Goal: Task Accomplishment & Management: Use online tool/utility

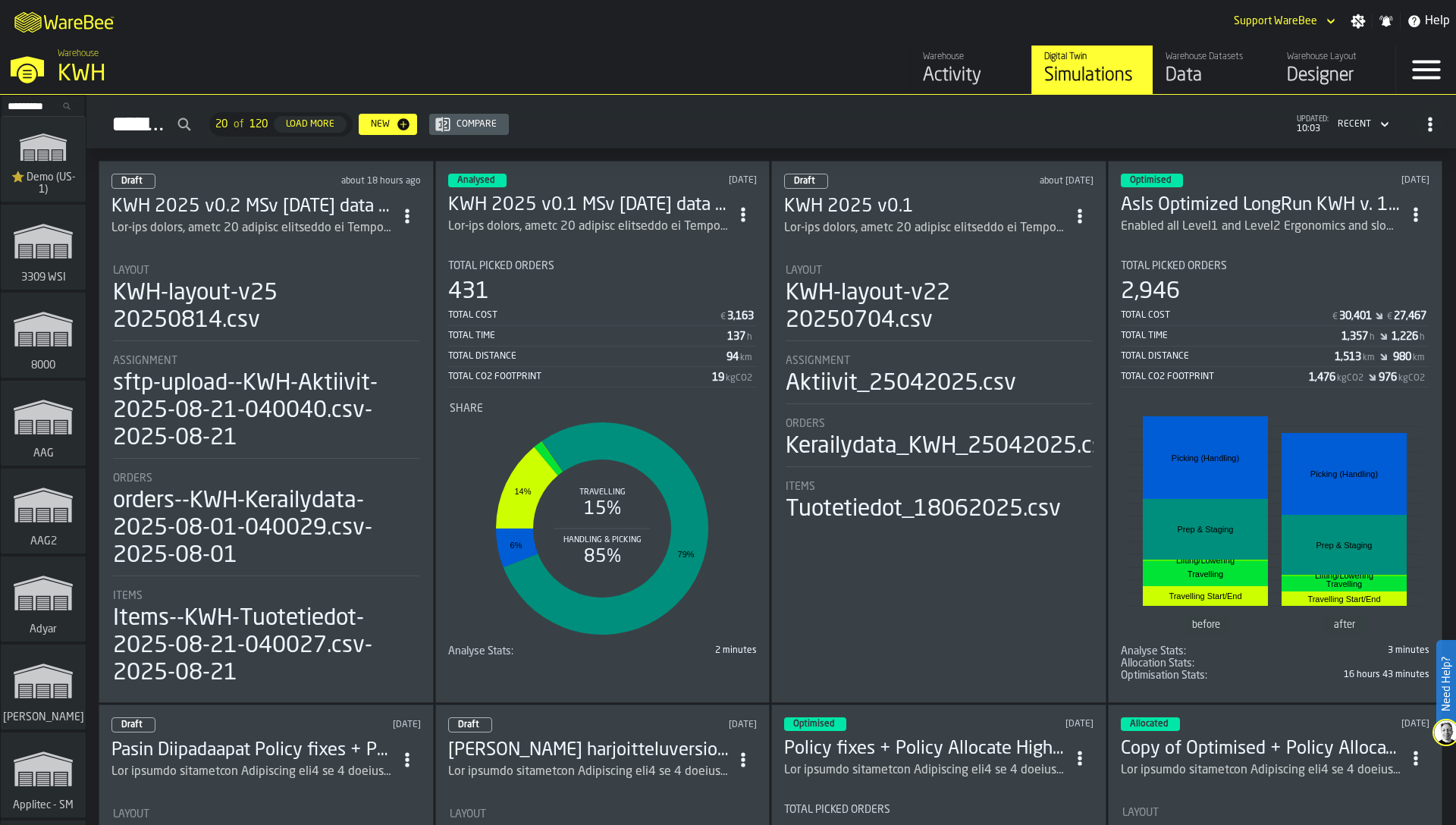
click at [22, 100] on input "Search..." at bounding box center [43, 106] width 79 height 16
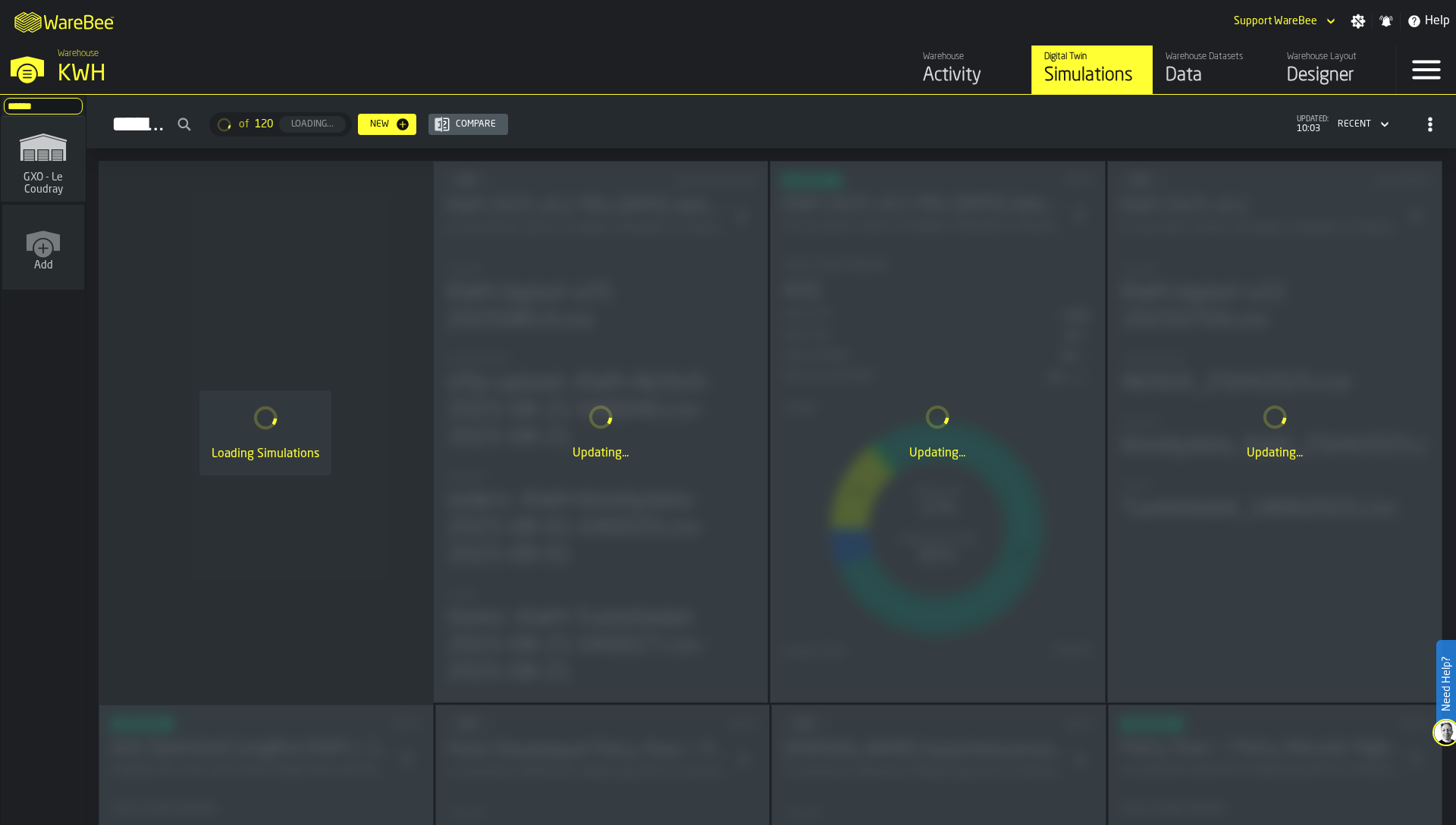
type input "******"
click at [25, 171] on span "GXO - Le Coudray" at bounding box center [43, 183] width 73 height 25
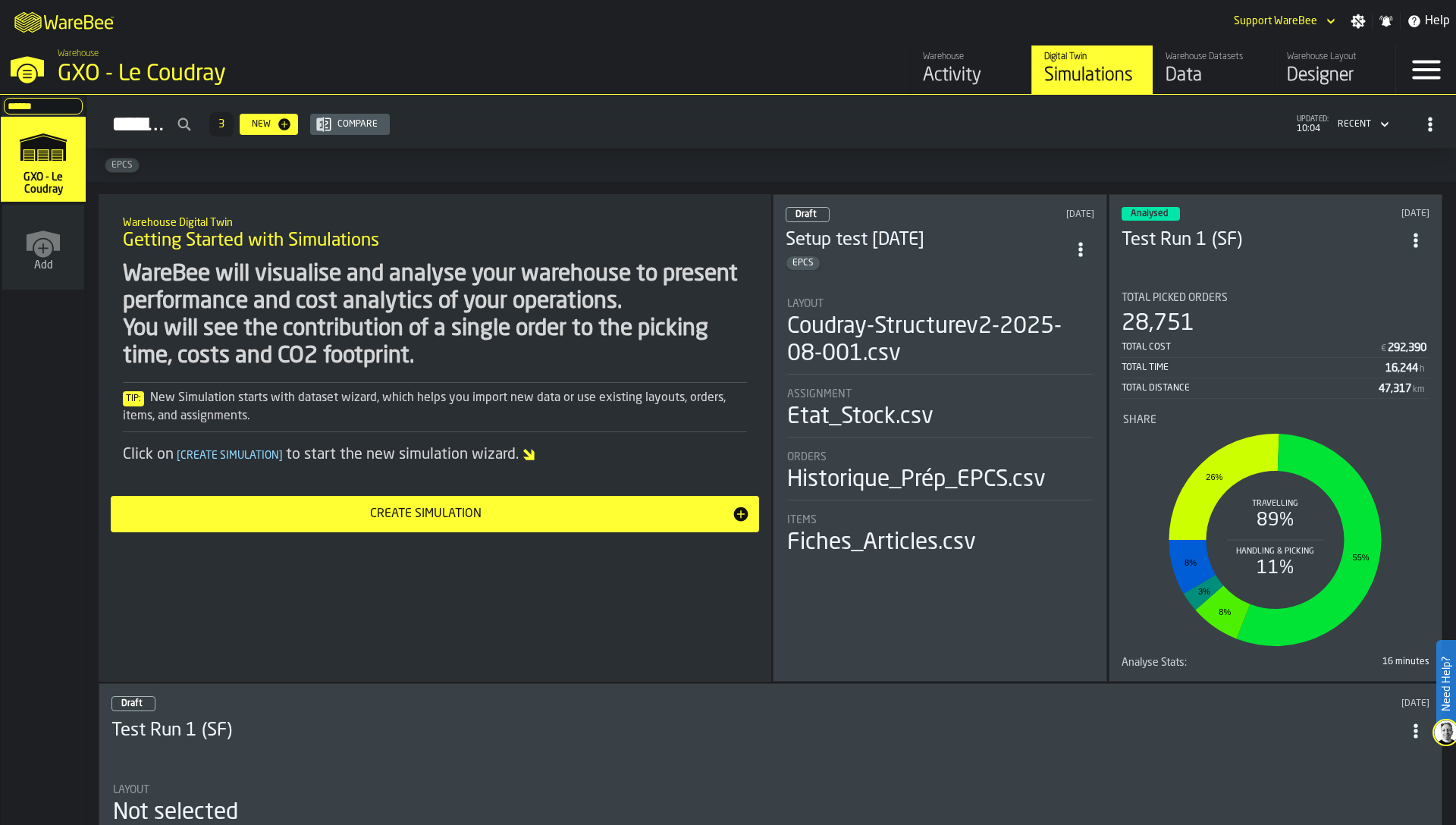
click at [890, 301] on div "Layout" at bounding box center [940, 304] width 306 height 12
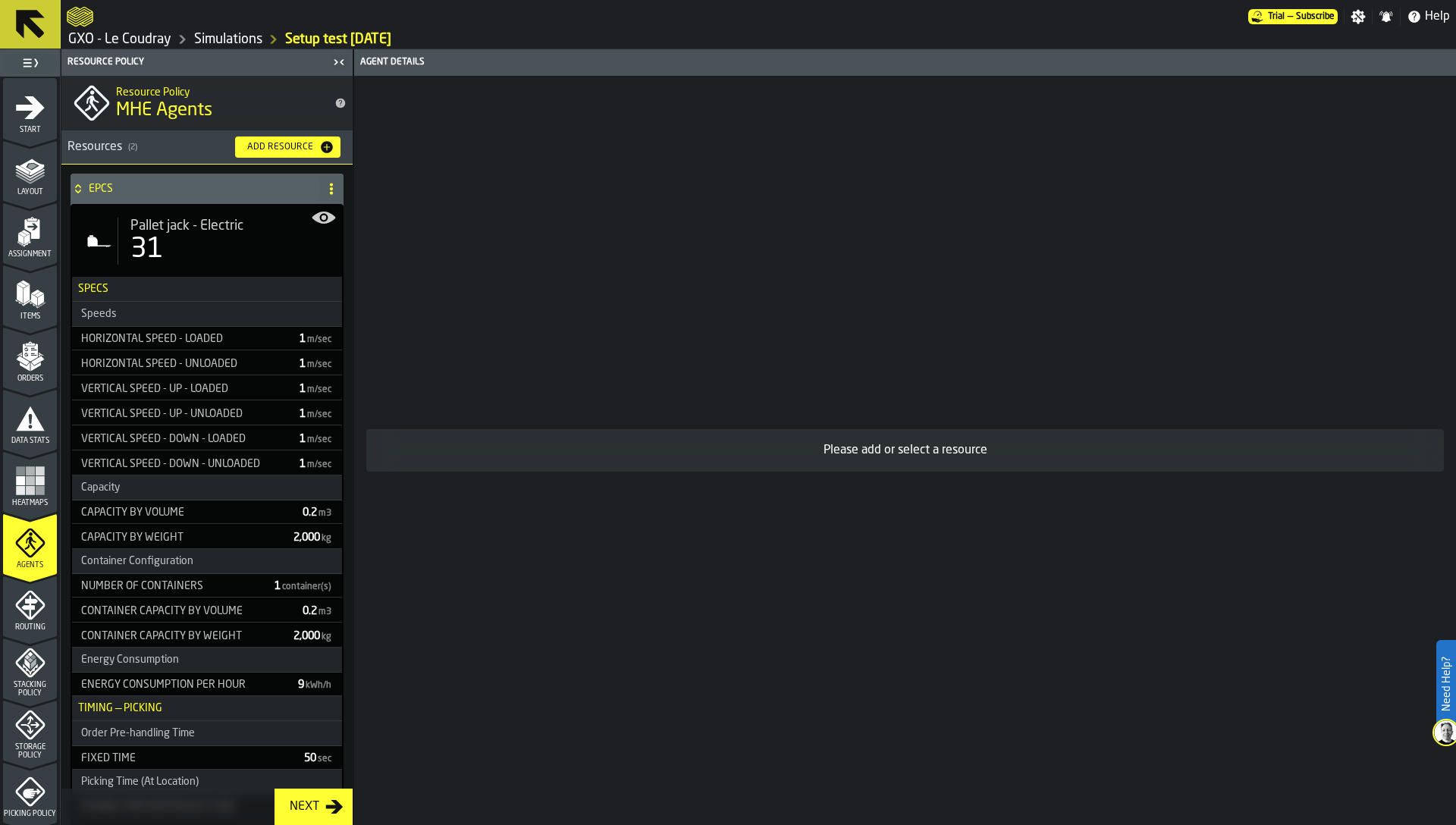
click at [34, 177] on icon "menu Layout" at bounding box center [30, 169] width 30 height 30
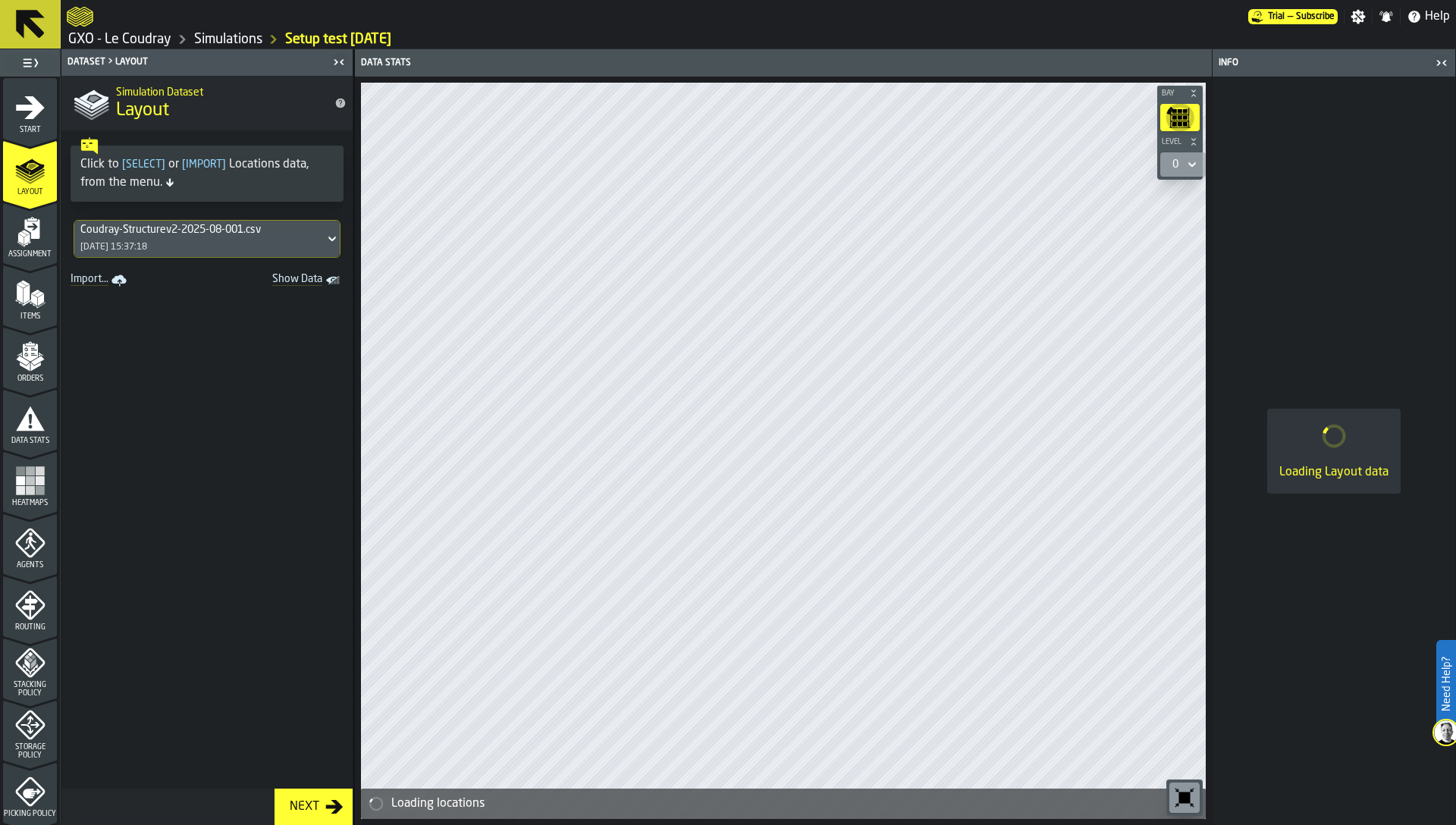
click at [183, 228] on div "Coudray-Structurev2-2025-08-001.csv" at bounding box center [200, 230] width 238 height 12
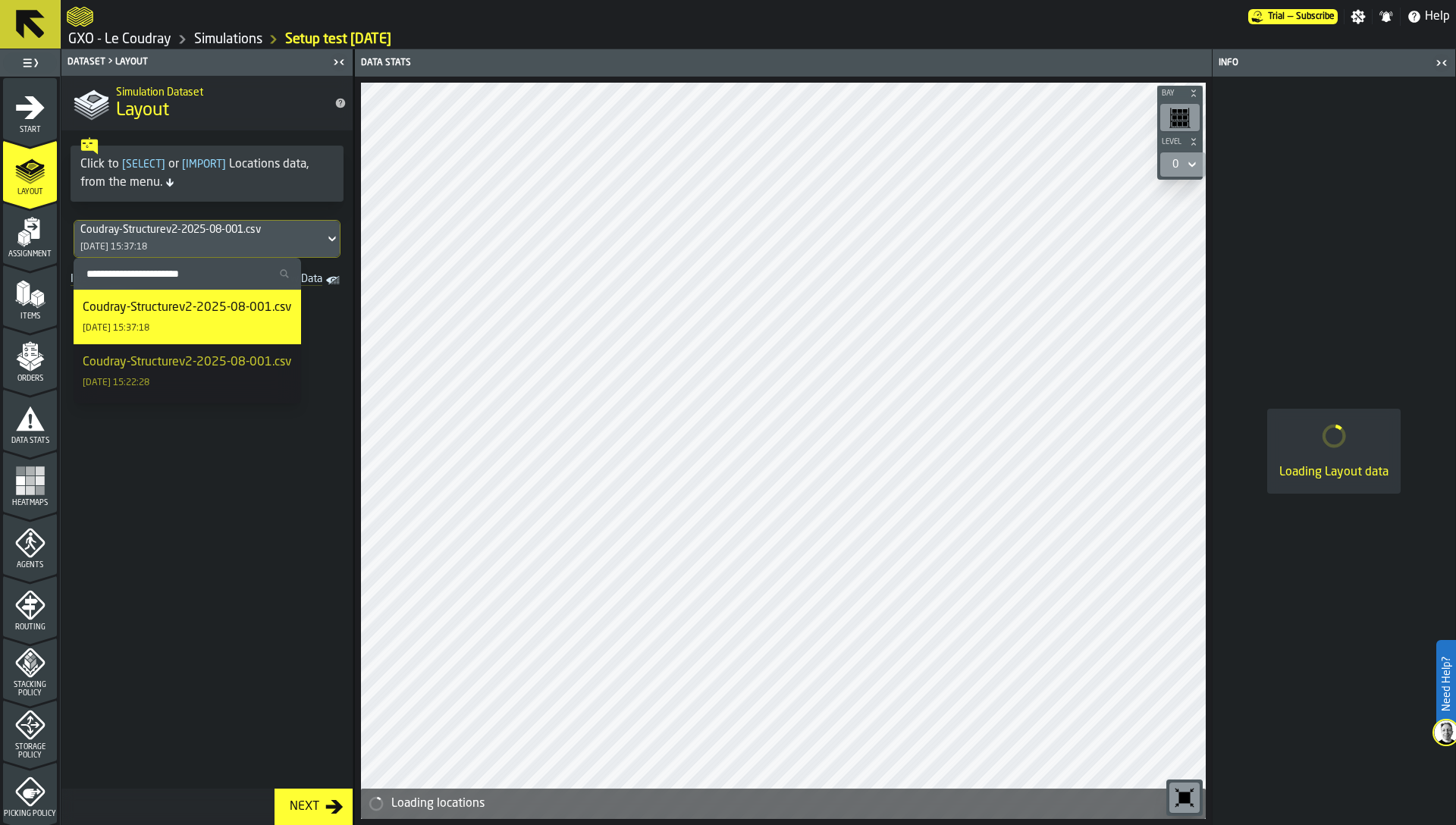
click at [315, 116] on h1 "Layout" at bounding box center [219, 111] width 206 height 25
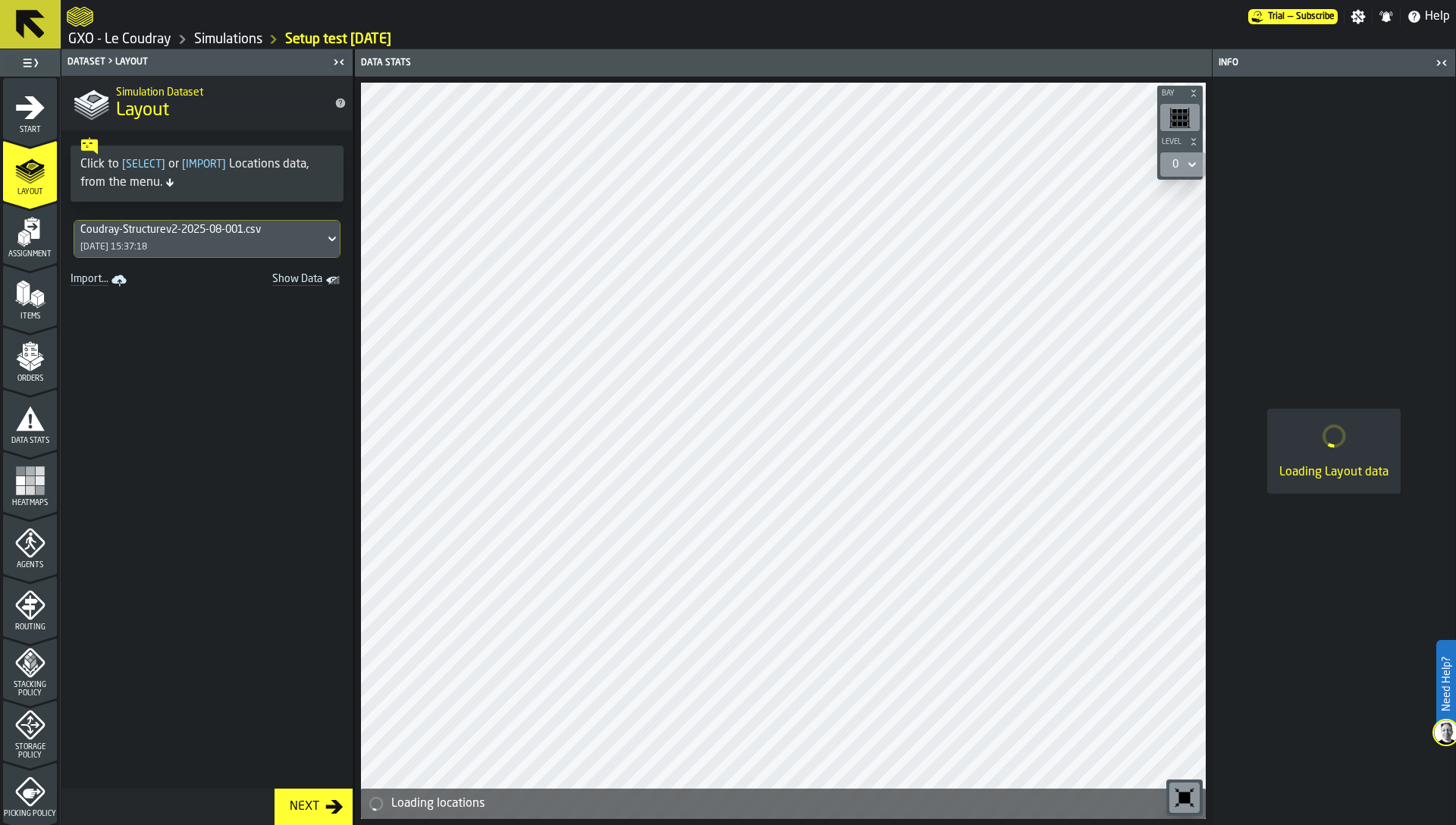
click at [1442, 60] on icon "button-toggle-Close me" at bounding box center [1442, 63] width 18 height 18
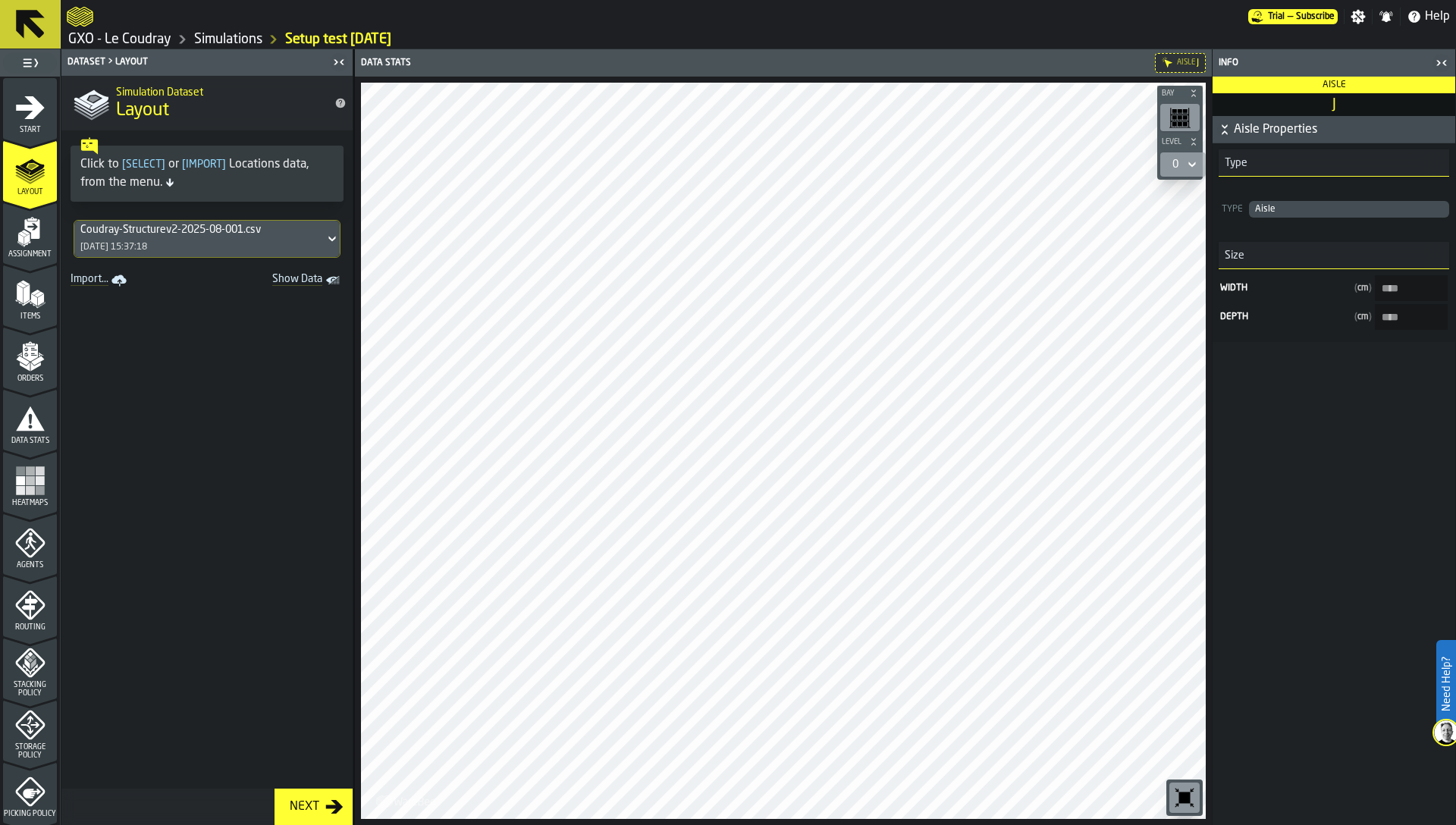
click at [1173, 177] on div "0" at bounding box center [1181, 164] width 46 height 30
click at [1178, 169] on div "0" at bounding box center [1175, 164] width 6 height 12
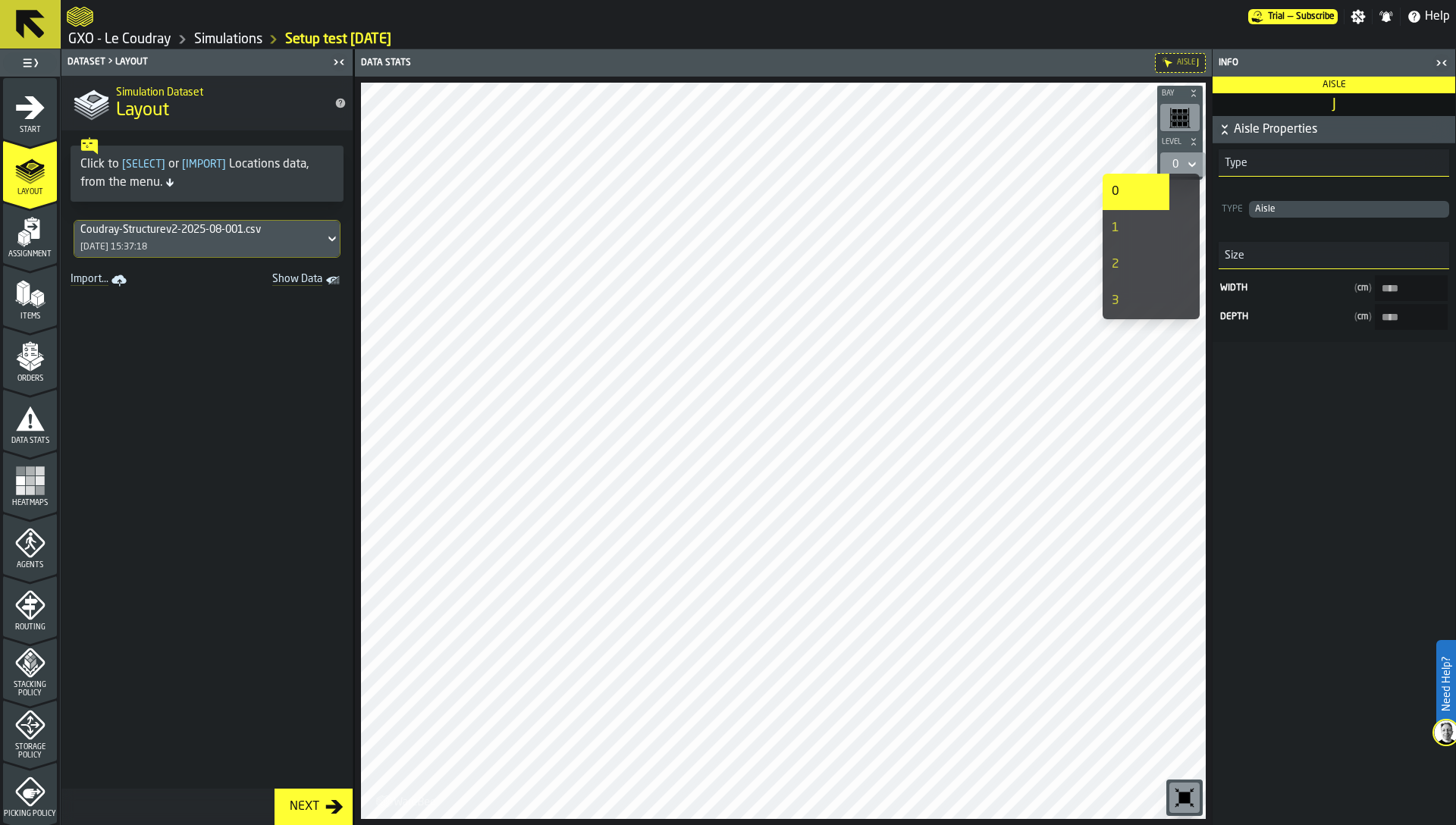
click at [1136, 227] on div "1" at bounding box center [1136, 229] width 49 height 18
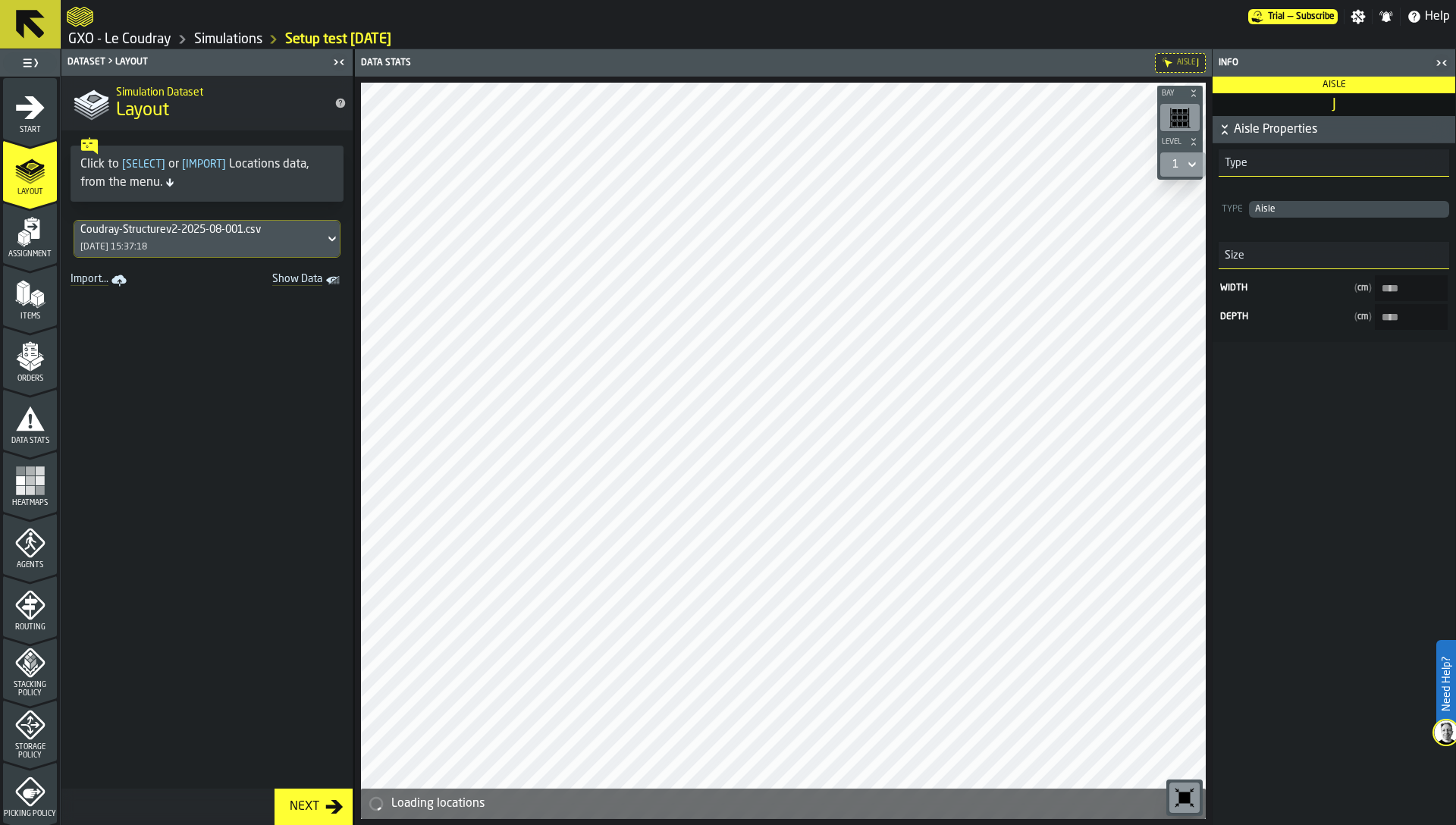
click at [1181, 110] on rect "button-toolbar-undefined" at bounding box center [1180, 111] width 5 height 4
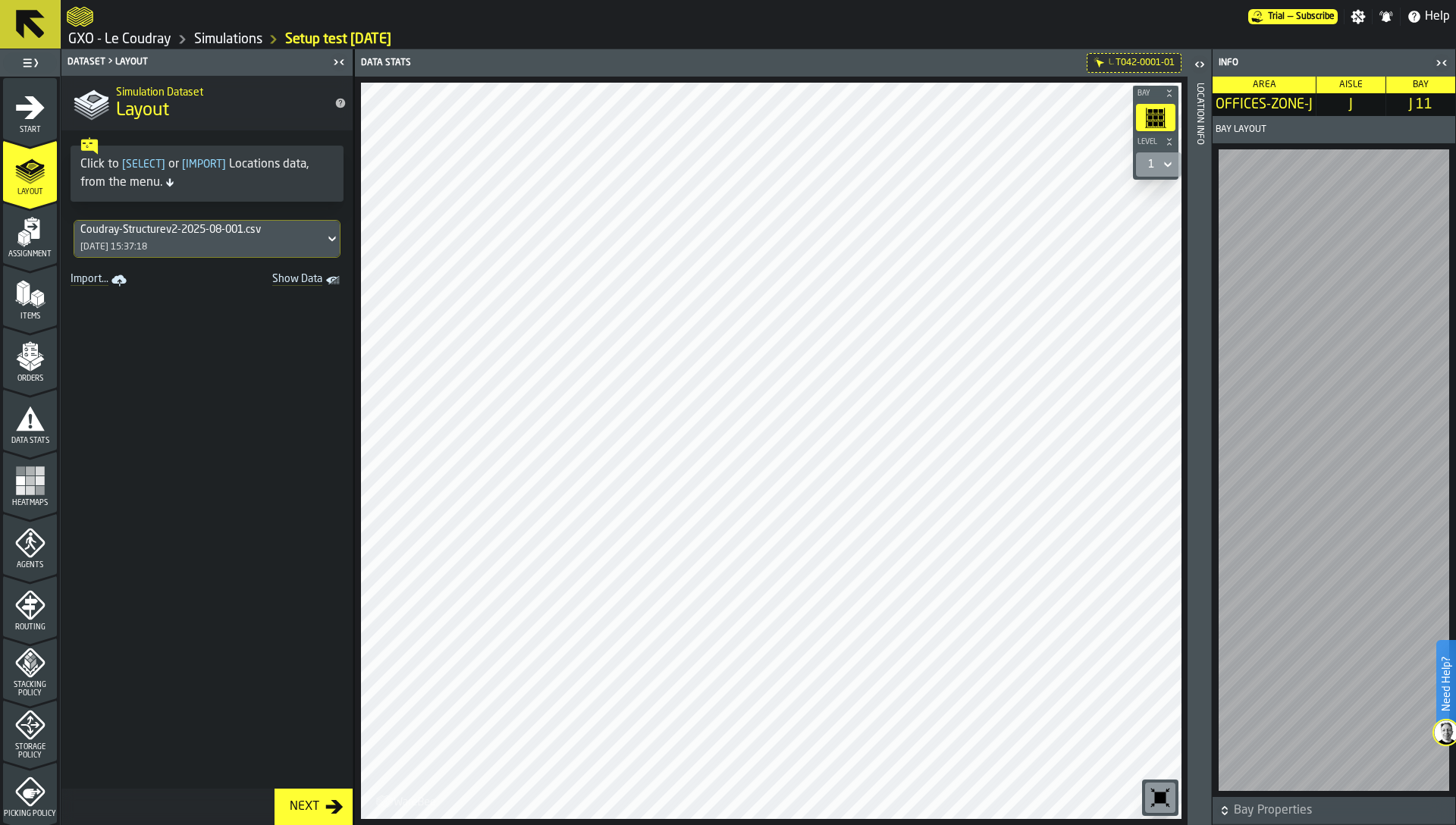
click at [1198, 490] on div "Location Info" at bounding box center [1200, 450] width 11 height 742
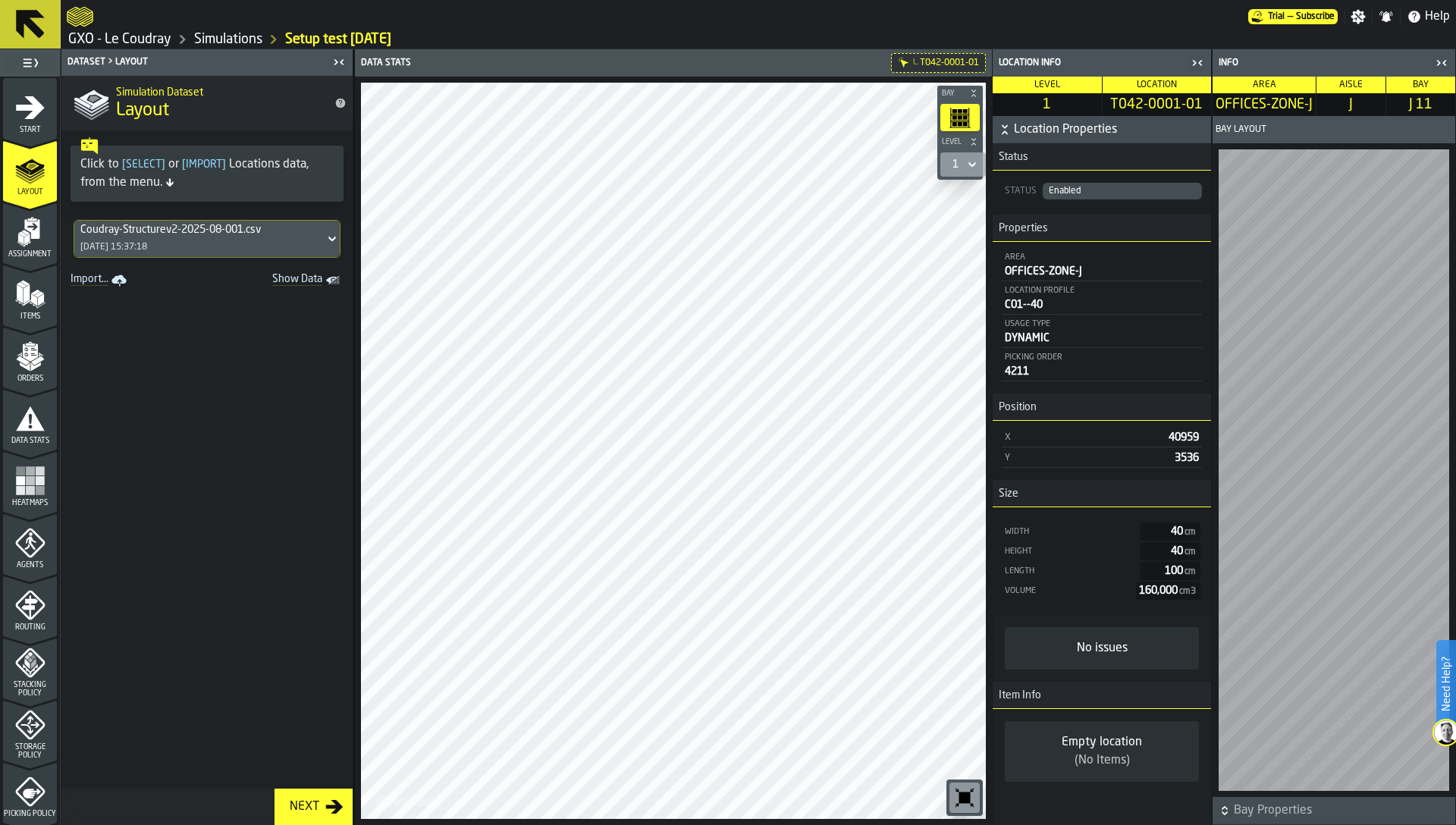
click at [0, 0] on icon "Data Stats" at bounding box center [0, 0] width 0 height 0
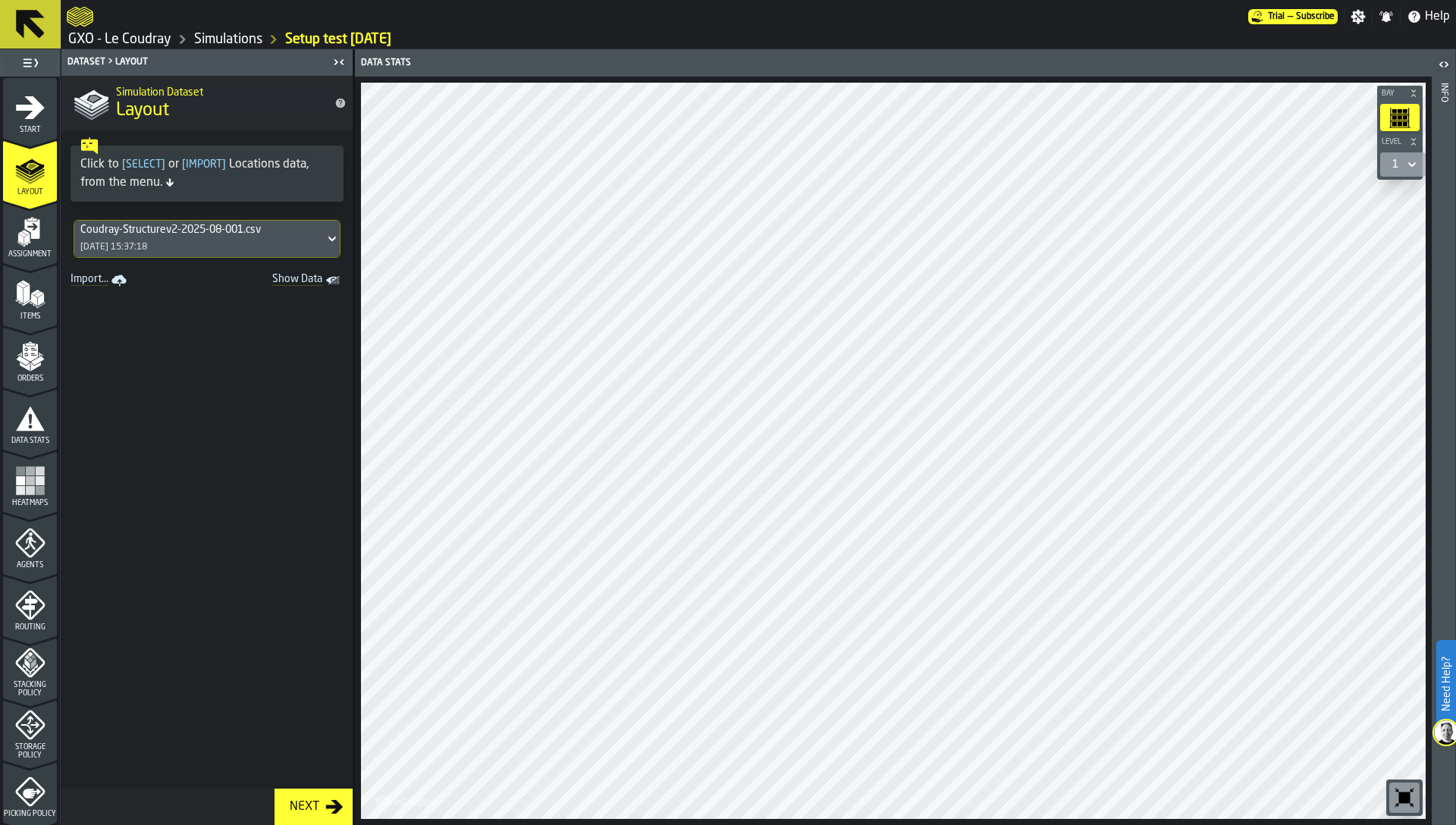
click at [1407, 121] on icon "button-toolbar-undefined" at bounding box center [1399, 117] width 21 height 21
click at [1048, 357] on div at bounding box center [894, 450] width 1065 height 736
click at [19, 237] on polygon "menu Assignment" at bounding box center [20, 239] width 6 height 11
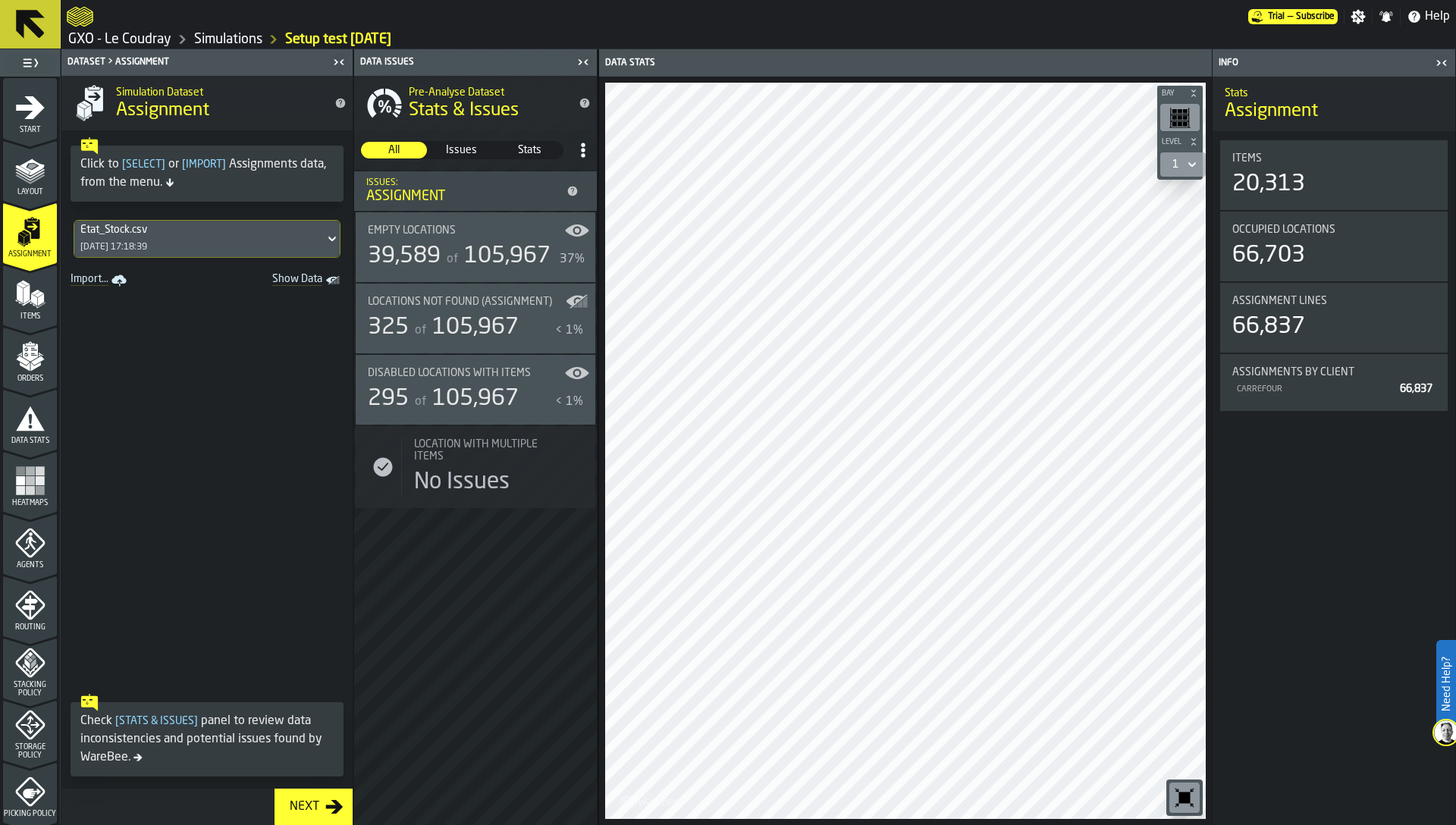
click at [22, 362] on polygon "menu Orders" at bounding box center [22, 360] width 13 height 9
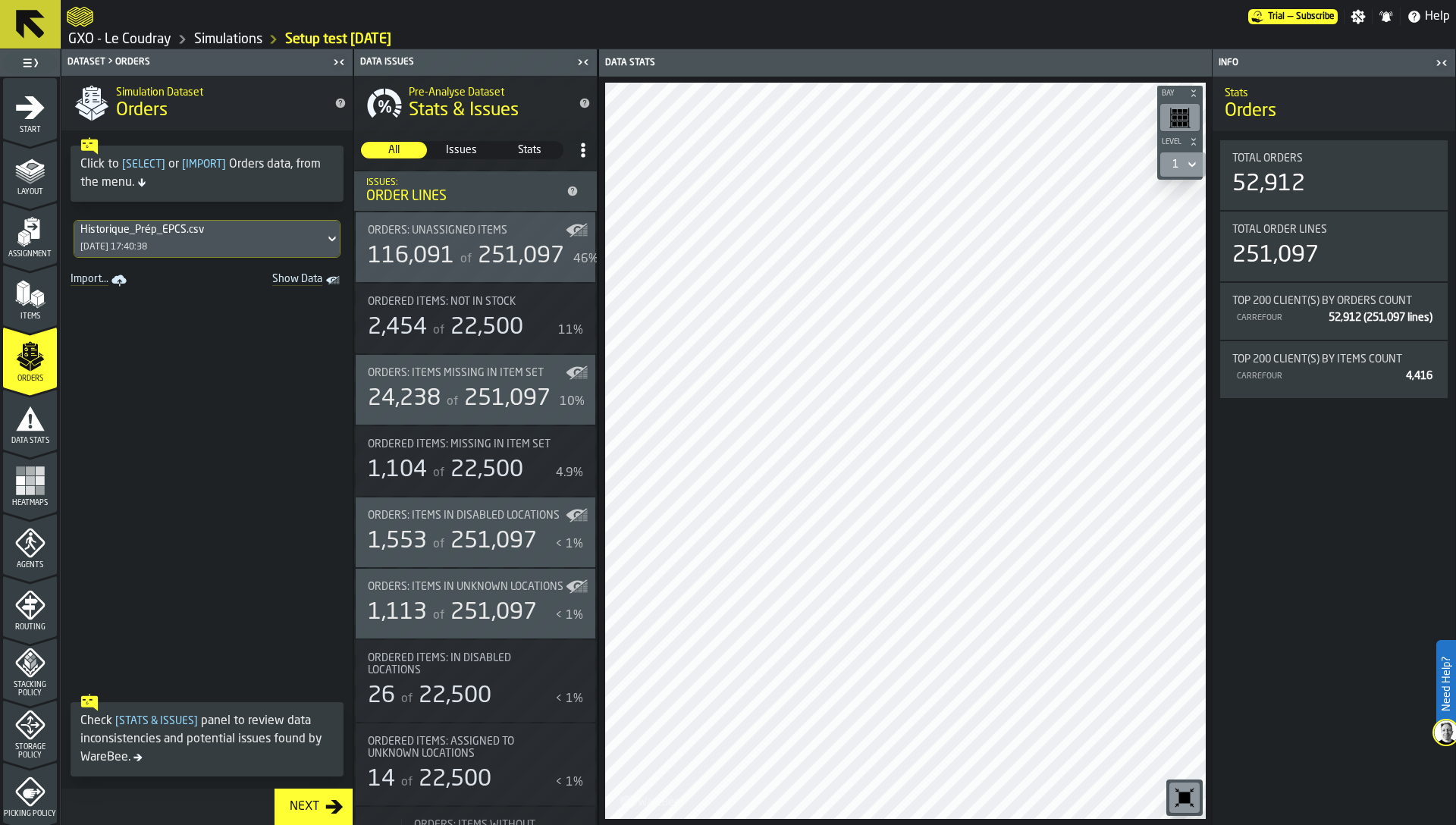
click at [153, 237] on div "Historique_Prép_EPCS.csv 31/07/2025, 17:40:38" at bounding box center [200, 239] width 251 height 37
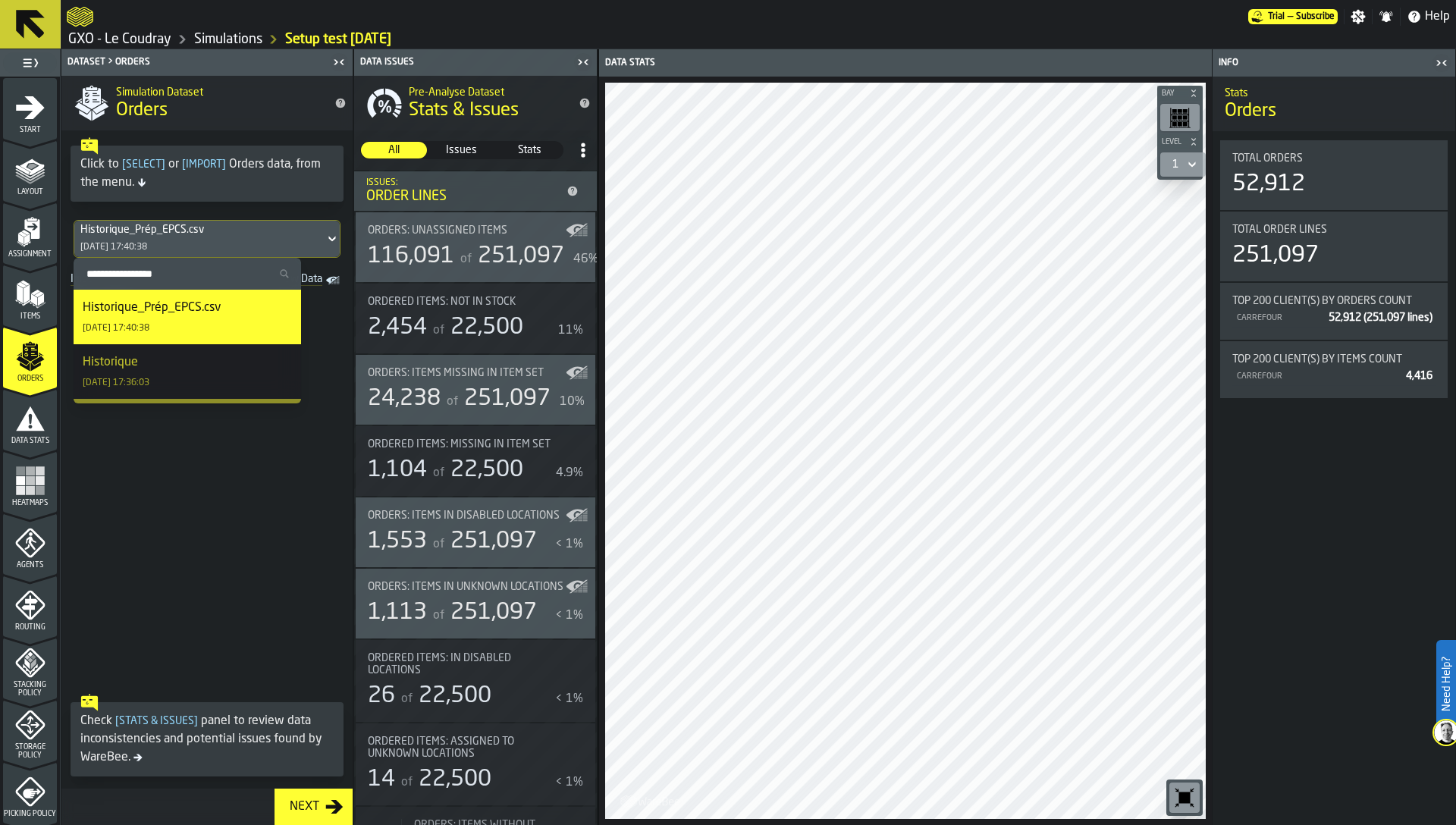
drag, startPoint x: 134, startPoint y: 374, endPoint x: 173, endPoint y: 382, distance: 39.8
click at [173, 382] on div "Historique 31/07/2025, 17:36:03" at bounding box center [187, 371] width 210 height 37
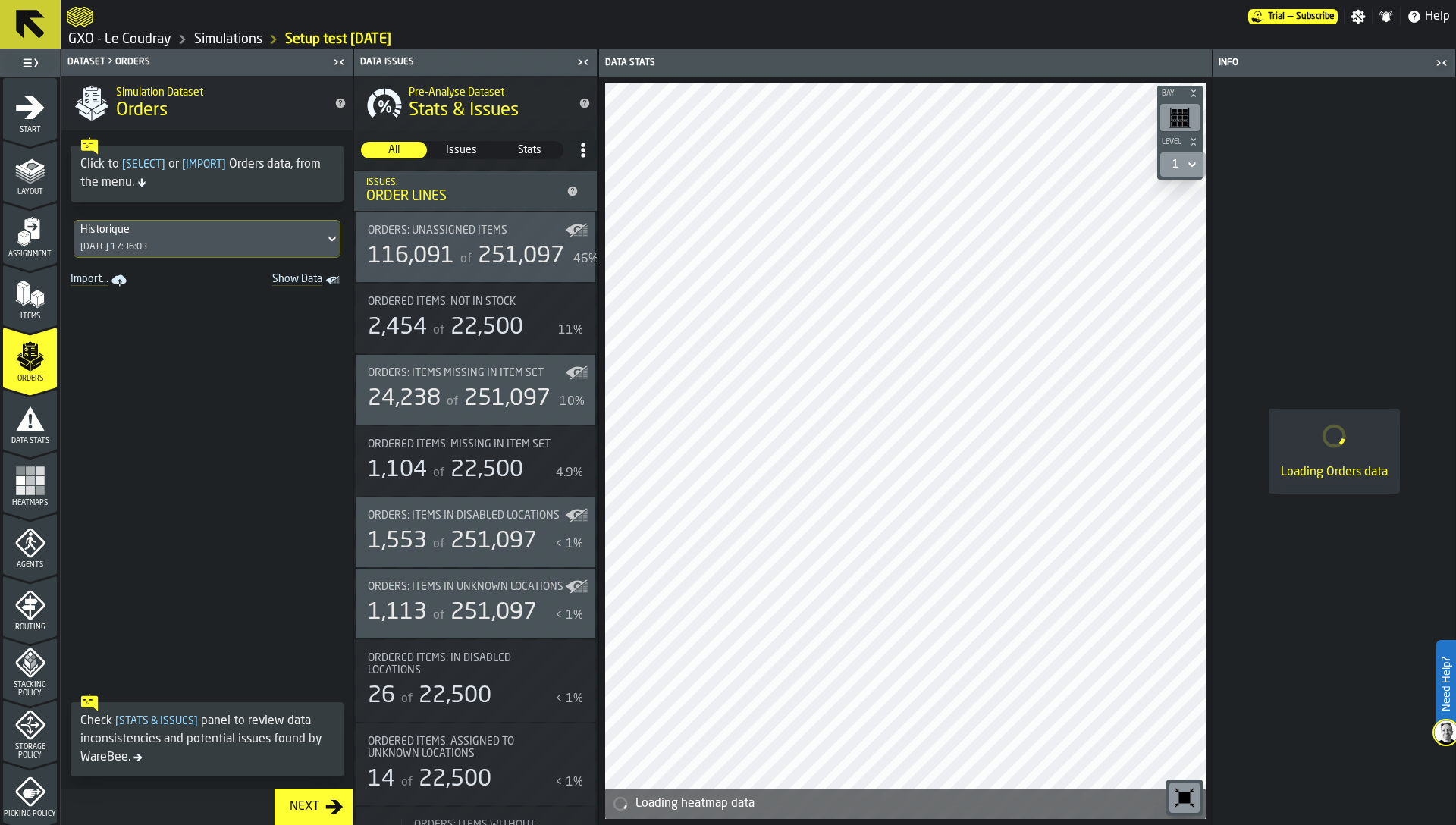
drag, startPoint x: 173, startPoint y: 382, endPoint x: 189, endPoint y: 399, distance: 23.3
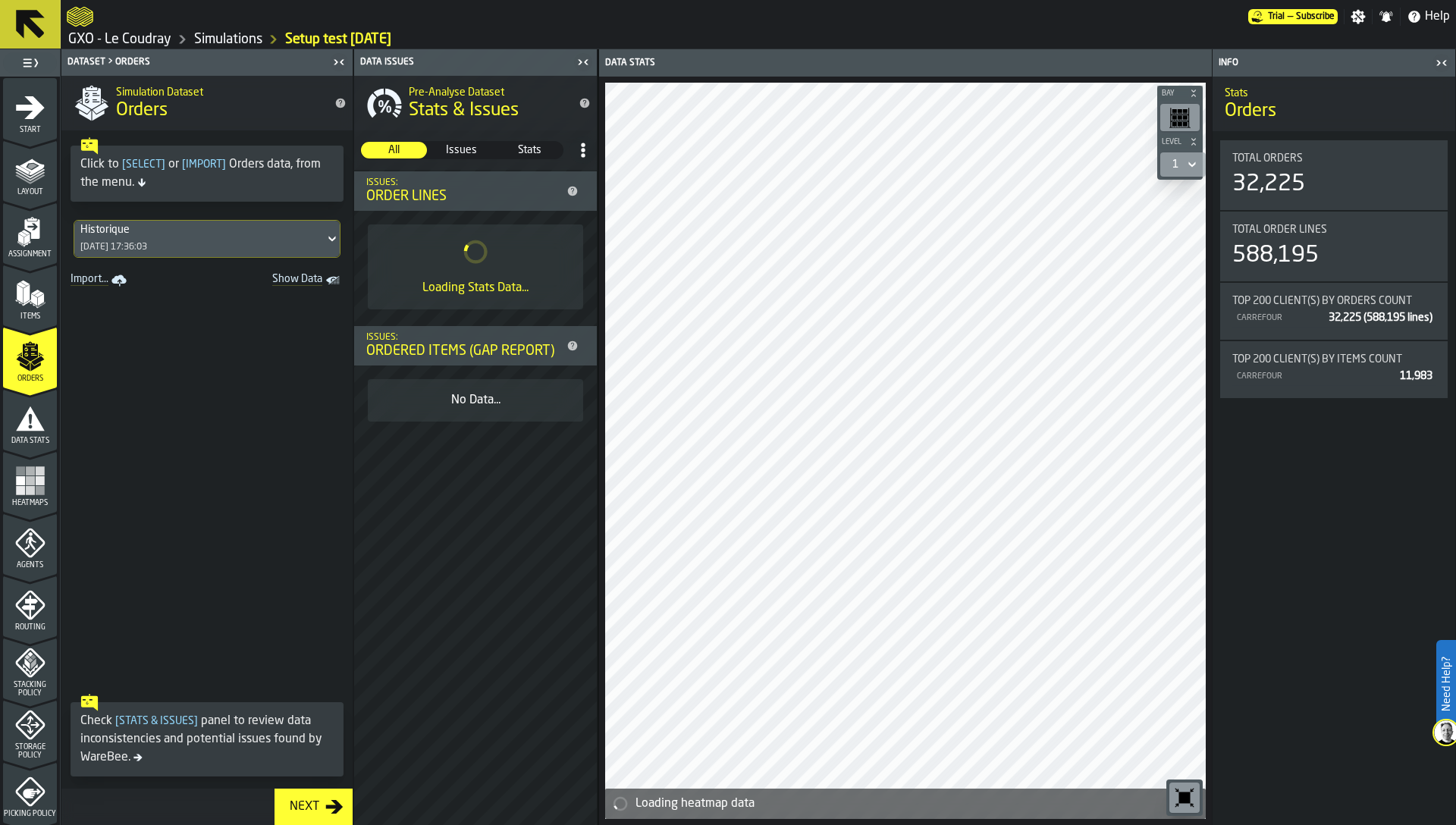
click at [164, 240] on div "Historique 31/07/2025, 17:36:03" at bounding box center [200, 239] width 251 height 37
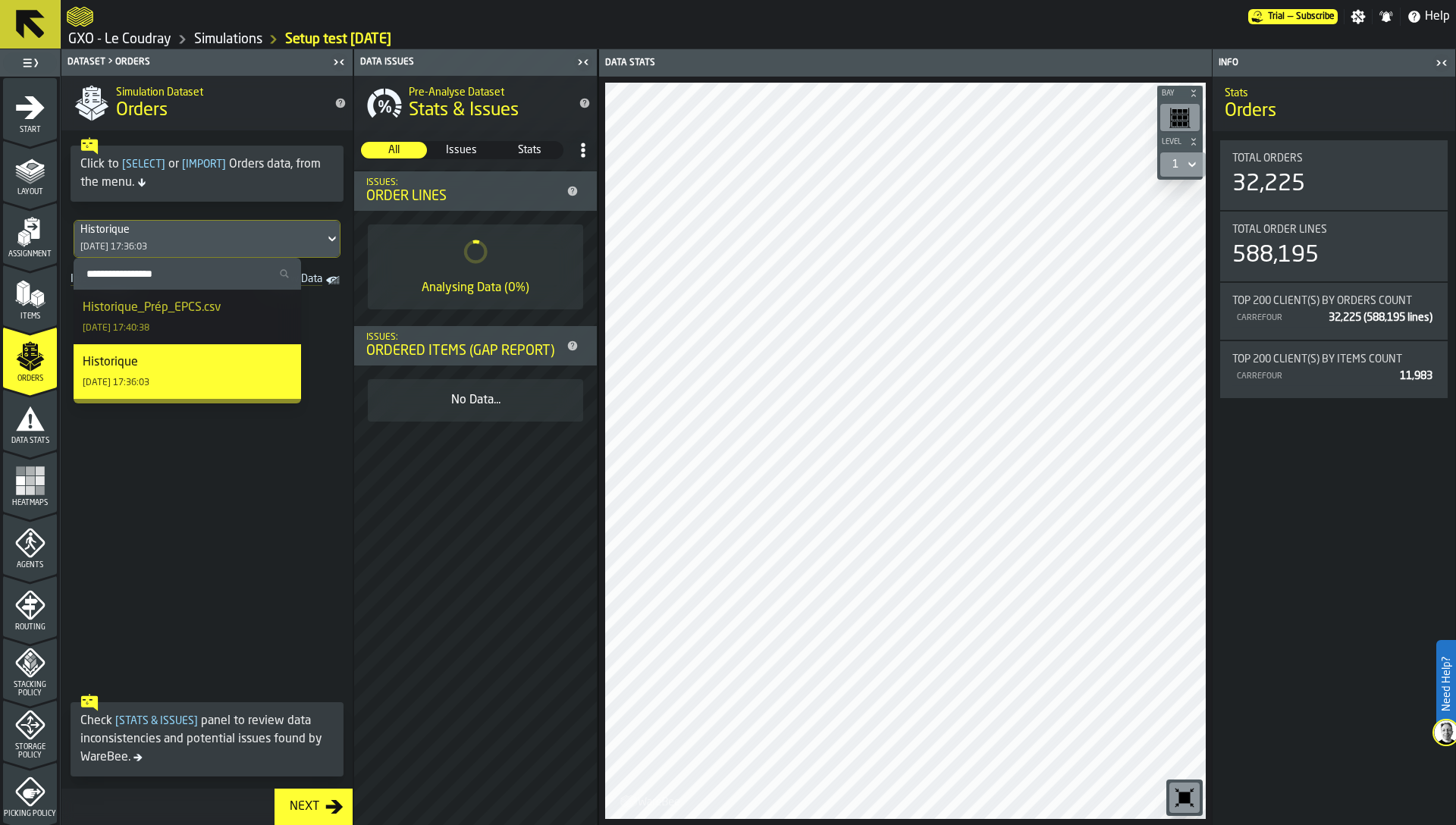
click at [217, 514] on span at bounding box center [207, 488] width 291 height 396
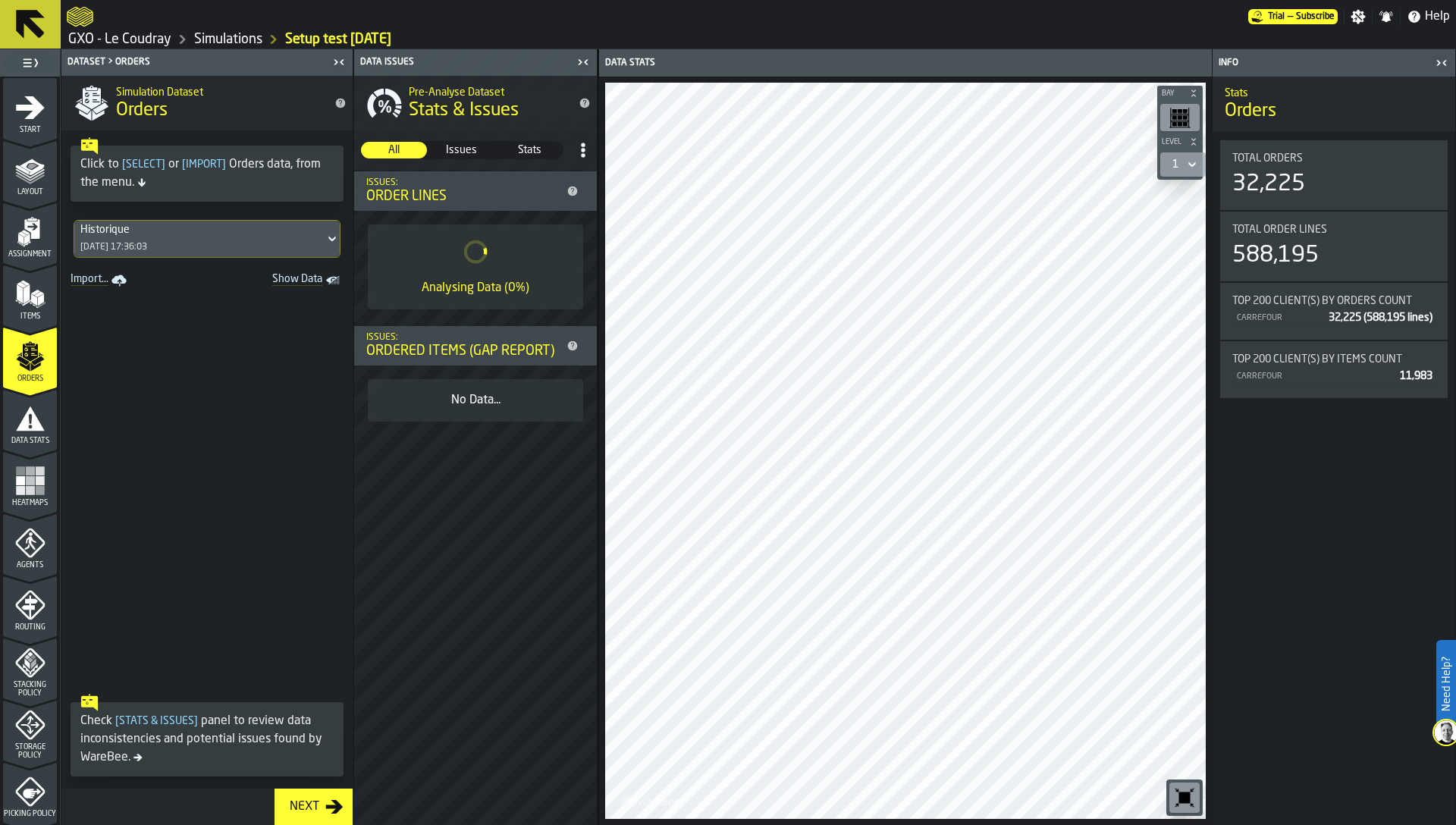
click at [26, 479] on rect "menu Heatmaps" at bounding box center [30, 481] width 9 height 9
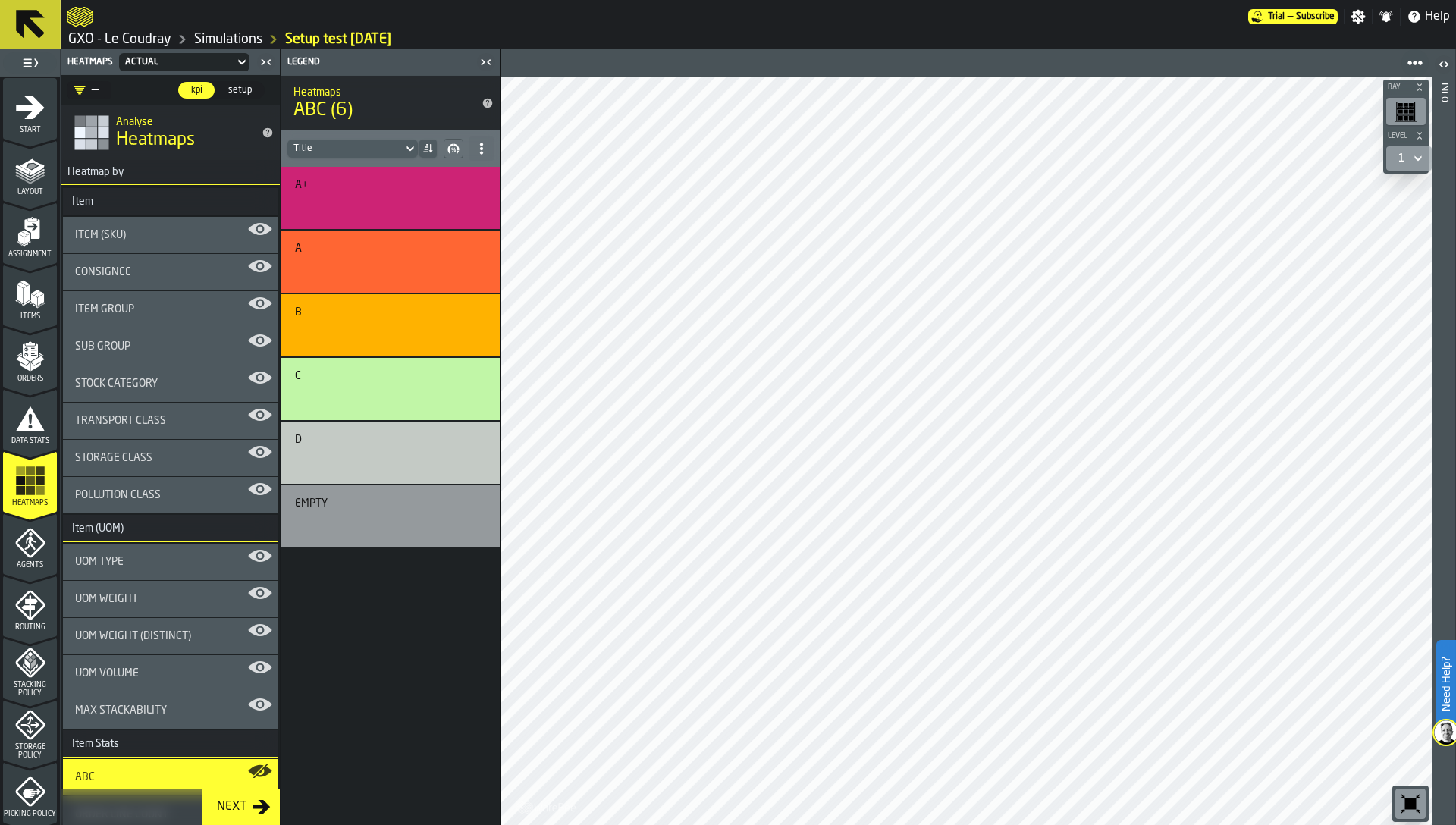
click at [20, 358] on polygon "menu Orders" at bounding box center [22, 360] width 13 height 9
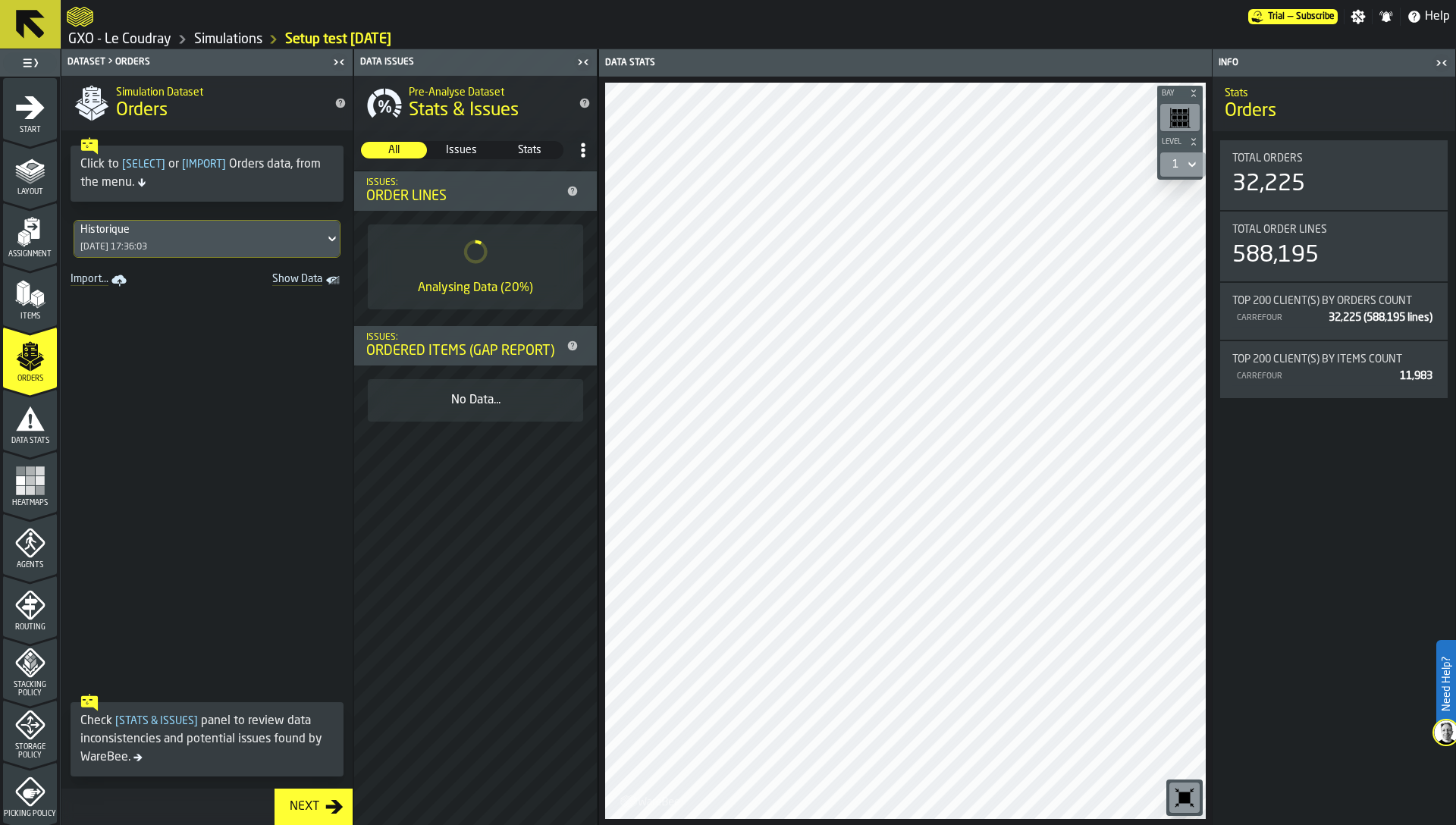
click at [152, 38] on link "GXO - Le Coudray" at bounding box center [120, 39] width 103 height 16
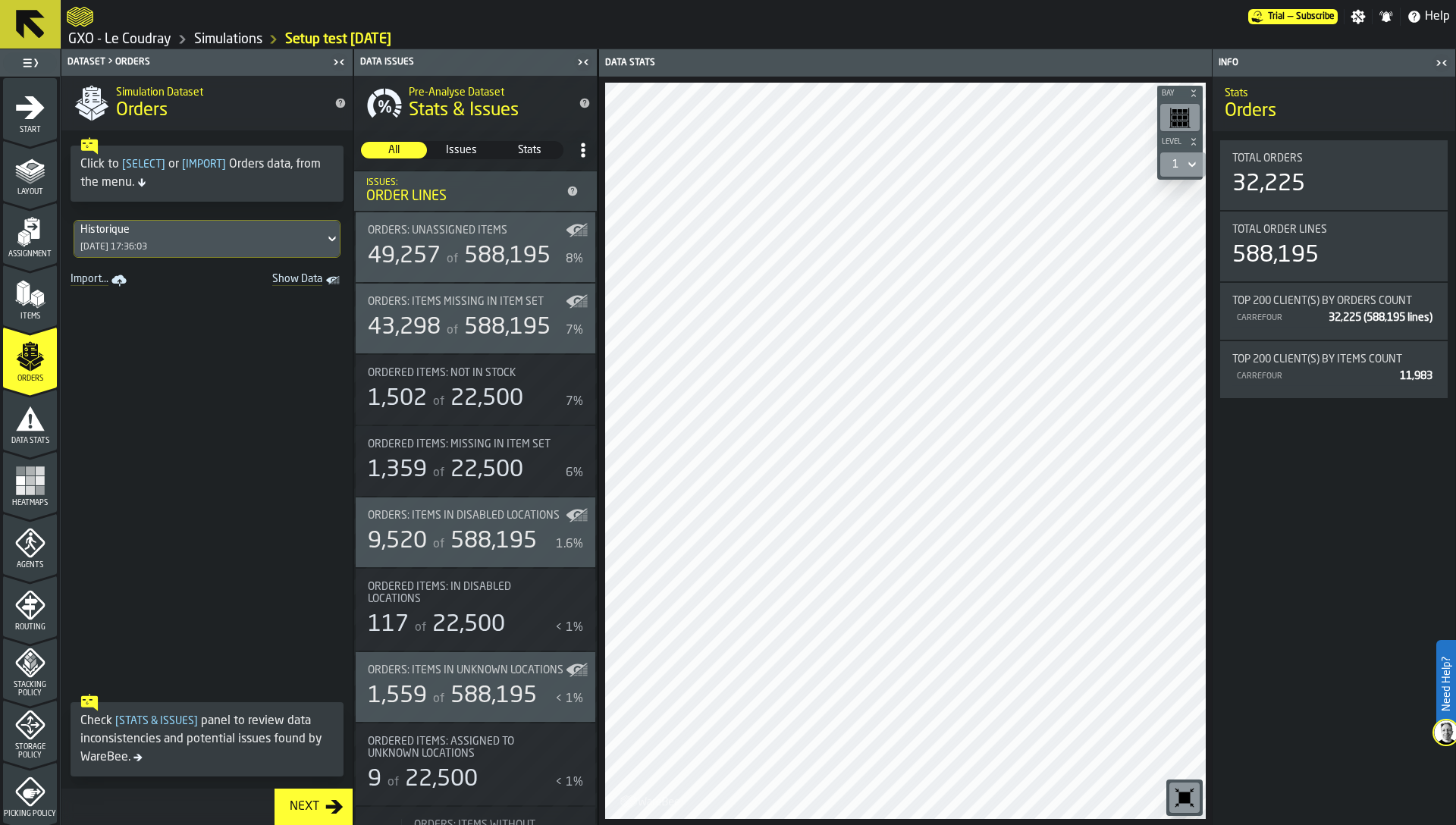
click at [23, 325] on icon "menu Items" at bounding box center [29, 327] width 54 height 15
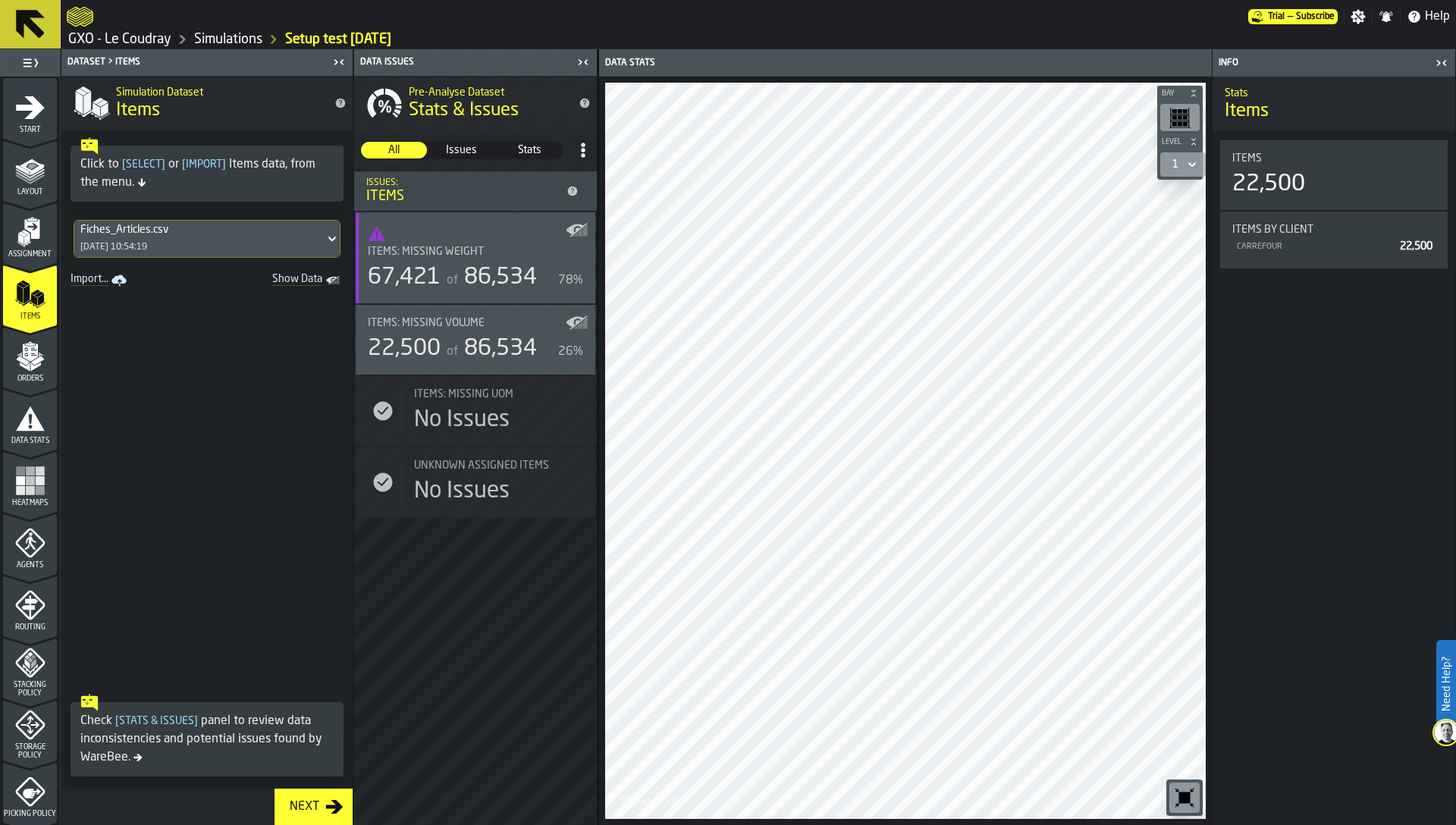
click at [24, 375] on span "Orders" at bounding box center [29, 378] width 54 height 8
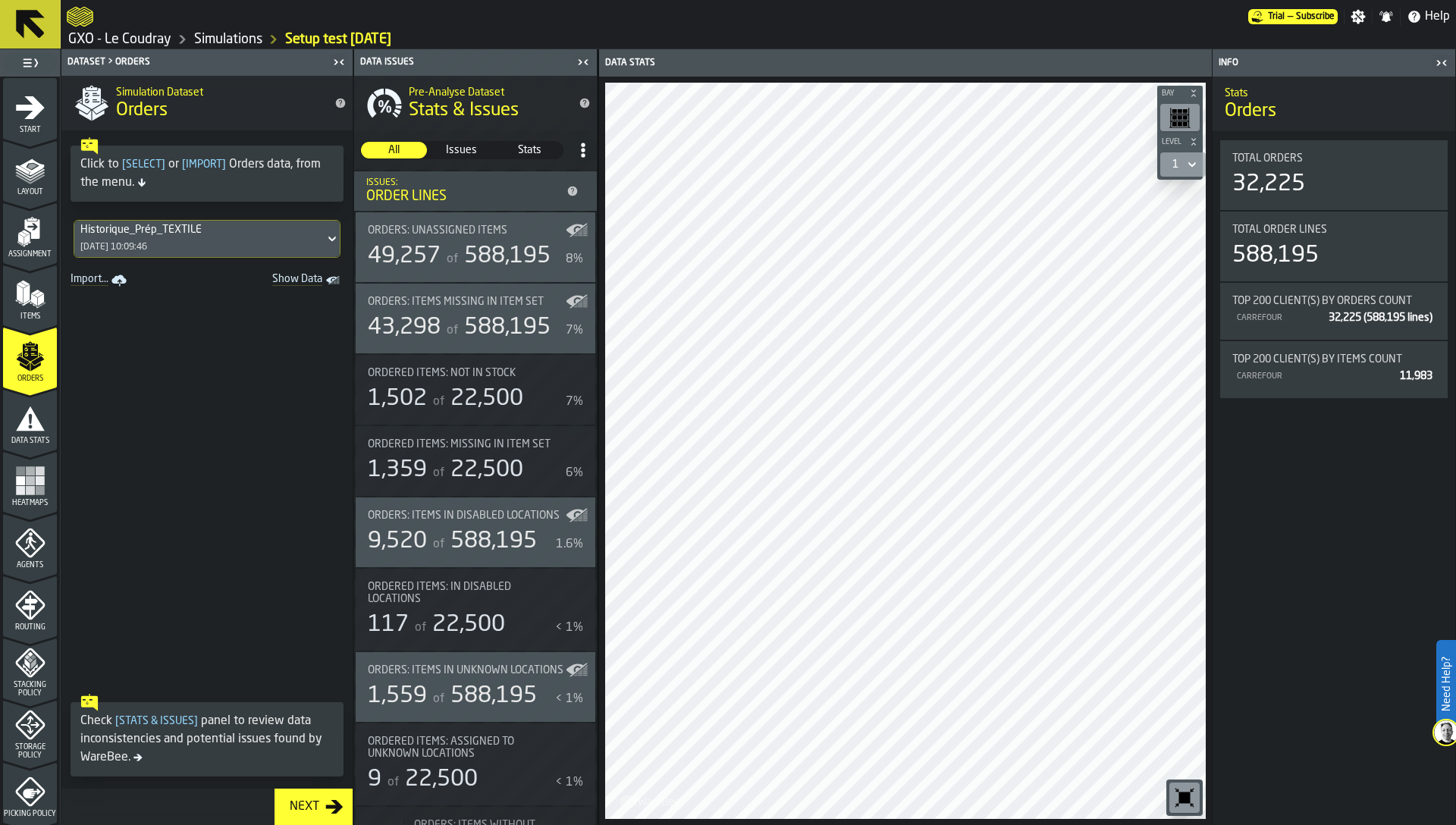
click at [26, 530] on icon "menu Agents" at bounding box center [30, 542] width 29 height 29
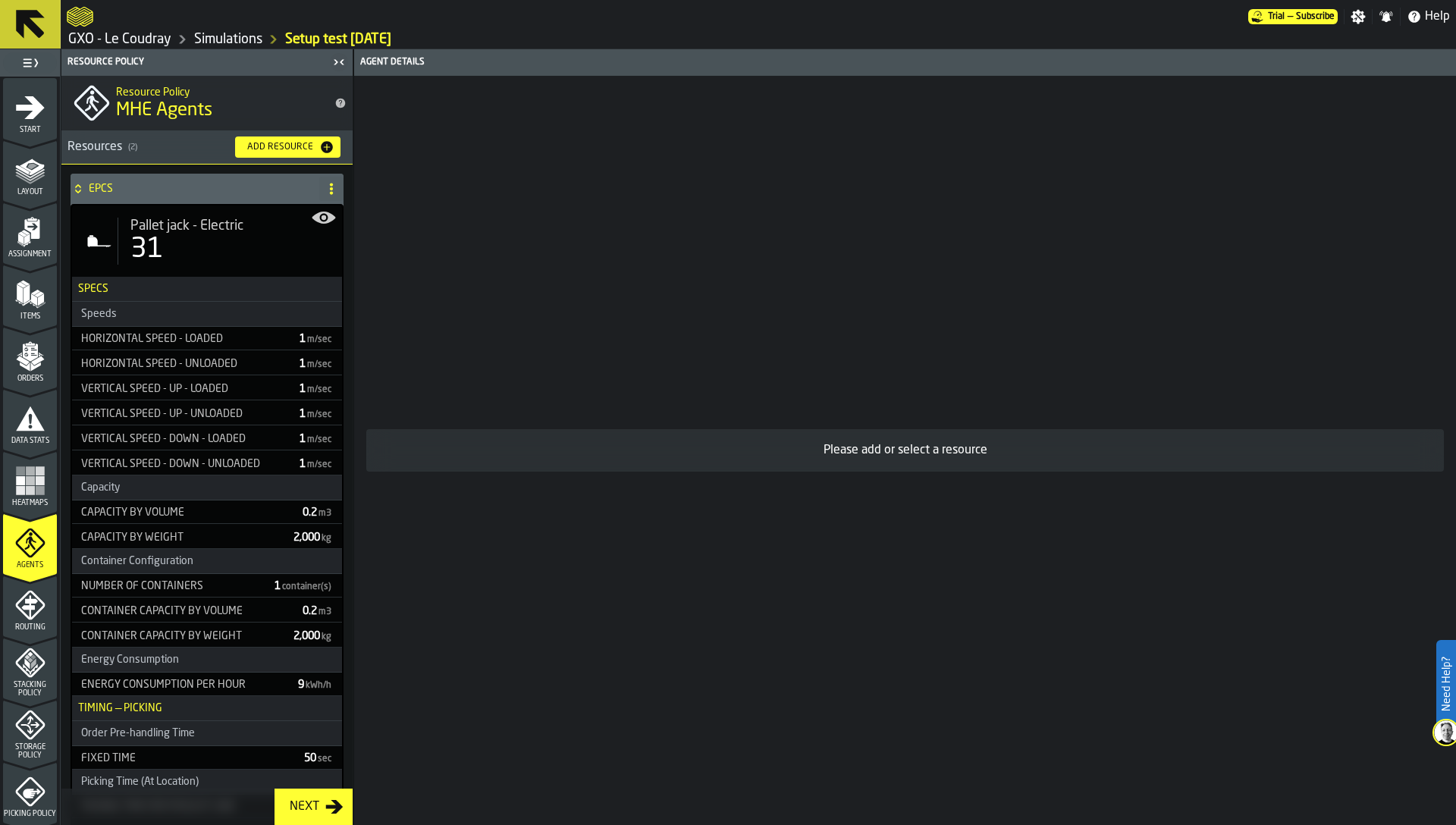
click at [100, 188] on h4 "EPCS" at bounding box center [200, 188] width 224 height 12
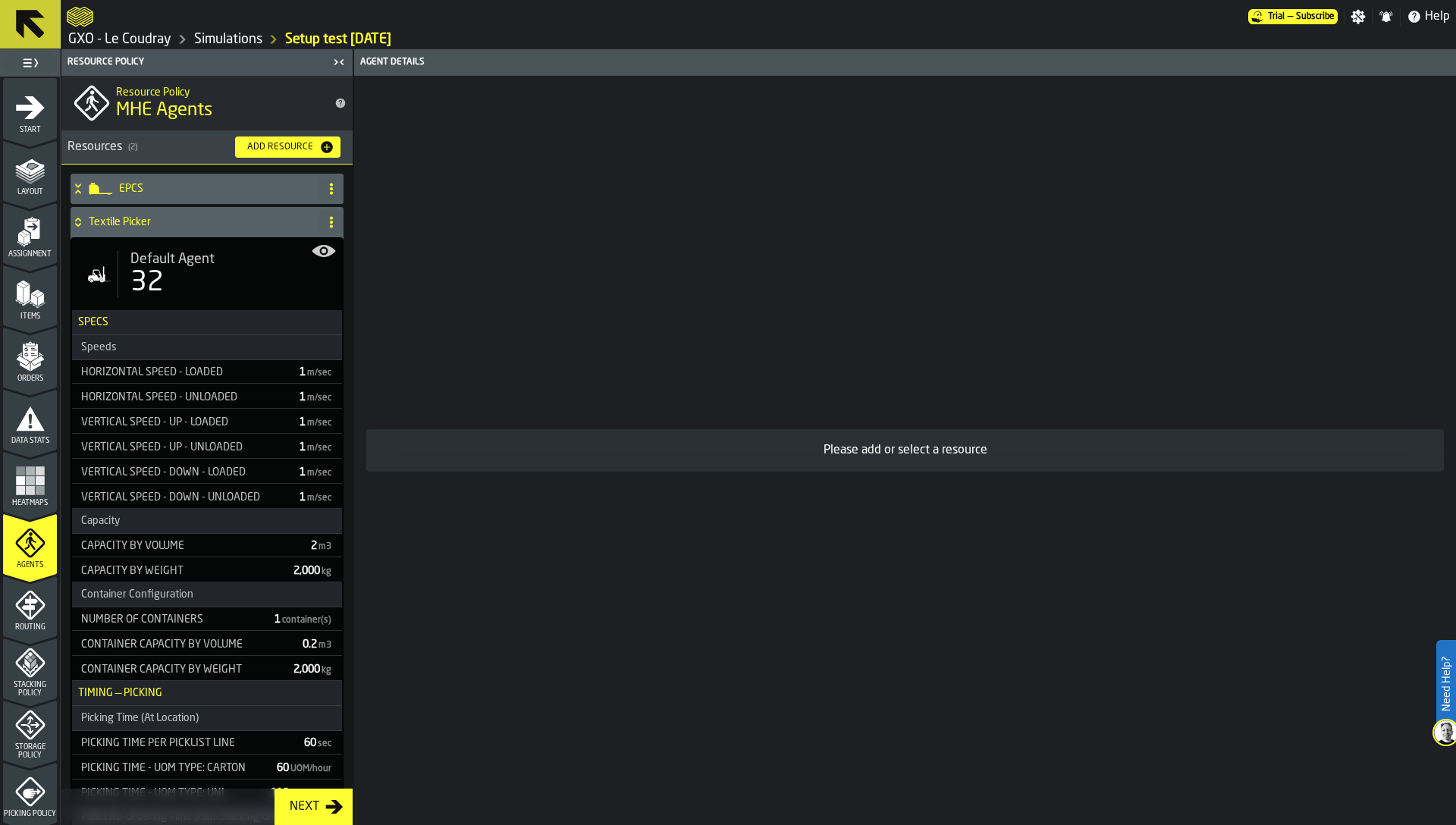
click at [113, 222] on h4 "Textile Picker" at bounding box center [200, 221] width 224 height 12
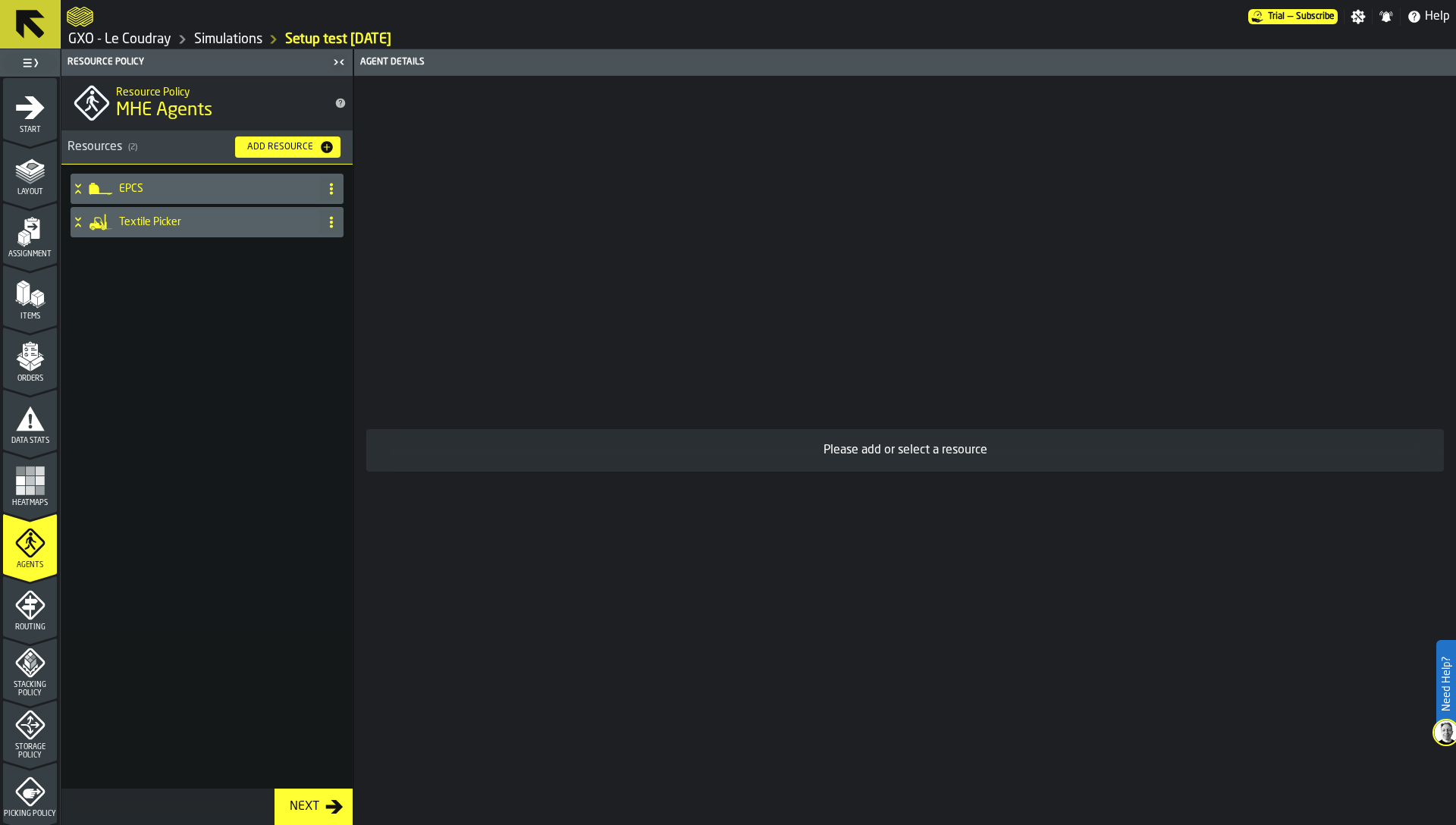
click at [30, 608] on icon "menu Routing" at bounding box center [28, 607] width 16 height 24
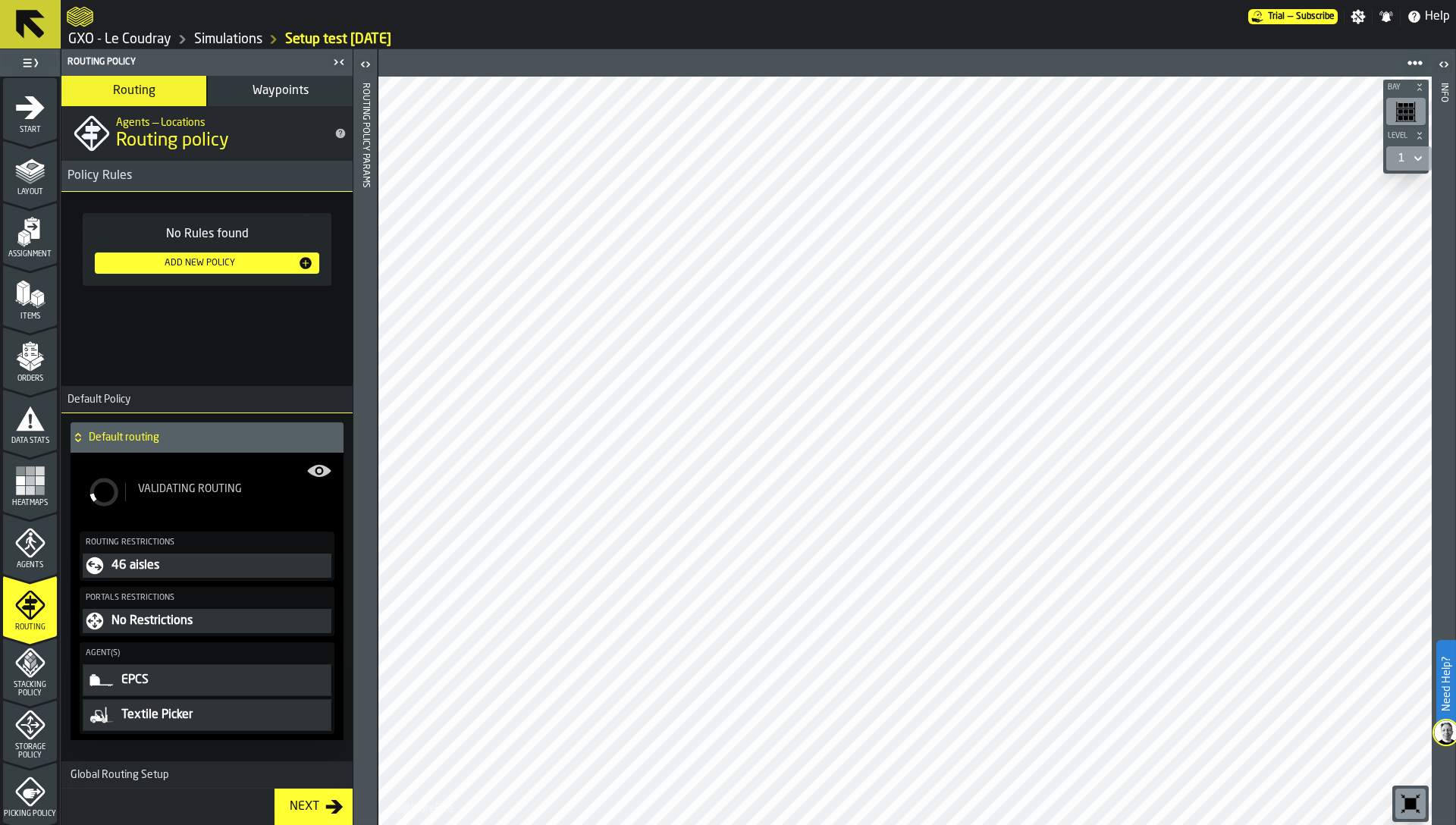
click at [184, 494] on span "Validating Routing" at bounding box center [190, 488] width 104 height 12
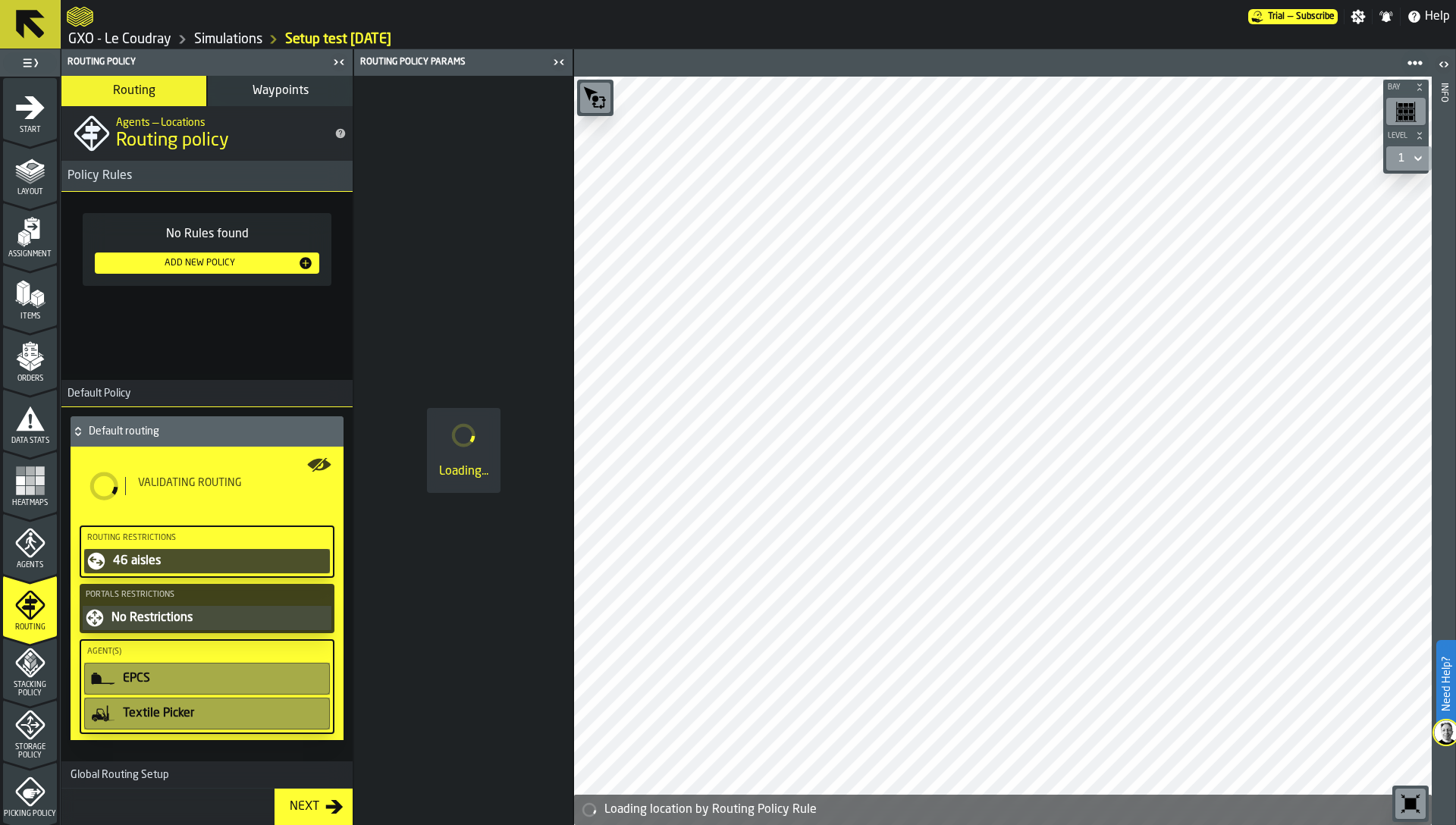
click at [561, 59] on icon "button-toggle-Close me" at bounding box center [559, 62] width 18 height 18
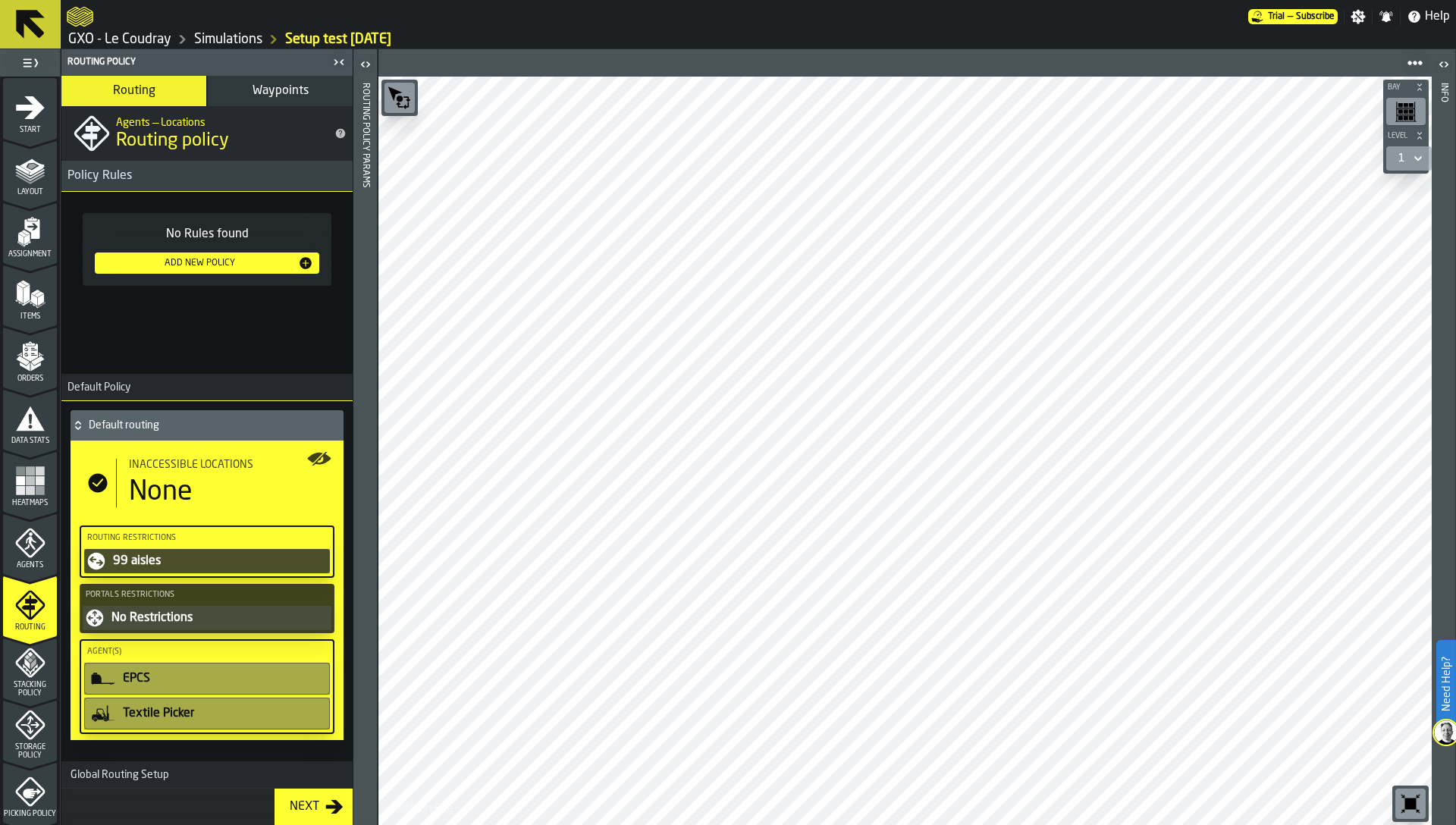
click at [720, 69] on div "Bay Level 1 M A K I N G W A R E H O U S E S M O R E EF F I C I E N T" at bounding box center [905, 437] width 1054 height 776
click at [266, 349] on div "No Rules found Add New Policy" at bounding box center [207, 280] width 291 height 176
click at [273, 91] on span "Waypoints" at bounding box center [280, 91] width 56 height 12
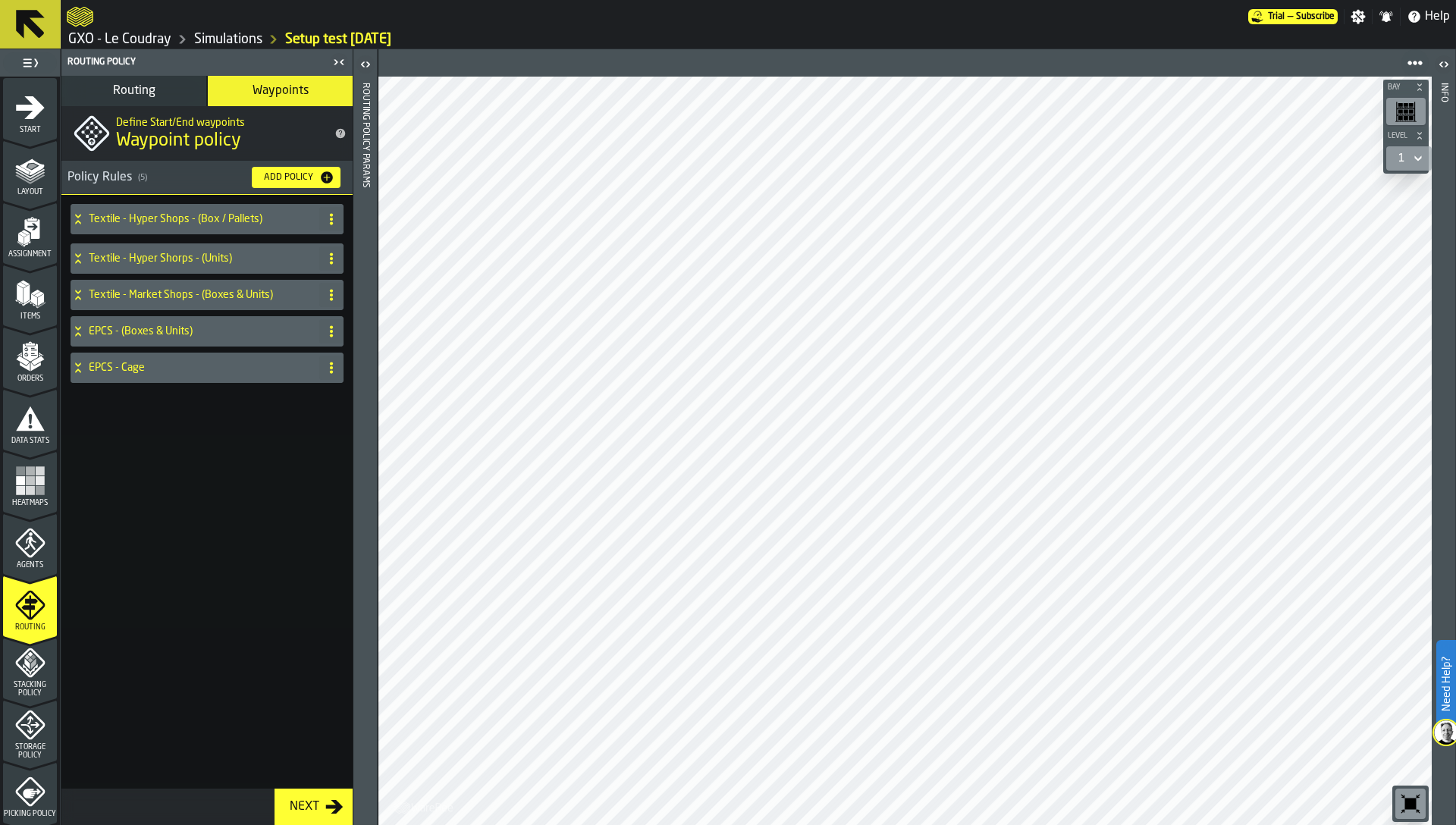
click at [208, 225] on div "Textile - Hyper Shops - (Box / Pallets)" at bounding box center [191, 219] width 243 height 30
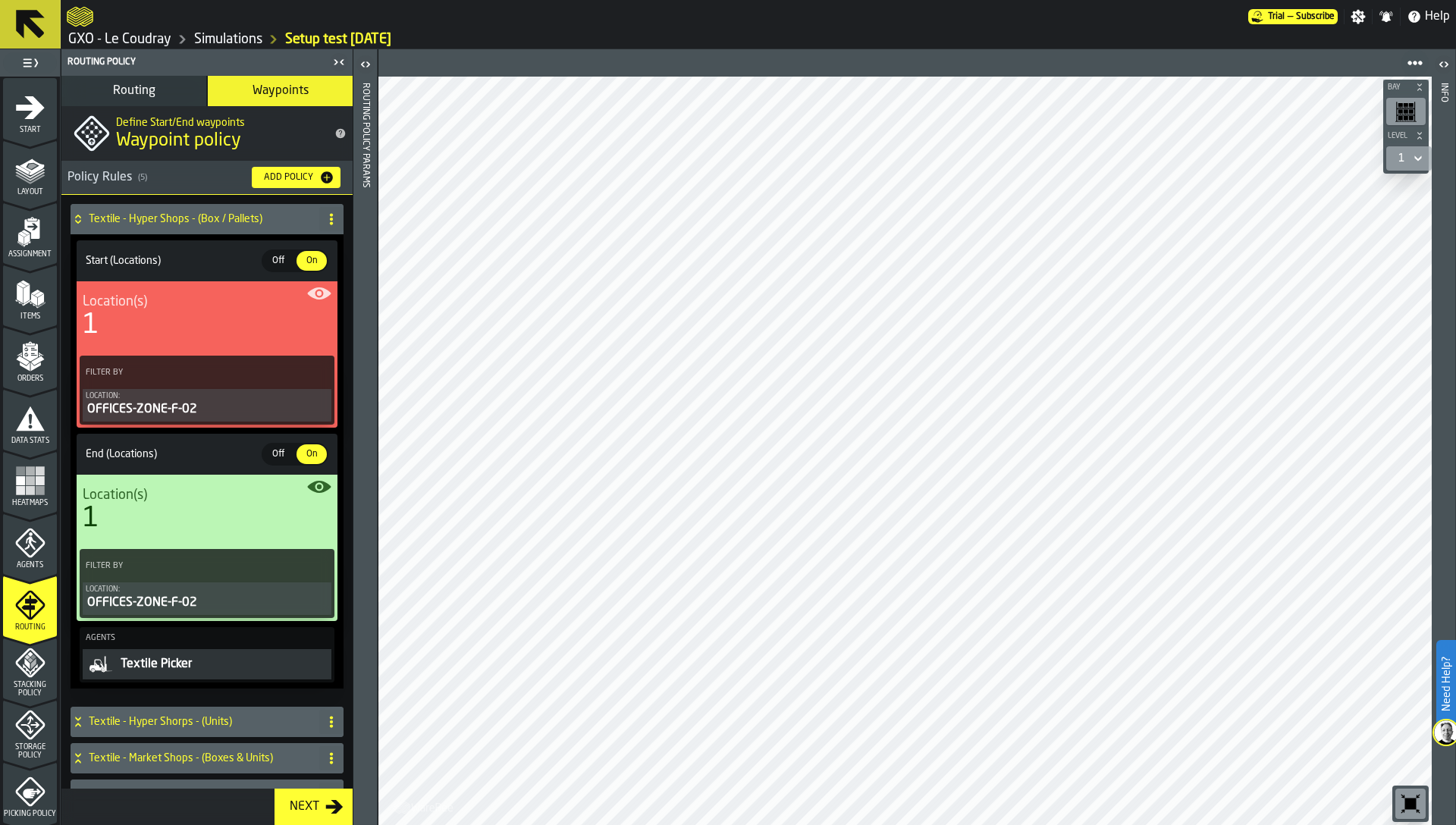
click at [203, 418] on div "OFFICES-ZONE-F-02" at bounding box center [207, 410] width 243 height 18
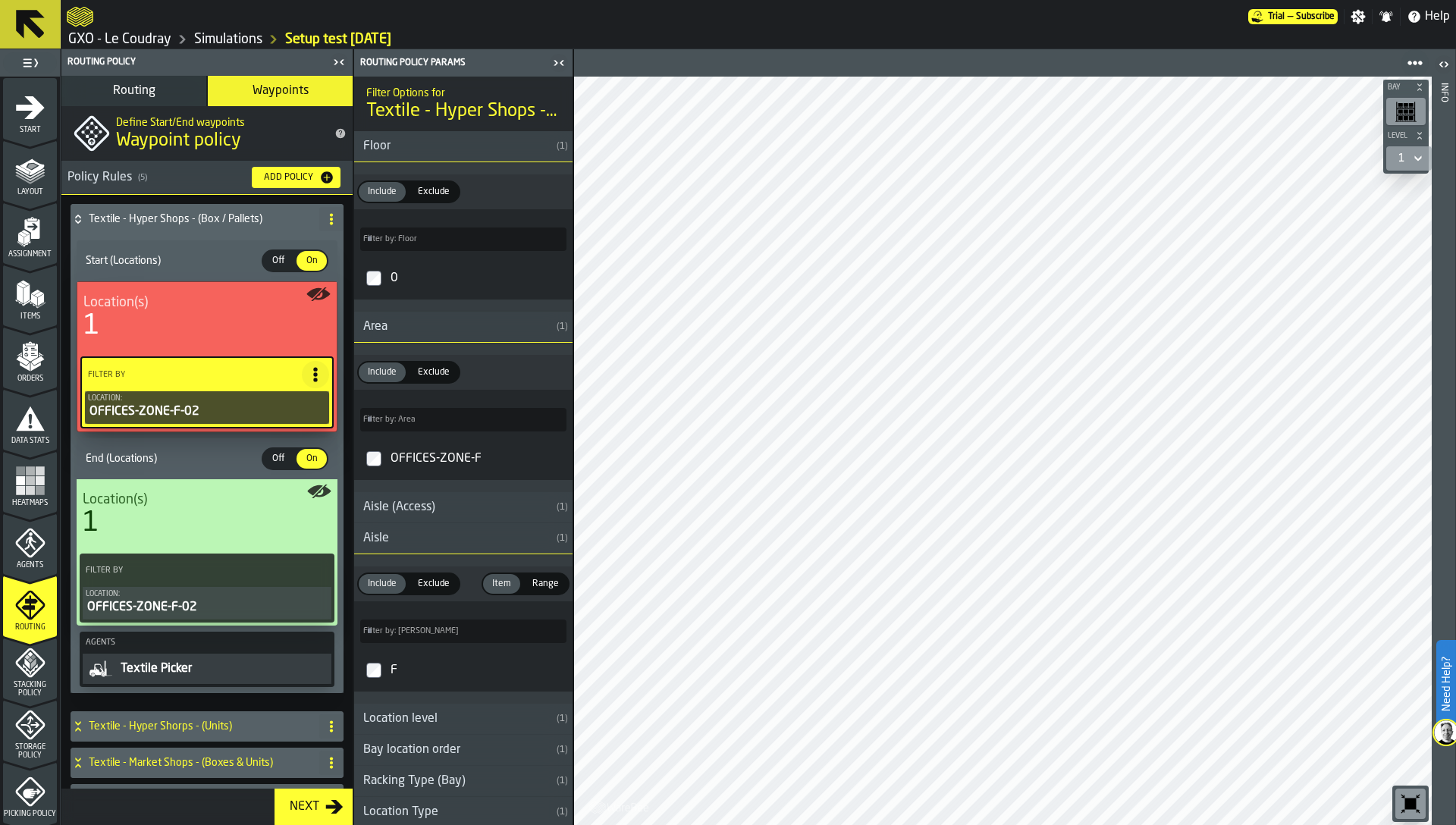
click at [1406, 150] on div "1" at bounding box center [1402, 158] width 18 height 18
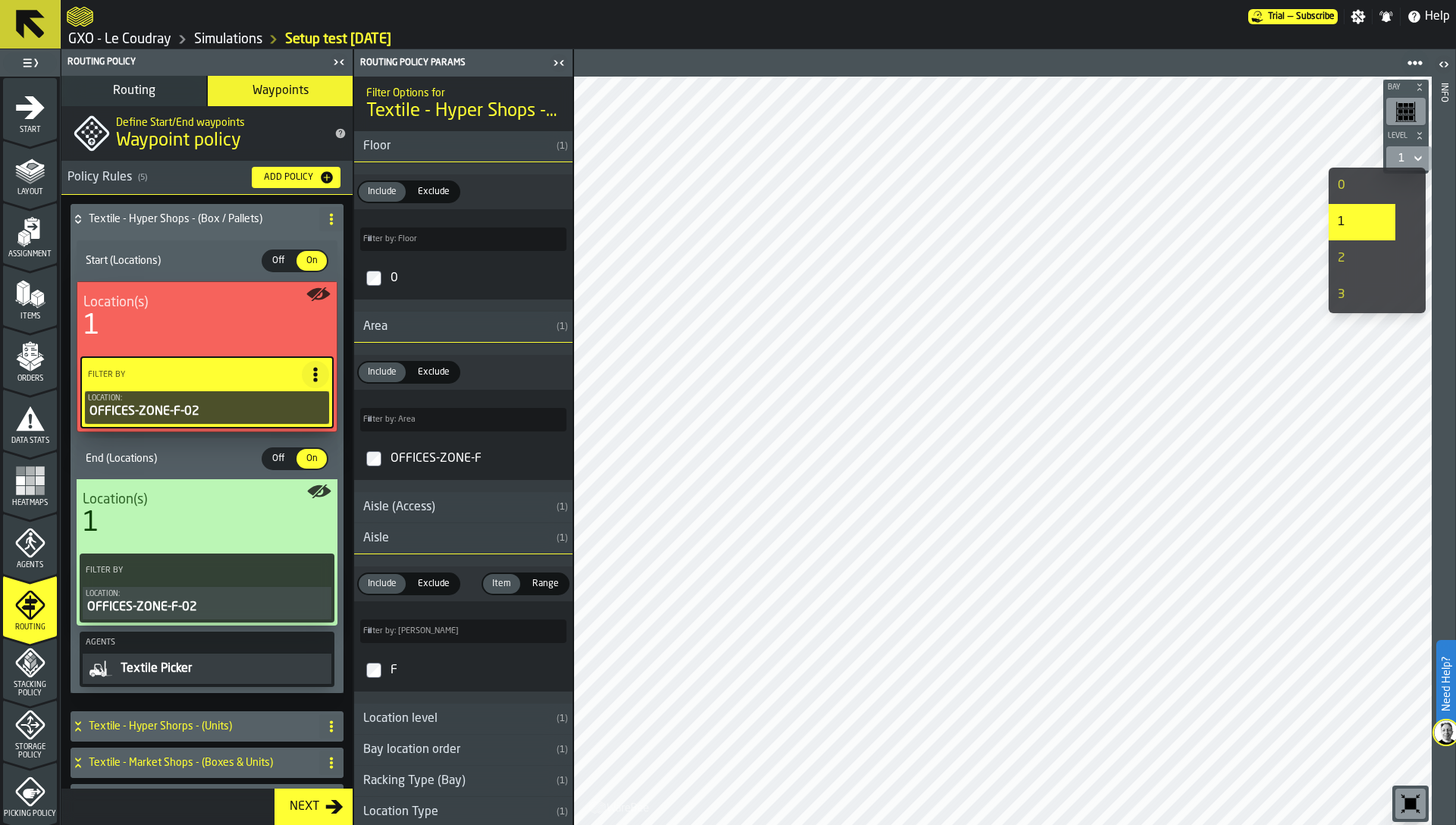
click at [1366, 199] on li "0" at bounding box center [1362, 186] width 67 height 37
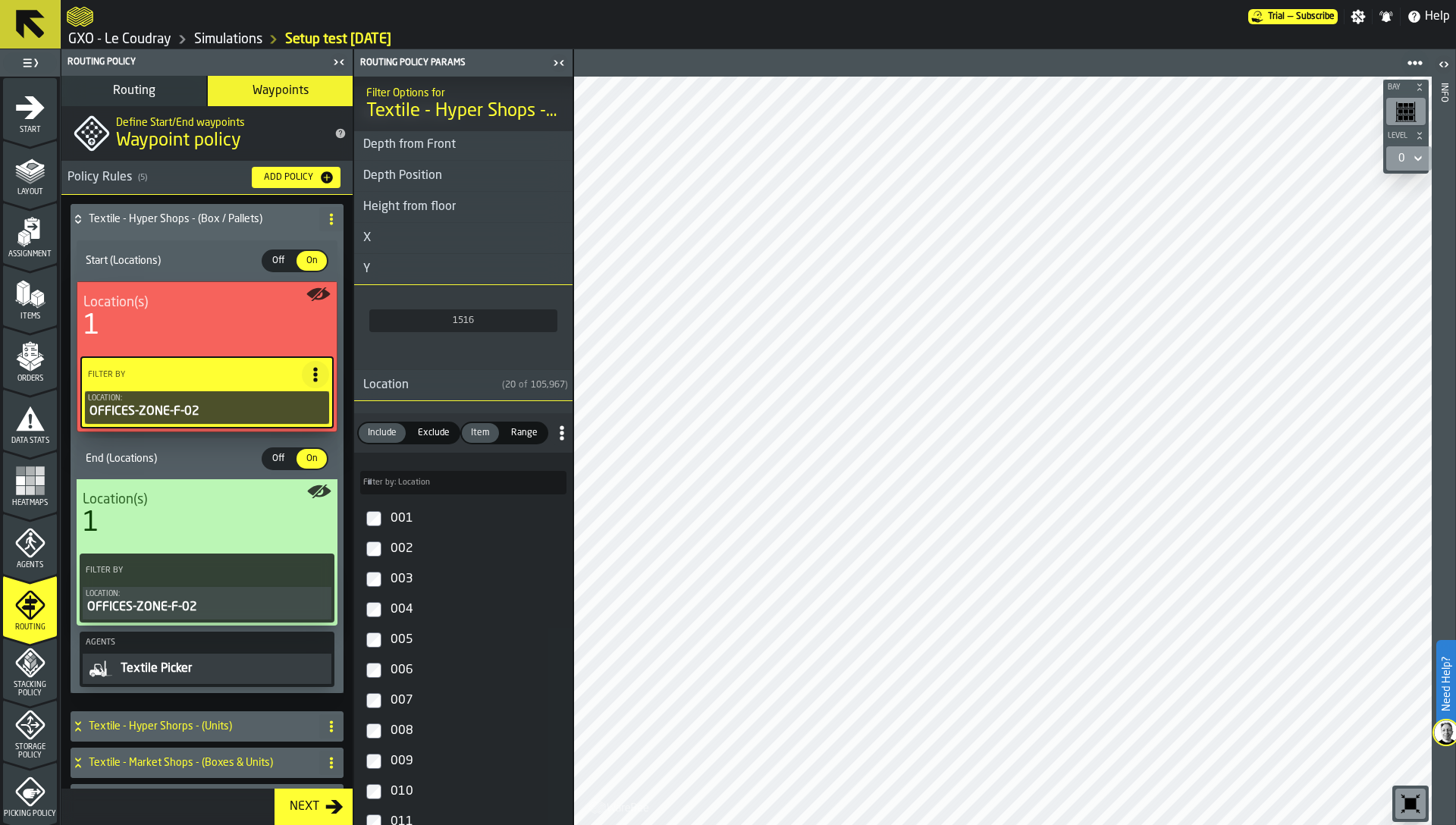
scroll to position [1183, 0]
click at [404, 489] on label "Filter by: Location Filter by: Location" at bounding box center [463, 484] width 206 height 24
click at [404, 489] on input "Filter by: Location Filter by: Location" at bounding box center [463, 484] width 206 height 24
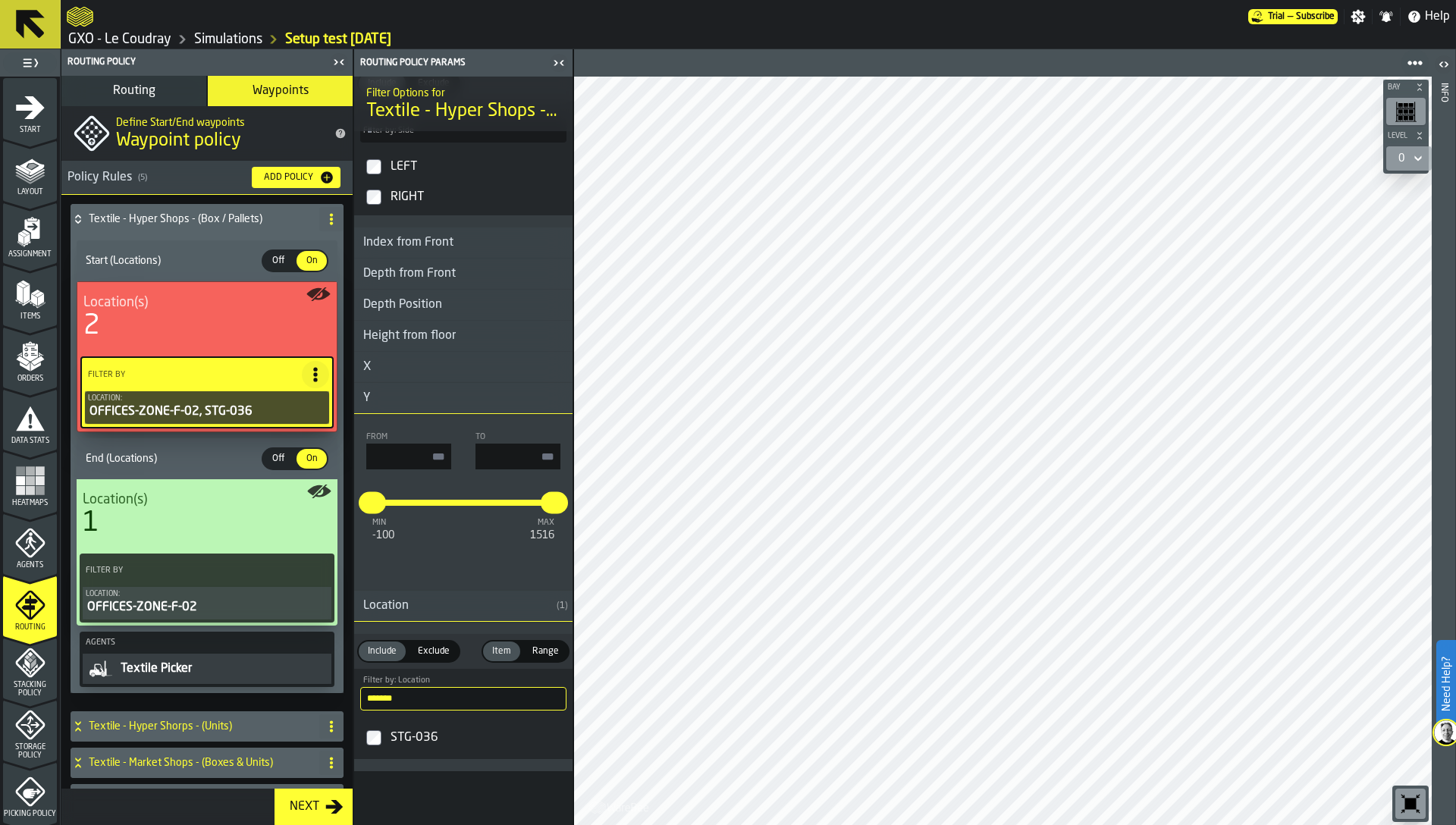
scroll to position [1162, 0]
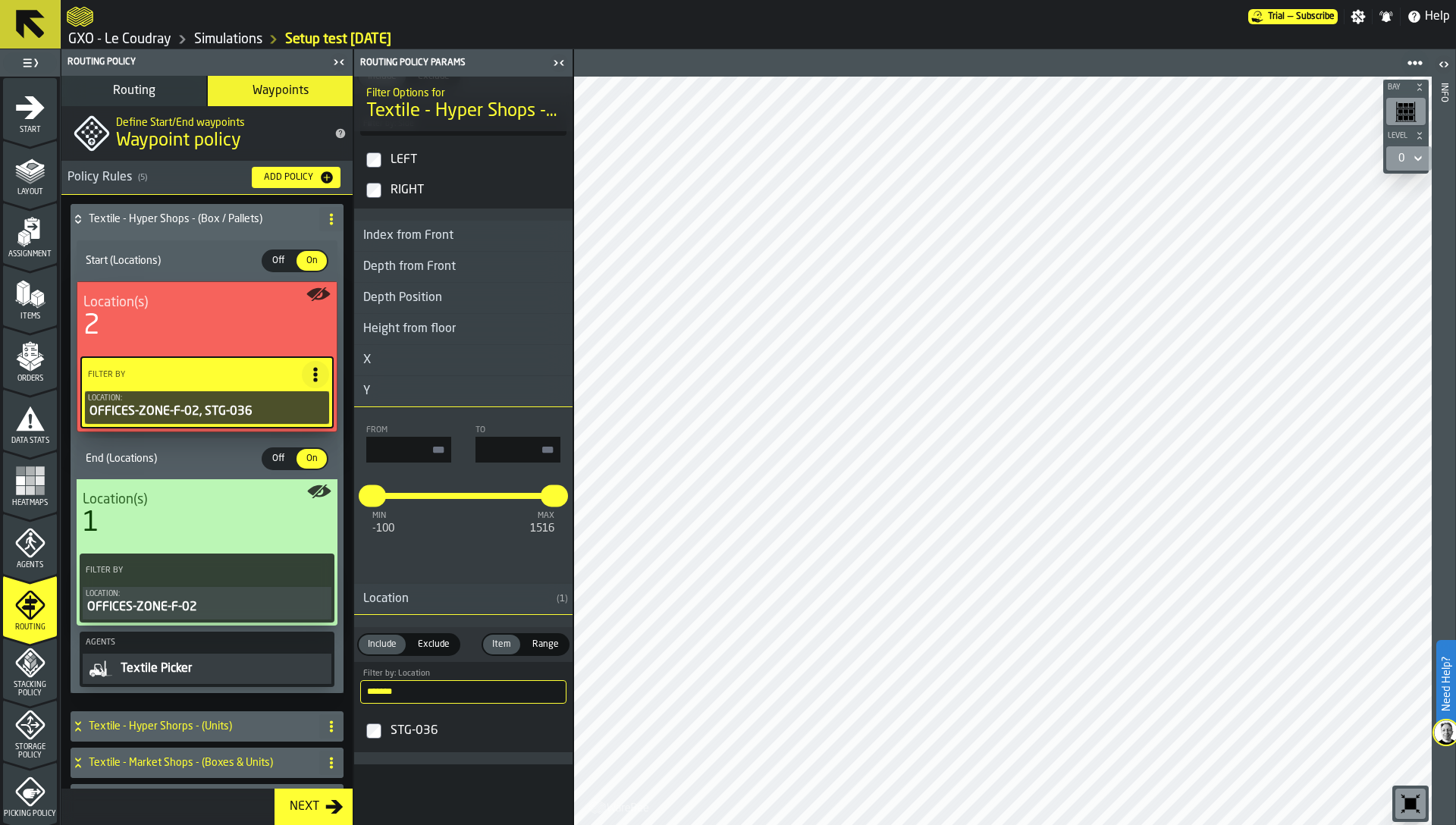
click at [412, 691] on input "*******" at bounding box center [463, 691] width 206 height 24
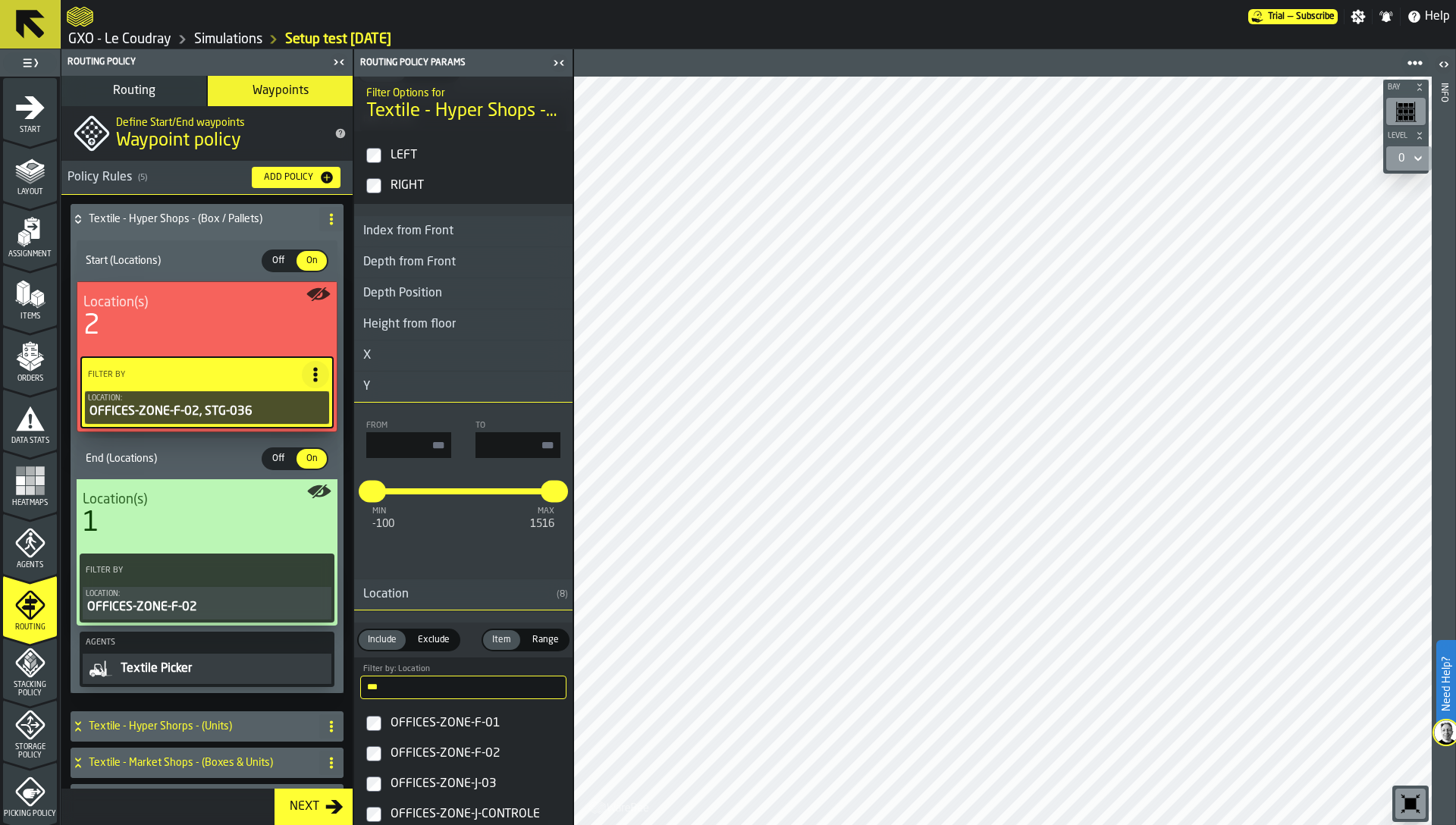
type input "***"
click at [405, 750] on div "OFFICES-ZONE-F-02" at bounding box center [478, 754] width 179 height 25
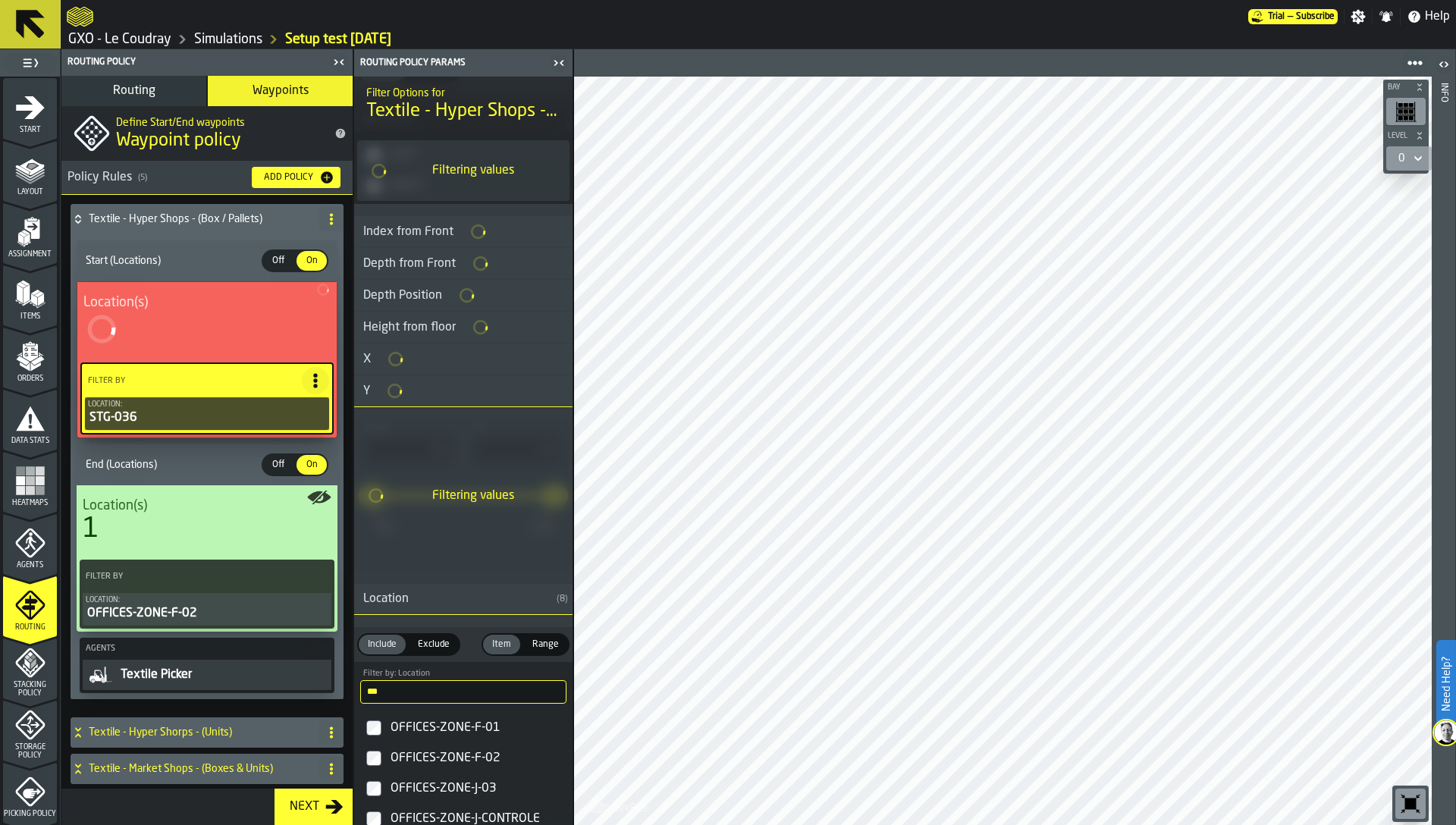
type input "*"
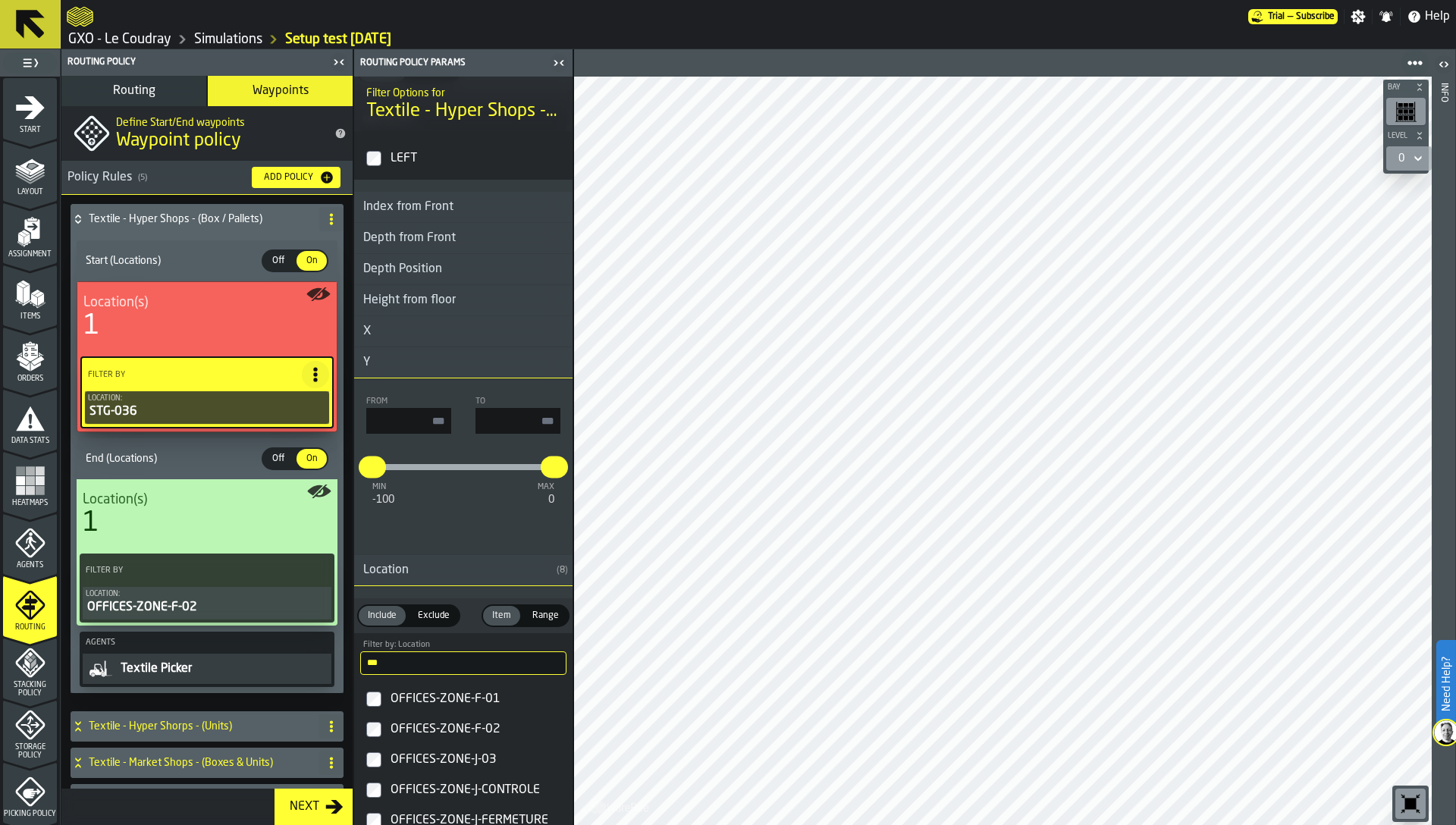
click at [178, 605] on div "OFFICES-ZONE-F-02" at bounding box center [207, 607] width 243 height 18
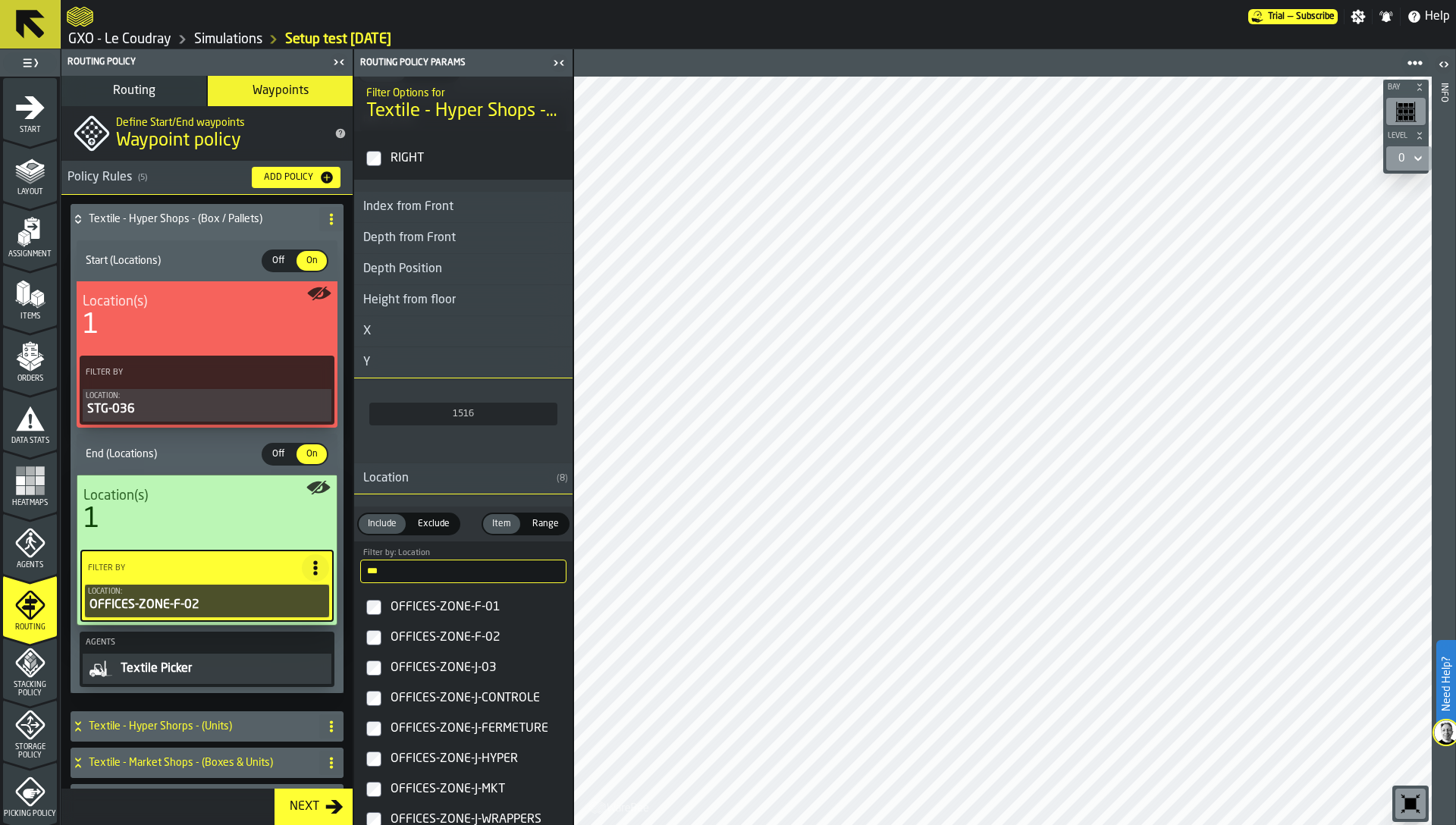
click at [427, 573] on input "***" at bounding box center [463, 572] width 206 height 24
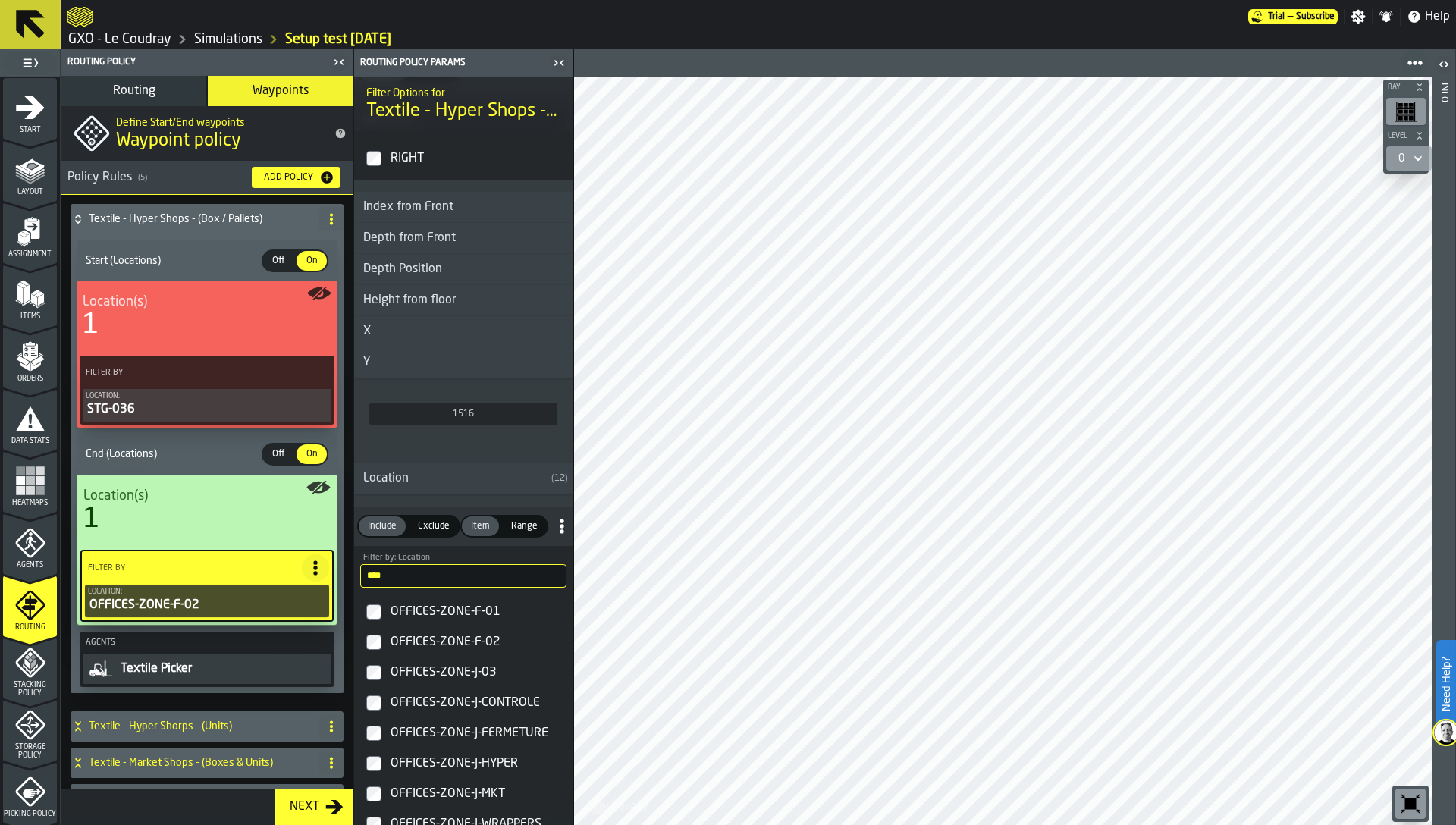
type input "****"
click at [0, 0] on icon "PolicyFilterItem-Location" at bounding box center [0, 0] width 0 height 0
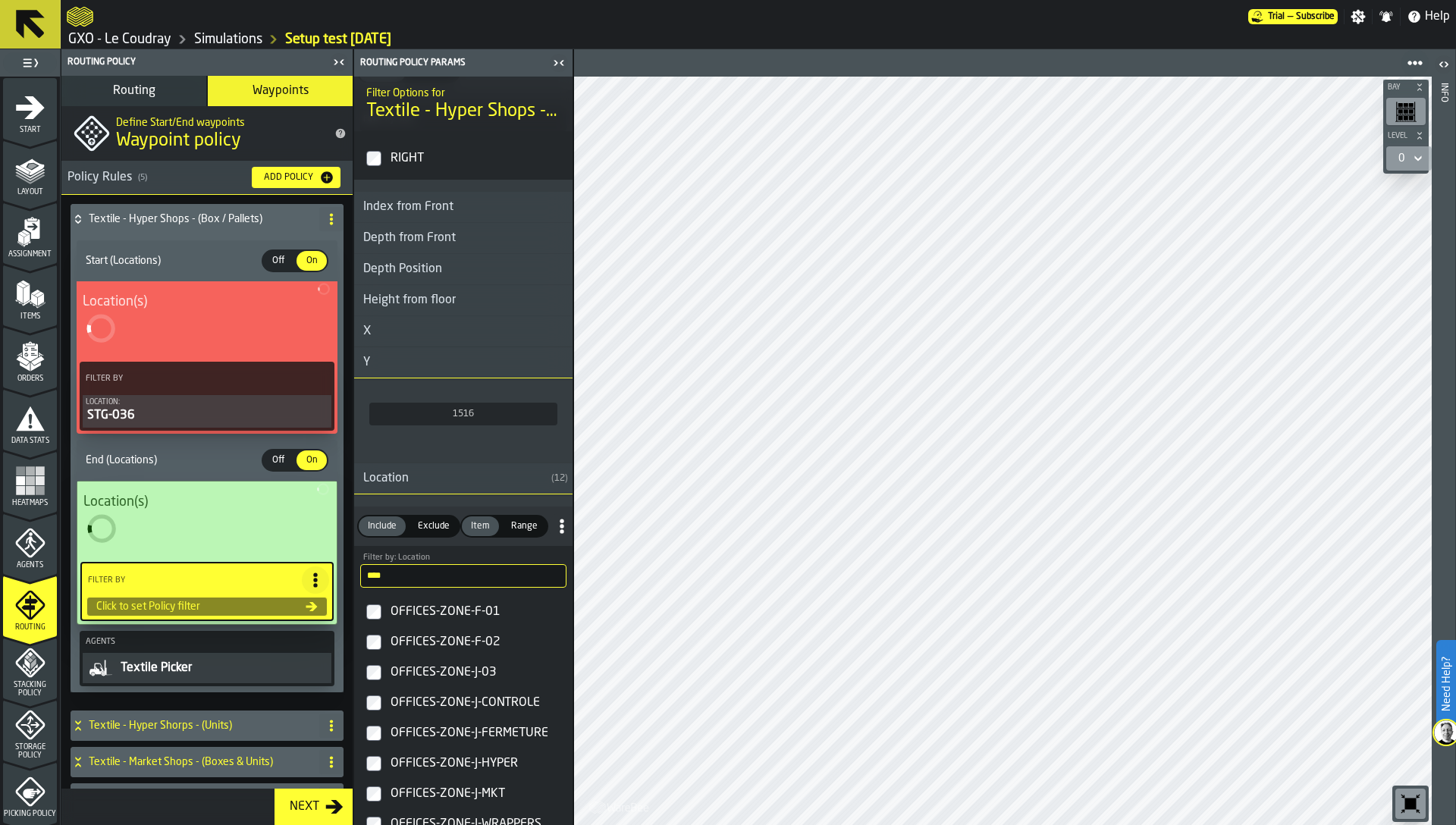
click at [399, 577] on input "****" at bounding box center [463, 576] width 206 height 24
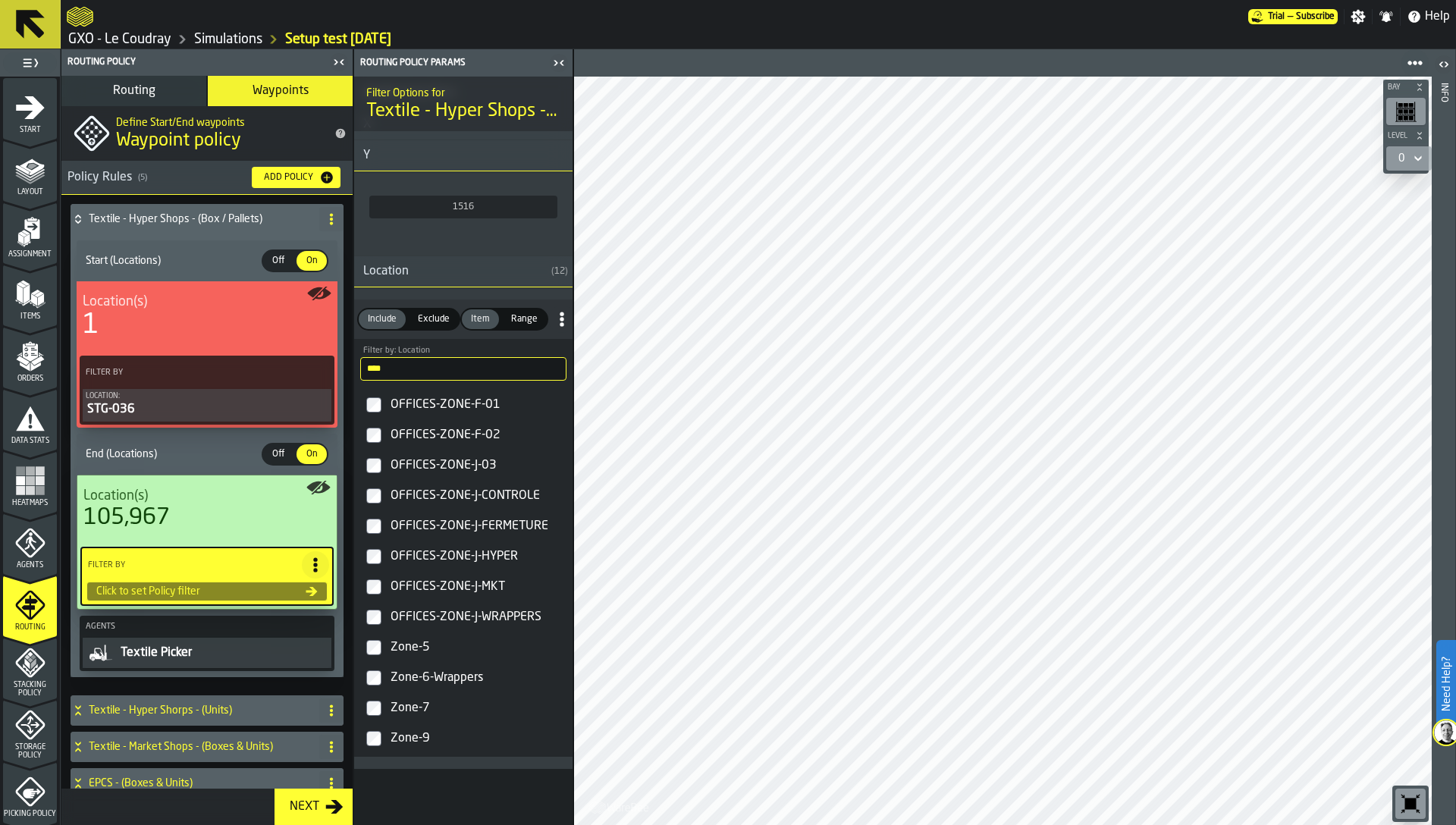
scroll to position [1306, 0]
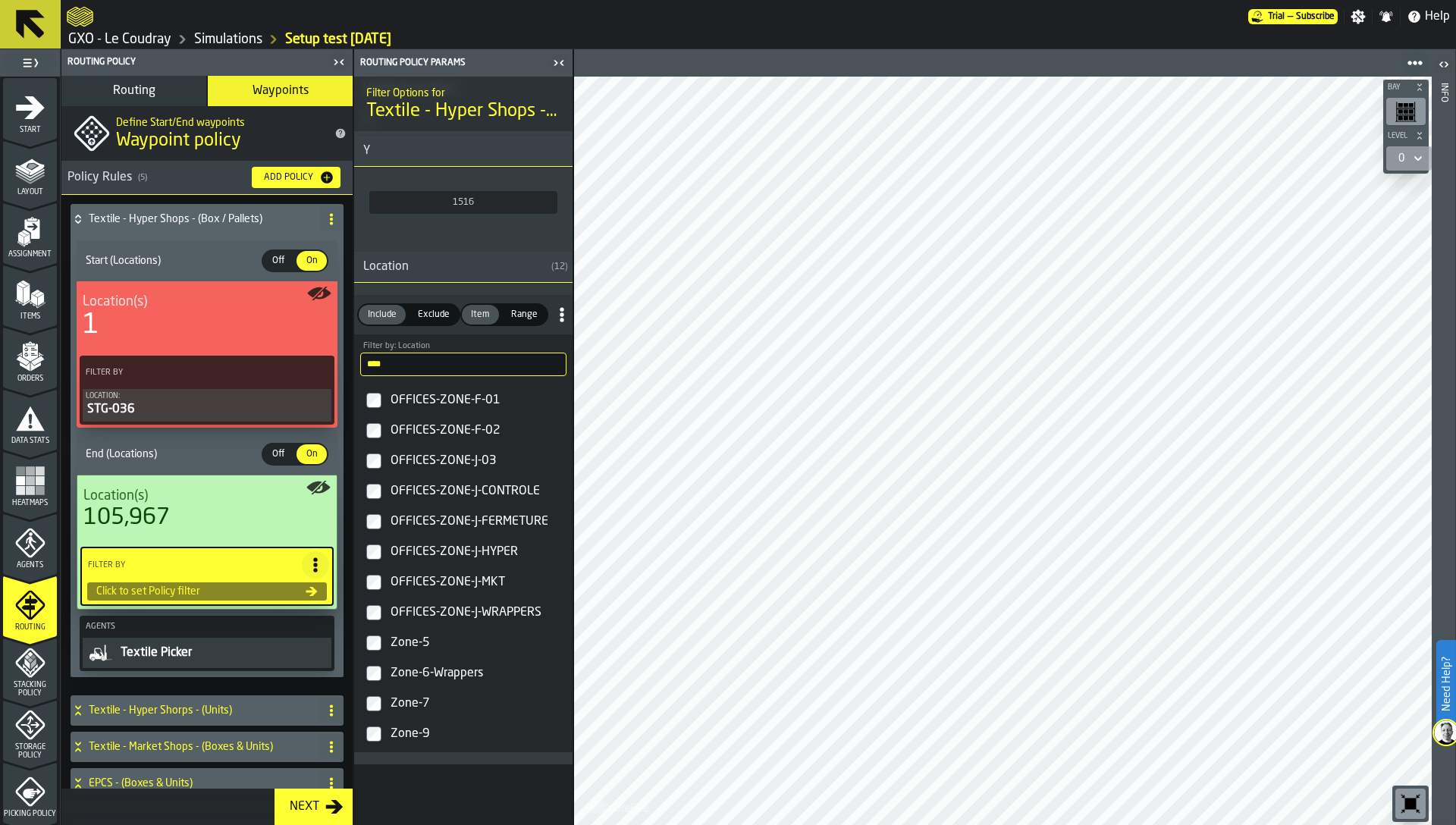
click at [419, 736] on div "Zone-9" at bounding box center [478, 734] width 179 height 25
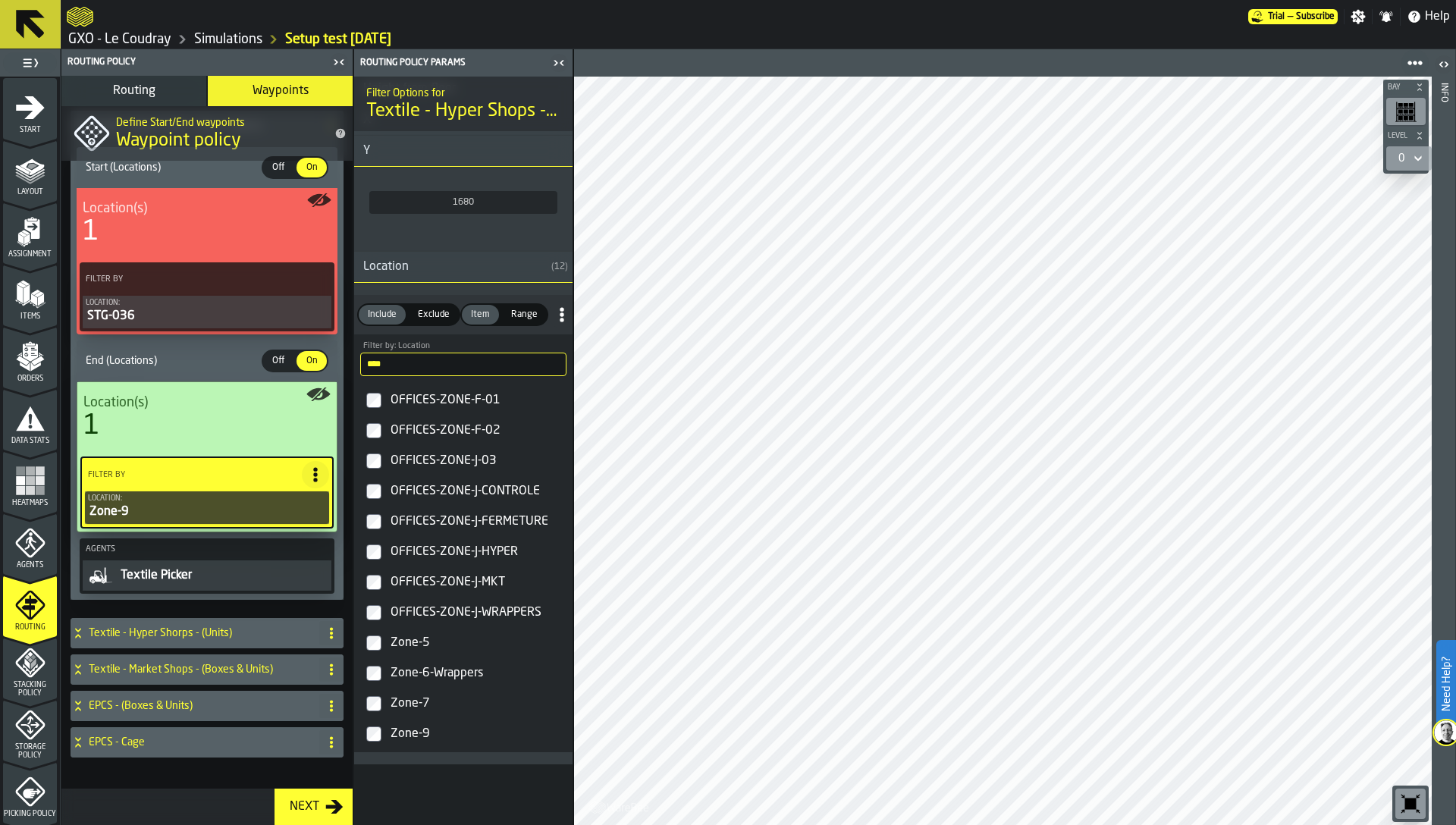
scroll to position [101, 0]
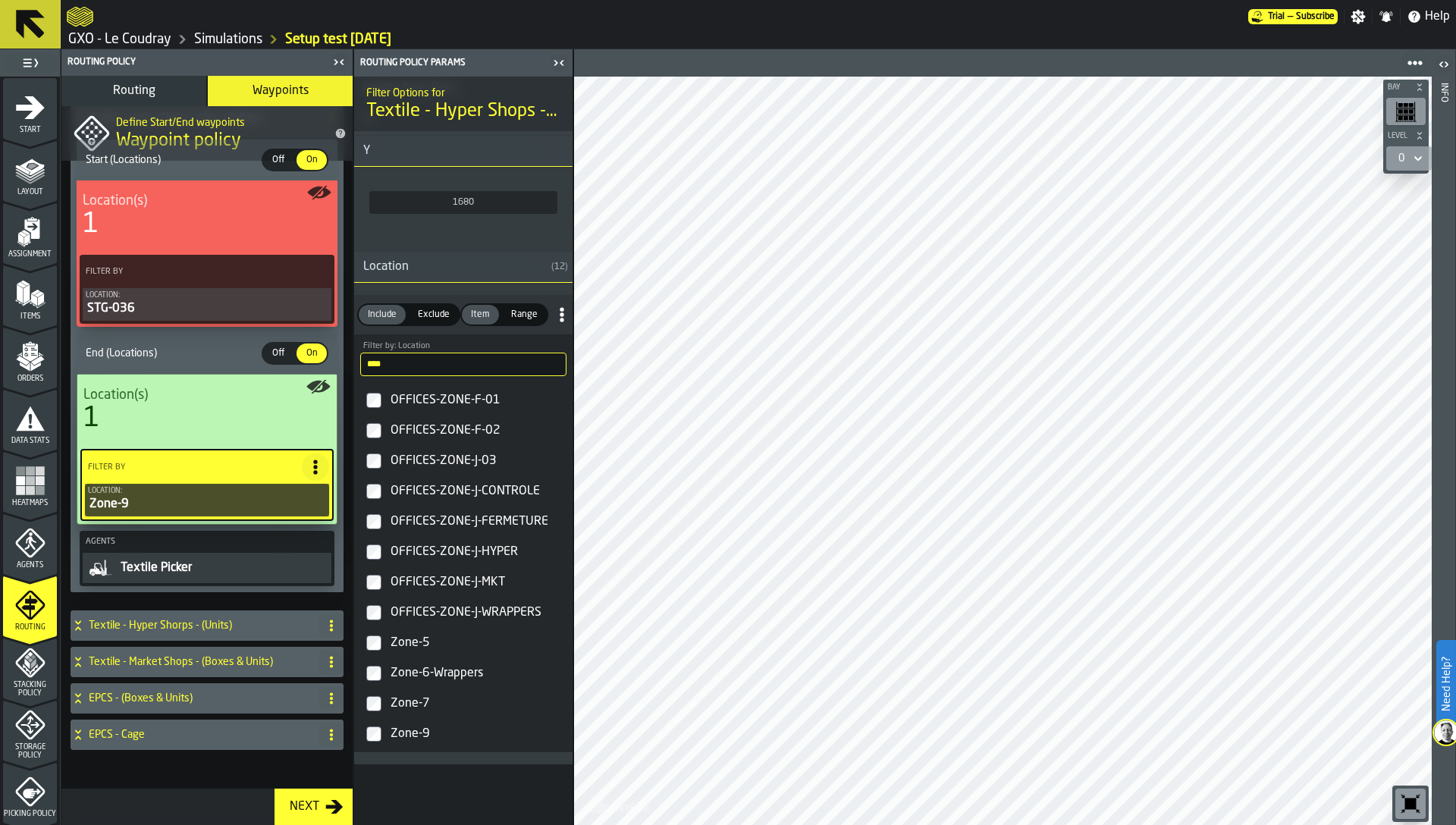
click at [160, 627] on h4 "Textile - Hyper Shorps - (Units)" at bounding box center [200, 625] width 224 height 12
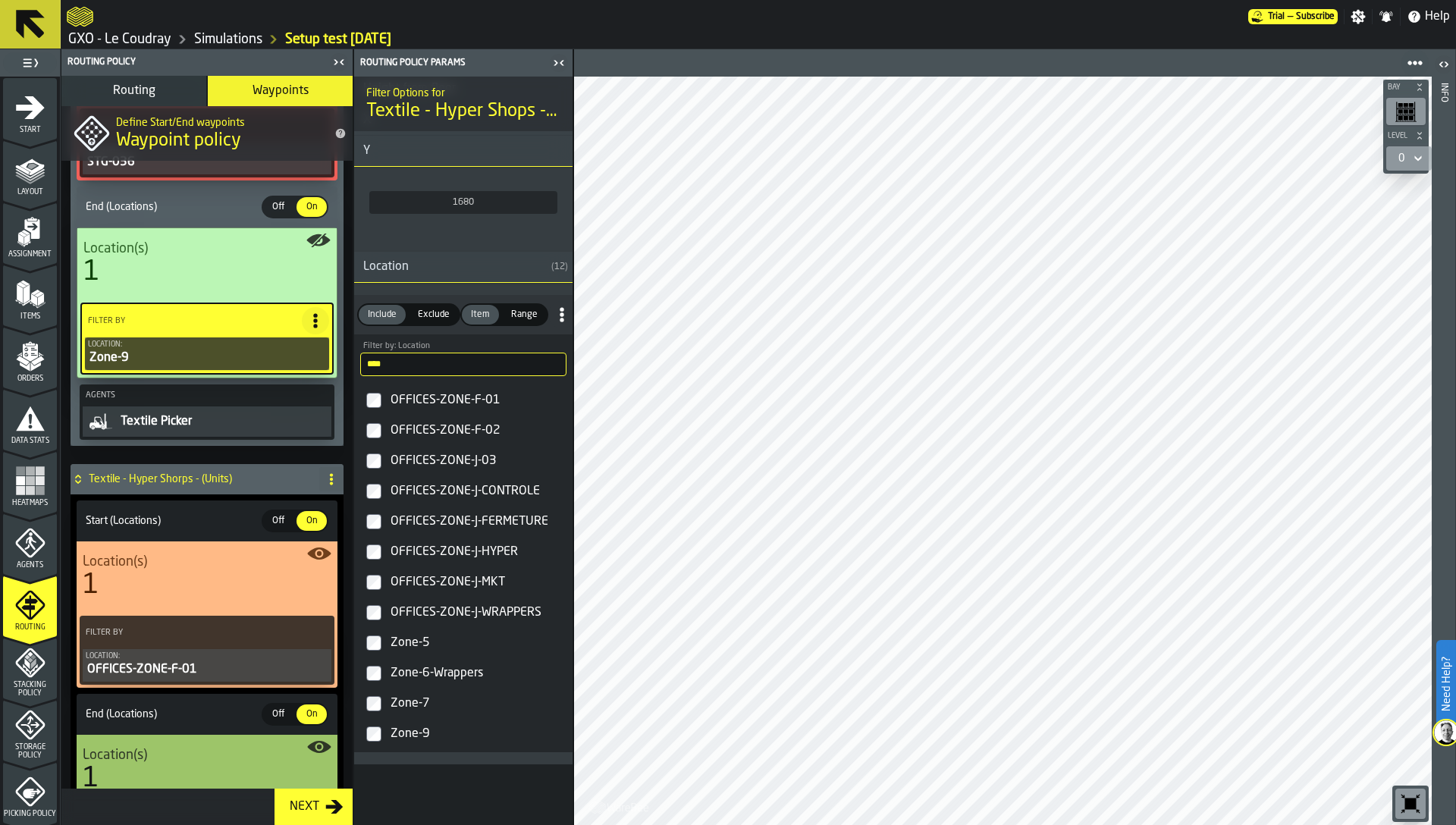
scroll to position [339, 0]
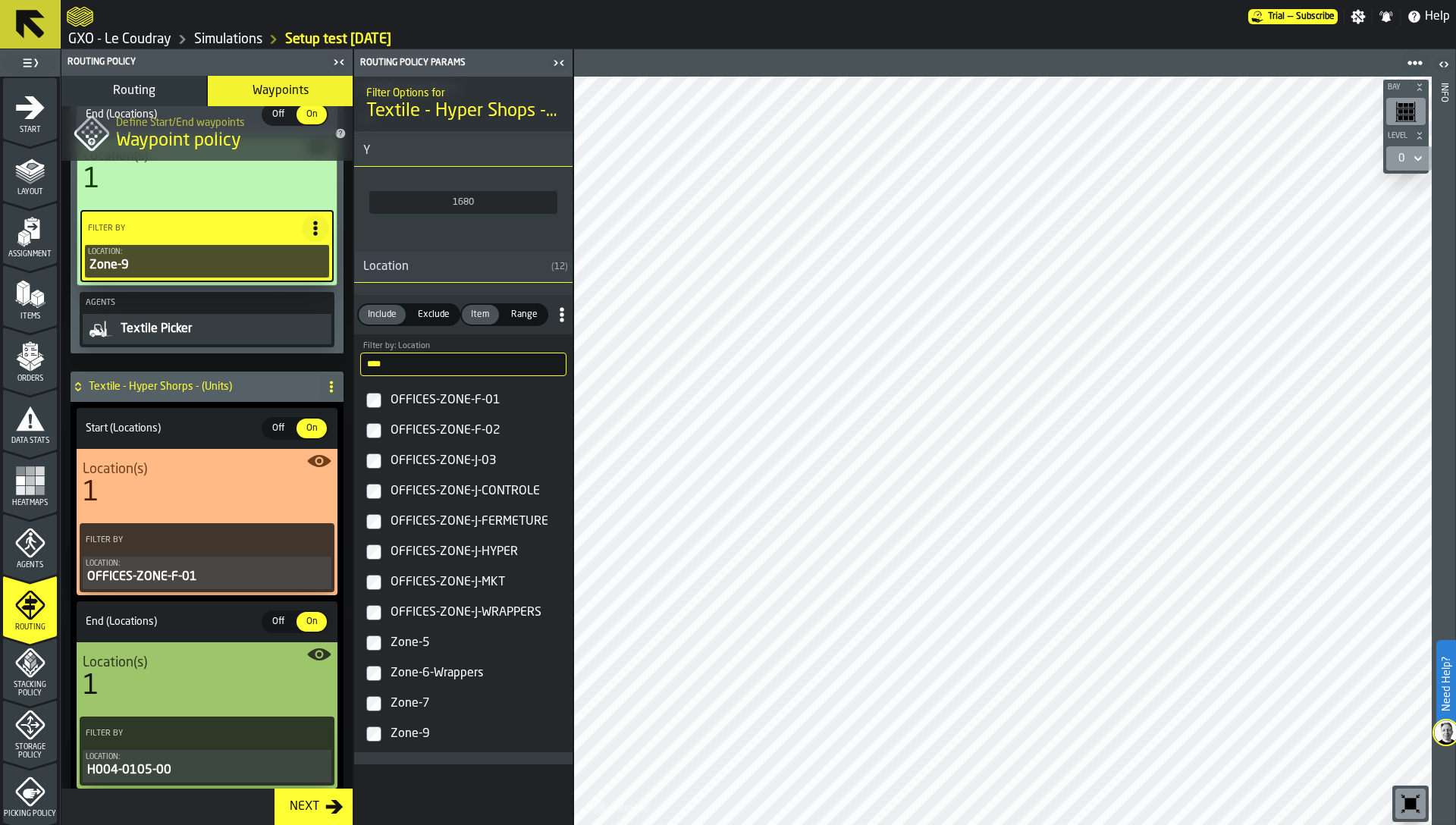
click at [319, 389] on span at bounding box center [331, 386] width 25 height 25
click at [264, 410] on div "Rename" at bounding box center [265, 417] width 127 height 18
click at [187, 388] on input "**********" at bounding box center [180, 387] width 184 height 26
type input "**********"
click at [277, 385] on span "Apply" at bounding box center [290, 387] width 27 height 11
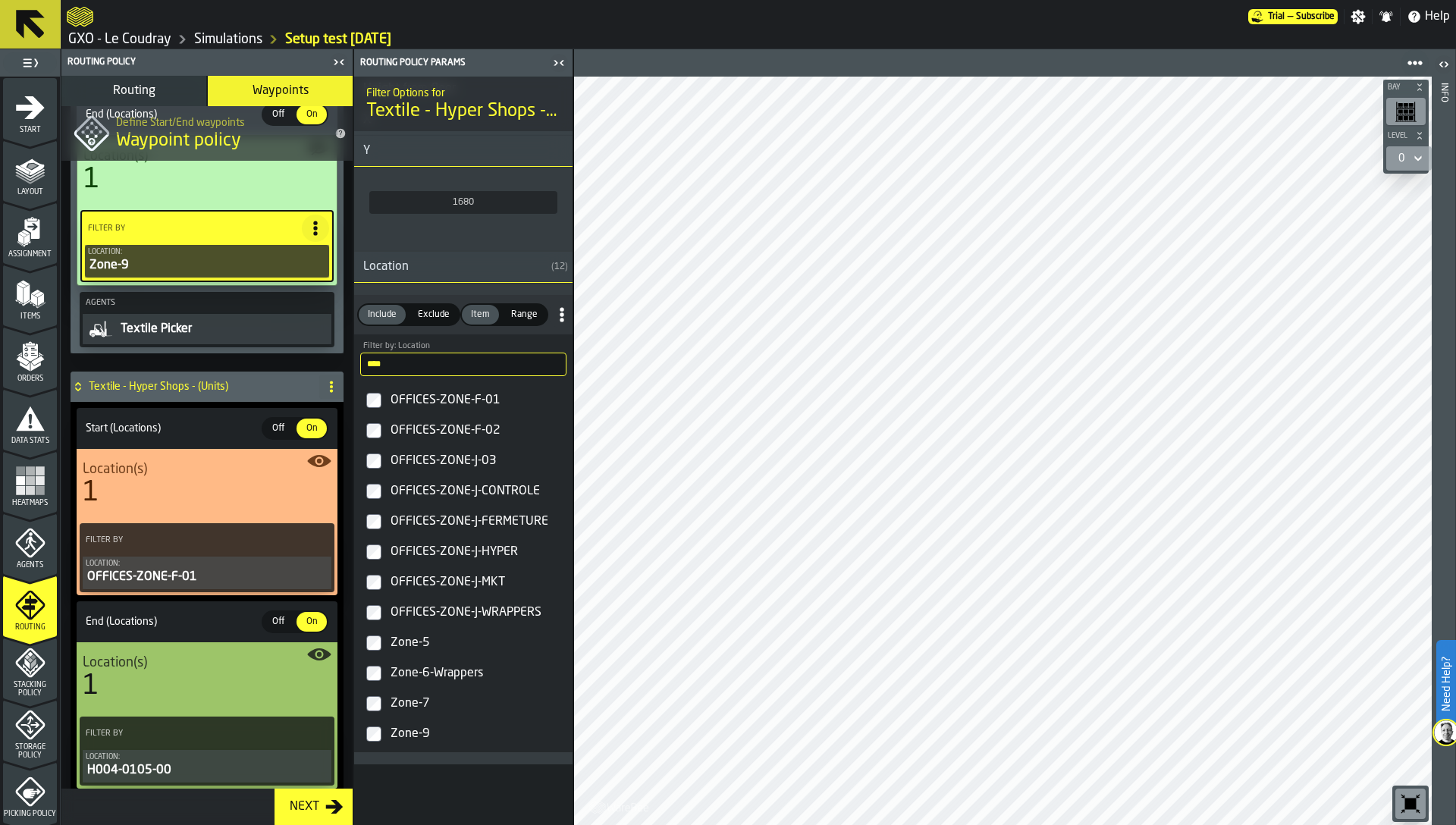
click at [179, 581] on div "OFFICES-ZONE-F-01" at bounding box center [207, 577] width 243 height 18
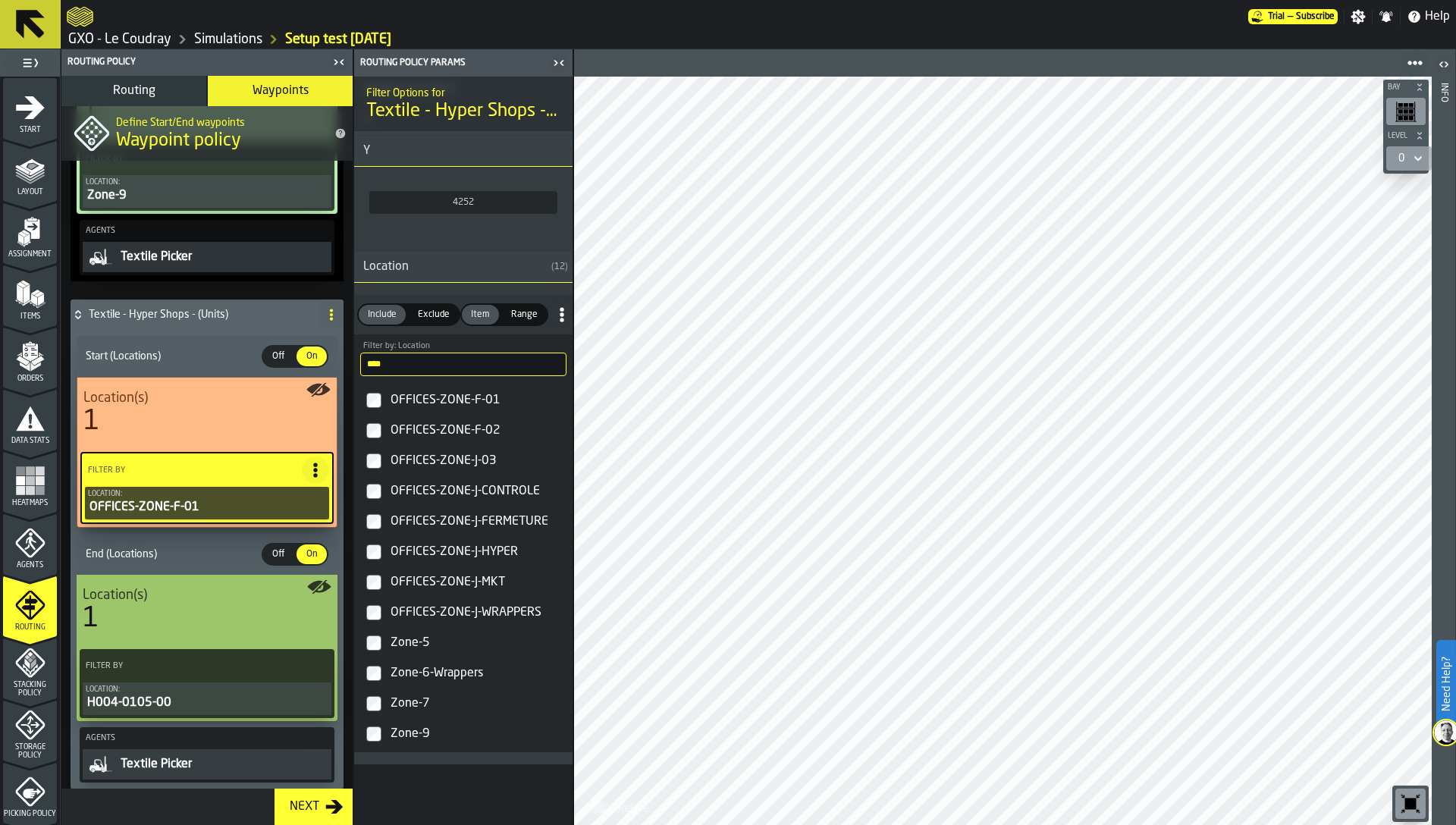
scroll to position [405, 0]
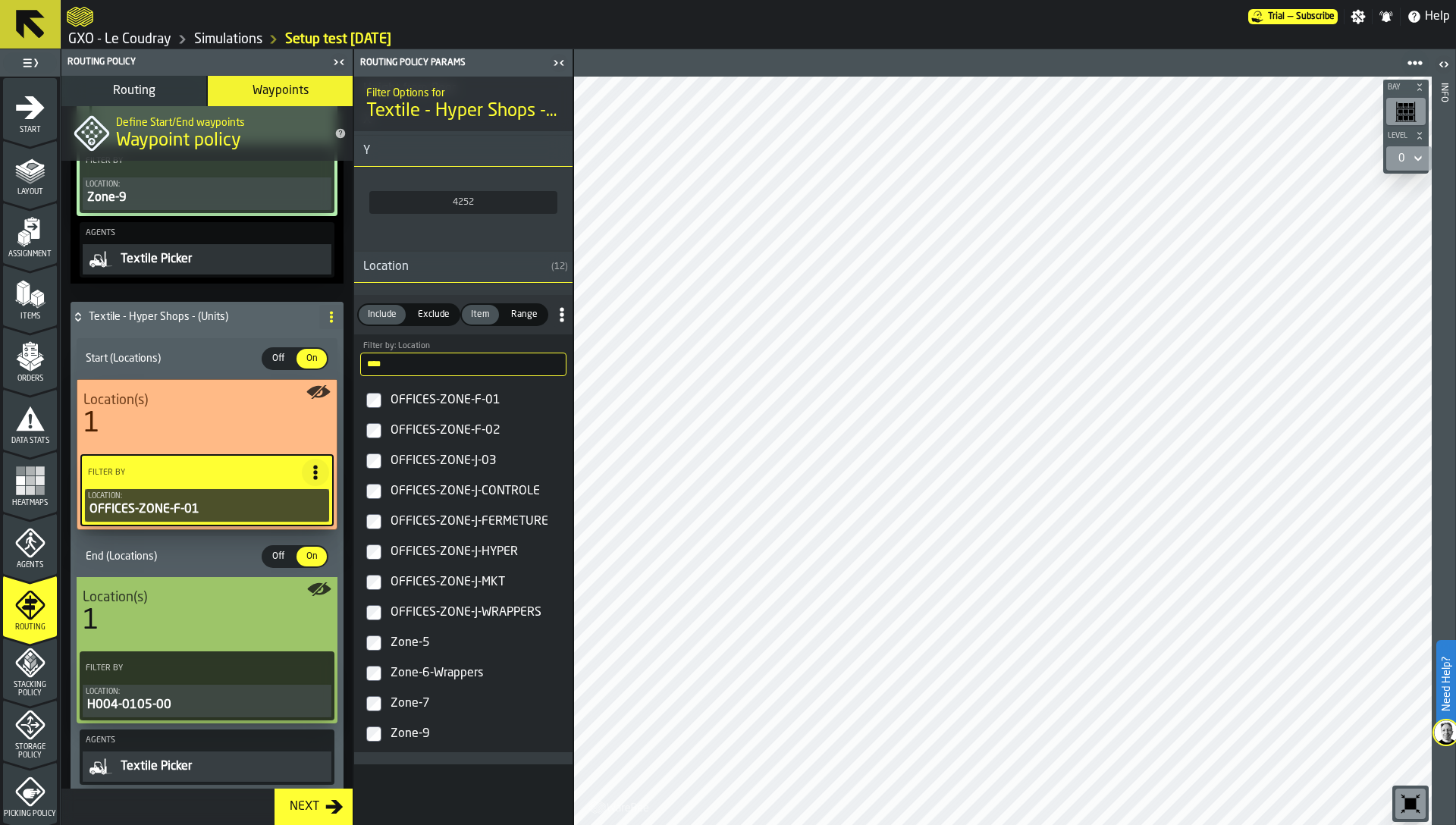
click at [0, 0] on icon "PolicyFilterItem-Location" at bounding box center [0, 0] width 0 height 0
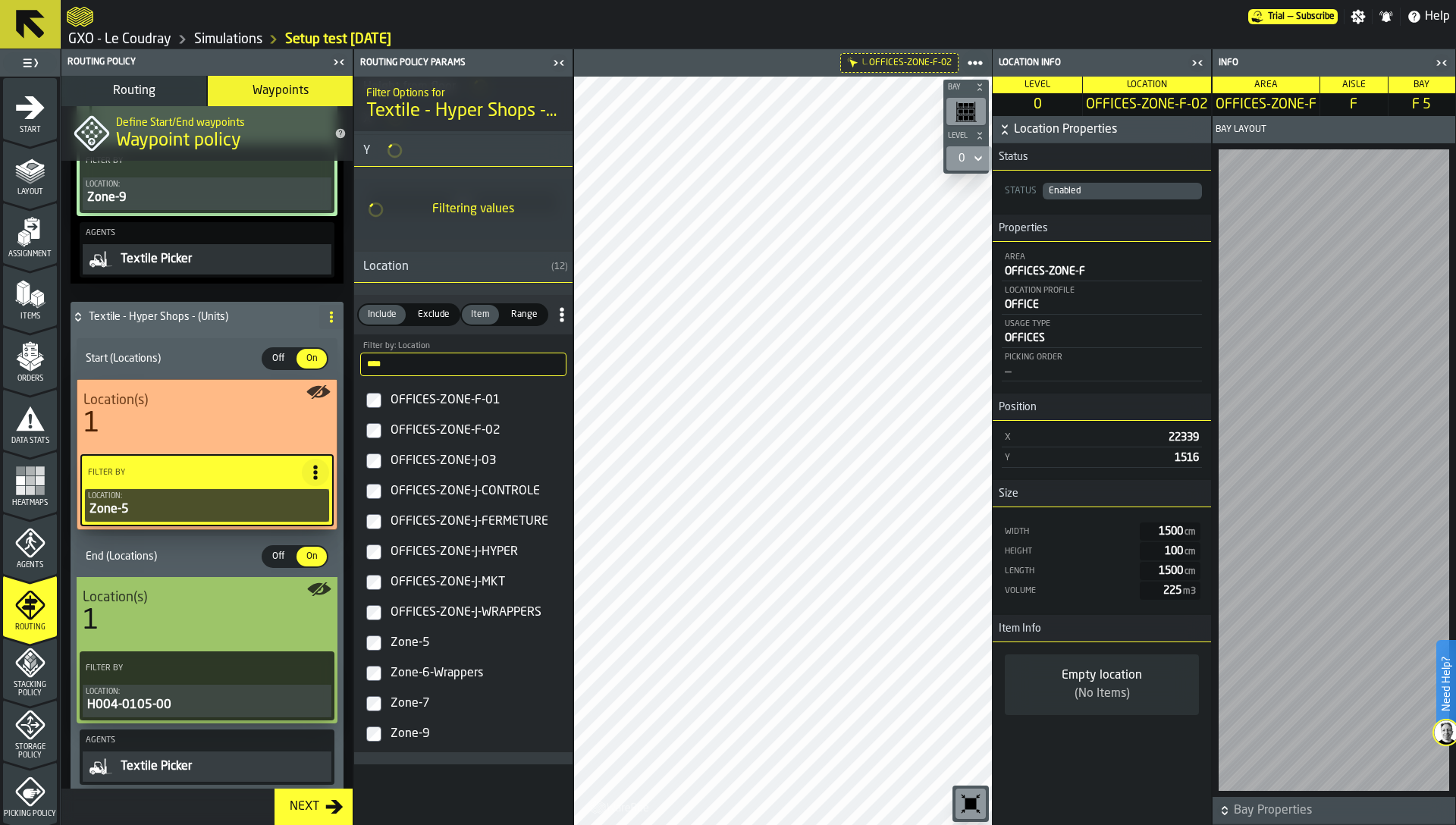
scroll to position [1306, 0]
click at [1203, 62] on icon "button-toggle-Close me" at bounding box center [1198, 63] width 18 height 18
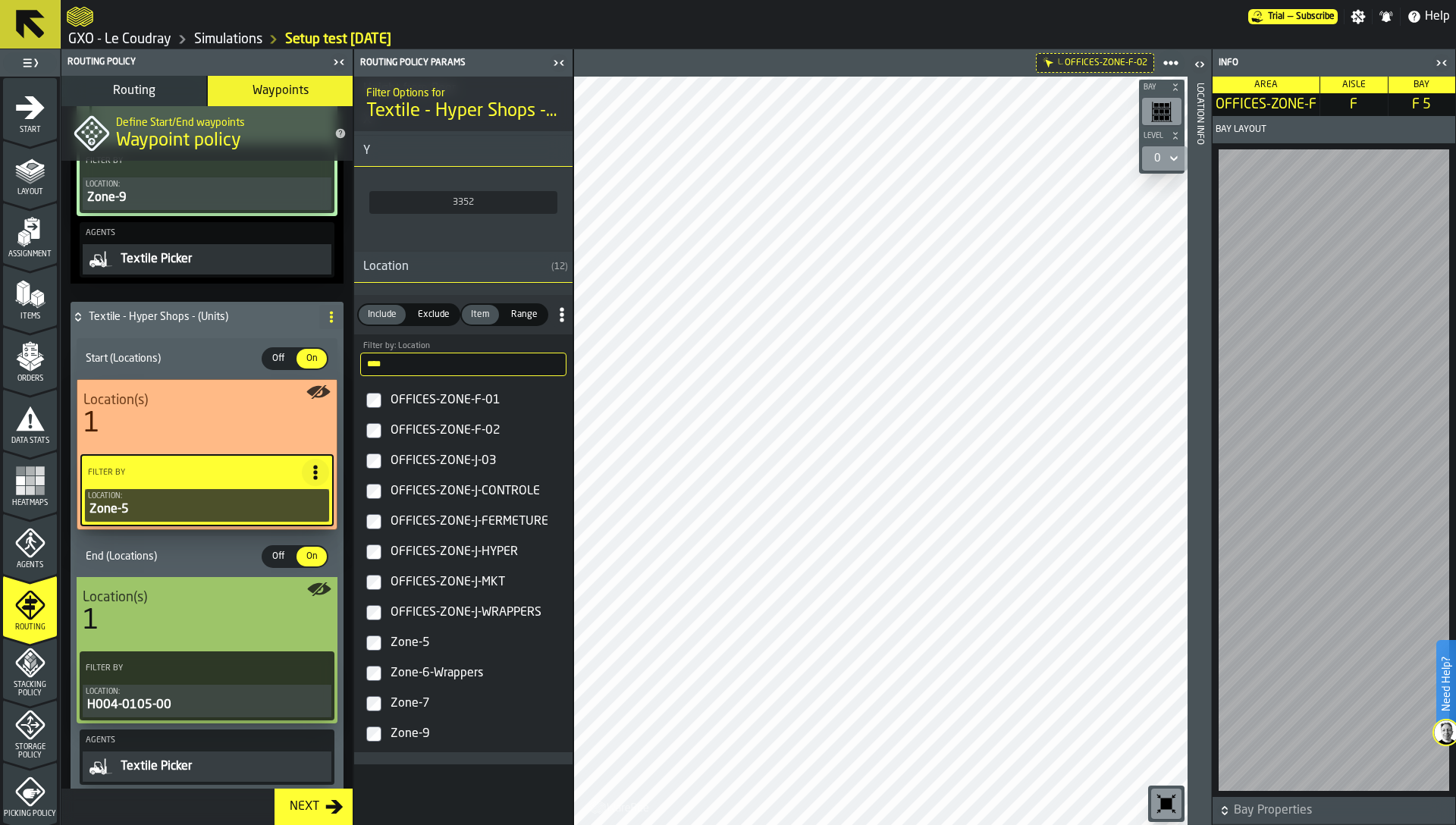
click at [196, 705] on div "H004-0105-00" at bounding box center [207, 705] width 243 height 18
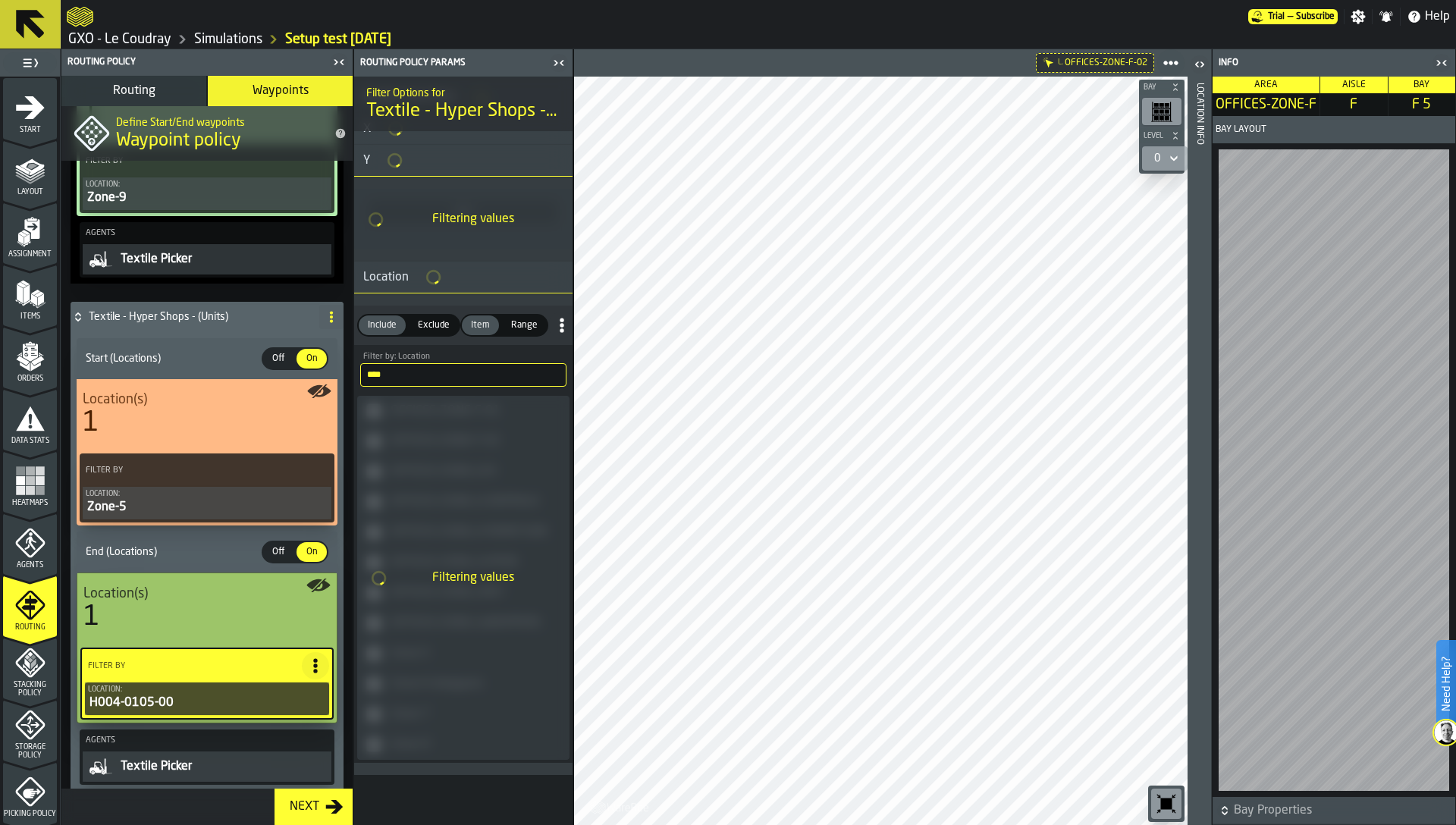
scroll to position [1319, 0]
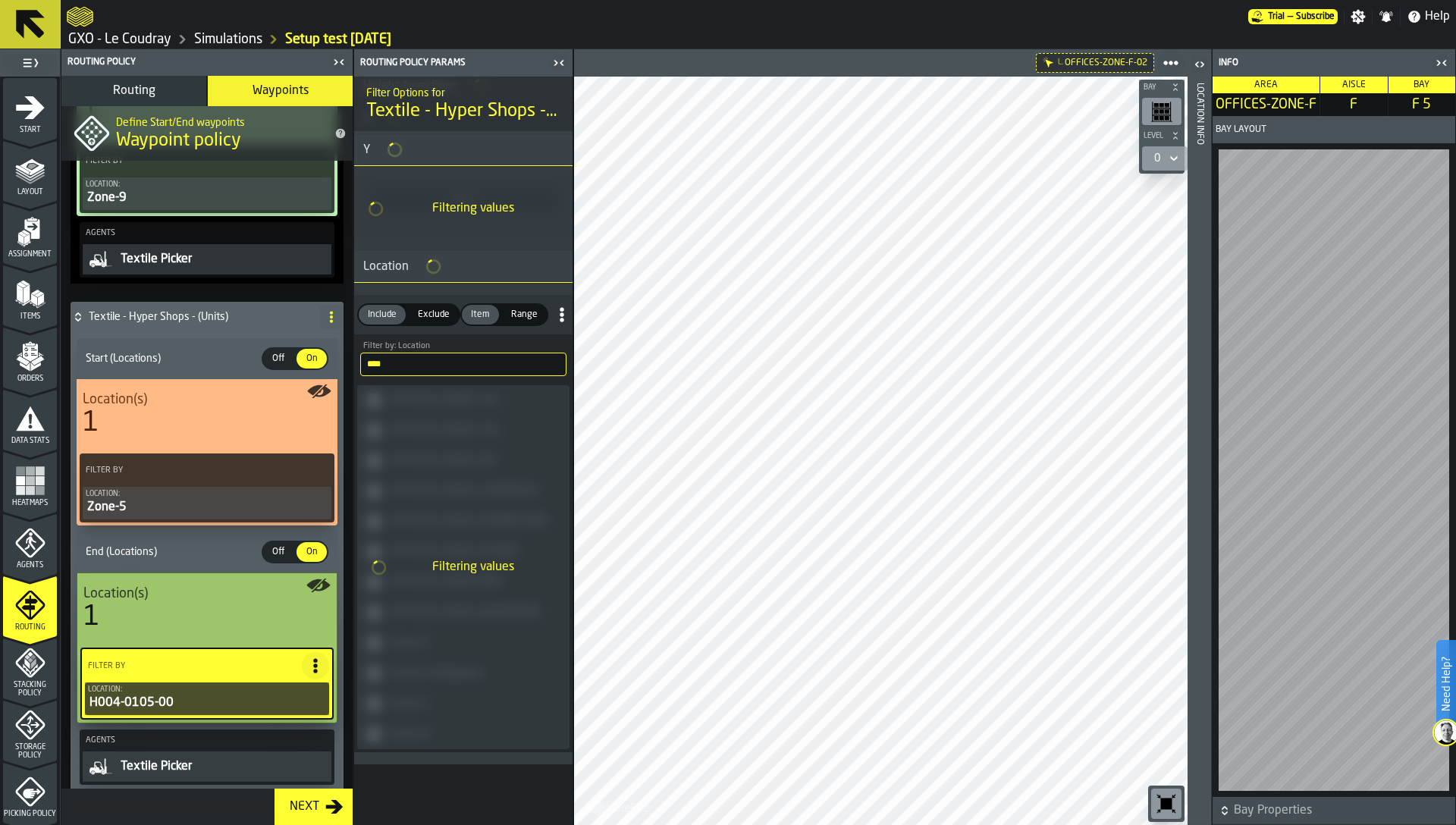
click at [196, 705] on div "H004-0105-00" at bounding box center [207, 702] width 238 height 18
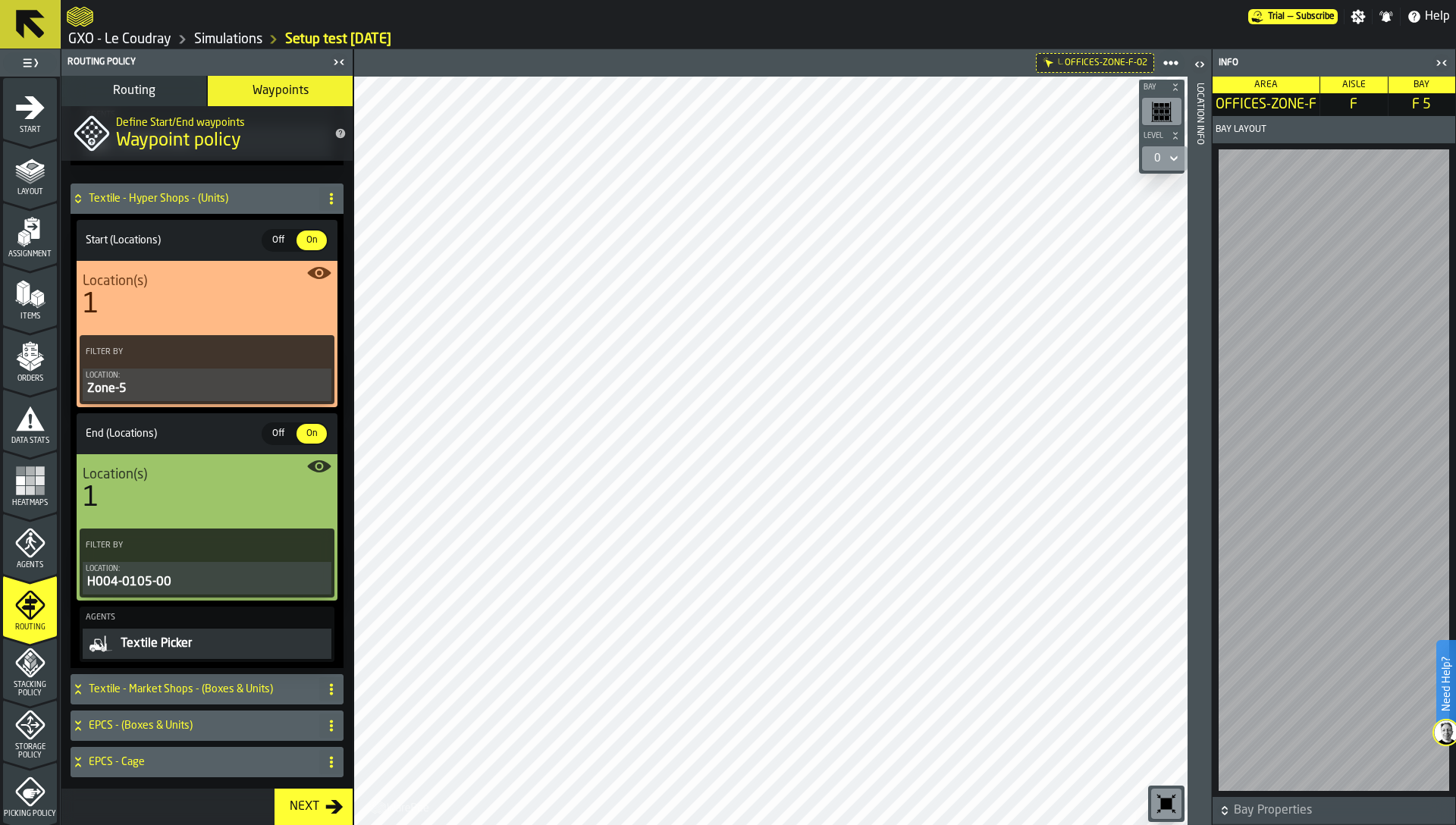
scroll to position [535, 0]
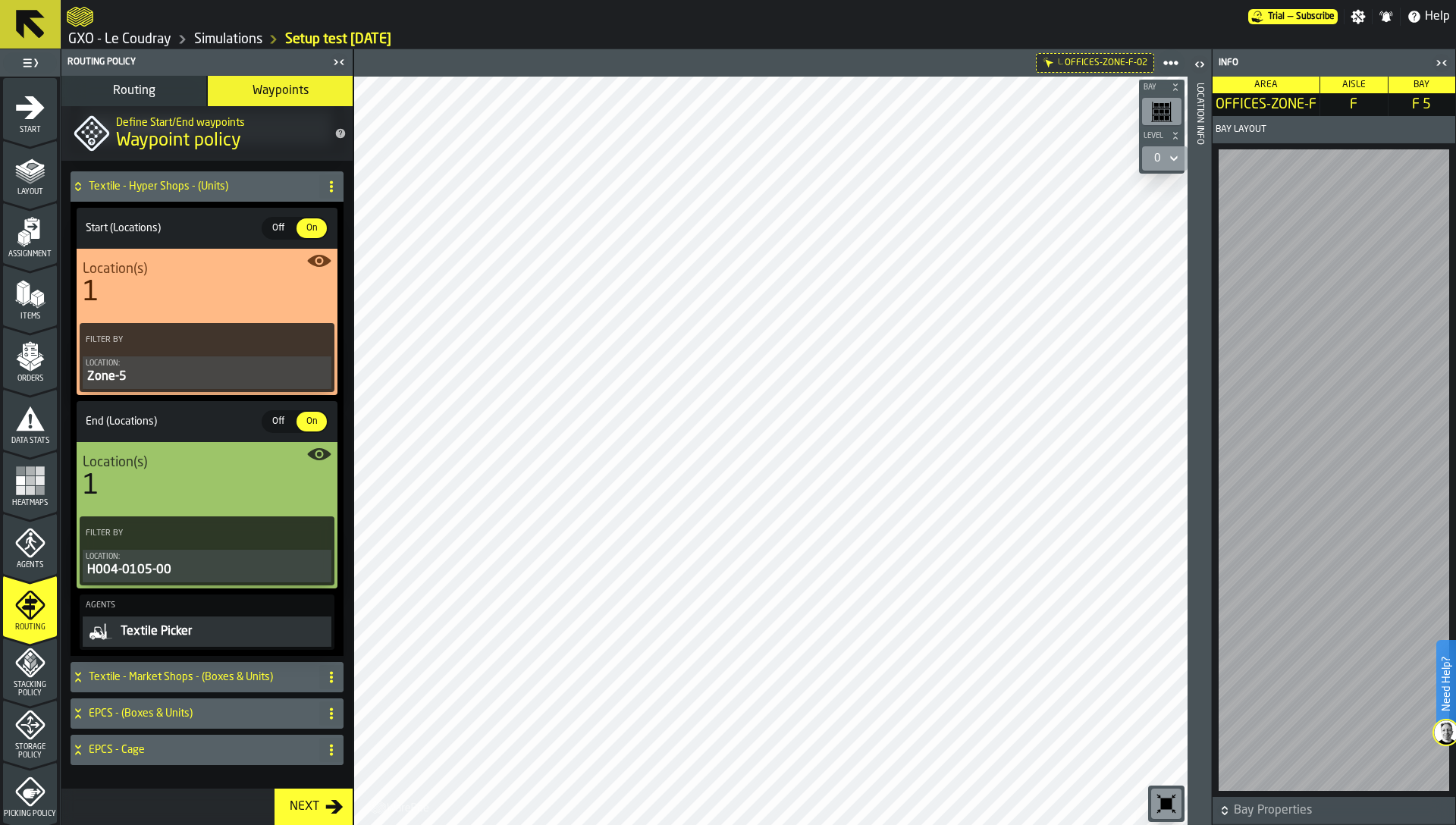
click at [146, 192] on h4 "Textile - Hyper Shops - (Units)" at bounding box center [200, 186] width 224 height 12
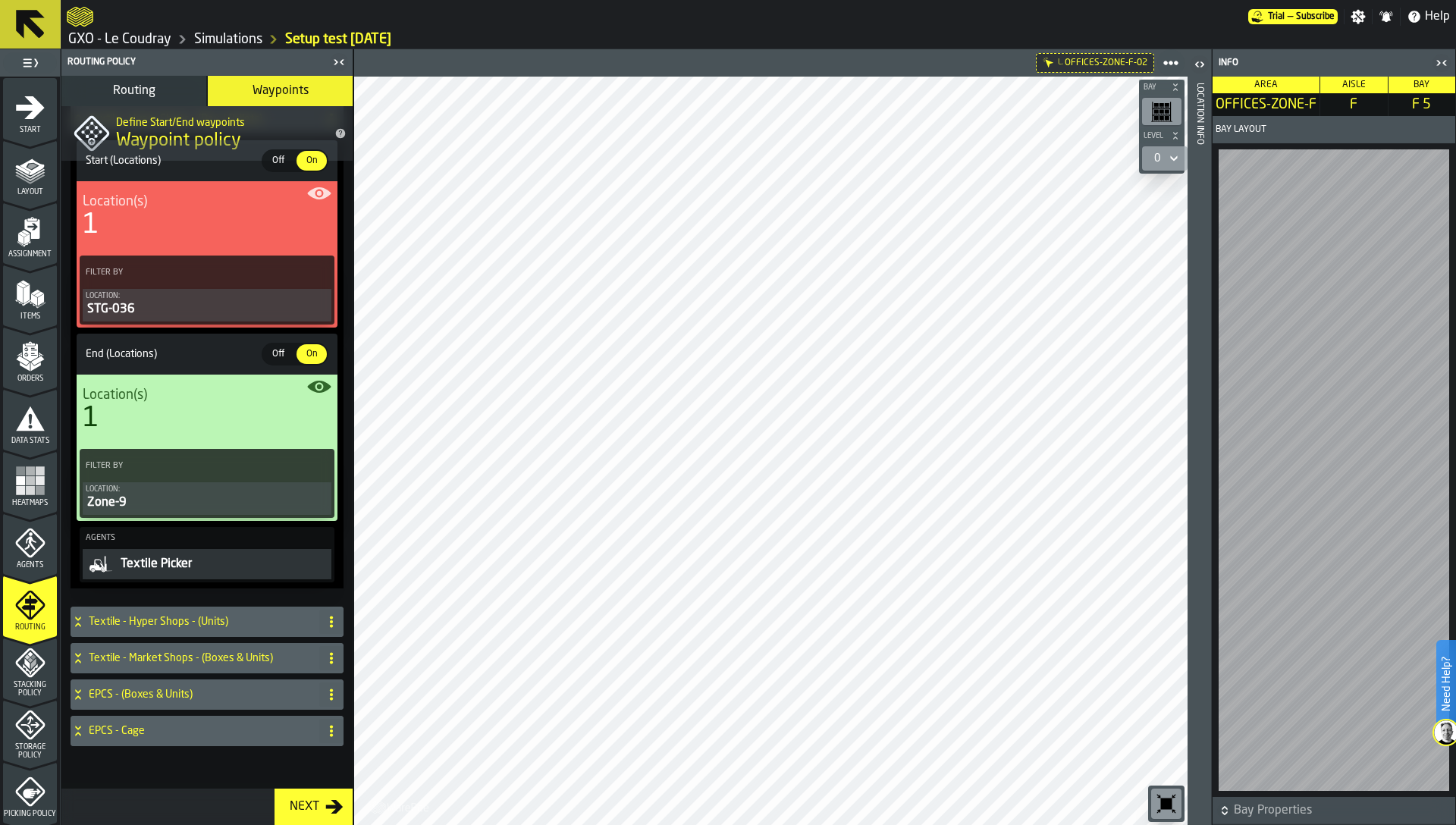
scroll to position [100, 0]
click at [210, 631] on div "Textile - Hyper Shops - (Units)" at bounding box center [191, 621] width 243 height 30
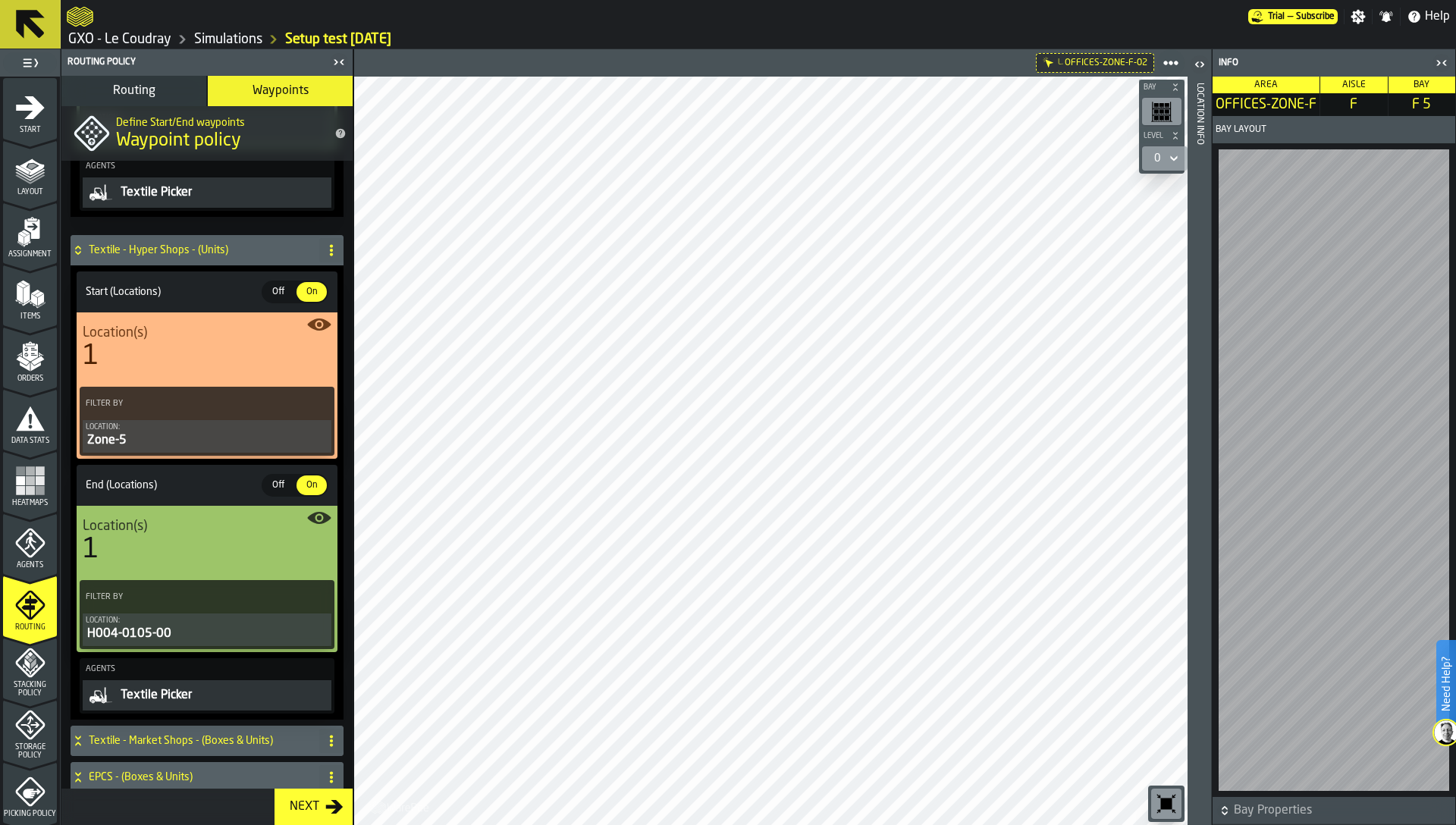
scroll to position [554, 0]
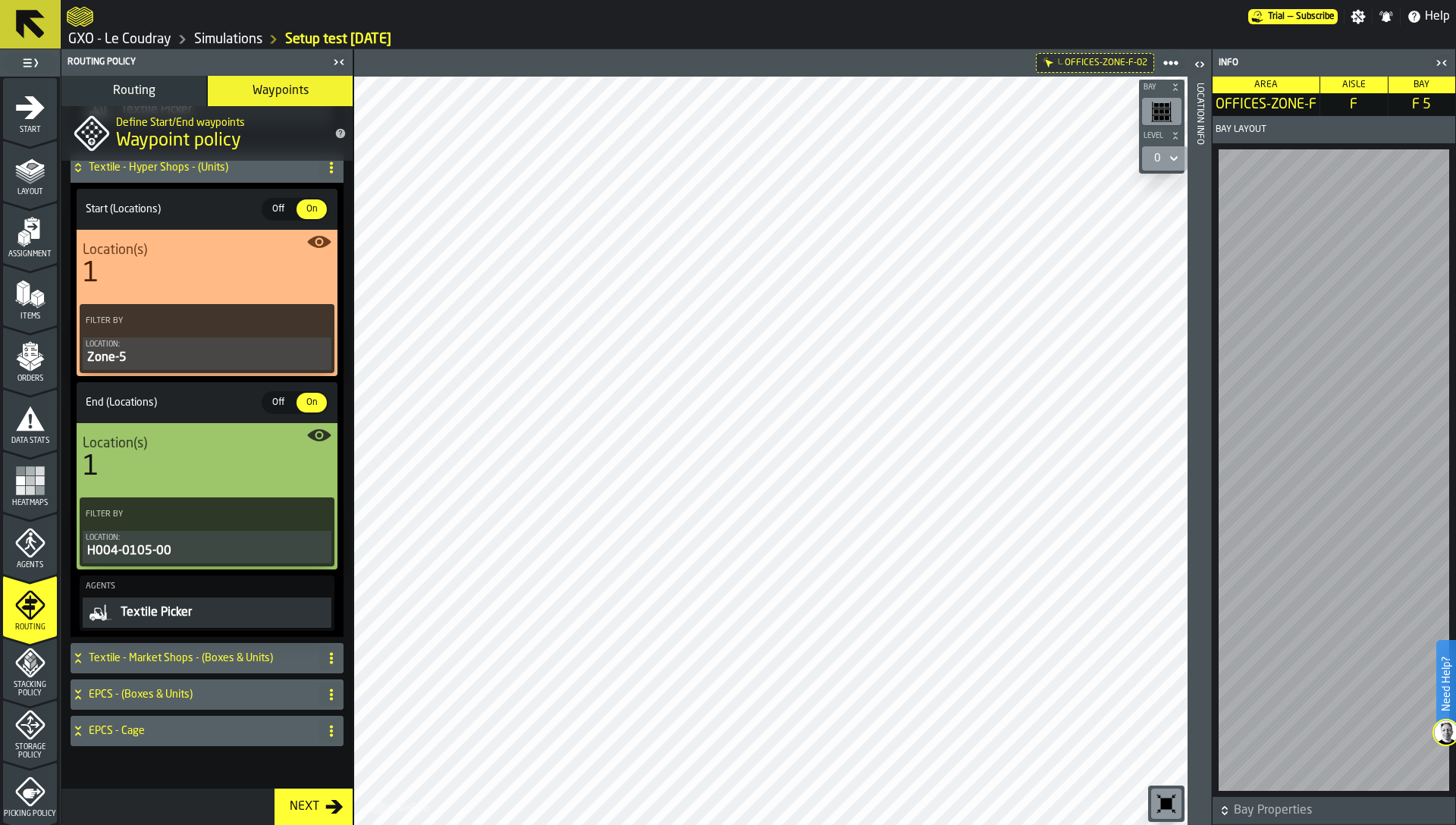
click at [190, 662] on h4 "Textile - Market Shops - (Boxes & Units)" at bounding box center [200, 658] width 224 height 12
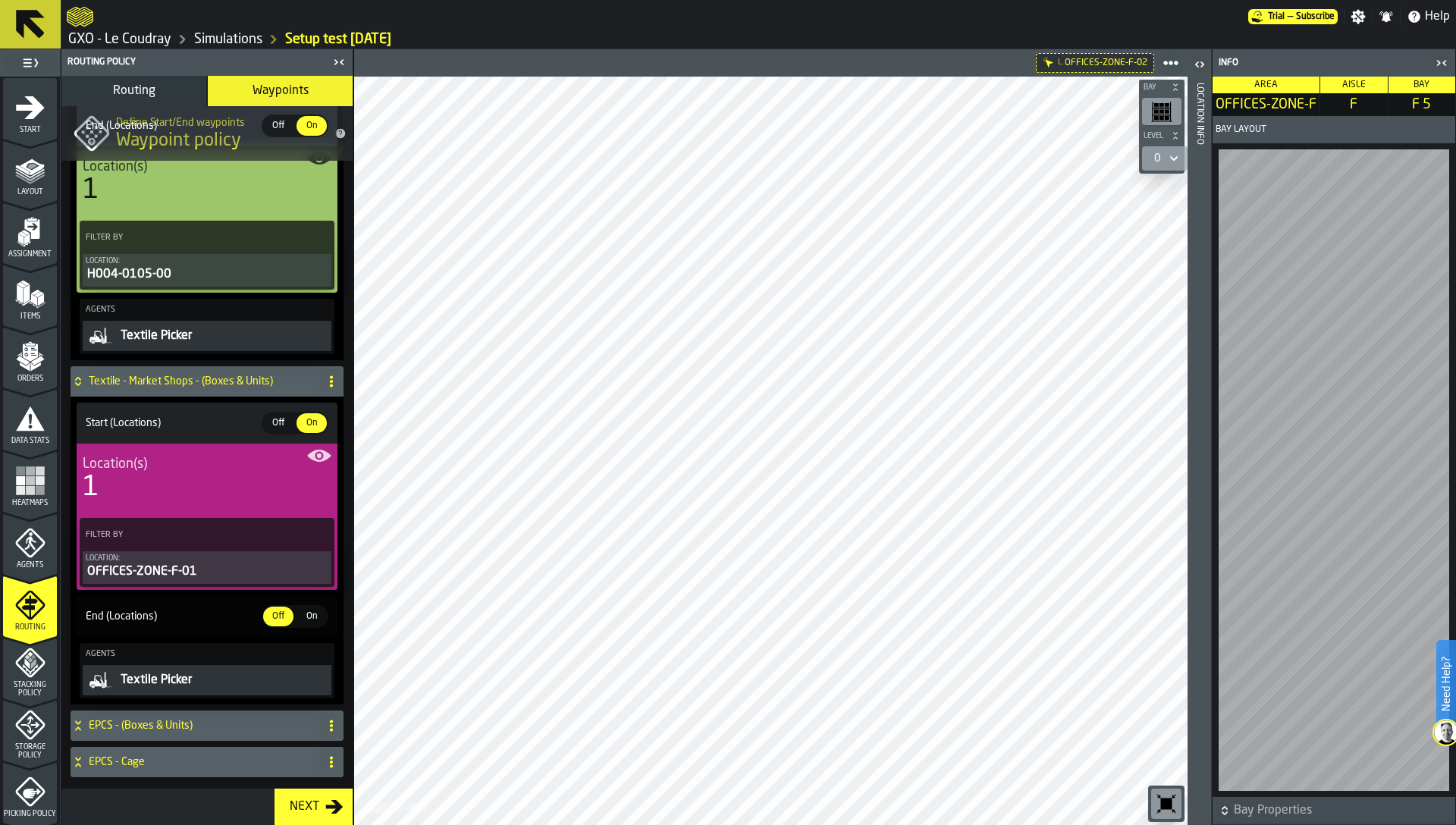
scroll to position [847, 0]
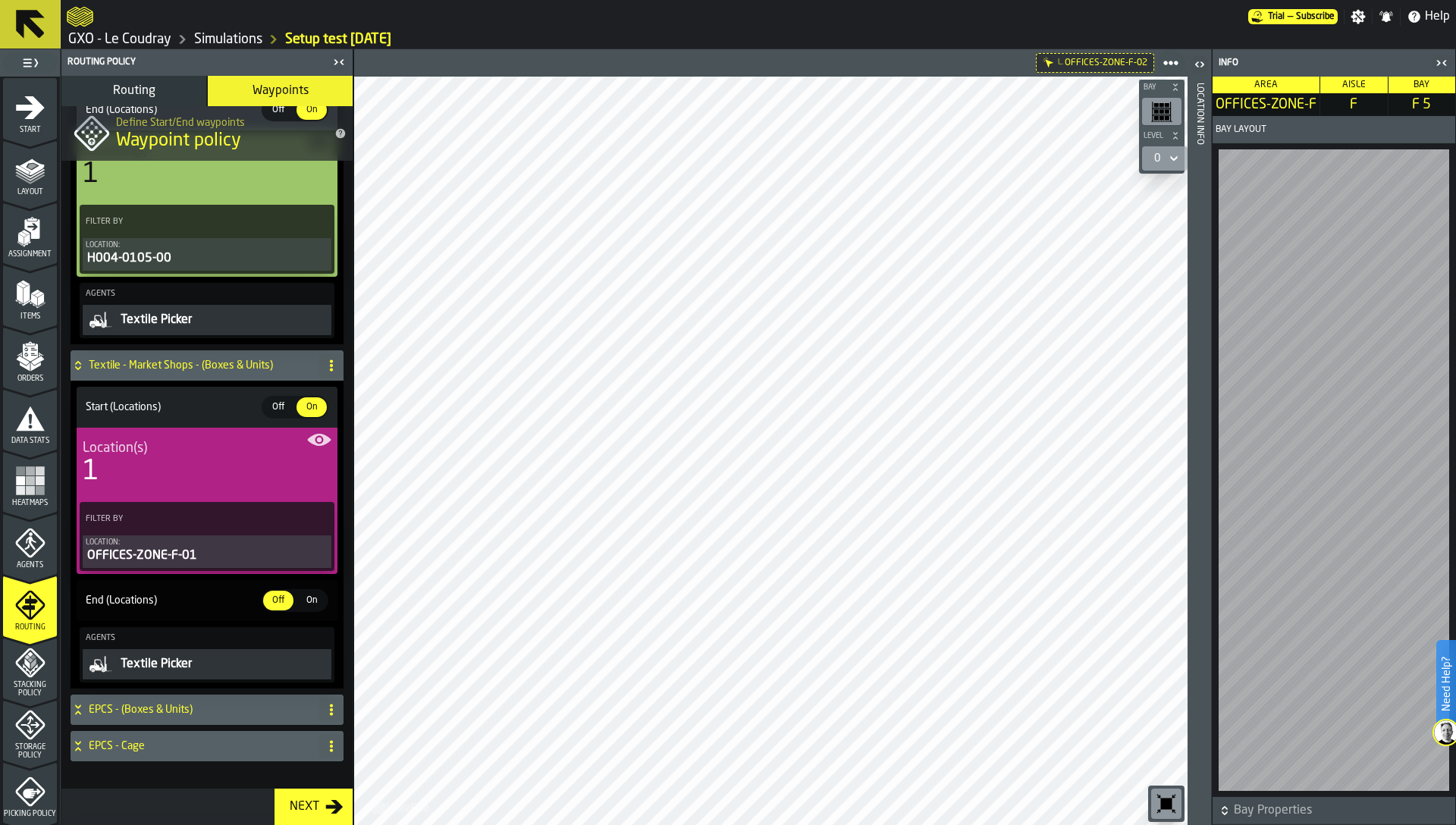
click at [168, 562] on div "OFFICES-ZONE-F-01" at bounding box center [207, 556] width 243 height 18
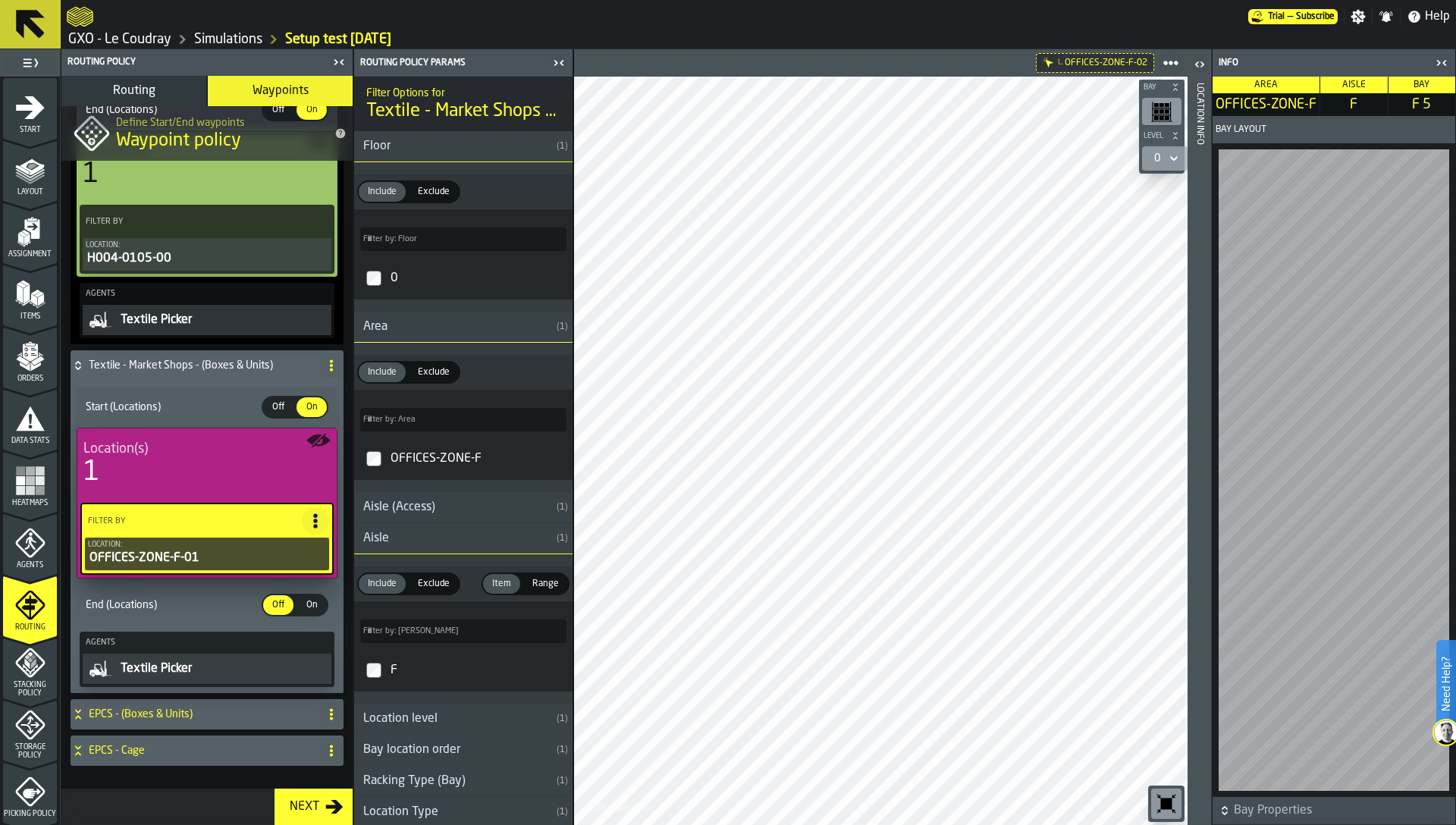
click at [0, 0] on icon "PolicyFilterItem-Location" at bounding box center [0, 0] width 0 height 0
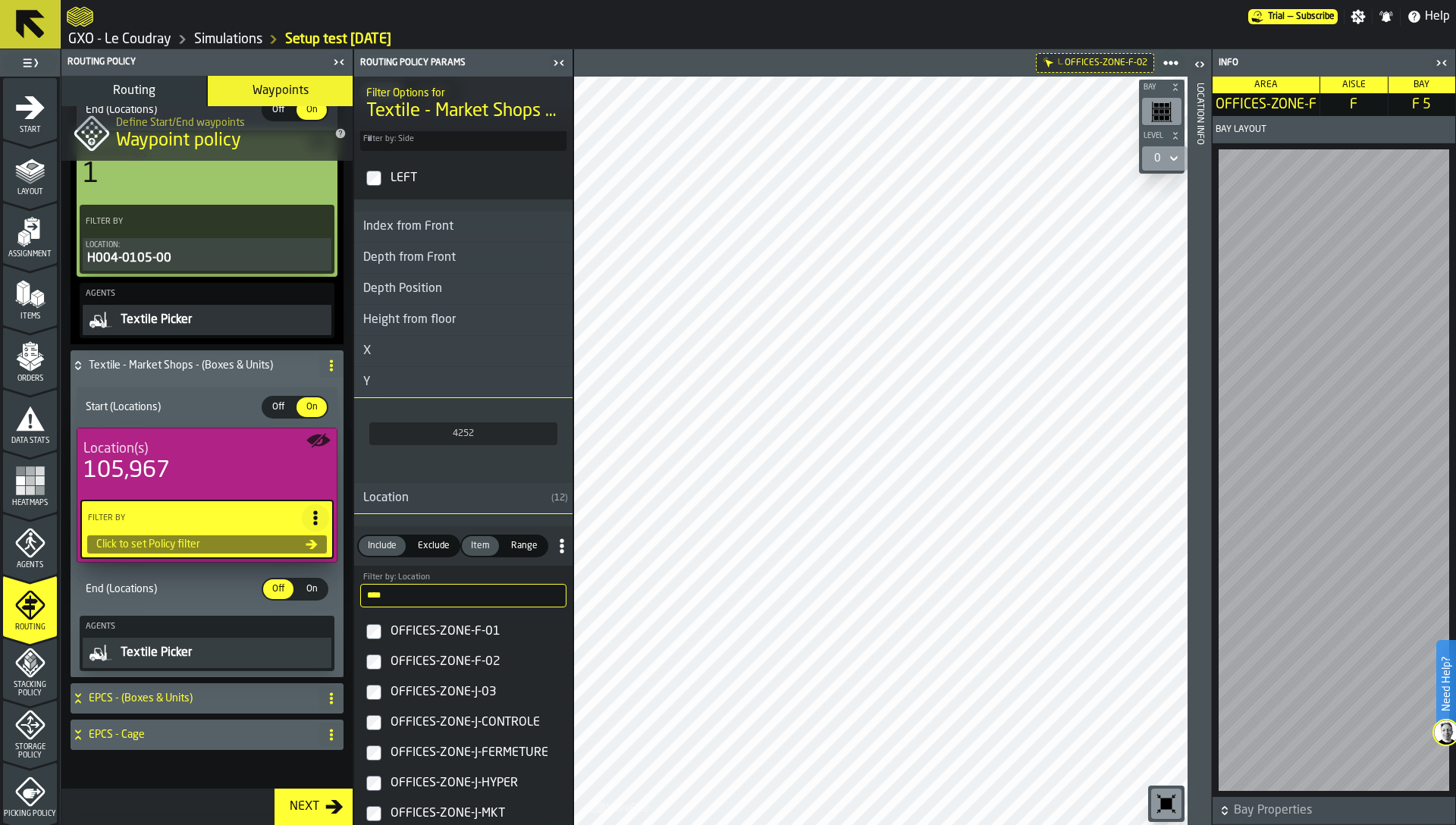
scroll to position [1077, 0]
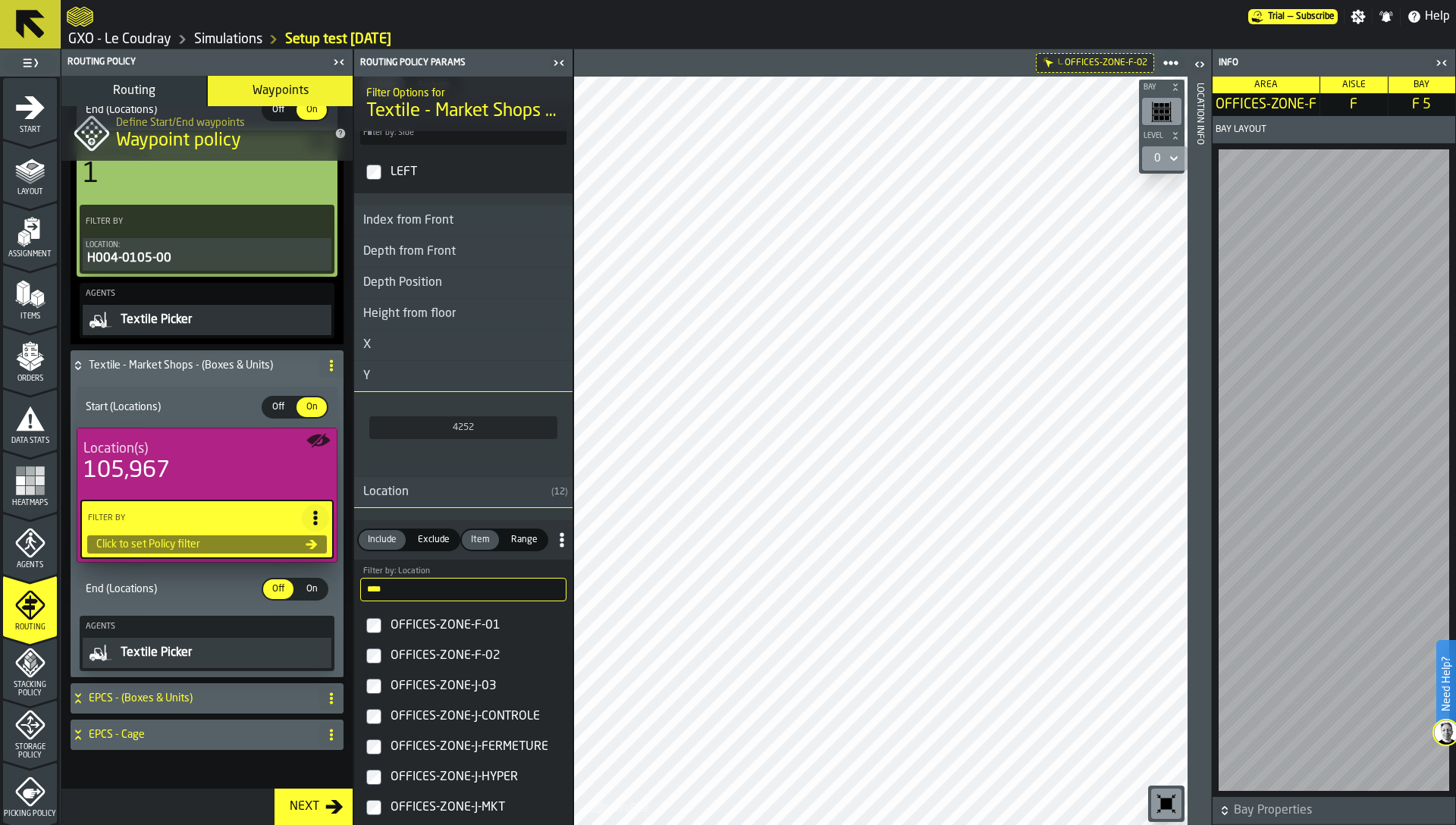
click at [401, 588] on input "****" at bounding box center [463, 590] width 206 height 24
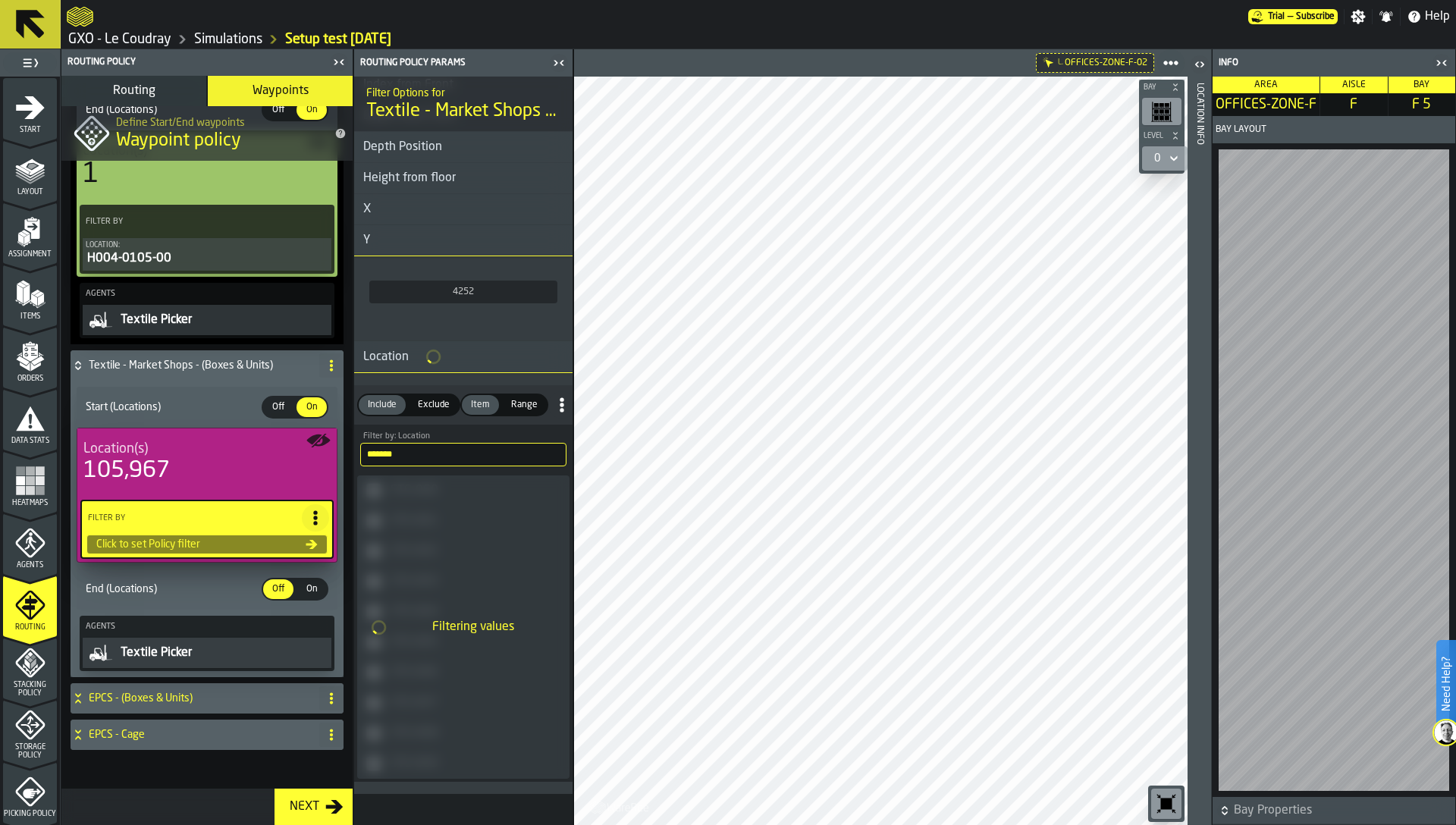
scroll to position [974, 0]
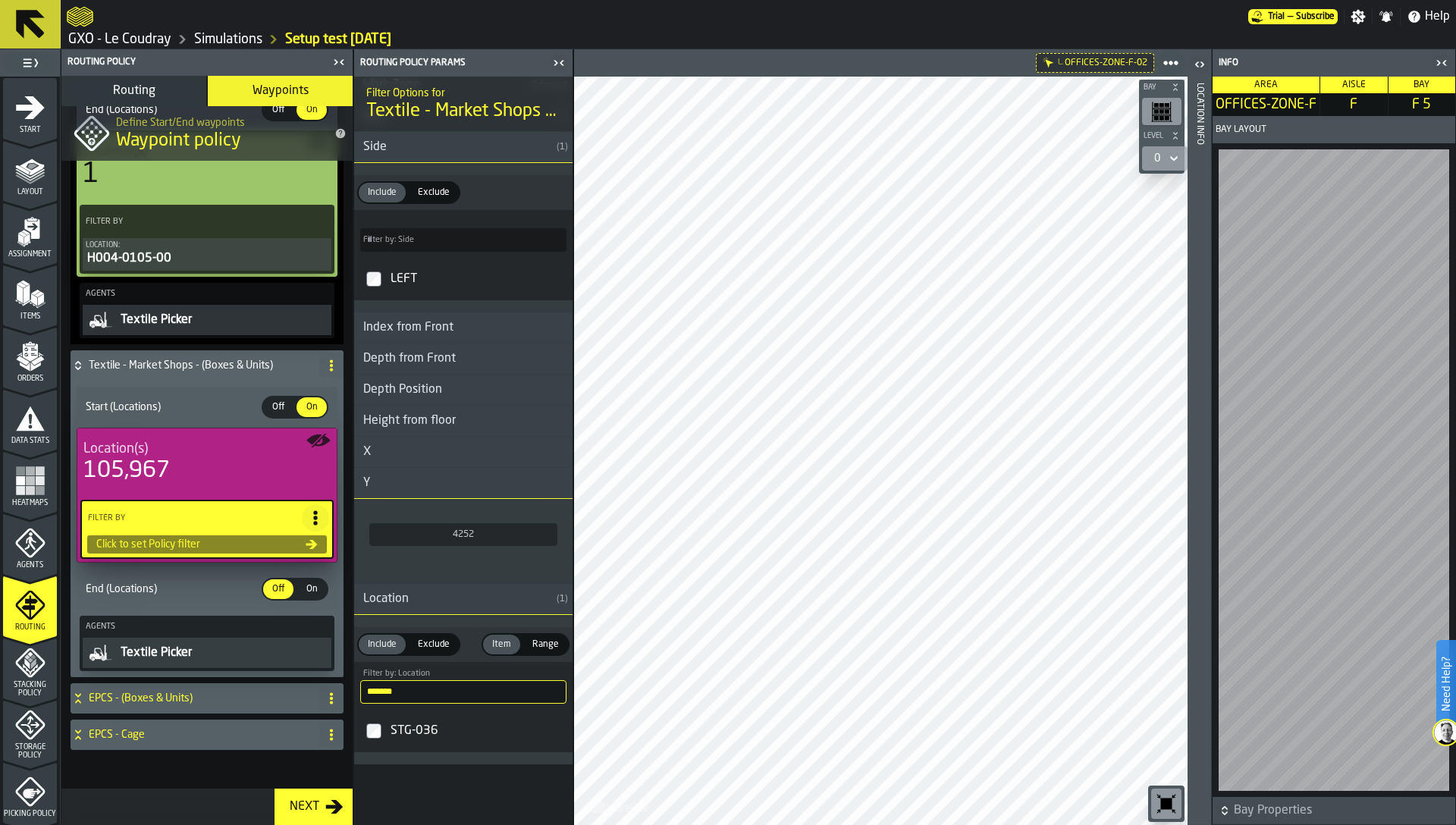
type input "*******"
click at [394, 739] on div "STG-036" at bounding box center [478, 731] width 179 height 25
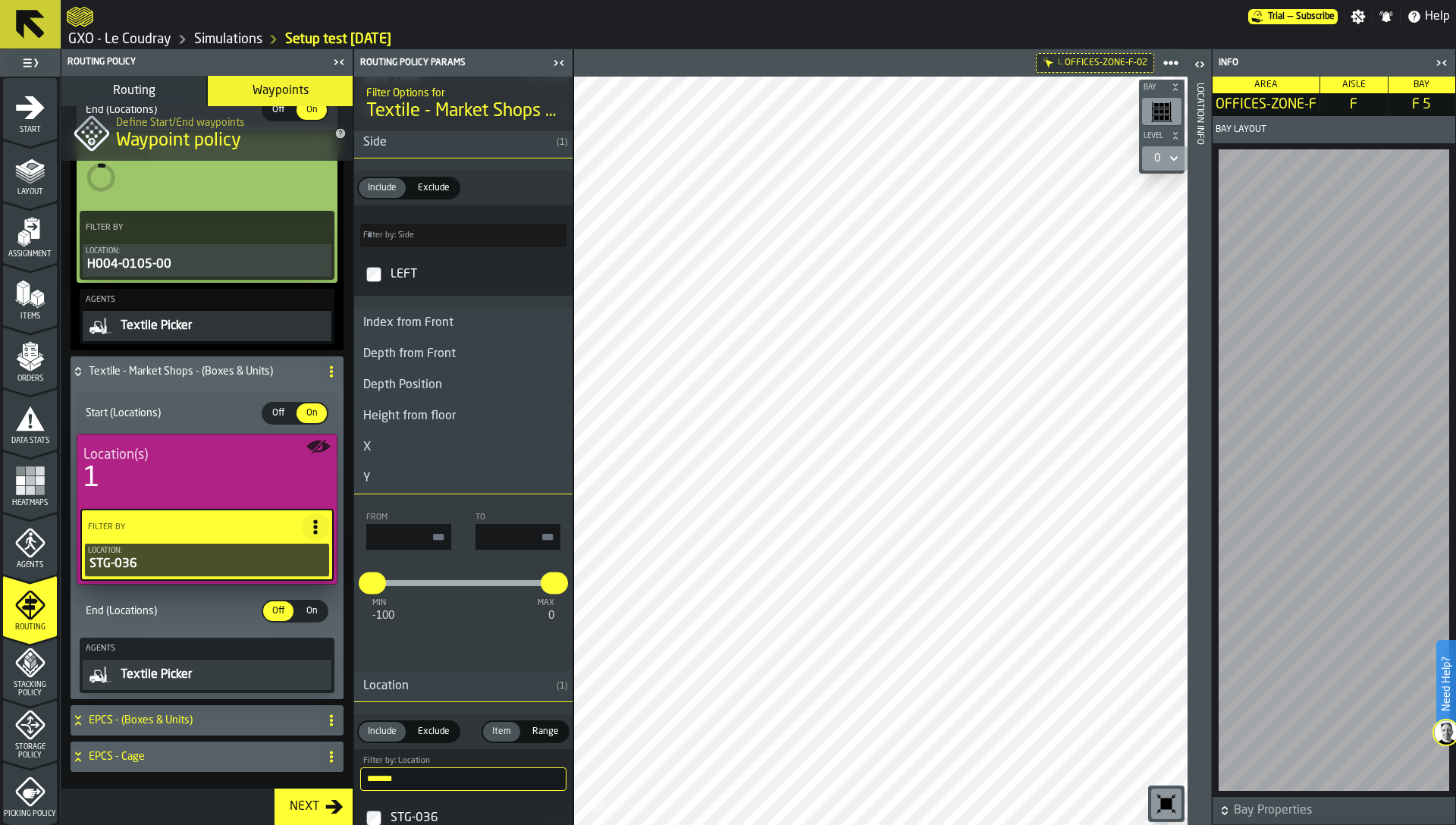
scroll to position [847, 0]
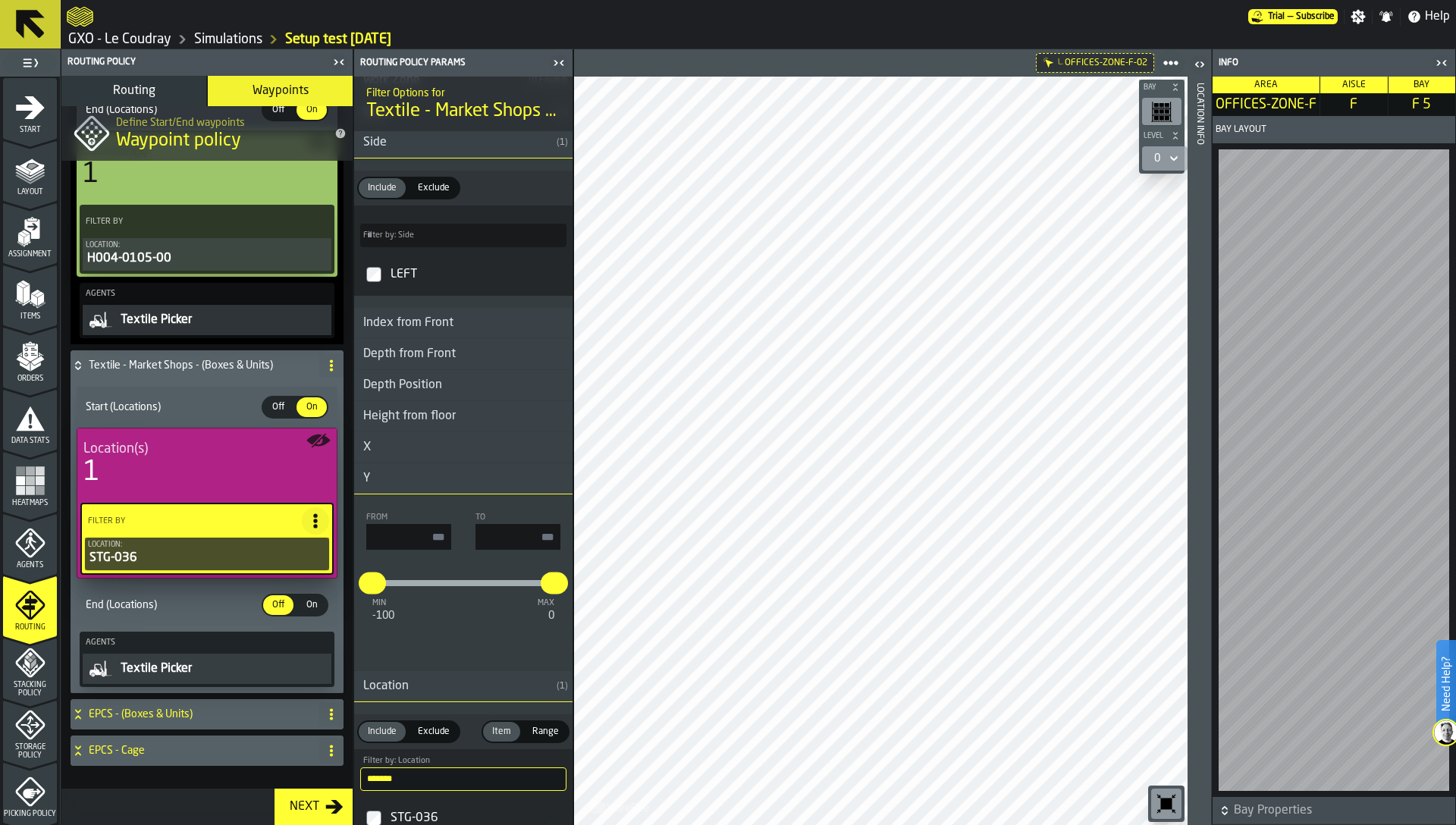
click at [300, 607] on span "On" at bounding box center [311, 605] width 25 height 14
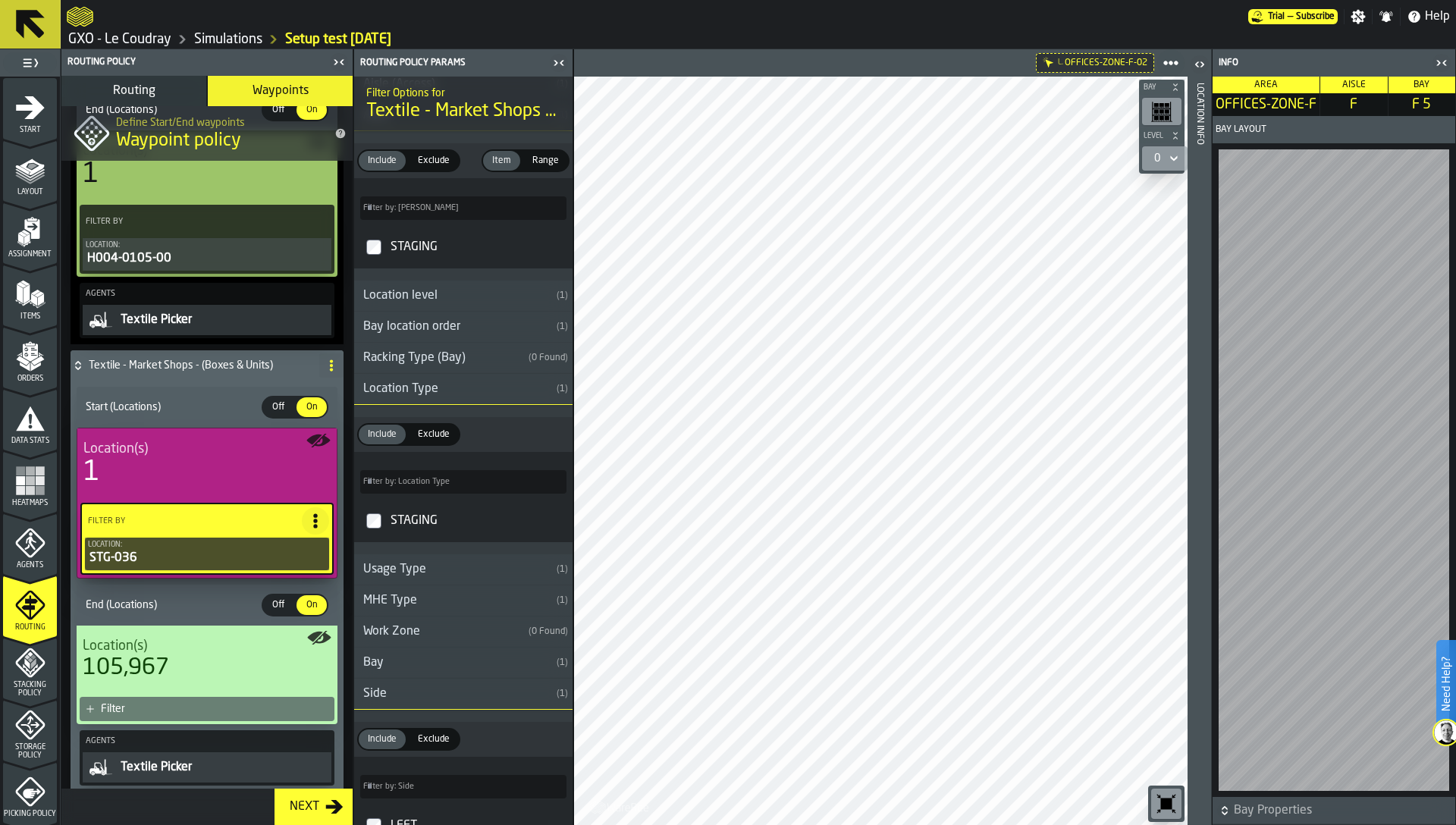
scroll to position [348, 0]
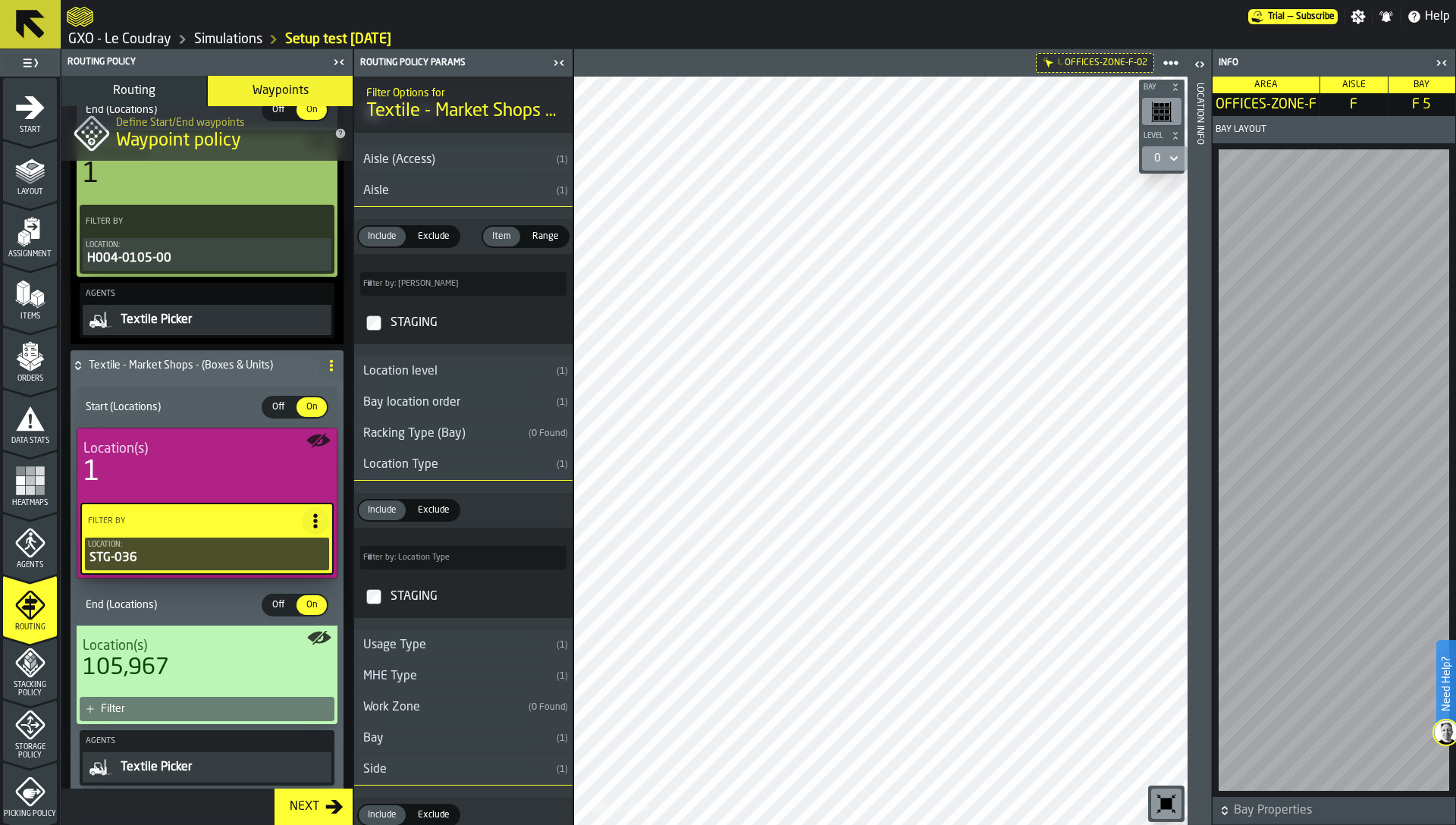
click at [422, 649] on div "Usage Type" at bounding box center [452, 645] width 197 height 18
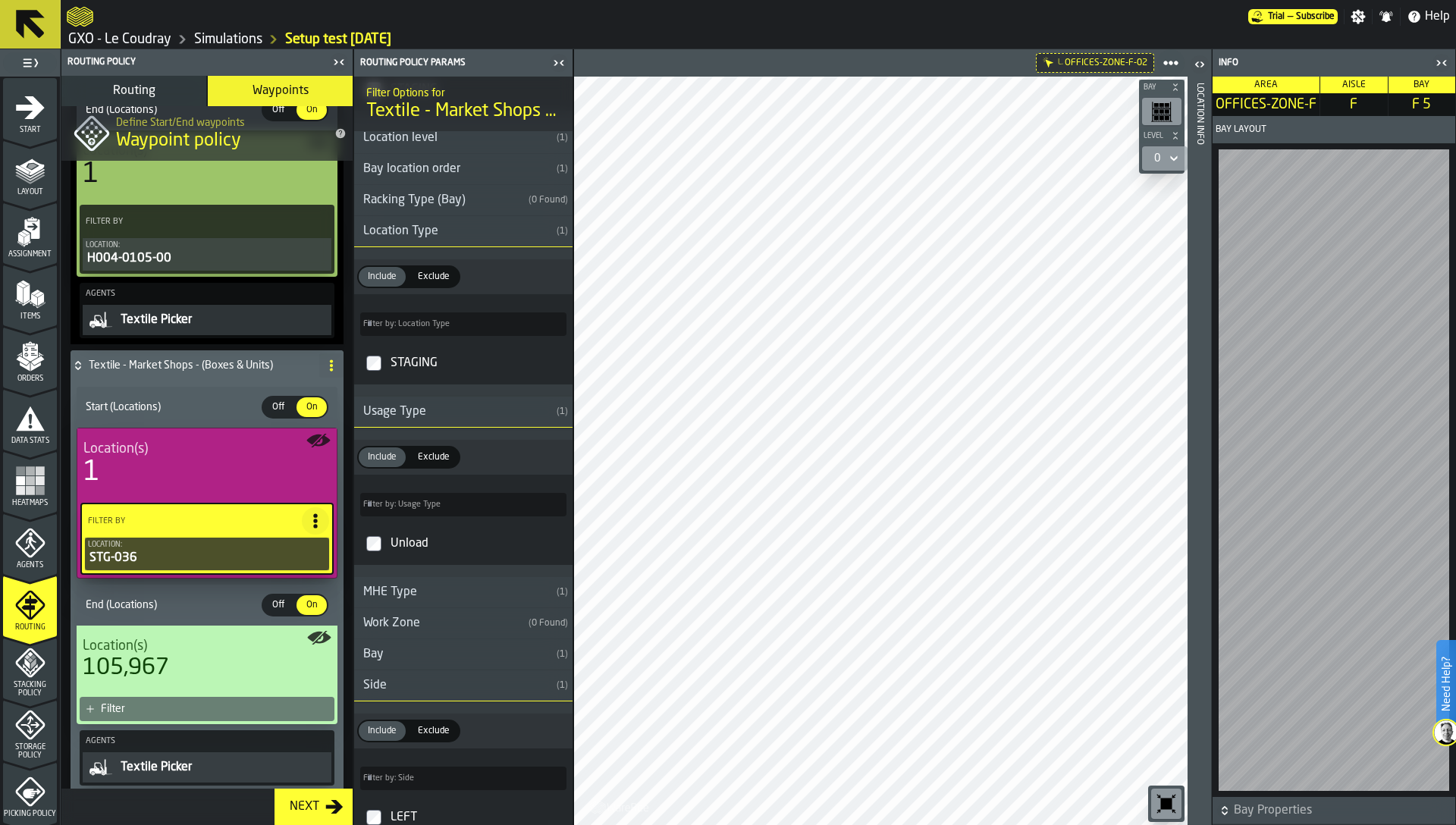
scroll to position [576, 0]
click at [415, 602] on div "MHE Type" at bounding box center [452, 596] width 197 height 18
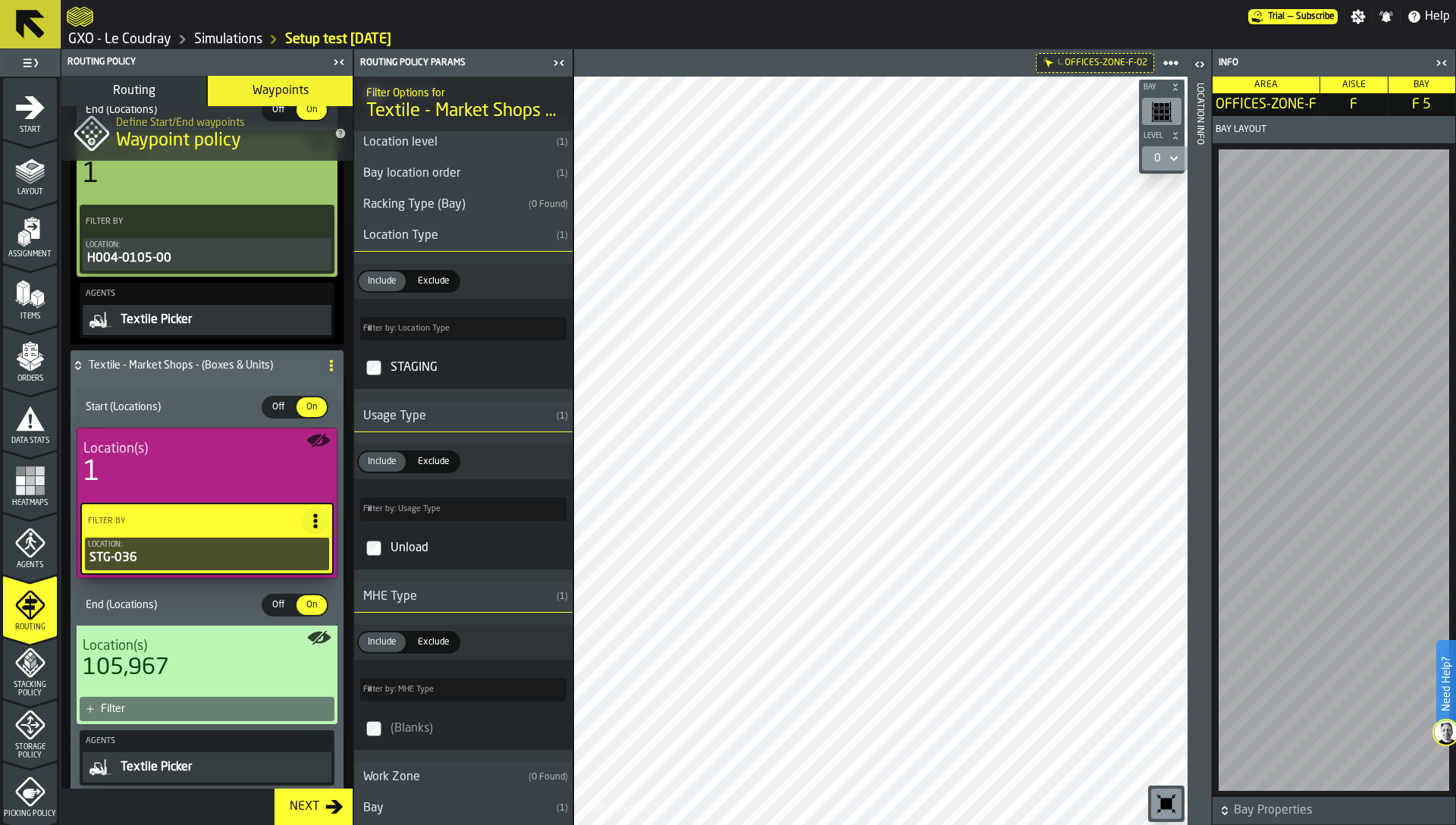
click at [415, 602] on div "MHE Type" at bounding box center [452, 596] width 197 height 18
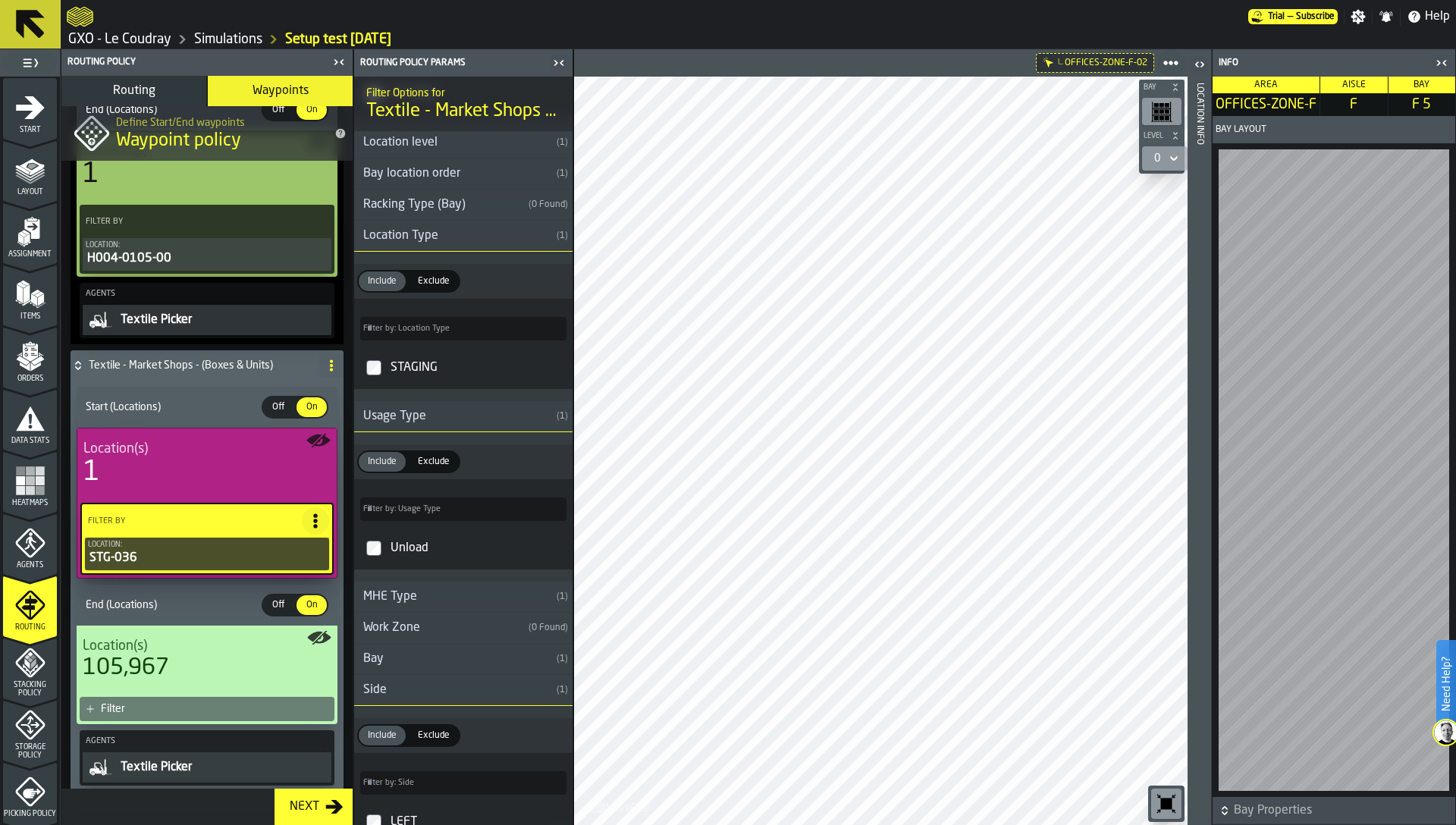
click at [419, 631] on div "Work Zone" at bounding box center [438, 627] width 168 height 18
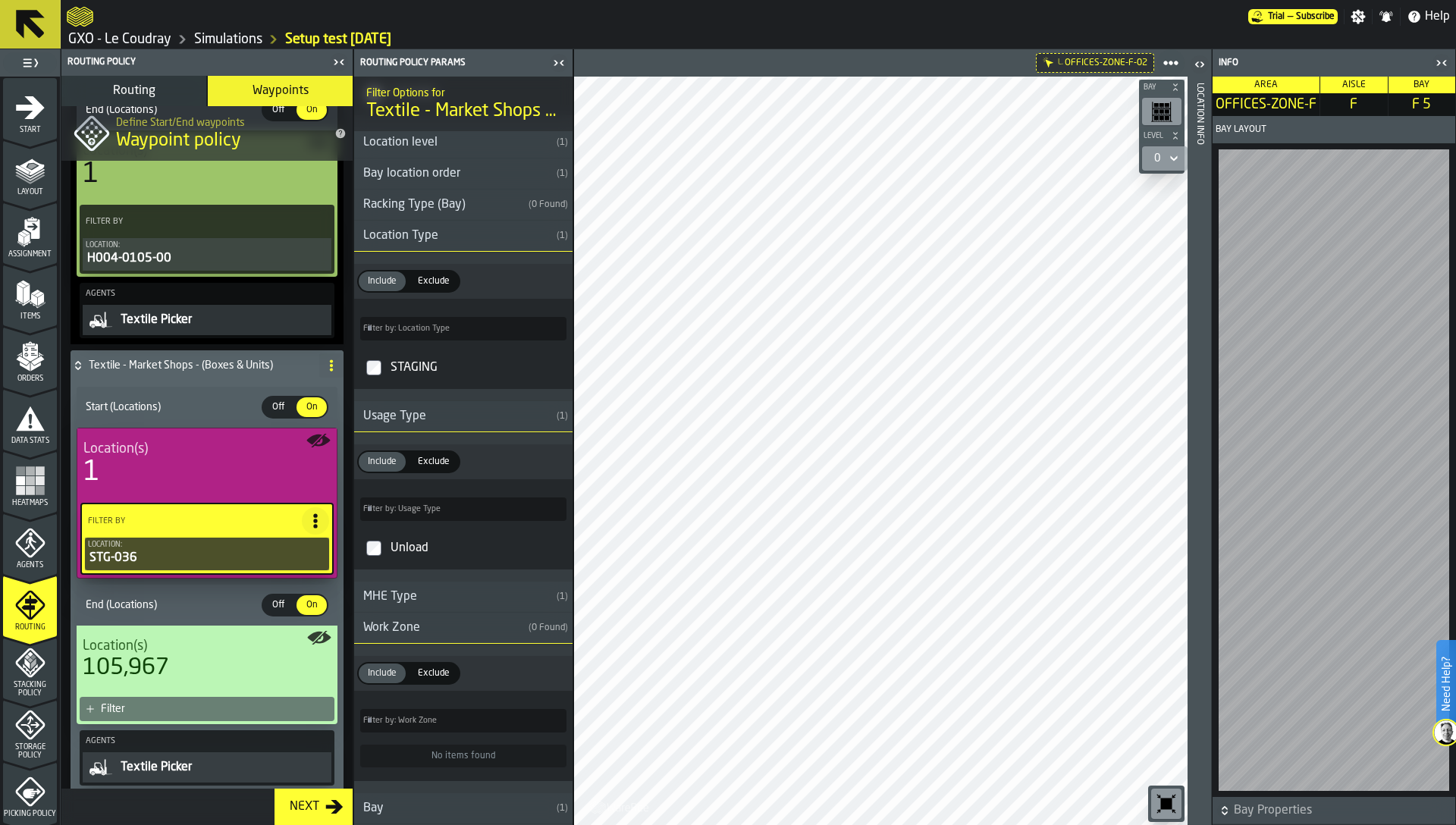
click at [419, 631] on div "Work Zone" at bounding box center [438, 627] width 168 height 18
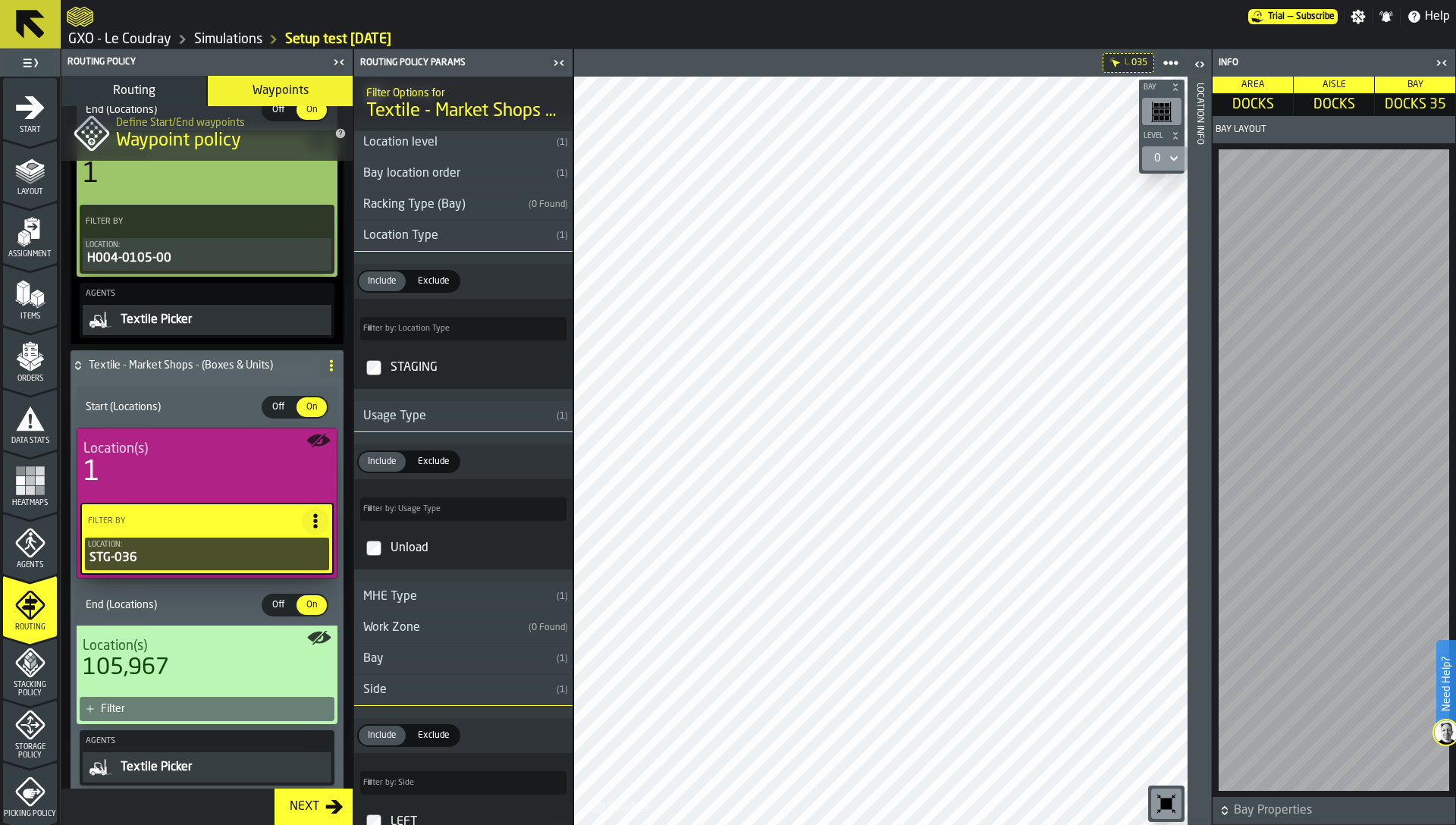
click at [1203, 360] on div "Location Info" at bounding box center [1200, 450] width 11 height 742
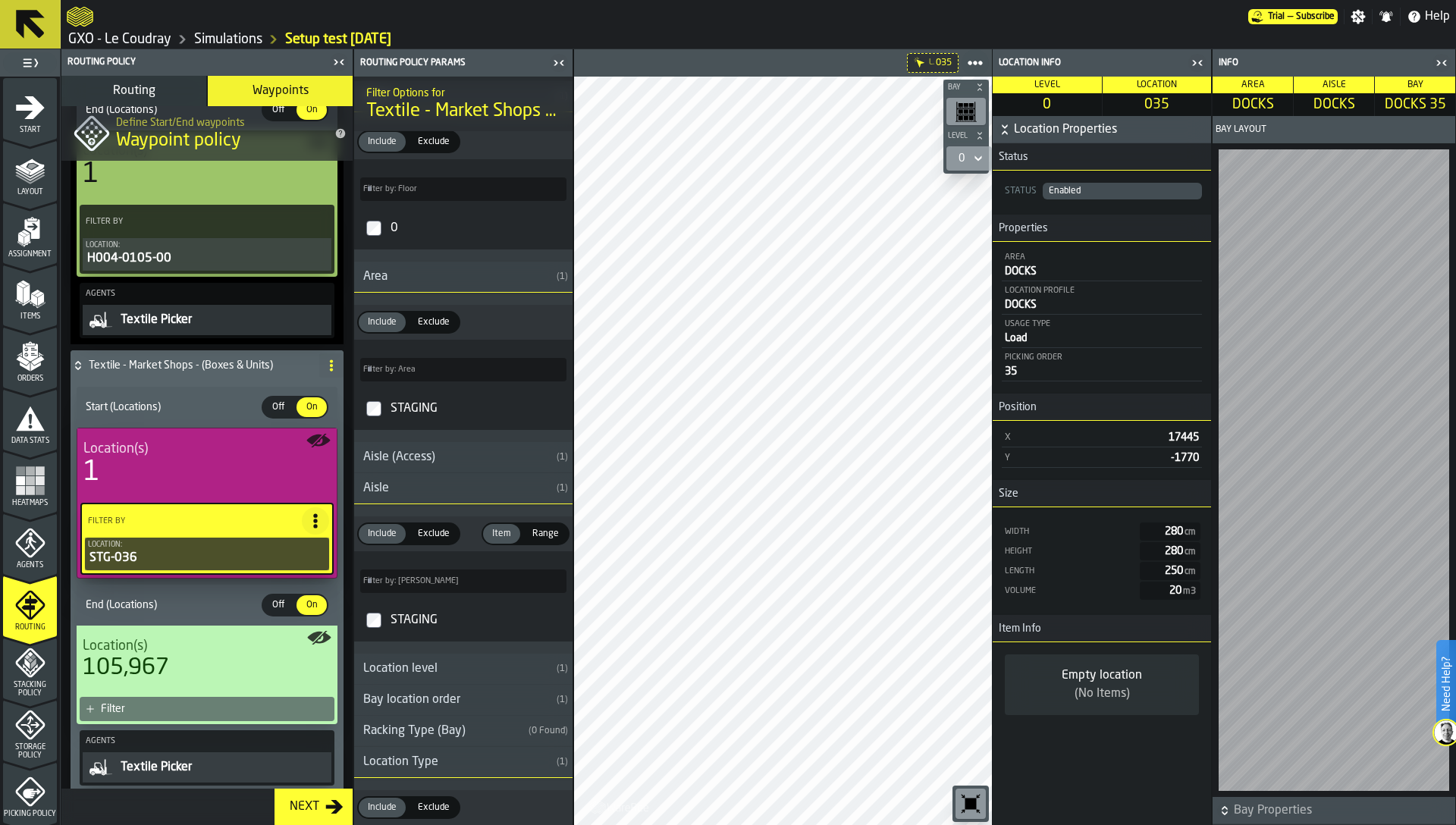
scroll to position [0, 0]
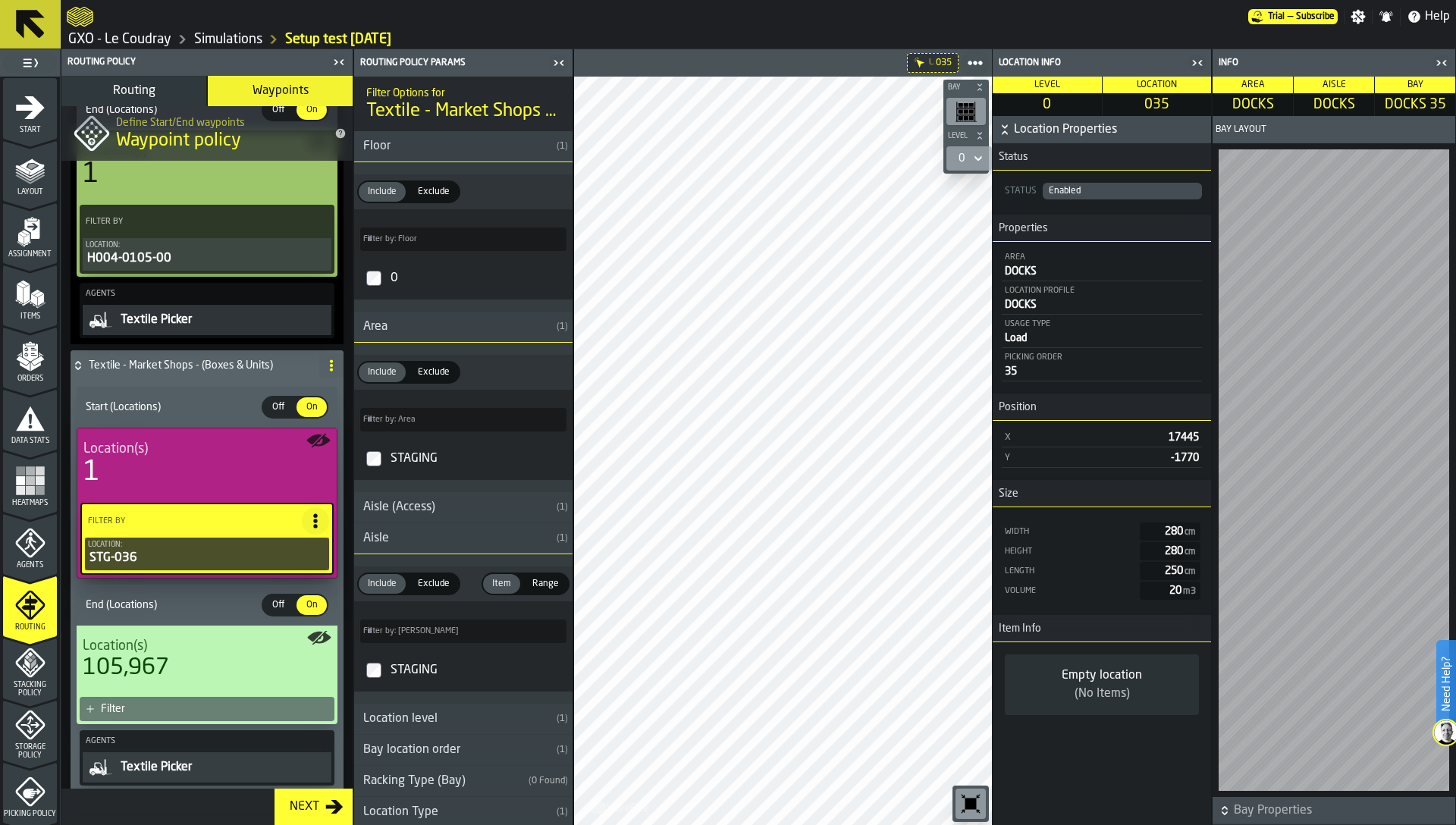
click at [311, 709] on div "Filter" at bounding box center [214, 708] width 228 height 12
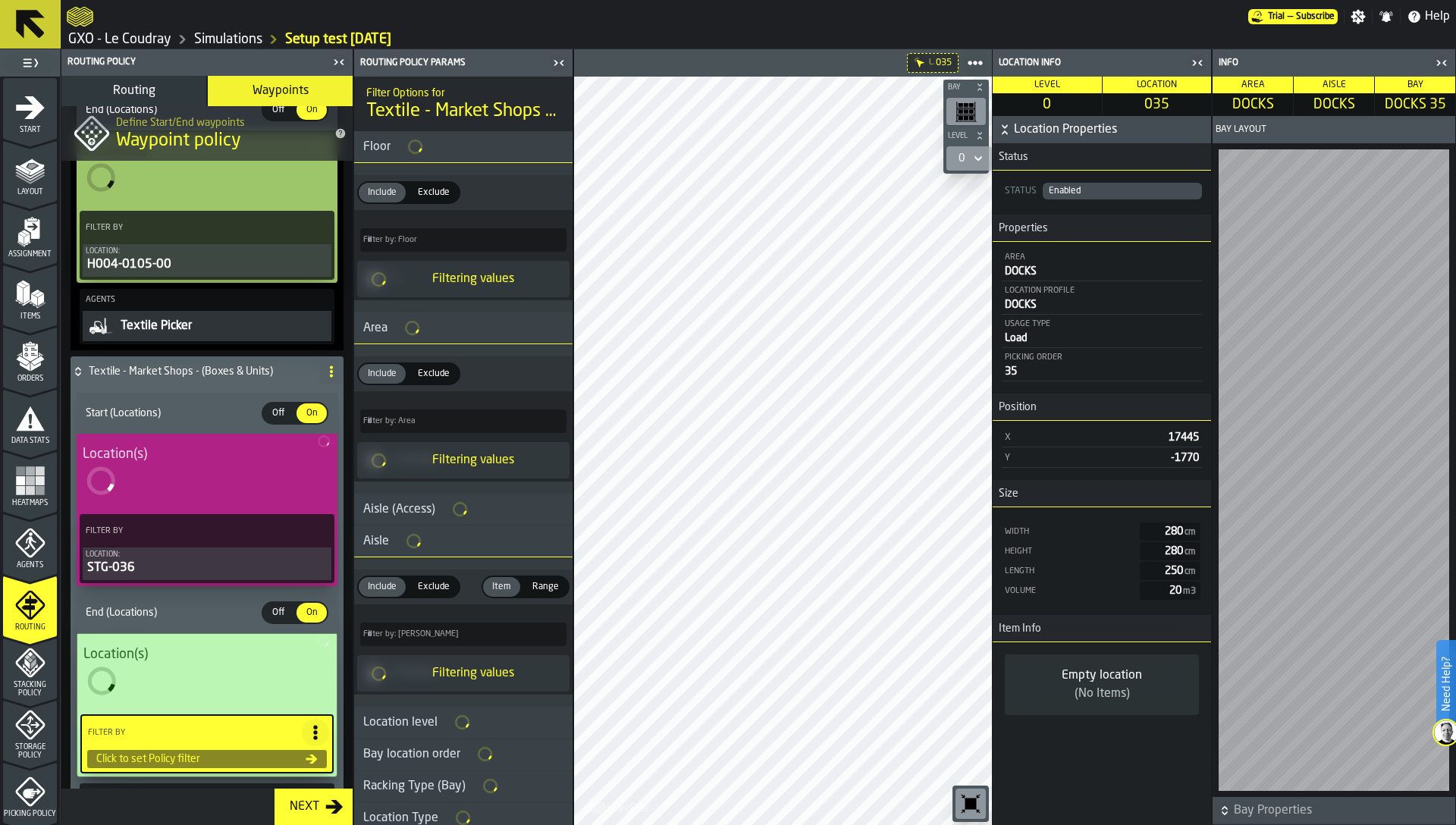
scroll to position [847, 0]
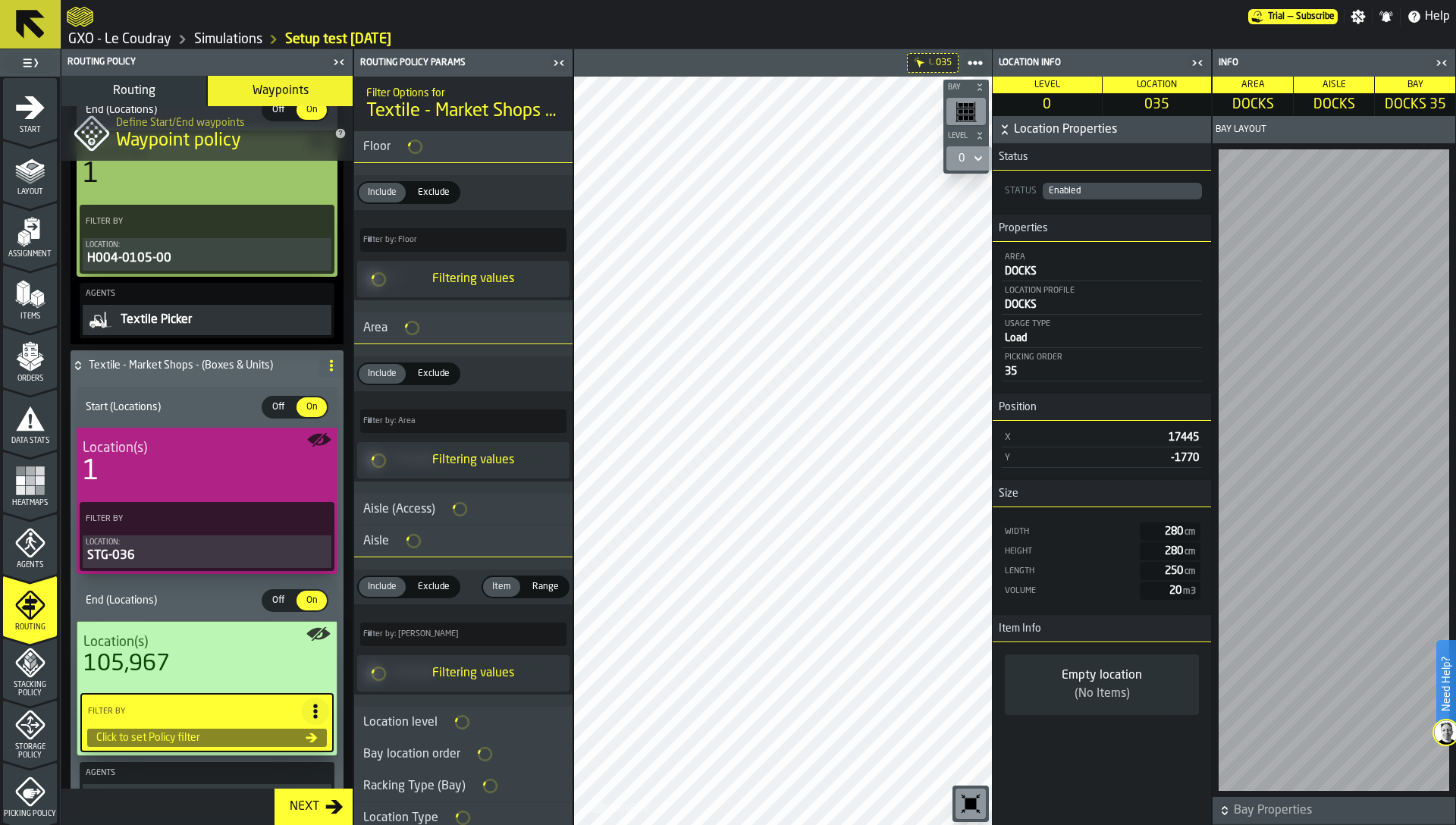
type input "*****"
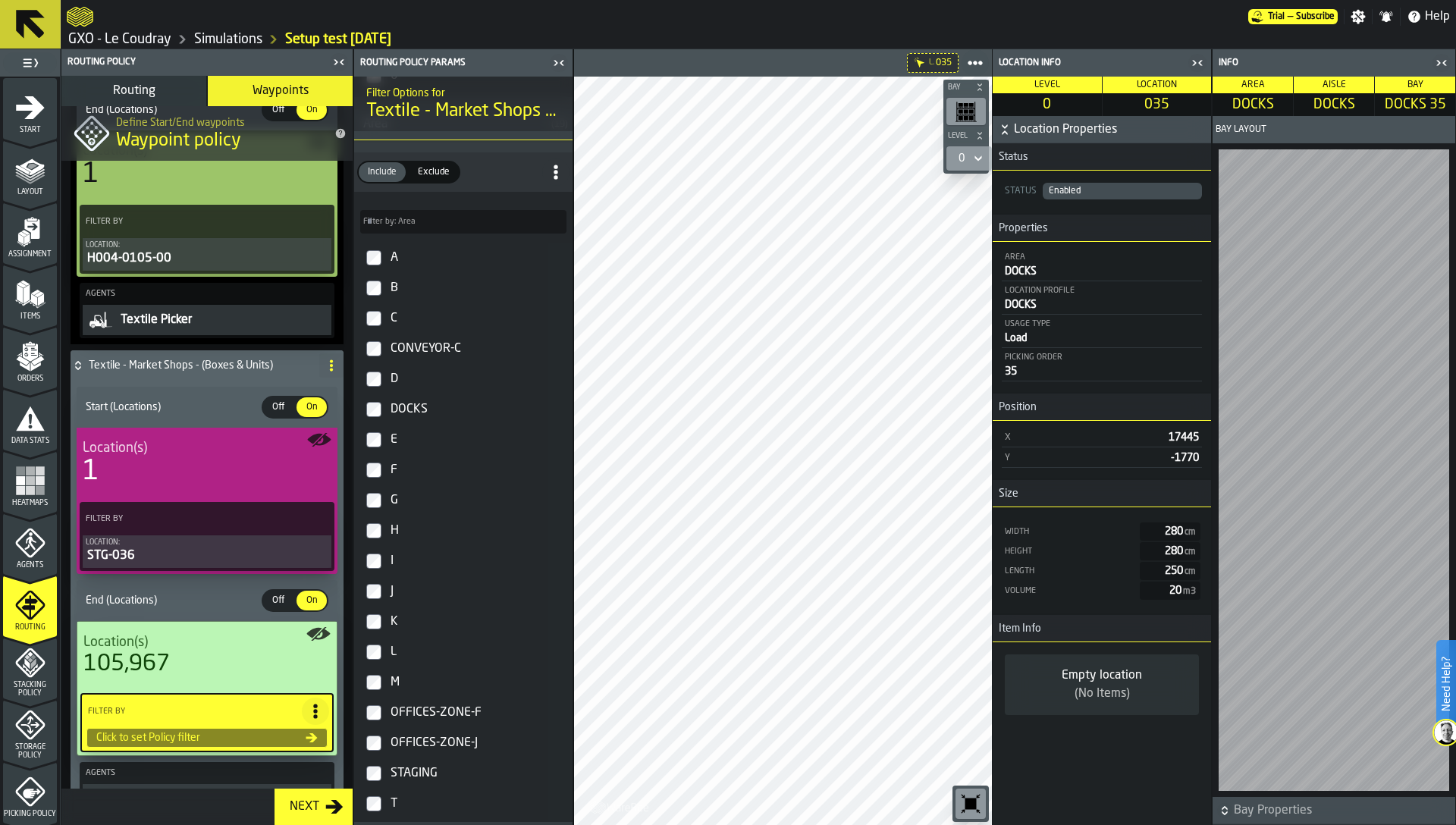
scroll to position [69, 0]
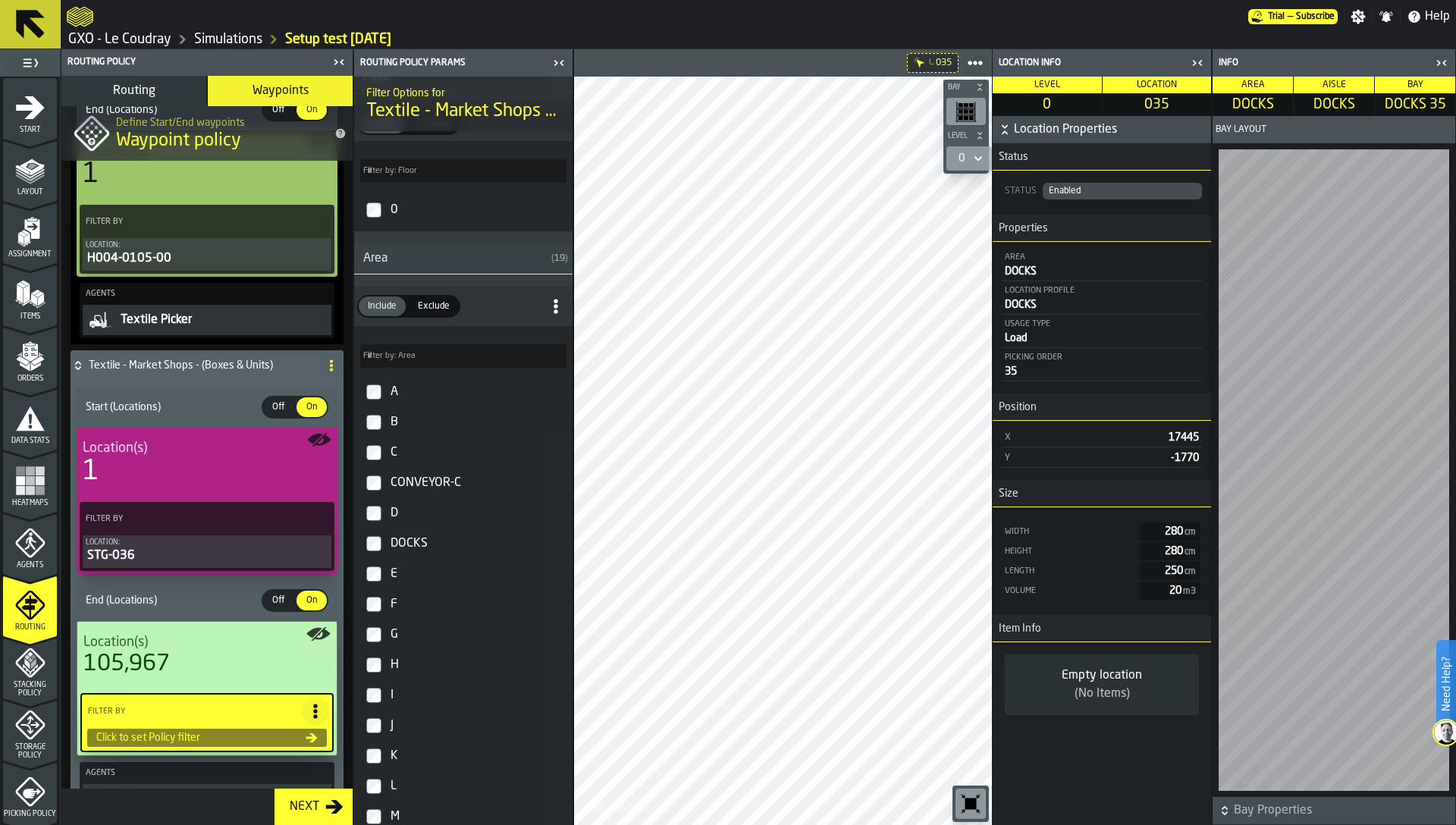
click at [379, 266] on div "Area" at bounding box center [449, 259] width 191 height 18
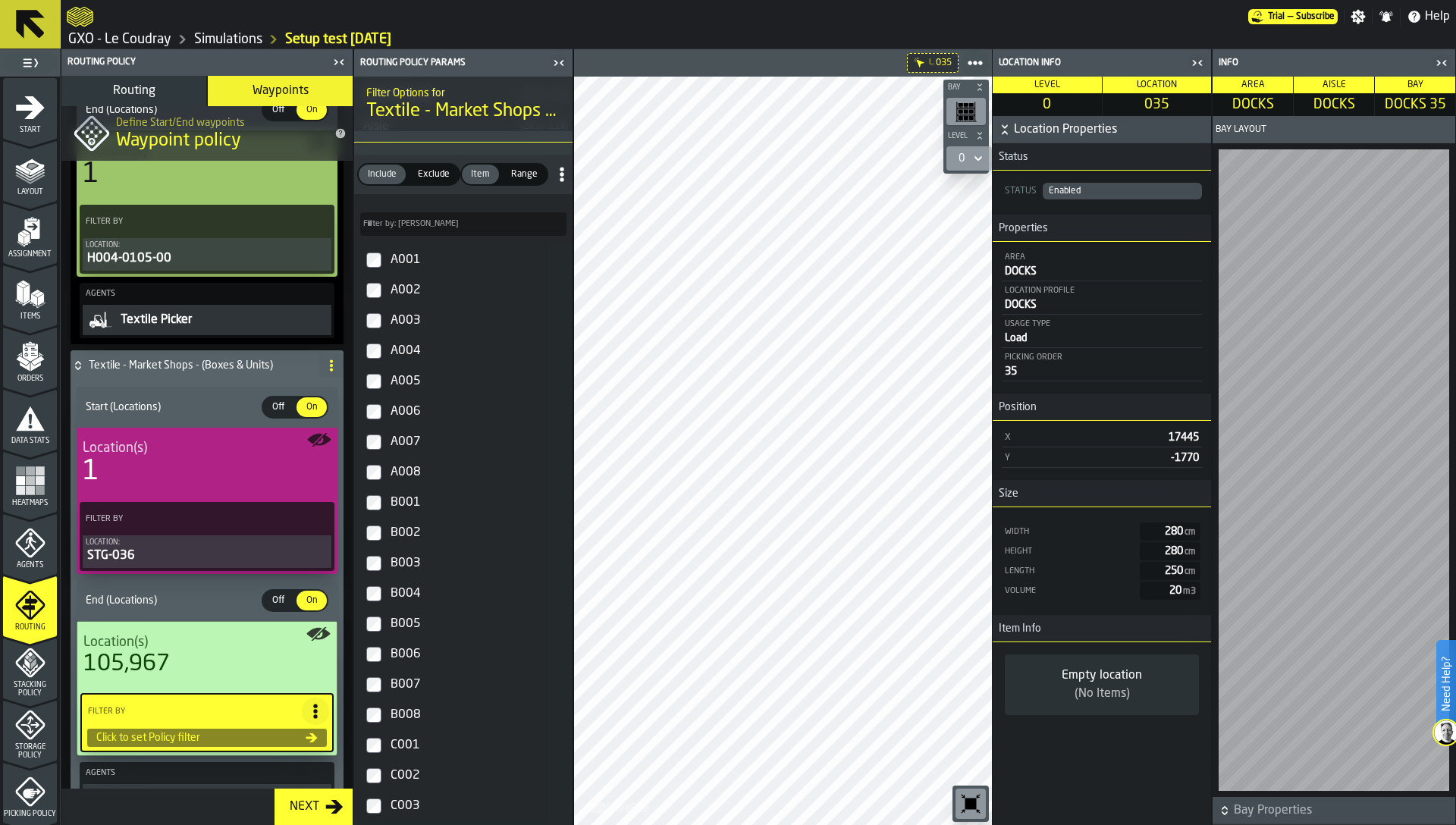
scroll to position [105, 0]
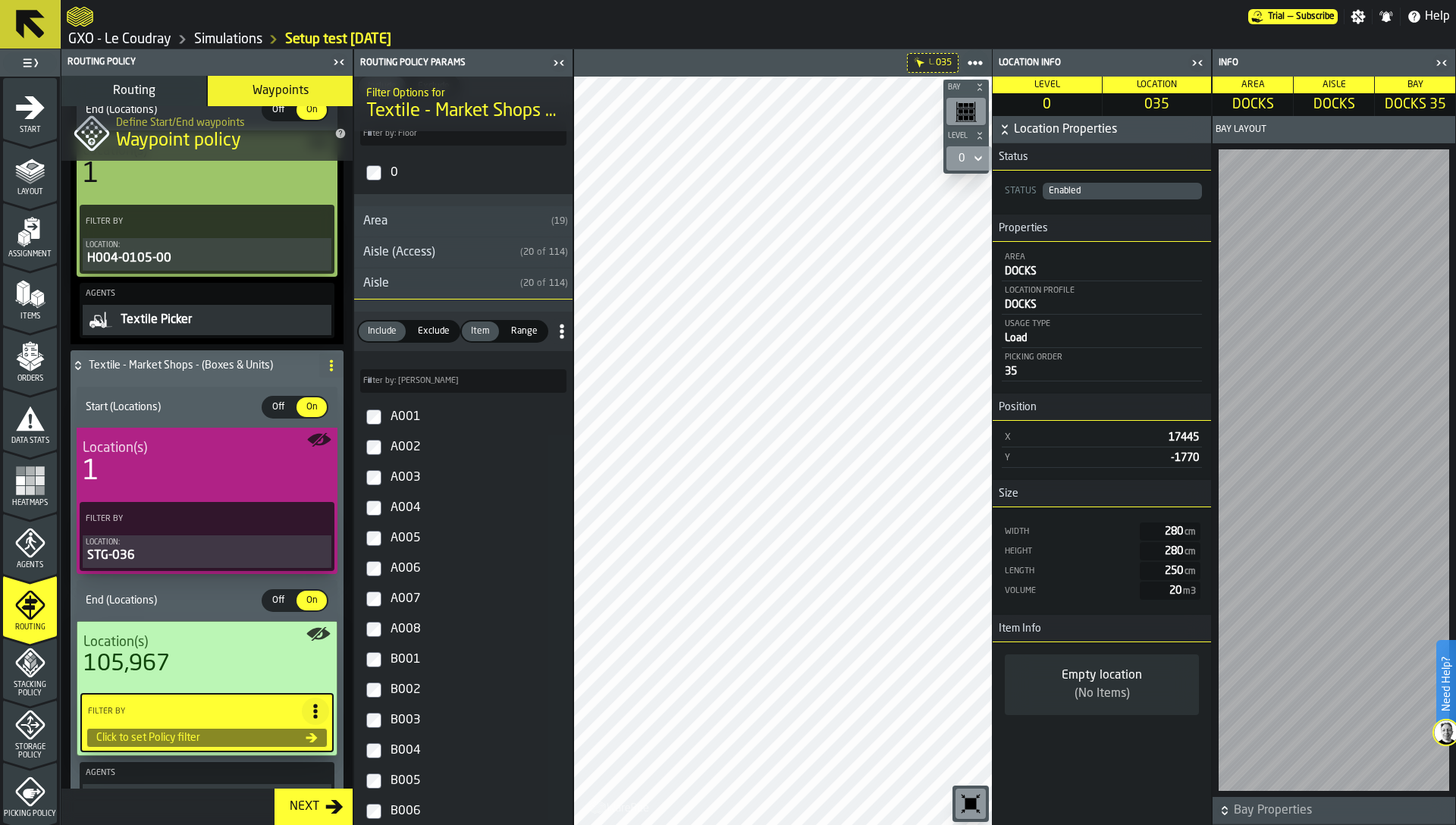
click at [393, 276] on div "Aisle" at bounding box center [434, 284] width 160 height 18
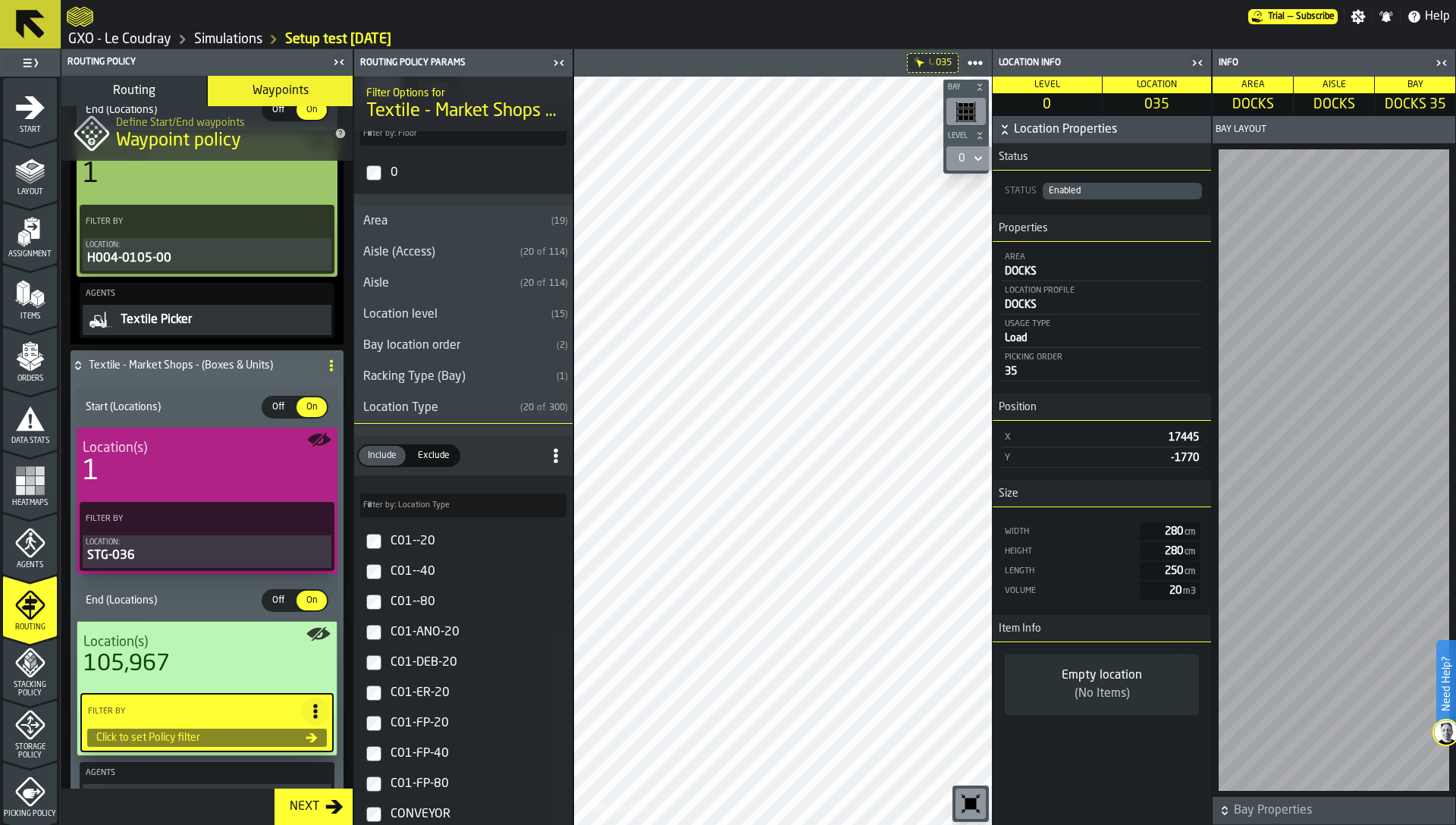
click at [415, 413] on div "Location Type" at bounding box center [434, 408] width 160 height 18
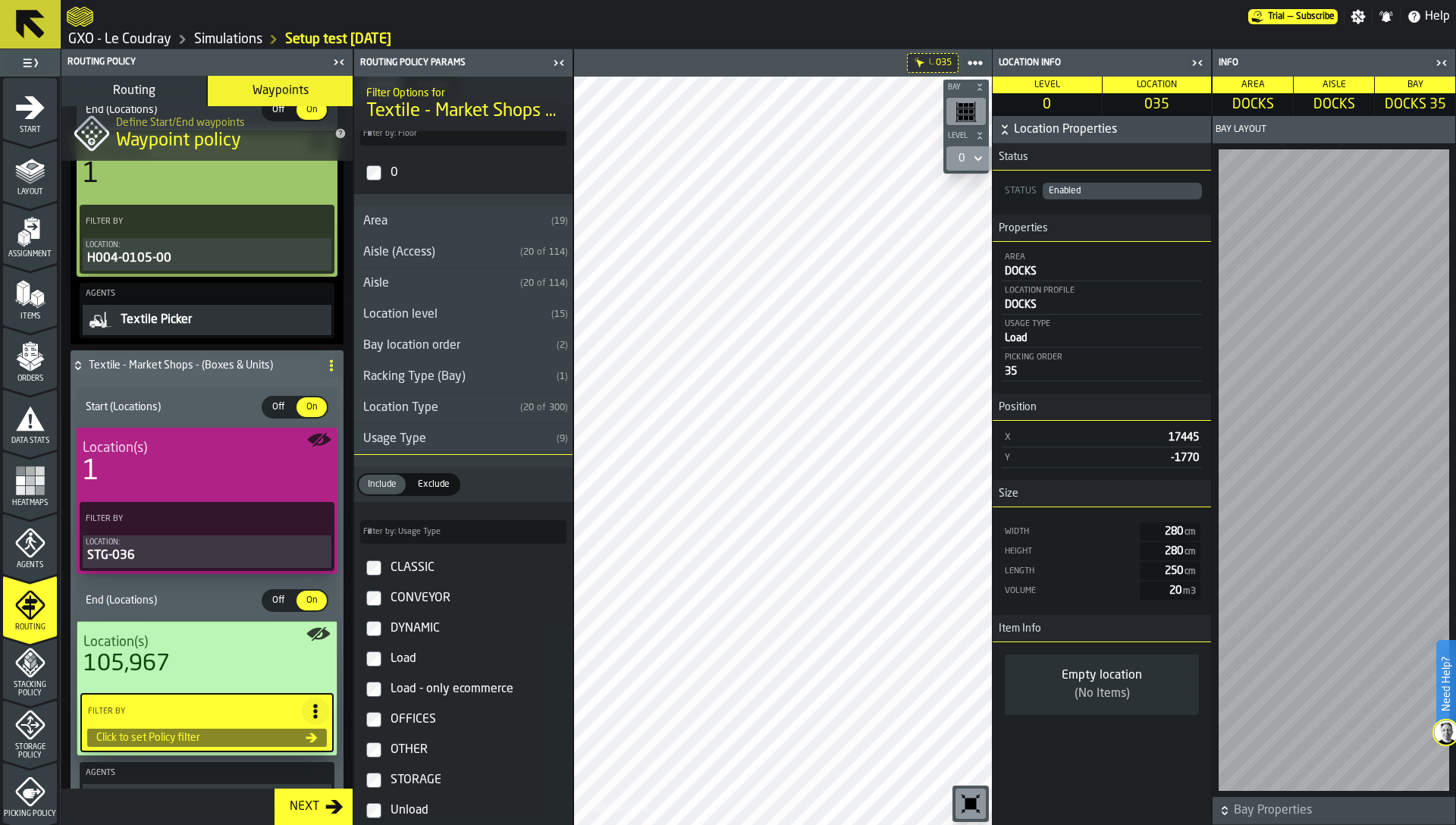
click at [429, 405] on div "Location Type" at bounding box center [434, 408] width 160 height 18
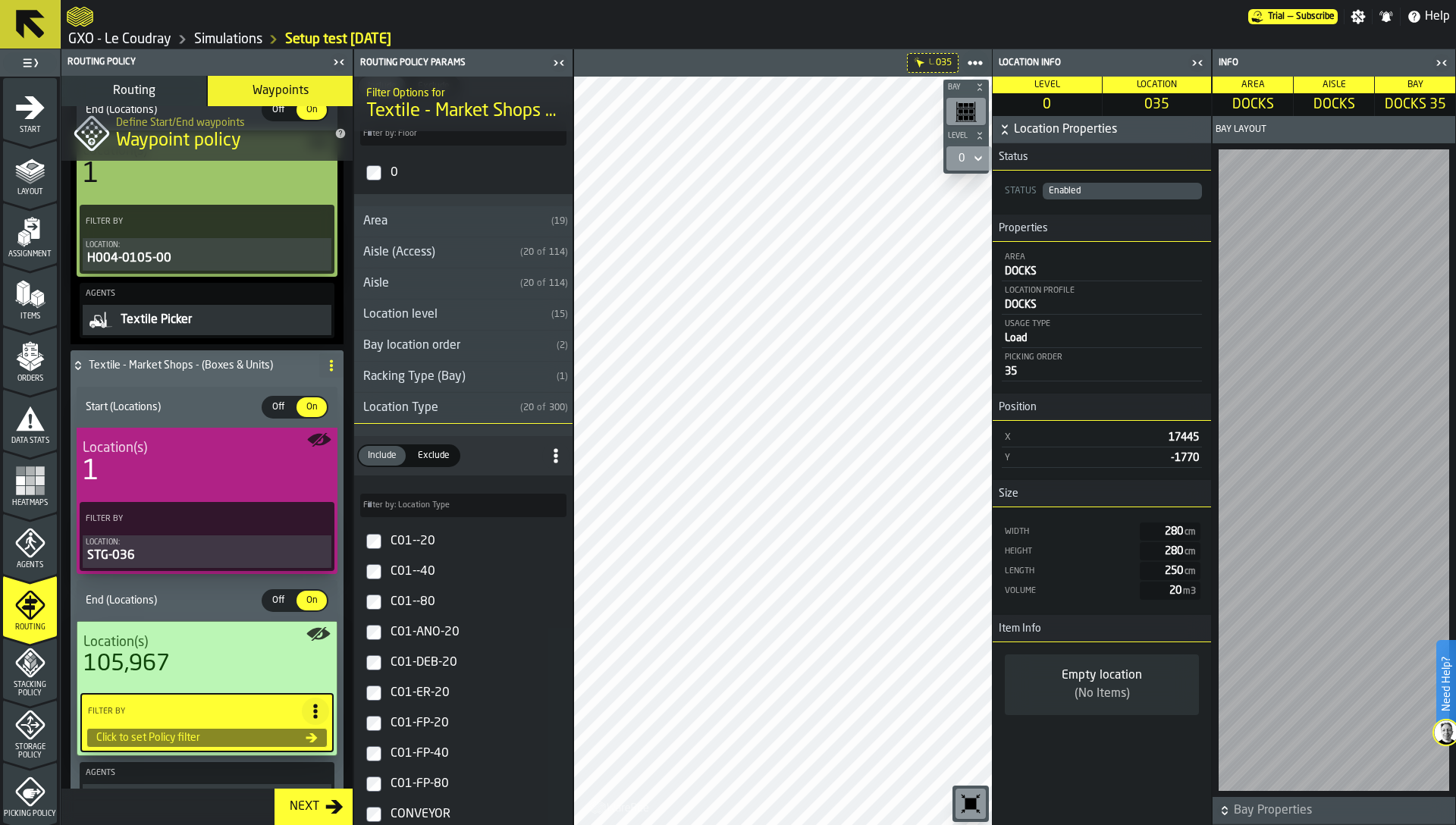
click at [408, 500] on label "Filter by: Location Type Filter by: Location Type" at bounding box center [463, 506] width 206 height 24
click at [408, 500] on input "Filter by: Location Type Filter by: Location Type" at bounding box center [463, 506] width 206 height 24
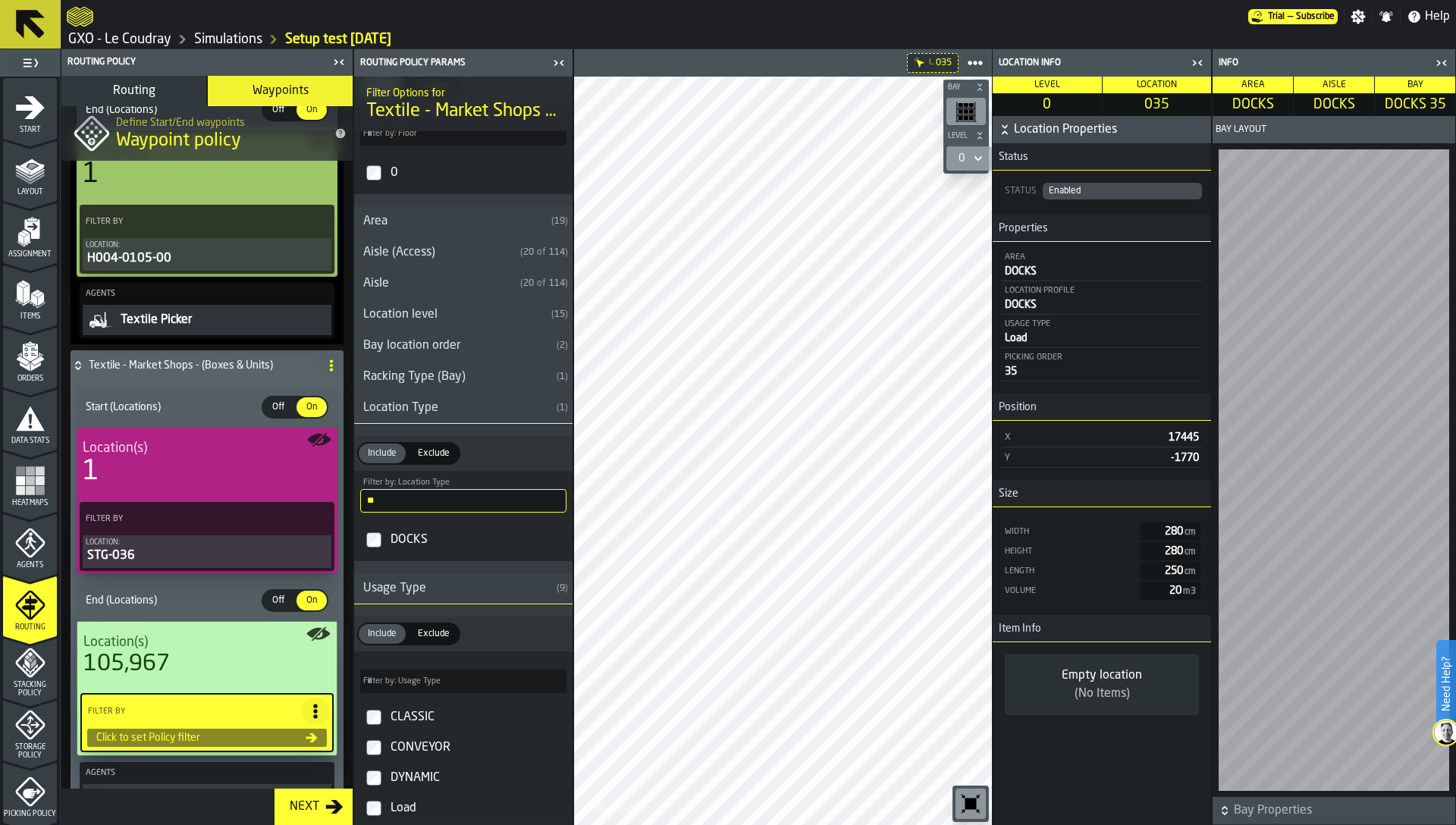
type input "*"
type input "***"
type input "**"
click at [415, 542] on div "DOCKS" at bounding box center [478, 540] width 179 height 25
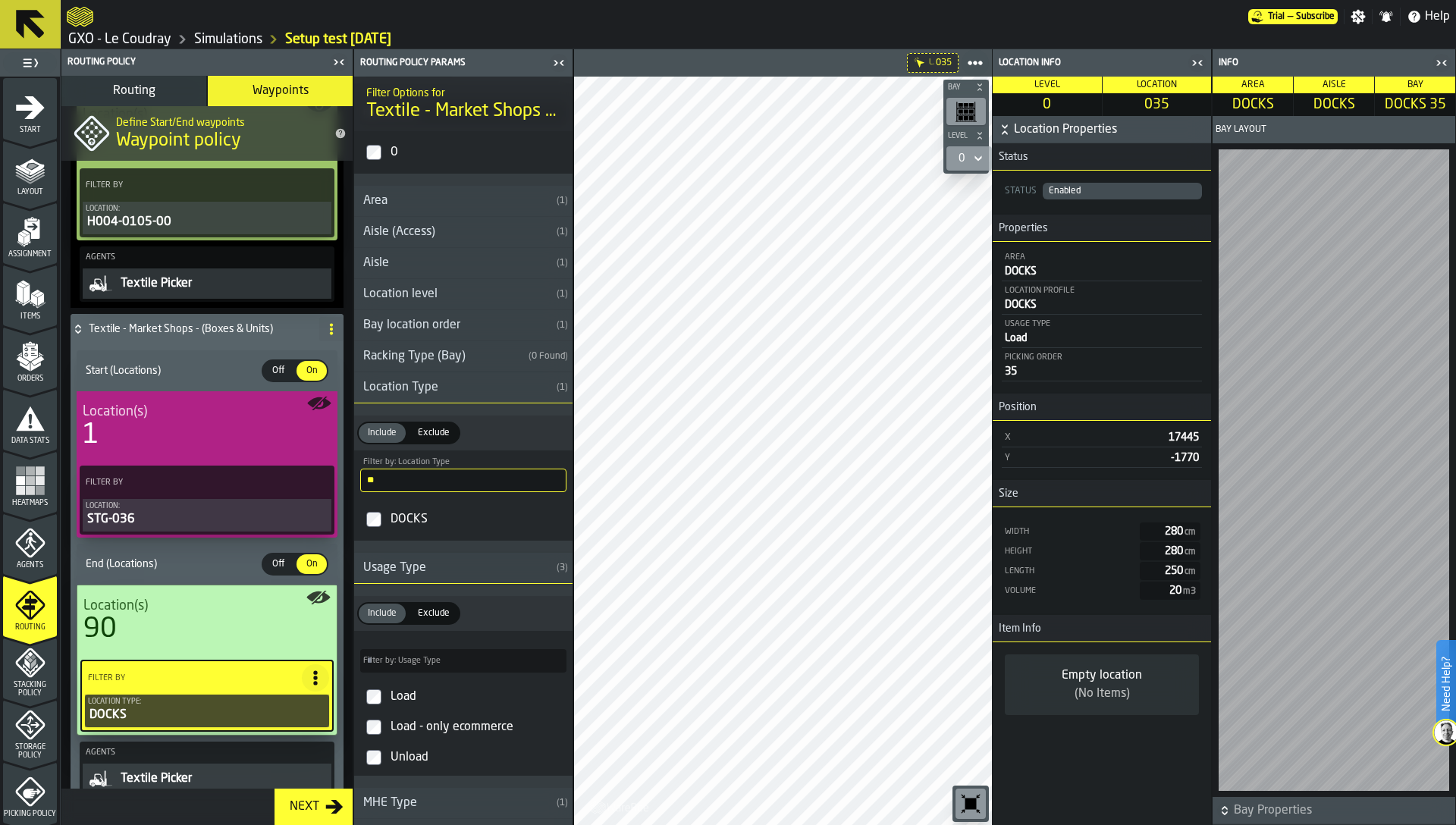
scroll to position [142, 0]
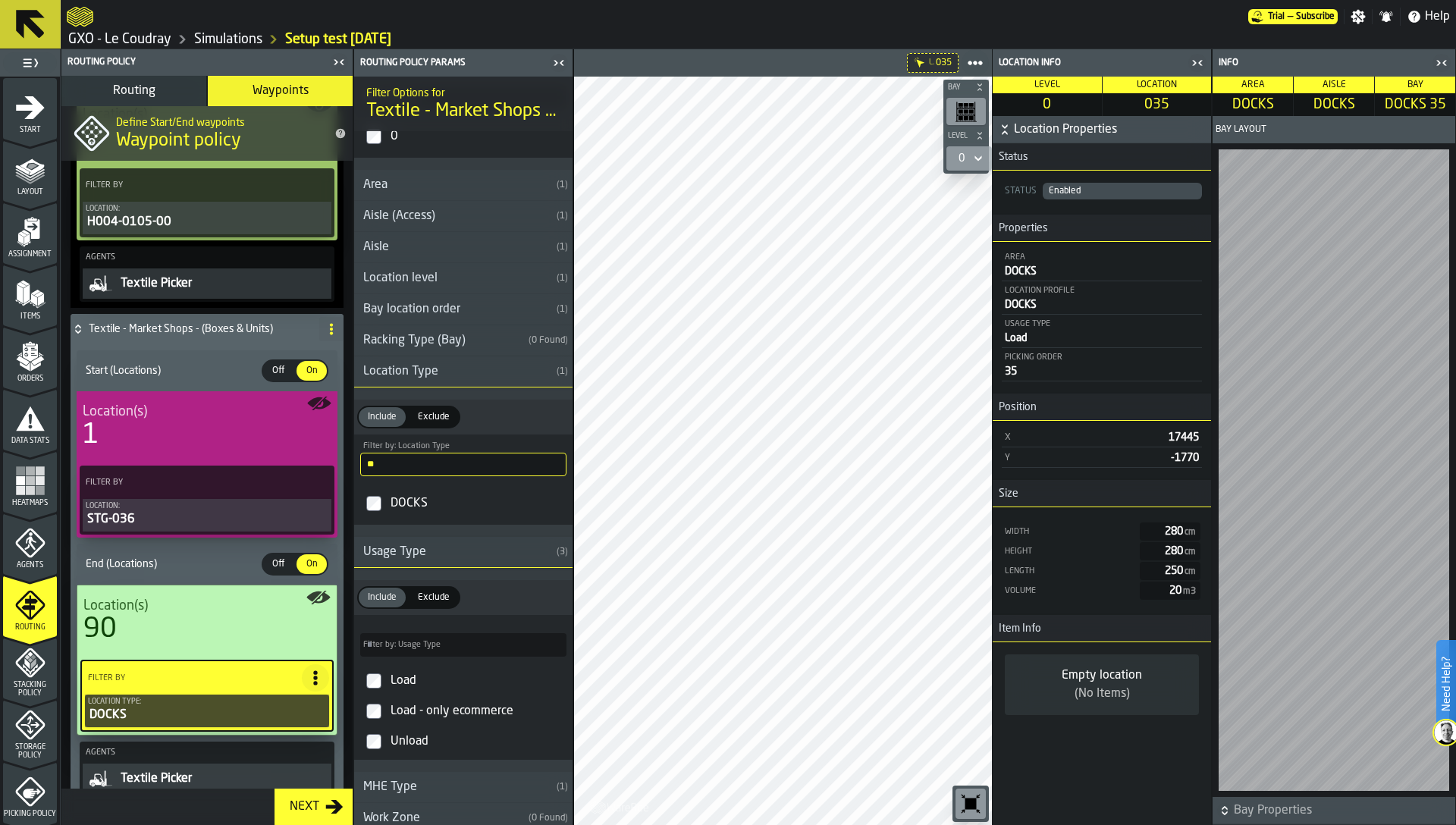
click at [410, 684] on div "Load" at bounding box center [478, 680] width 179 height 25
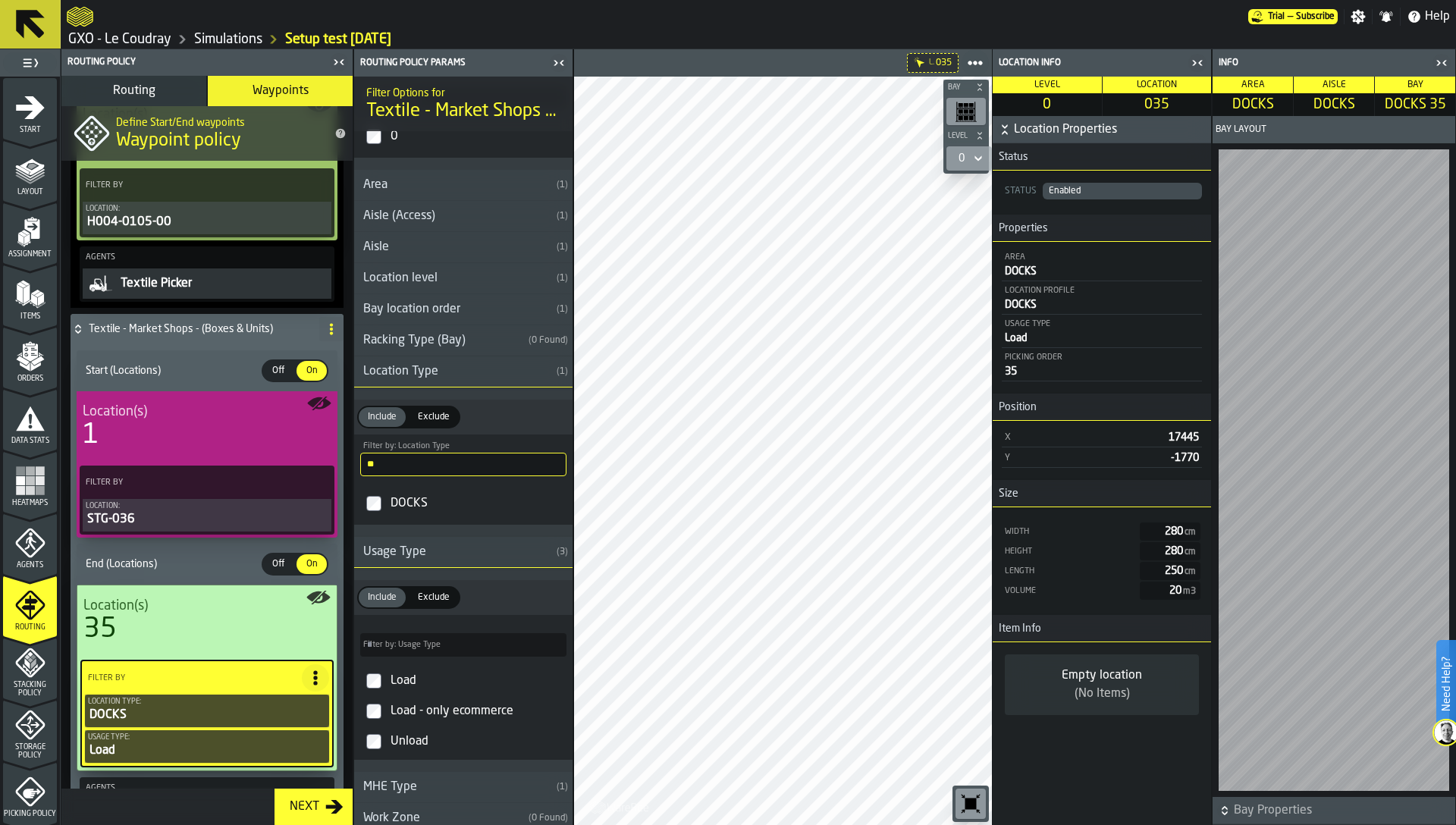
click at [1193, 70] on icon "button-toggle-Close me" at bounding box center [1198, 63] width 18 height 18
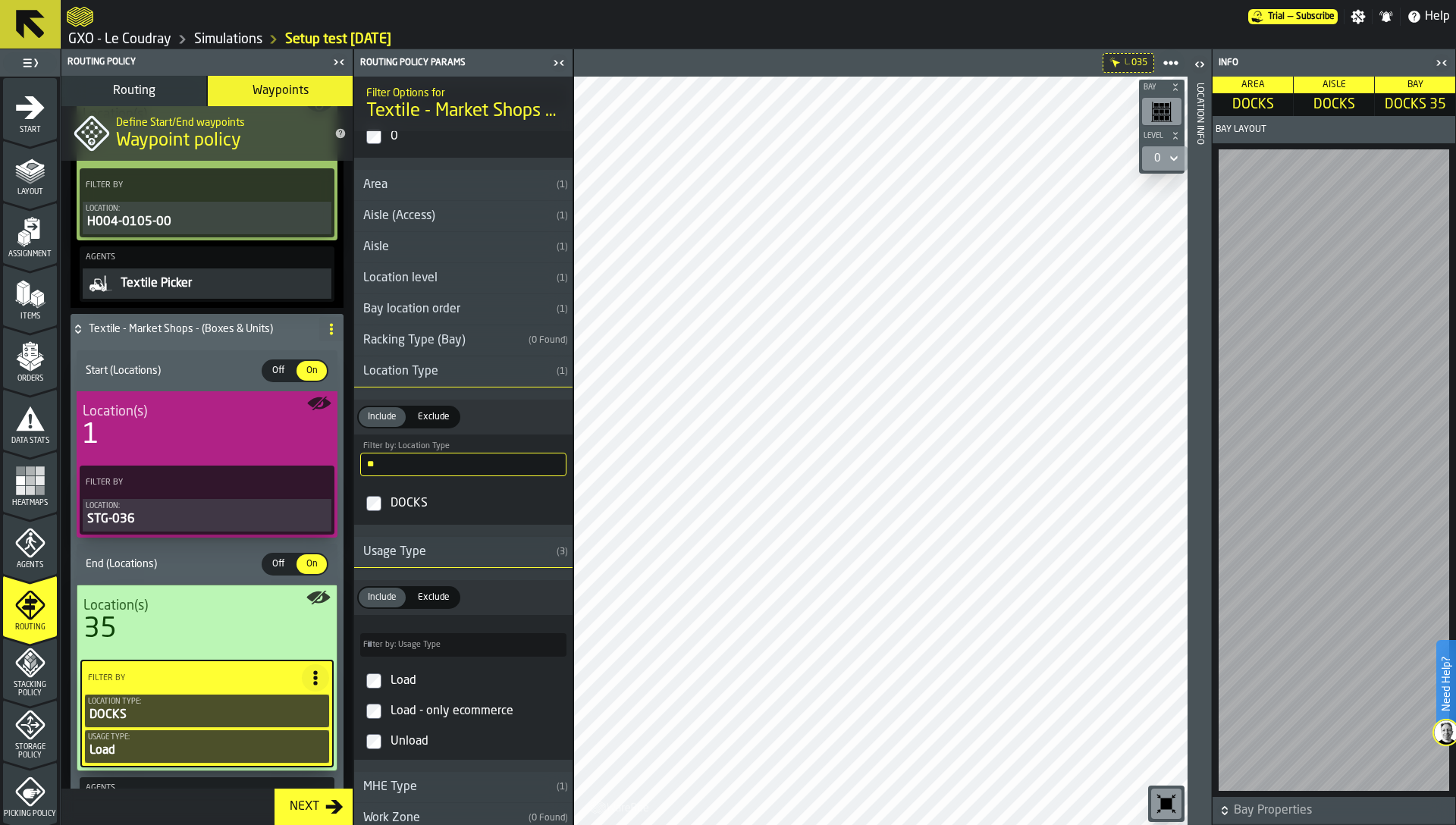
click at [1447, 62] on icon "button-toggle-Close me" at bounding box center [1442, 63] width 18 height 18
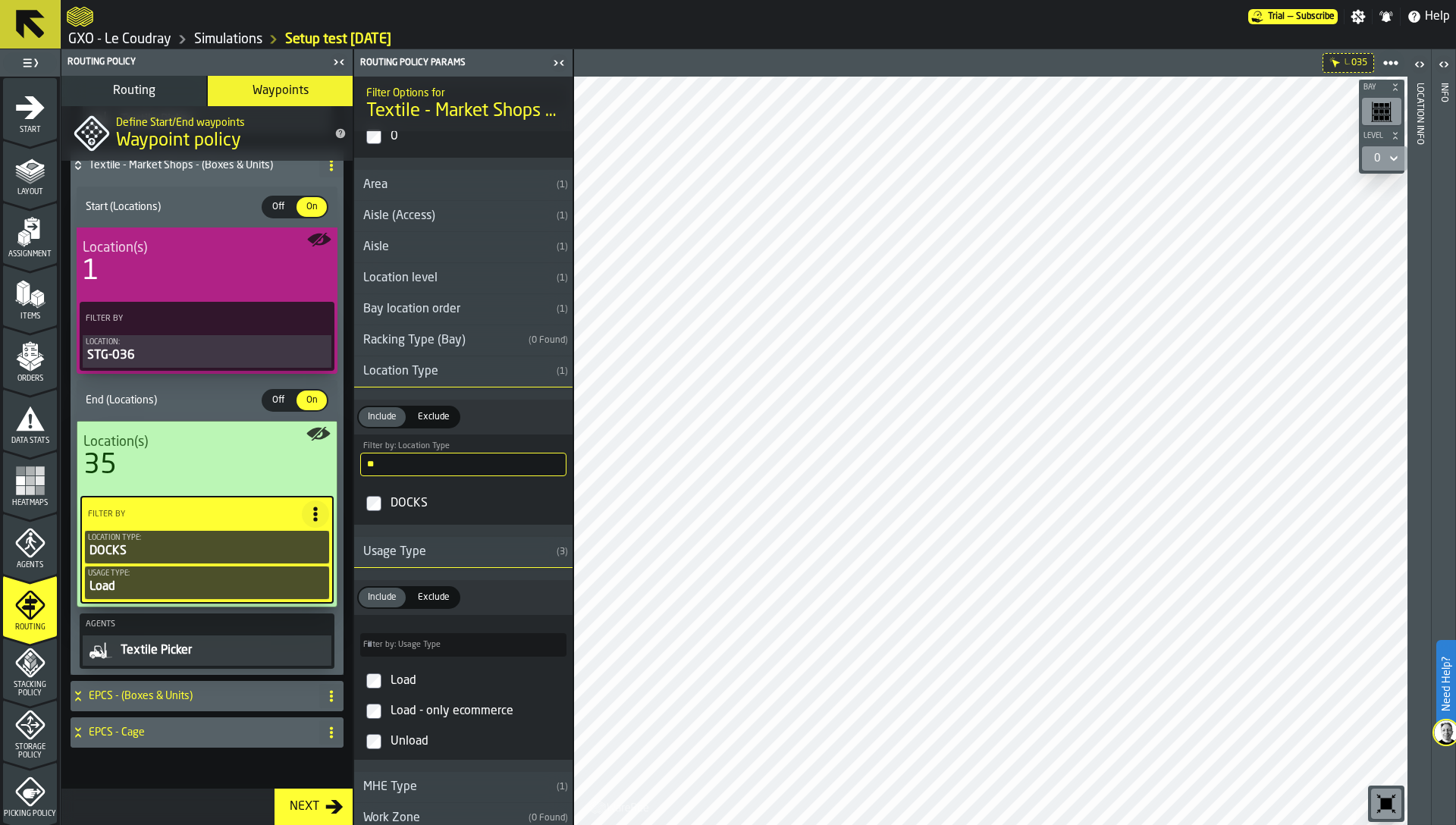
scroll to position [1048, 0]
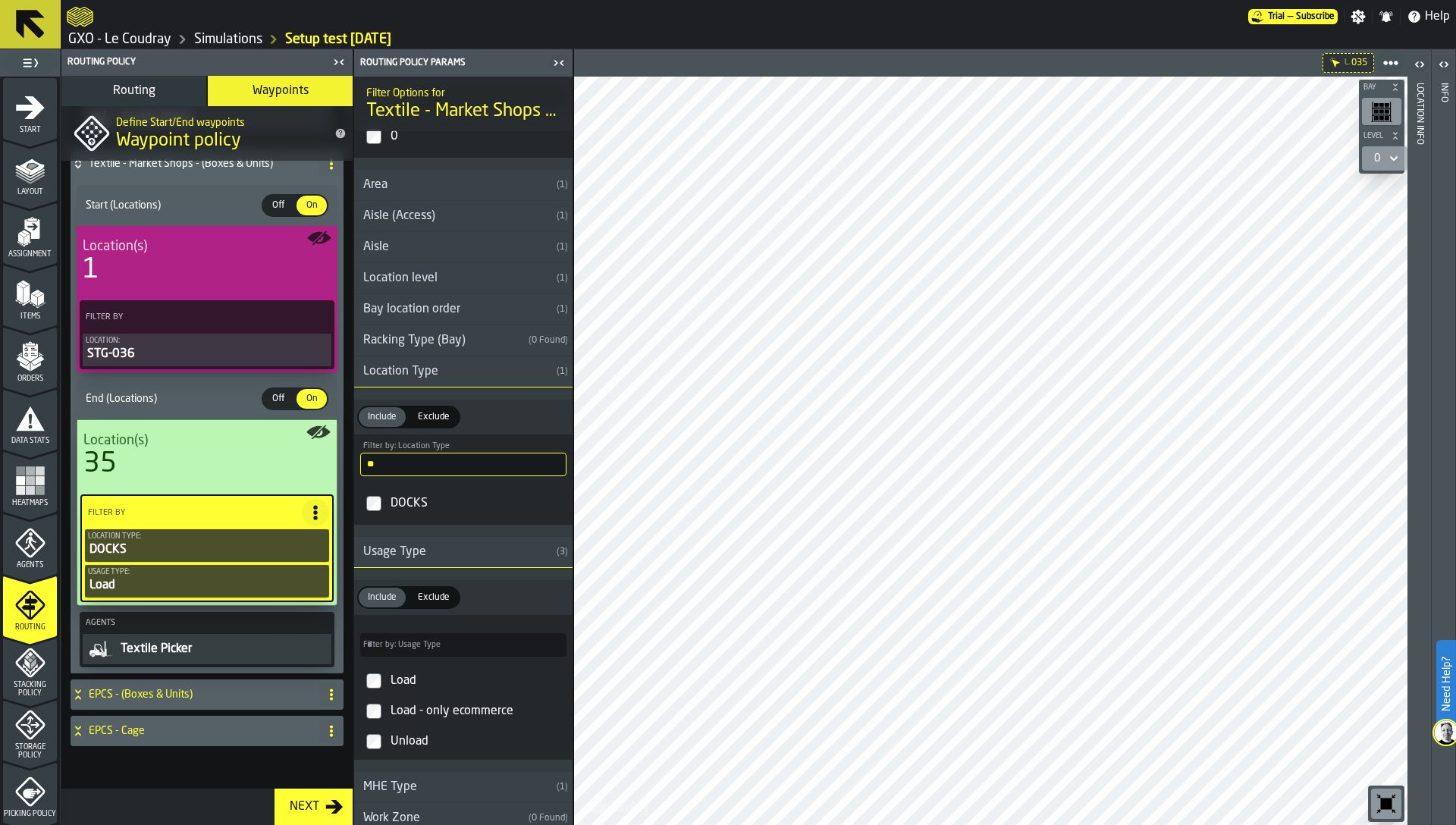
click at [175, 697] on h4 "EPCS - (Boxes & Units)" at bounding box center [200, 694] width 224 height 12
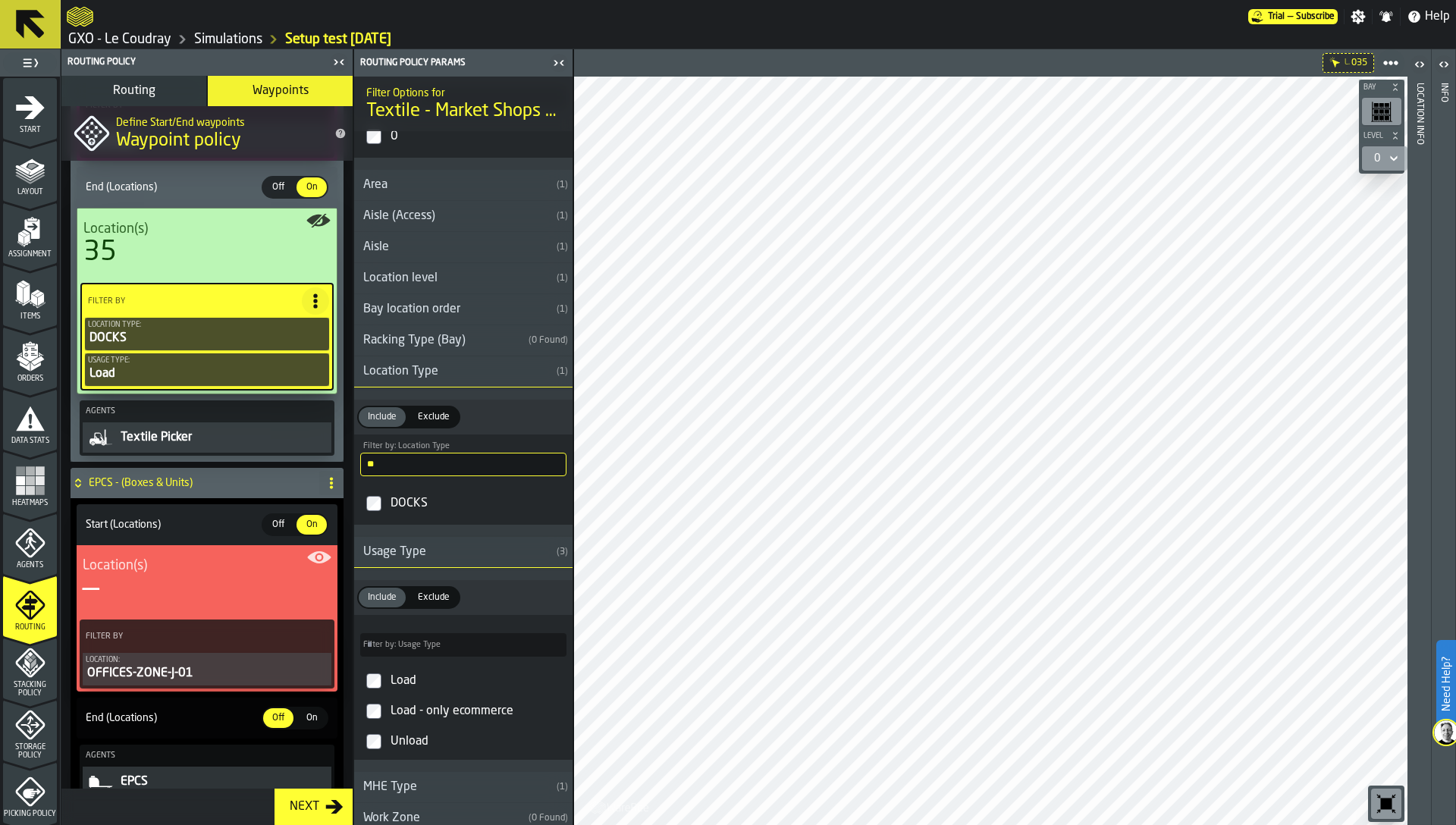
scroll to position [1276, 0]
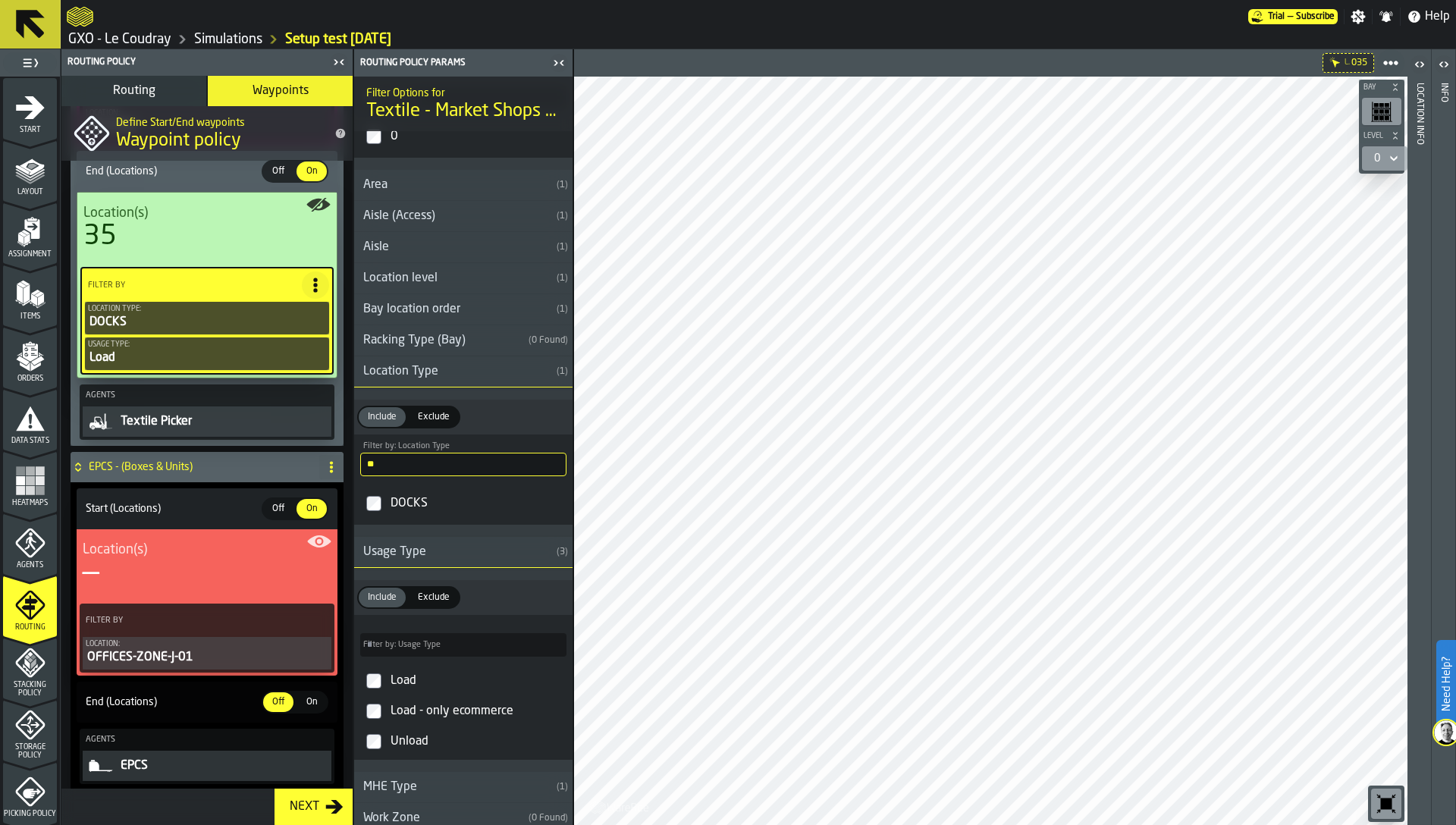
click at [0, 0] on icon "PolicyFilterItem-Location" at bounding box center [0, 0] width 0 height 0
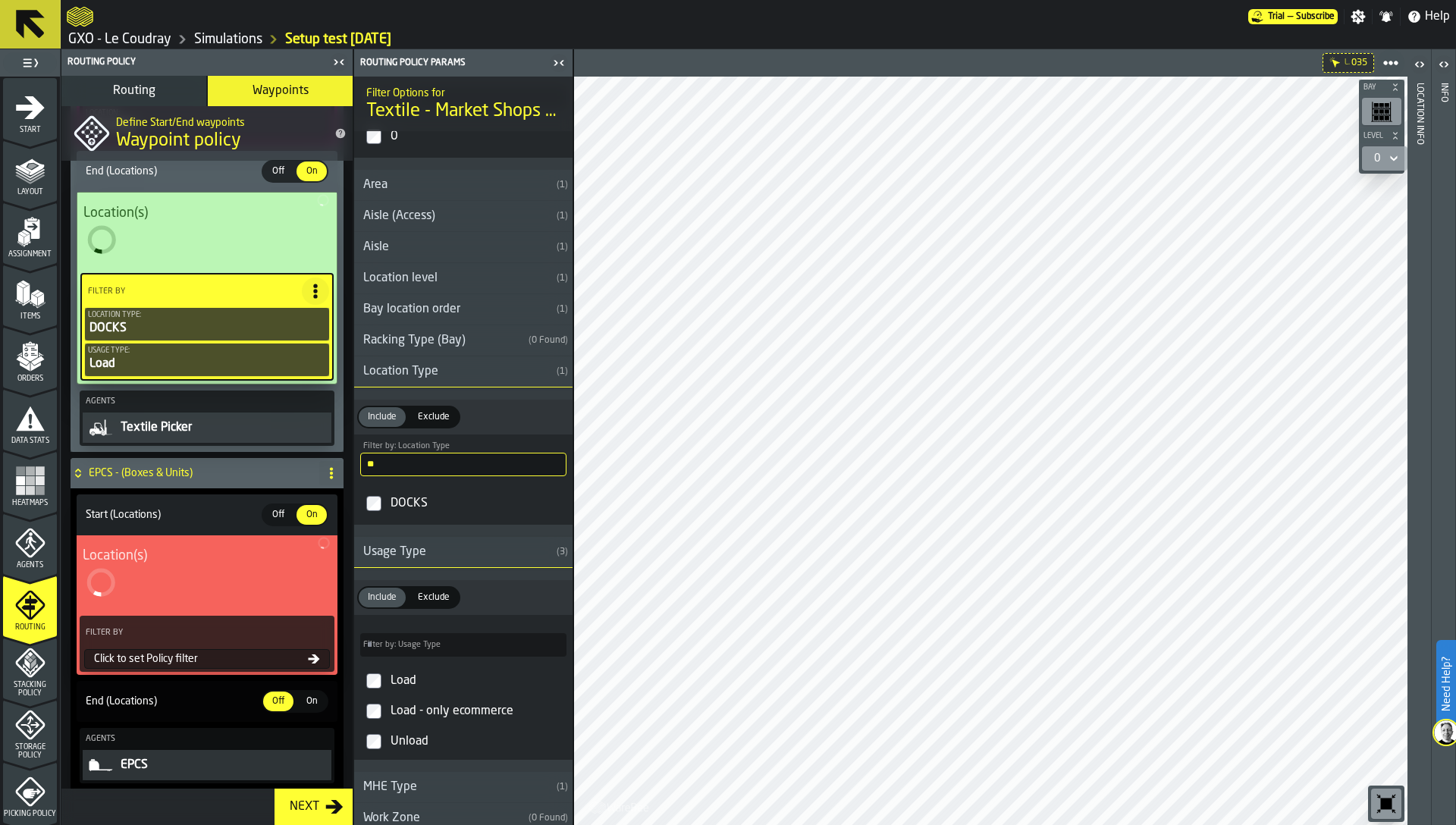
scroll to position [1300, 0]
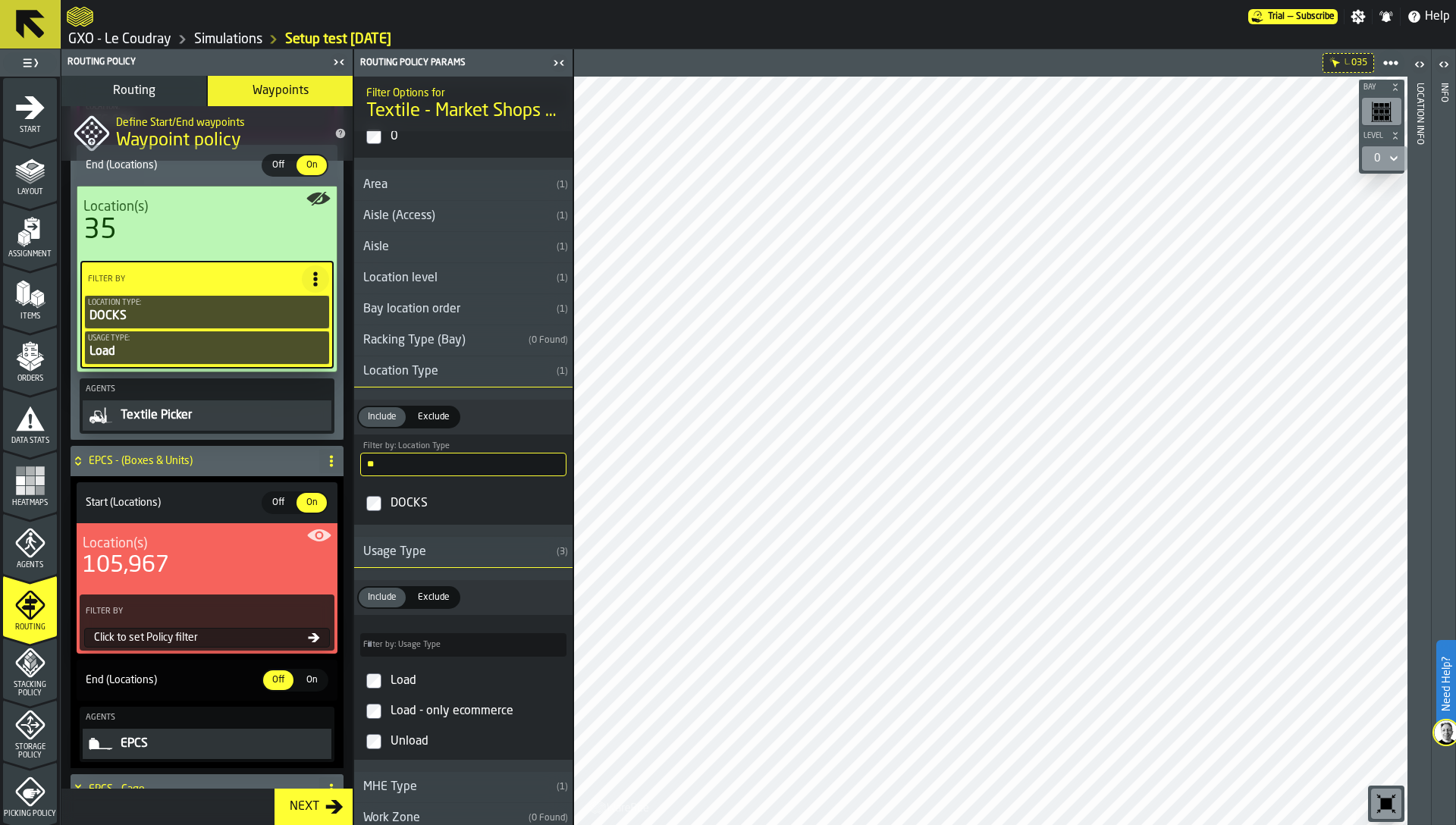
click at [167, 631] on div "Filter By Click to set Policy filter" at bounding box center [207, 622] width 254 height 56
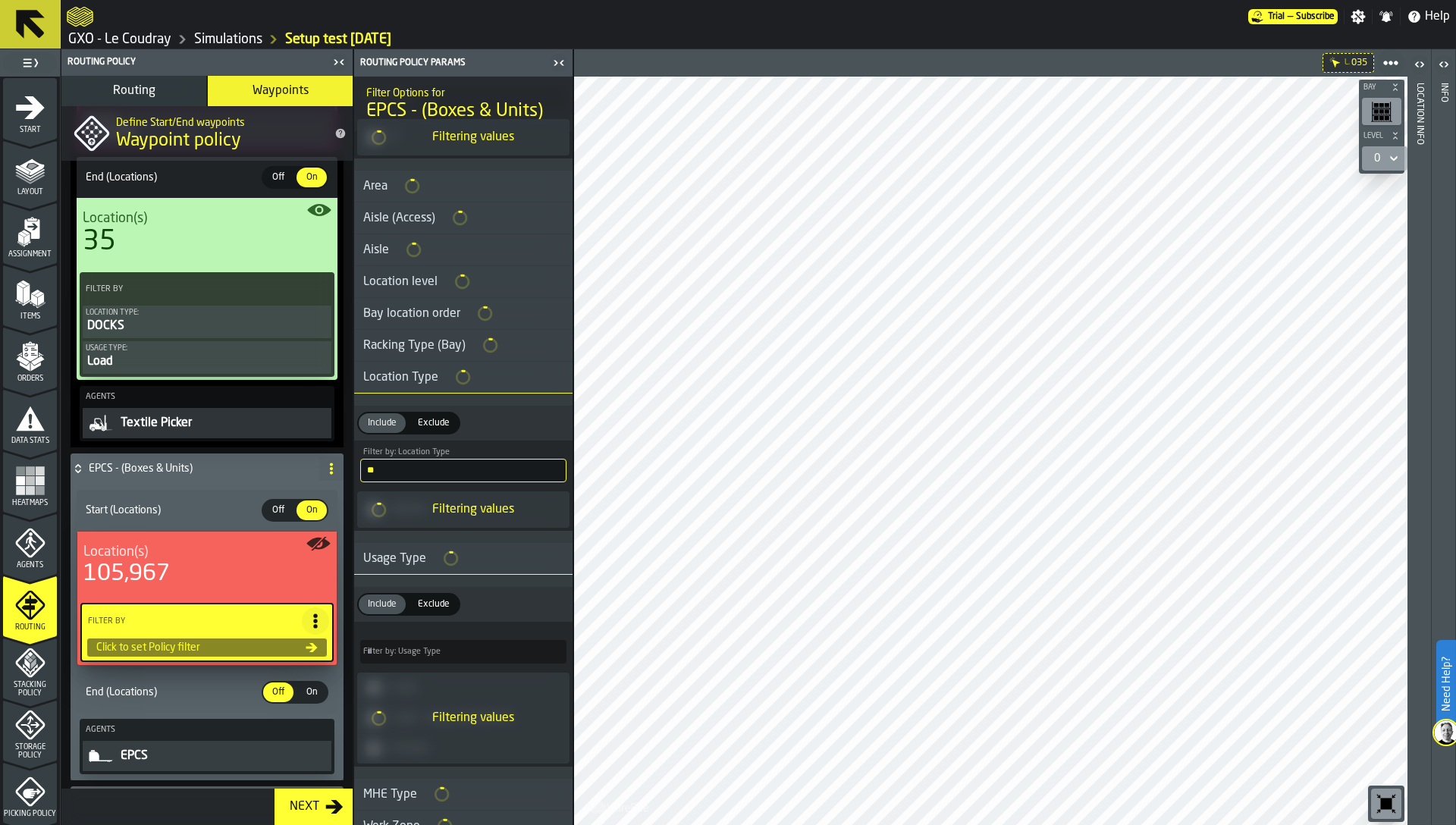
scroll to position [143, 0]
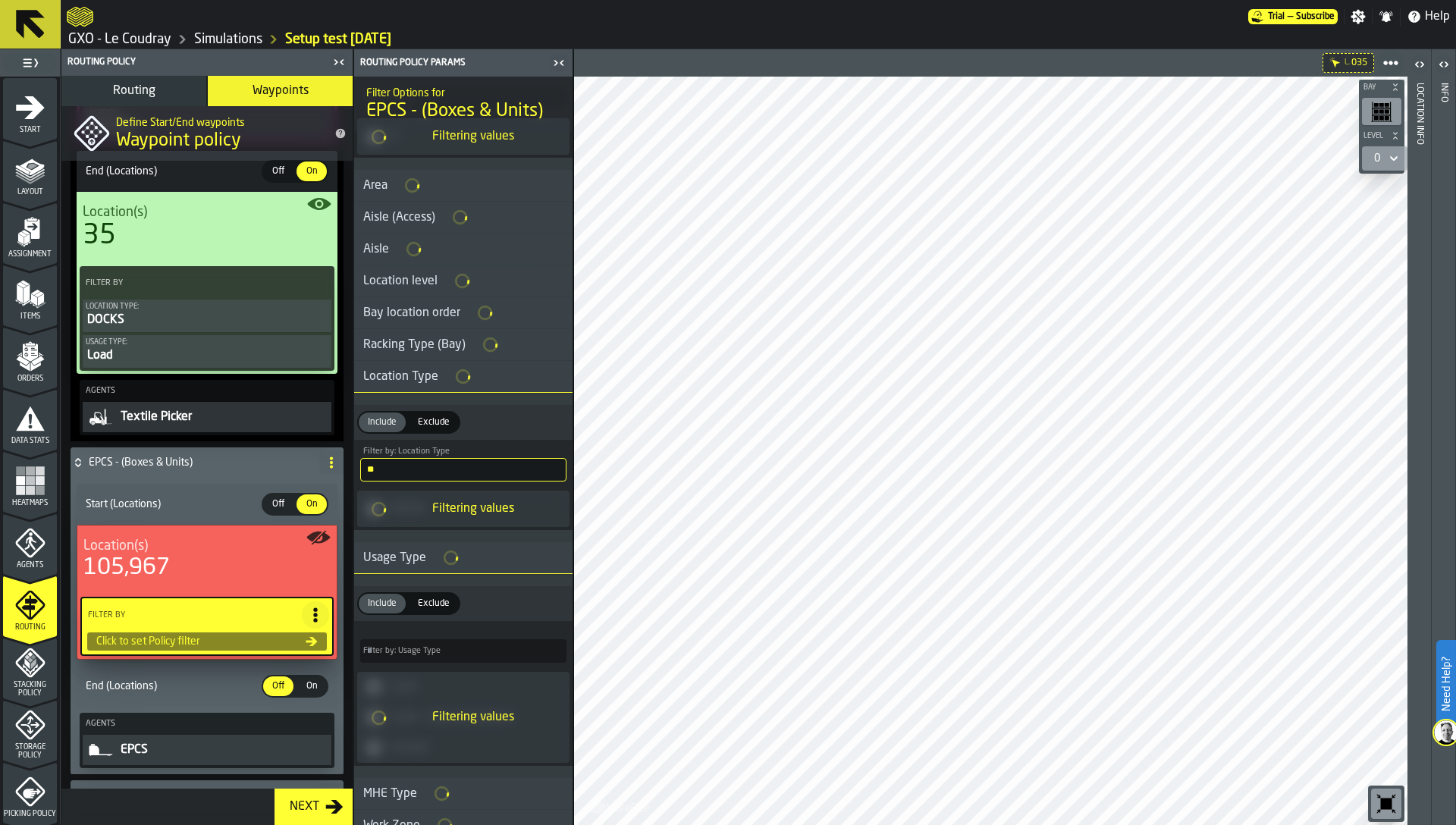
type input "*****"
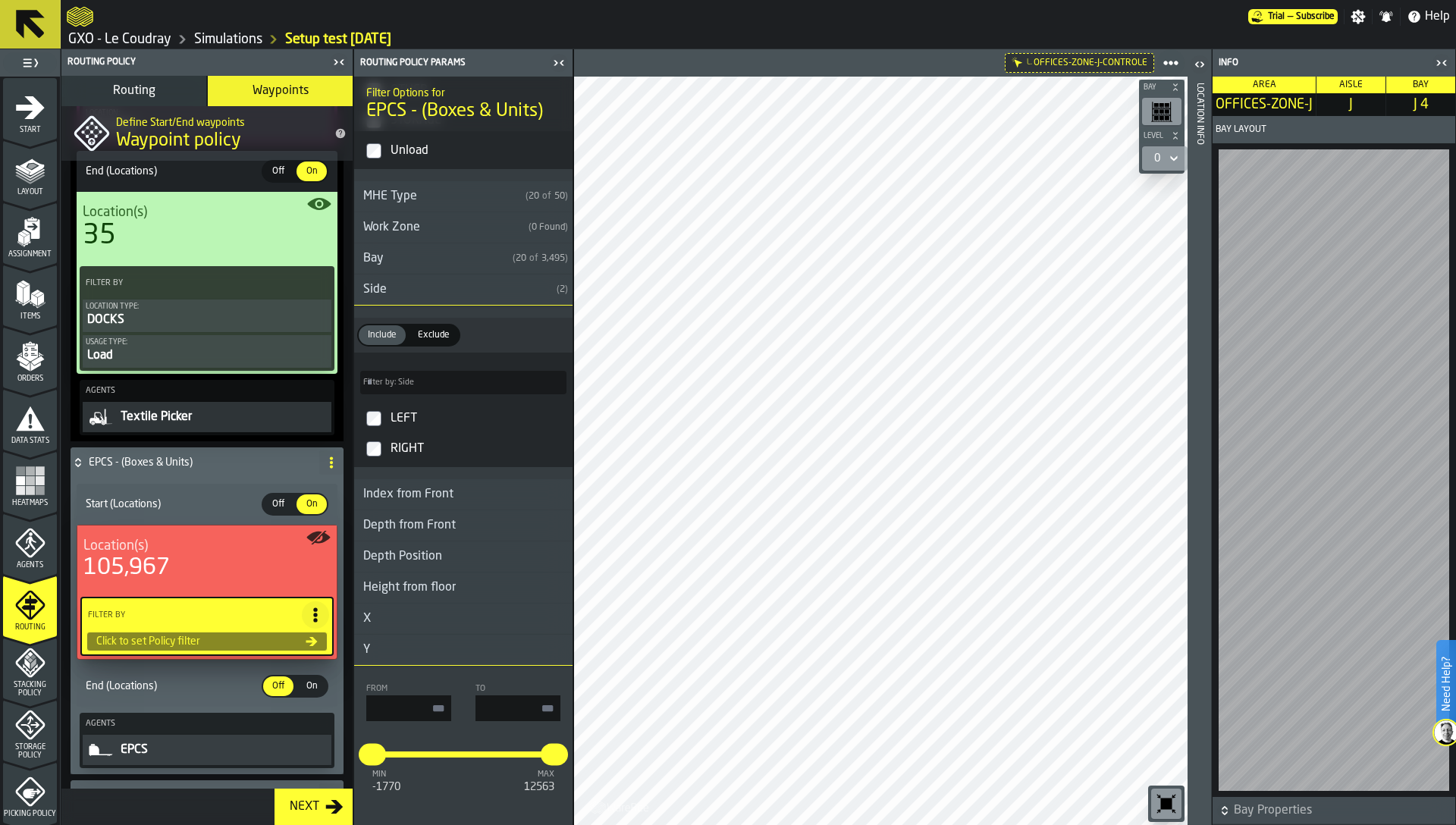
scroll to position [1176, 0]
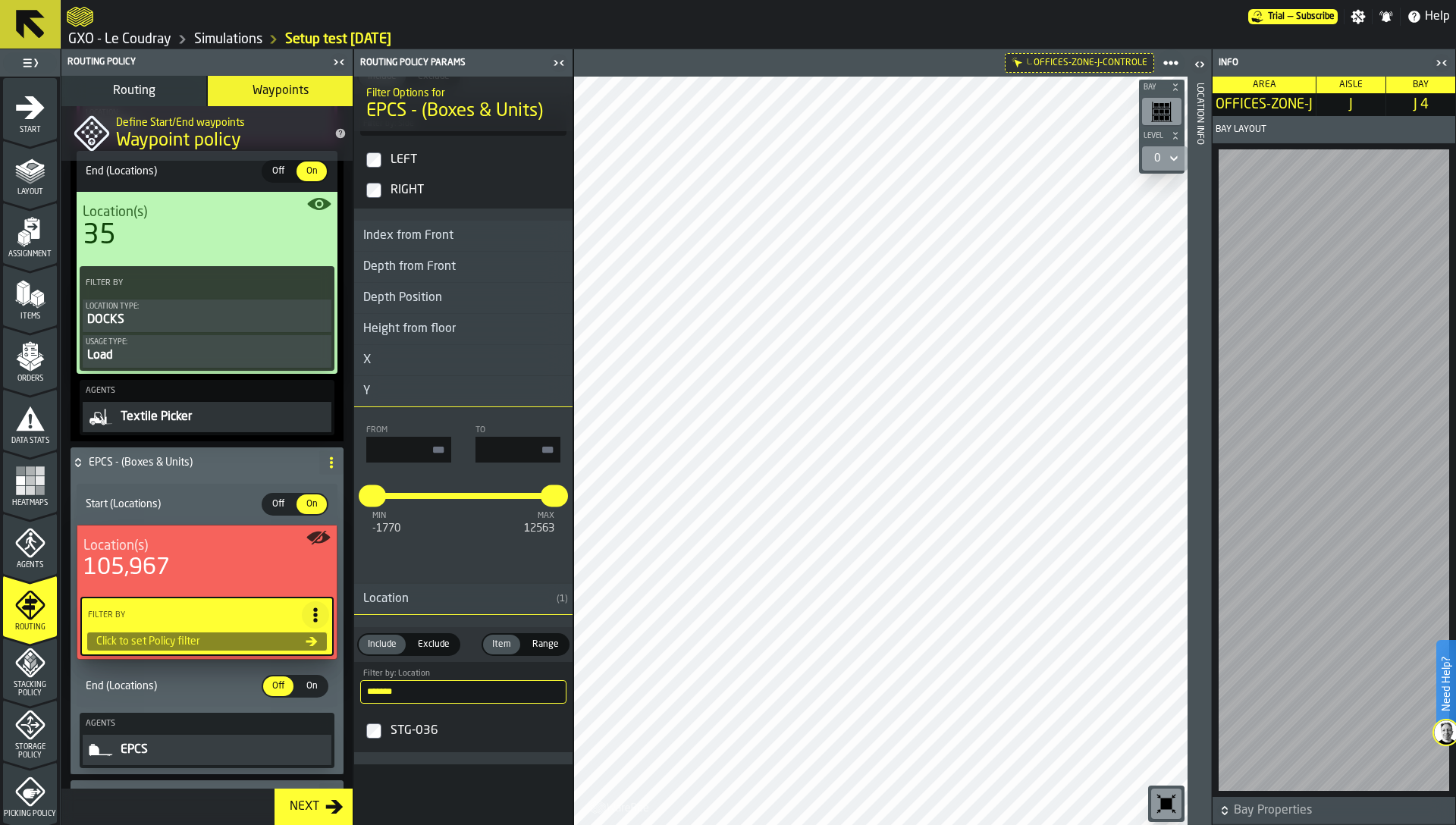
click at [437, 689] on input "*******" at bounding box center [463, 691] width 206 height 24
type input "******"
click at [443, 734] on div "OFFICES-ZONE-J-CONTROLE" at bounding box center [478, 731] width 179 height 25
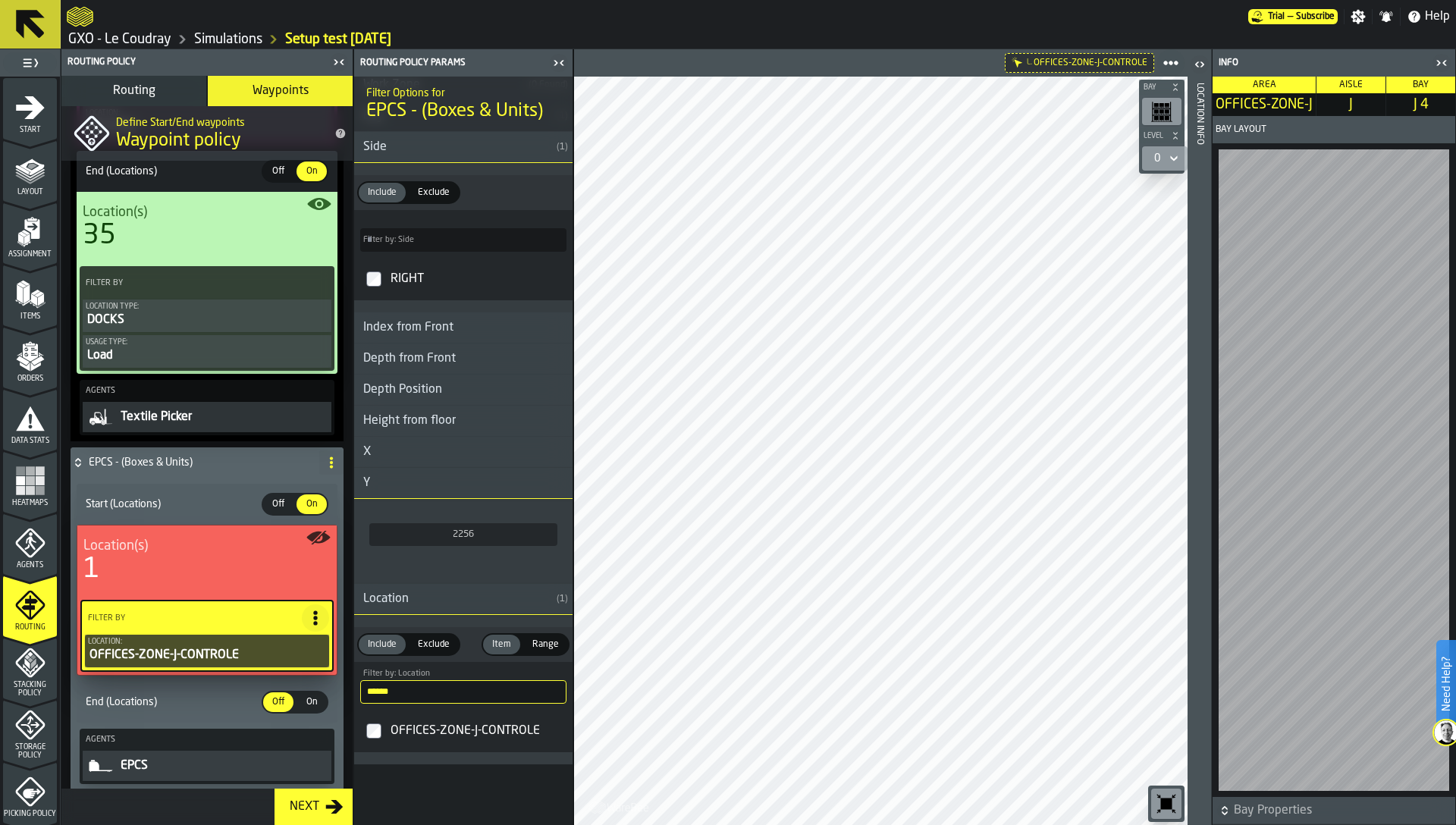
scroll to position [824, 0]
click at [306, 703] on span "On" at bounding box center [311, 702] width 25 height 14
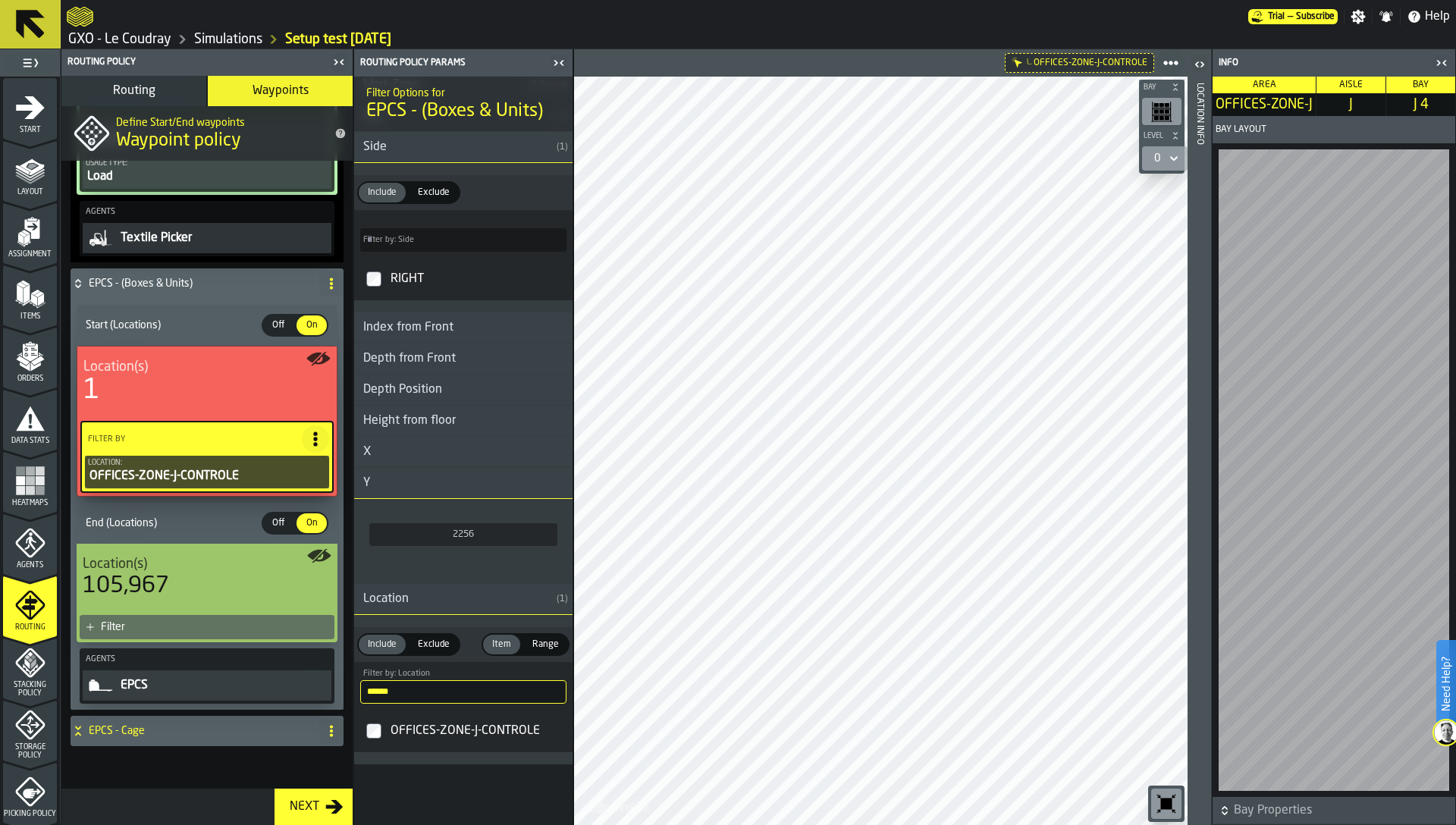
scroll to position [1455, 0]
click at [246, 624] on div "Filter" at bounding box center [214, 627] width 228 height 12
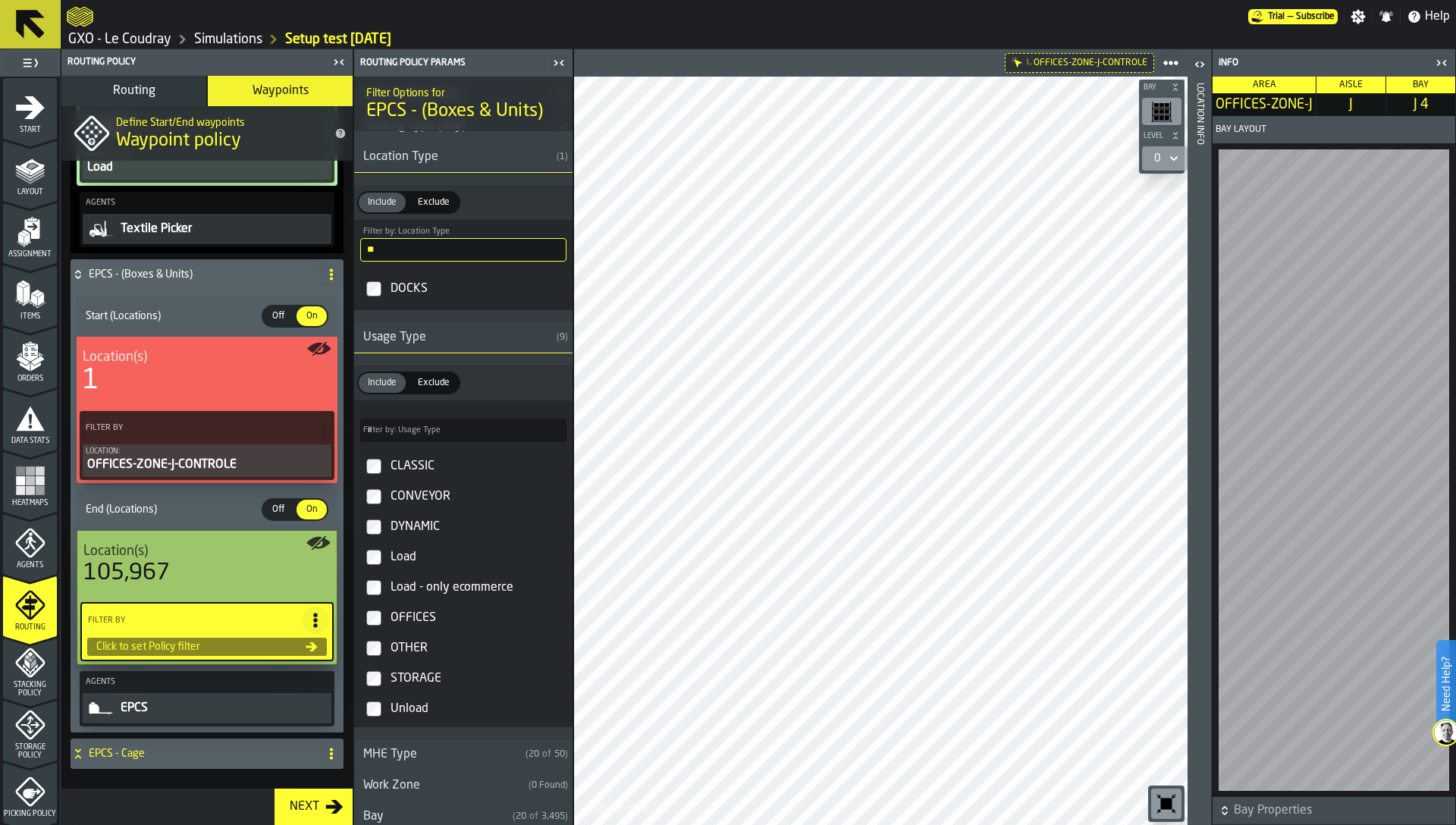
scroll to position [348, 0]
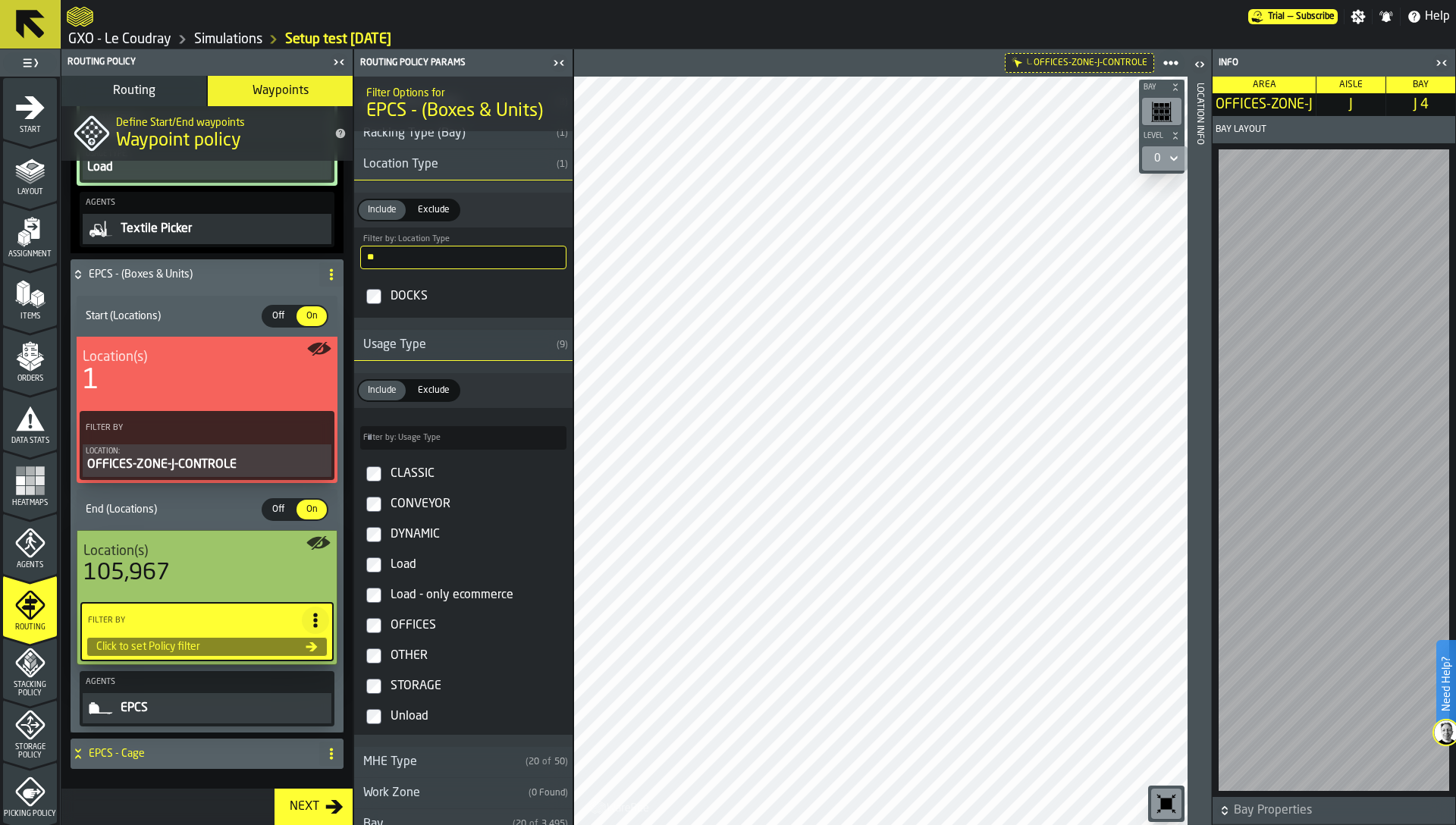
click at [404, 300] on div "DOCKS" at bounding box center [478, 296] width 179 height 25
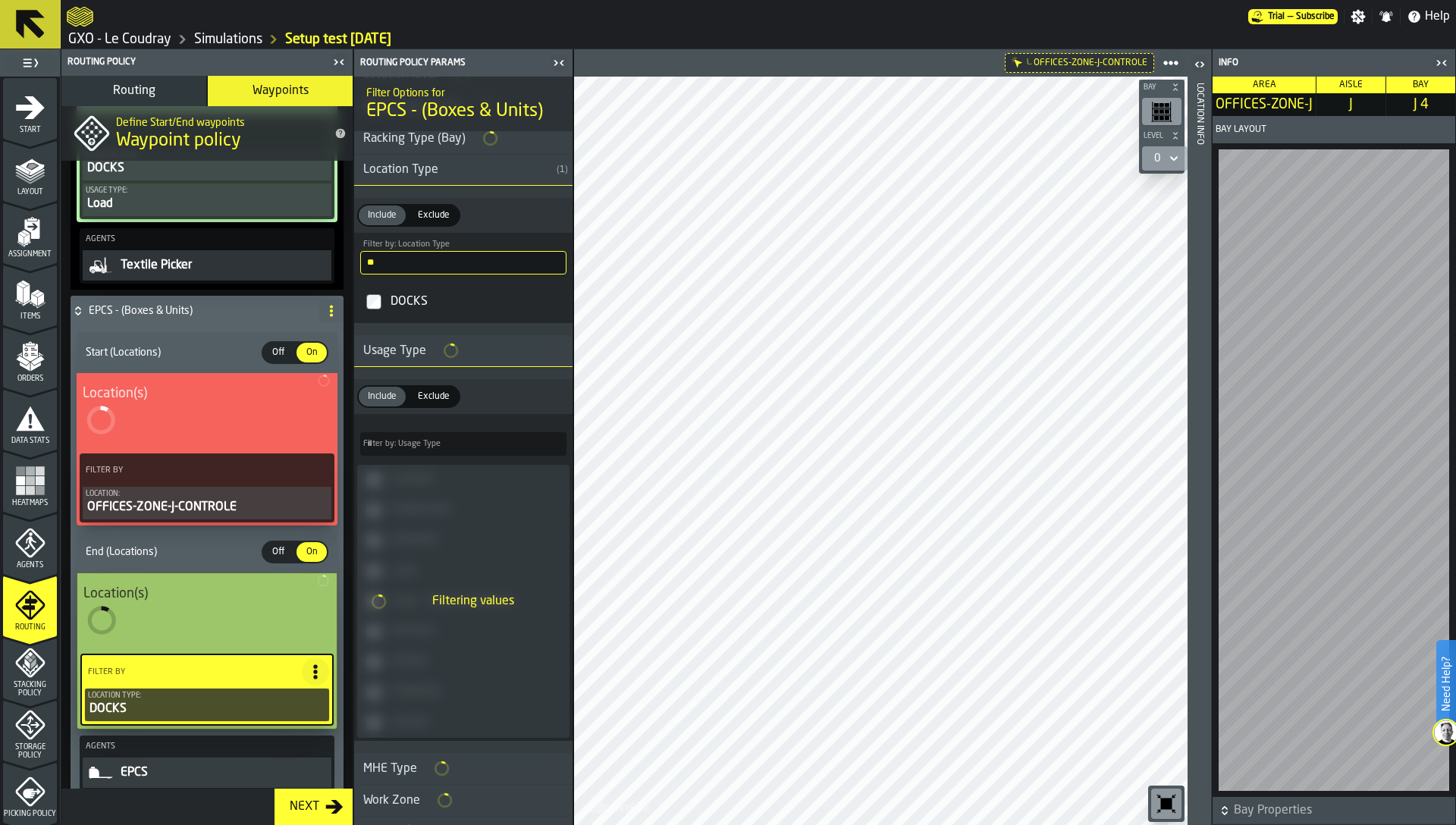
scroll to position [352, 0]
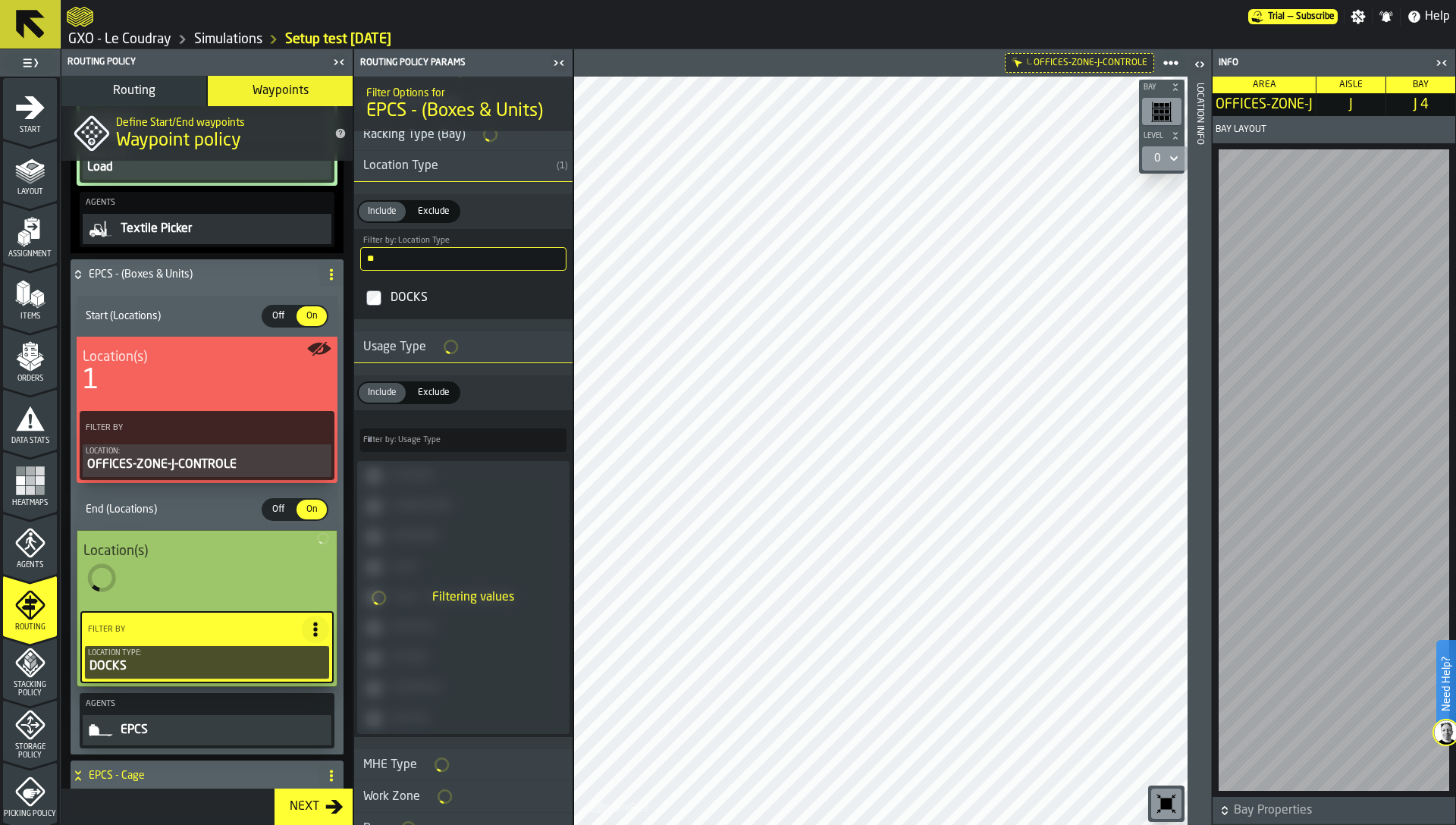
type input "*"
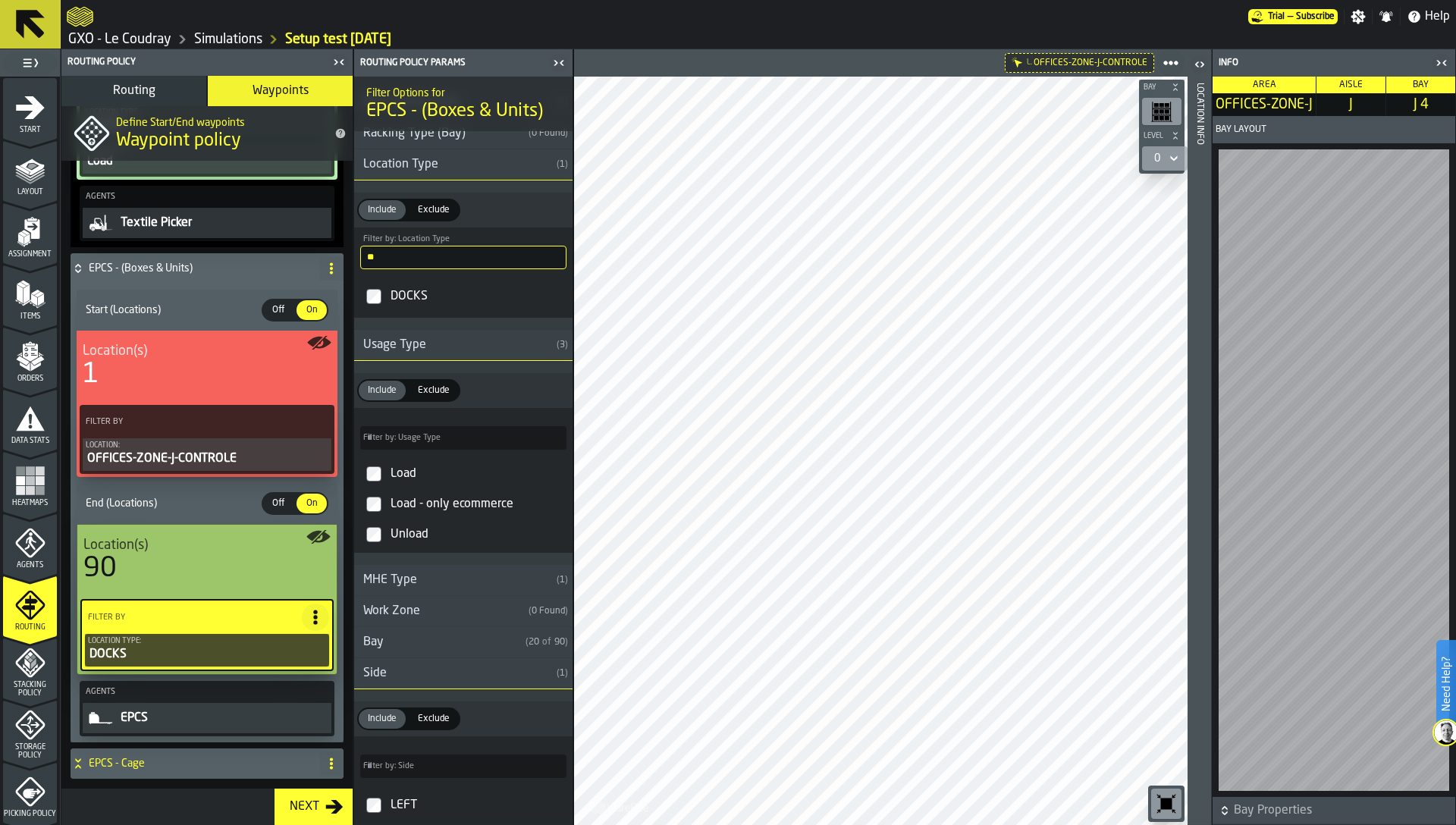
scroll to position [1463, 0]
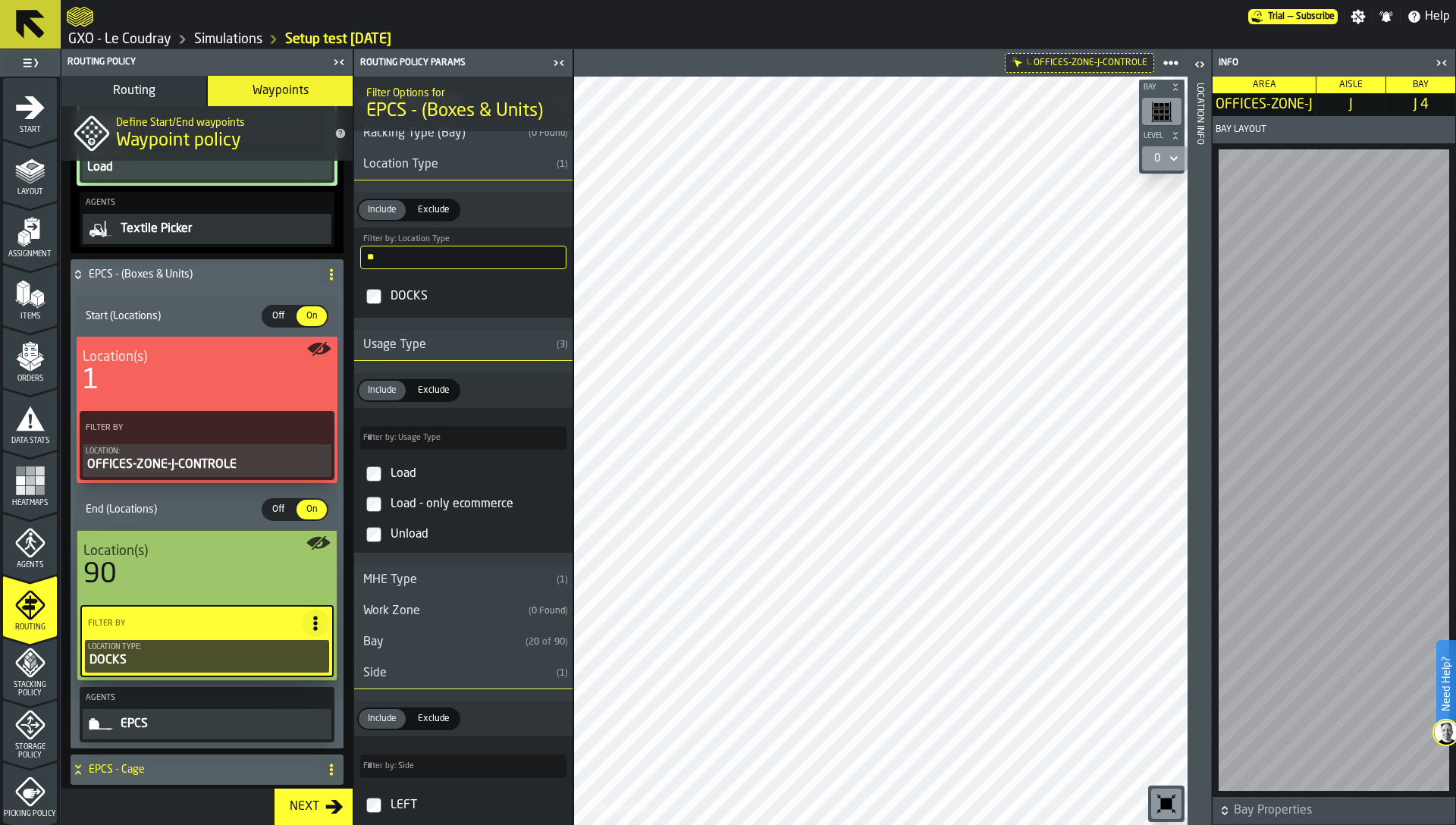
click at [413, 506] on div "Load - only ecommerce" at bounding box center [478, 504] width 179 height 25
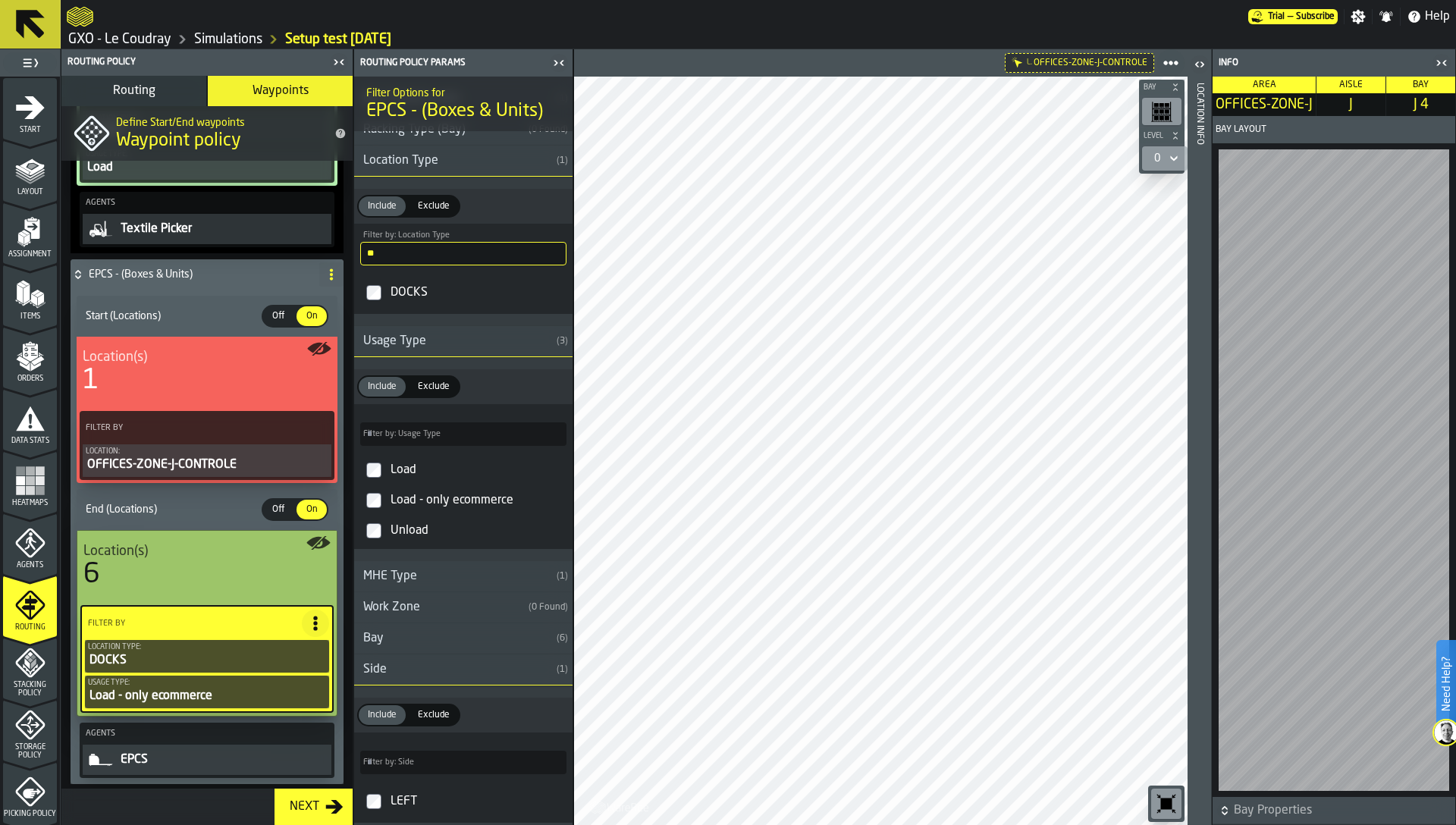
scroll to position [348, 0]
click at [401, 473] on div "Load" at bounding box center [478, 474] width 179 height 25
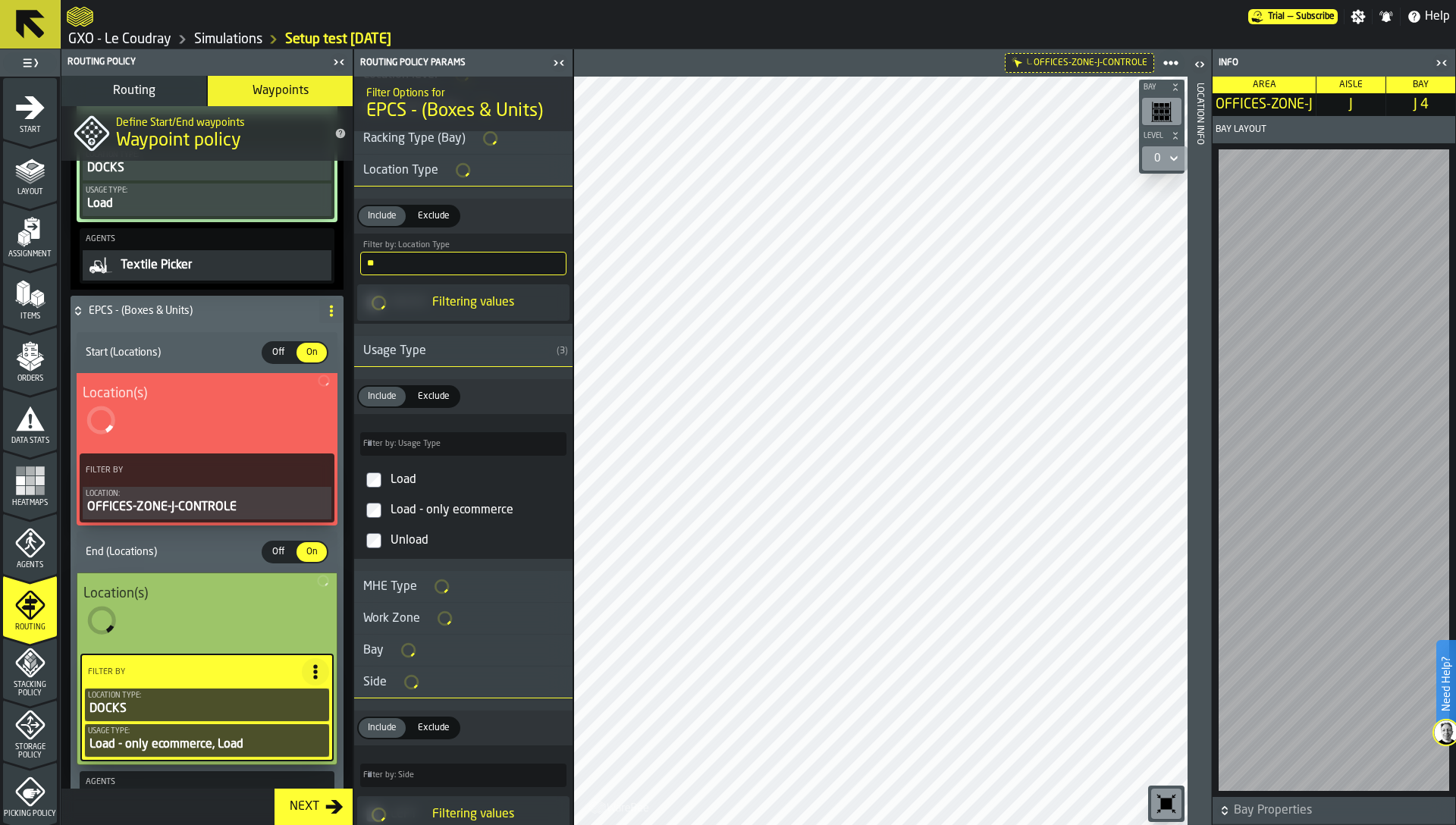
scroll to position [352, 0]
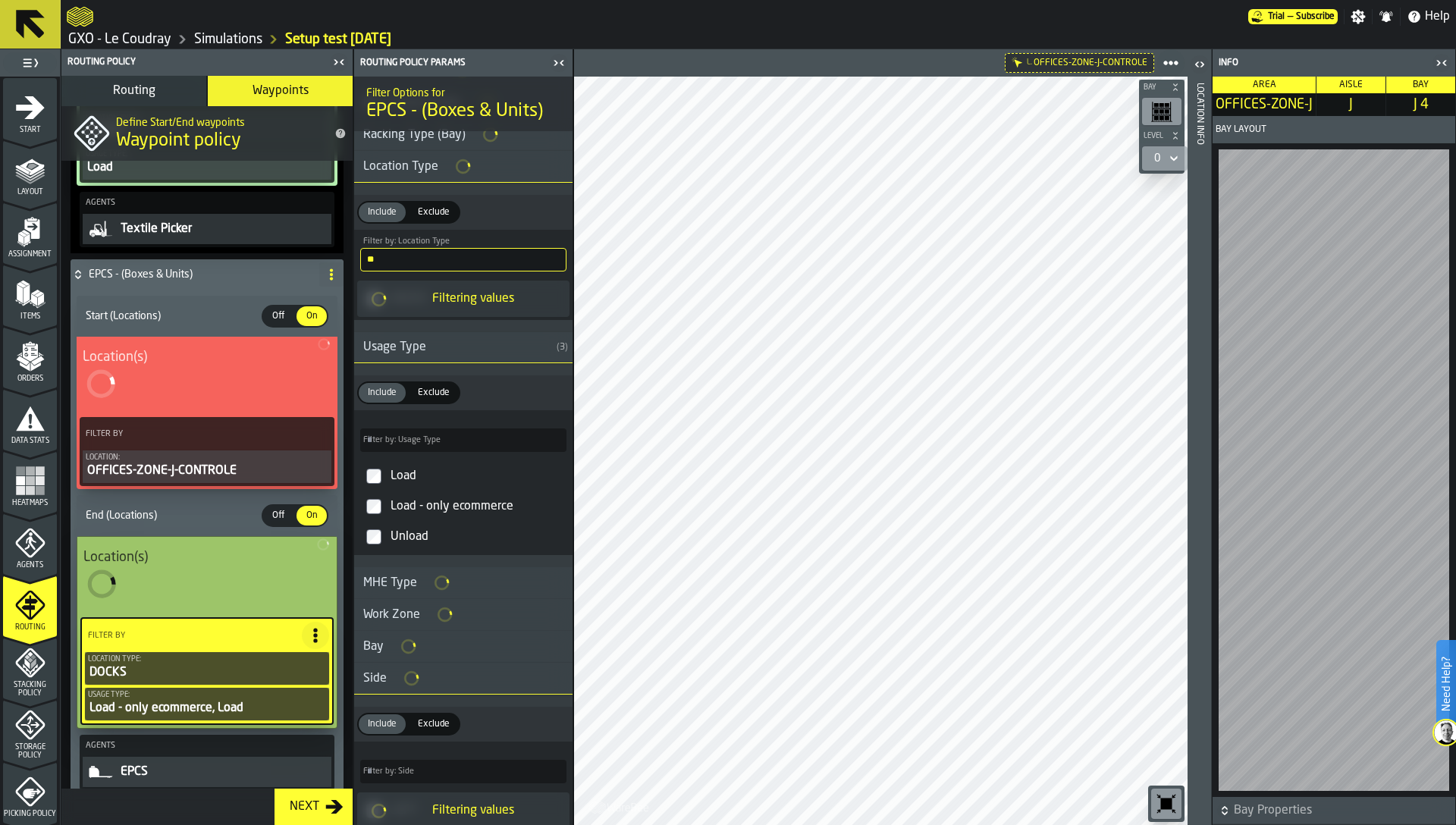
click at [409, 507] on div "Load - only ecommerce" at bounding box center [478, 506] width 179 height 25
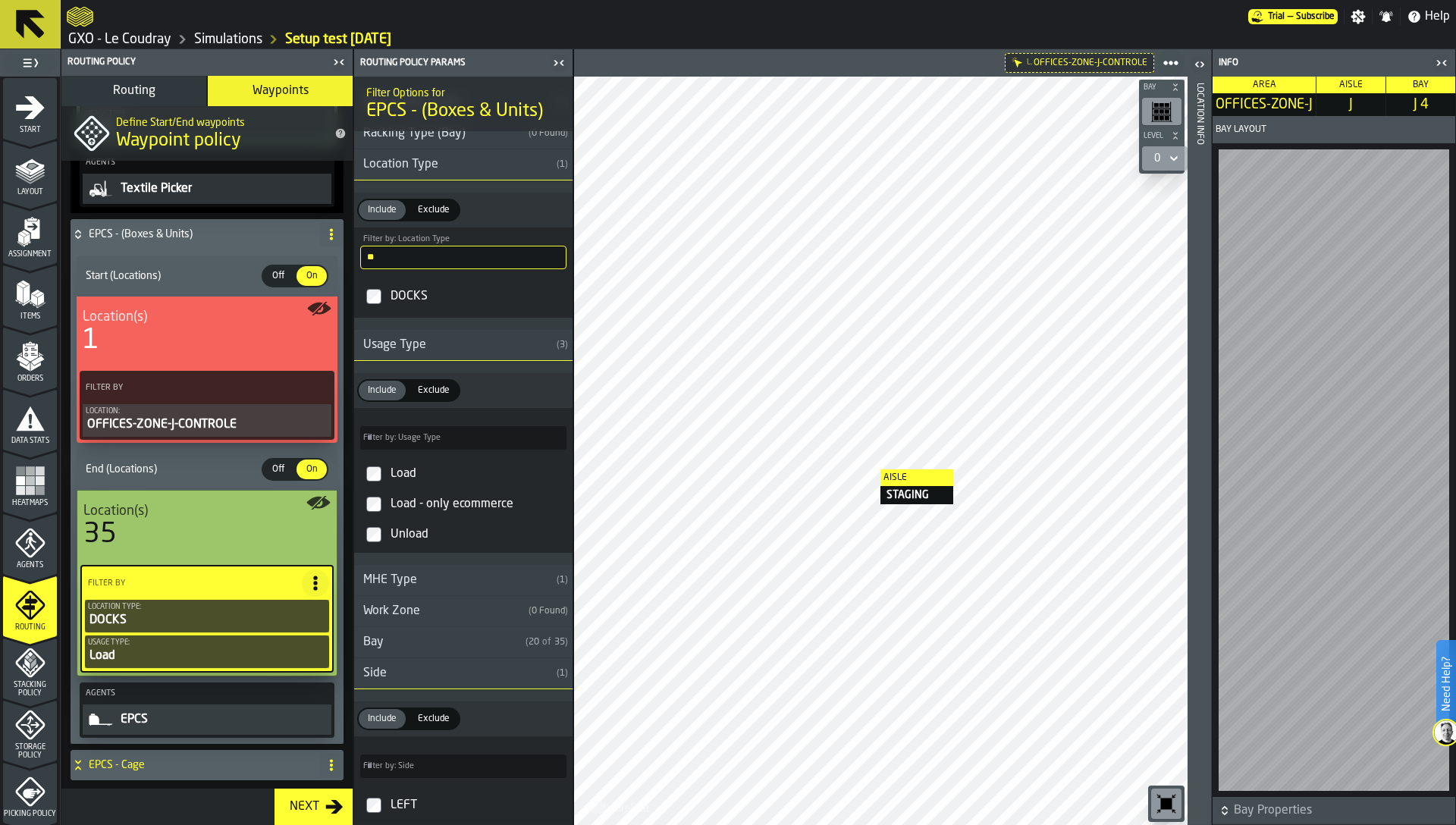
scroll to position [0, 0]
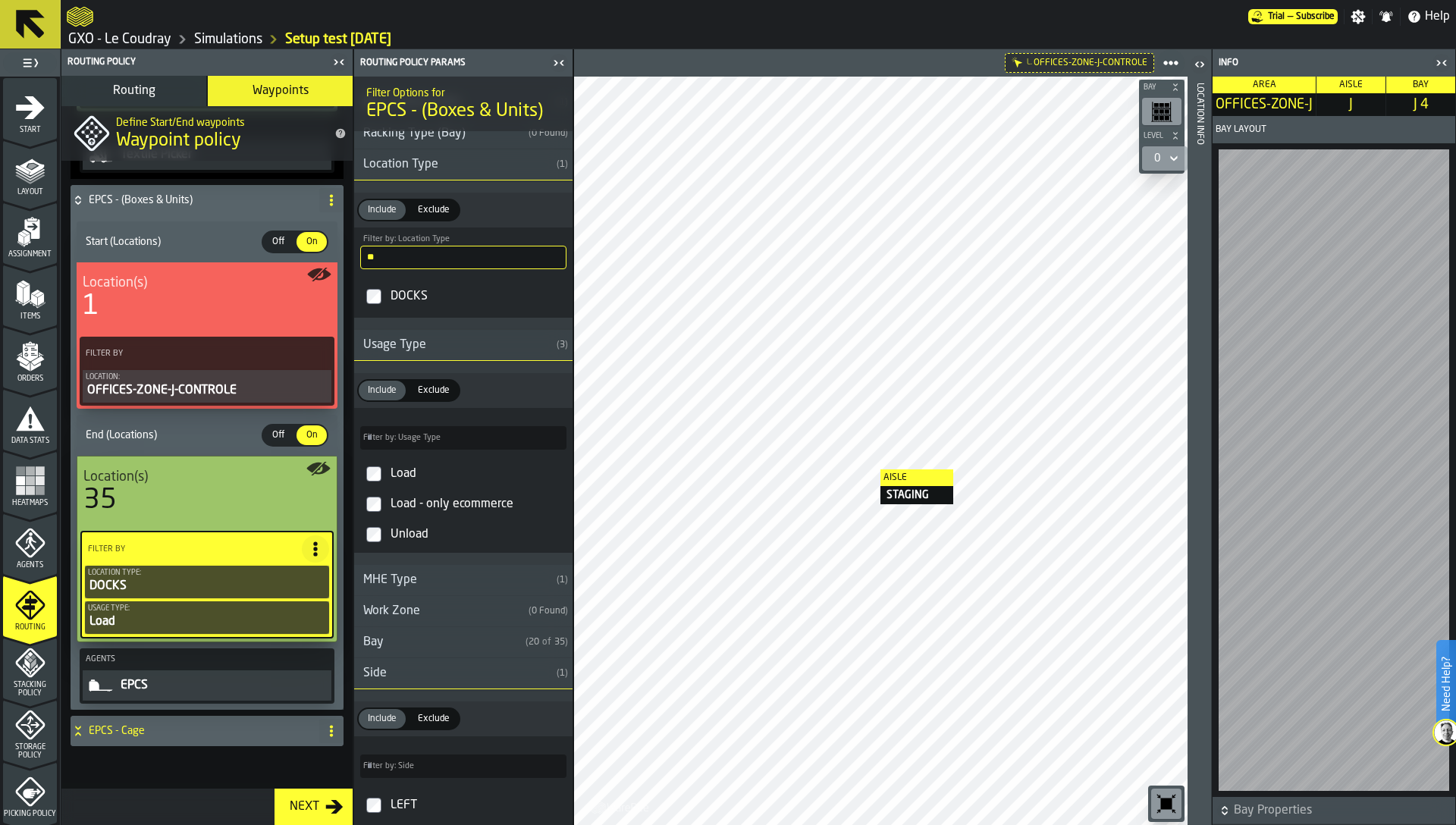
click at [156, 738] on div "EPCS - Cage" at bounding box center [191, 730] width 243 height 30
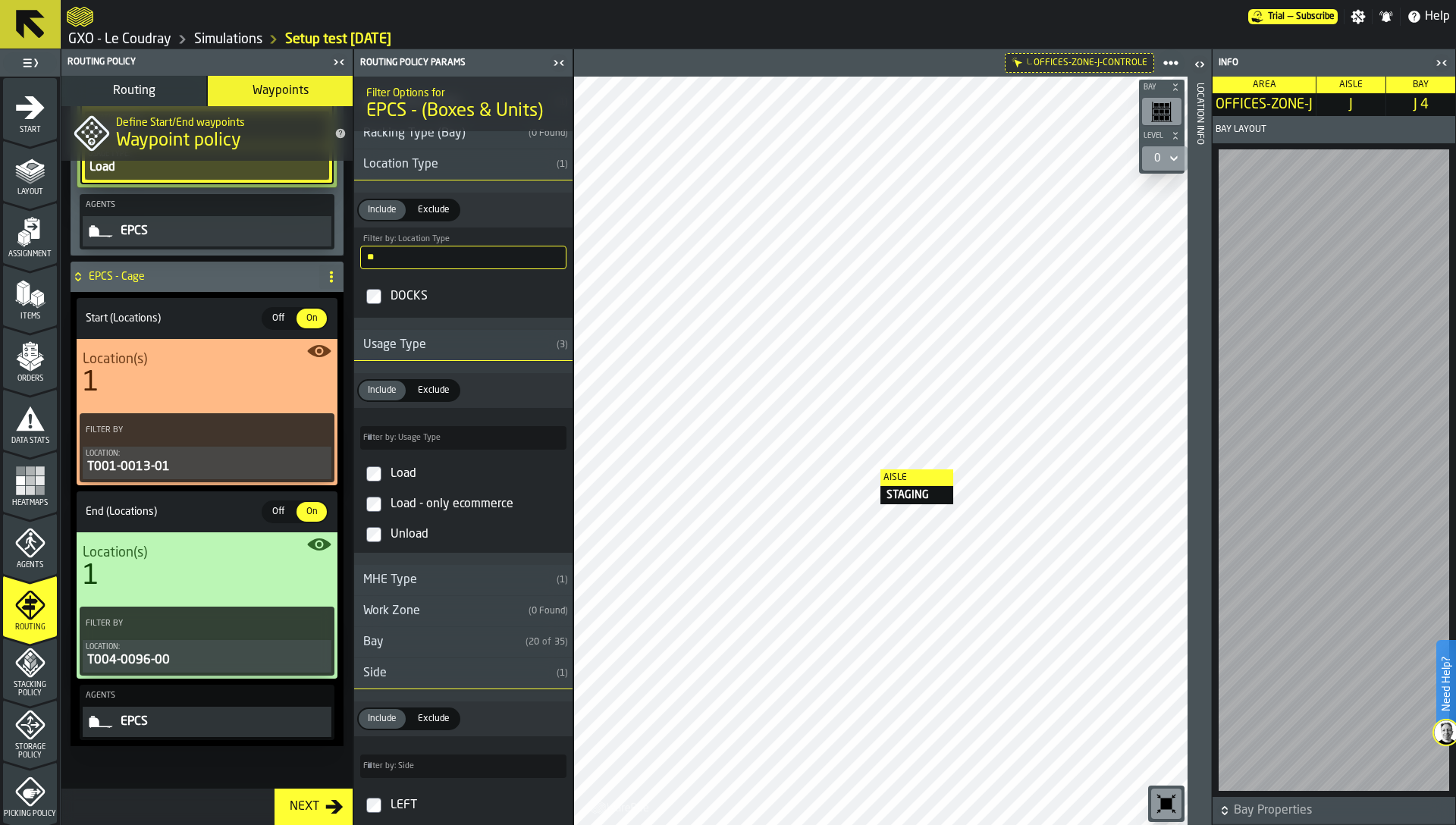
click at [141, 284] on div "EPCS - Cage" at bounding box center [191, 276] width 243 height 30
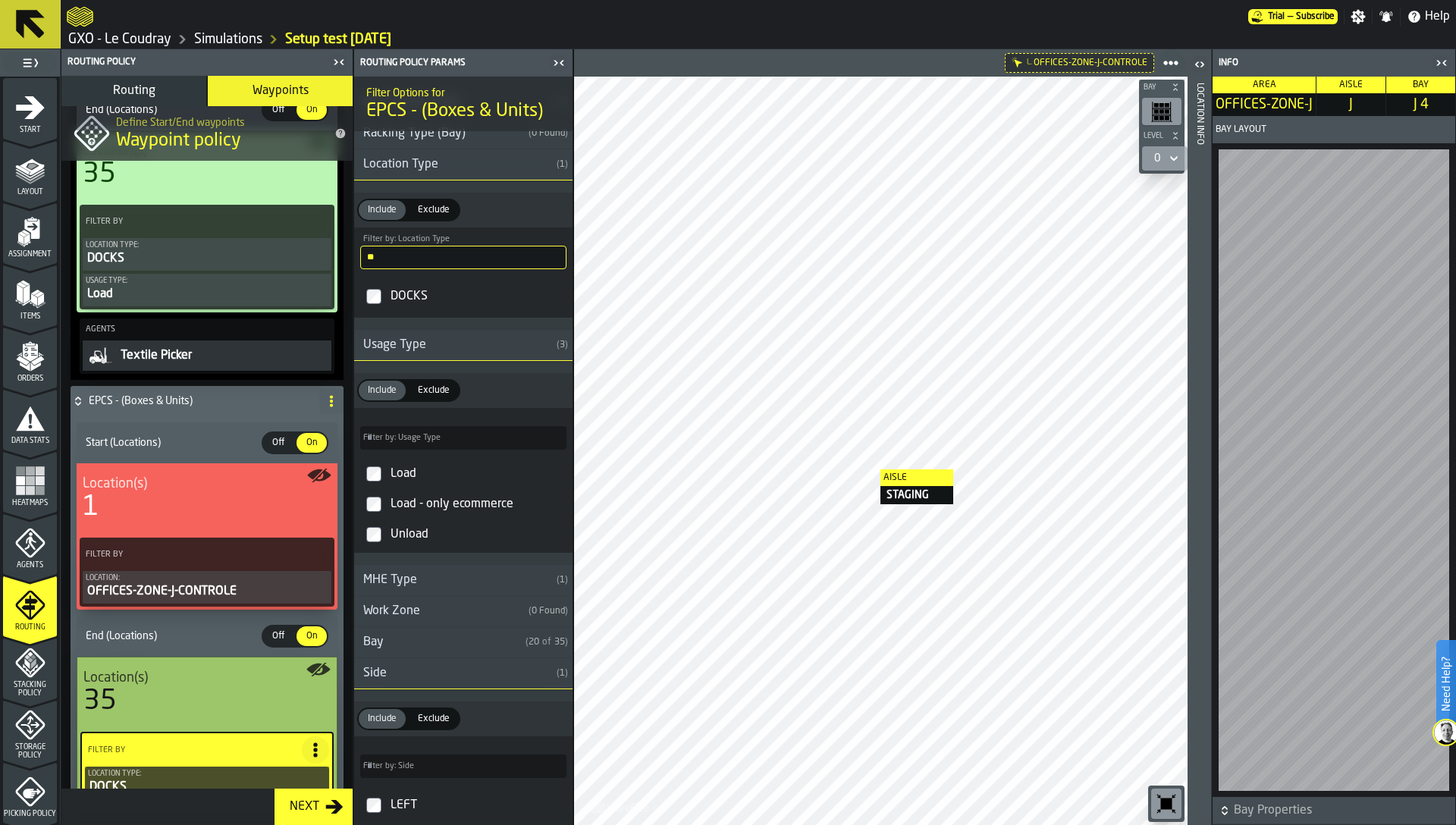
click at [136, 408] on div "EPCS - (Boxes & Units)" at bounding box center [191, 401] width 243 height 30
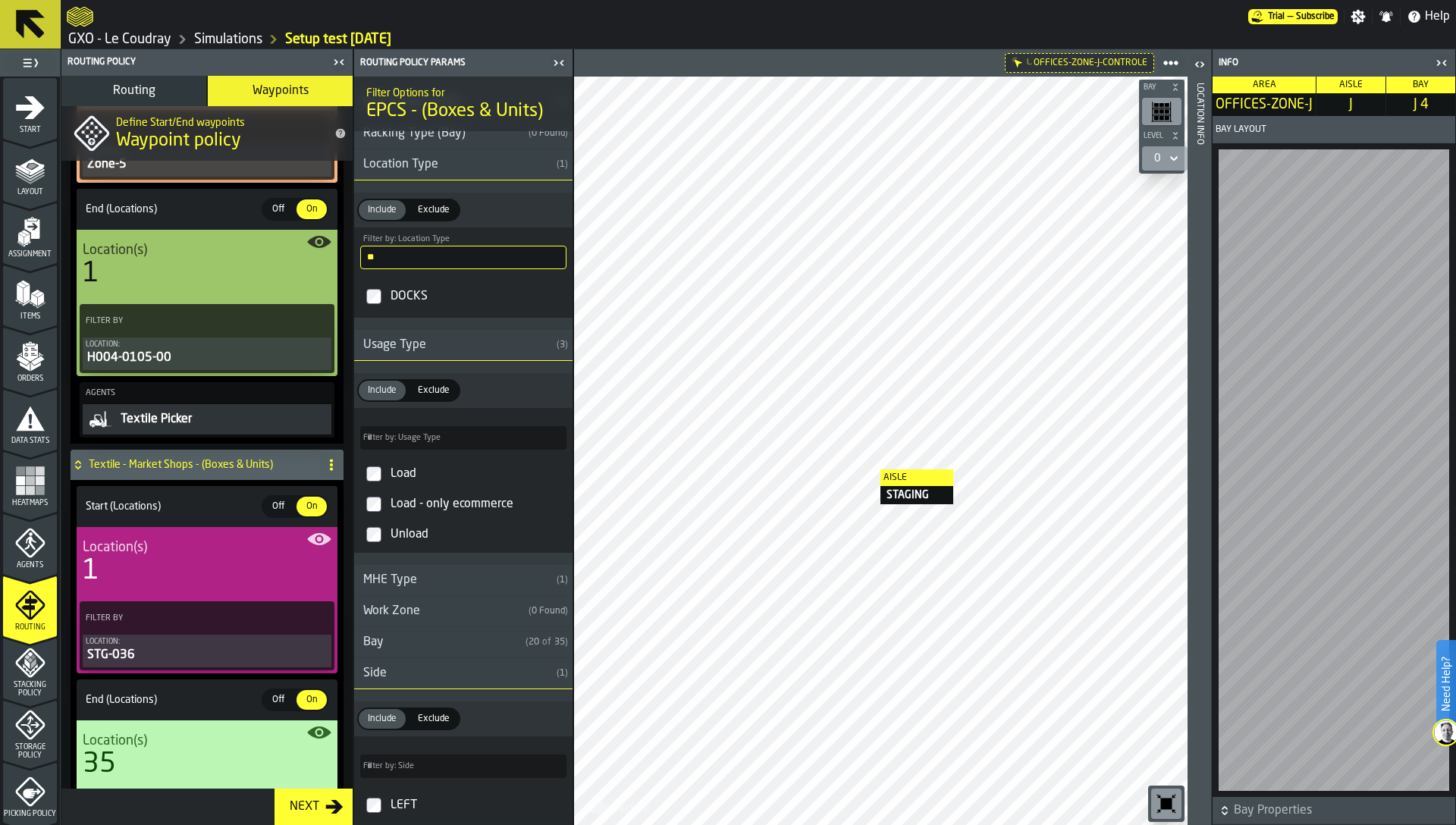
click at [113, 461] on h4 "Textile - Market Shops - (Boxes & Units)" at bounding box center [200, 464] width 224 height 12
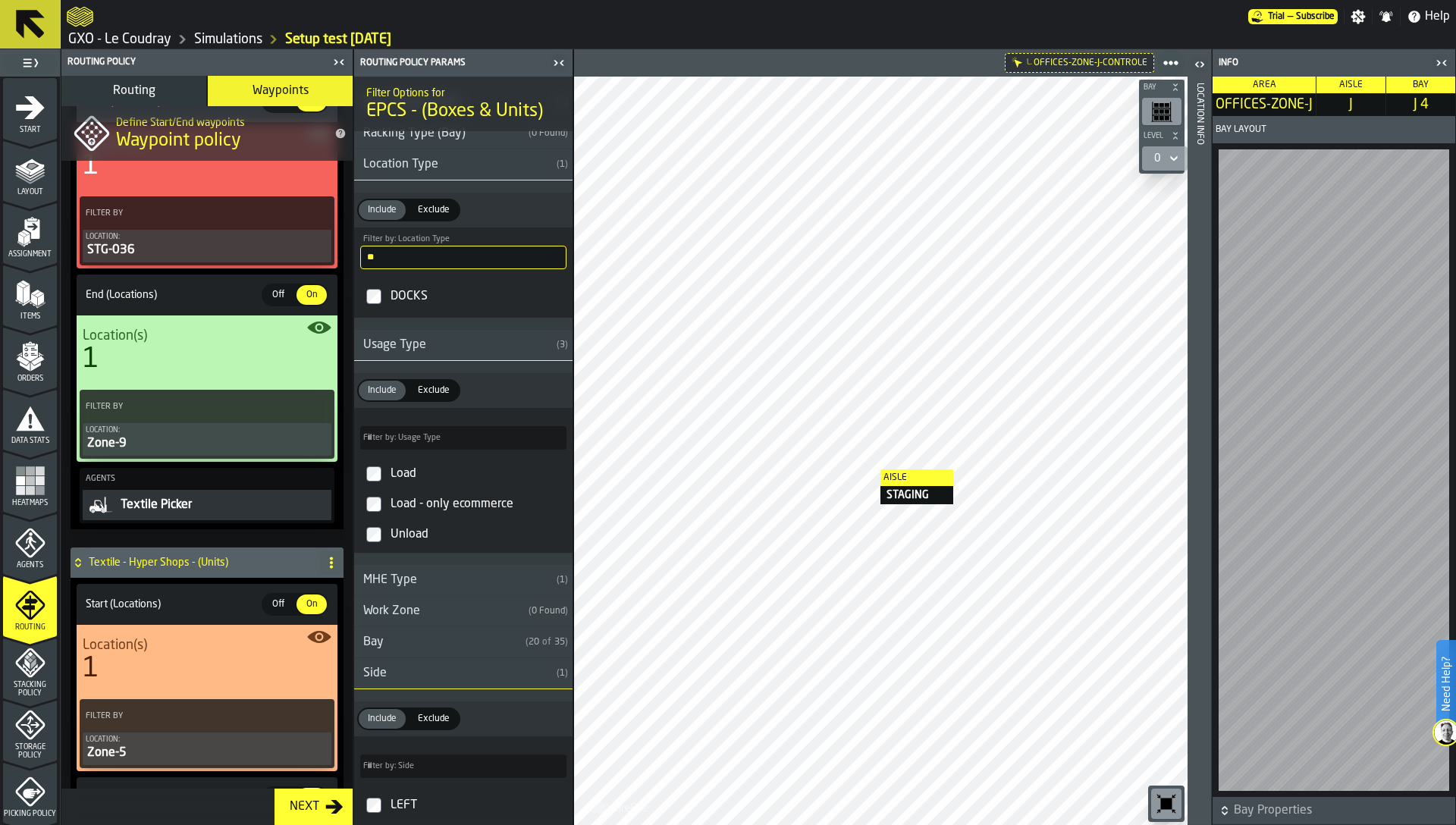
click at [118, 553] on div "Textile - Hyper Shops - (Units)" at bounding box center [191, 562] width 243 height 30
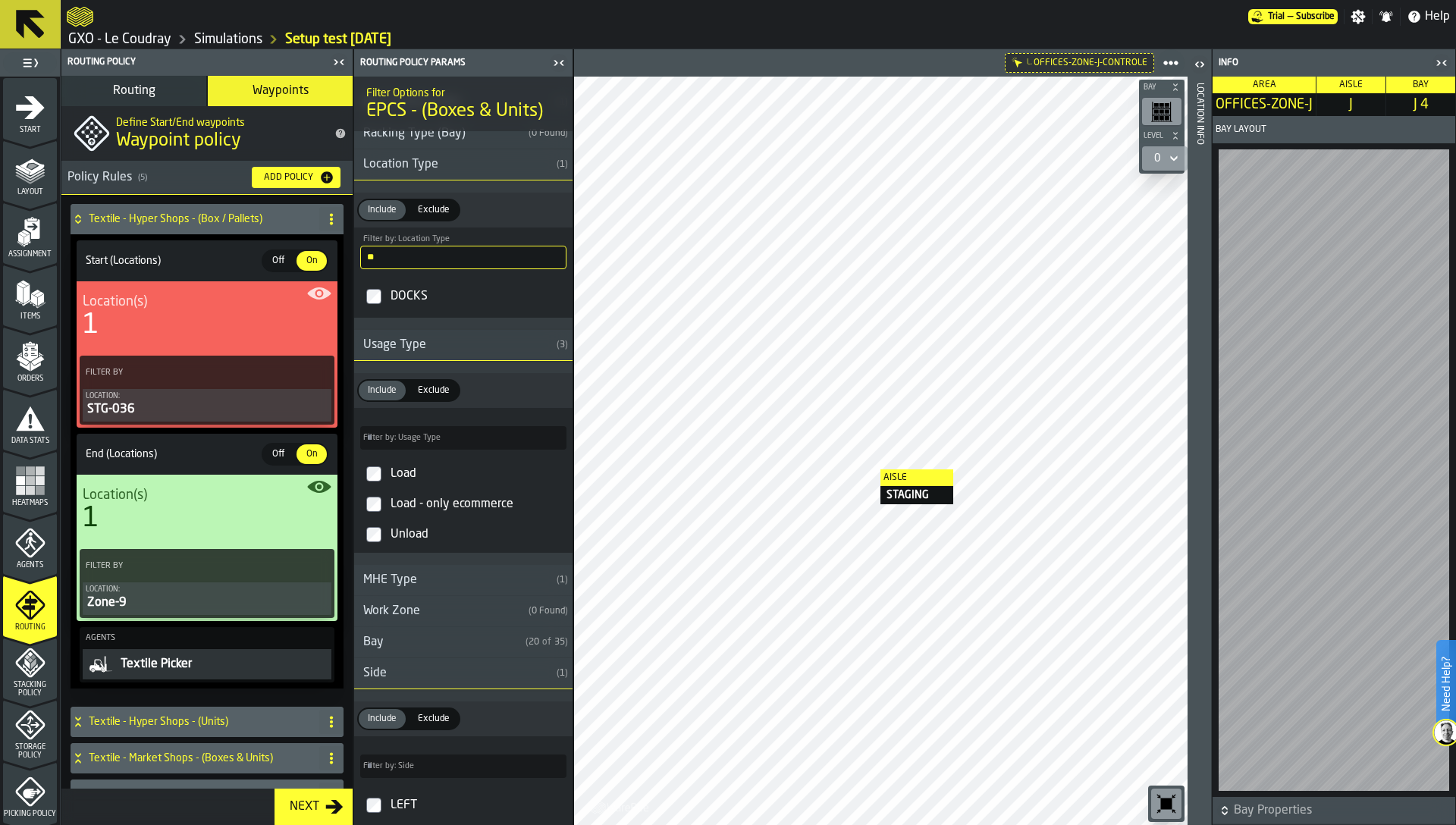
click at [106, 213] on h4 "Textile - Hyper Shops - (Box / Pallets)" at bounding box center [200, 219] width 224 height 12
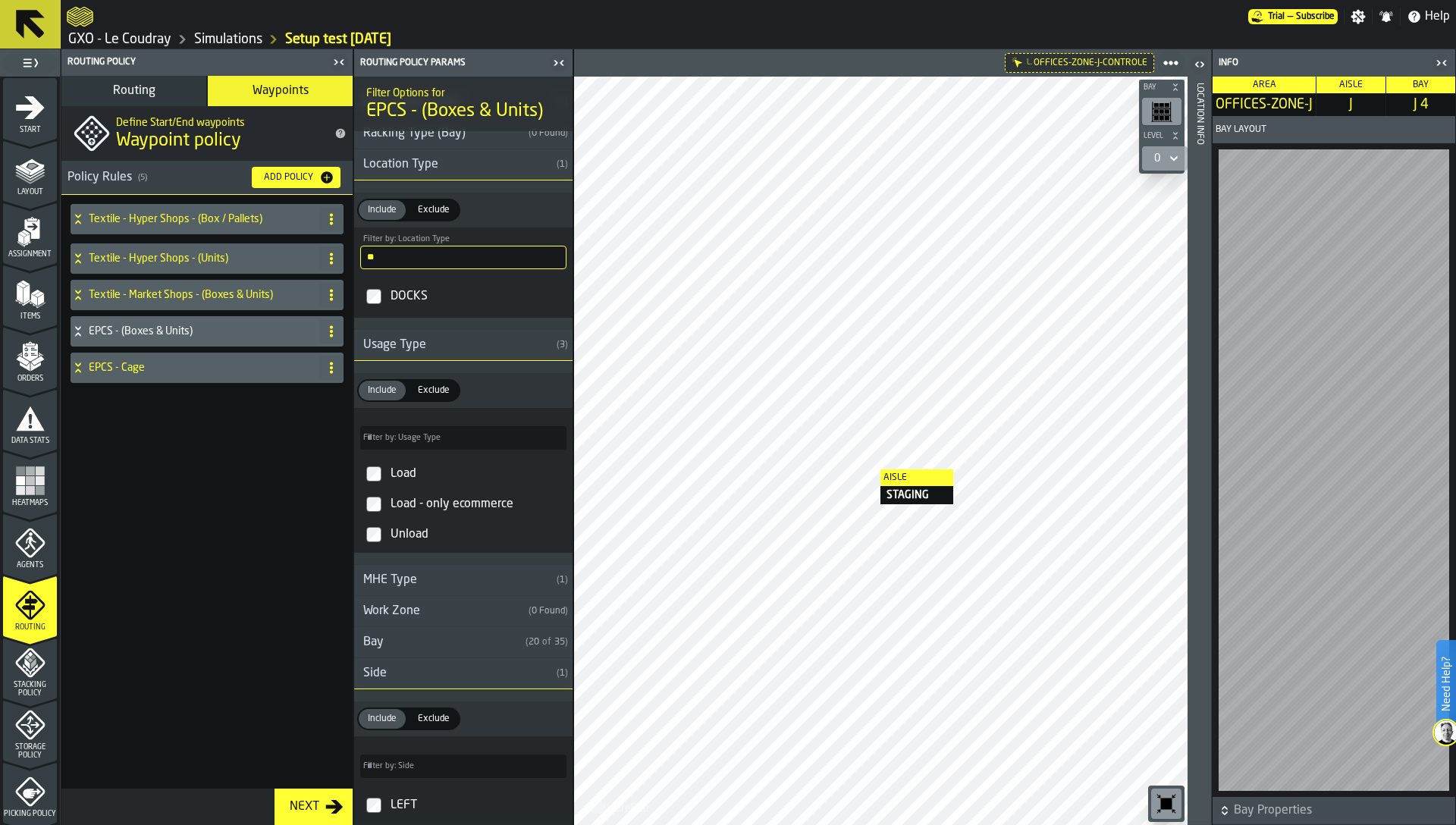
click at [179, 498] on div "Textile - Hyper Shops - (Box / Pallets) Textile - Hyper Shops - (Units) Textile…" at bounding box center [207, 488] width 291 height 587
click at [33, 659] on polygon "menu Stacking Policy" at bounding box center [33, 663] width 5 height 11
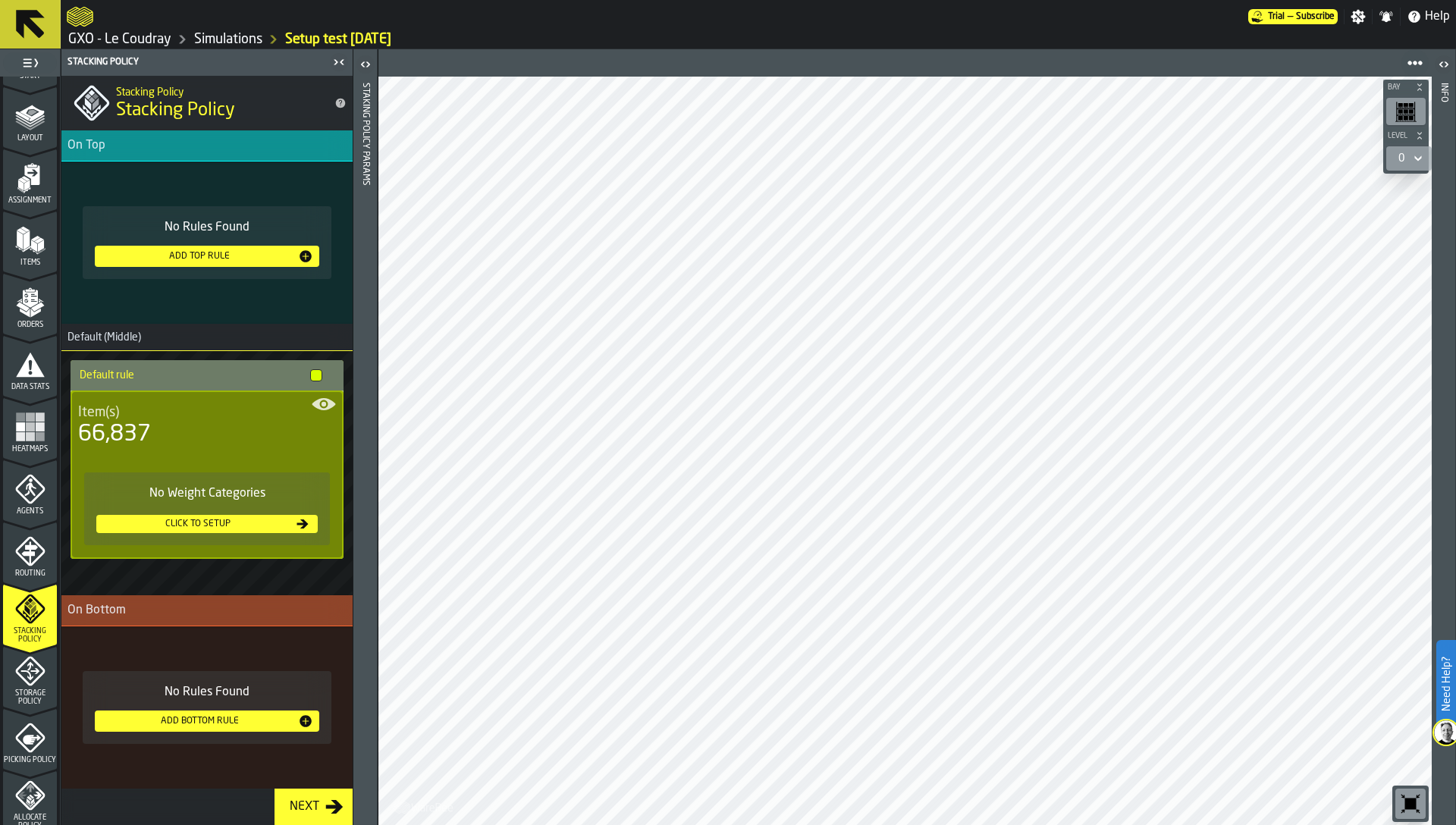
scroll to position [56, 0]
click at [26, 684] on div "Storage Policy" at bounding box center [29, 678] width 54 height 50
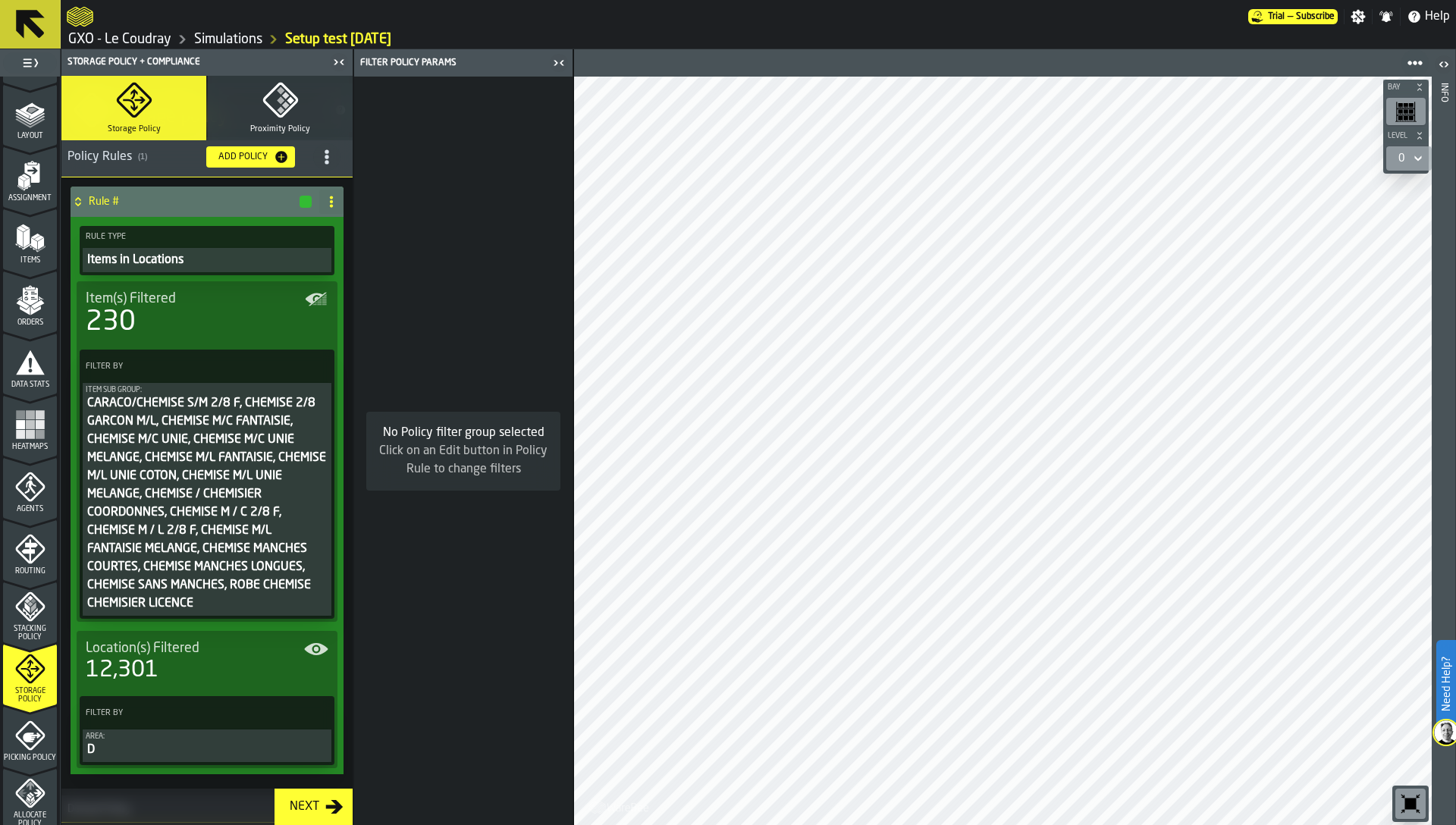
scroll to position [0, 0]
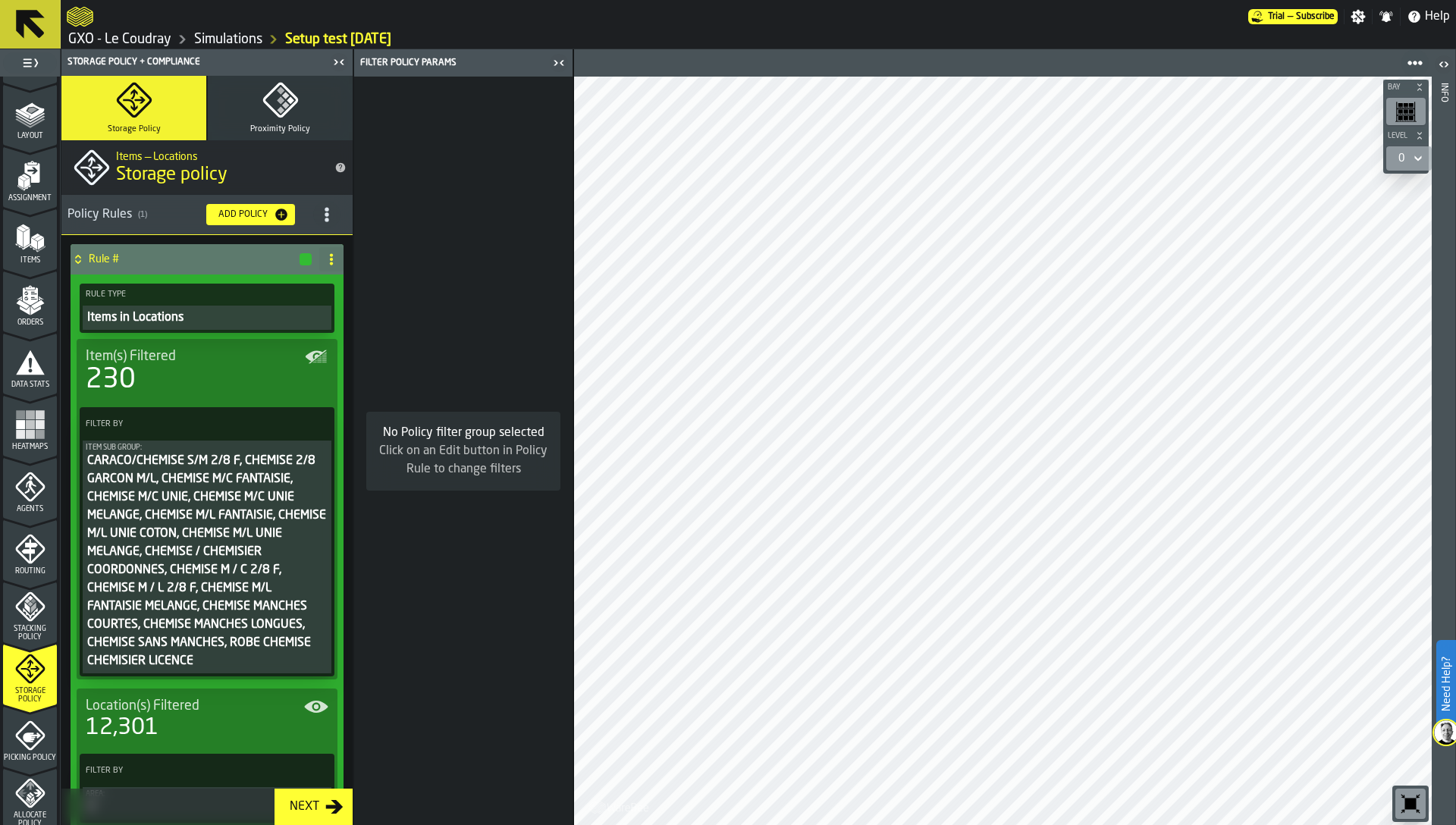
click at [329, 259] on icon at bounding box center [331, 259] width 12 height 12
click at [277, 263] on h4 "Rule #" at bounding box center [193, 259] width 210 height 12
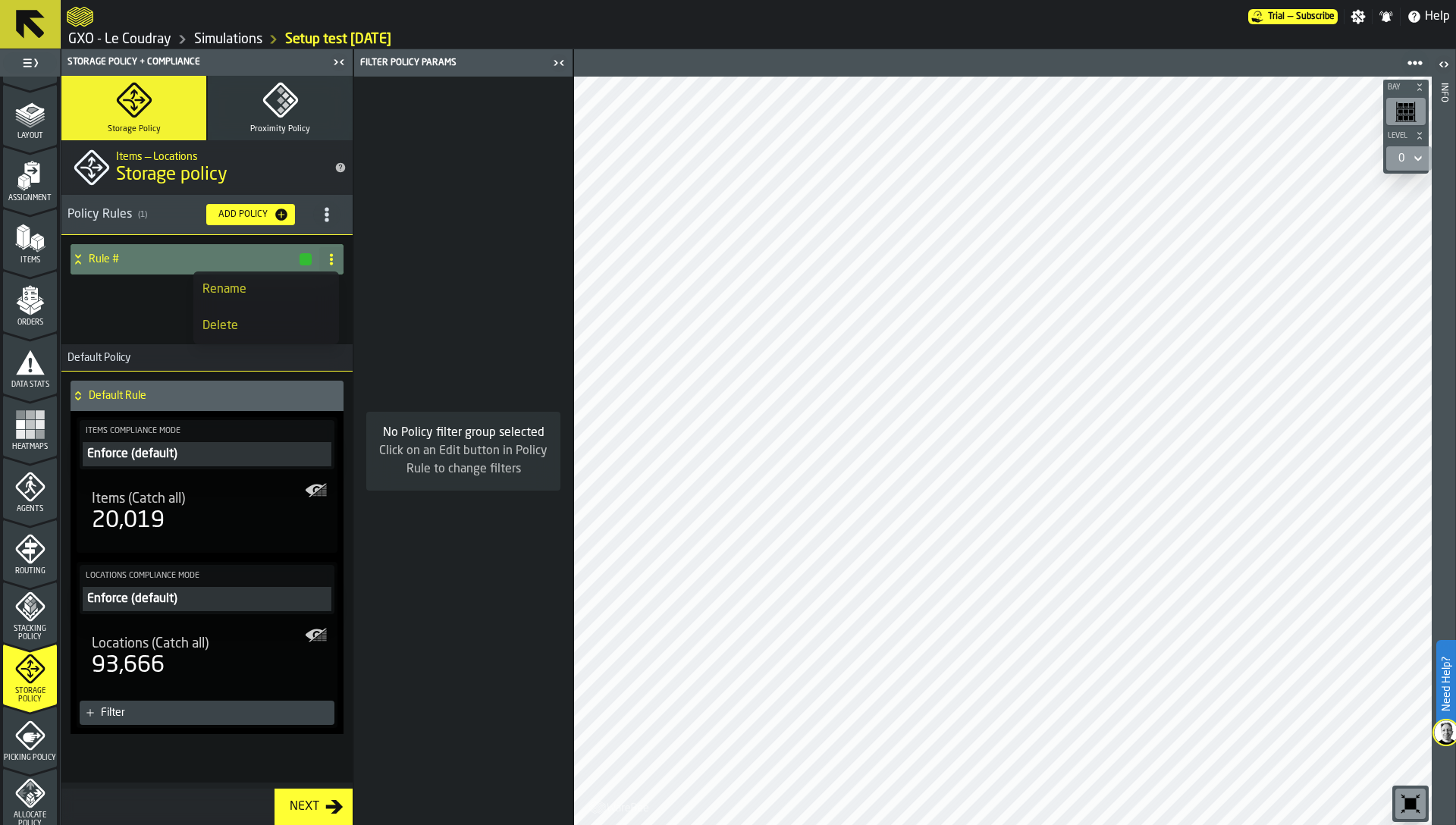
click at [305, 259] on div "button-" at bounding box center [305, 259] width 12 height 12
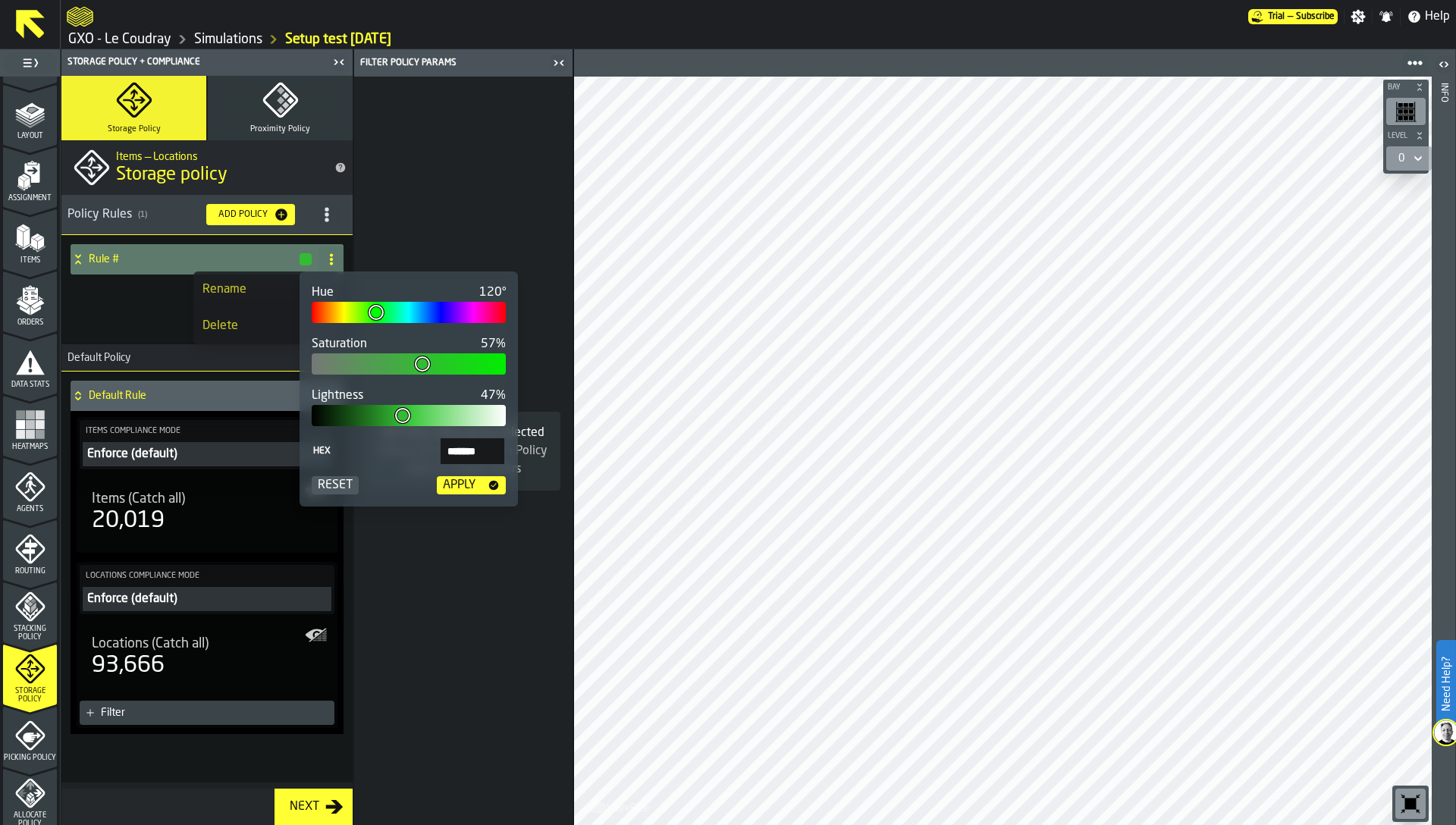
type input "**"
type input "*******"
type input "**"
type input "*******"
type input "**"
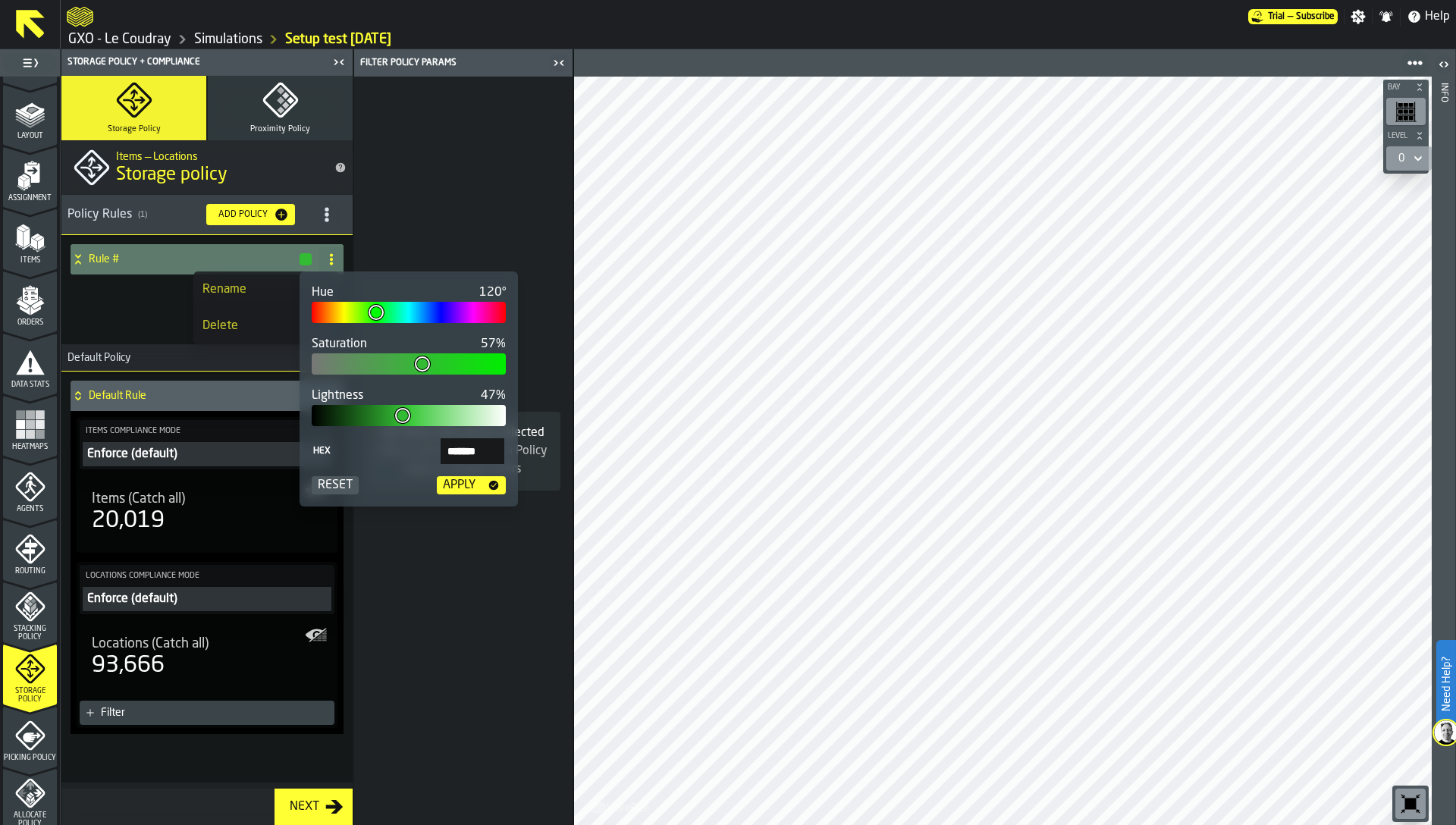
type input "*******"
type input "**"
type input "*******"
type input "**"
type input "*******"
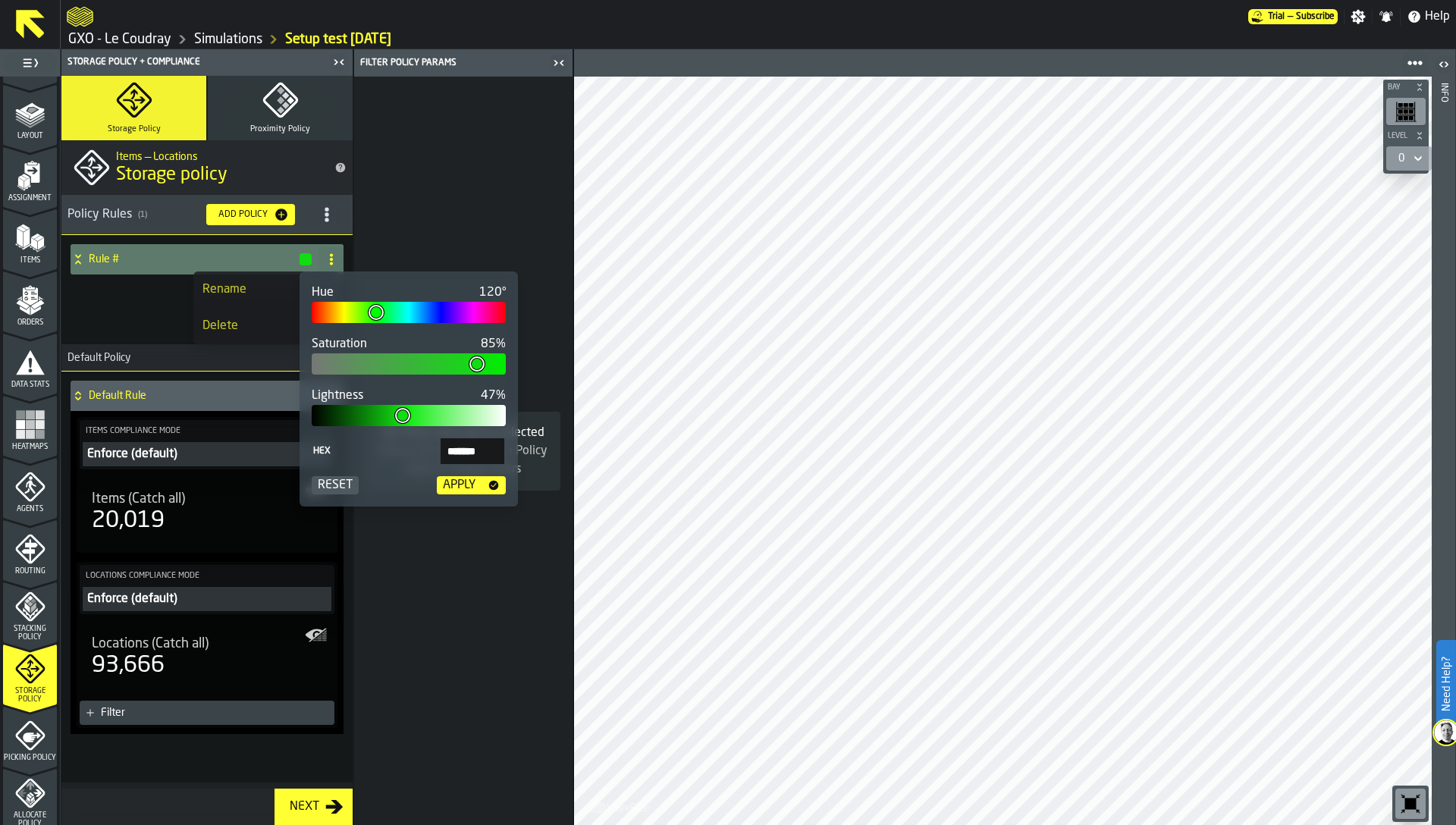
type input "**"
type input "*******"
type input "***"
type input "*******"
click at [517, 370] on div "Hue 120° Saturation 85% Lightness 47% Hex ******* Reset Apply" at bounding box center [408, 389] width 219 height 235
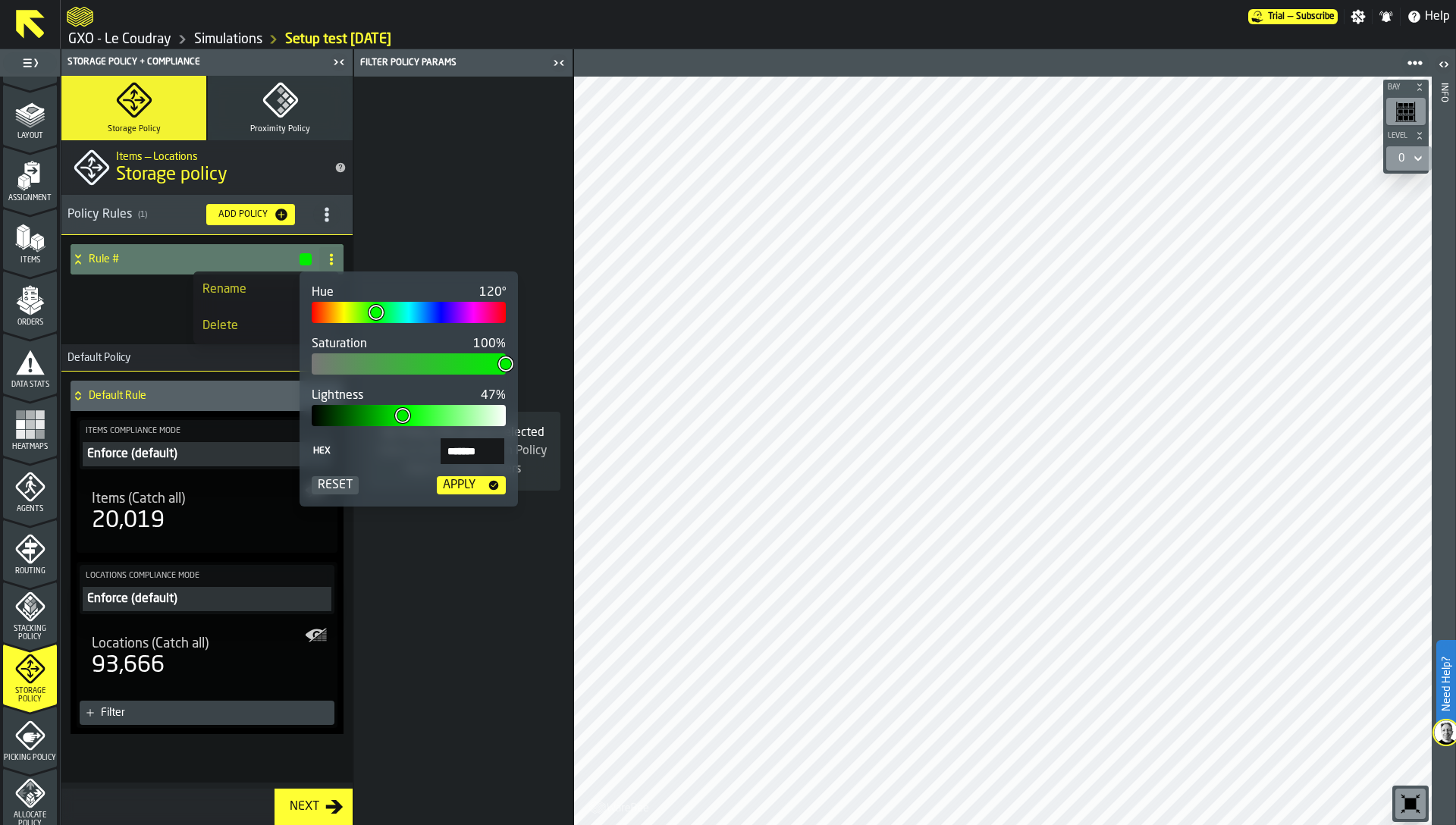
type input "***"
type input "*******"
click at [480, 316] on div at bounding box center [409, 312] width 194 height 21
click at [466, 485] on div "Apply" at bounding box center [458, 486] width 45 height 18
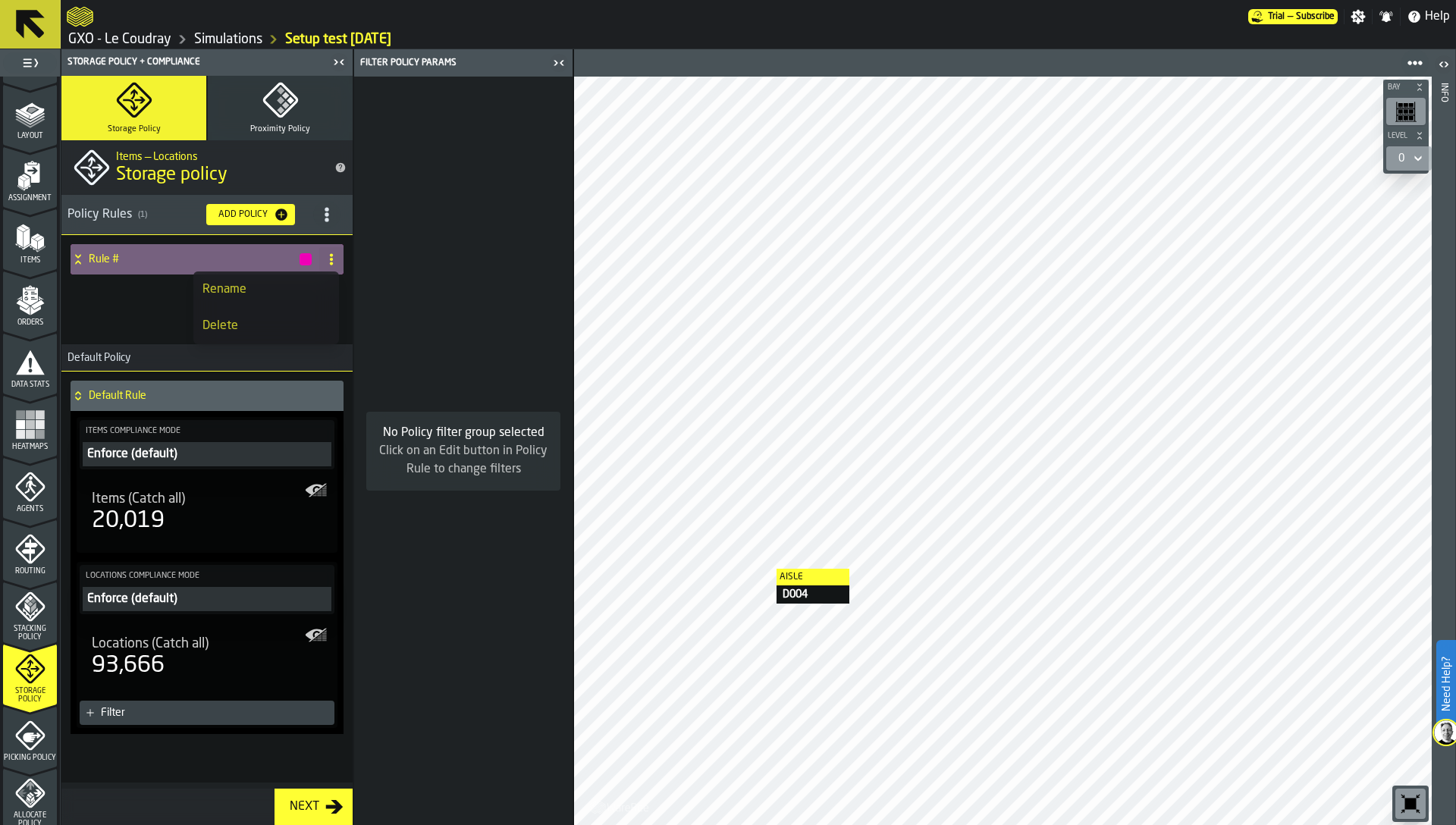
click at [135, 267] on div "Rule #" at bounding box center [191, 259] width 243 height 30
click at [113, 259] on h4 "Rule #" at bounding box center [193, 259] width 210 height 12
click at [113, 335] on div "Rule #" at bounding box center [207, 289] width 291 height 109
click at [77, 260] on icon at bounding box center [78, 259] width 16 height 12
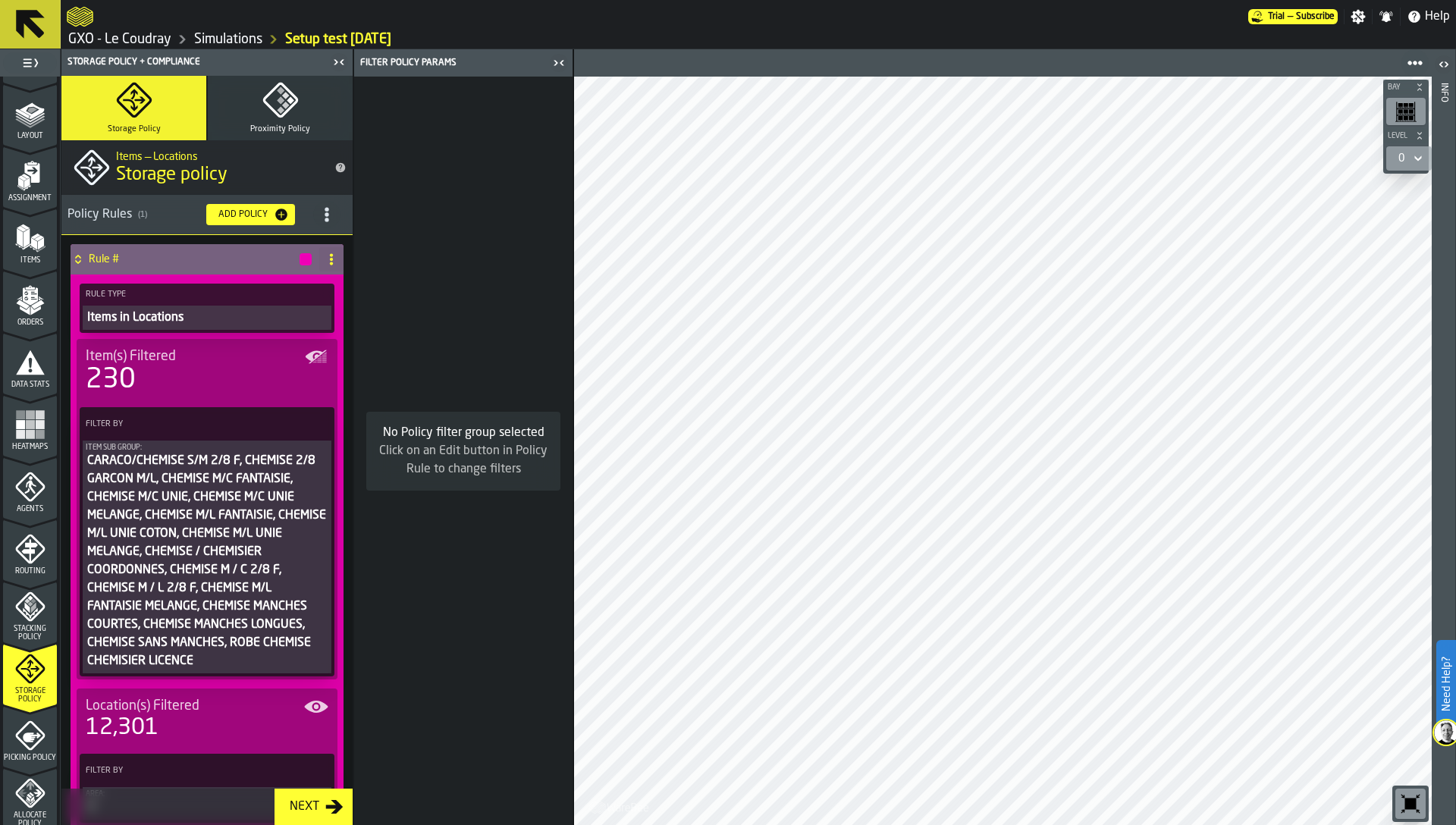
click at [220, 523] on div "CARACO/CHEMISE S/M 2/8 F, CHEMISE 2/8 GARCON M/L, CHEMISE M/C FANTAISIE, CHEMIS…" at bounding box center [207, 561] width 243 height 219
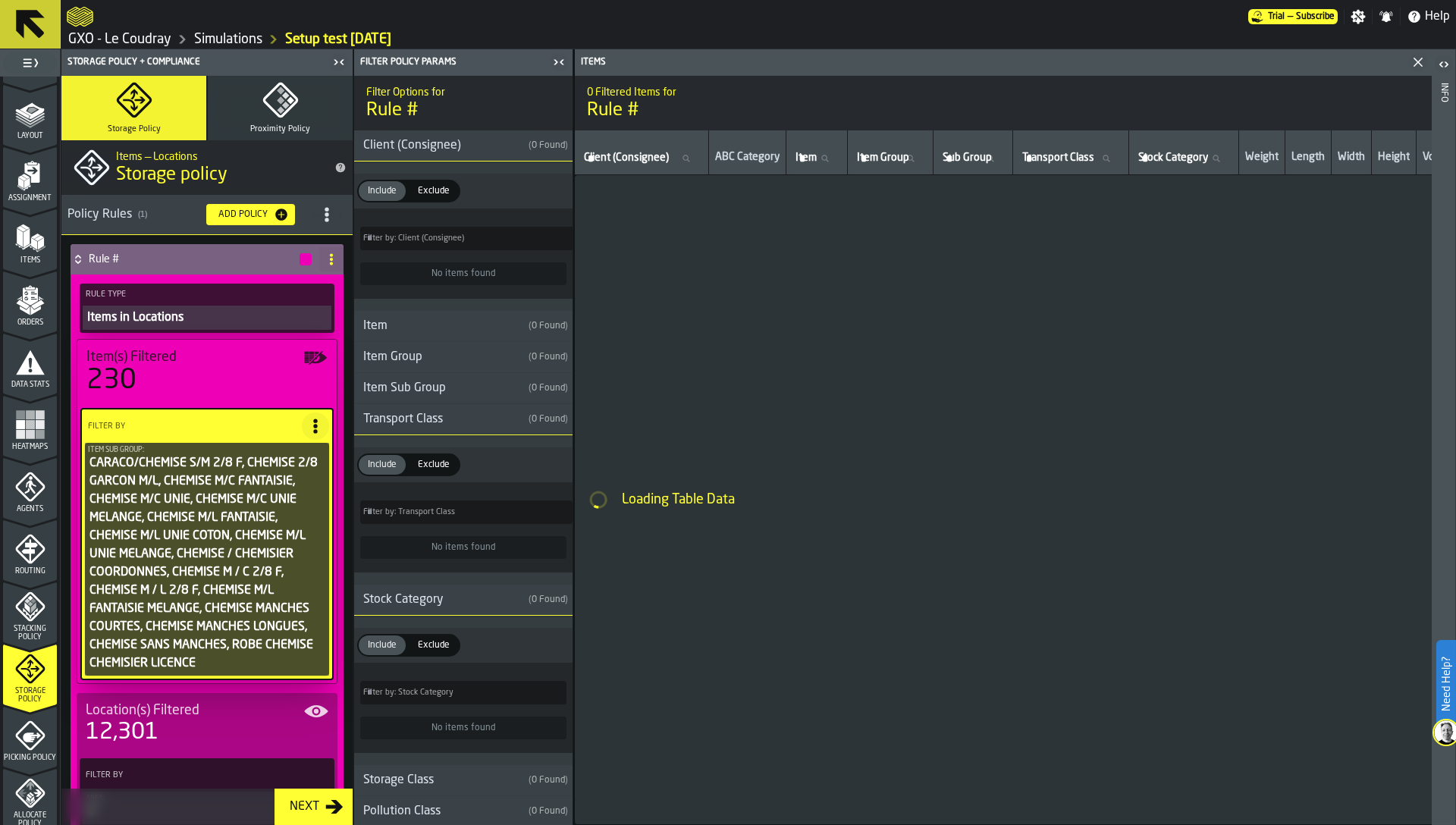
type input "*"
type input "***"
type input "*"
type input "***"
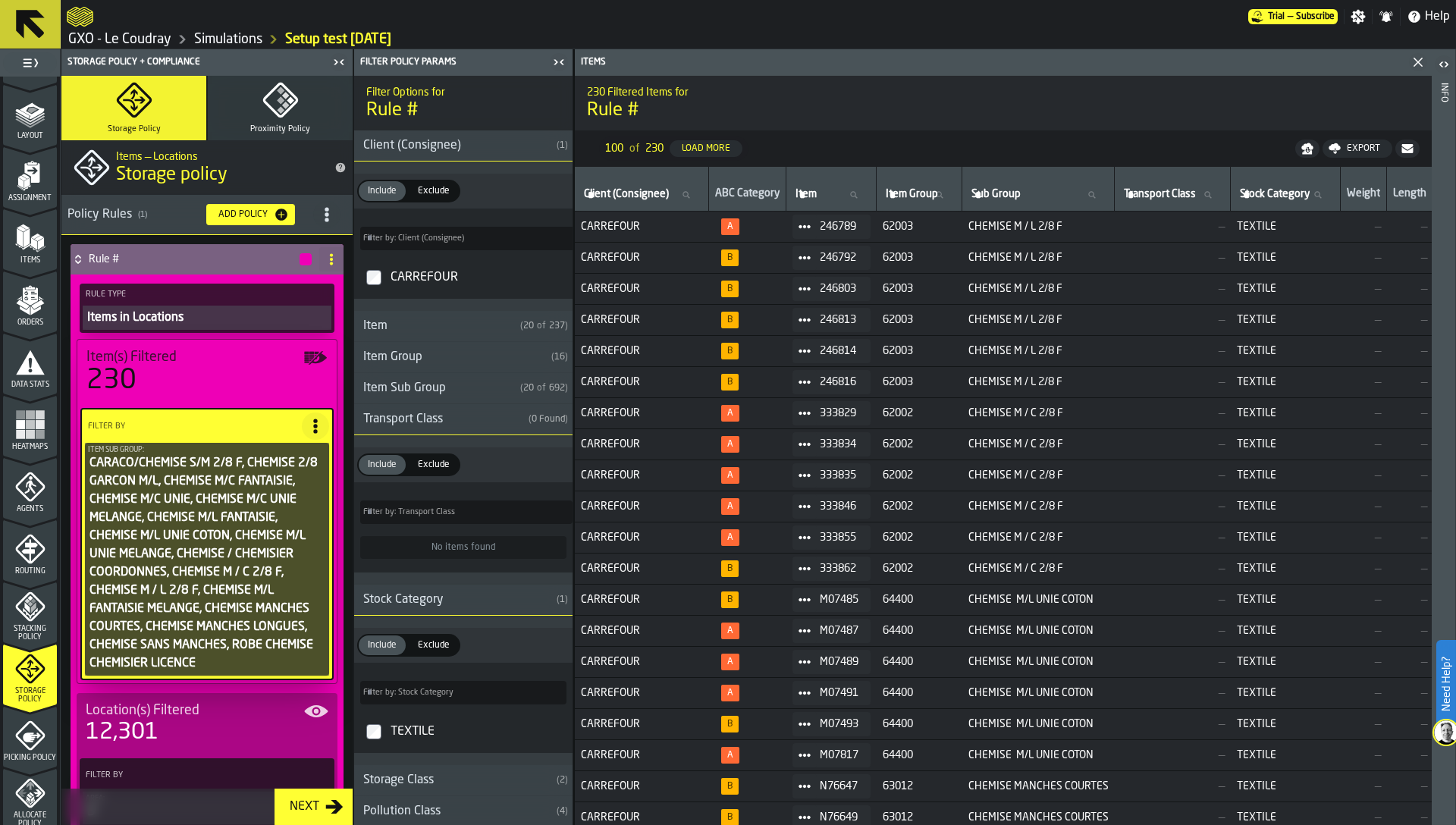
click at [308, 422] on icon at bounding box center [316, 426] width 16 height 16
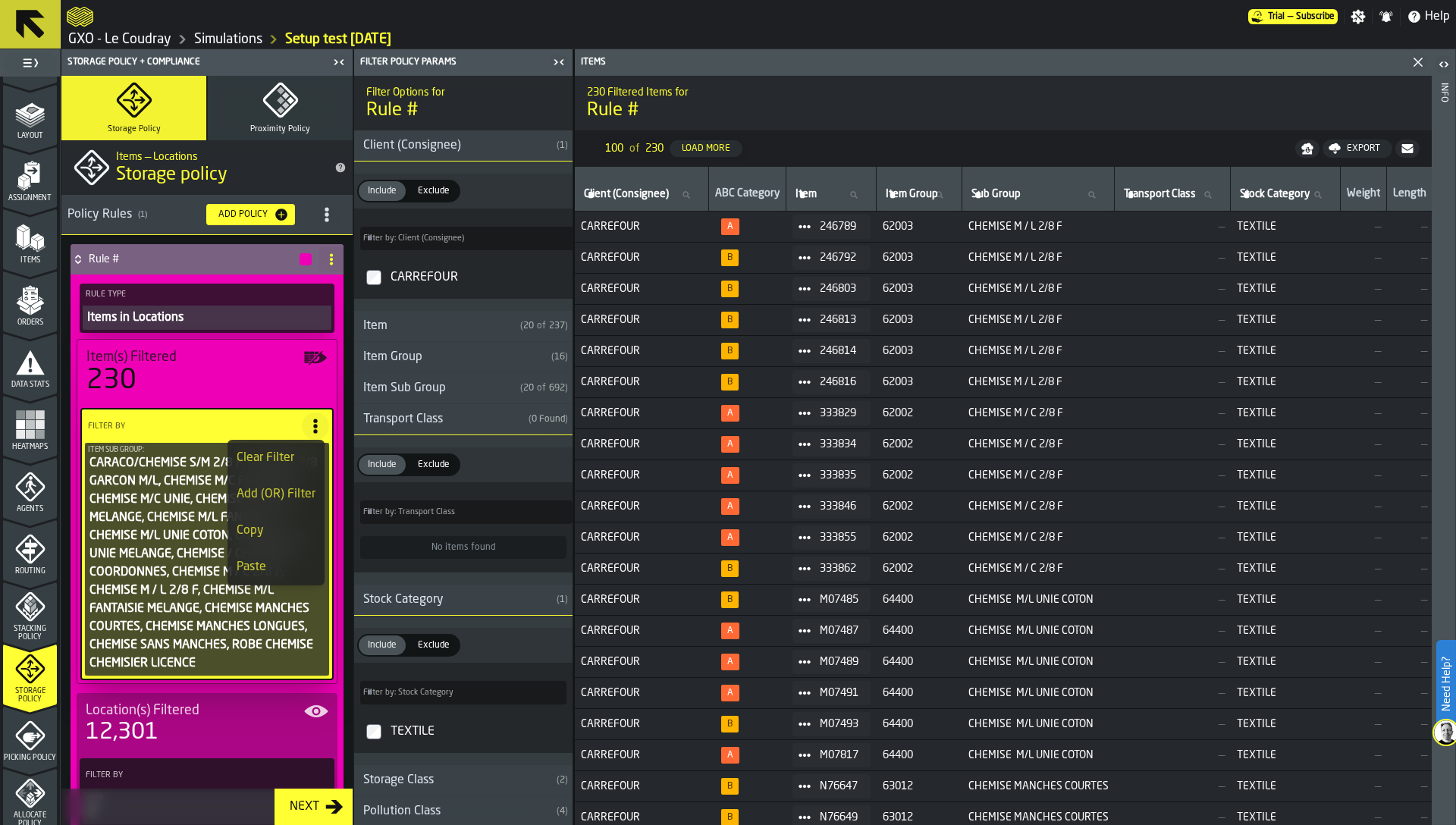
click at [264, 452] on div "Clear Filter" at bounding box center [276, 458] width 79 height 18
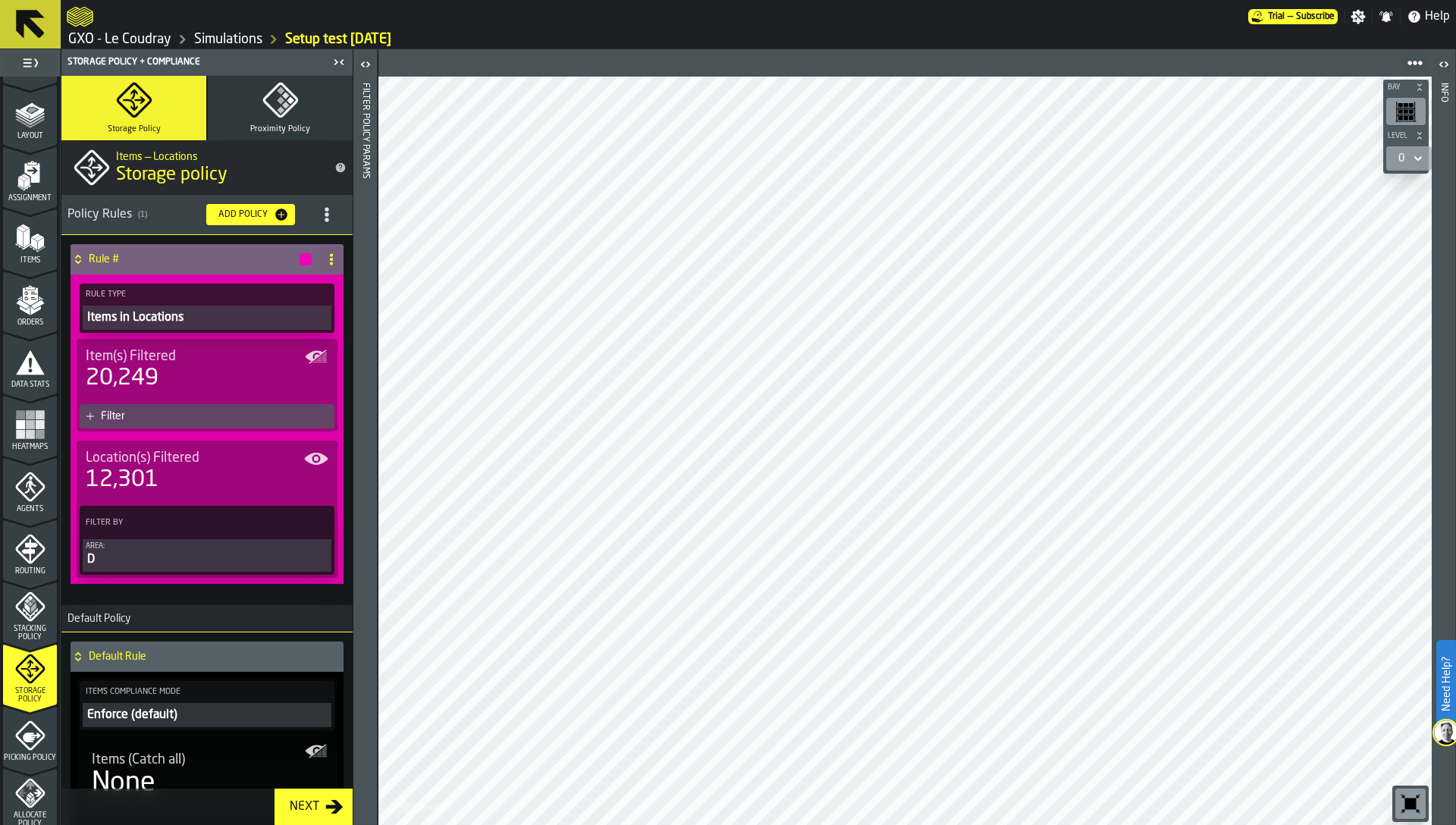
click at [326, 261] on icon at bounding box center [331, 259] width 12 height 12
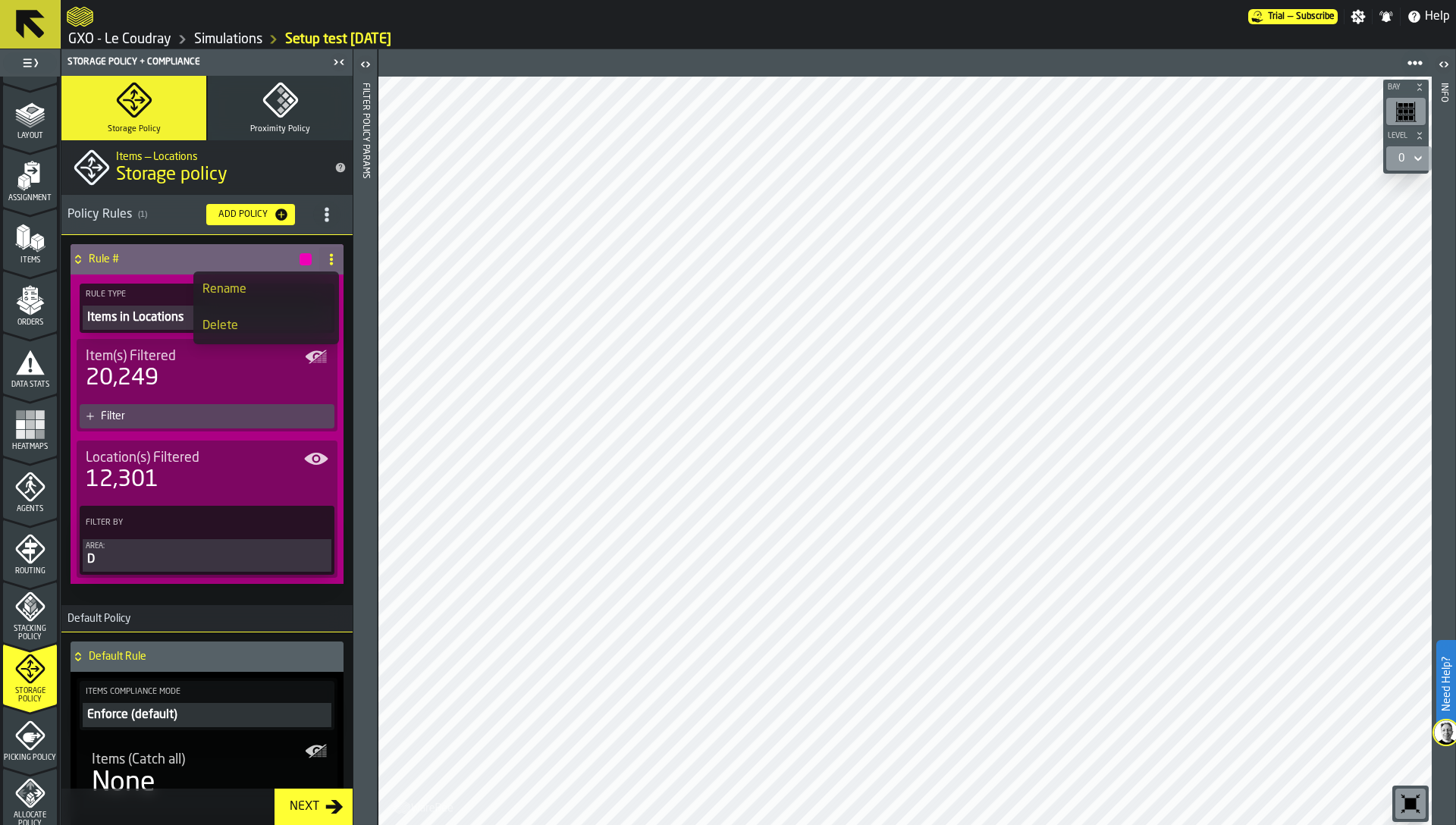
click at [299, 159] on h2 "Items — Locations" at bounding box center [219, 155] width 206 height 16
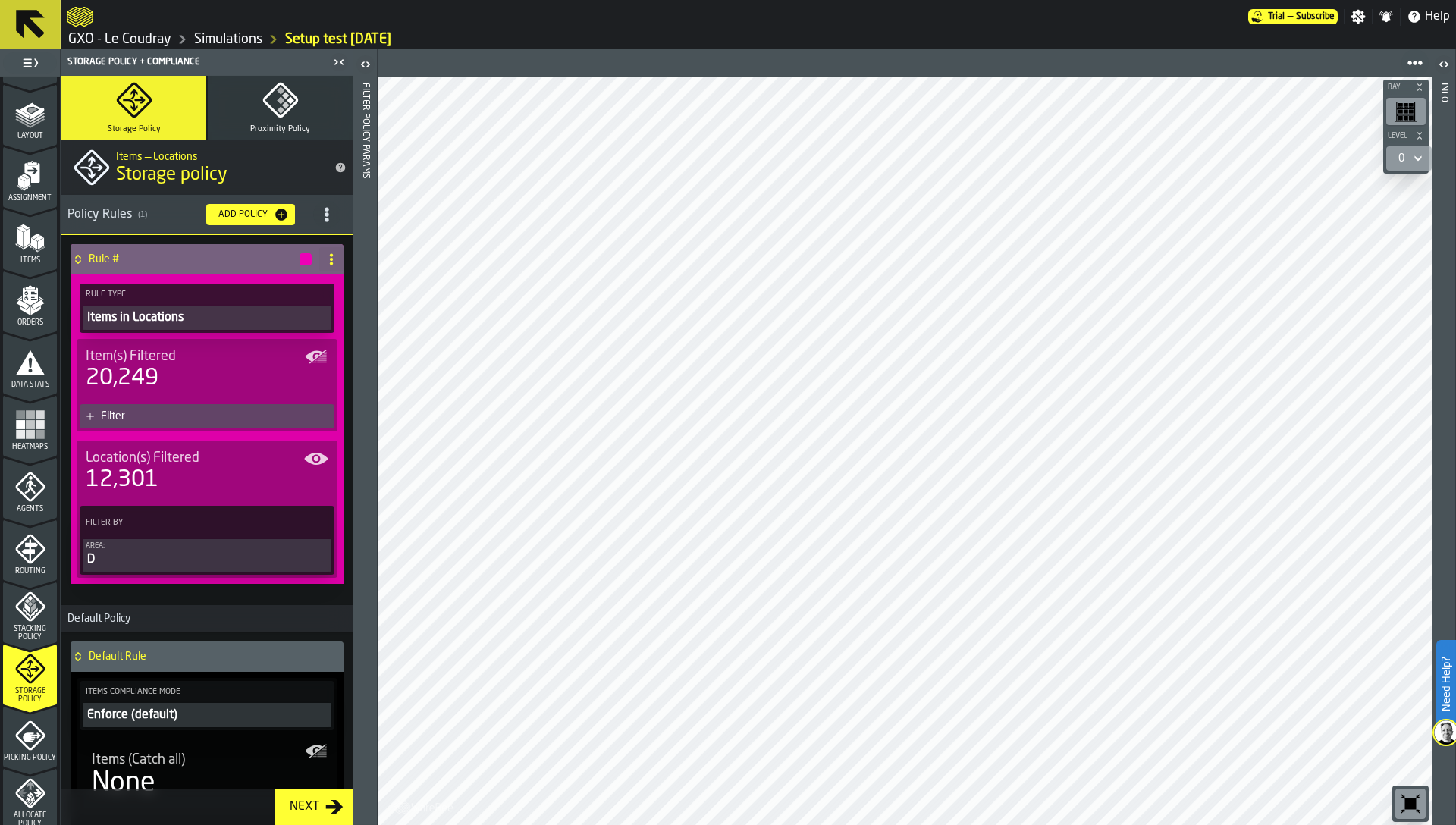
click at [326, 260] on icon at bounding box center [331, 259] width 12 height 12
click at [269, 284] on div "Rename" at bounding box center [265, 290] width 127 height 18
click at [215, 265] on input "******" at bounding box center [180, 259] width 184 height 26
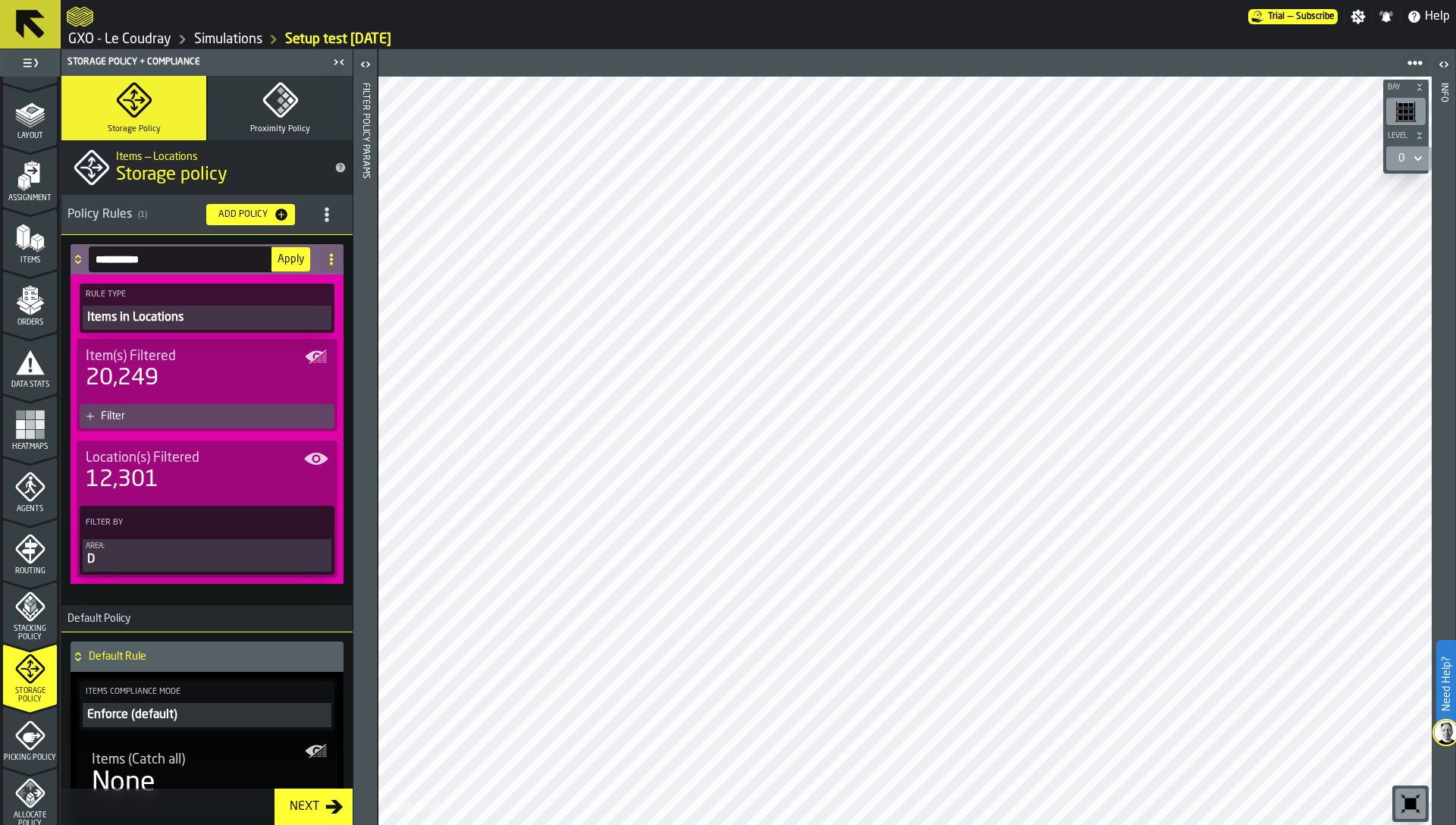
type input "**********"
click at [282, 262] on span "Apply" at bounding box center [290, 260] width 27 height 11
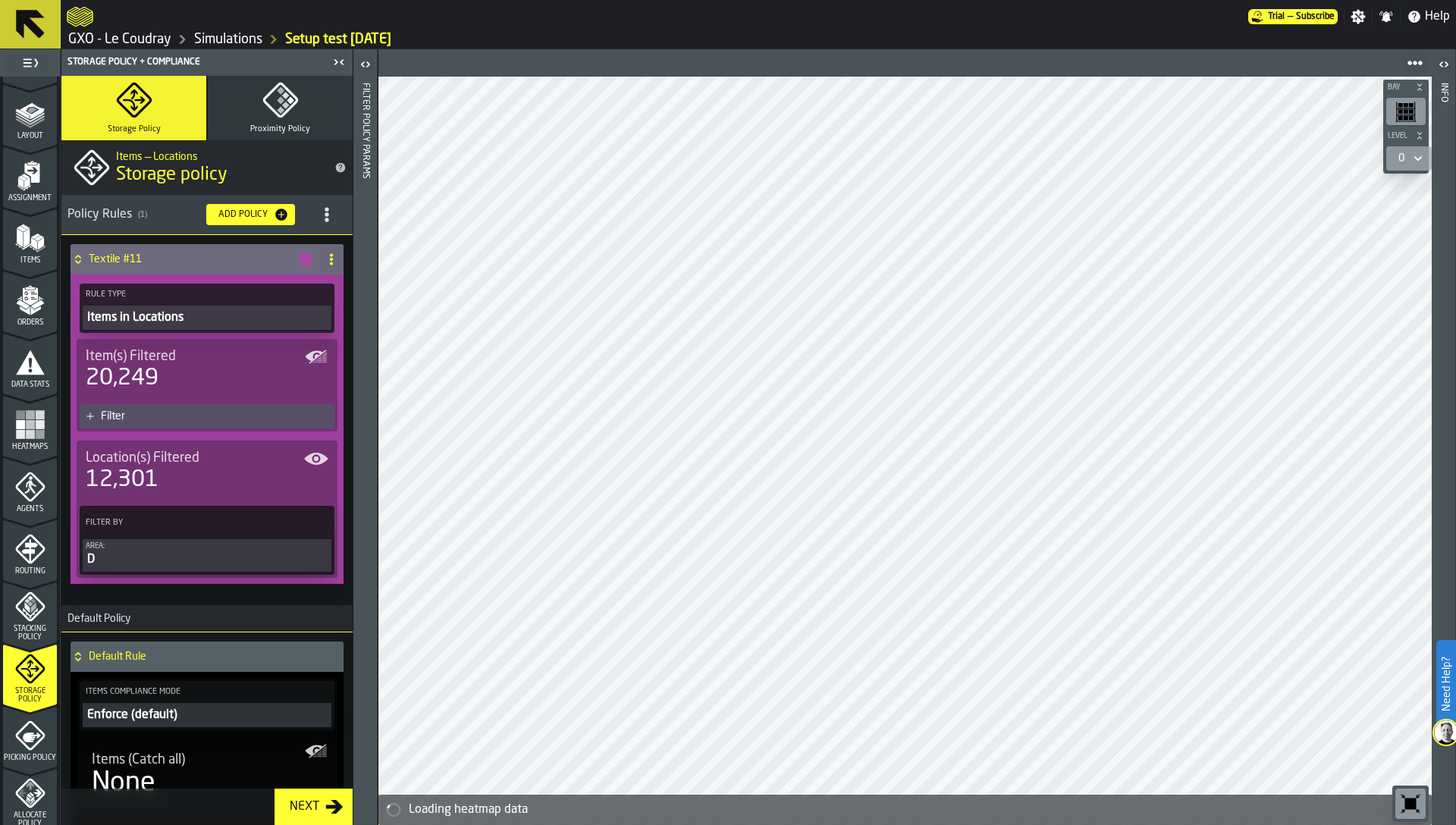
click at [189, 415] on div "Filter" at bounding box center [214, 415] width 228 height 12
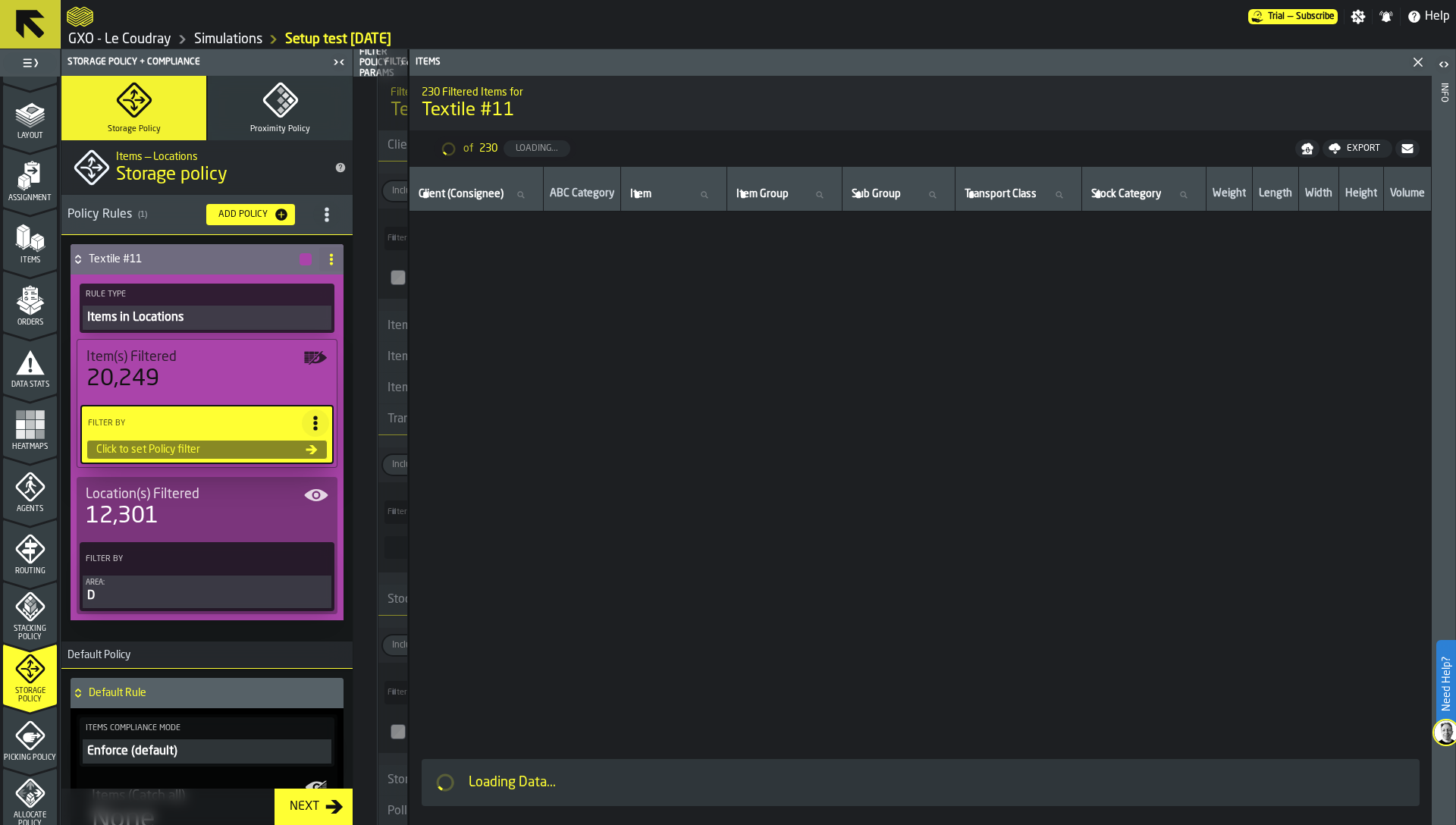
type input "*"
type input "***"
type input "*"
type input "***"
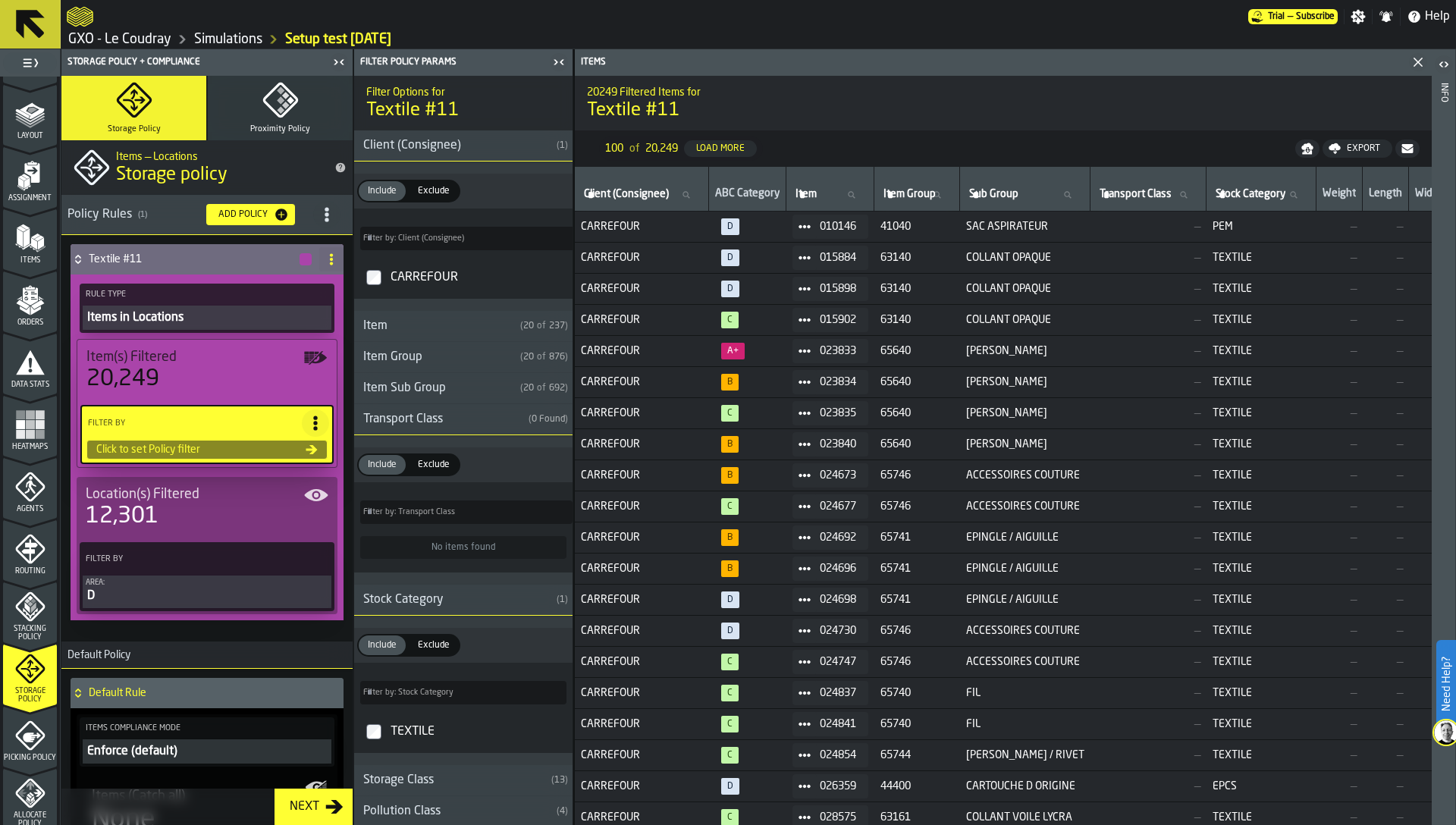
type input "***"
click at [407, 380] on div "Item Sub Group" at bounding box center [434, 388] width 160 height 18
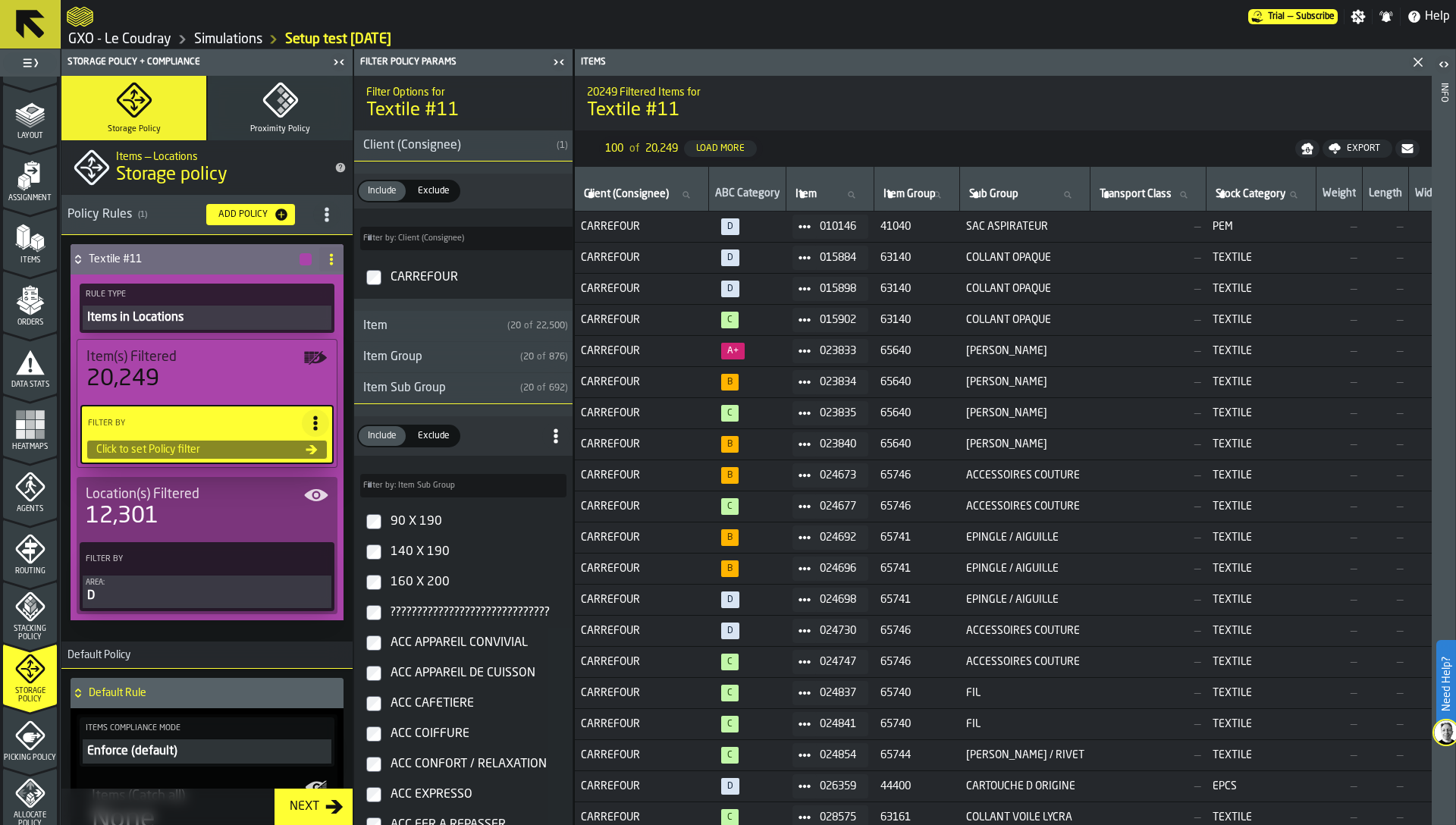
click at [409, 360] on div "Item Group" at bounding box center [434, 357] width 160 height 18
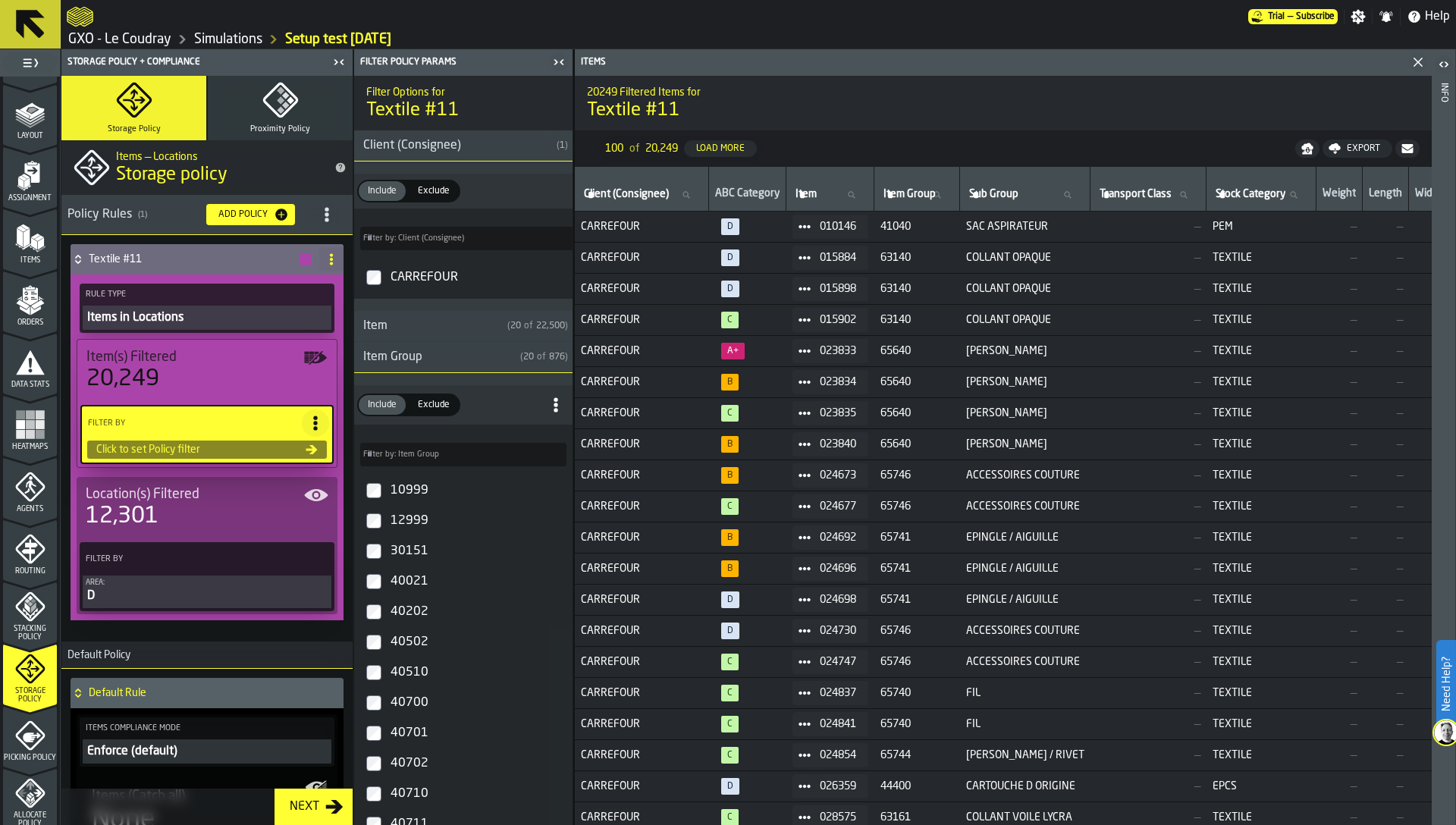
click at [409, 360] on div "Item Group" at bounding box center [434, 357] width 160 height 18
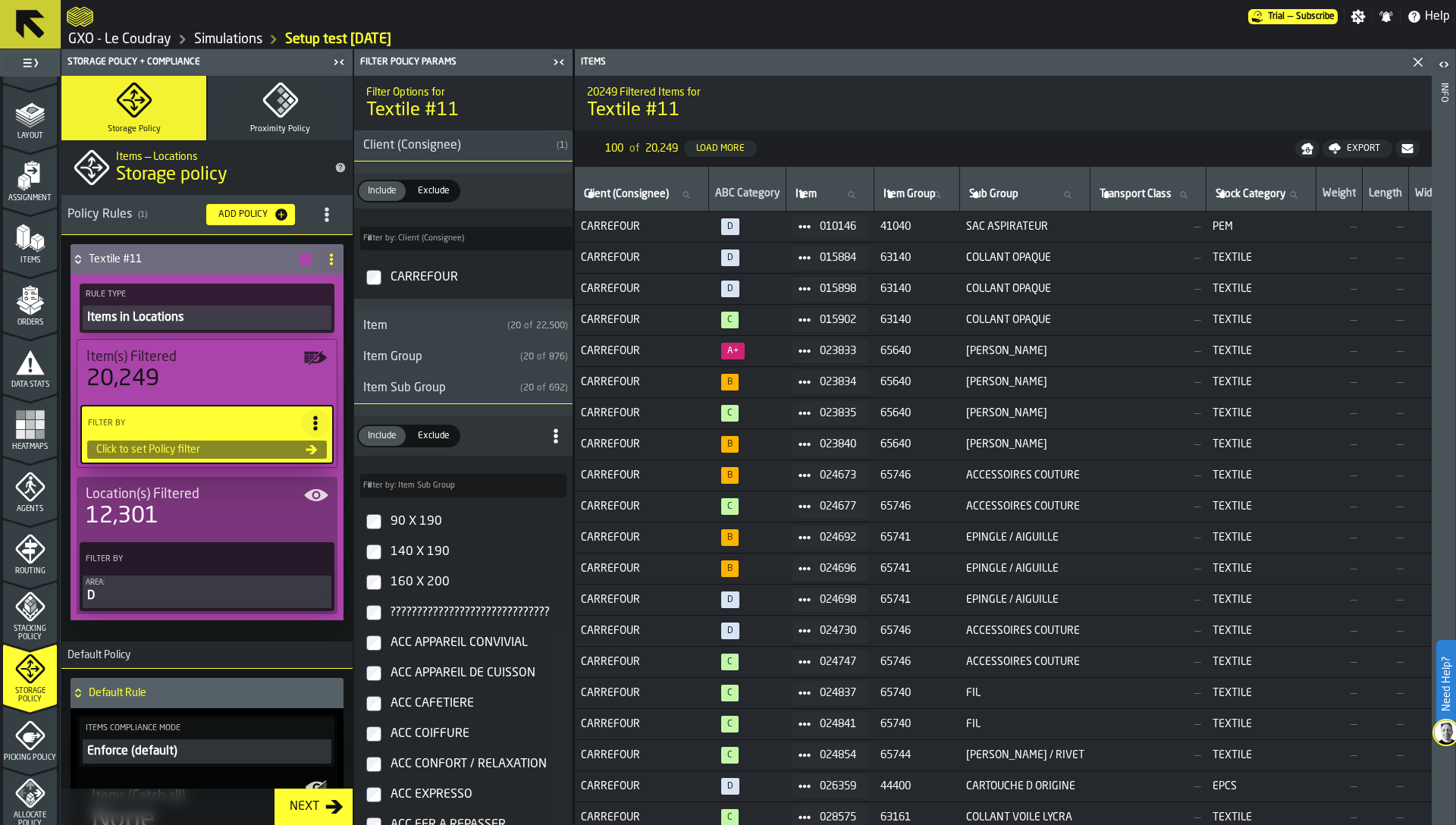
click at [403, 358] on div "Item Group" at bounding box center [434, 357] width 160 height 18
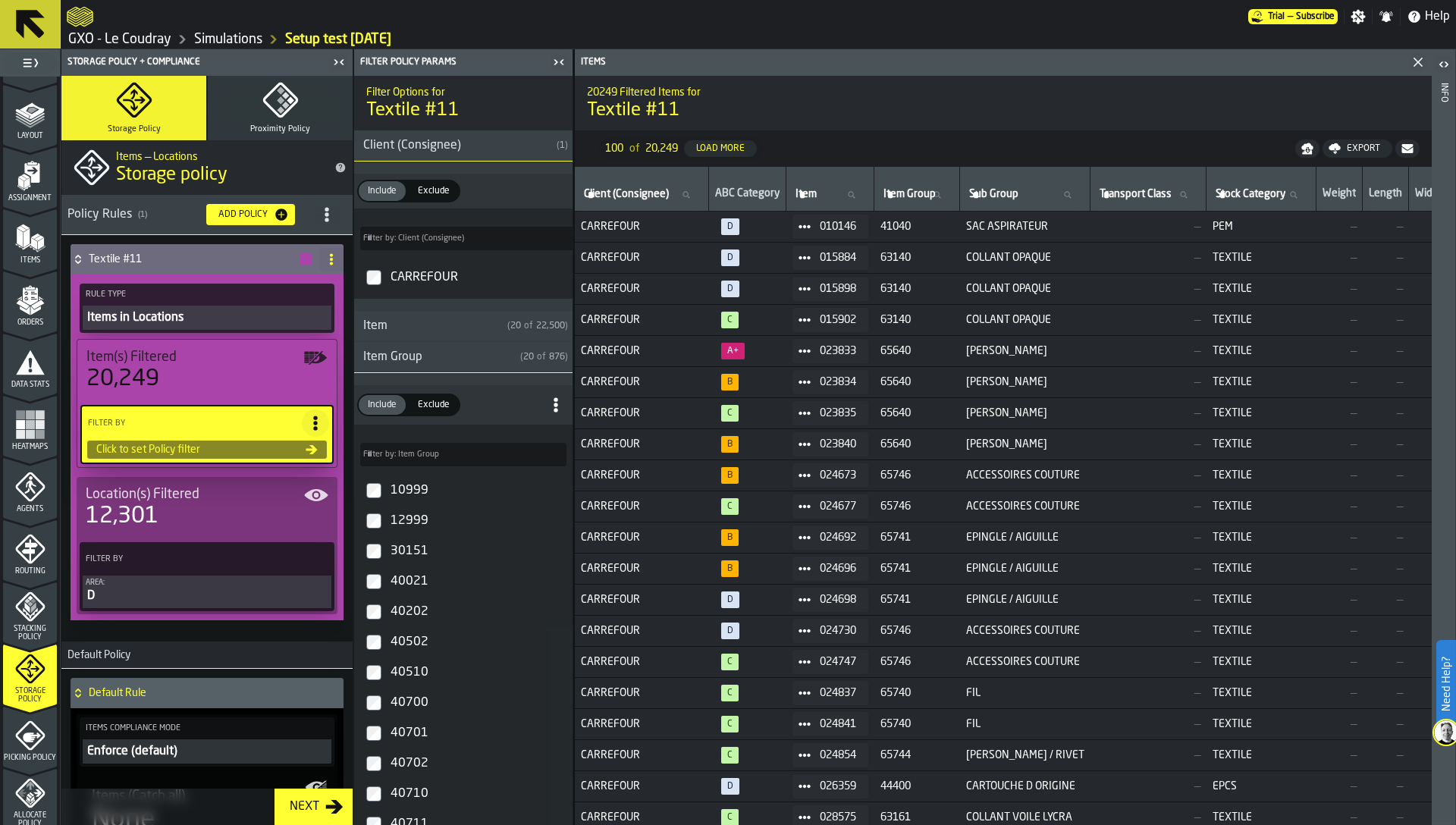
click at [391, 363] on div "Item Group" at bounding box center [434, 357] width 160 height 18
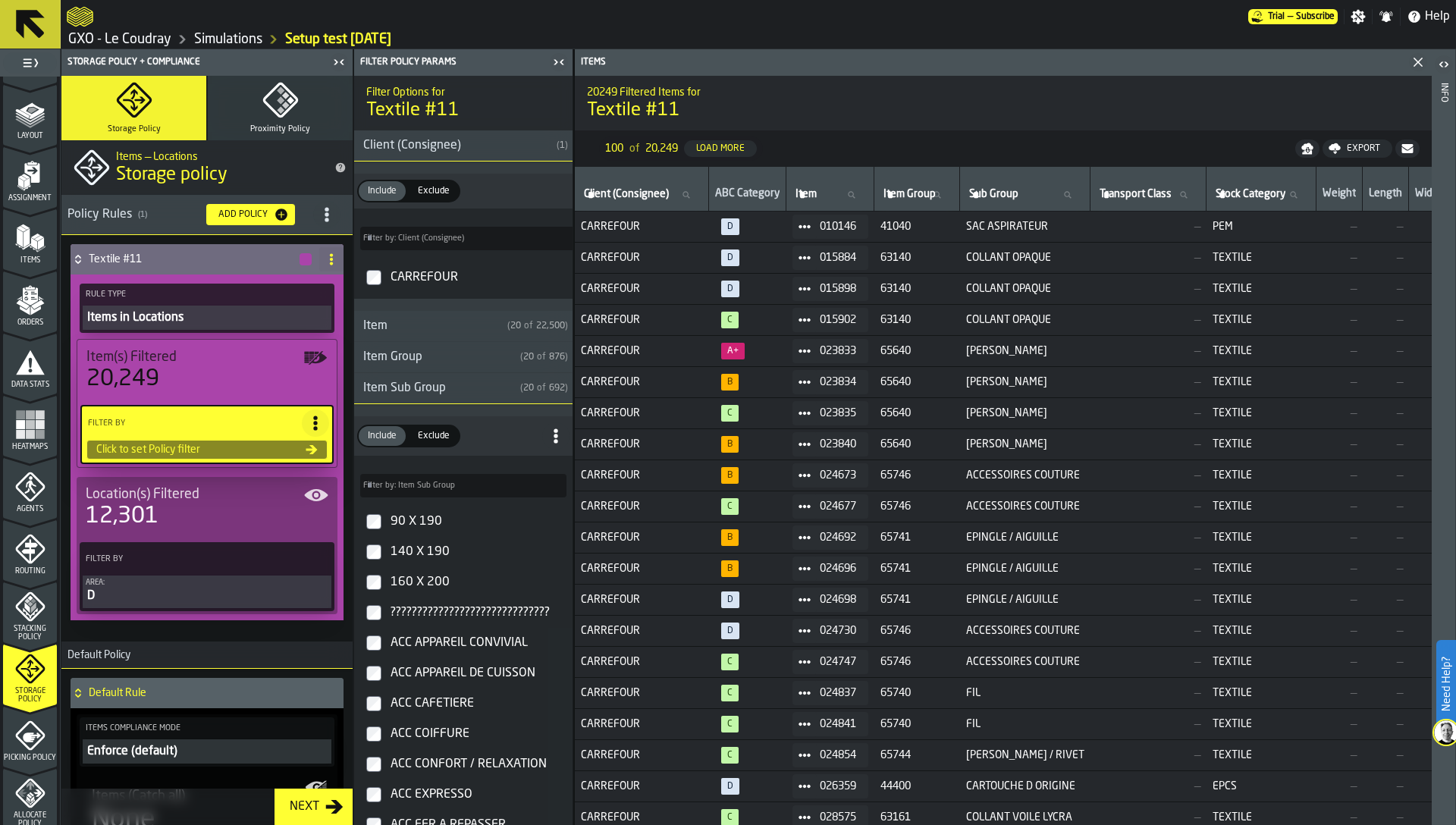
click at [394, 388] on div "Item Sub Group" at bounding box center [434, 388] width 160 height 18
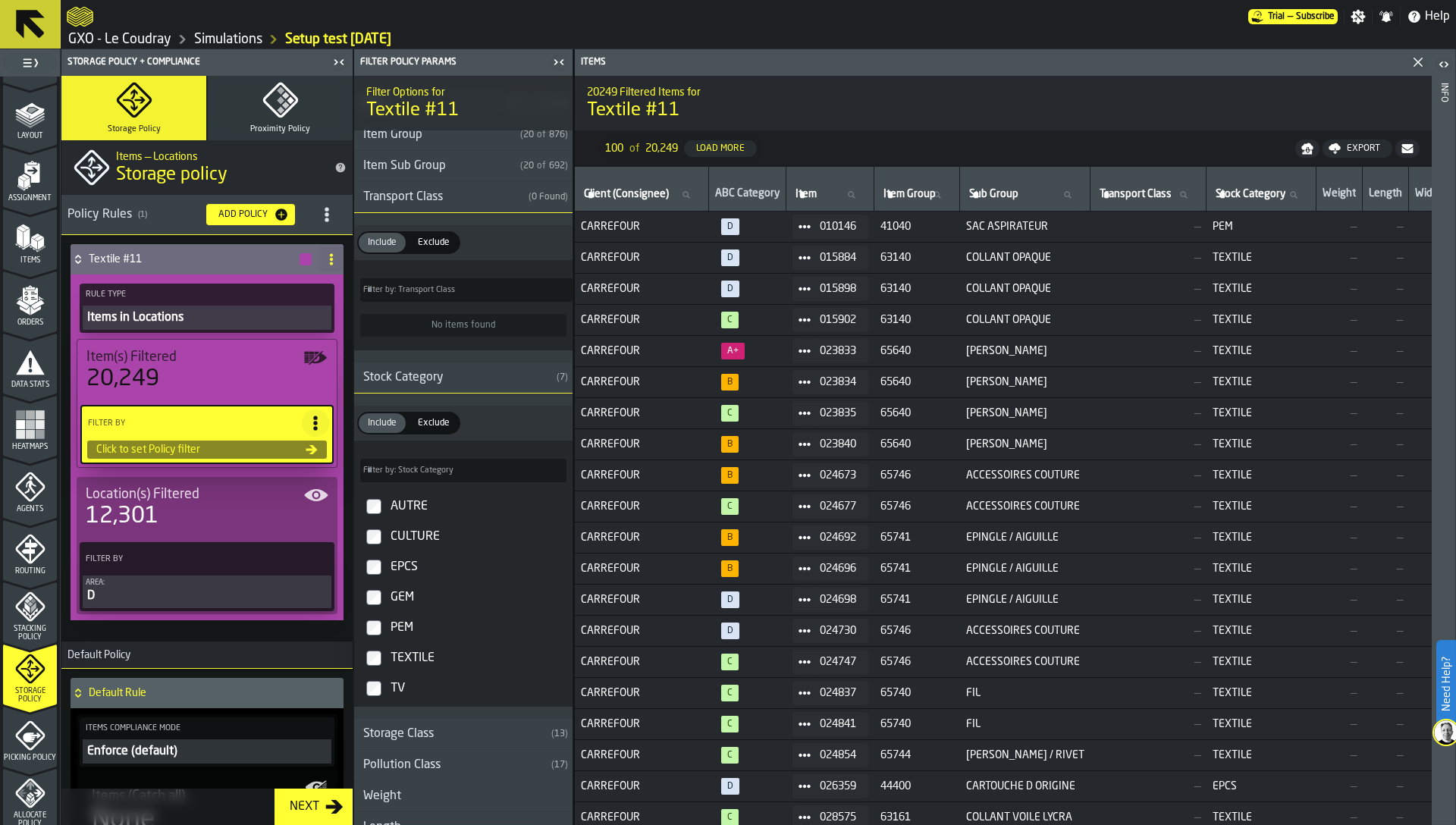
scroll to position [111, 0]
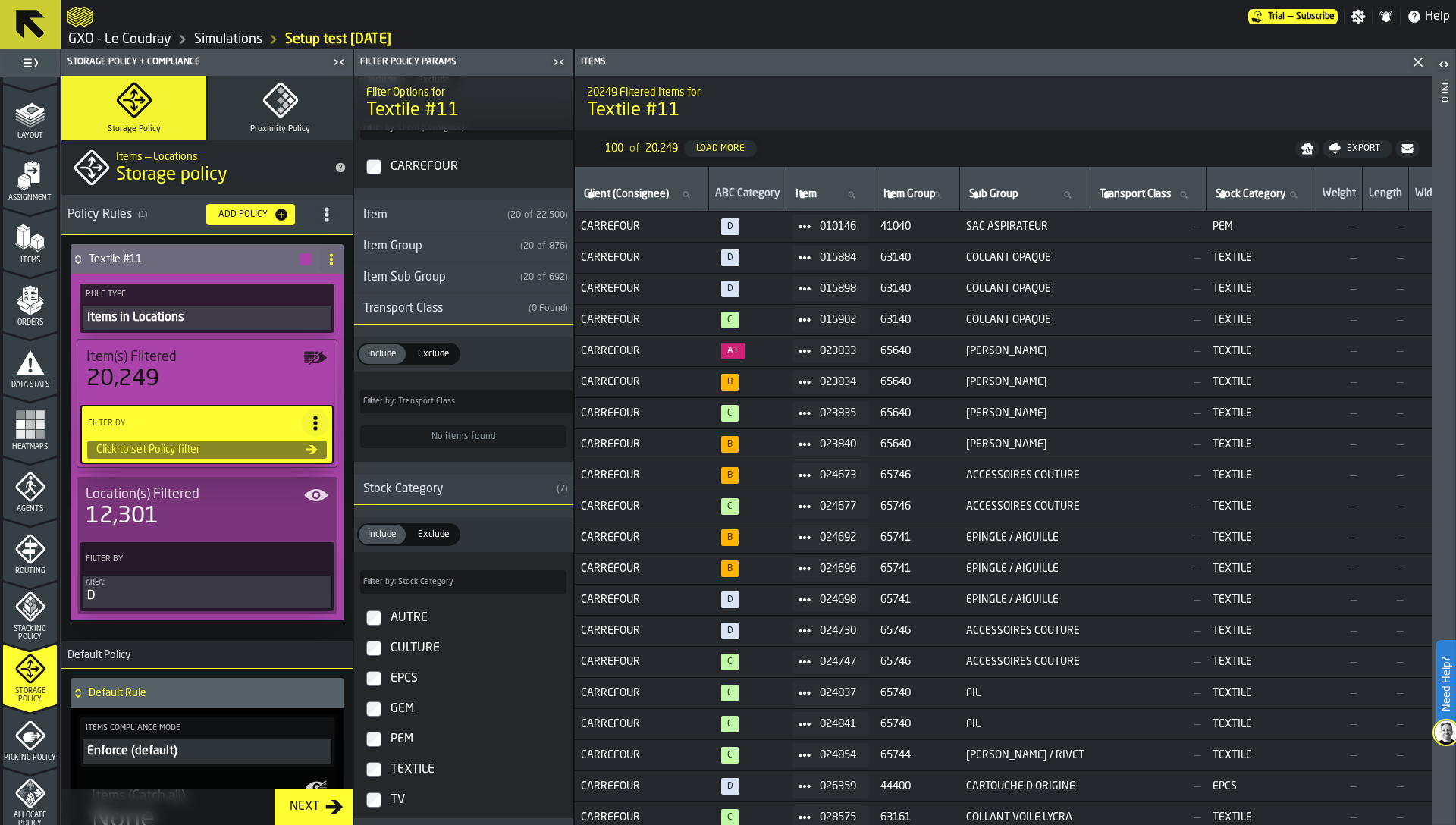
click at [156, 36] on link "GXO - Le Coudray" at bounding box center [120, 39] width 103 height 16
click at [319, 222] on span "title-section-[object Object]" at bounding box center [327, 215] width 27 height 27
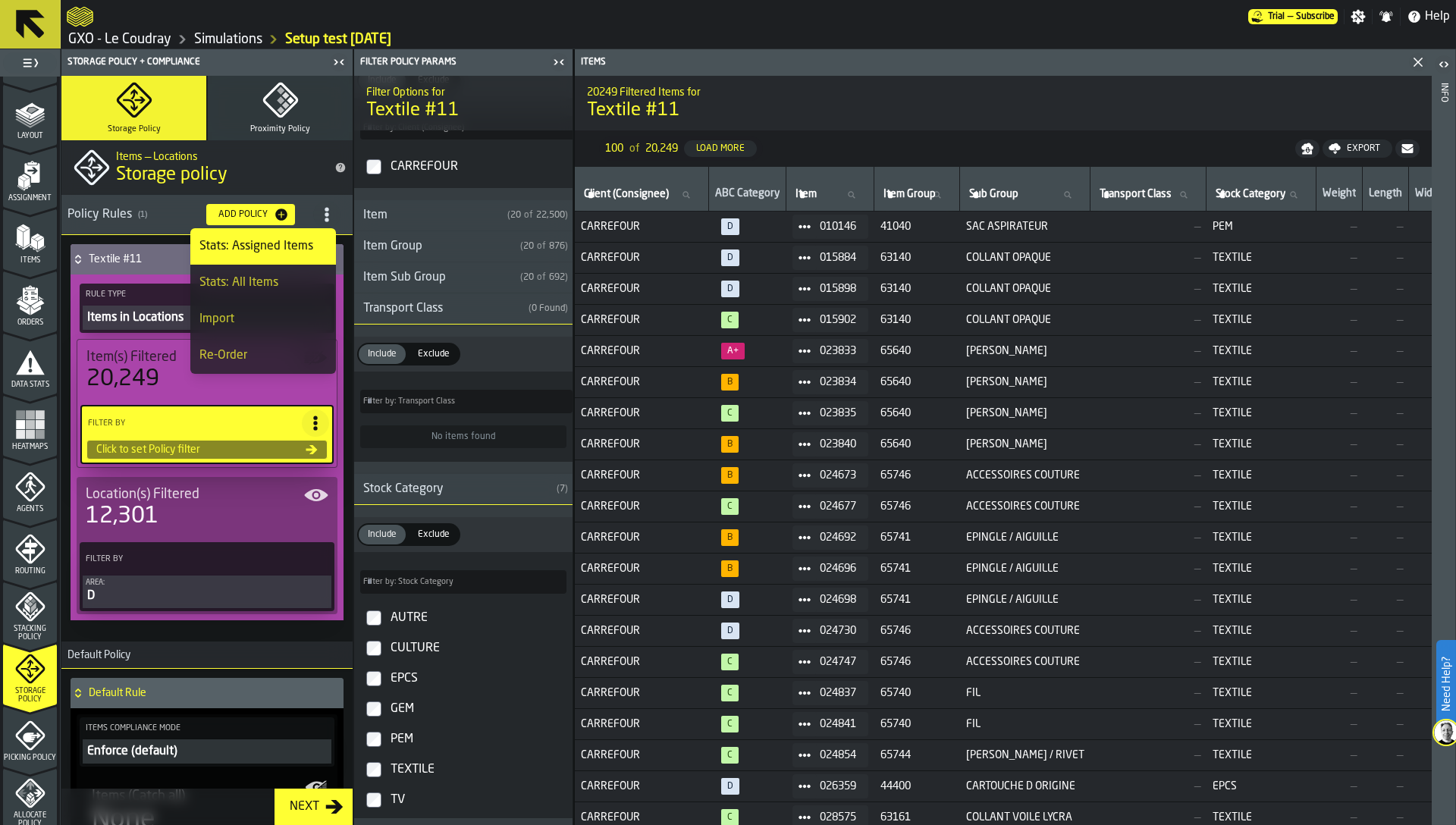
click at [229, 320] on div "Import" at bounding box center [263, 319] width 127 height 18
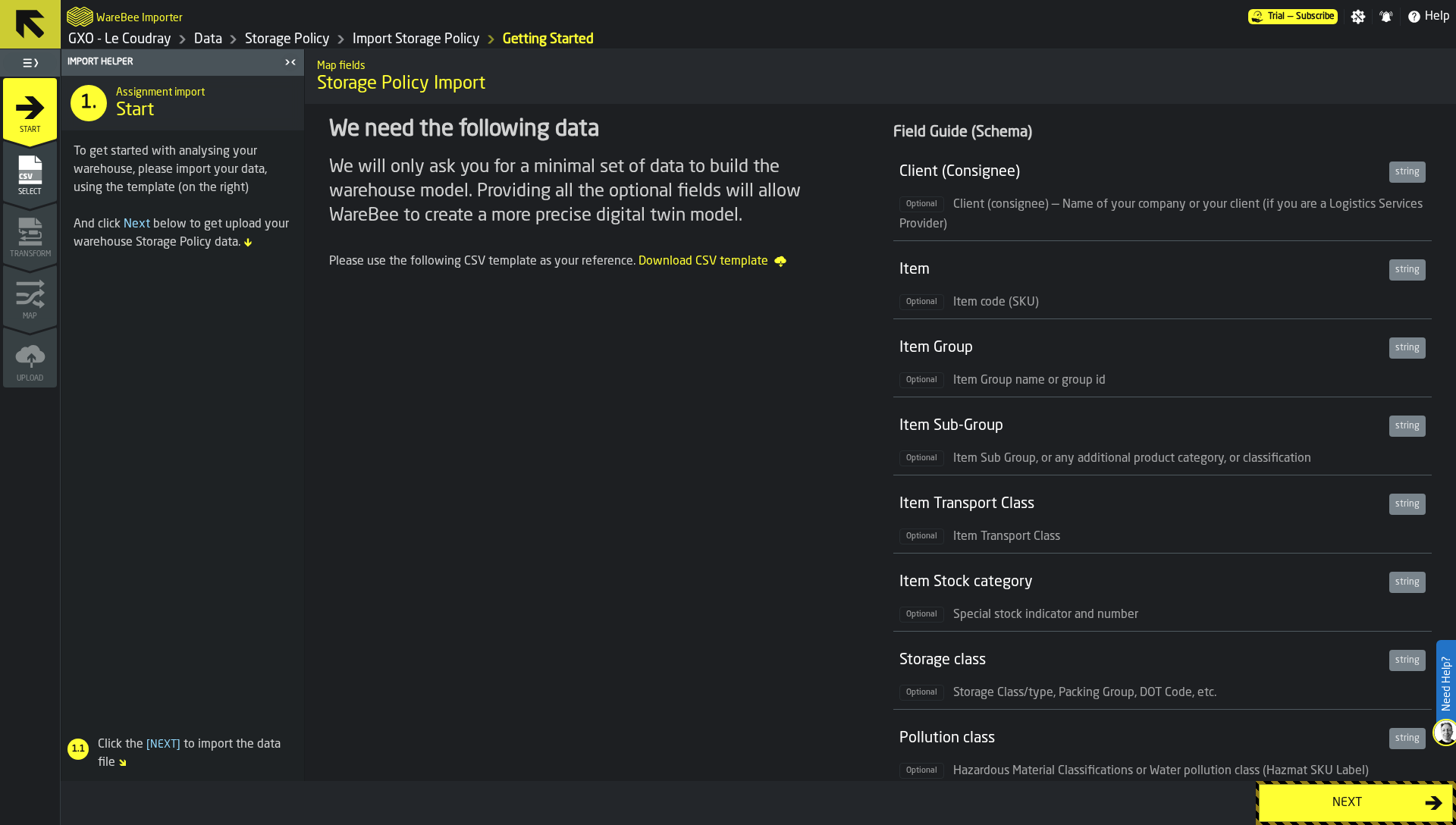
click at [41, 189] on span "Select" at bounding box center [29, 192] width 54 height 8
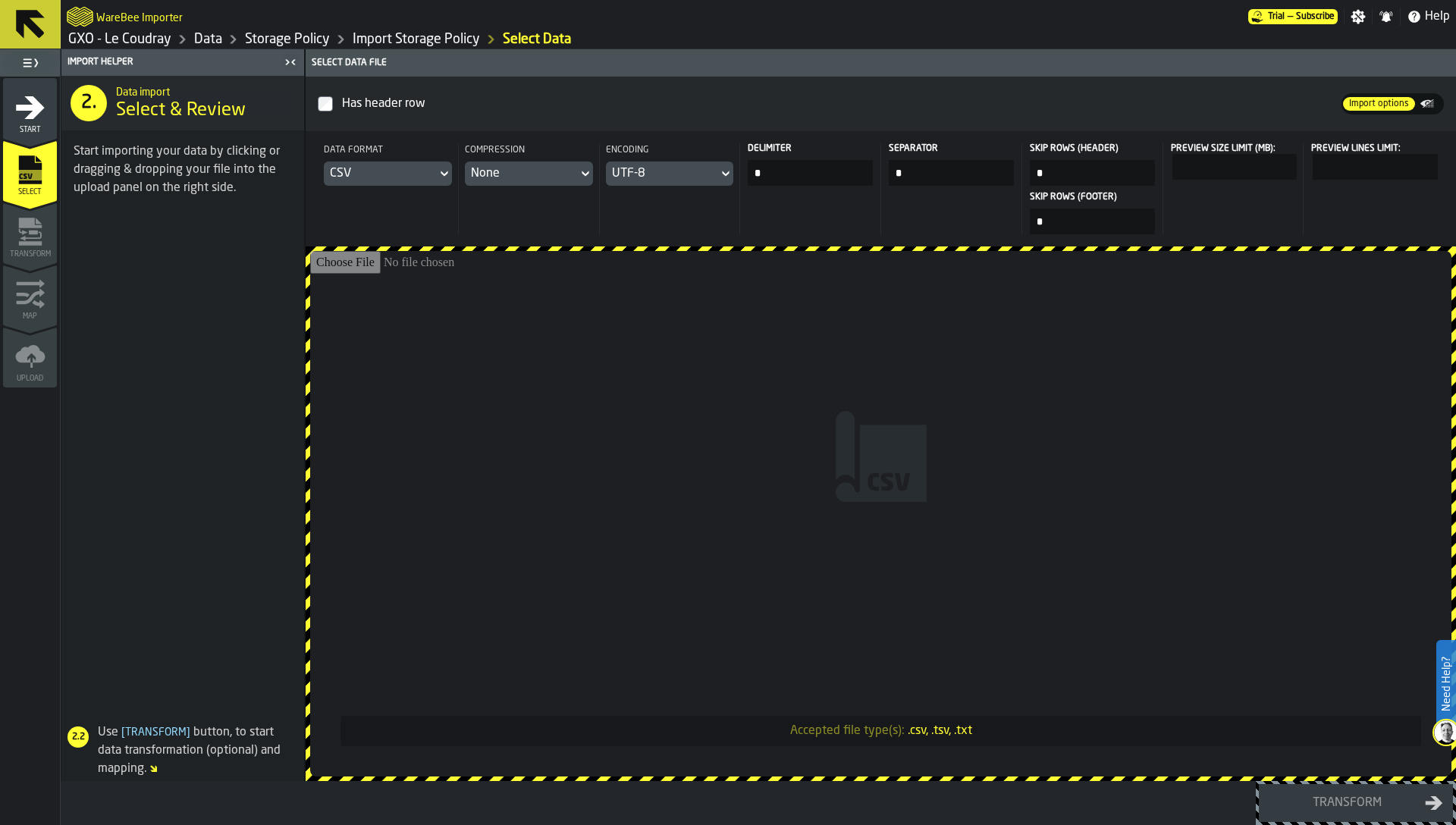
click at [446, 343] on input "Accepted file type(s): .csv, .tsv, .txt" at bounding box center [880, 513] width 1141 height 525
click at [510, 352] on input "Accepted file type(s): .csv, .tsv, .txt" at bounding box center [880, 513] width 1141 height 525
click at [673, 373] on input "Accepted file type(s): .csv, .tsv, .txt" at bounding box center [880, 513] width 1141 height 525
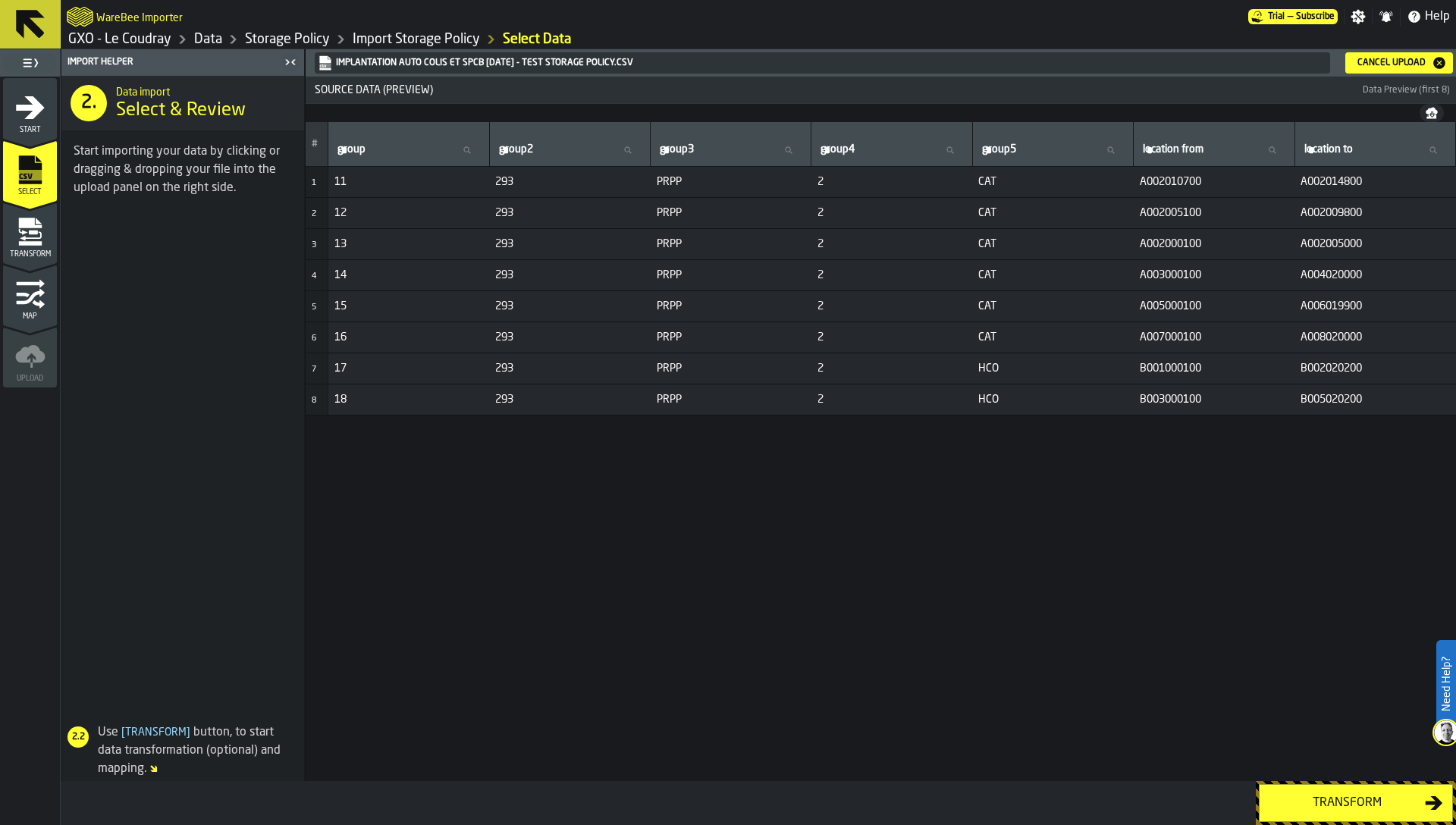
click at [28, 281] on icon "menu Map" at bounding box center [30, 294] width 30 height 30
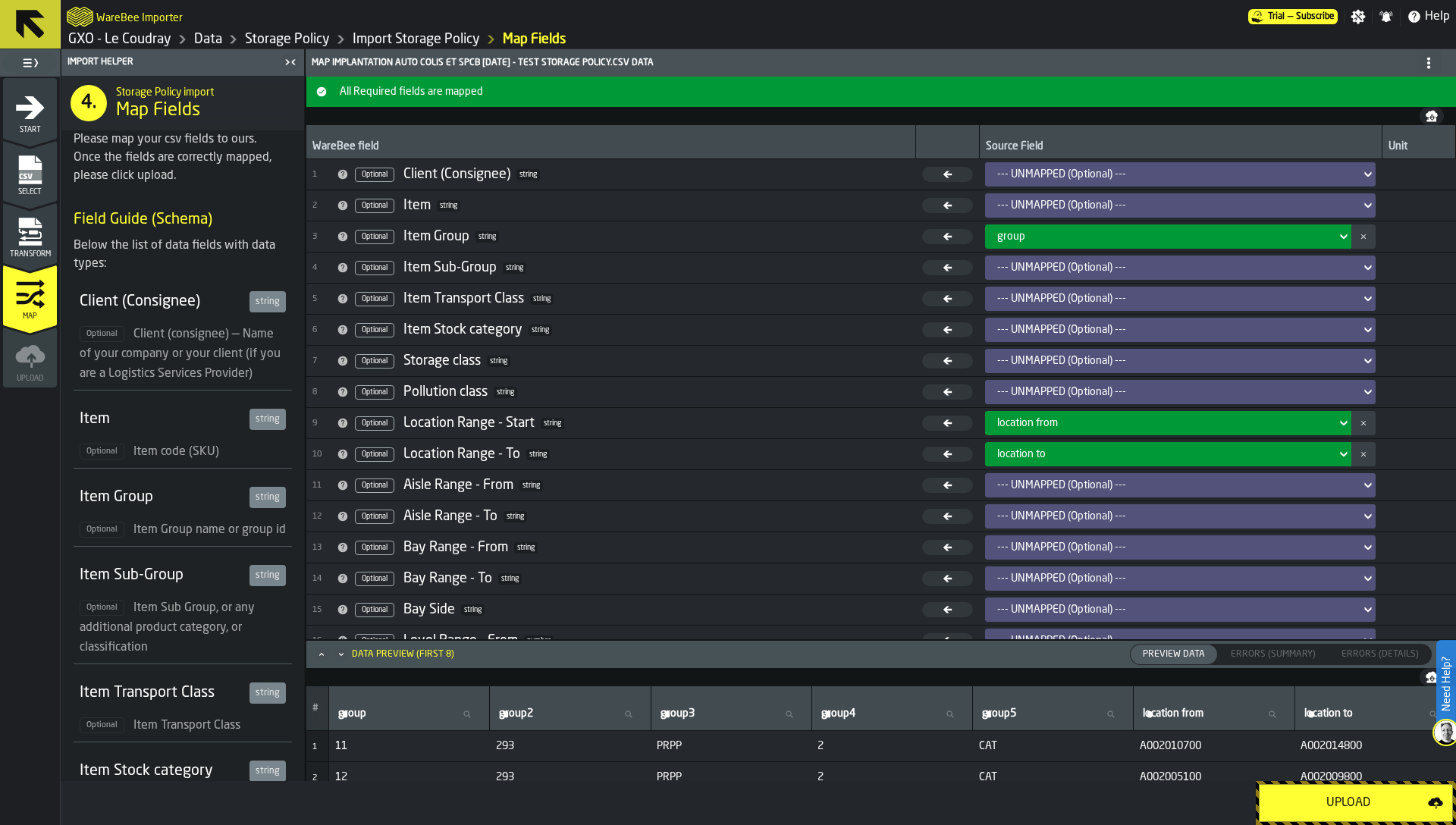
click at [1054, 263] on div "--- UNMAPPED (Optional) ---" at bounding box center [1176, 267] width 357 height 12
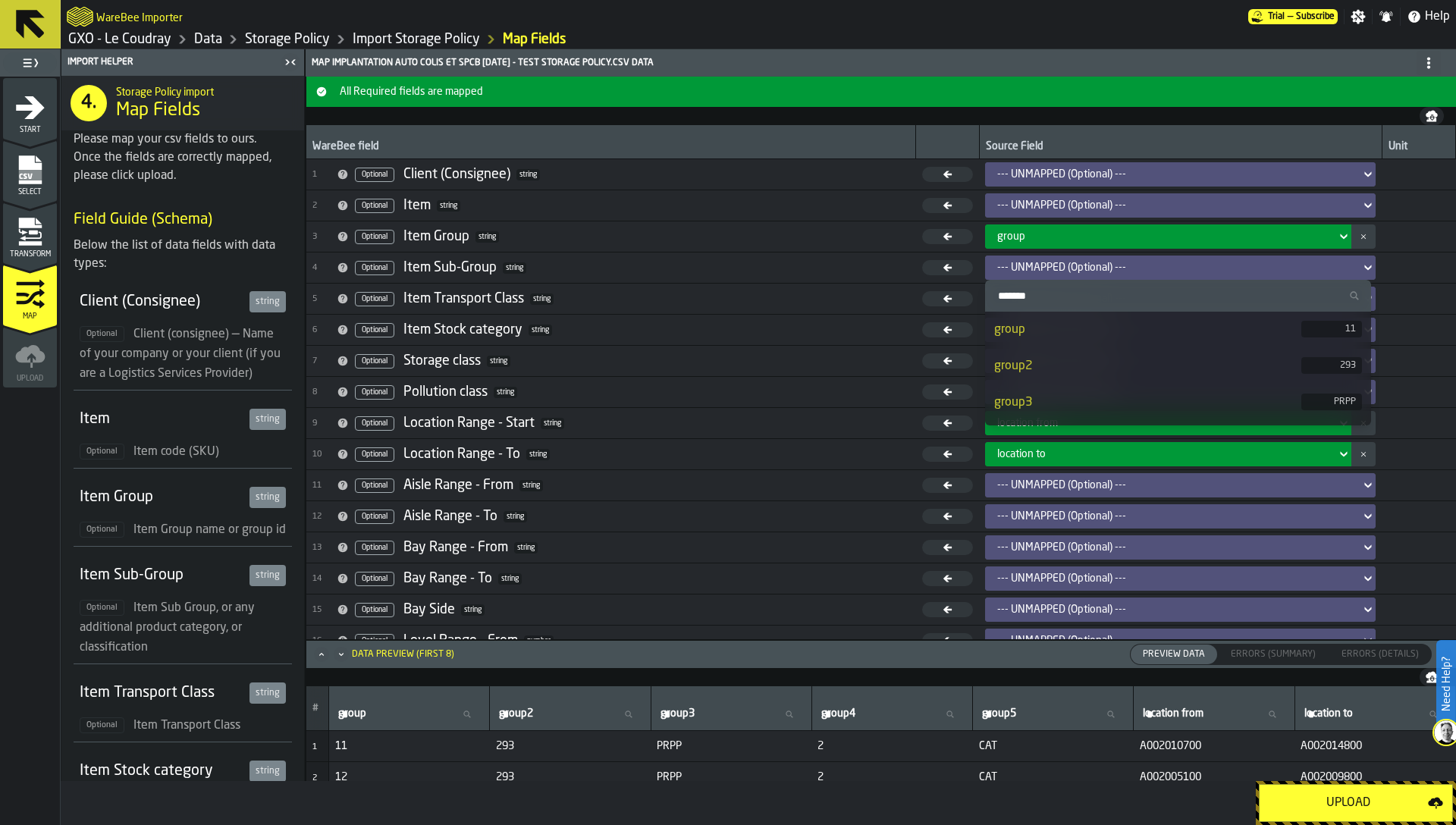
click at [1035, 358] on div "group2" at bounding box center [1148, 366] width 307 height 18
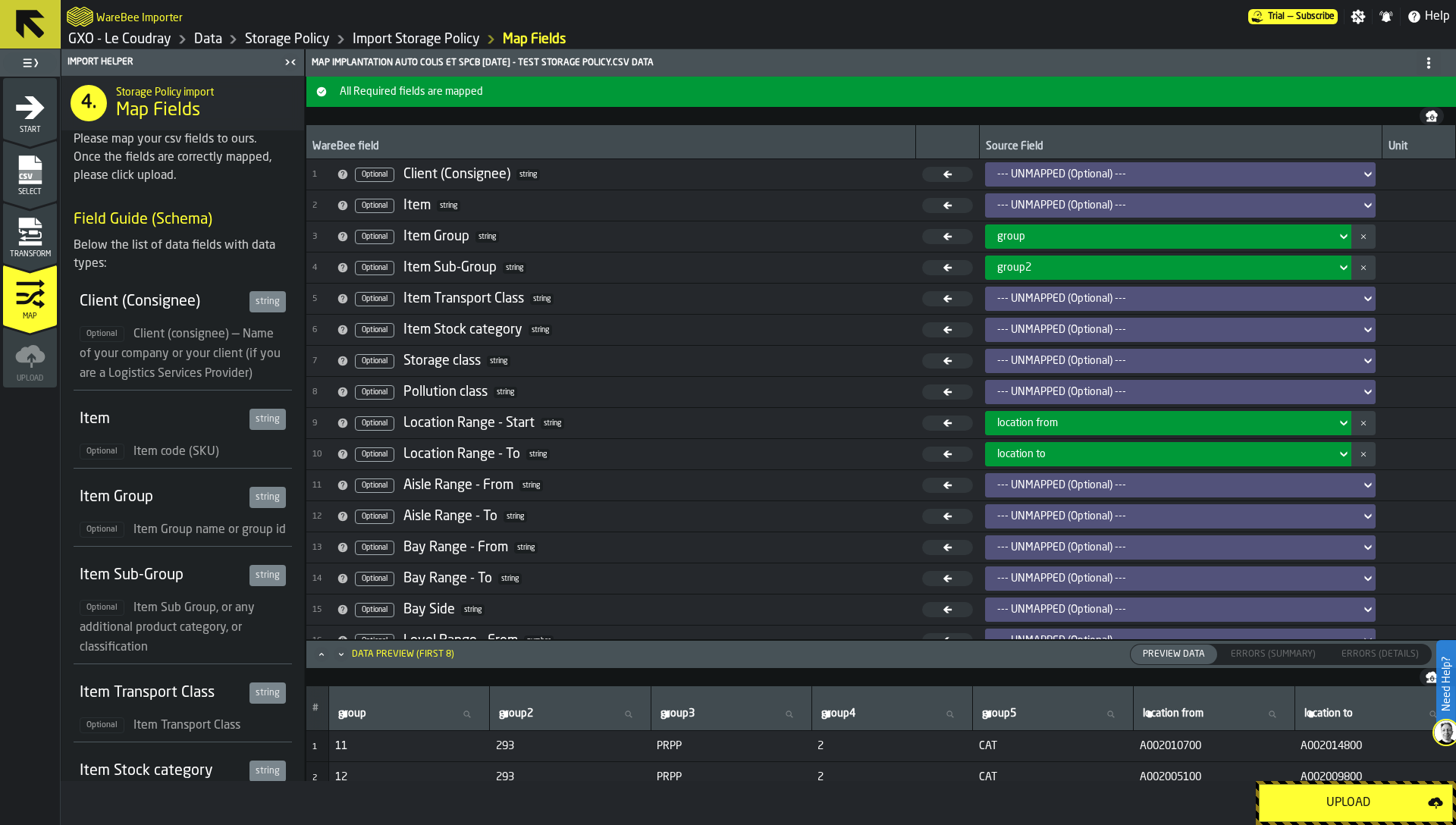
click at [1110, 299] on div "--- UNMAPPED (Optional) ---" at bounding box center [1176, 298] width 357 height 12
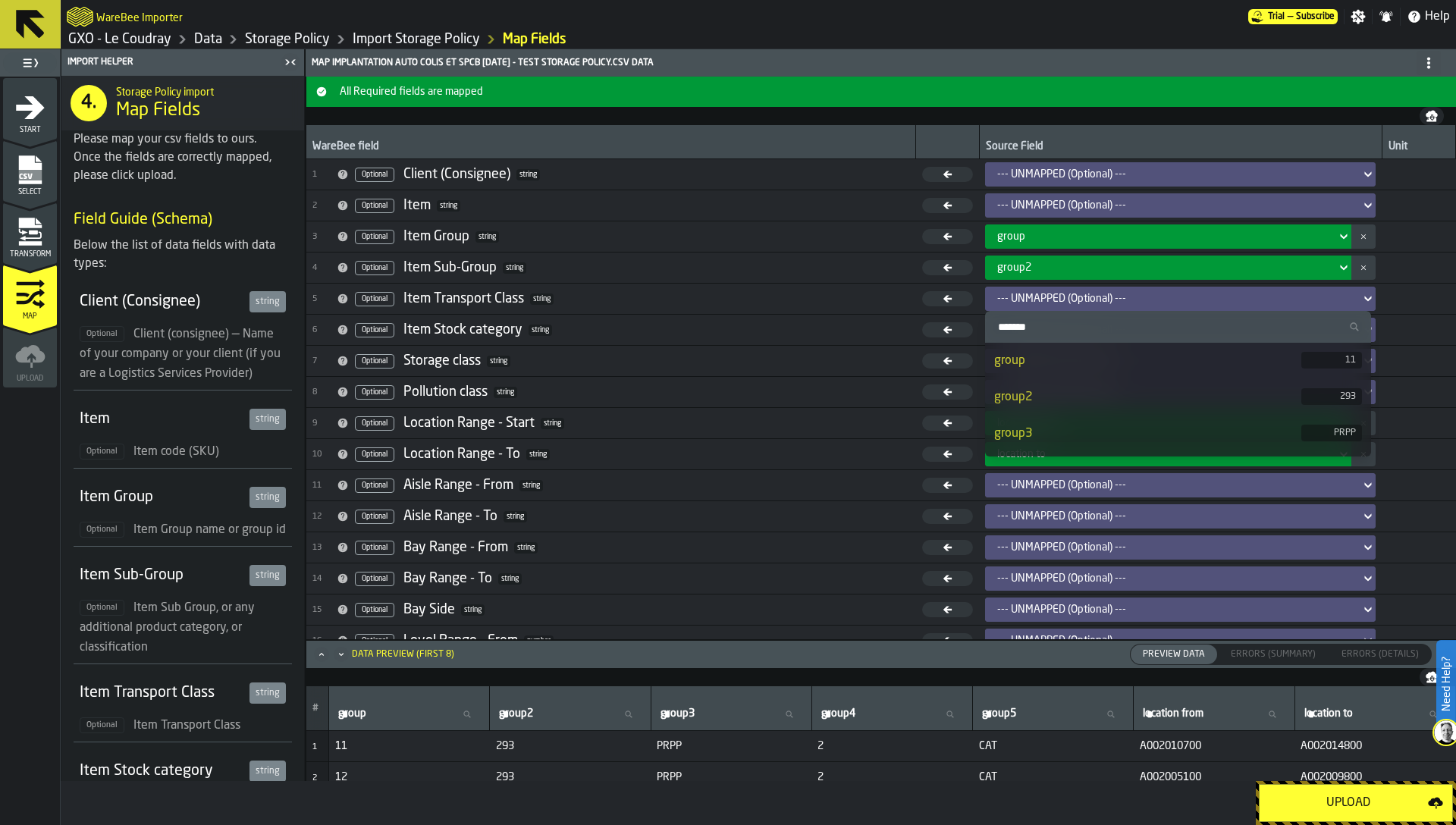
click at [1053, 427] on div "group3" at bounding box center [1148, 434] width 307 height 18
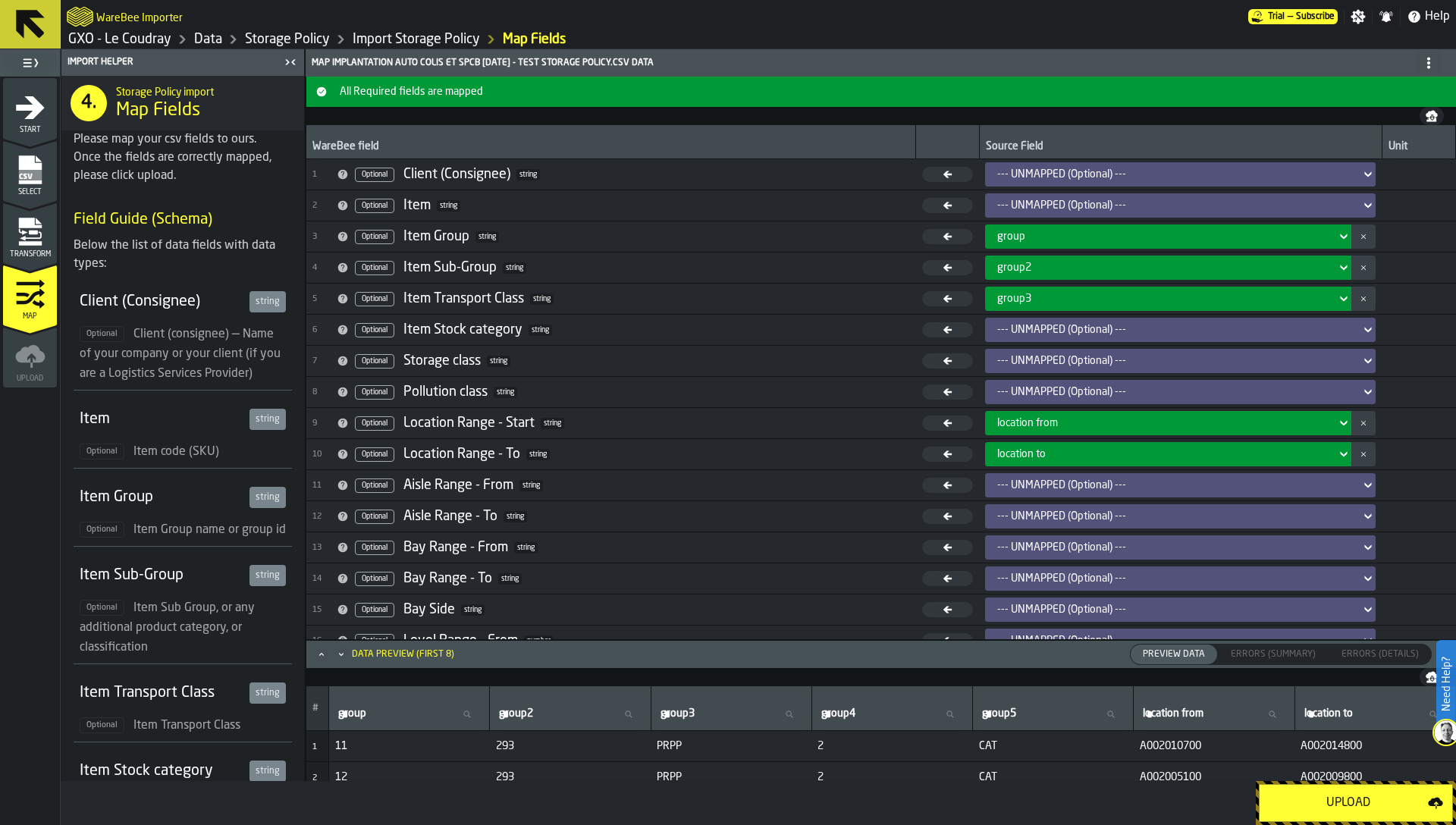
click at [1044, 324] on div "--- UNMAPPED (Optional) ---" at bounding box center [1176, 329] width 357 height 12
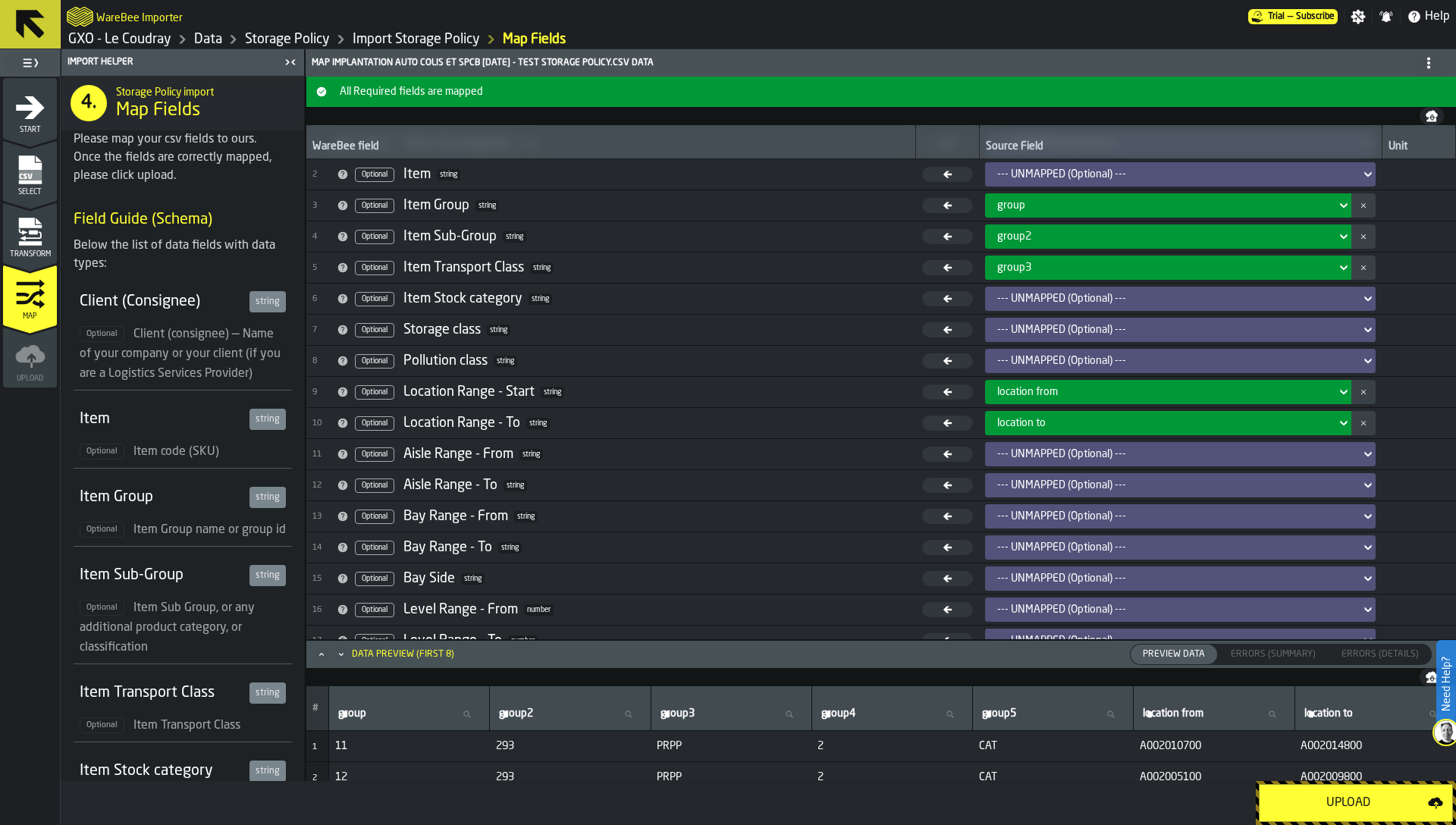
click at [1052, 301] on div "--- UNMAPPED (Optional) ---" at bounding box center [1176, 298] width 357 height 12
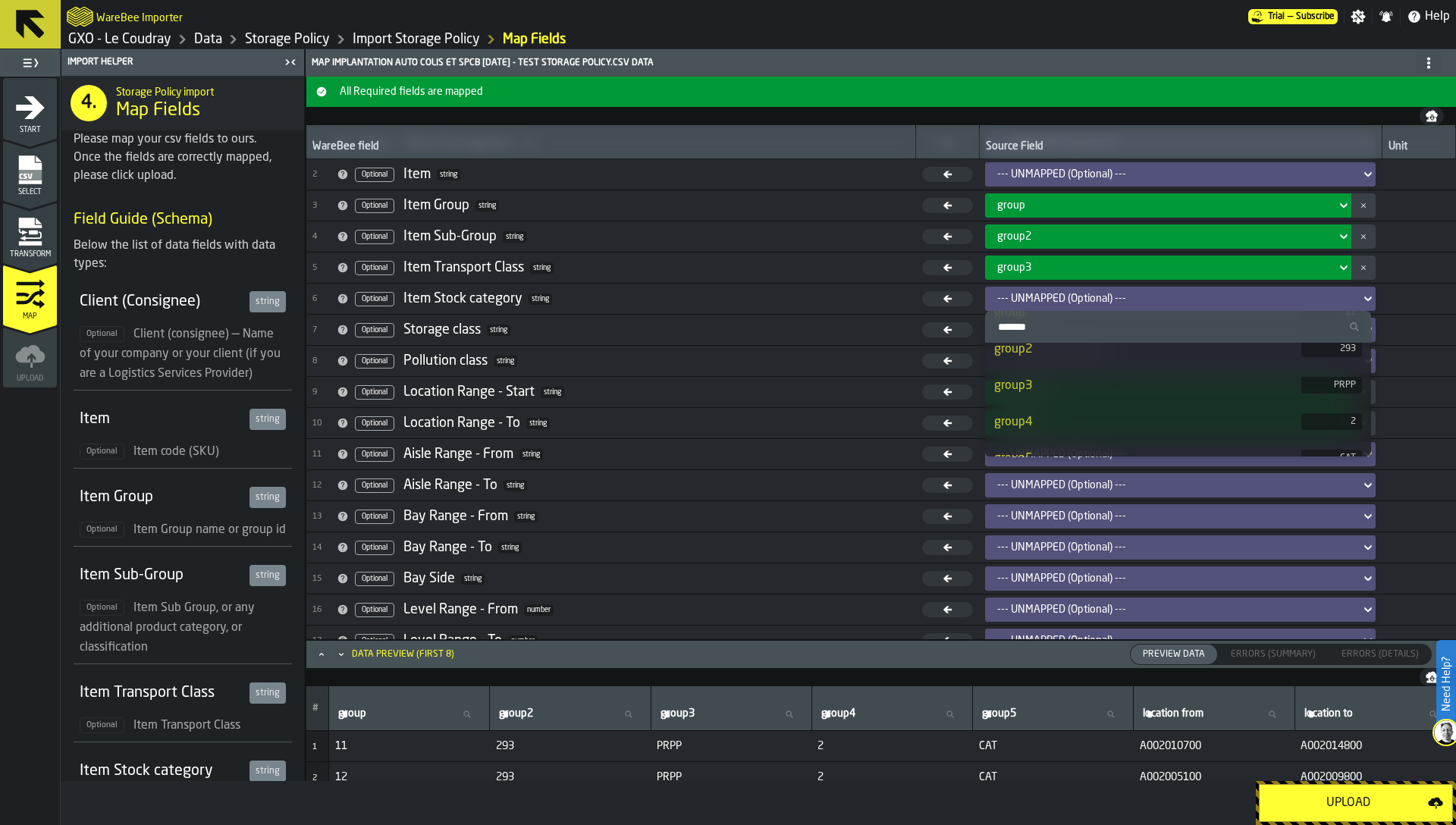
scroll to position [48, 0]
click at [1034, 415] on div "group4" at bounding box center [1148, 422] width 307 height 18
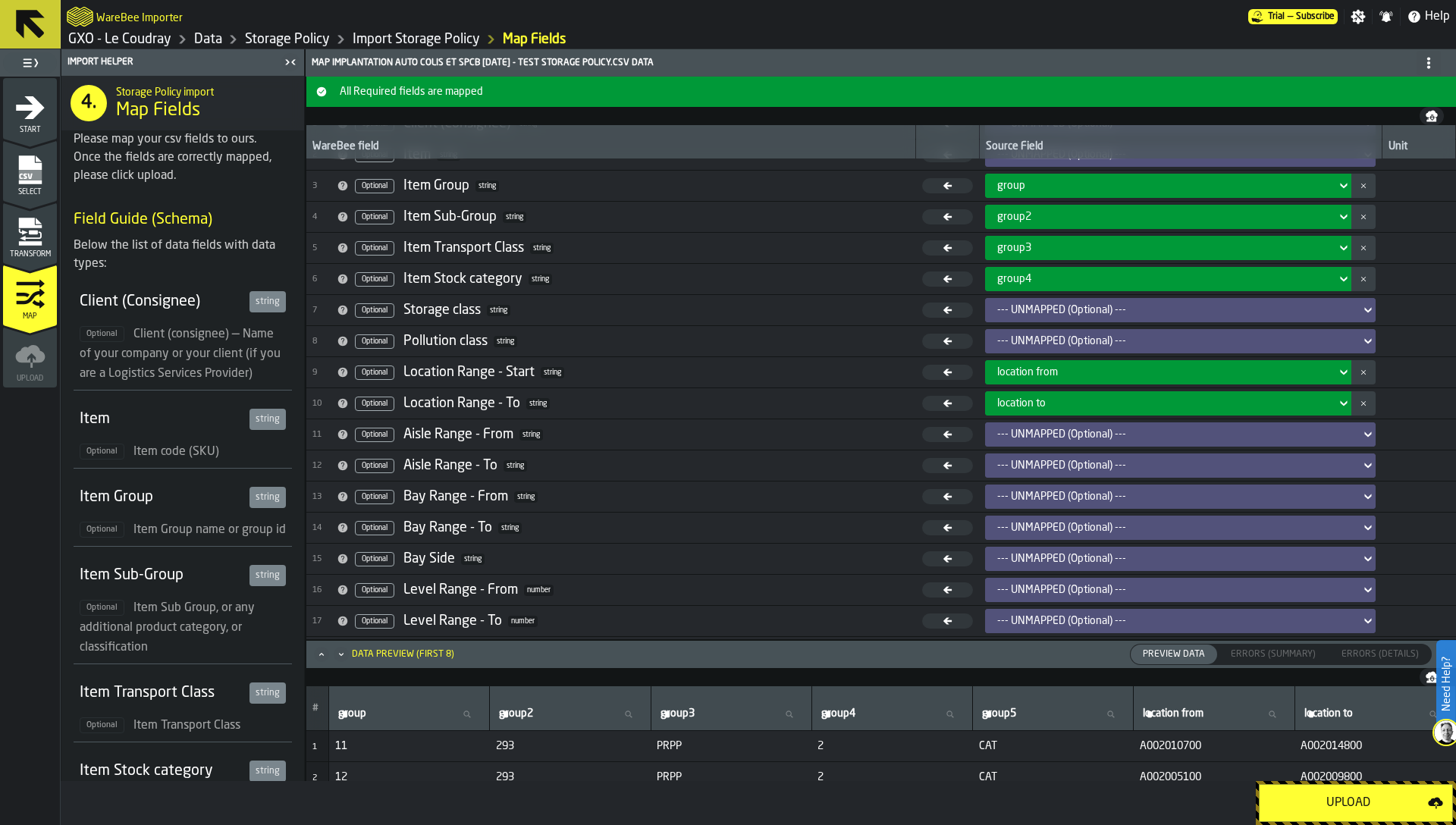
scroll to position [142, 0]
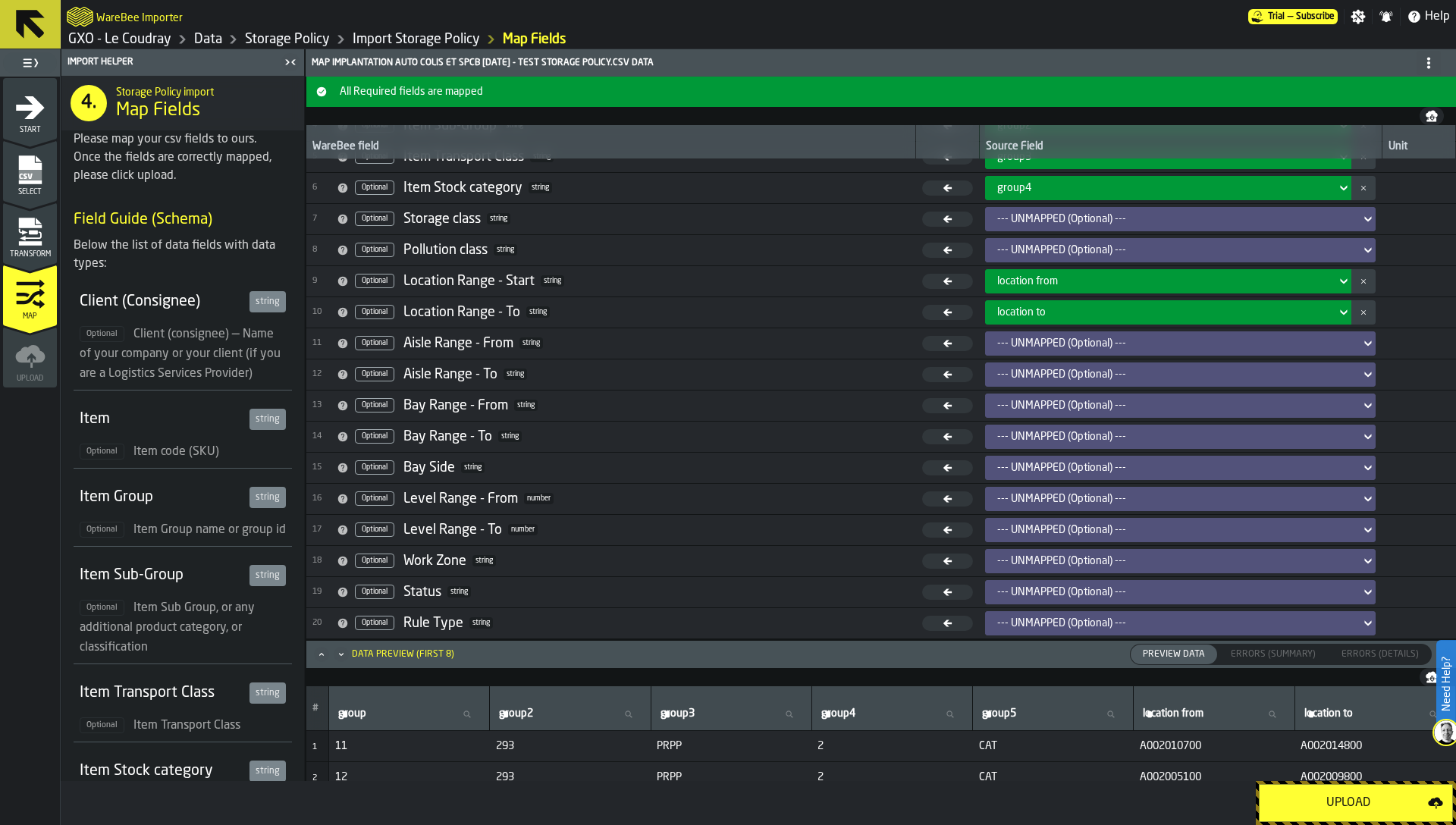
click at [1323, 803] on div "Upload" at bounding box center [1349, 803] width 159 height 18
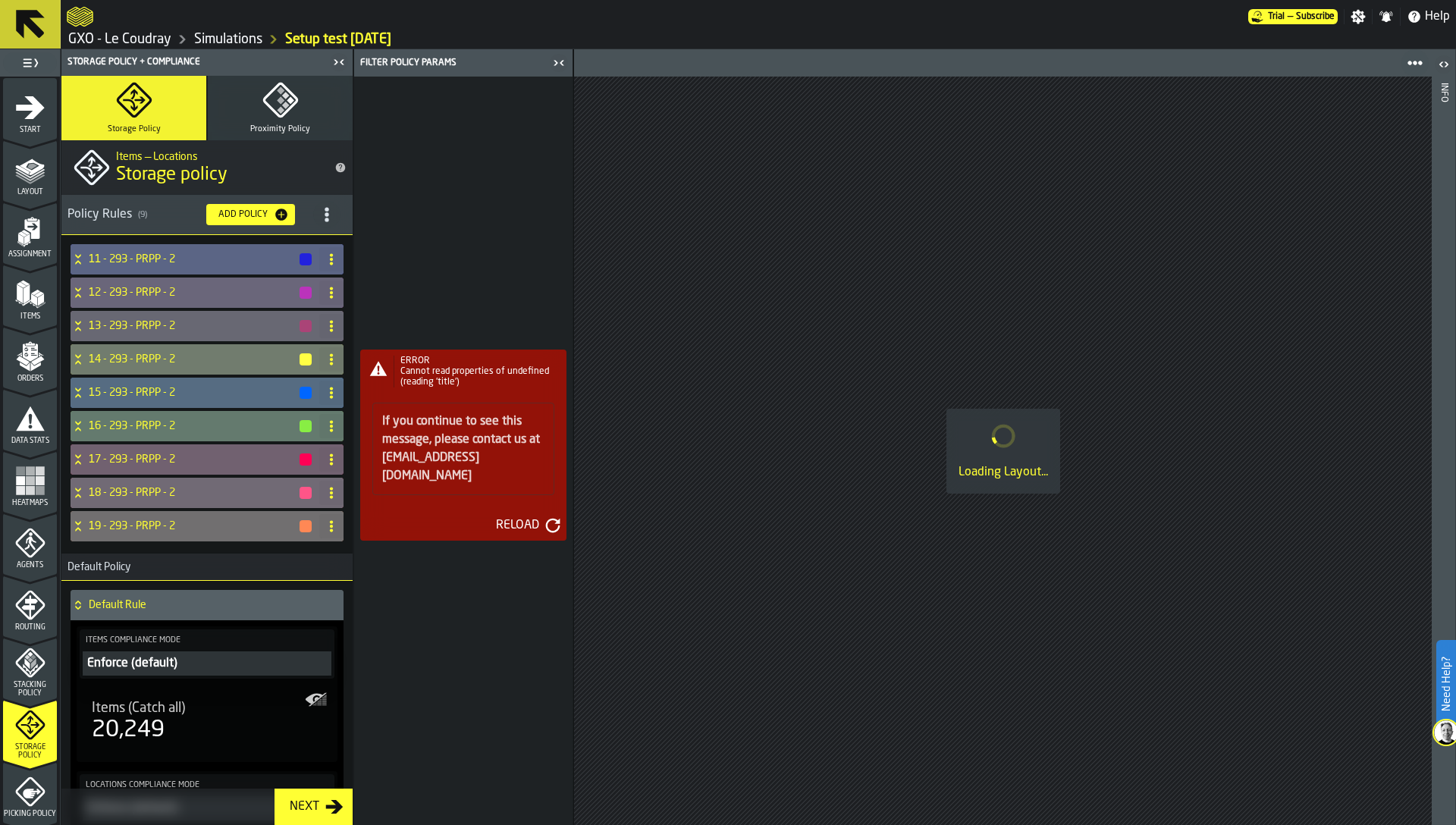
click at [165, 265] on div "11 - 293 - PRPP - 2" at bounding box center [191, 259] width 243 height 30
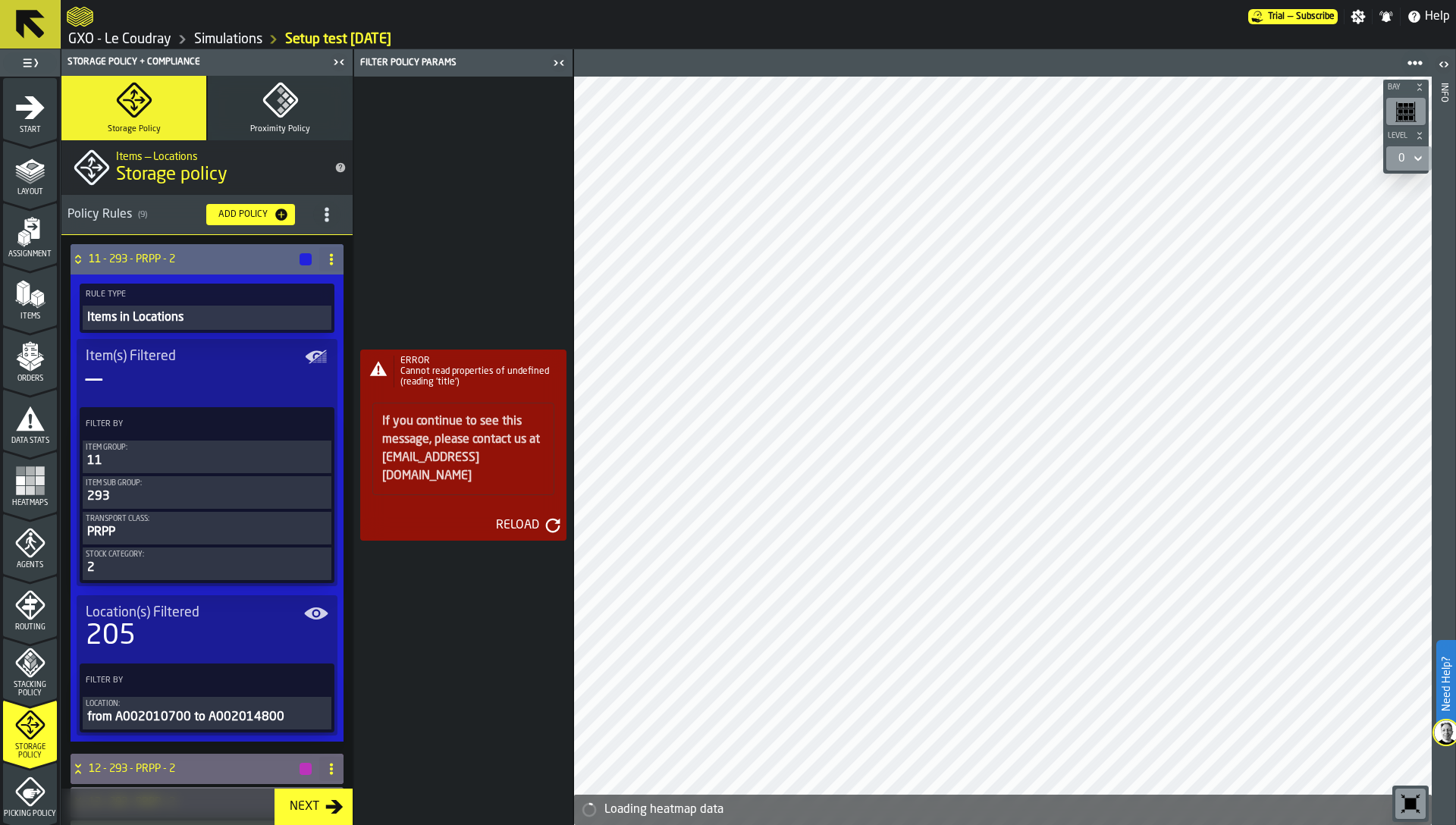
click at [190, 446] on div "Item Group:" at bounding box center [207, 447] width 243 height 8
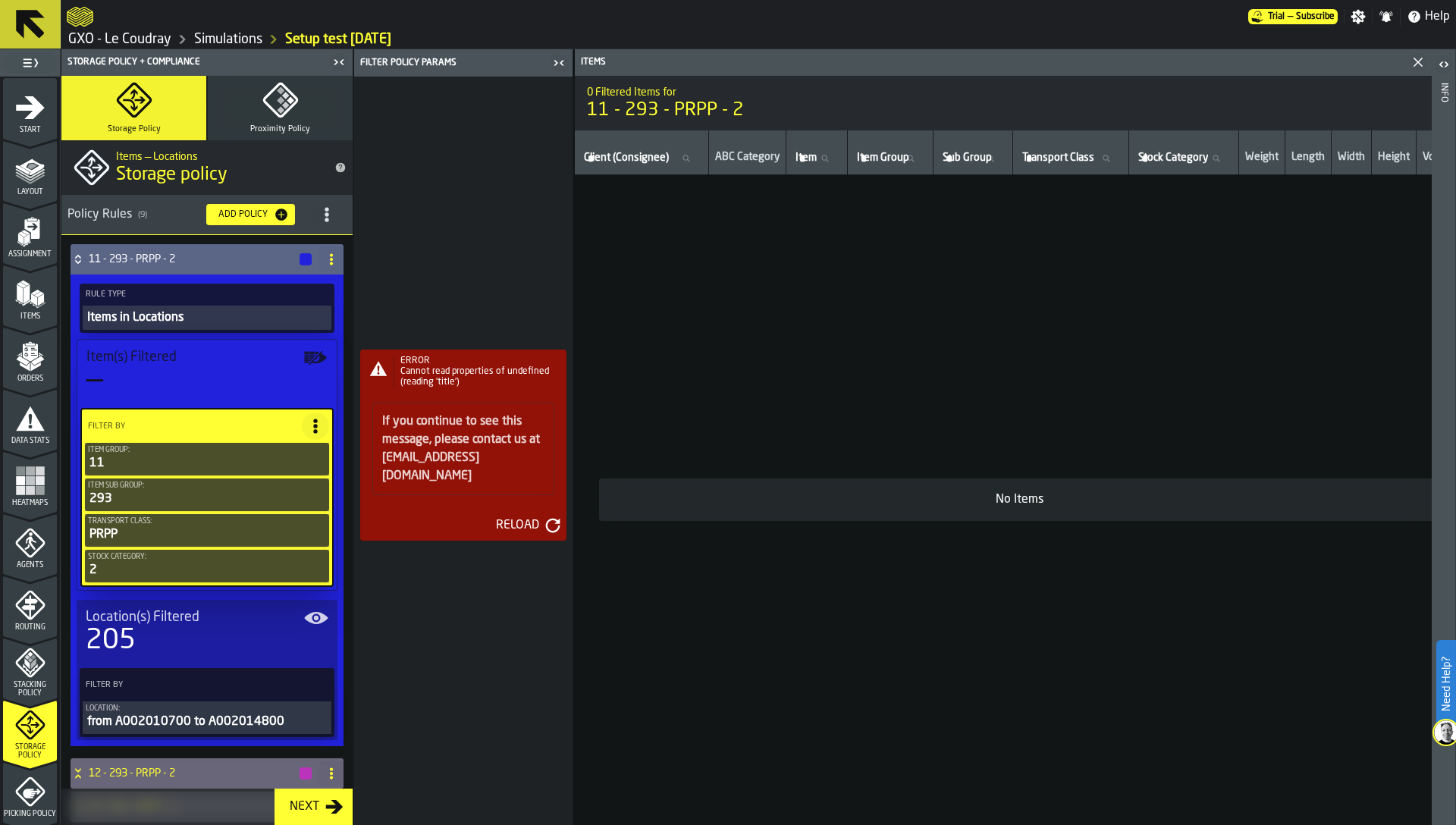
click at [190, 446] on div "Item Group:" at bounding box center [207, 449] width 238 height 8
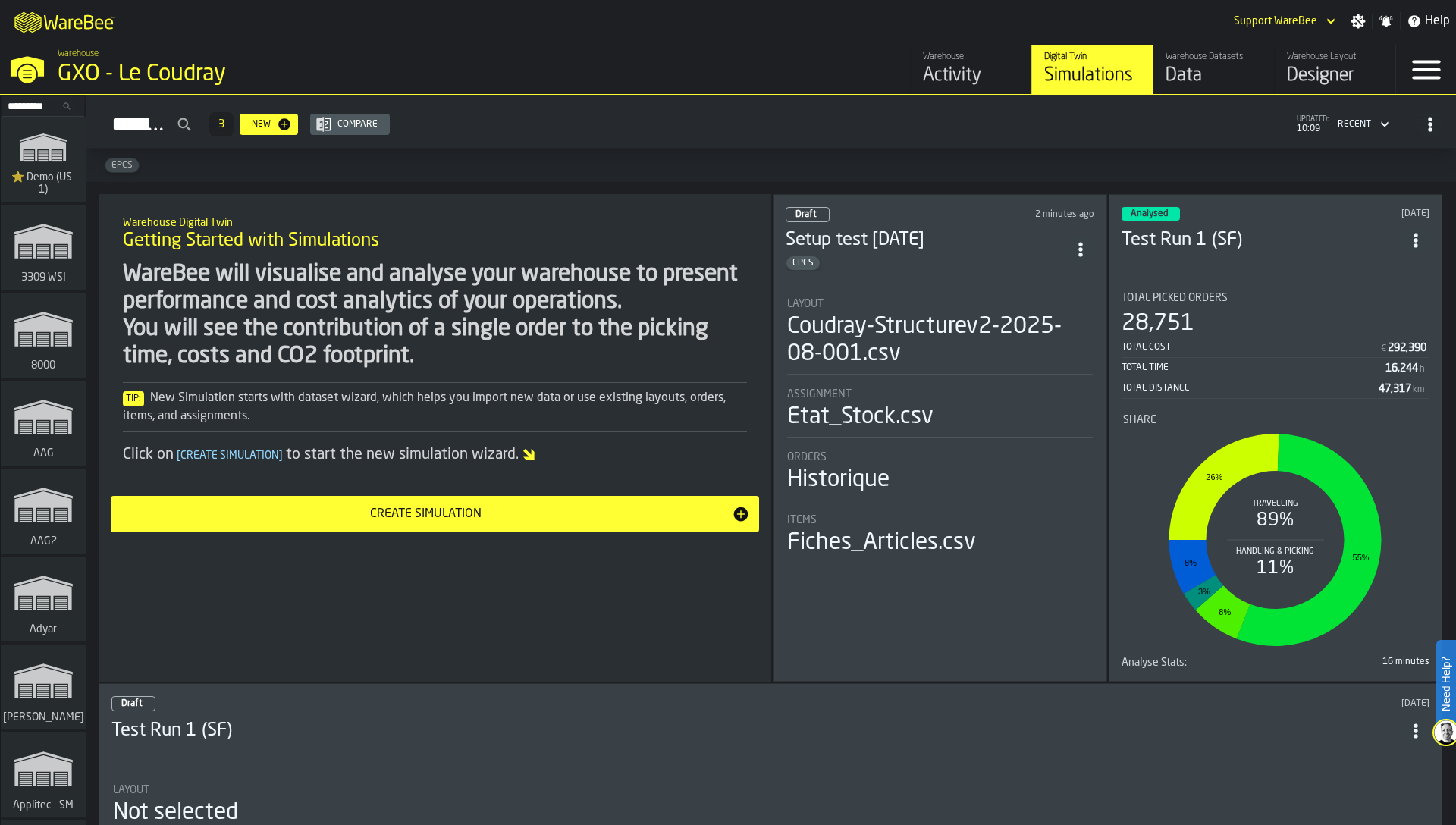
click at [1228, 76] on div "Data" at bounding box center [1213, 76] width 96 height 25
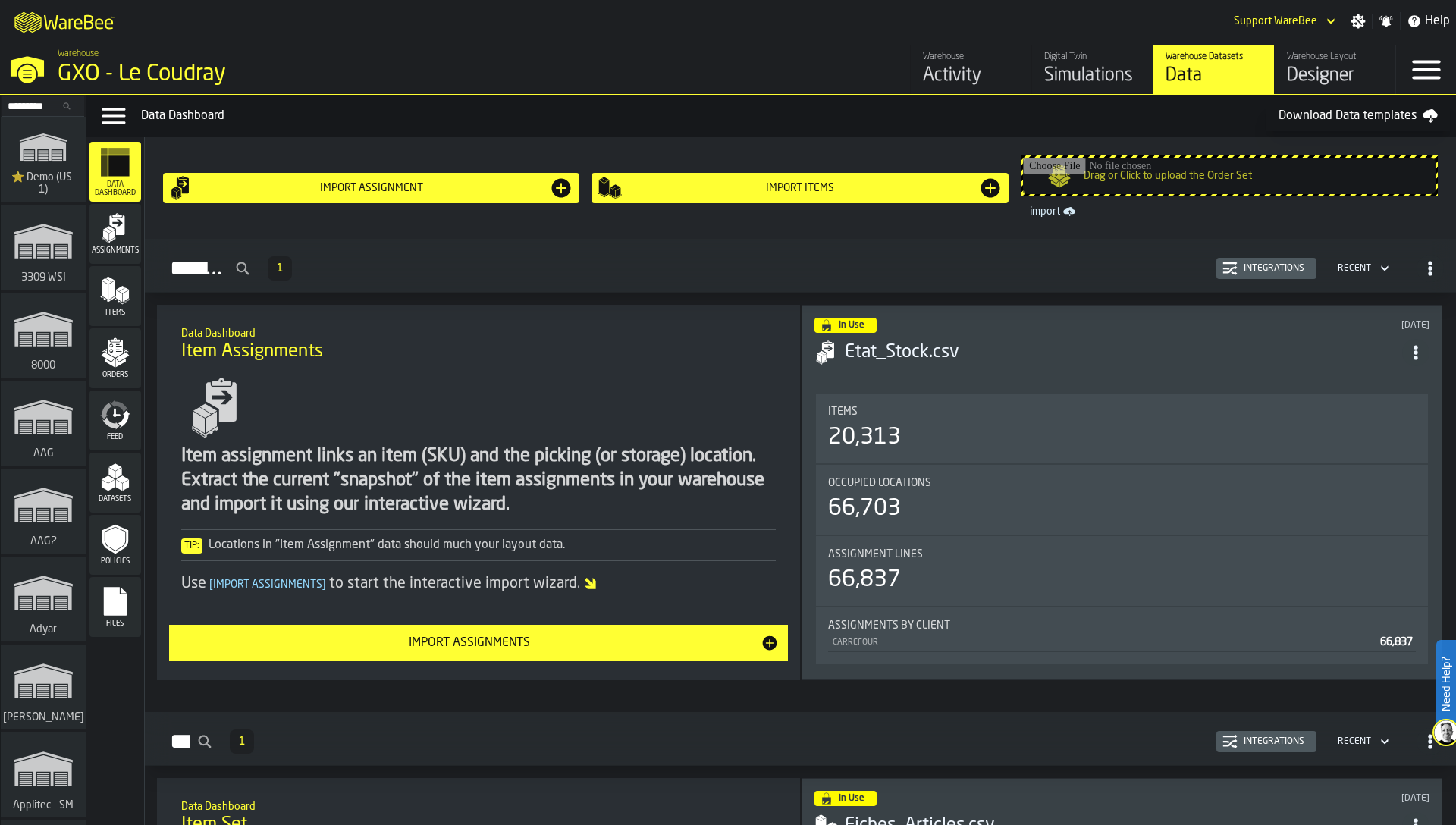
click at [109, 350] on icon "menu Orders" at bounding box center [115, 348] width 16 height 17
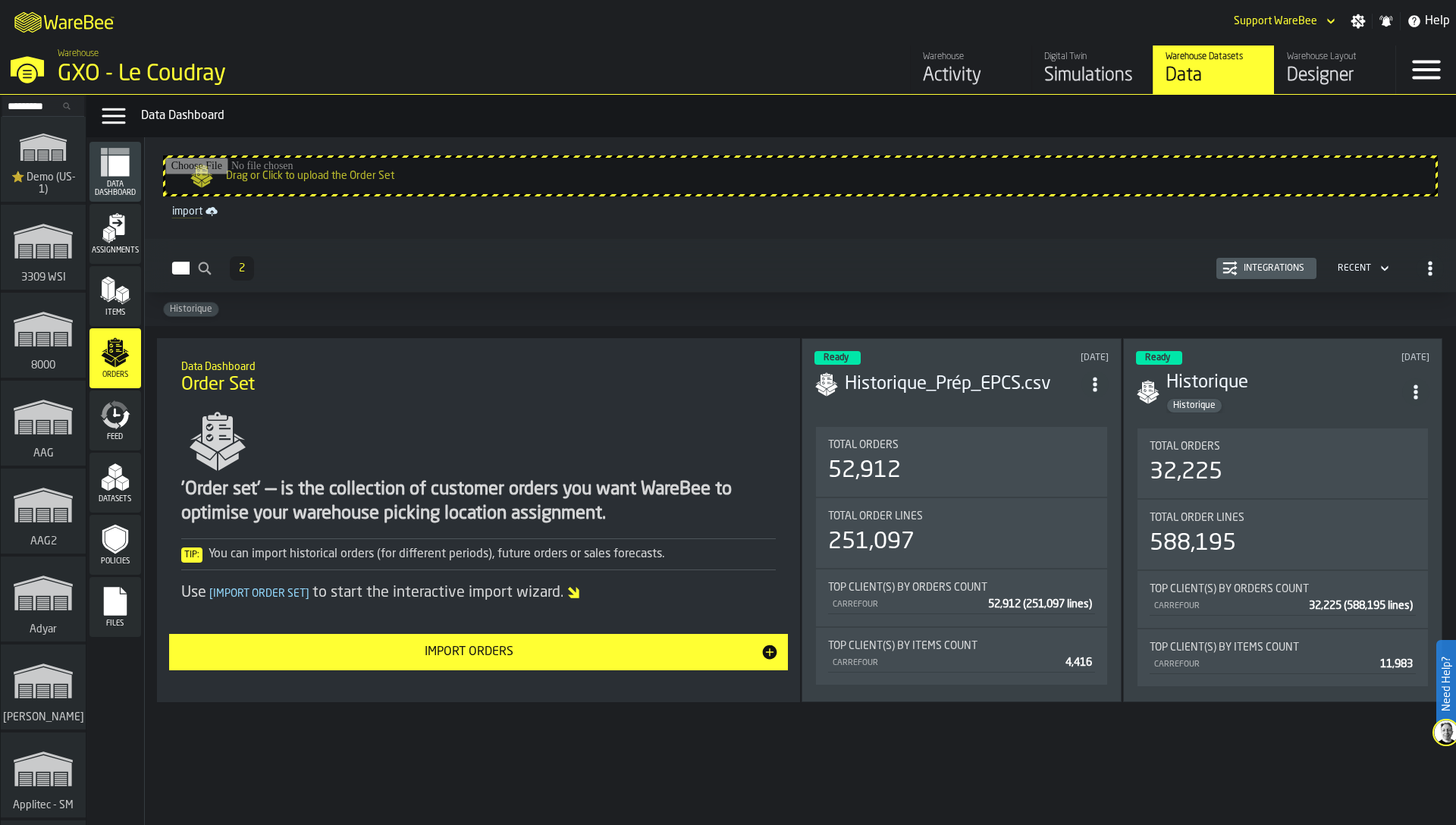
click at [1253, 463] on div "32,225" at bounding box center [1283, 472] width 266 height 27
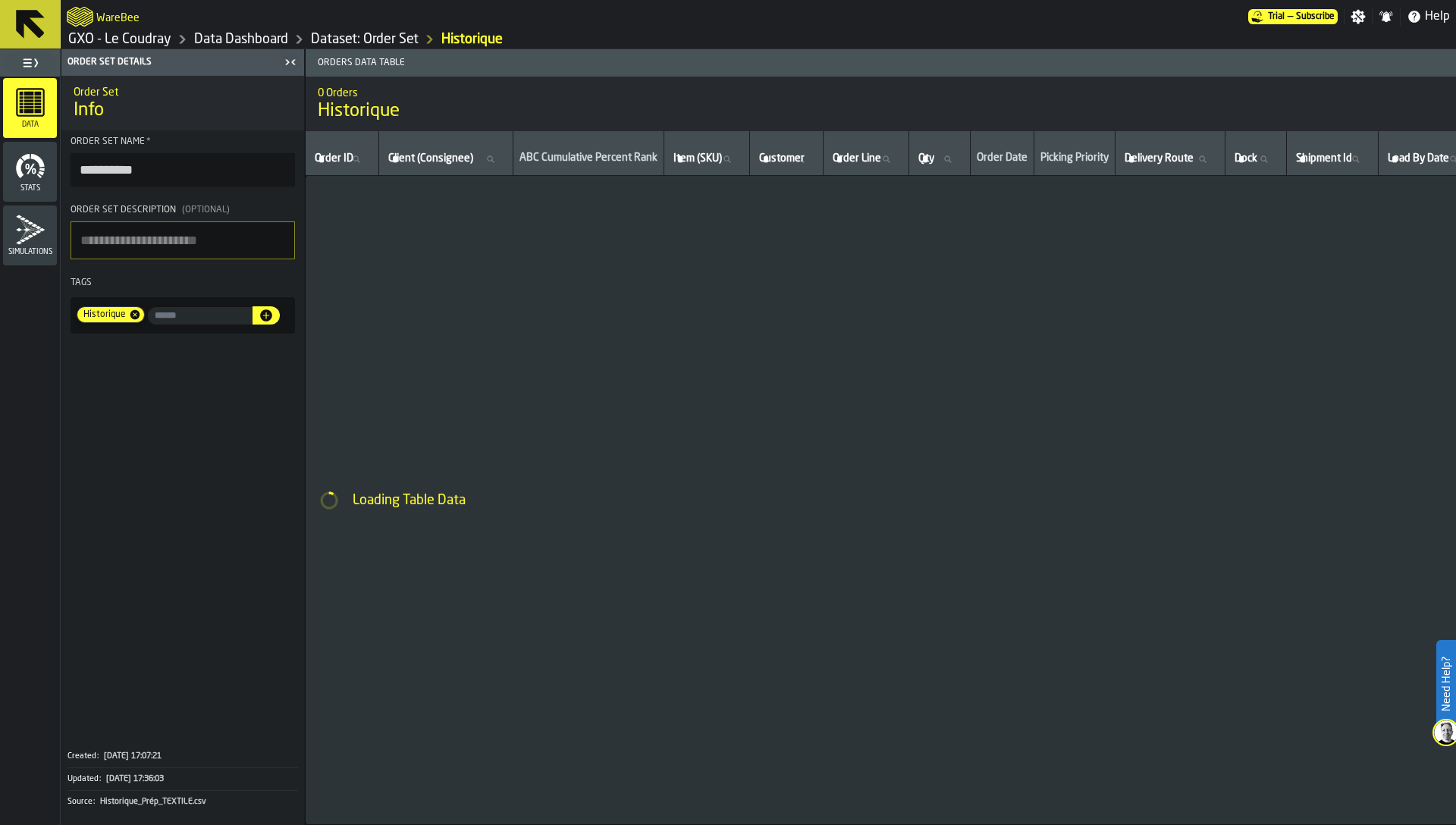
click at [156, 167] on input "**********" at bounding box center [182, 169] width 224 height 33
drag, startPoint x: 234, startPoint y: 170, endPoint x: 288, endPoint y: 175, distance: 54.2
click at [286, 176] on input "**********" at bounding box center [182, 169] width 224 height 33
click at [263, 171] on input "**********" at bounding box center [182, 169] width 224 height 33
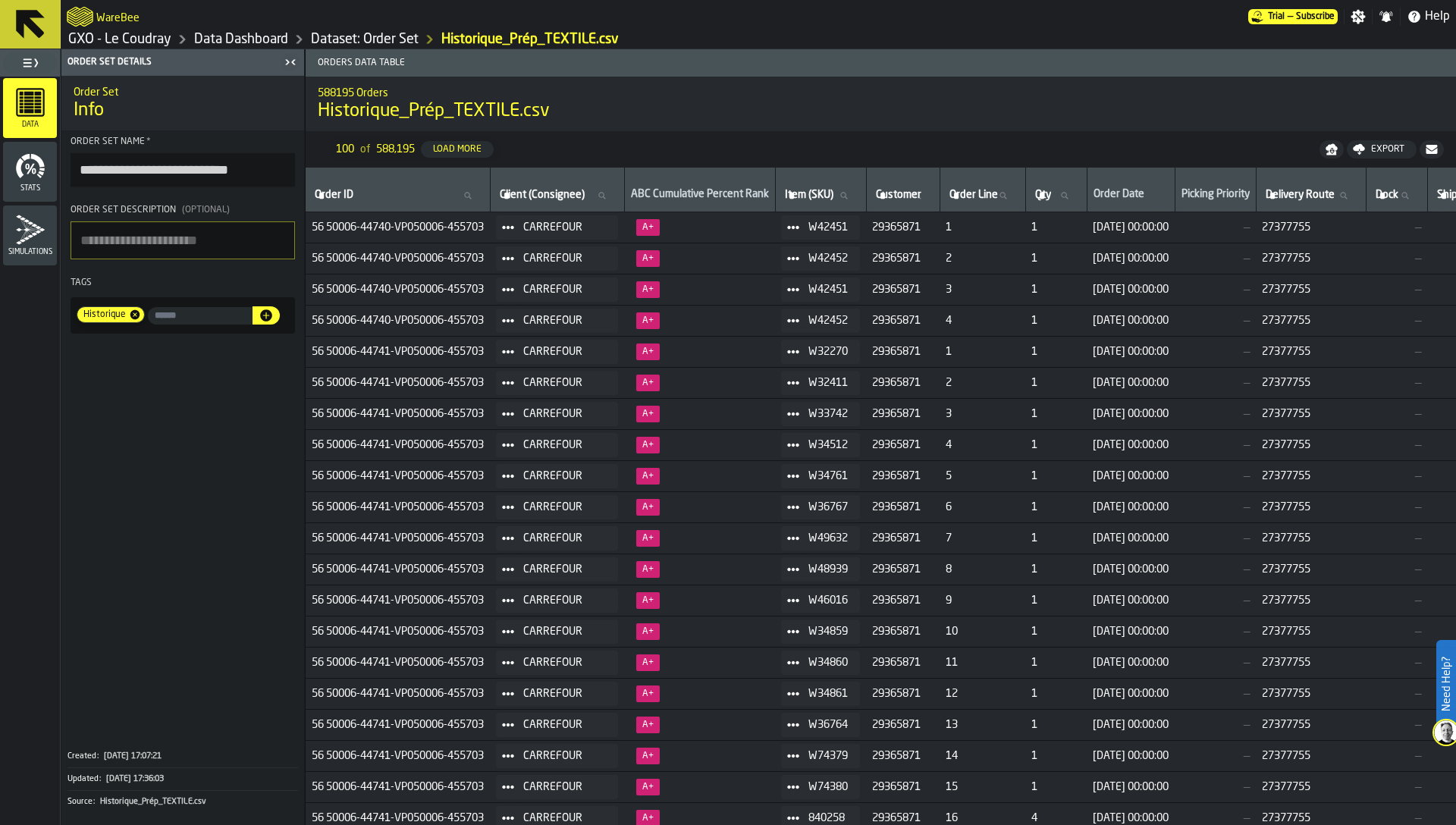
drag, startPoint x: 260, startPoint y: 167, endPoint x: 232, endPoint y: 168, distance: 28.0
click at [232, 168] on input "**********" at bounding box center [182, 169] width 224 height 33
type input "**********"
click at [162, 241] on textarea "Order Set Description (Optional)" at bounding box center [182, 240] width 224 height 38
click at [379, 38] on link "Dataset: Order Set" at bounding box center [365, 39] width 108 height 16
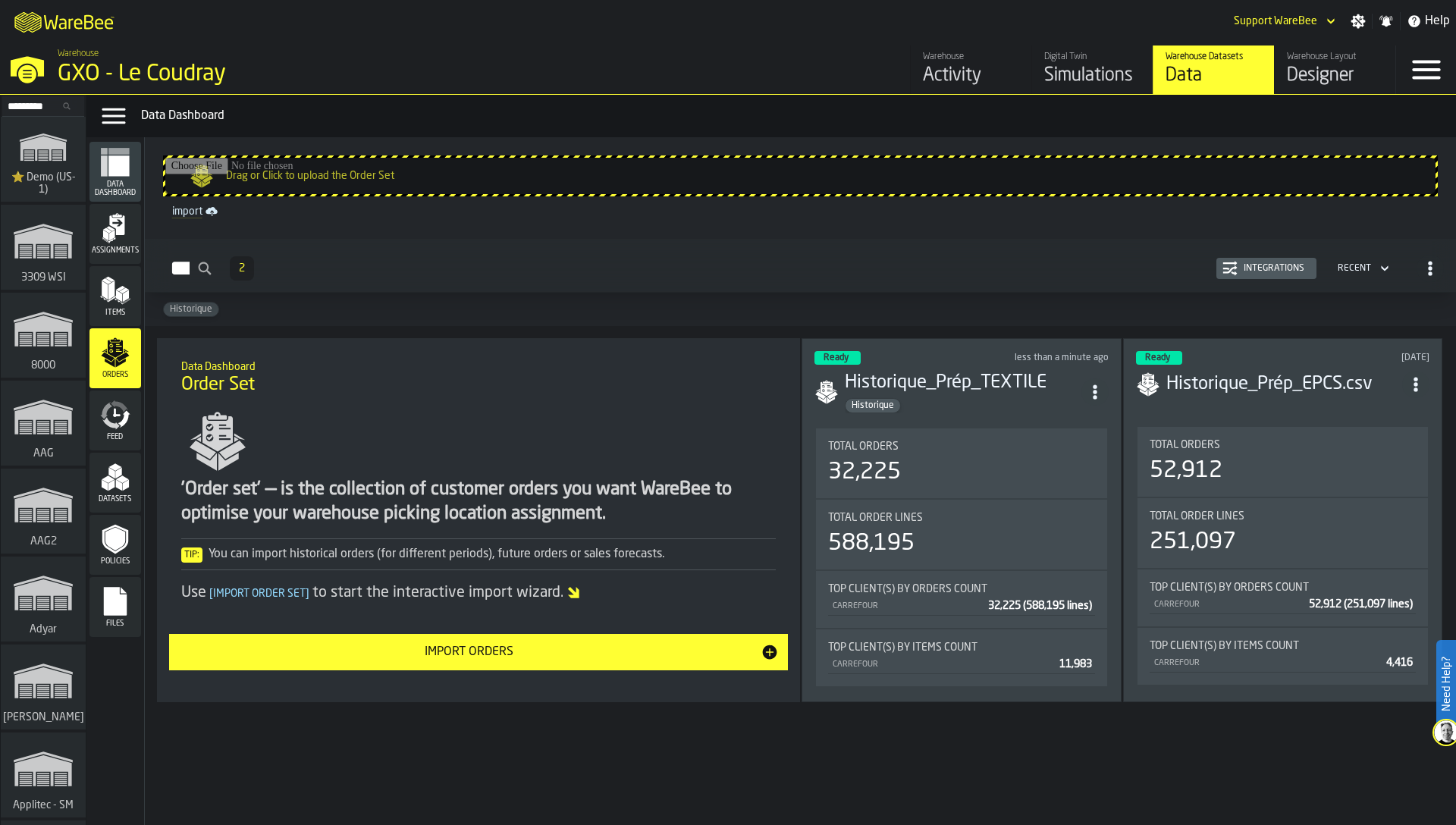
click at [1246, 417] on div "Ready 22 days ago Historique_Prép_EPCS.csv Total Orders 52,912 Total Order Lin…" at bounding box center [1283, 520] width 319 height 364
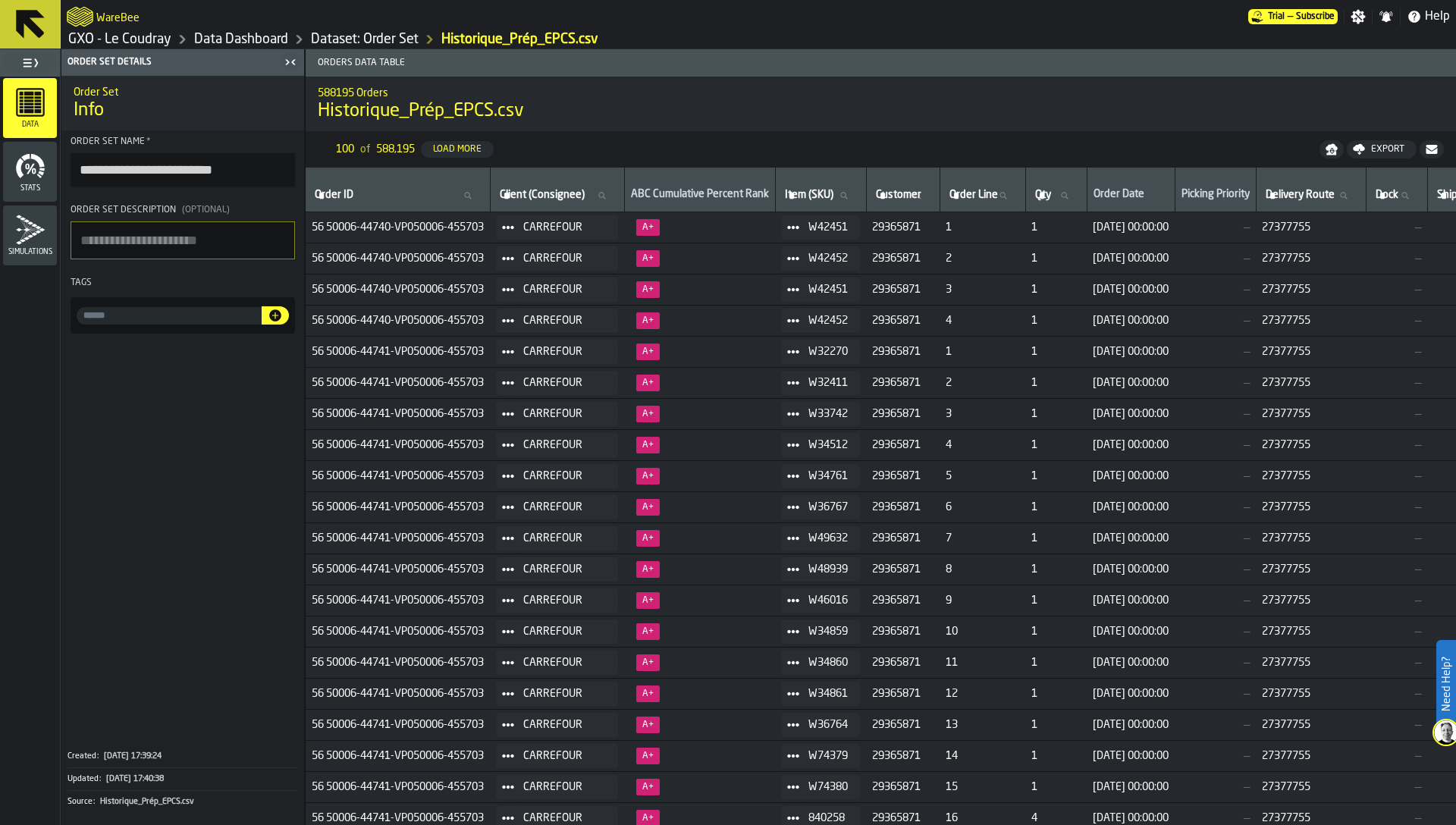
drag, startPoint x: 216, startPoint y: 172, endPoint x: 280, endPoint y: 172, distance: 64.0
click at [279, 172] on input "**********" at bounding box center [182, 169] width 224 height 33
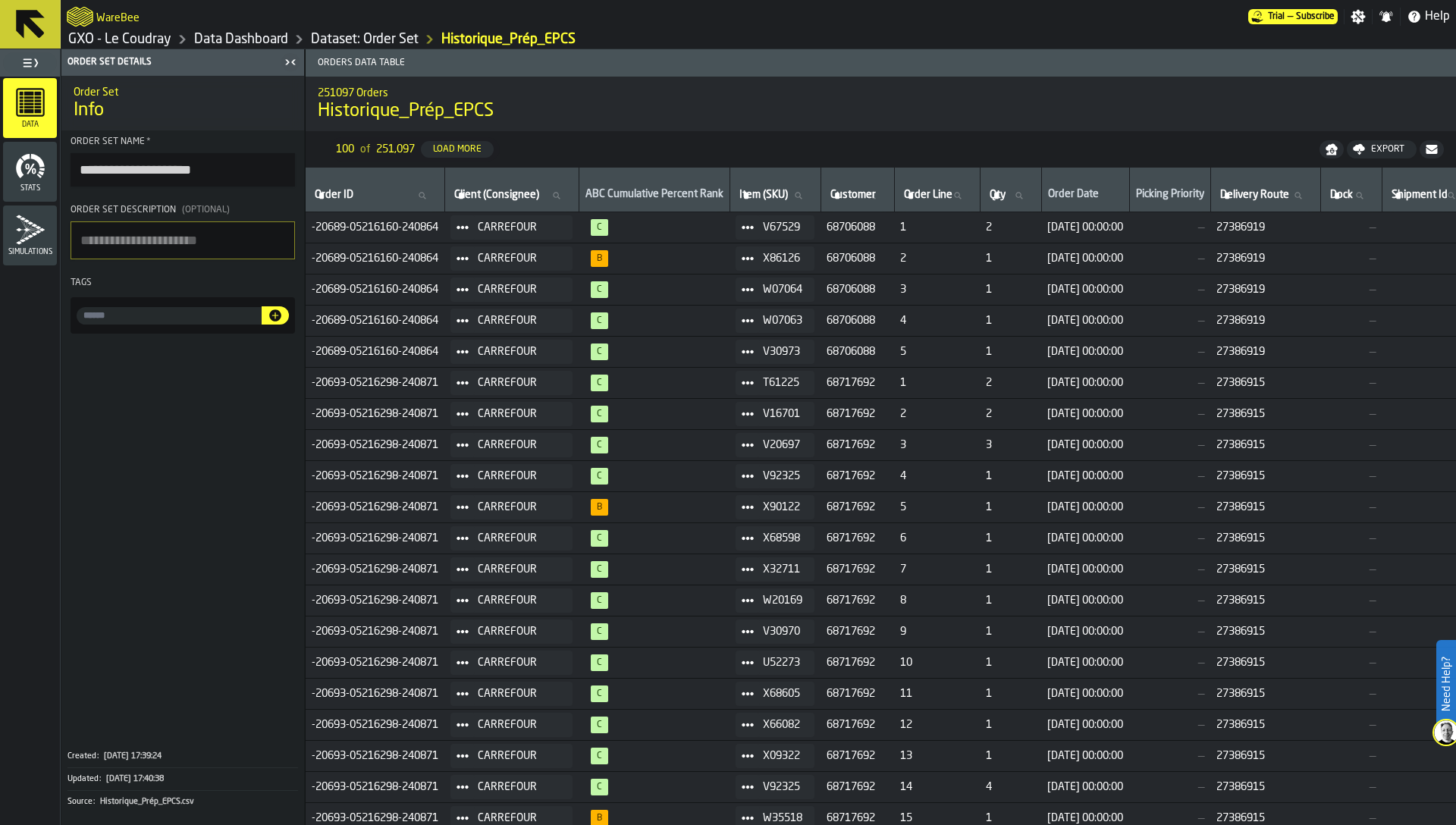
type input "**********"
click at [205, 254] on textarea "Order Set Description (Optional)" at bounding box center [182, 240] width 224 height 38
click at [352, 33] on link "Dataset: Order Set" at bounding box center [365, 39] width 108 height 16
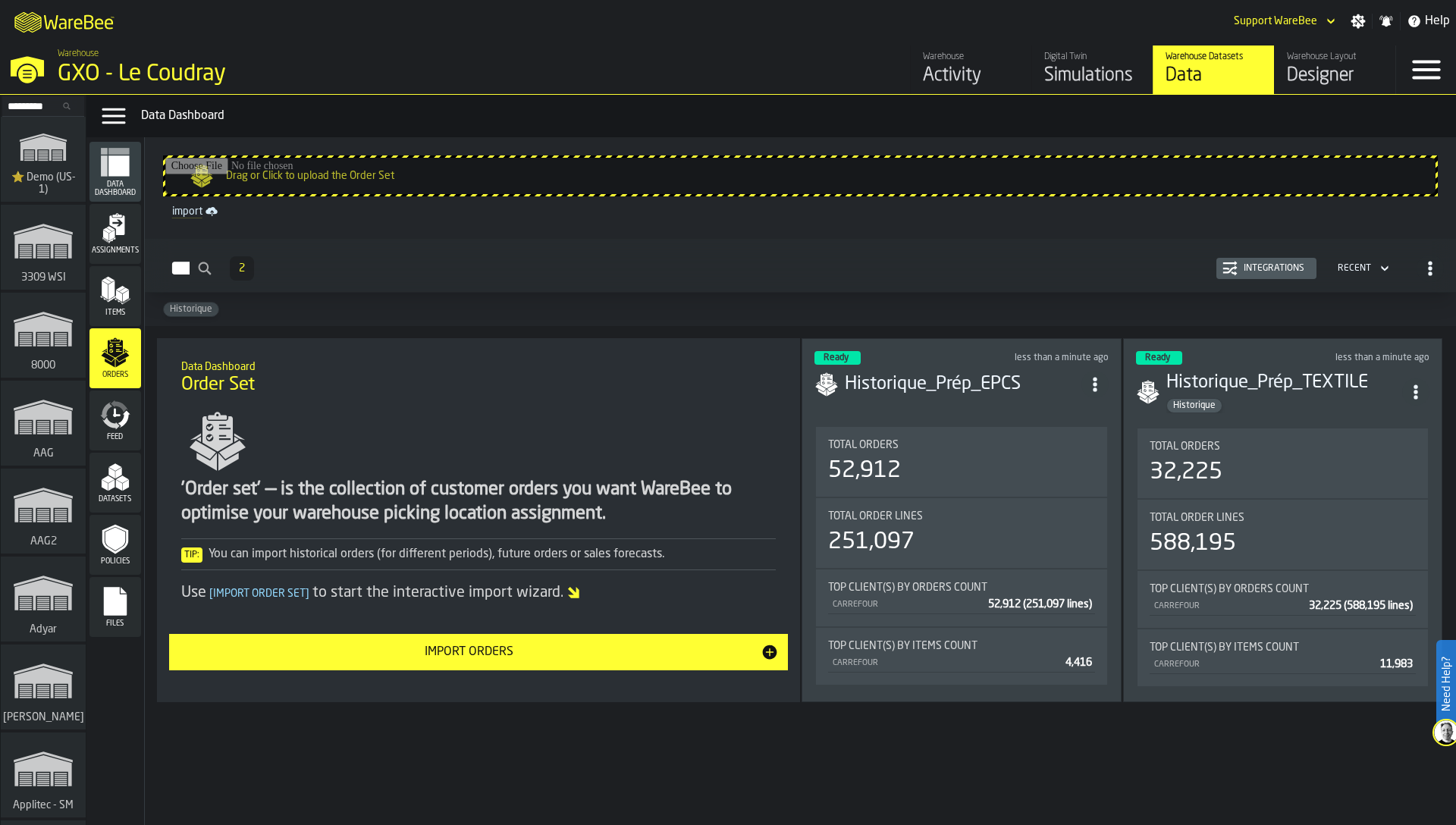
click at [1256, 273] on div "Integrations" at bounding box center [1275, 269] width 73 height 11
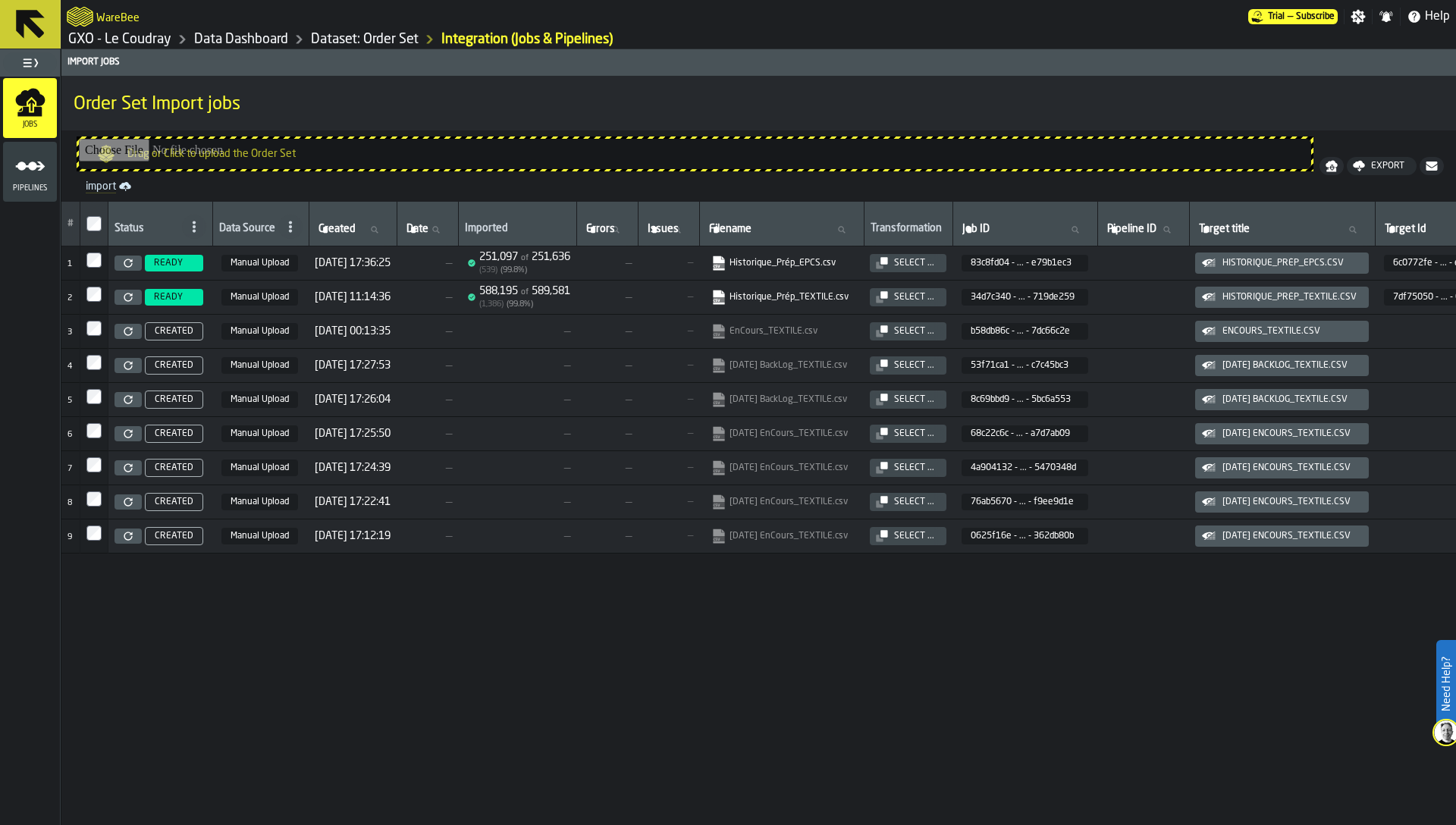
click at [131, 262] on icon at bounding box center [128, 263] width 9 height 9
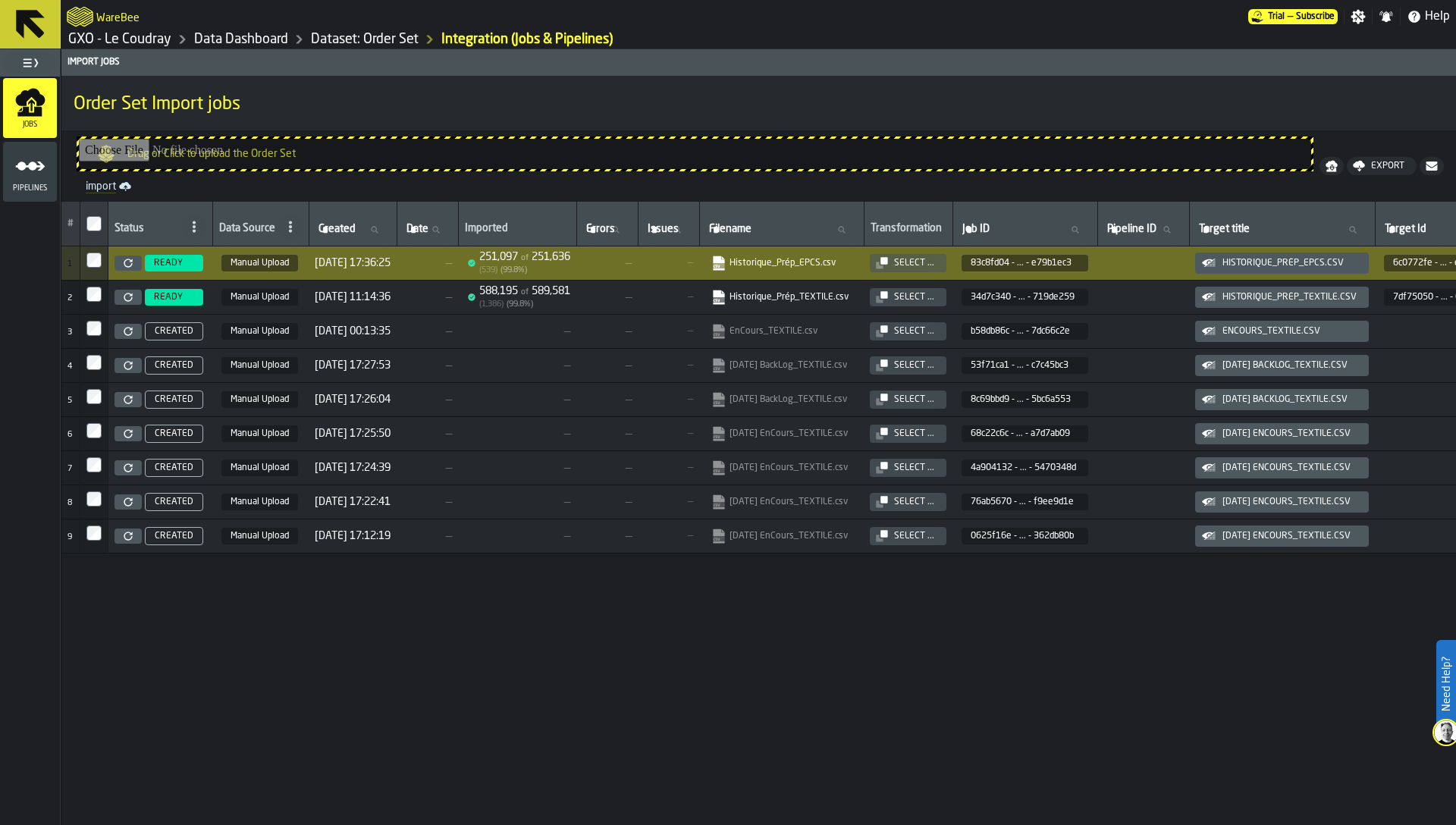
click at [127, 301] on icon at bounding box center [128, 297] width 9 height 9
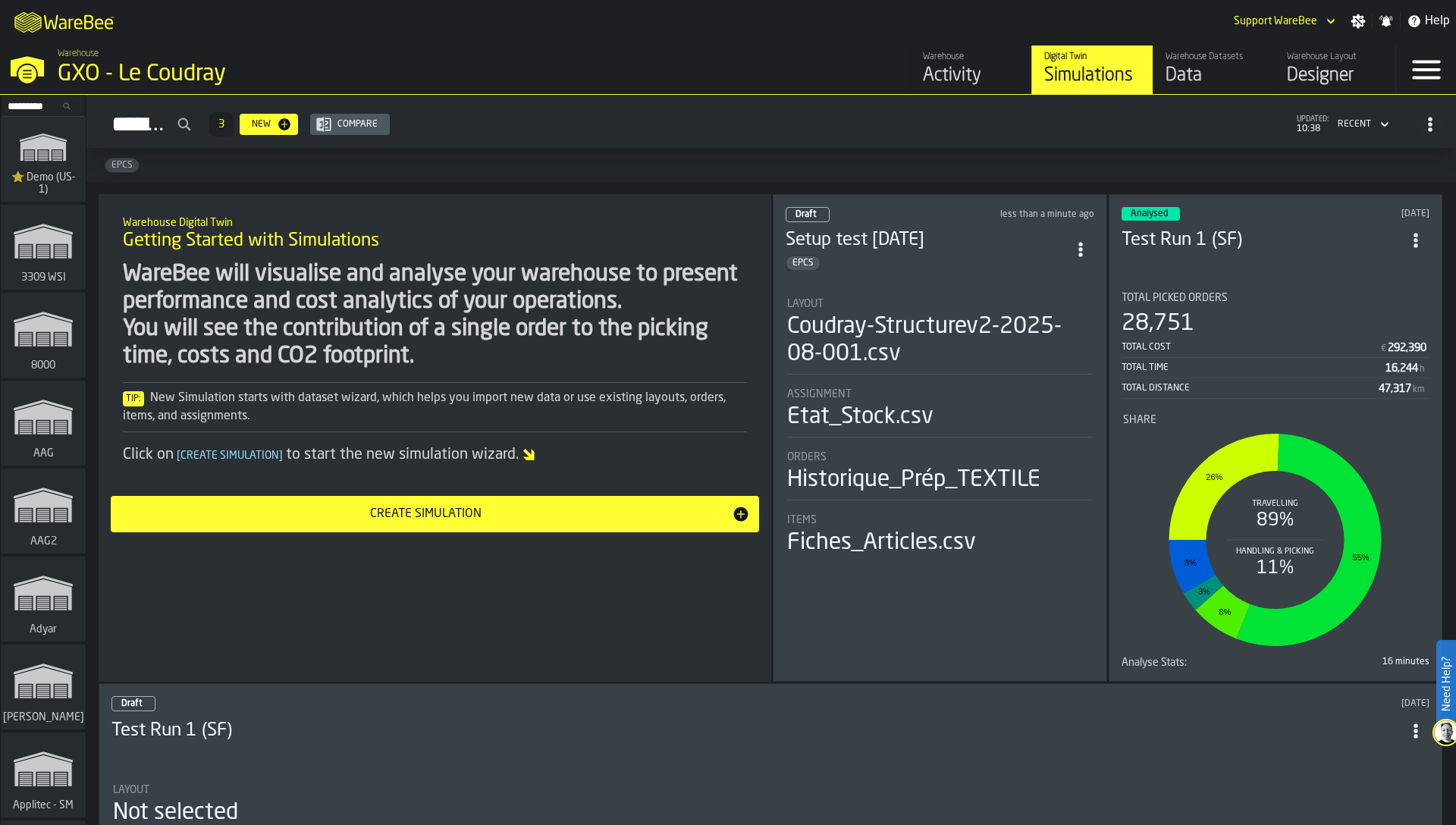
click at [1182, 59] on div "Warehouse Datasets" at bounding box center [1213, 57] width 96 height 11
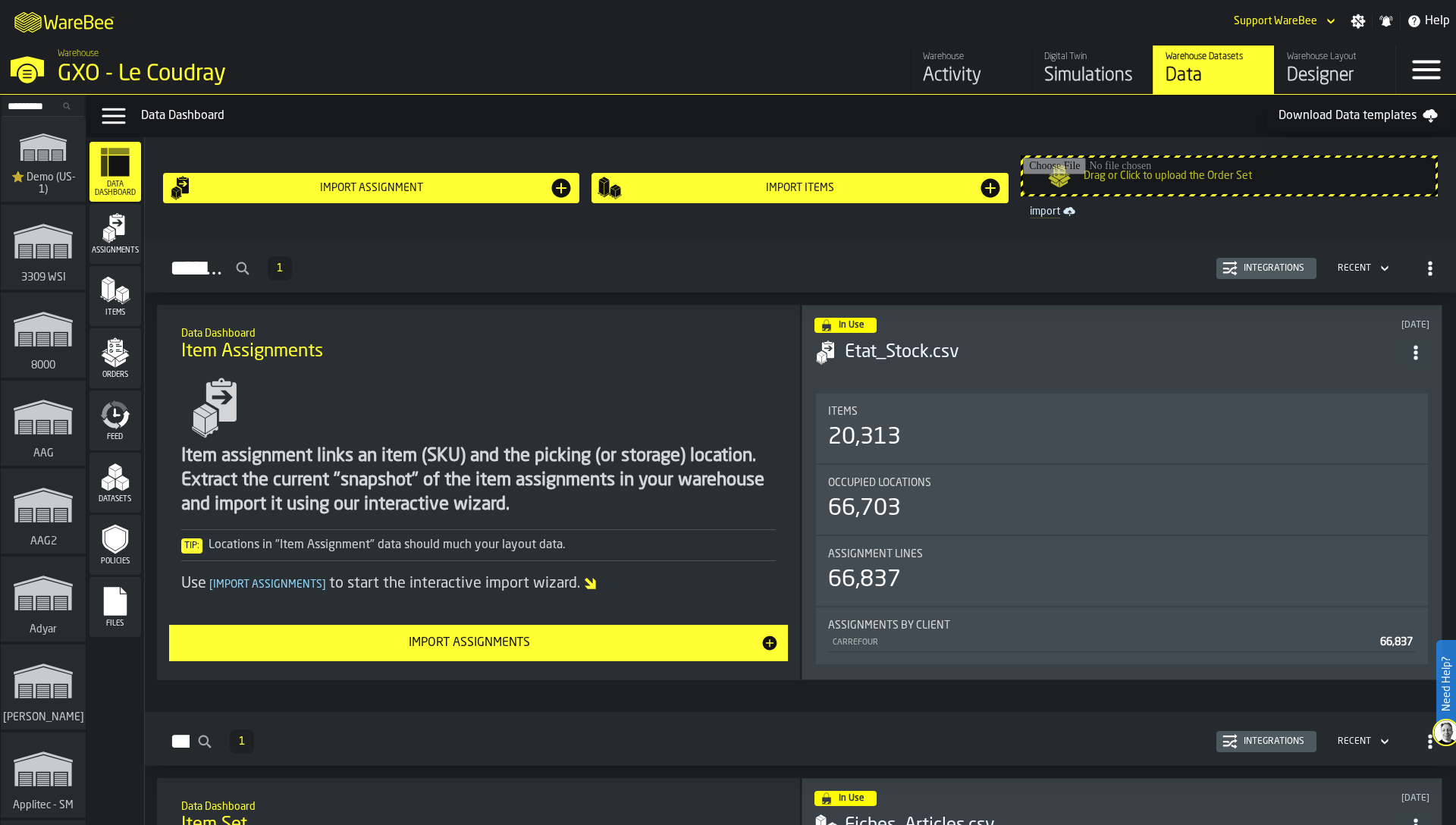
click at [113, 309] on span "Items" at bounding box center [115, 312] width 51 height 8
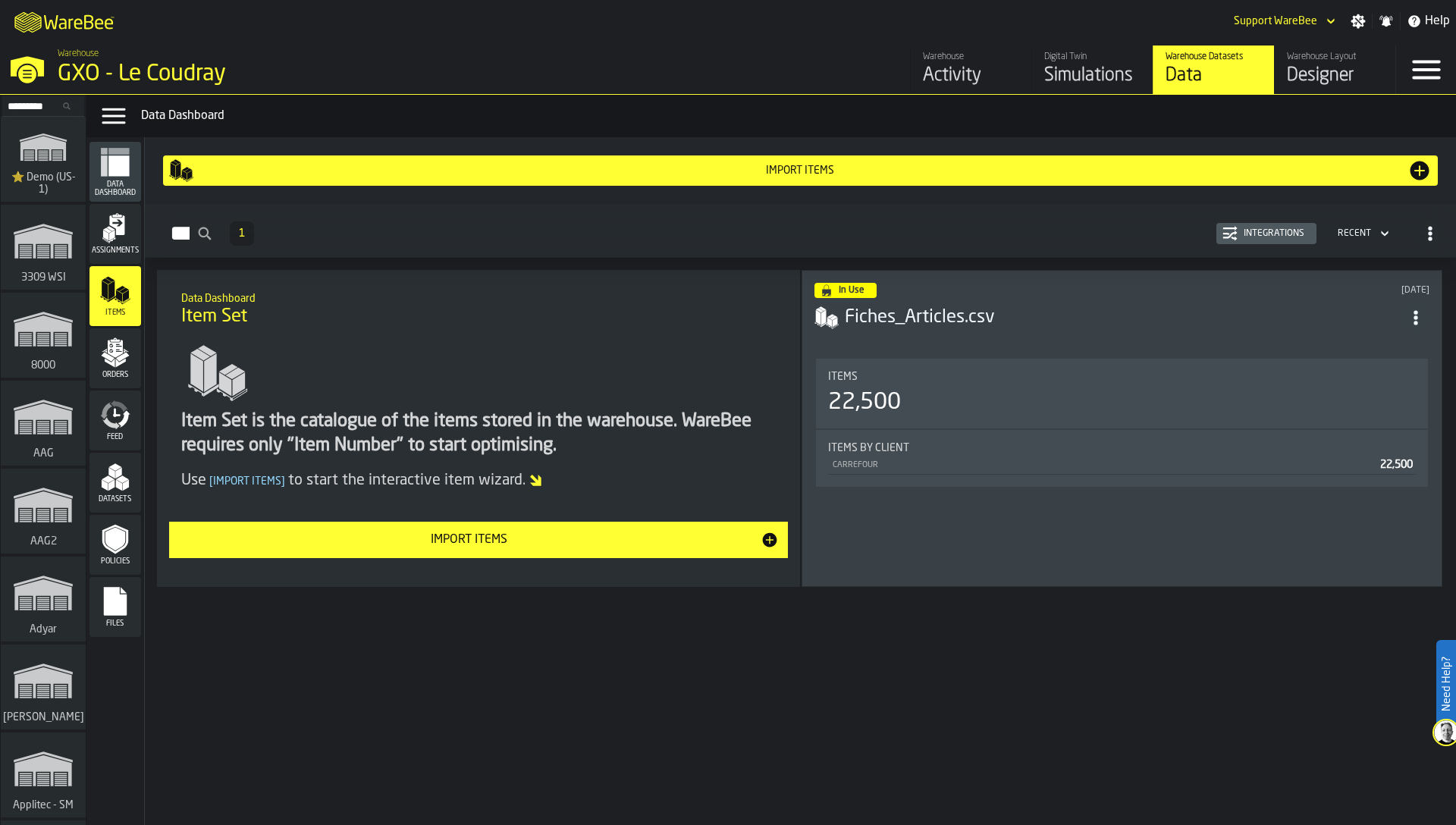
click at [1269, 232] on div "Integrations" at bounding box center [1275, 233] width 73 height 11
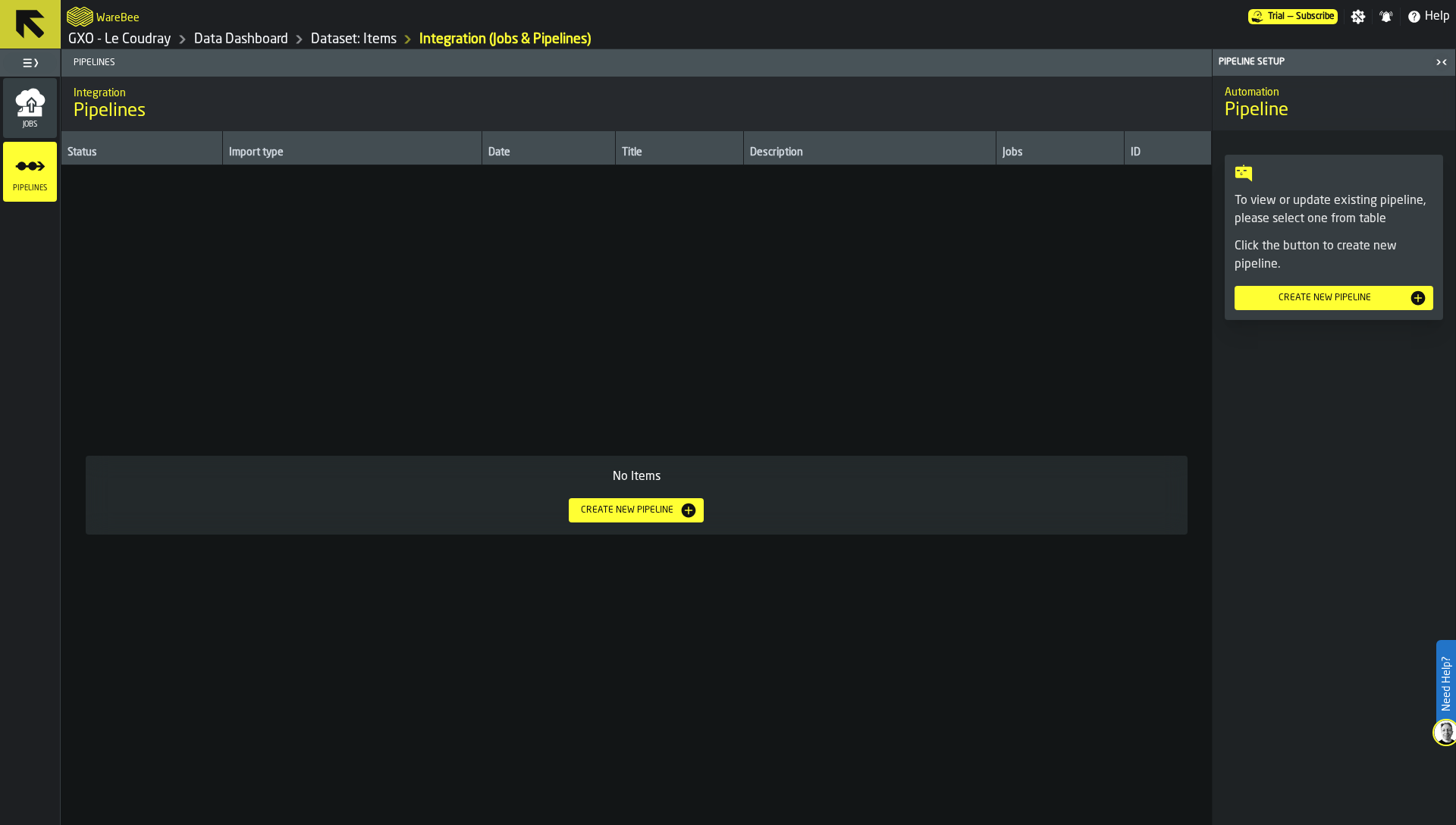
click at [28, 112] on icon "menu Jobs" at bounding box center [29, 112] width 25 height 10
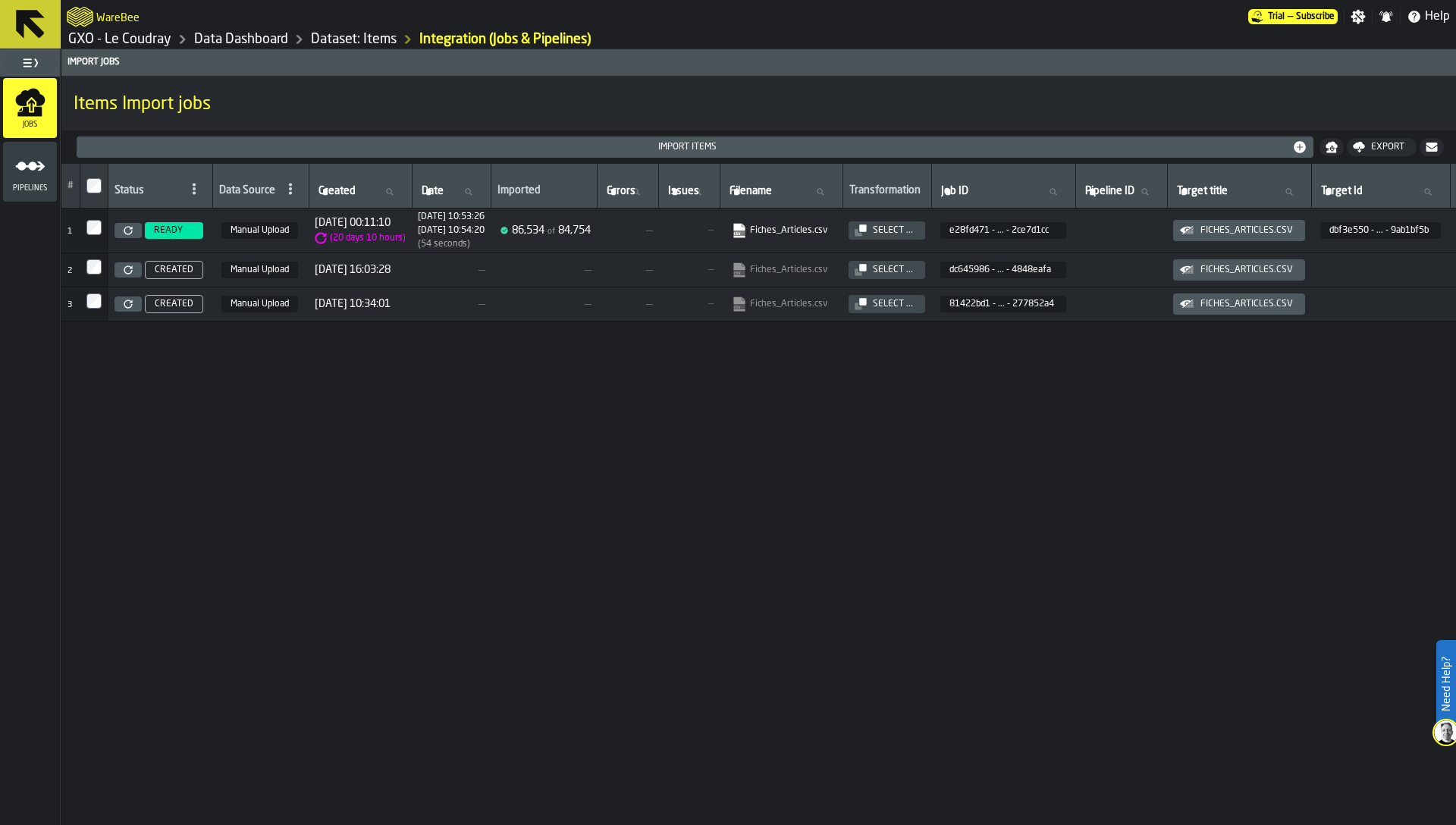
click at [124, 230] on icon at bounding box center [127, 230] width 8 height 8
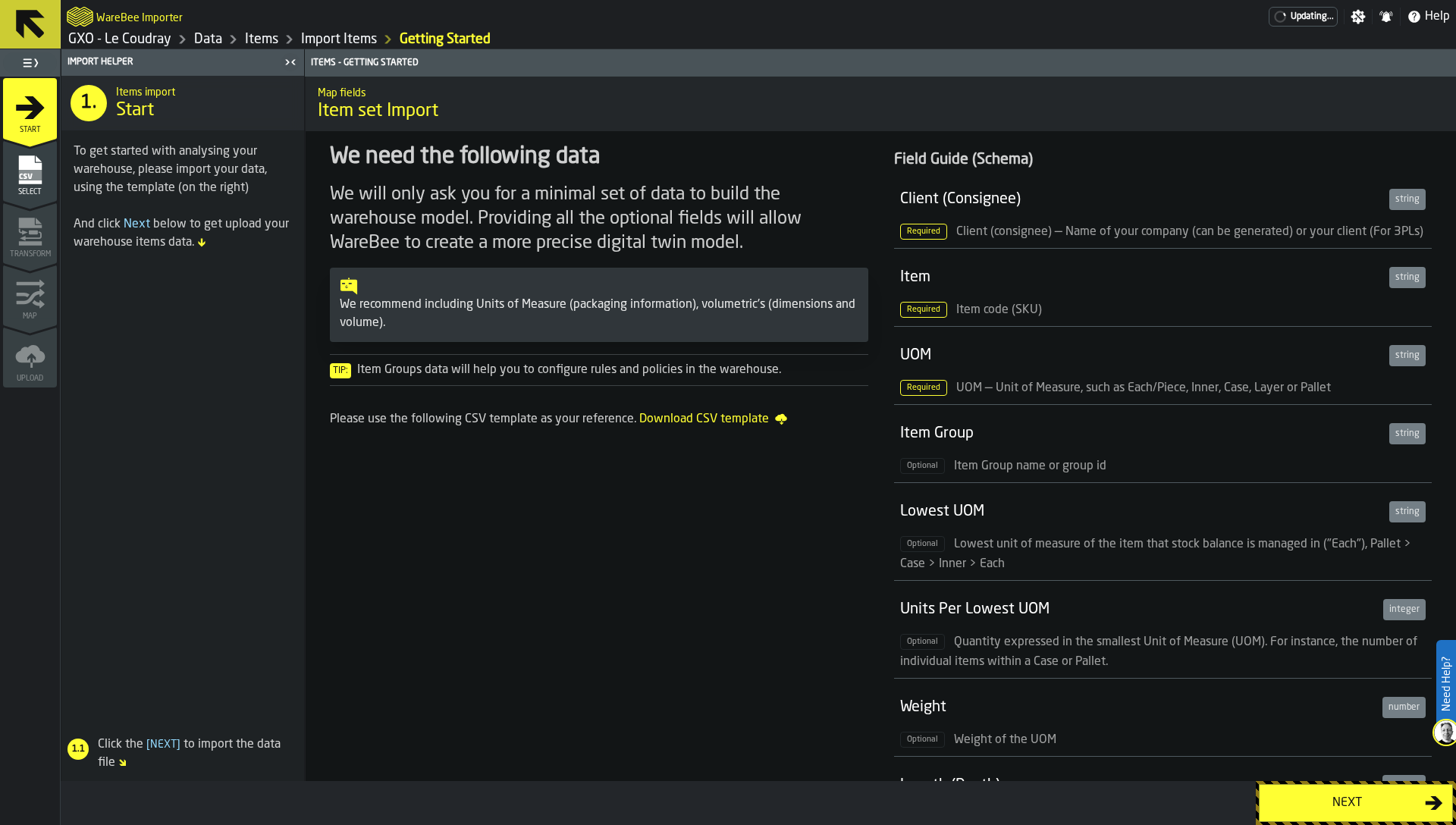
click at [20, 170] on rect "menu Select" at bounding box center [29, 176] width 23 height 11
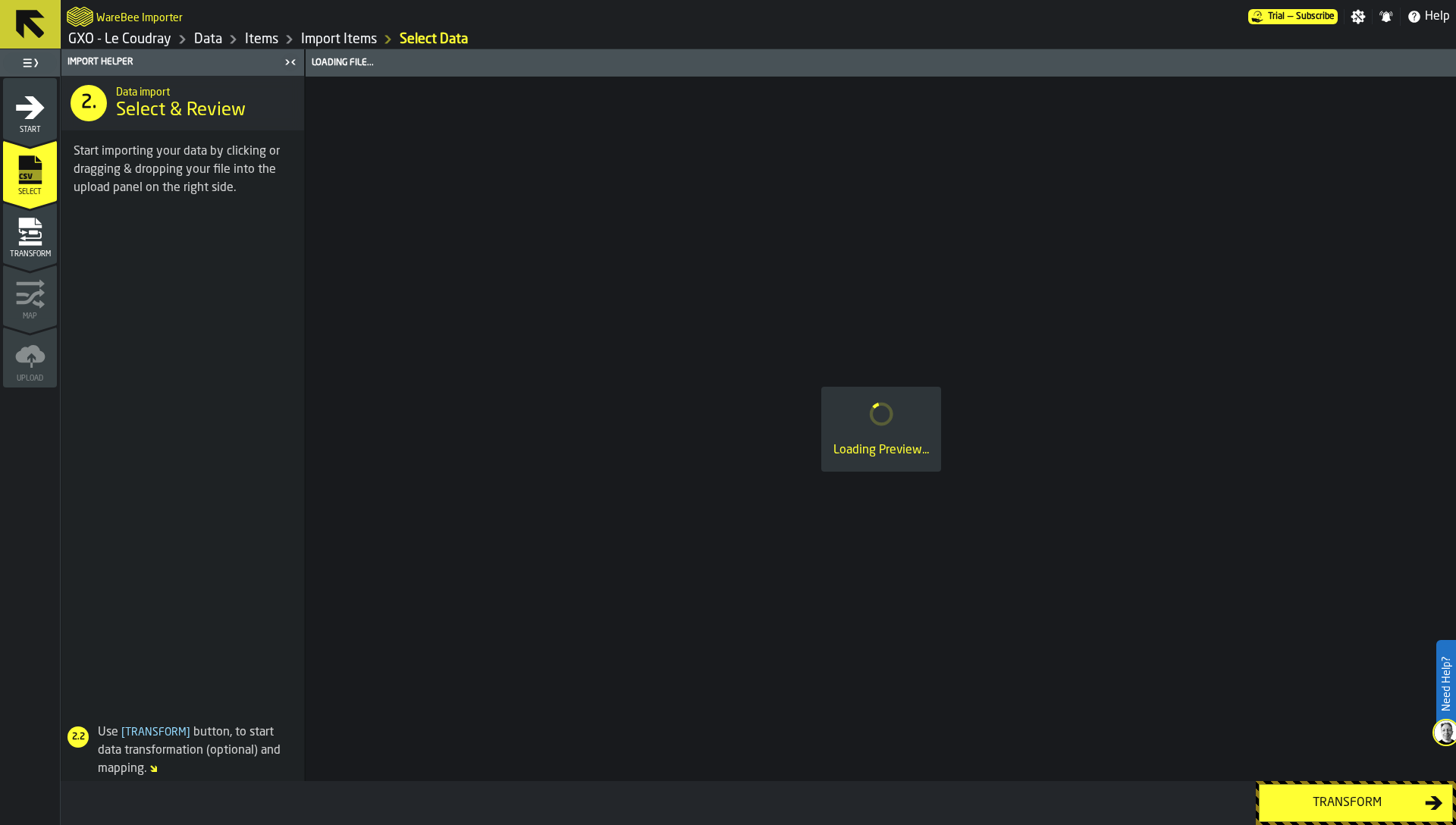
click at [25, 220] on icon "menu Transform" at bounding box center [29, 222] width 23 height 10
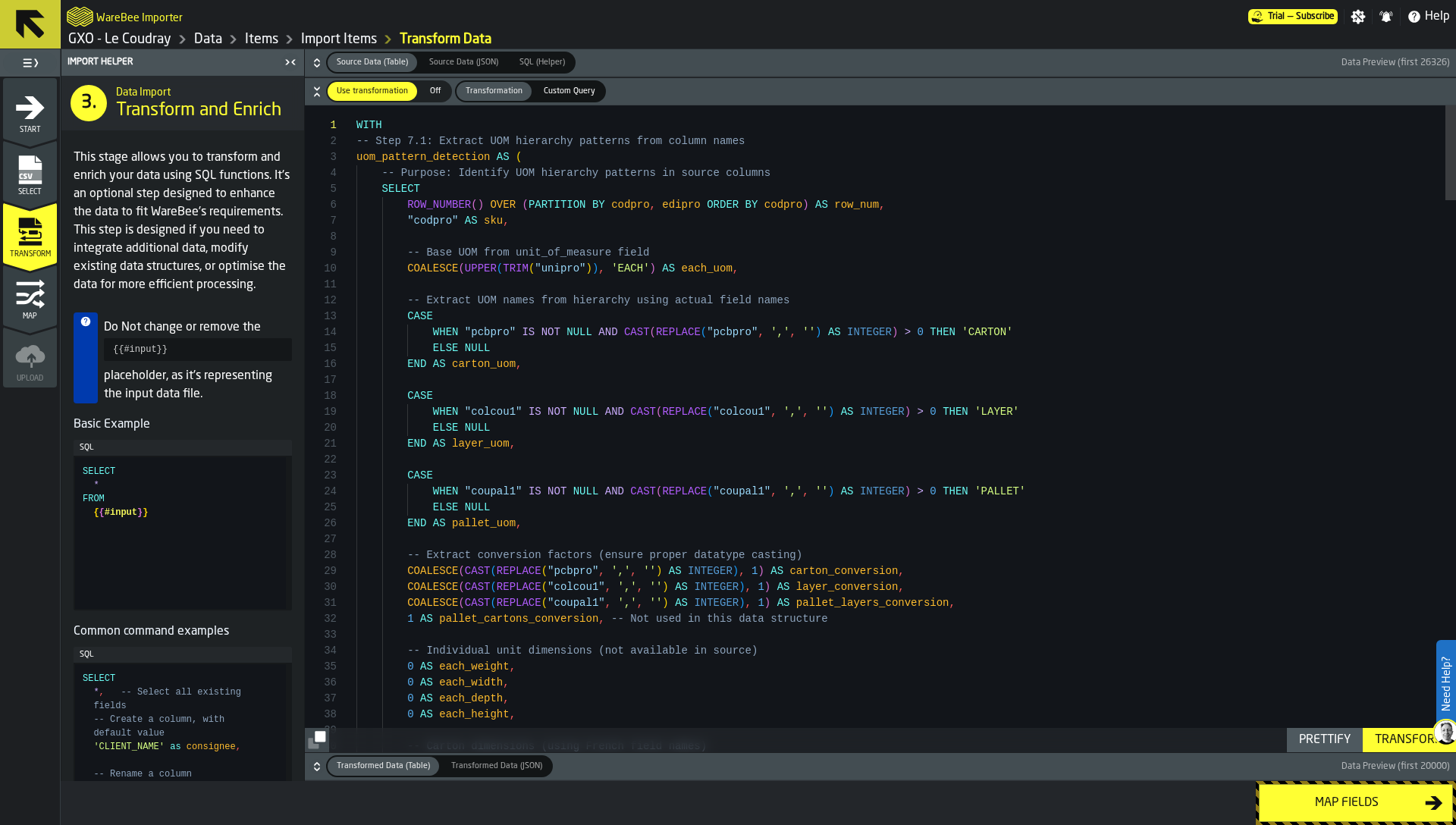
click at [312, 61] on icon "button-" at bounding box center [317, 63] width 16 height 16
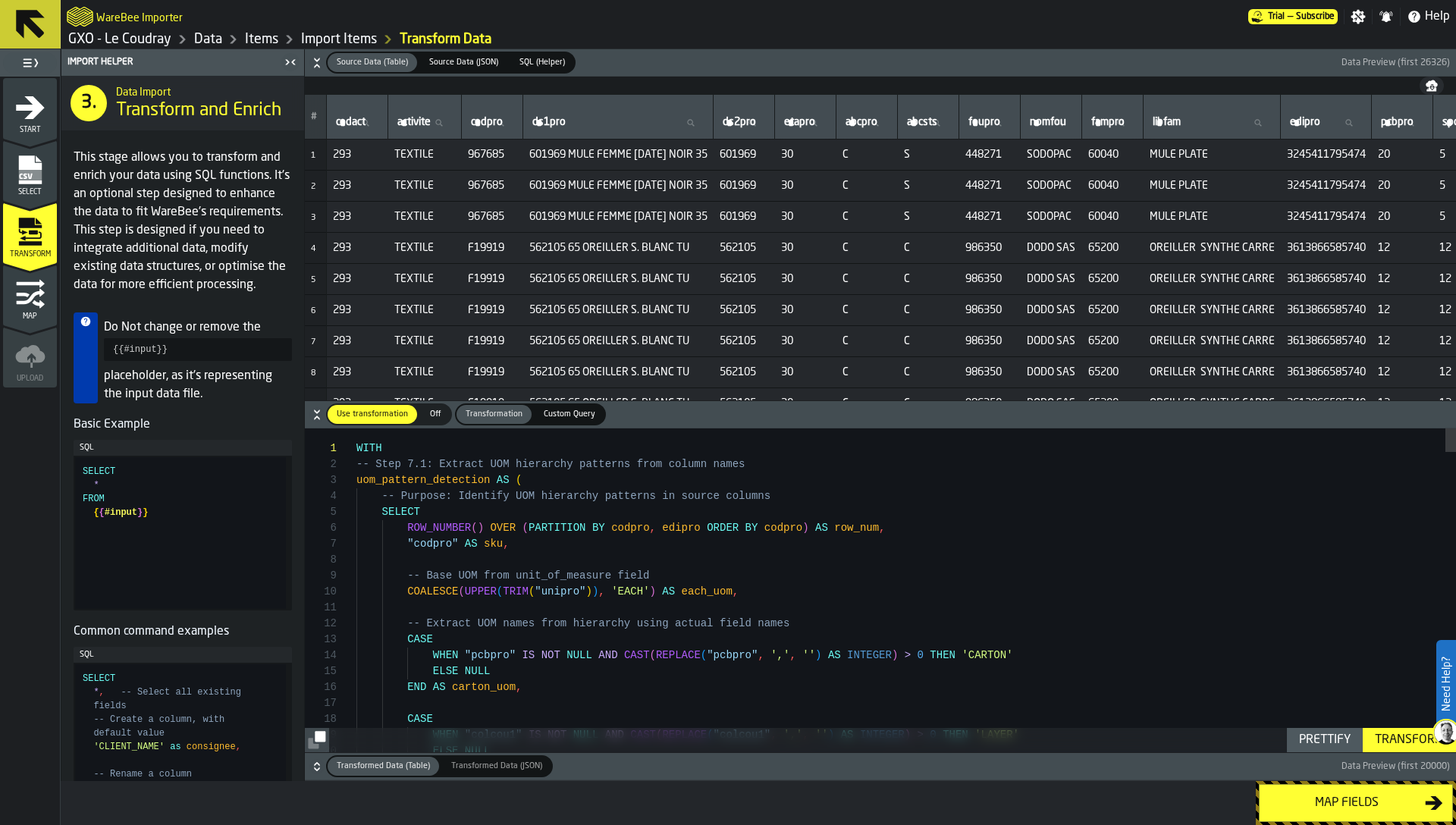
click at [288, 61] on icon "button-toggle-Close me" at bounding box center [287, 62] width 4 height 5
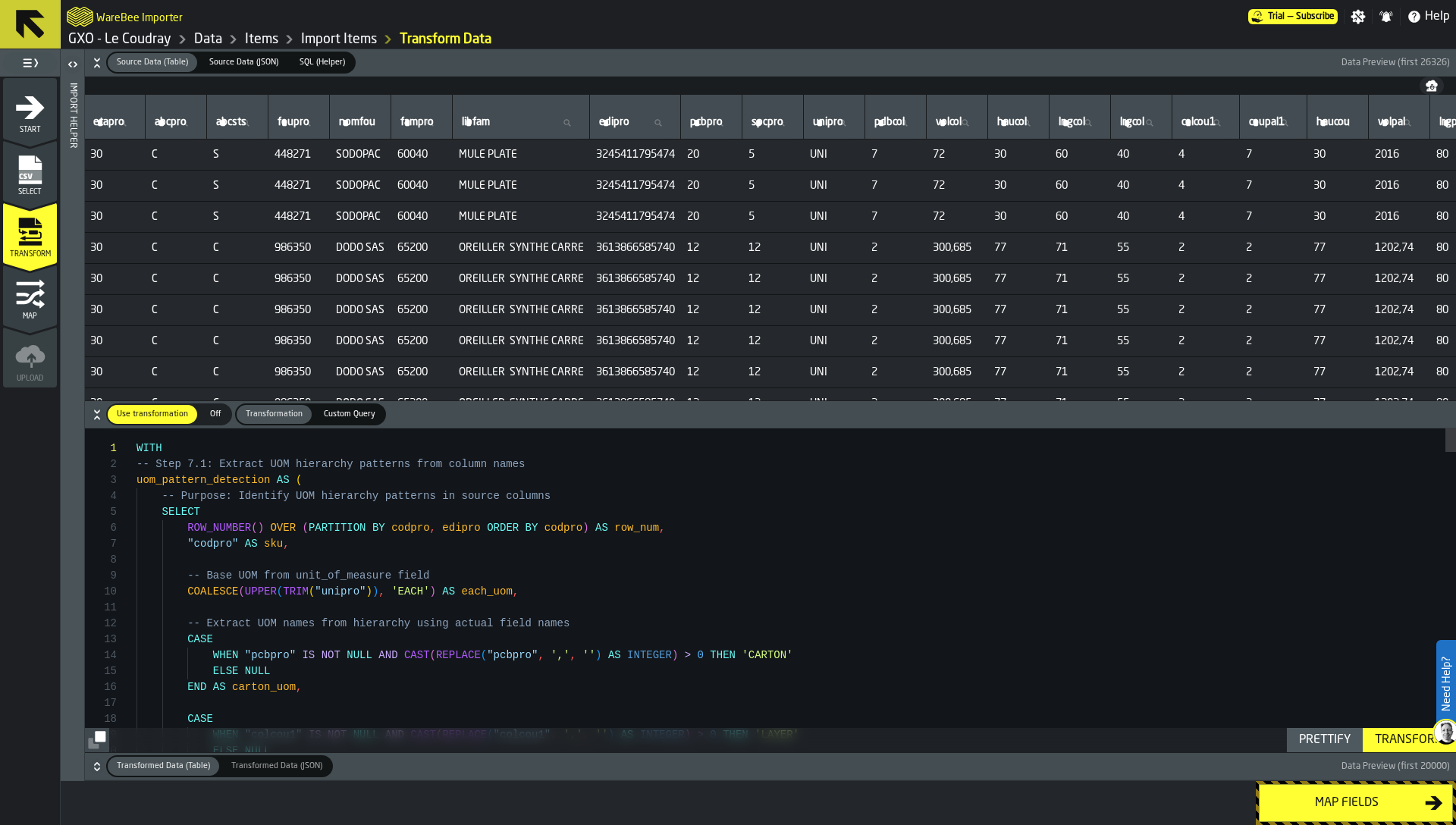
scroll to position [0, 562]
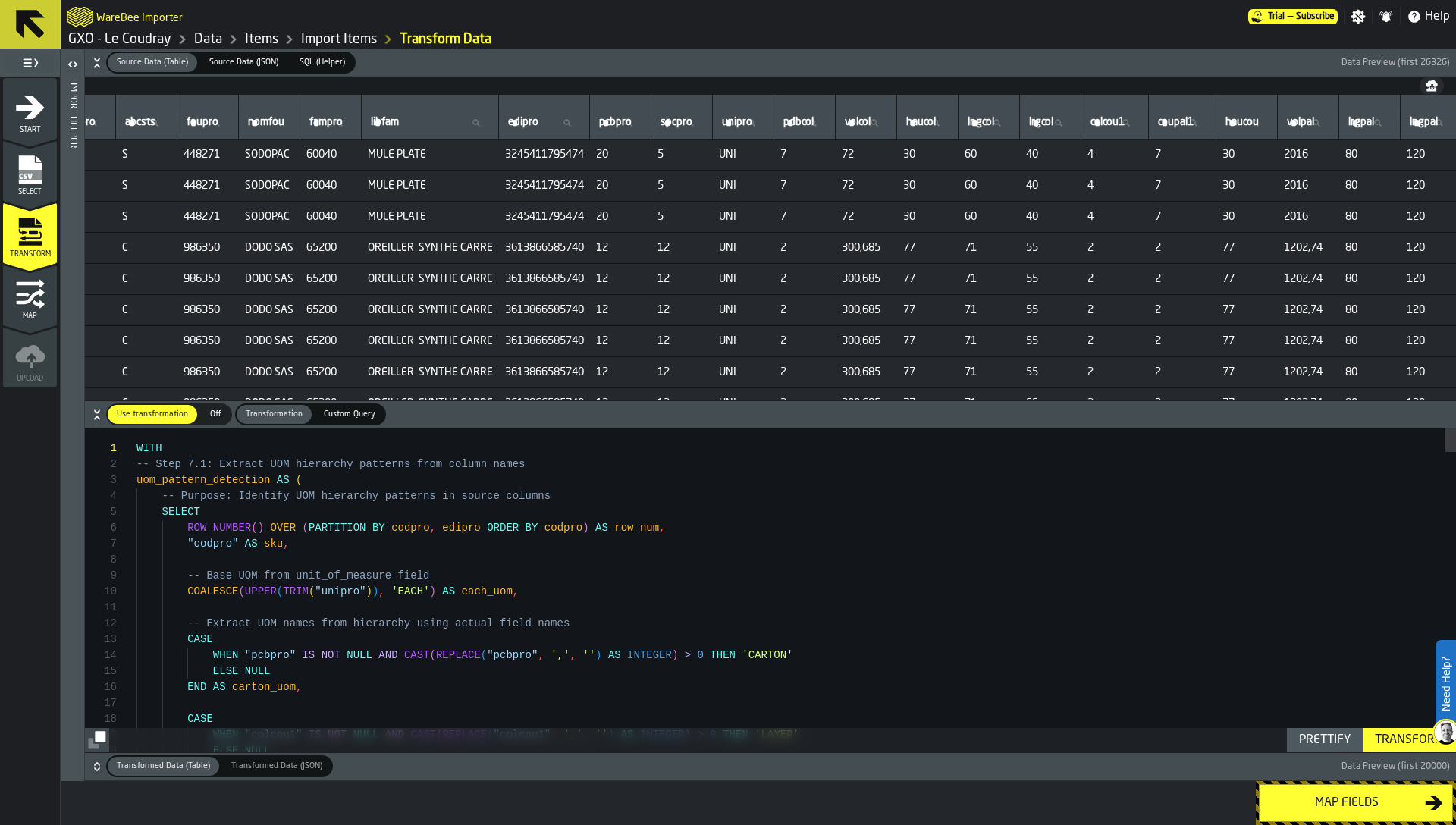
click at [310, 63] on span "SQL (Helper)" at bounding box center [322, 62] width 58 height 13
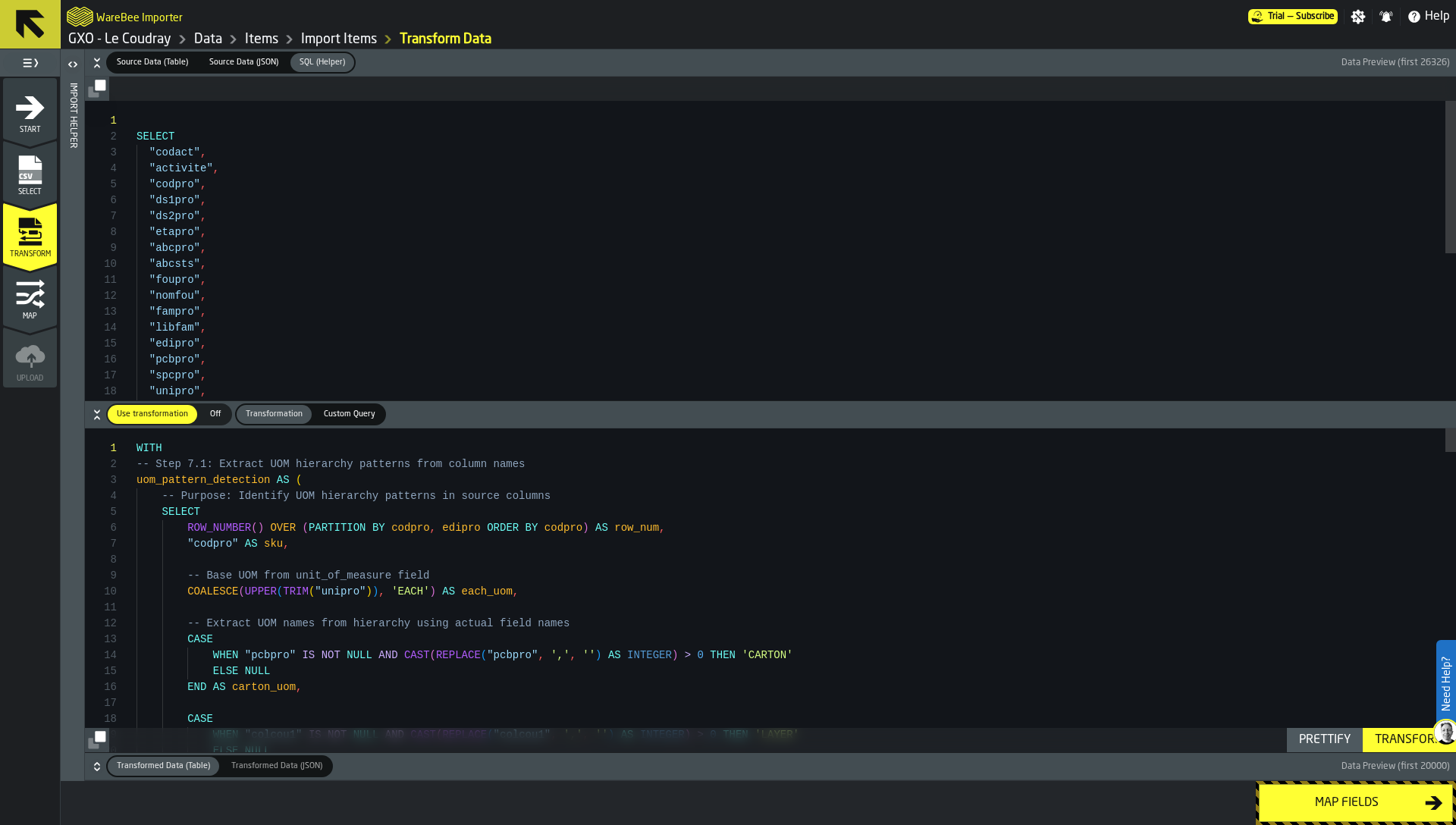
type textarea "**********"
click at [312, 166] on div "SELECT "codact" , "activite" , "codpro" , "ds1pro" , "ds2pro" , "etapro" , "abc…" at bounding box center [796, 443] width 1320 height 685
type textarea "*"
type textarea "**********"
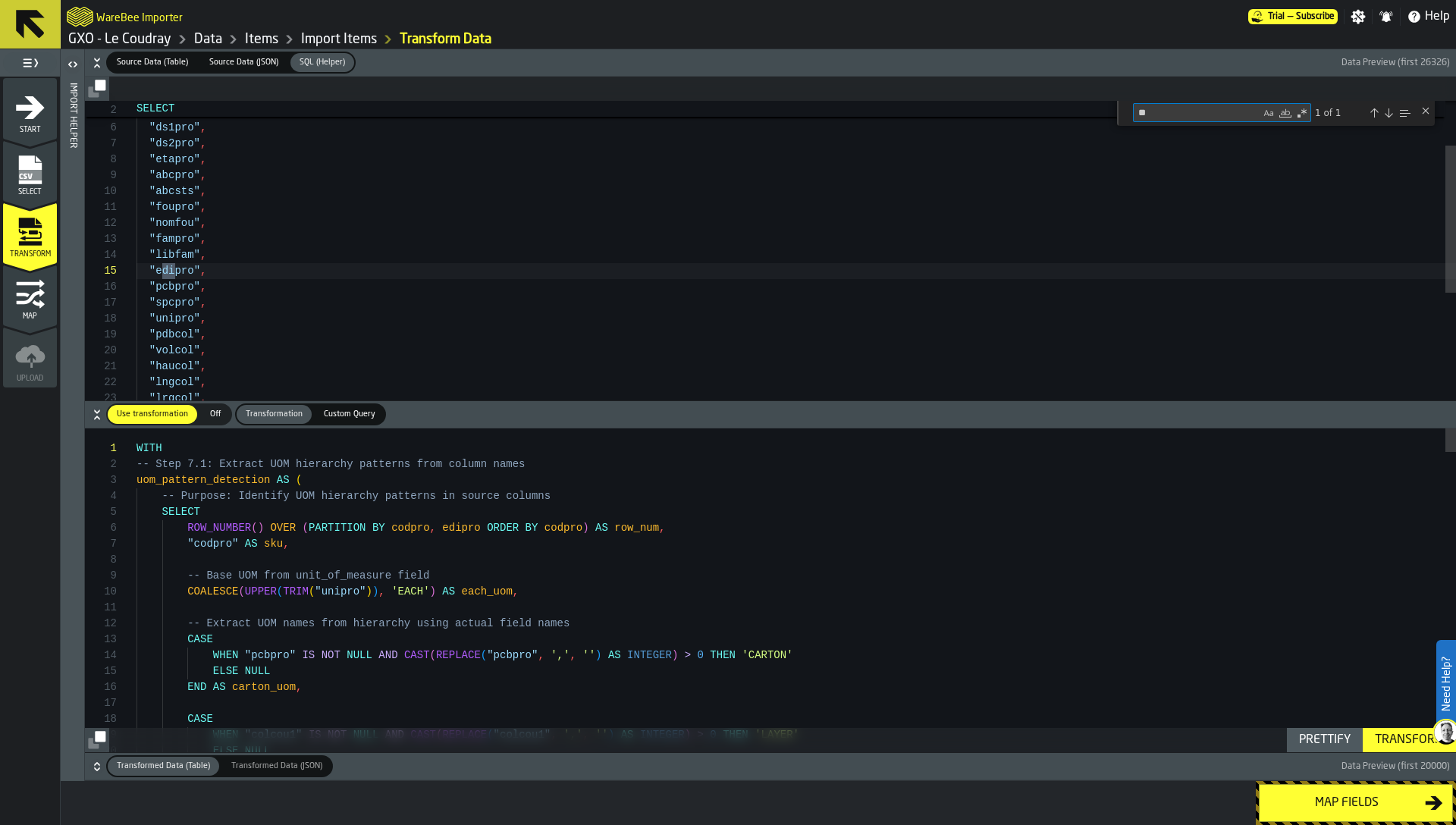
scroll to position [159, 0]
type textarea "**"
type textarea "**********"
type textarea "*"
type textarea "**********"
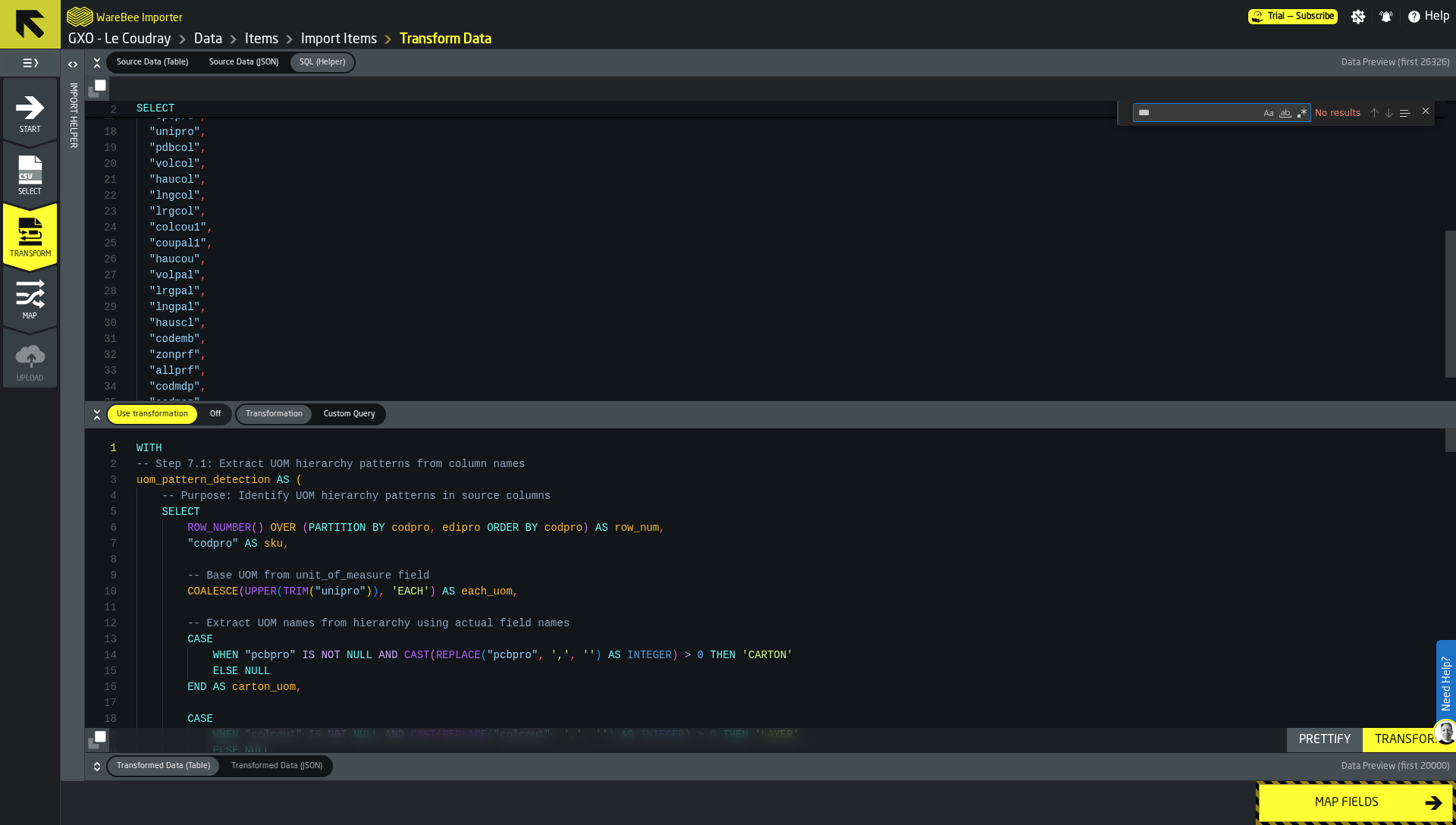
type textarea "***"
click at [232, 63] on span "Source Data (JSON)" at bounding box center [243, 62] width 81 height 13
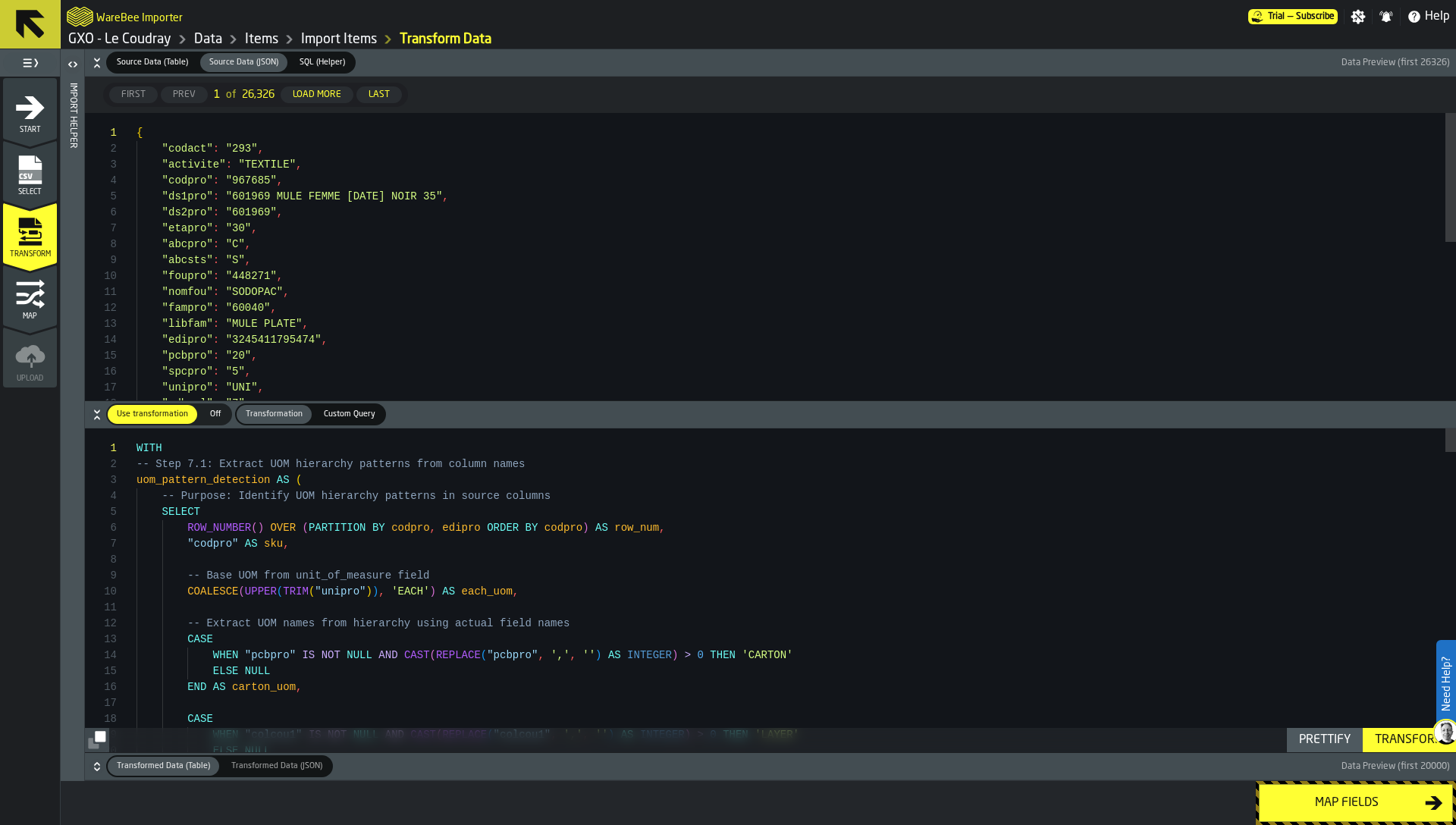
click at [156, 61] on span "Source Data (Table)" at bounding box center [152, 62] width 83 height 13
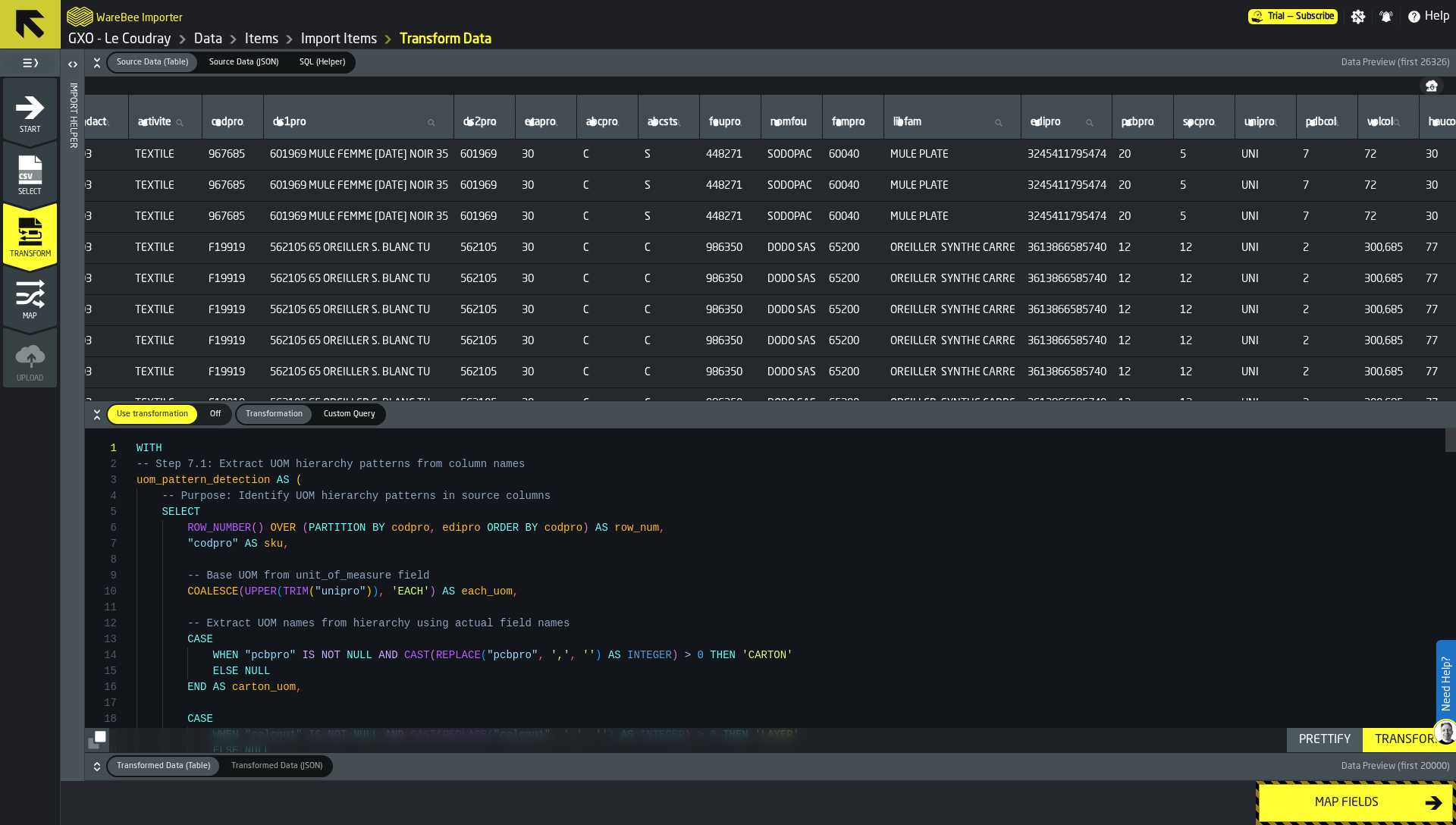
scroll to position [0, 0]
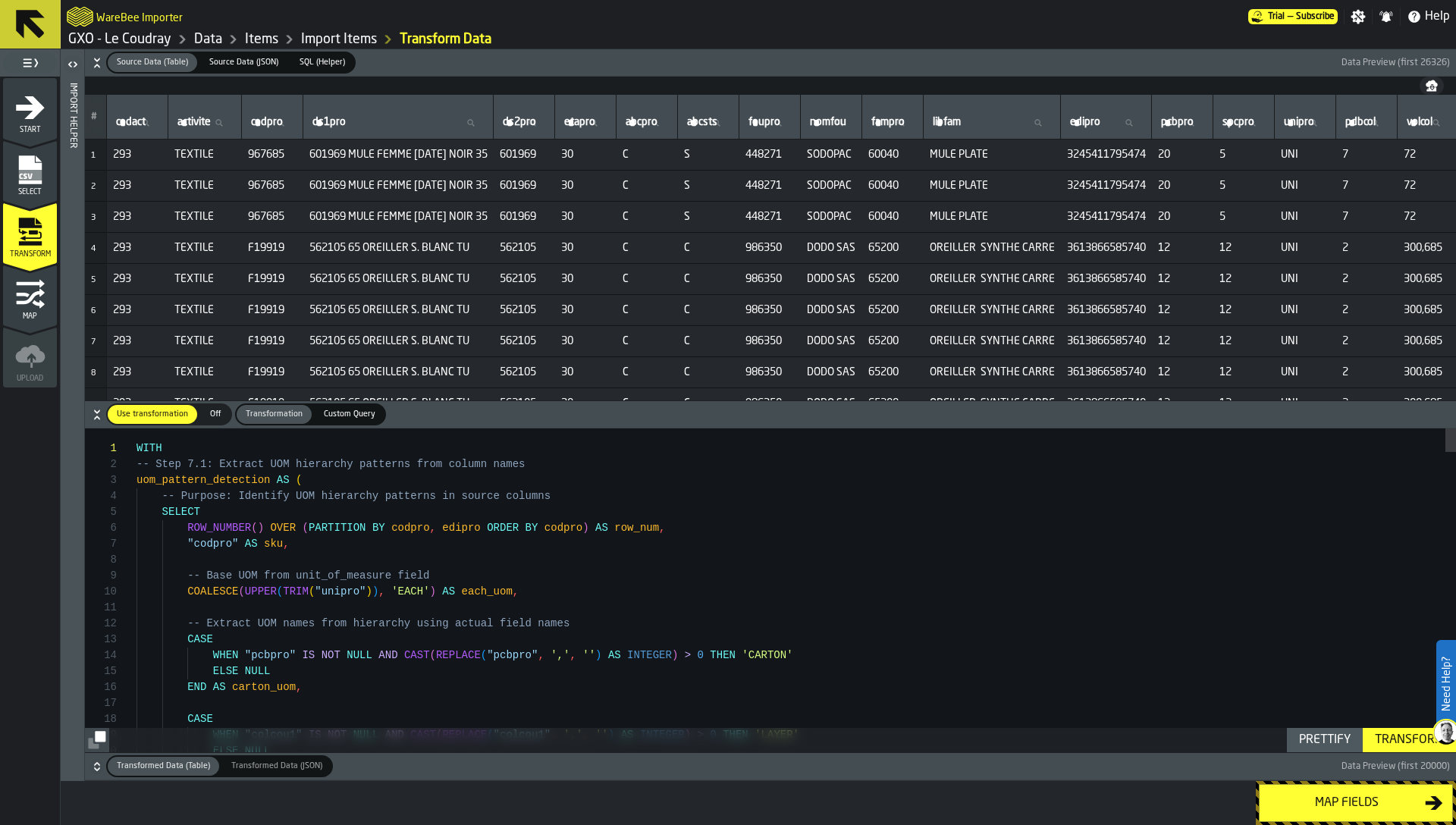
click at [924, 273] on td "65200" at bounding box center [892, 279] width 61 height 31
drag, startPoint x: 890, startPoint y: 153, endPoint x: 907, endPoint y: 153, distance: 17.0
click at [907, 153] on span "60040" at bounding box center [893, 154] width 49 height 12
drag, startPoint x: 889, startPoint y: 151, endPoint x: 901, endPoint y: 152, distance: 12.0
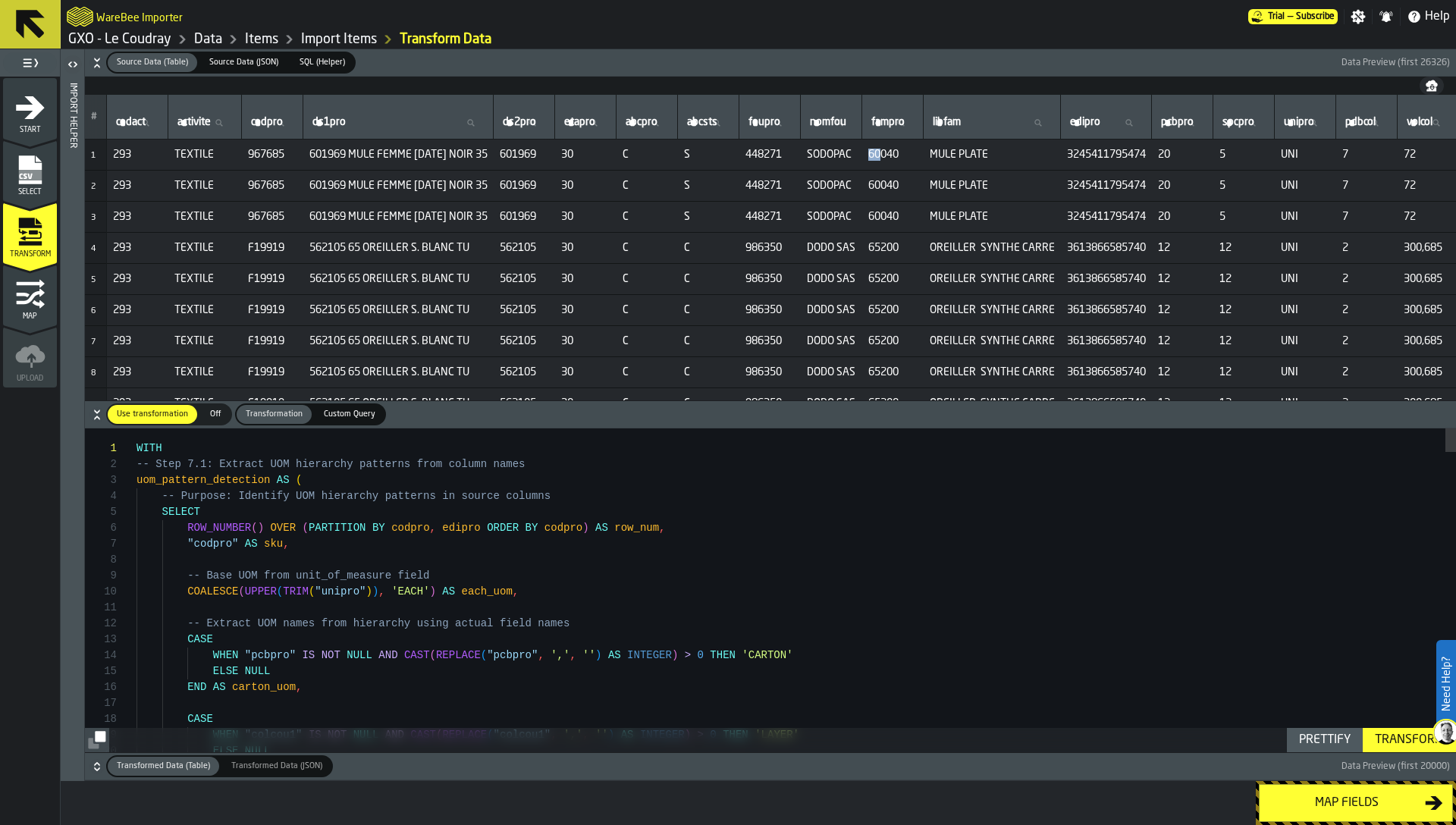
click at [901, 152] on td "60040" at bounding box center [892, 155] width 61 height 31
copy span "60"
click at [91, 62] on icon "button-" at bounding box center [97, 63] width 16 height 16
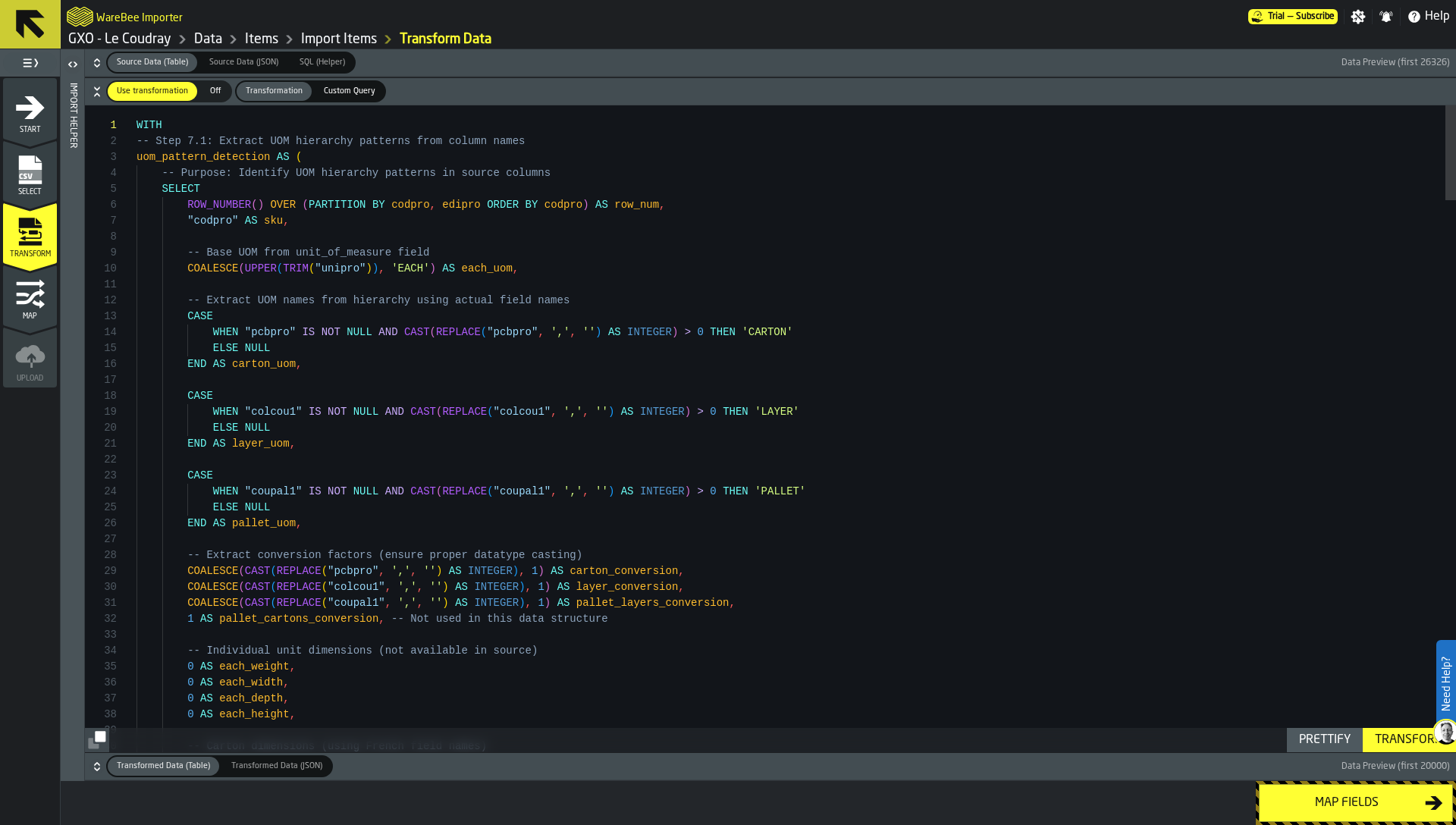
click at [98, 766] on icon "button-" at bounding box center [97, 766] width 16 height 16
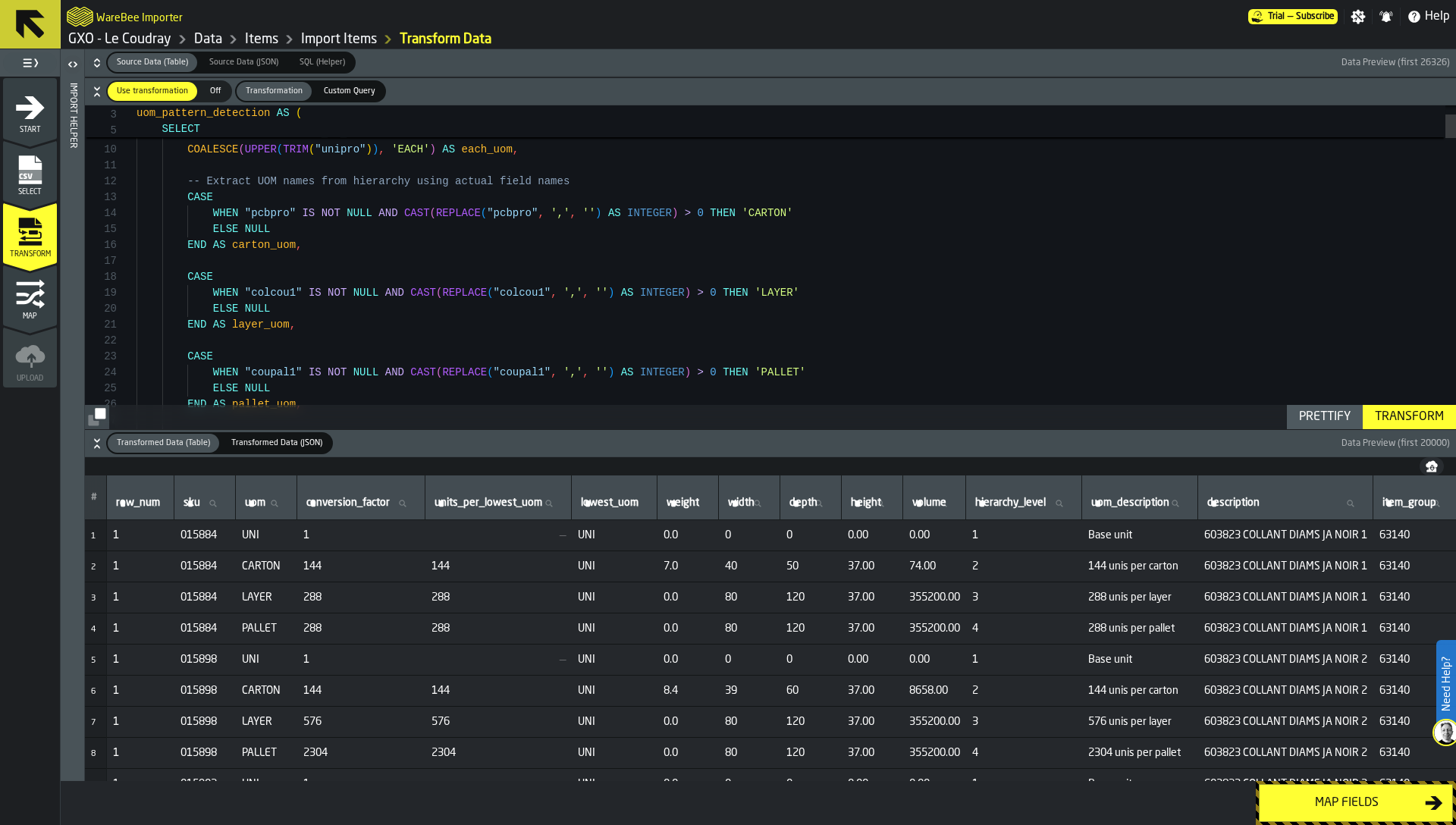
click at [95, 444] on icon "button-" at bounding box center [97, 444] width 16 height 16
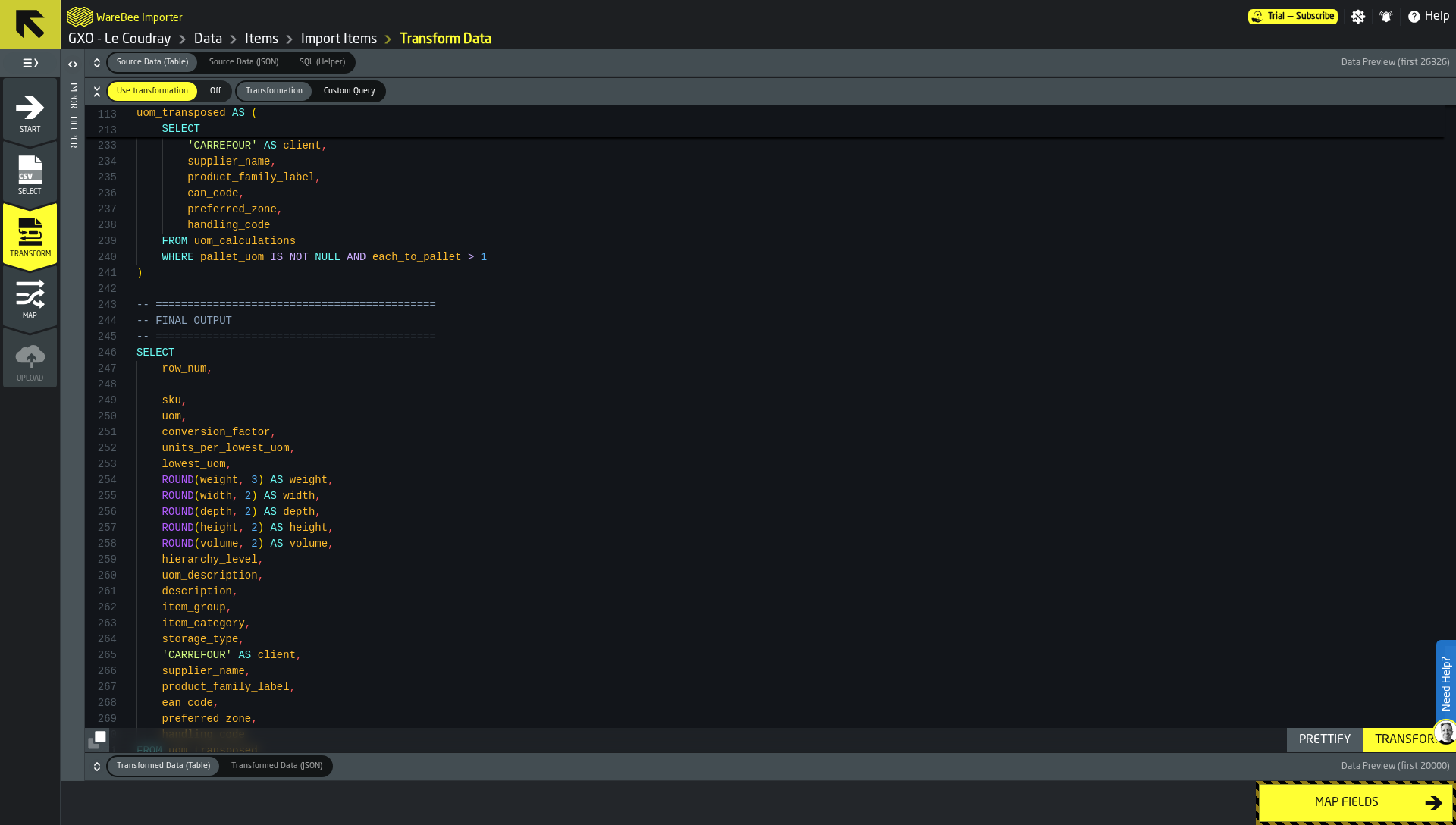
type textarea "**********"
type textarea "**"
type textarea "**********"
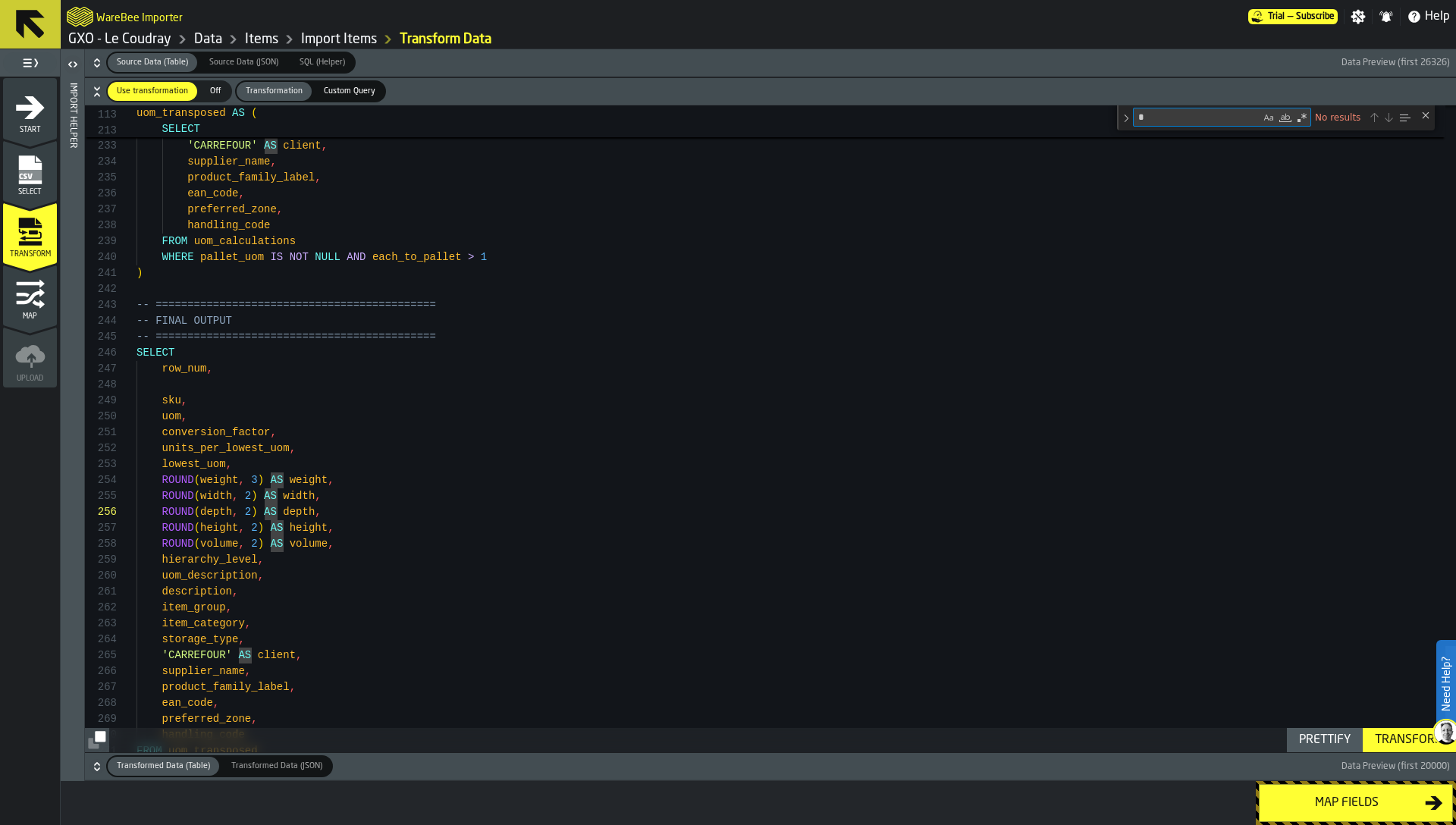
scroll to position [159, 0]
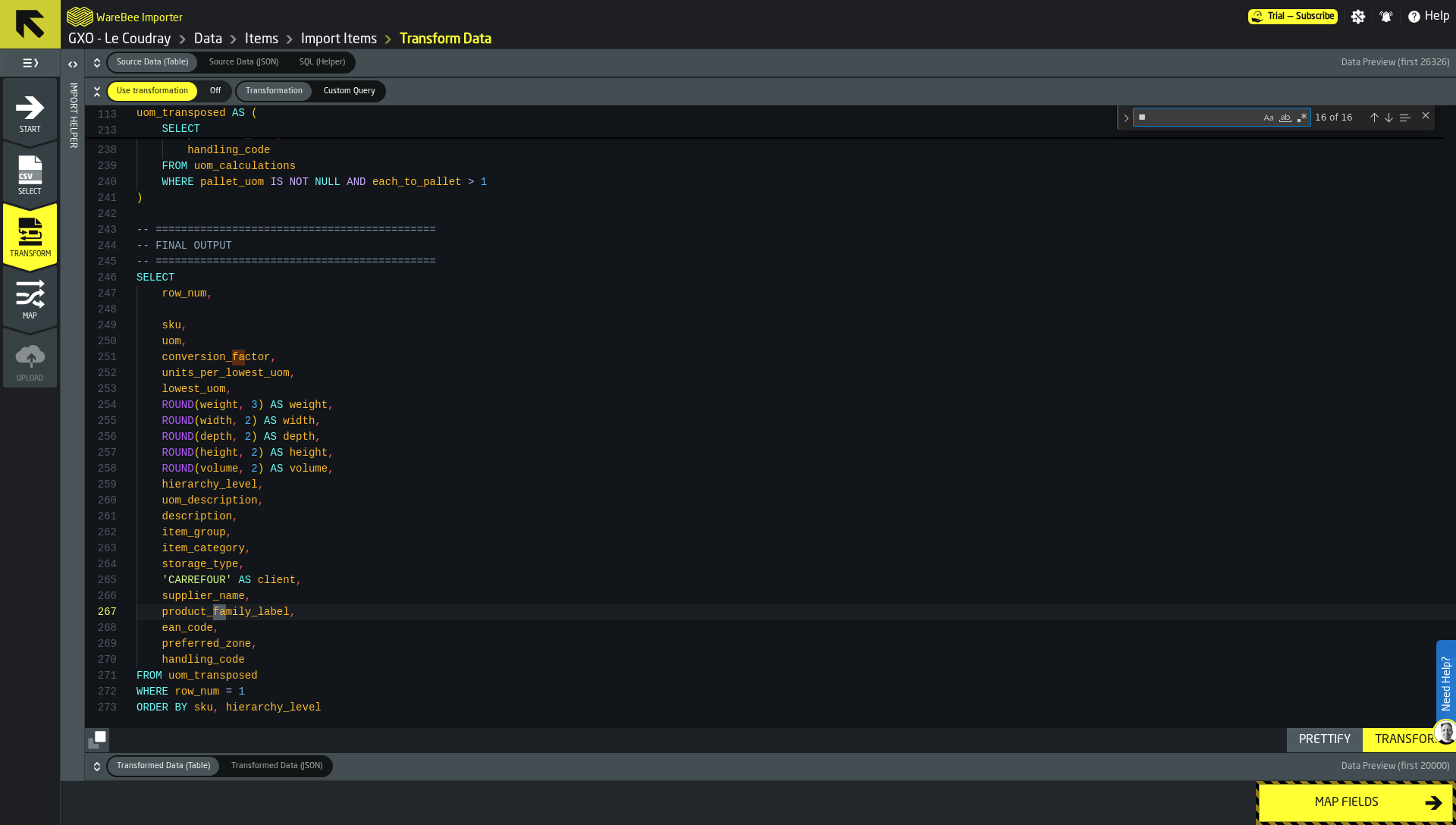
type textarea "***"
type textarea "**********"
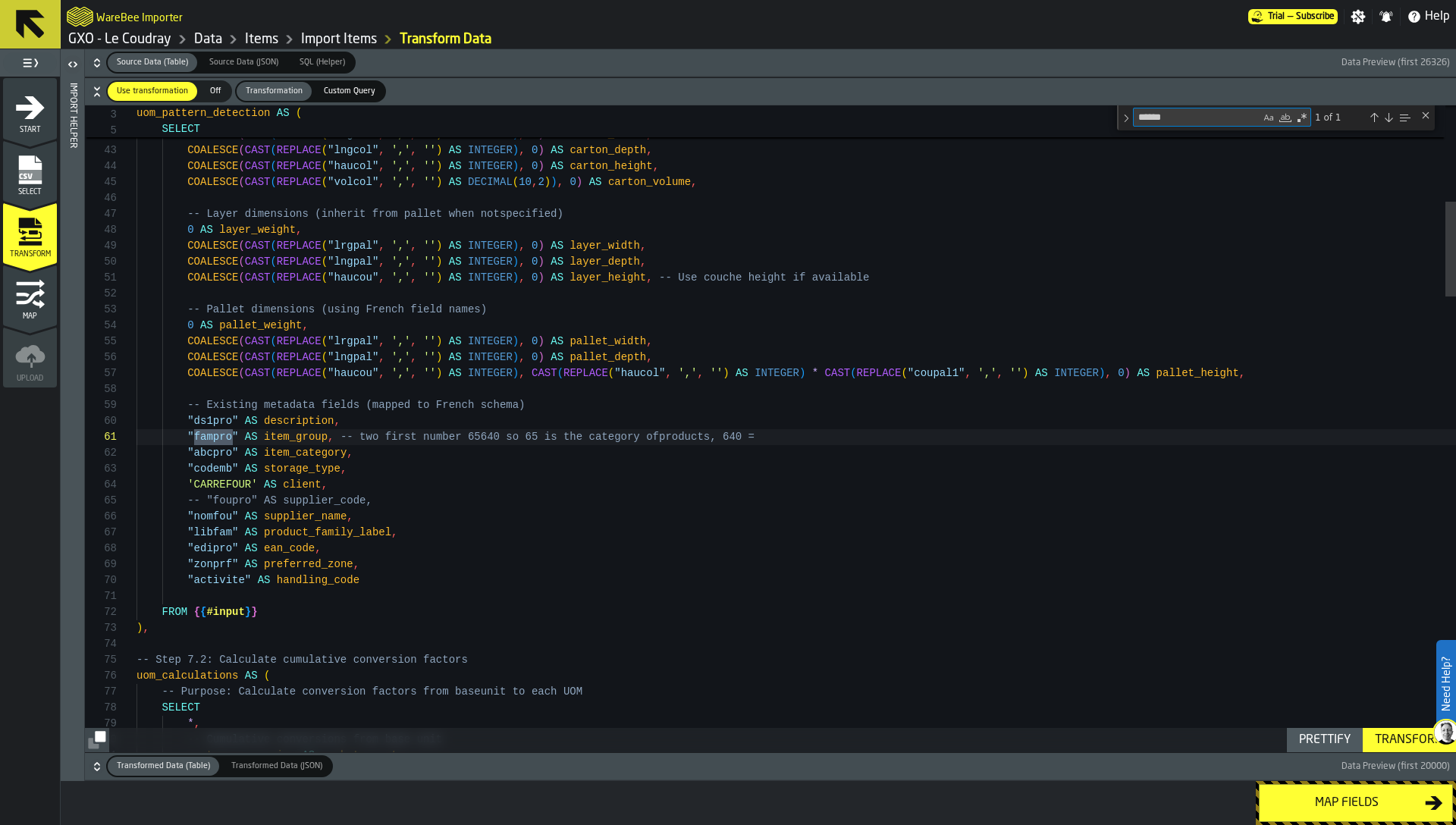
type textarea "******"
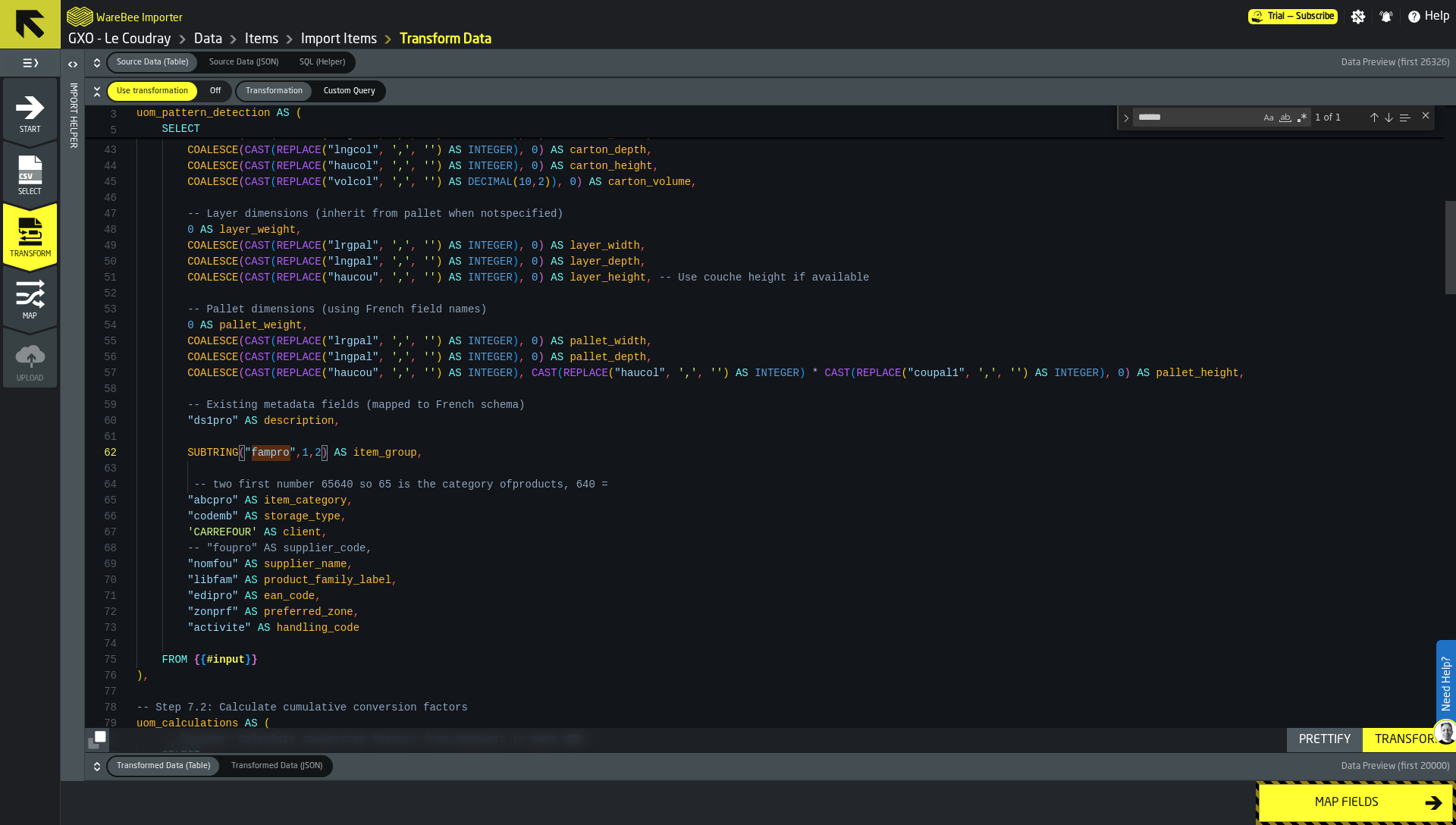
click at [97, 759] on icon "button-" at bounding box center [97, 766] width 16 height 16
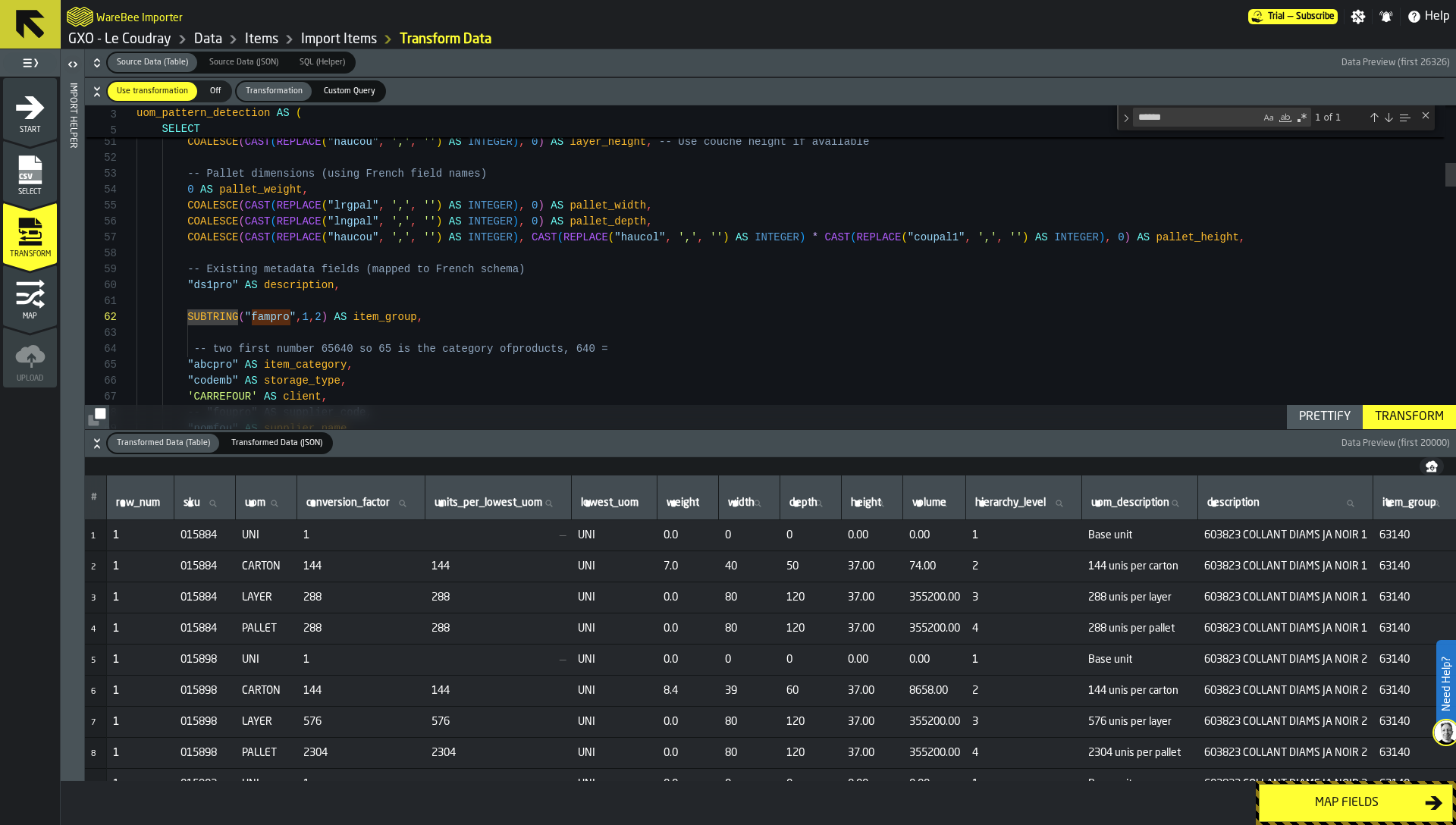
click at [1420, 419] on div "Transform" at bounding box center [1409, 417] width 81 height 18
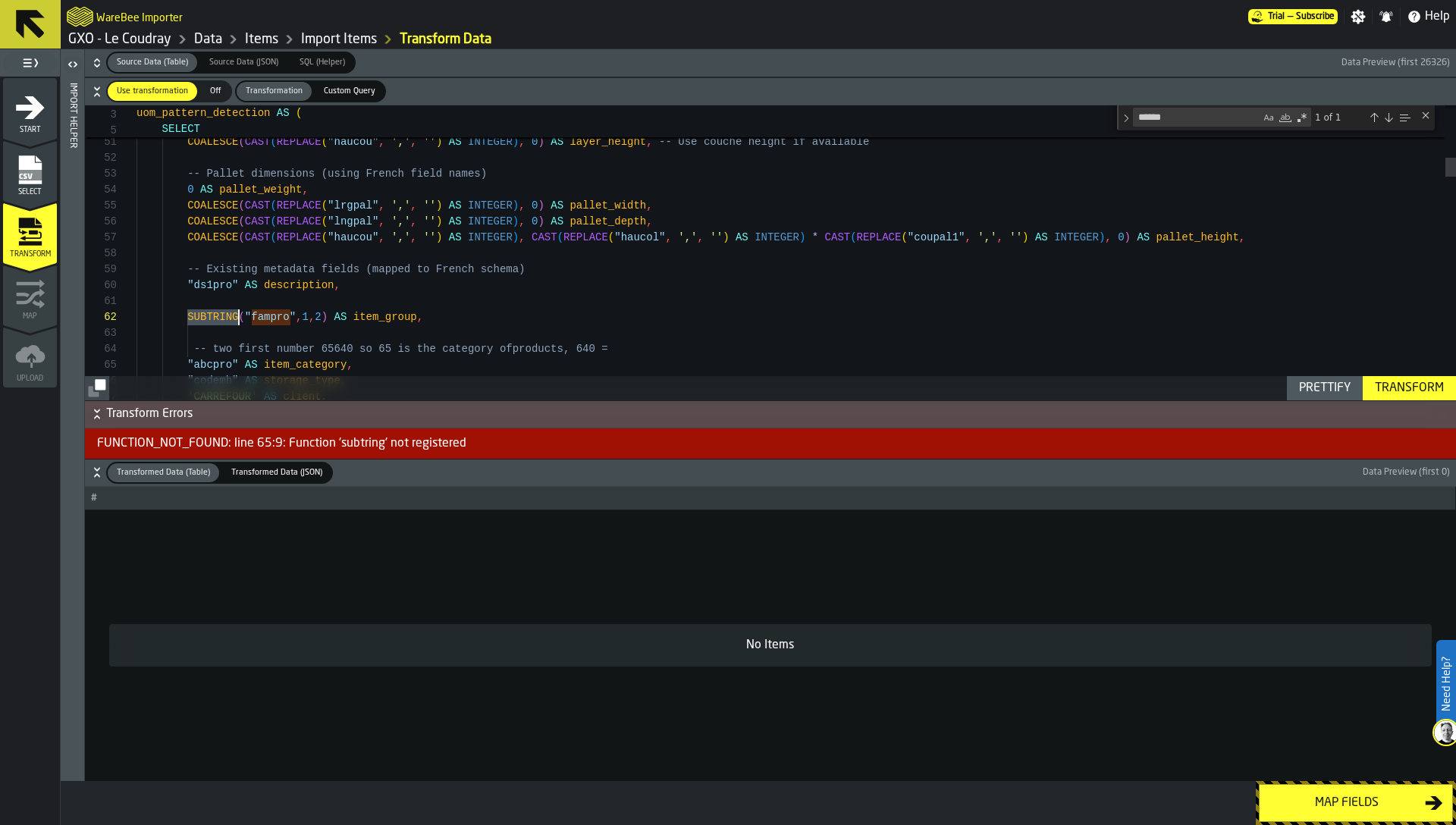
click at [1397, 389] on div "Transform" at bounding box center [1409, 388] width 81 height 18
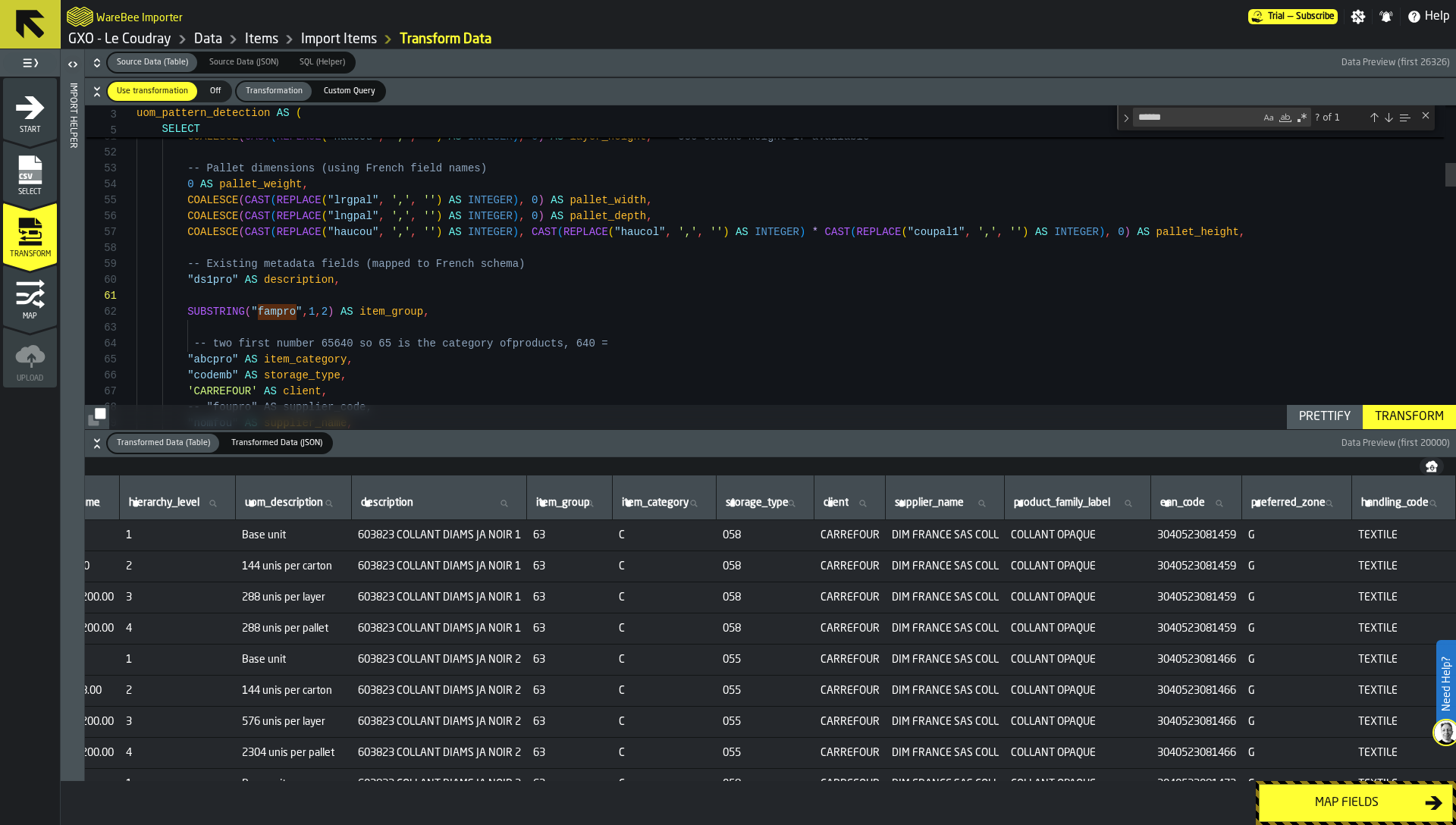
scroll to position [0, 902]
click at [538, 531] on span "63" at bounding box center [570, 535] width 73 height 12
click at [534, 536] on span "63" at bounding box center [570, 535] width 73 height 12
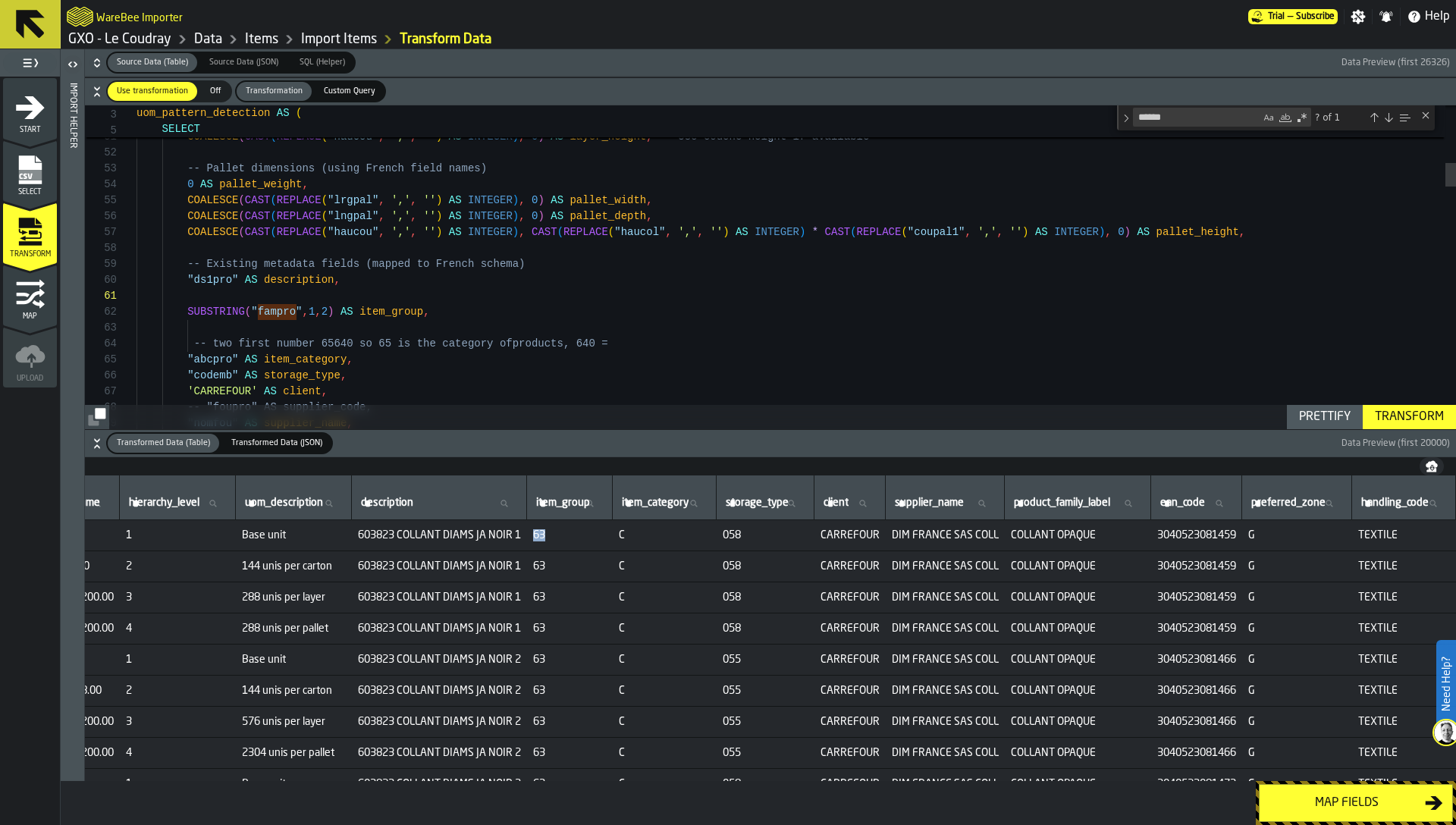
click at [534, 530] on span "63" at bounding box center [570, 535] width 73 height 12
click at [1437, 419] on div "Transform" at bounding box center [1409, 417] width 81 height 18
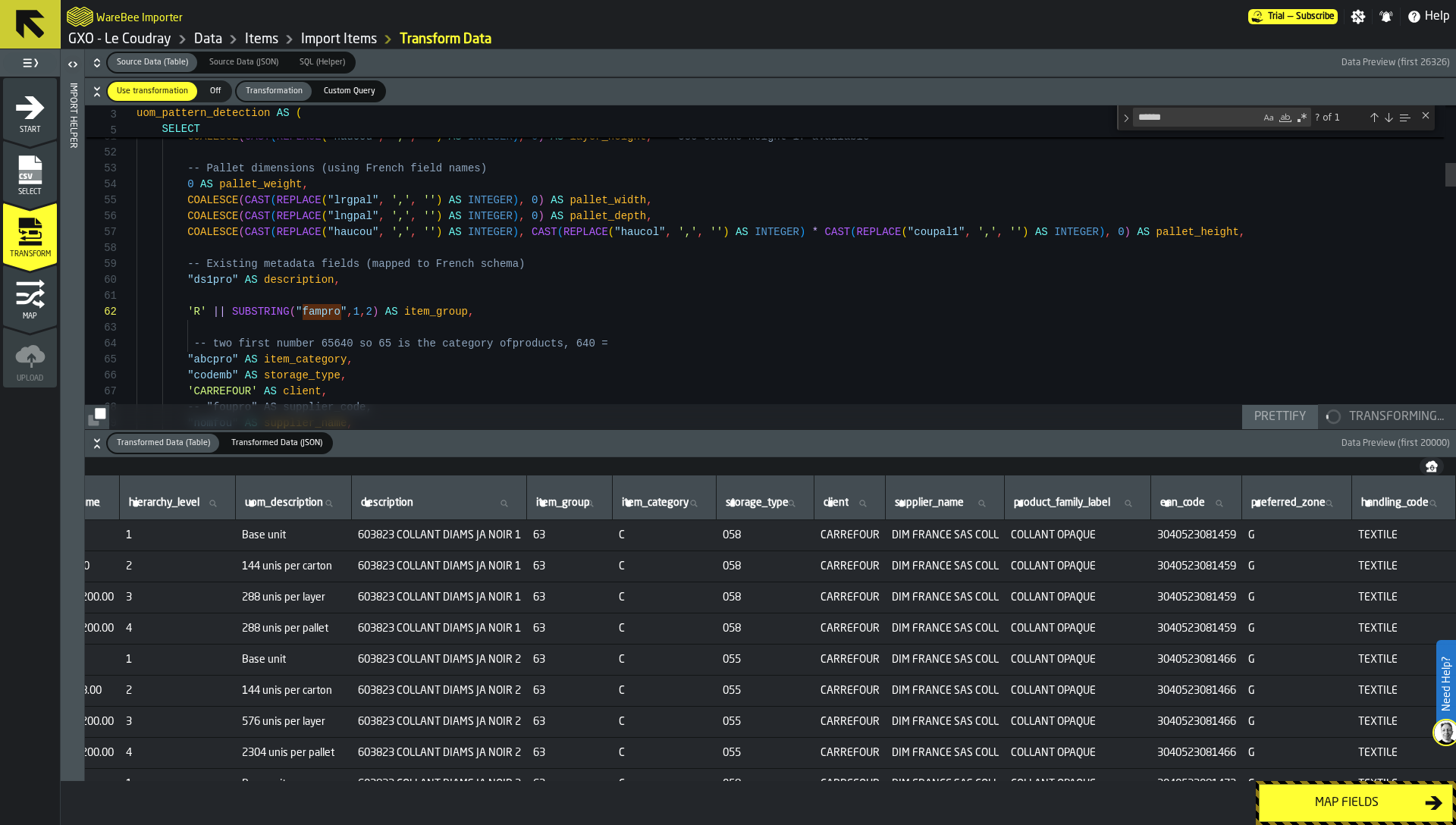
click at [537, 536] on span "63" at bounding box center [570, 535] width 73 height 12
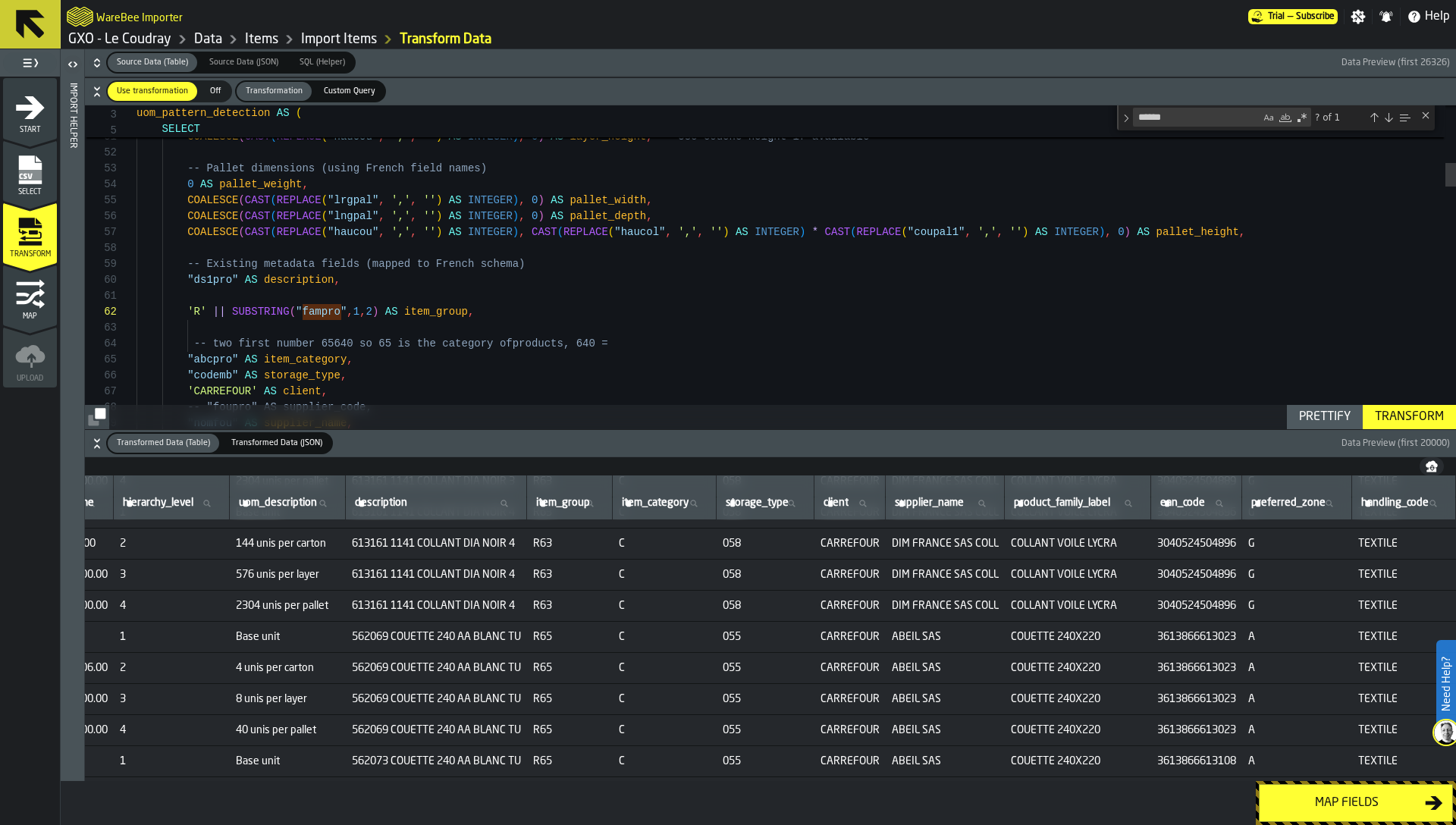
scroll to position [1570, 902]
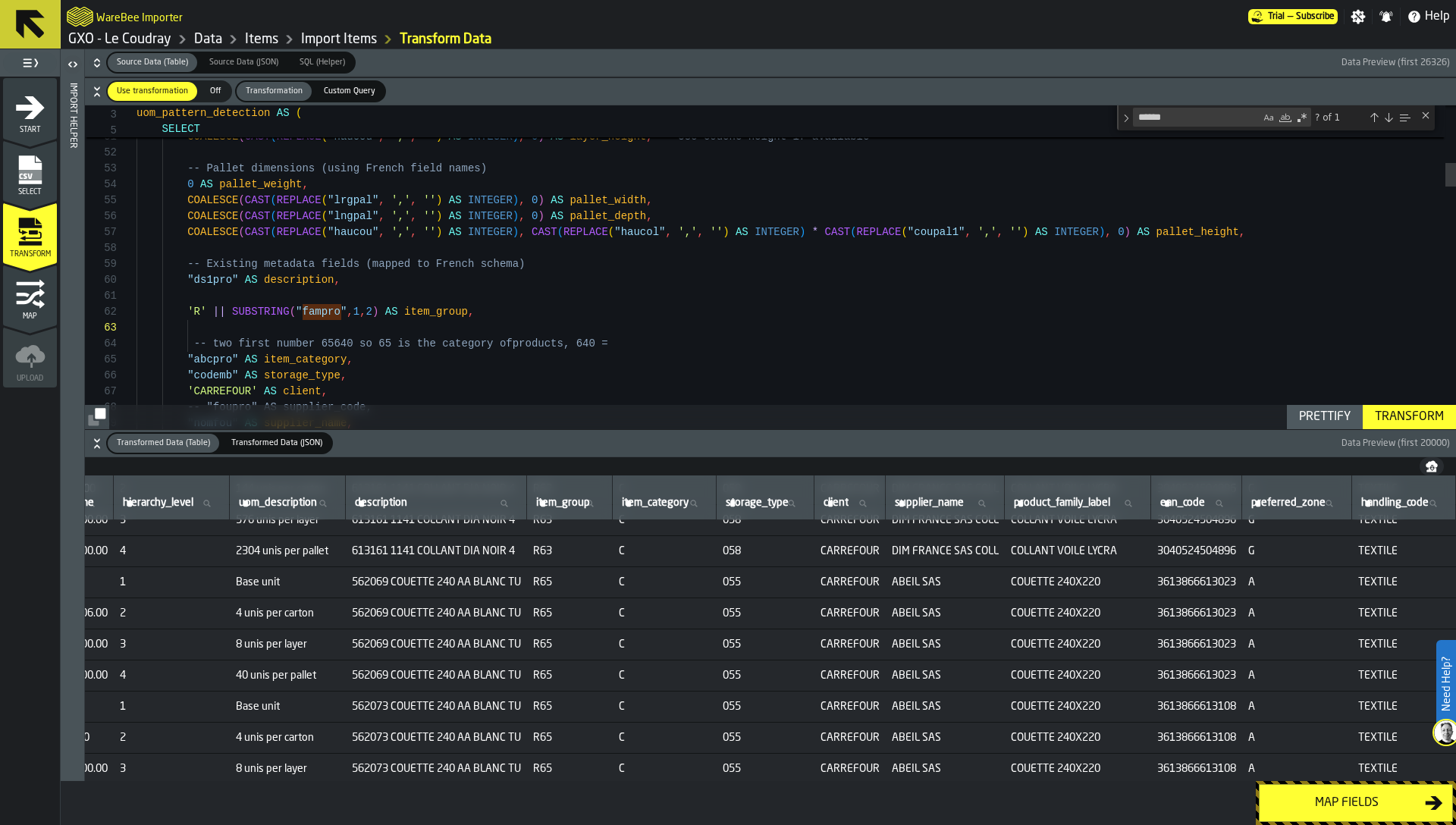
scroll to position [48, 0]
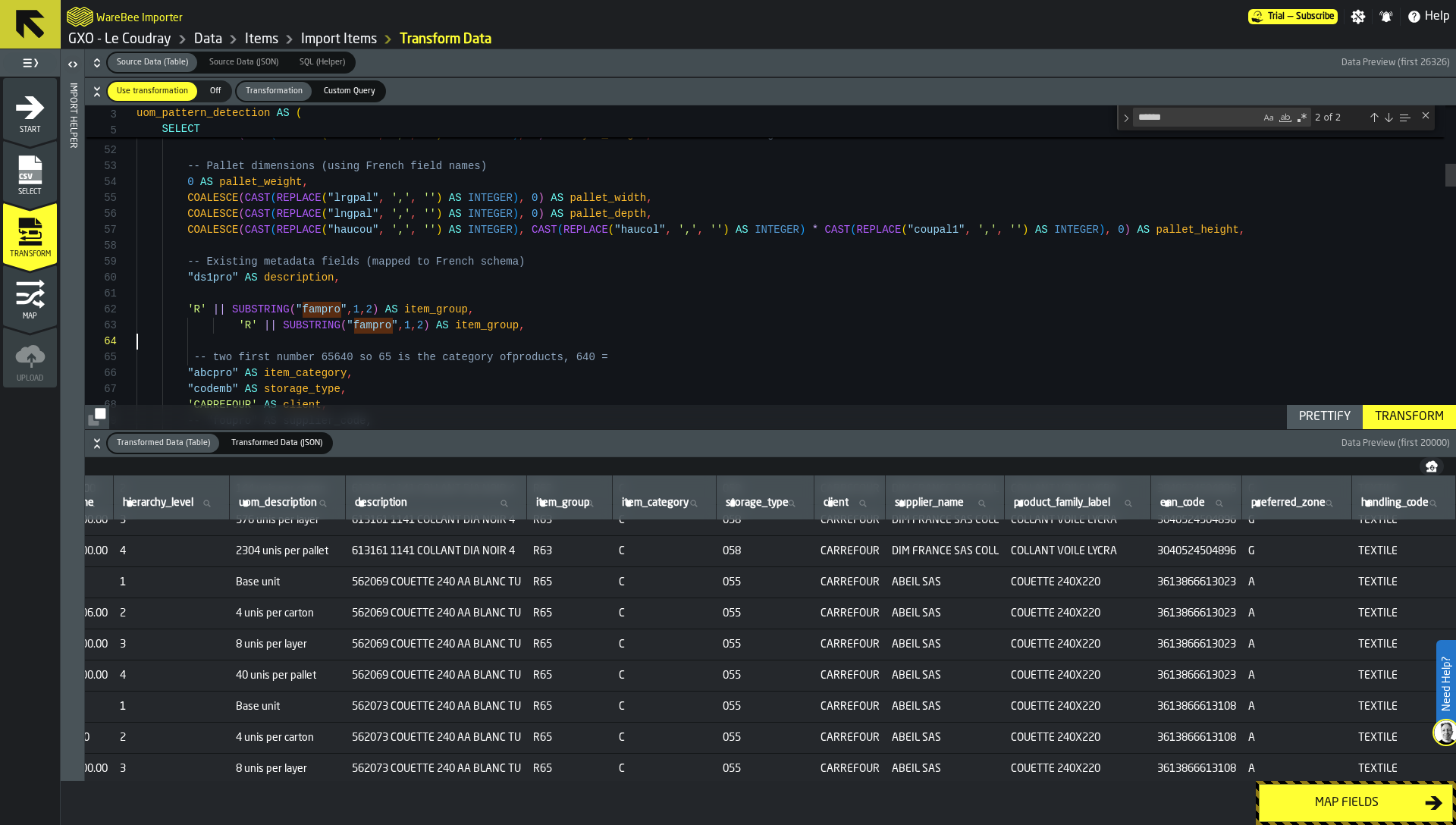
drag, startPoint x: 350, startPoint y: 323, endPoint x: 397, endPoint y: 322, distance: 47.0
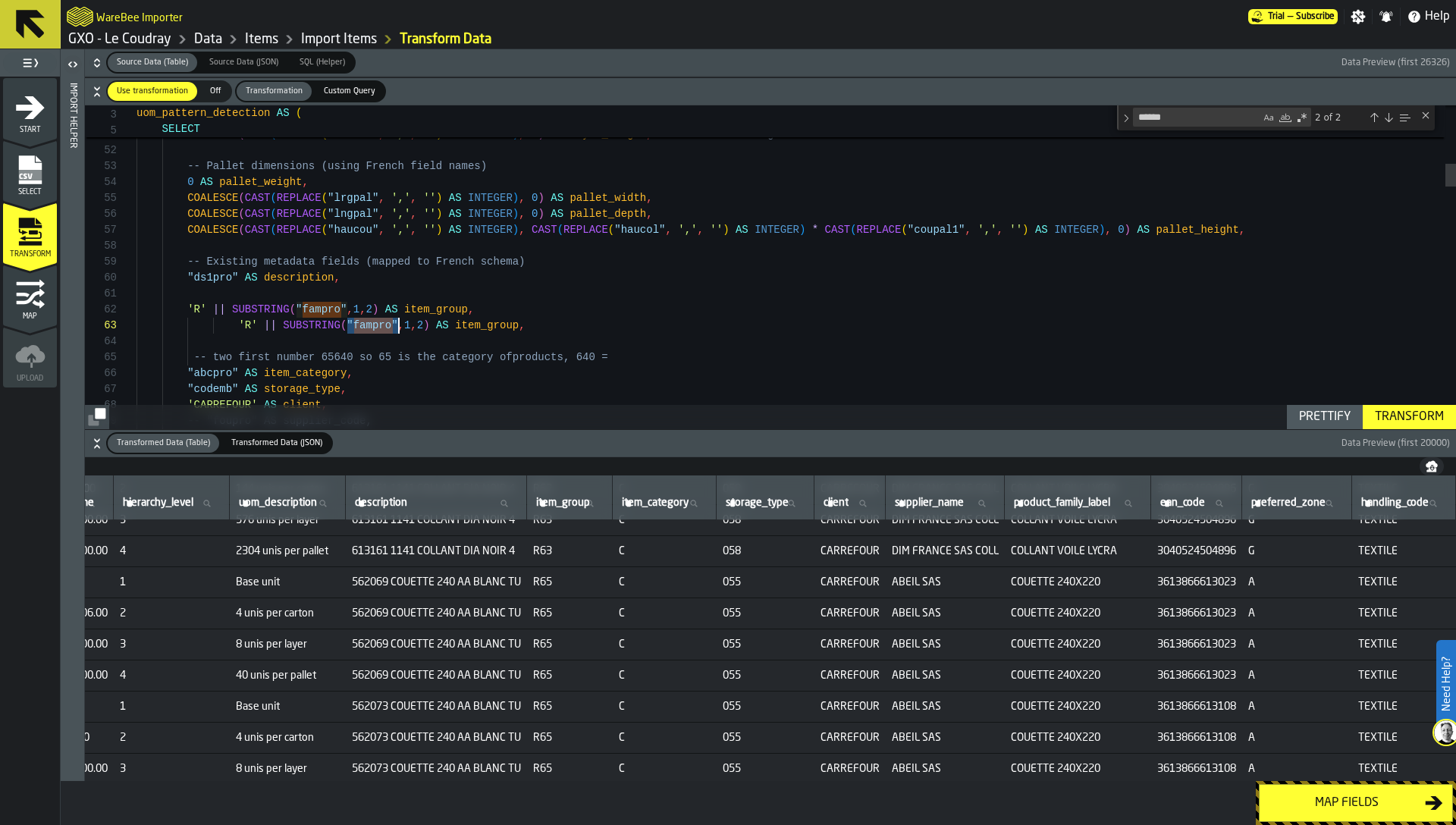
drag, startPoint x: 219, startPoint y: 322, endPoint x: 429, endPoint y: 321, distance: 210.0
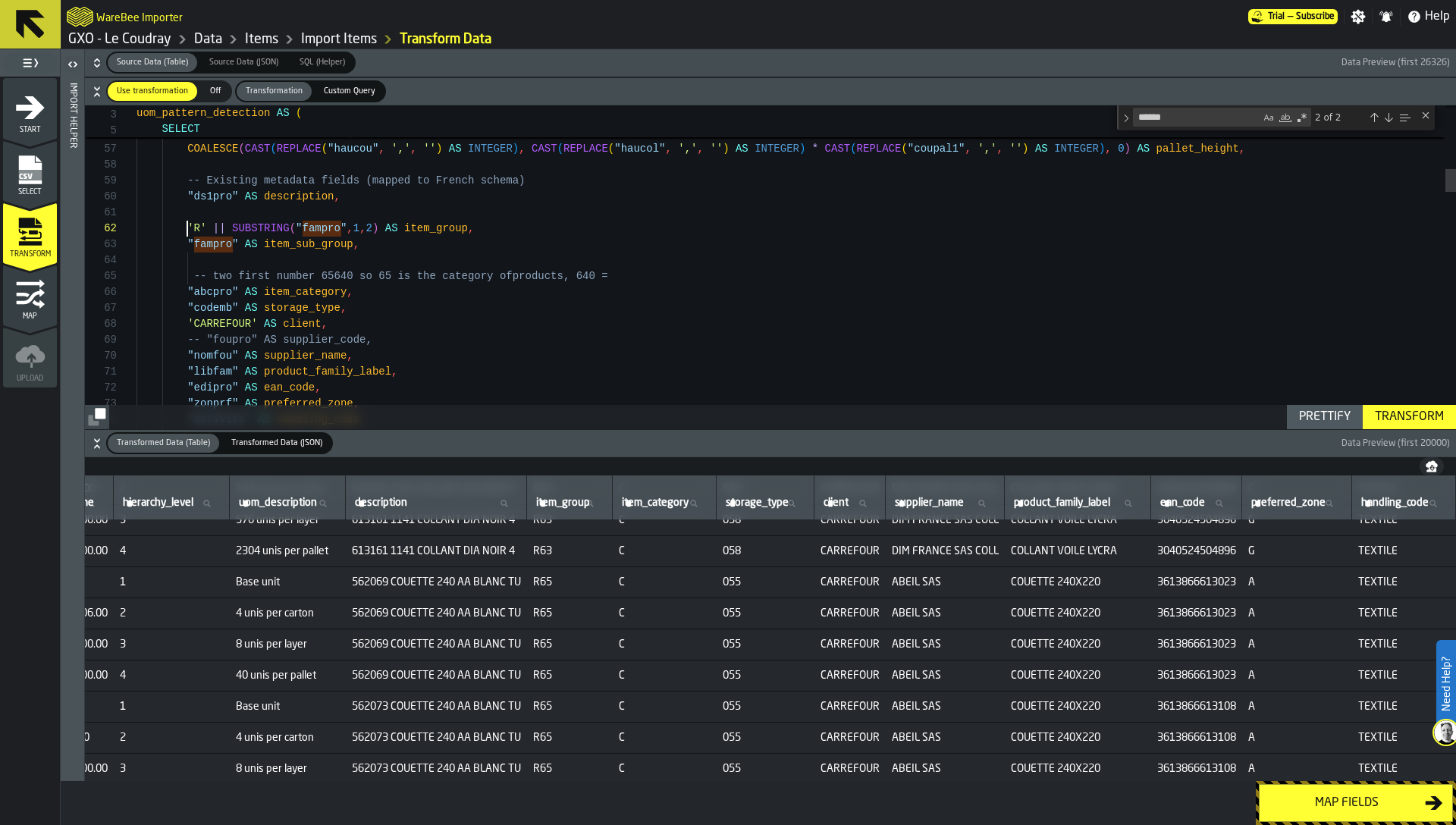
scroll to position [16, 0]
drag, startPoint x: 188, startPoint y: 226, endPoint x: 383, endPoint y: 226, distance: 195.0
click at [382, 226] on span "'R' || SUBSTRING ( " fampro " , 1 , 2 ) AS item_group ," at bounding box center [305, 228] width 338 height 16
drag, startPoint x: 401, startPoint y: 226, endPoint x: 463, endPoint y: 222, distance: 62.1
click at [455, 227] on span "'R' || SUBSTRING ( " fampro " , 1 , 2 ) AS item_group ," at bounding box center [305, 228] width 338 height 16
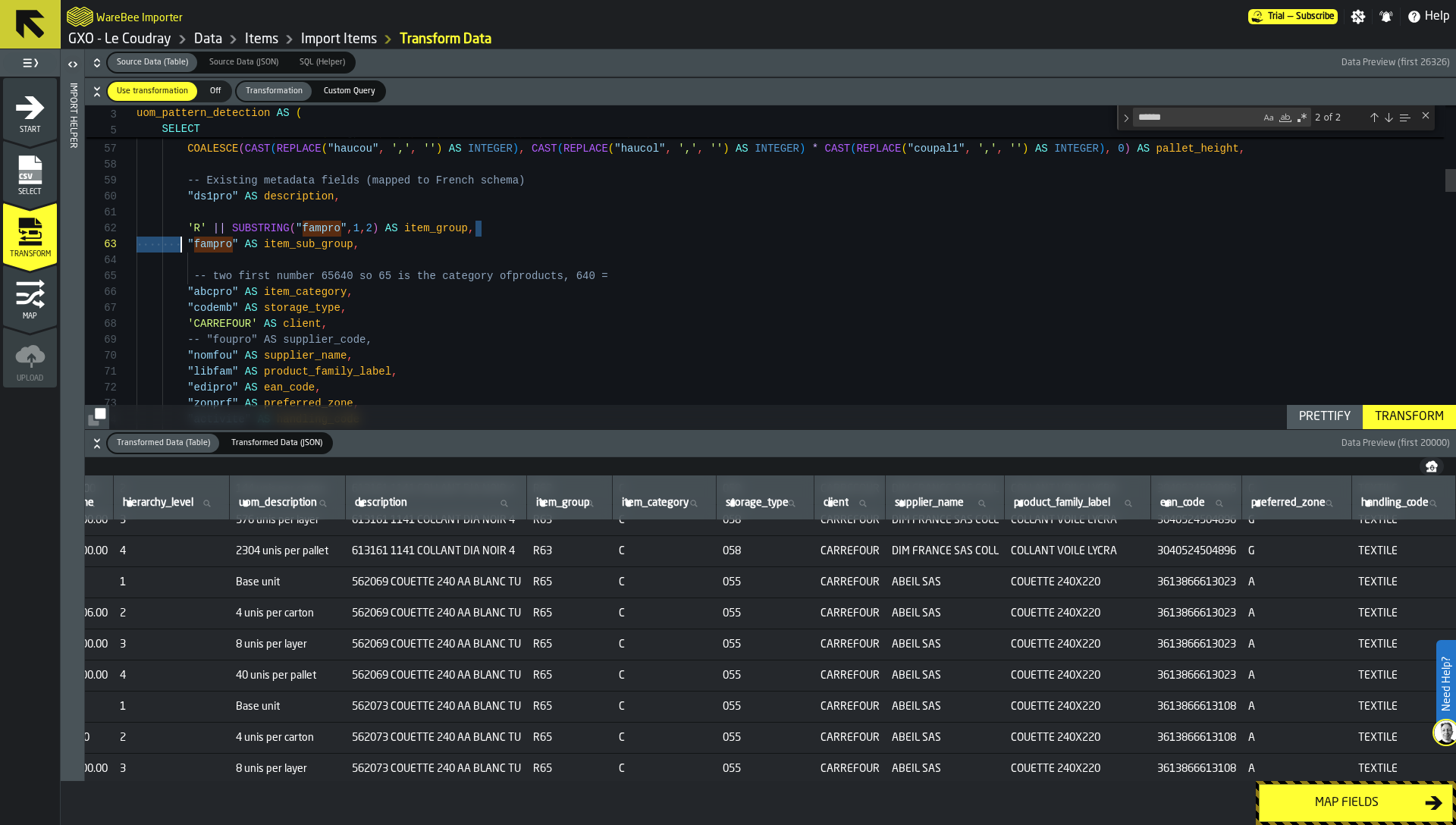
drag, startPoint x: 491, startPoint y: 229, endPoint x: 185, endPoint y: 230, distance: 306.0
click at [179, 235] on div "'R' || SUBSTRING ( " fampro " , 1 , 2 ) AS item_group ," at bounding box center [796, 228] width 1320 height 16
click at [1418, 417] on div "Transform" at bounding box center [1409, 417] width 81 height 18
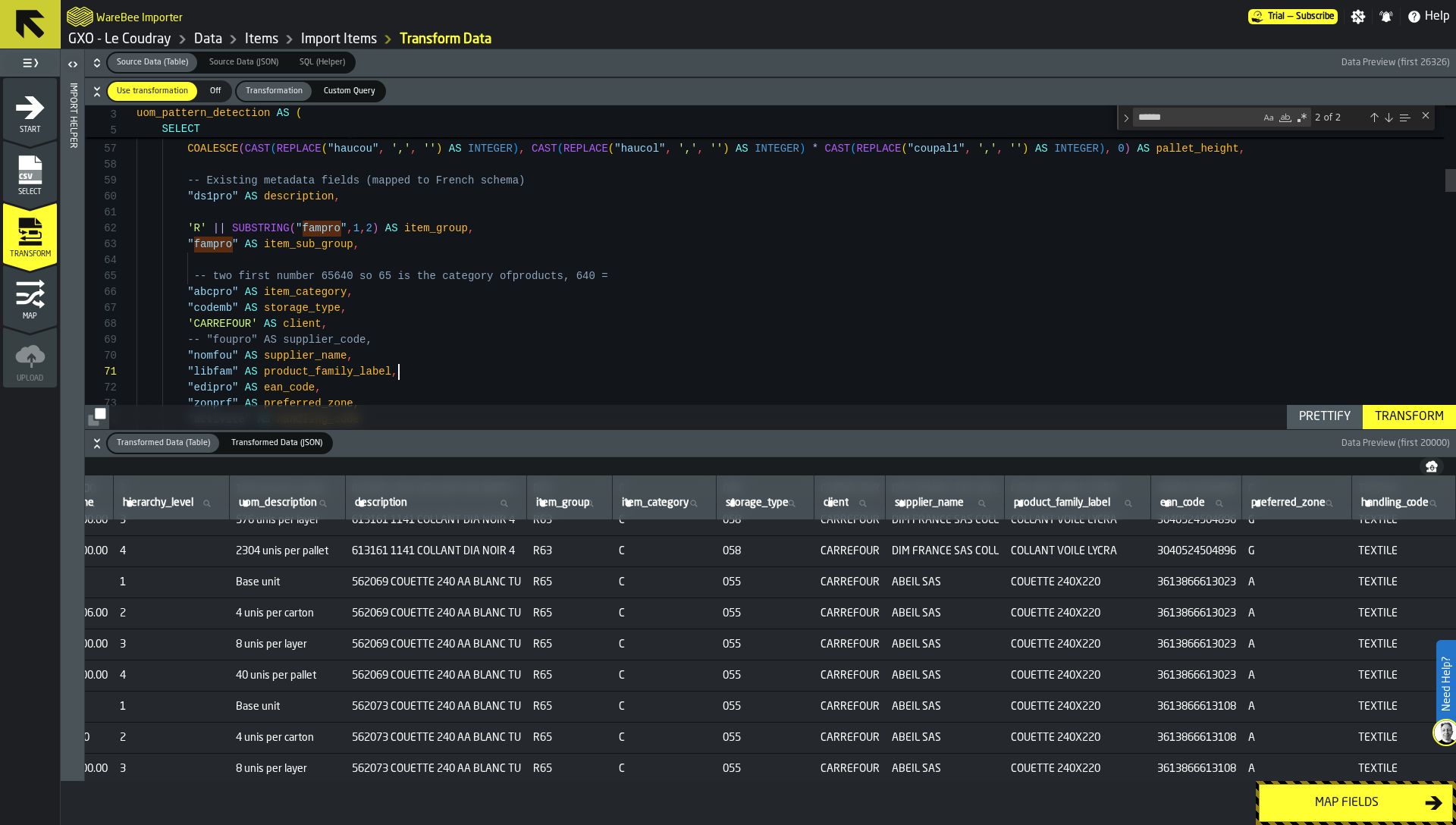
type textarea "**********"
type textarea "*****"
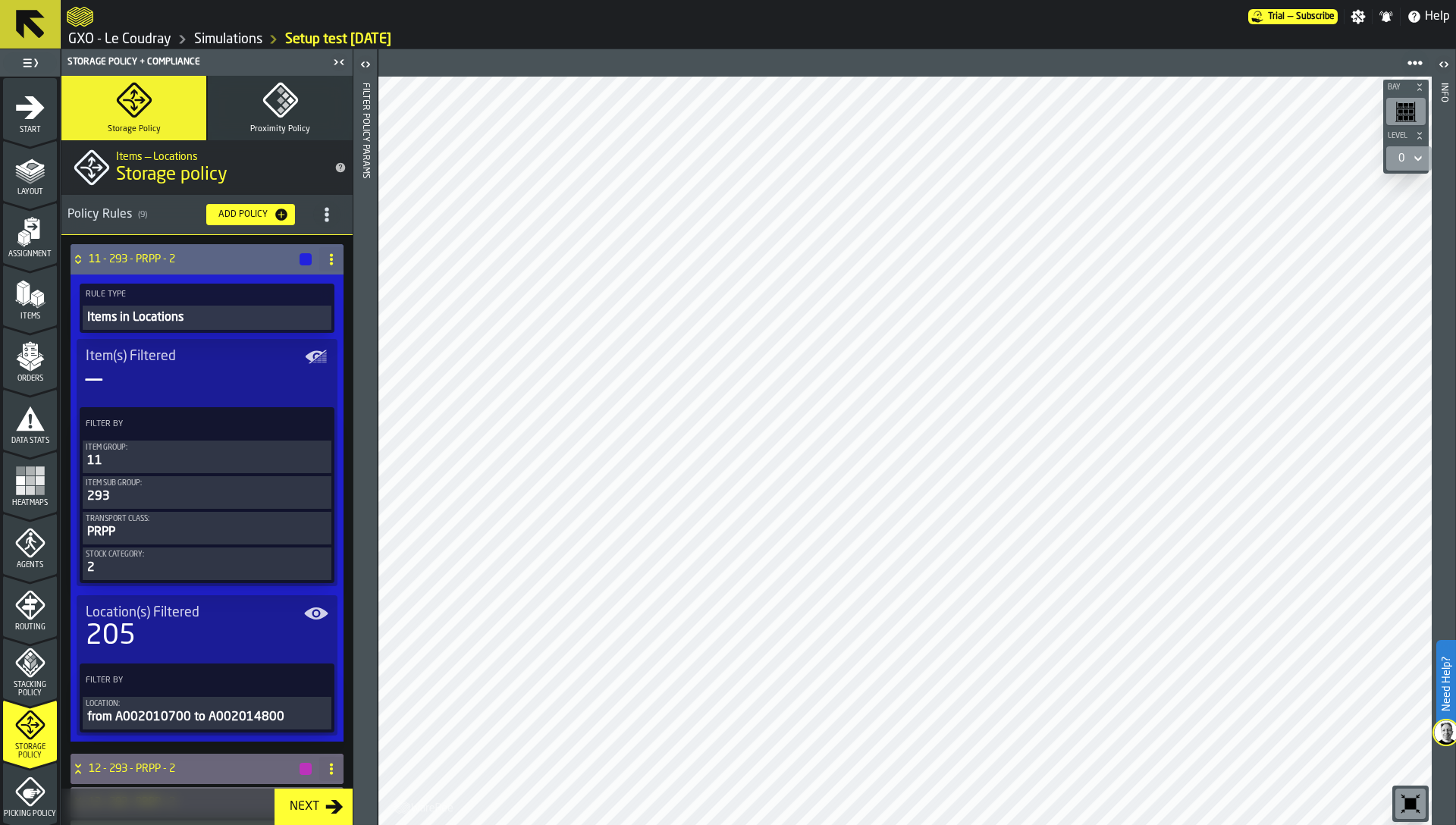
click at [196, 261] on h4 "11 - 293 - PRPP - 2" at bounding box center [193, 259] width 210 height 12
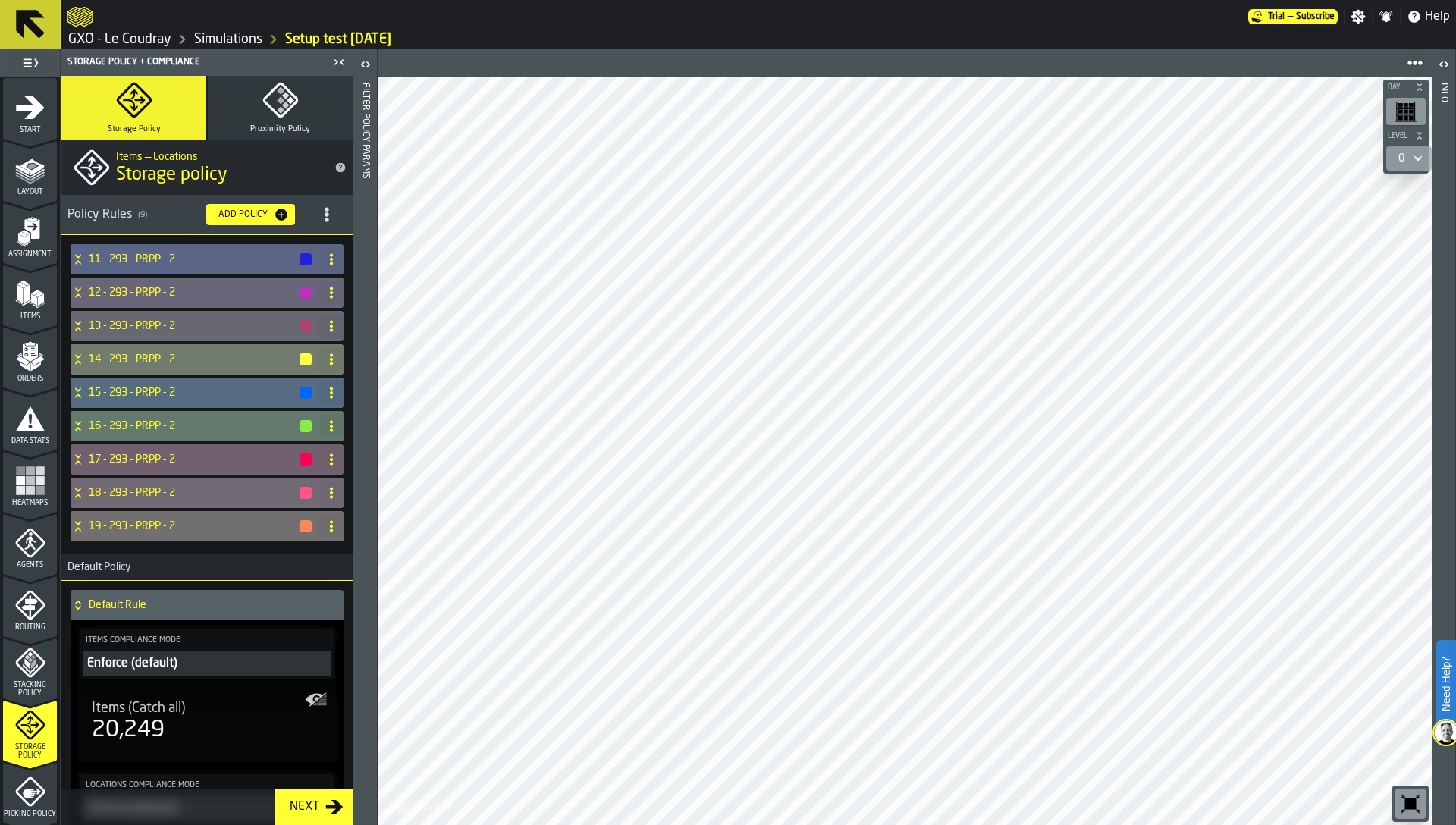
click at [153, 268] on div "11 - 293 - PRPP - 2" at bounding box center [191, 259] width 243 height 30
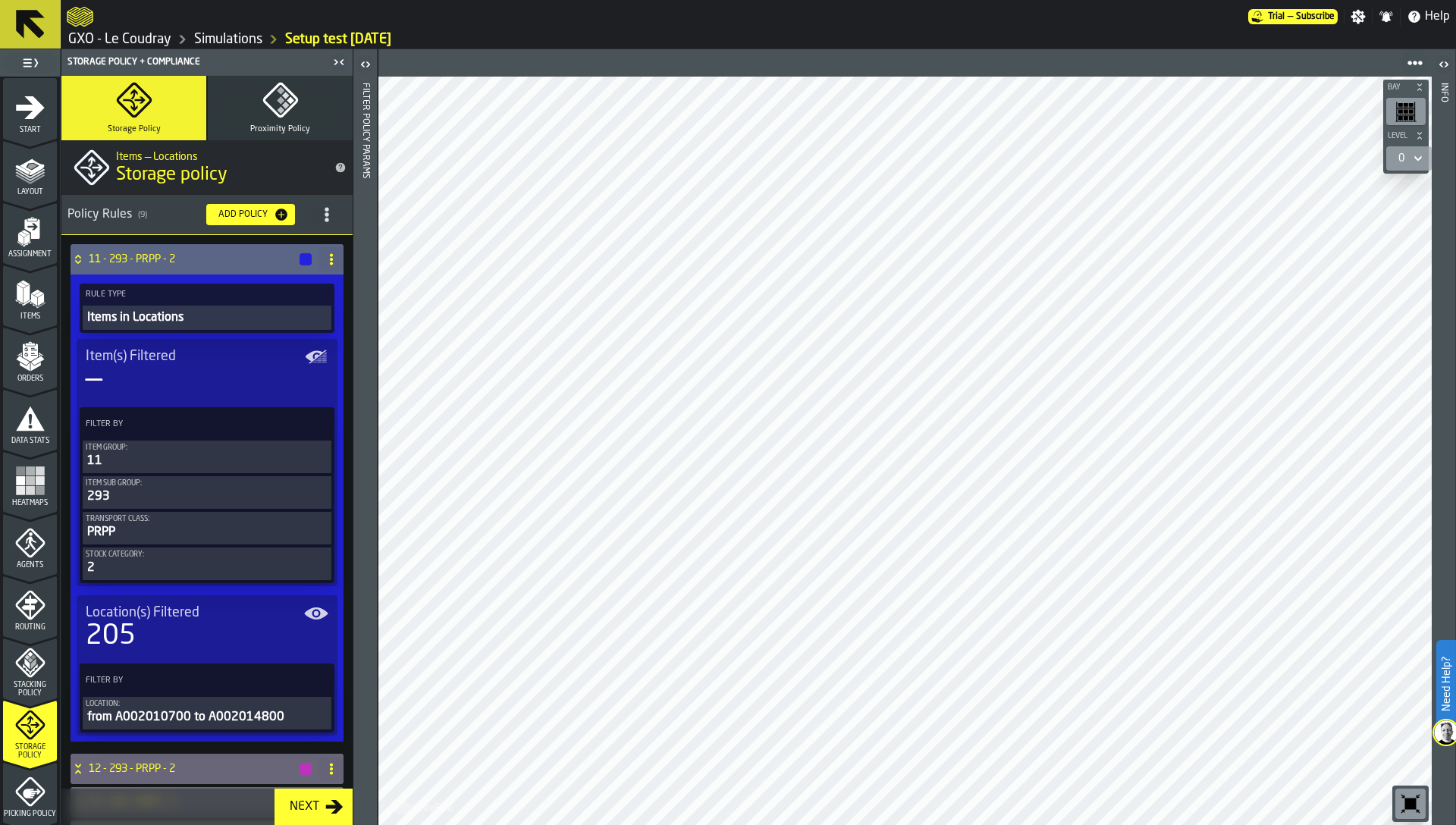
click at [157, 271] on div "11 - 293 - PRPP - 2" at bounding box center [191, 259] width 243 height 30
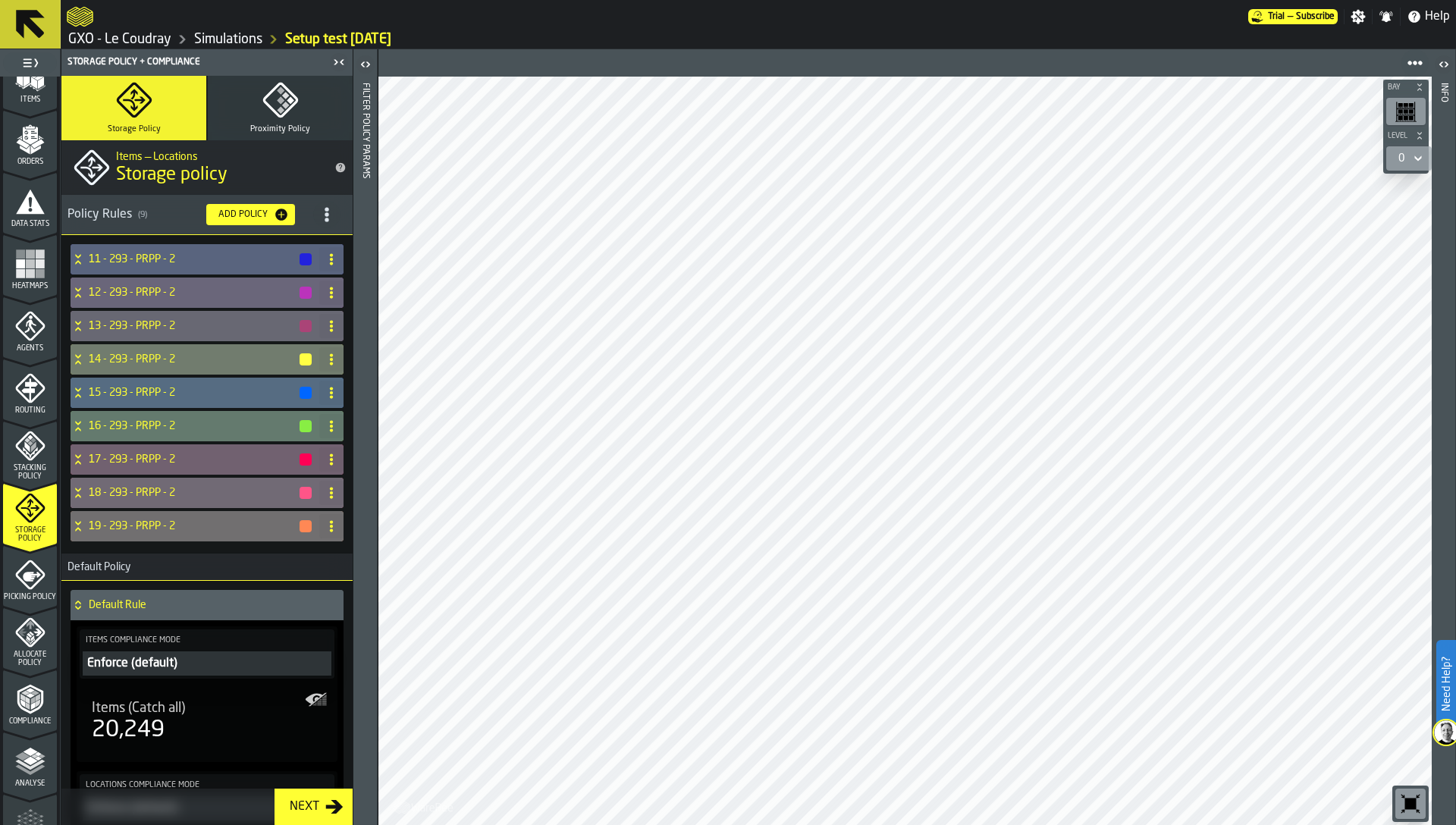
scroll to position [220, 0]
click at [27, 574] on icon "menu Picking Policy" at bounding box center [30, 571] width 30 height 30
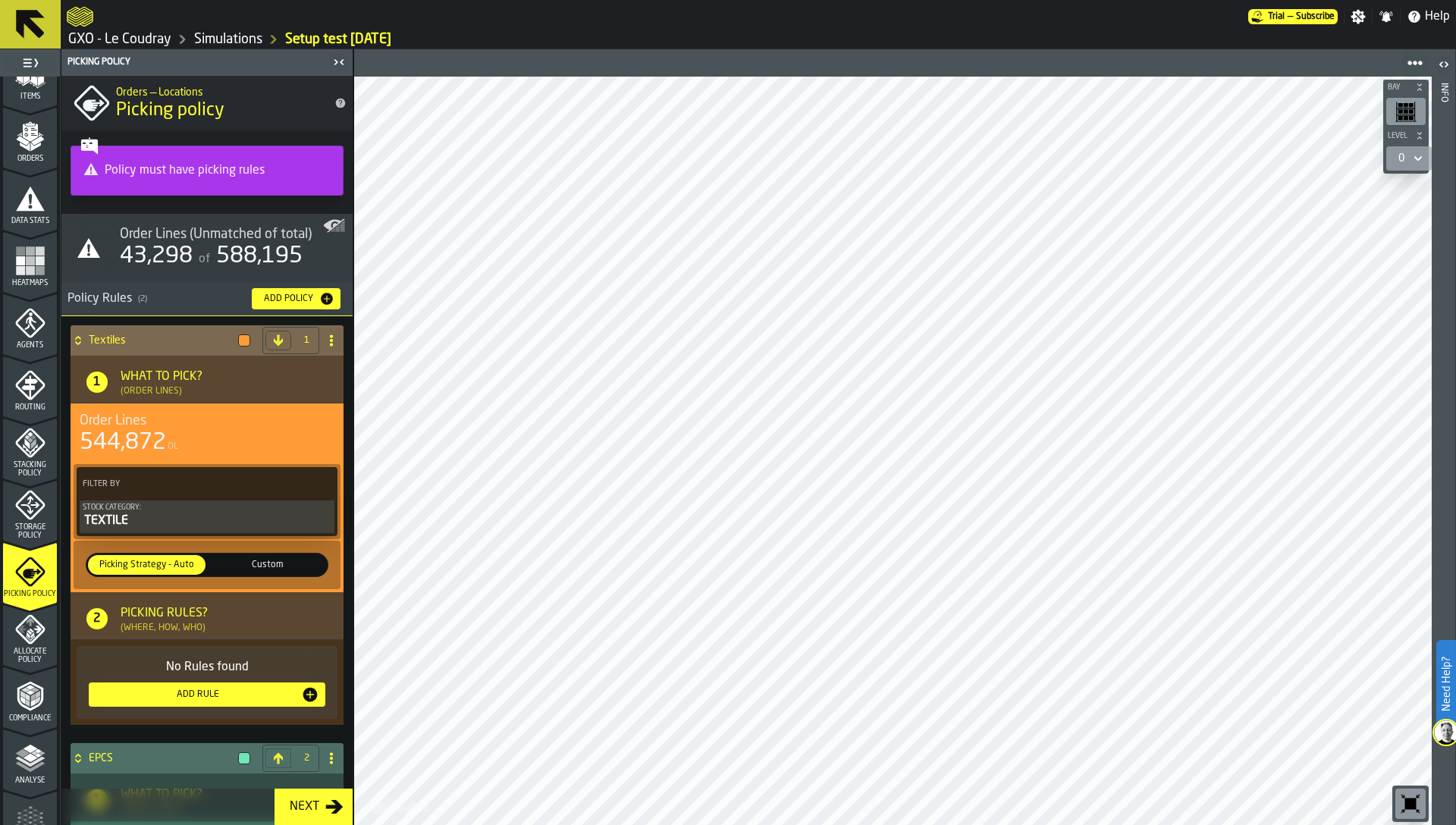
click at [90, 344] on h4 "Textiles" at bounding box center [160, 340] width 144 height 12
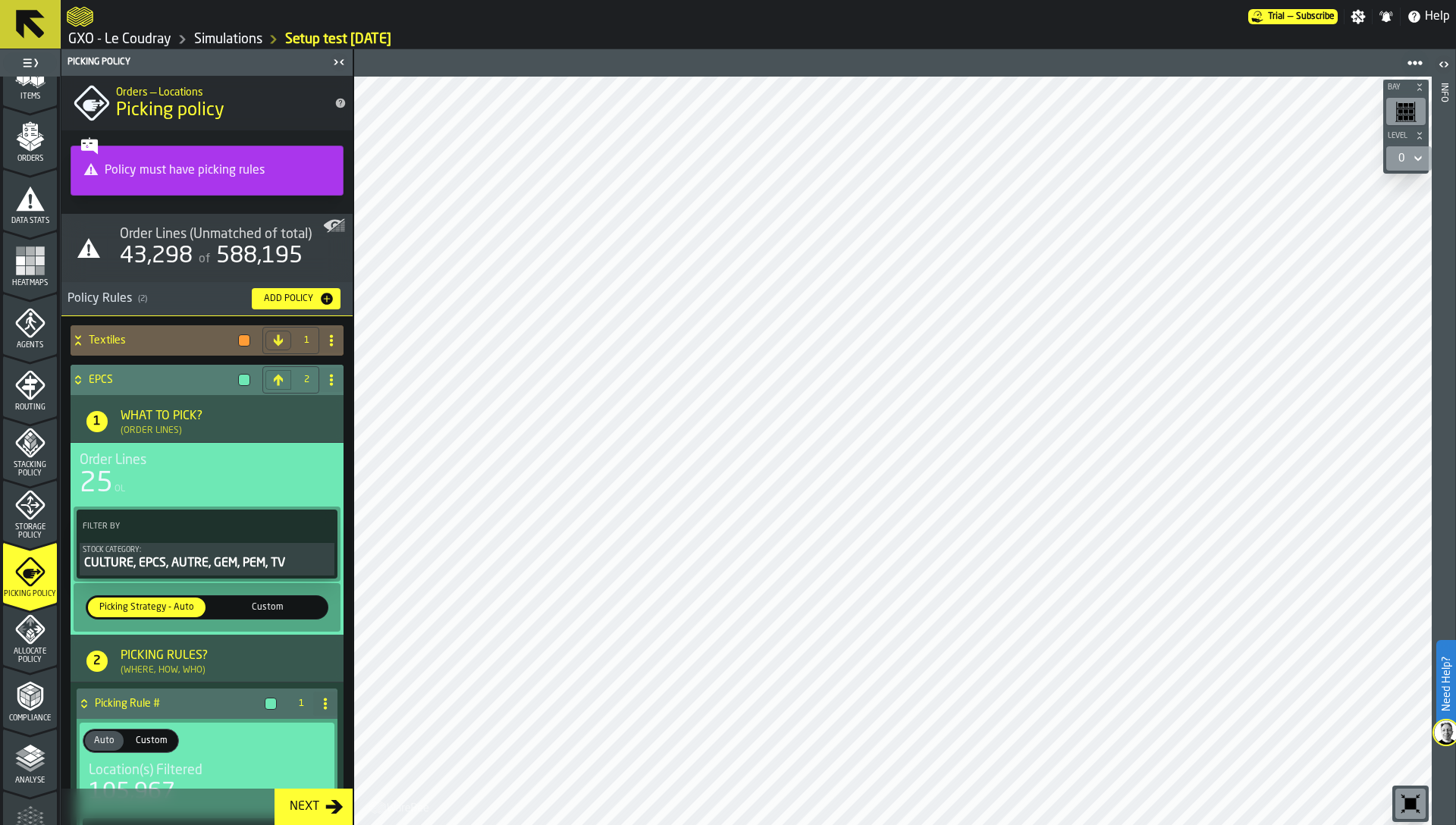
click at [100, 383] on h4 "EPCS" at bounding box center [160, 380] width 144 height 12
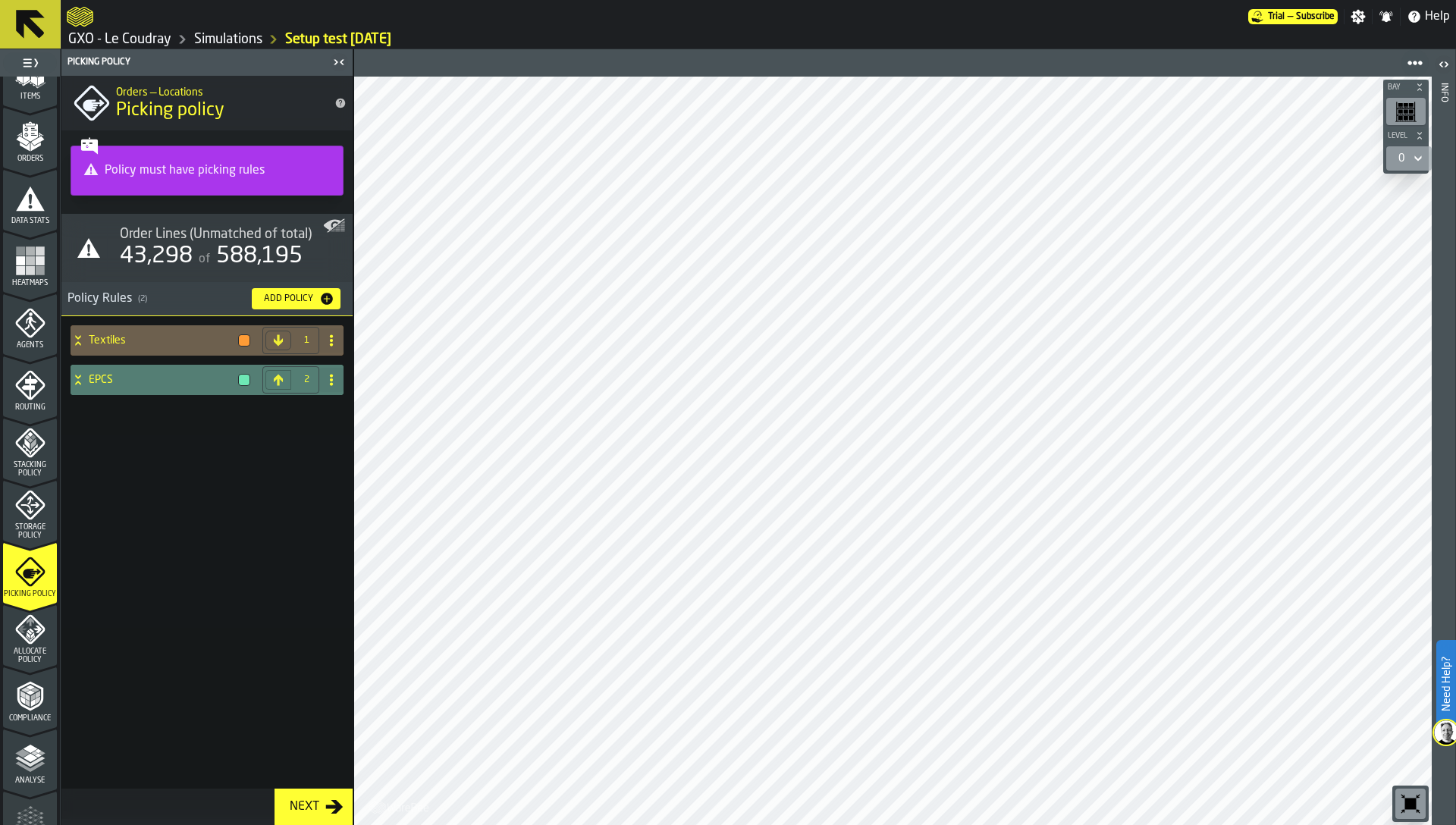
click at [96, 382] on h4 "EPCS" at bounding box center [160, 380] width 144 height 12
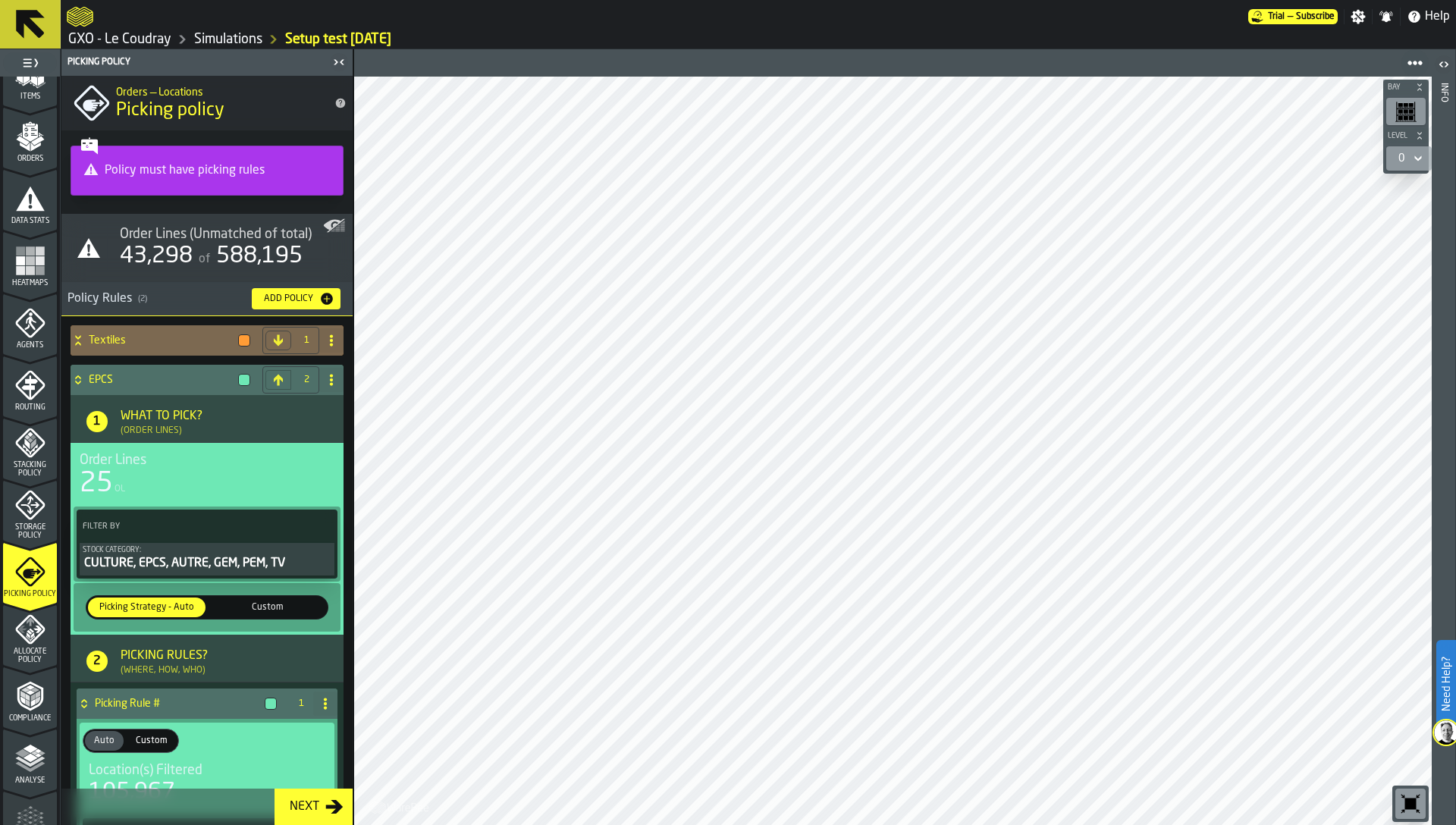
click at [111, 343] on h4 "Textiles" at bounding box center [160, 340] width 144 height 12
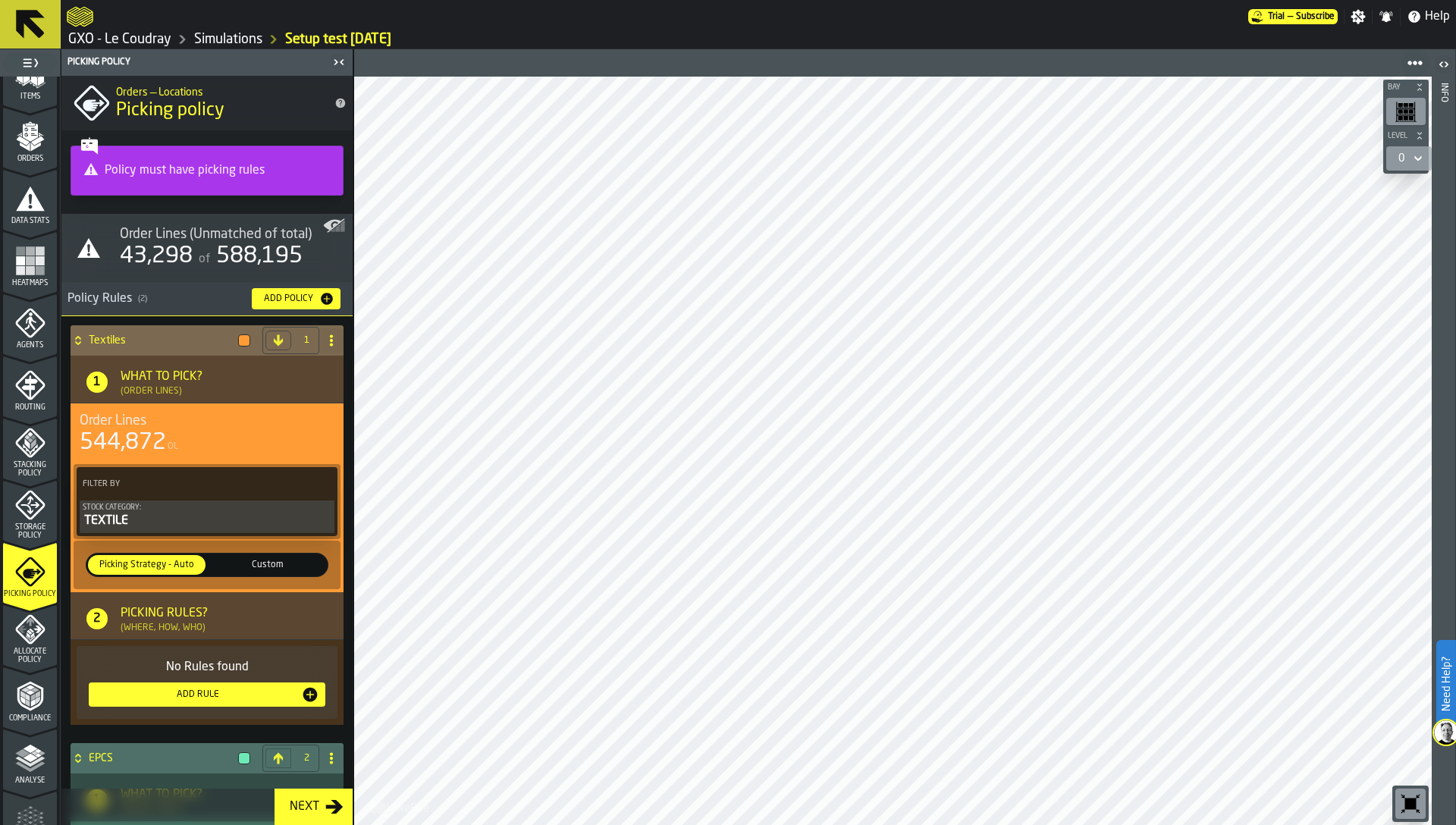
click at [102, 338] on h4 "Textiles" at bounding box center [160, 340] width 144 height 12
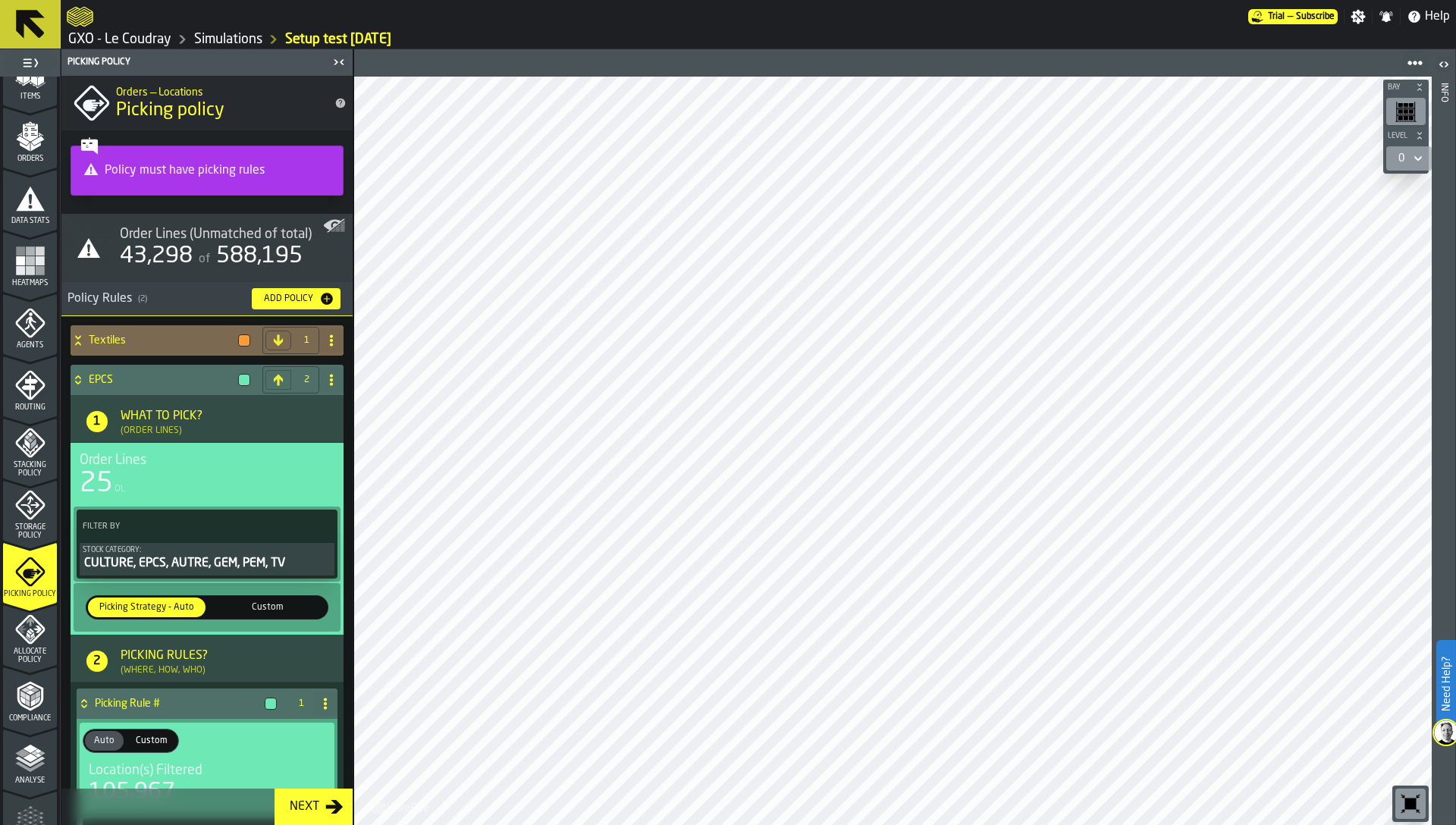
click at [112, 338] on h4 "Textiles" at bounding box center [160, 340] width 144 height 12
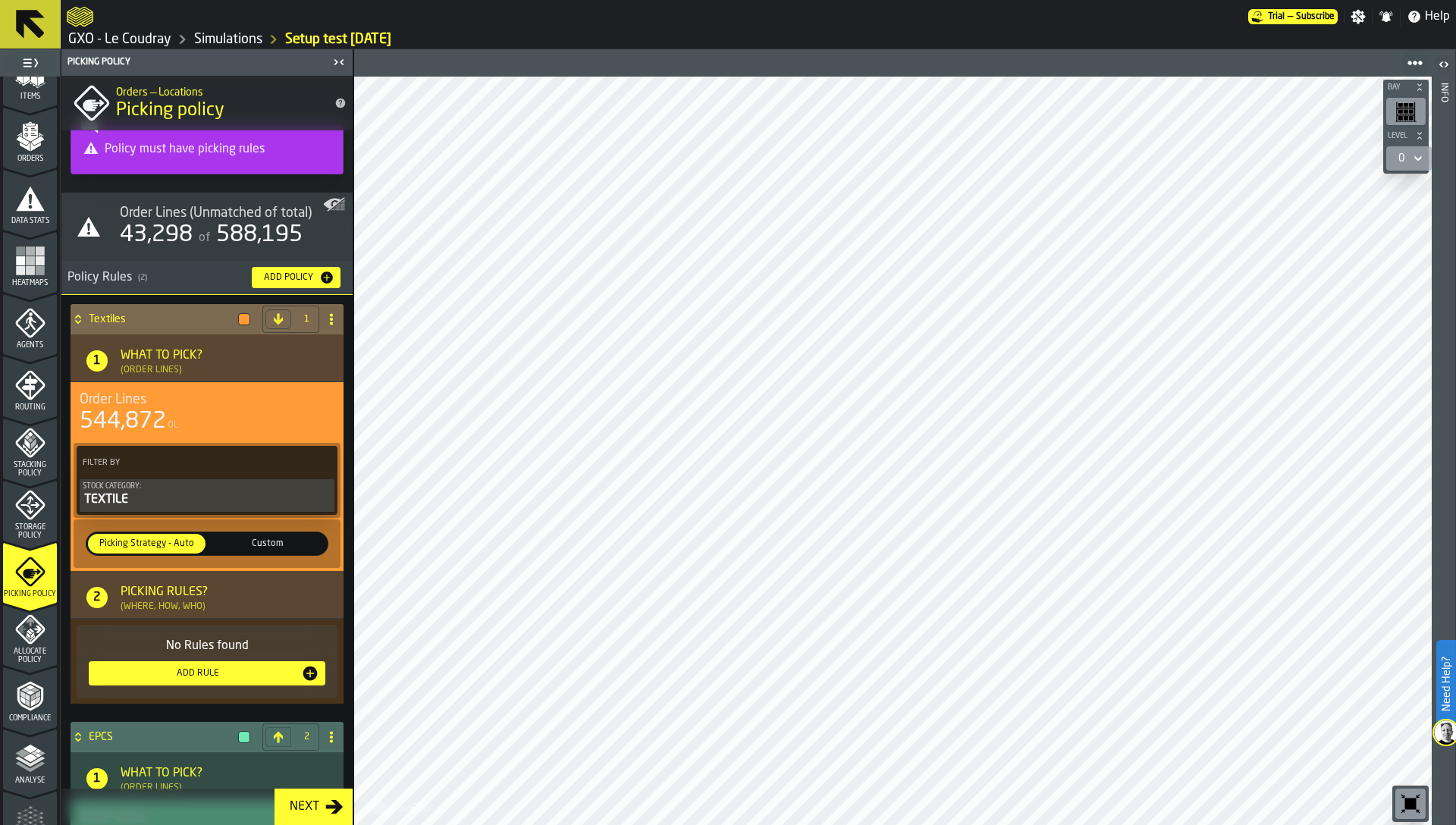
scroll to position [0, 0]
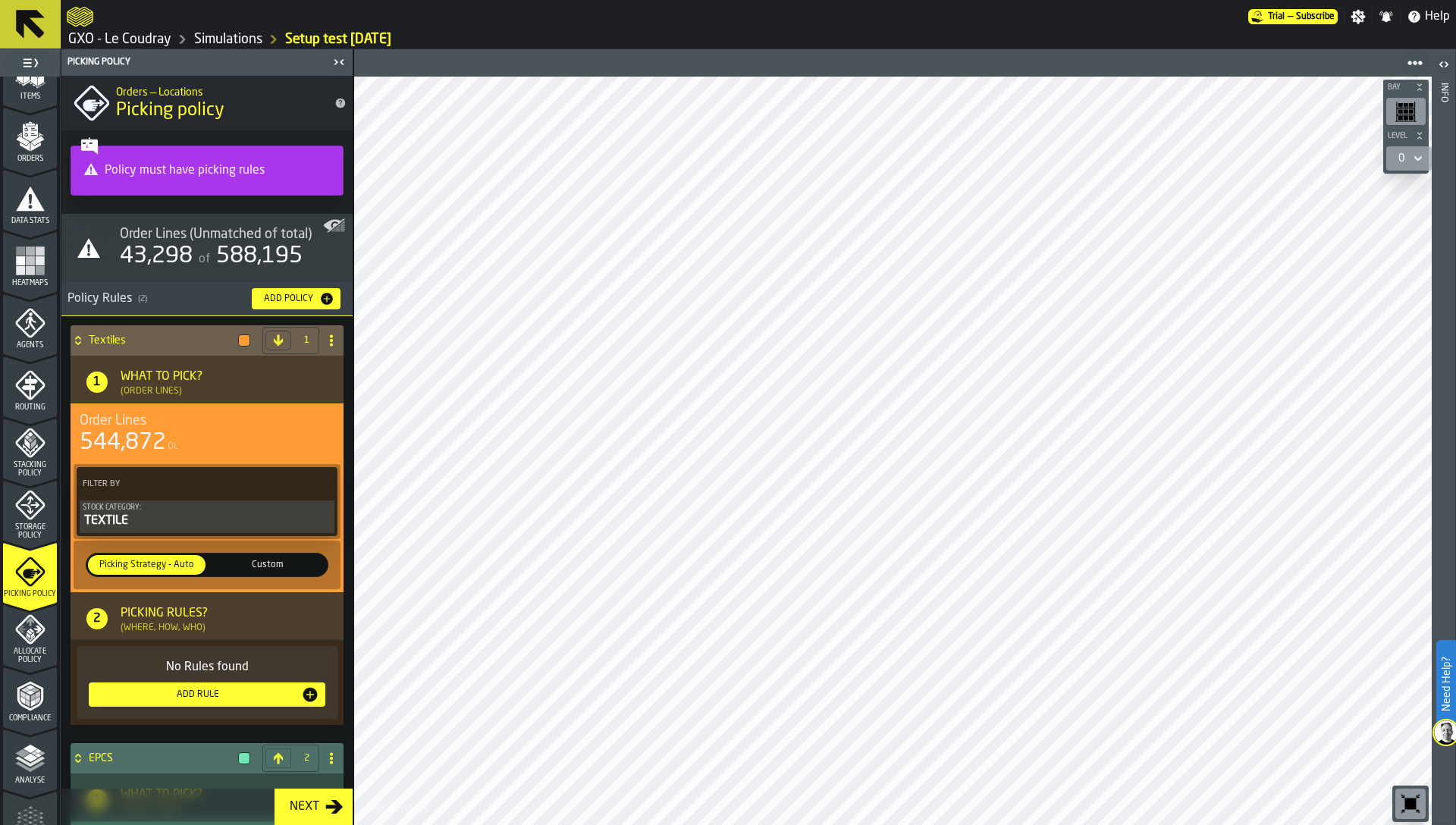
click at [173, 266] on div "43,298" at bounding box center [156, 256] width 73 height 27
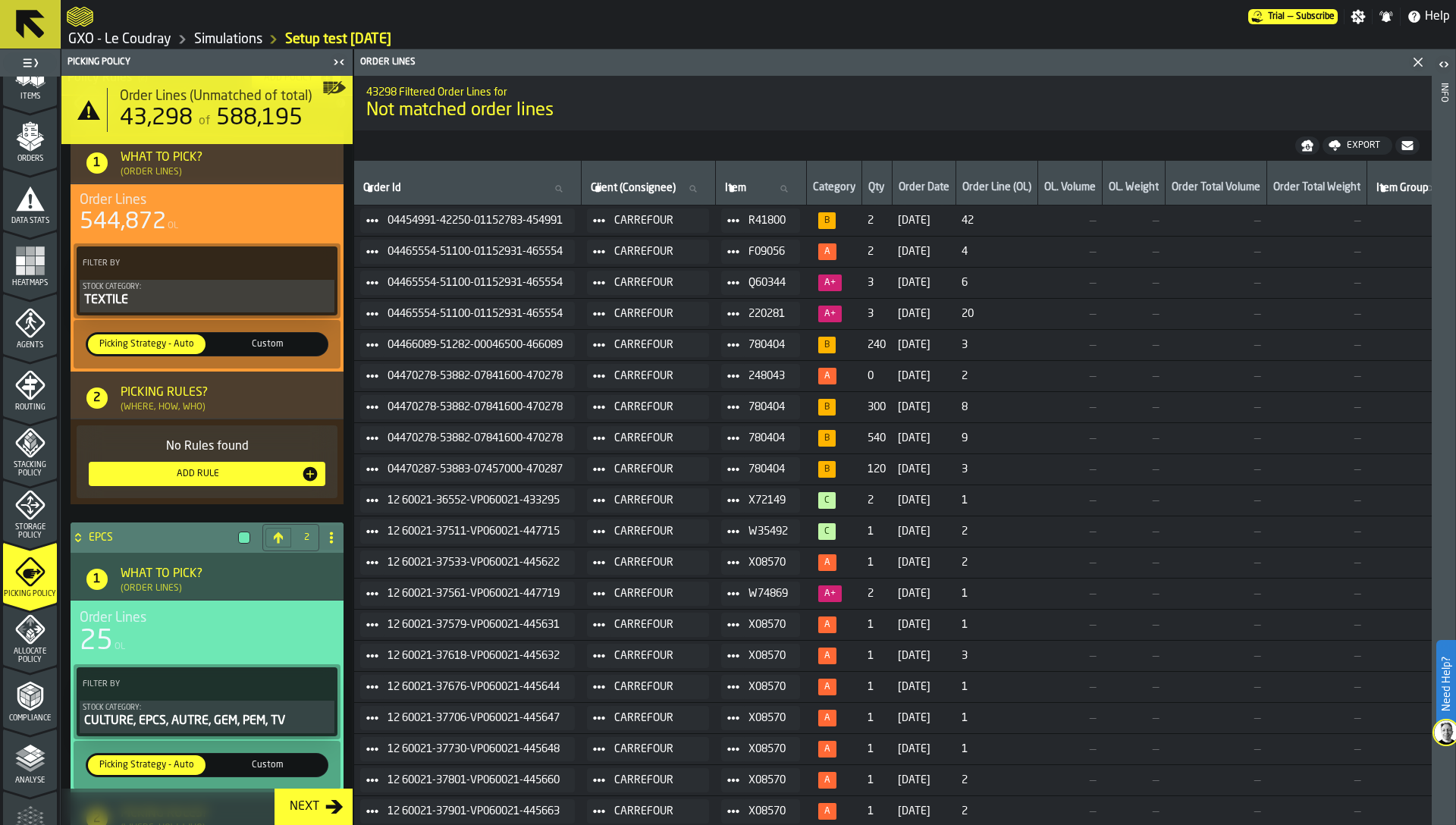
scroll to position [465, 0]
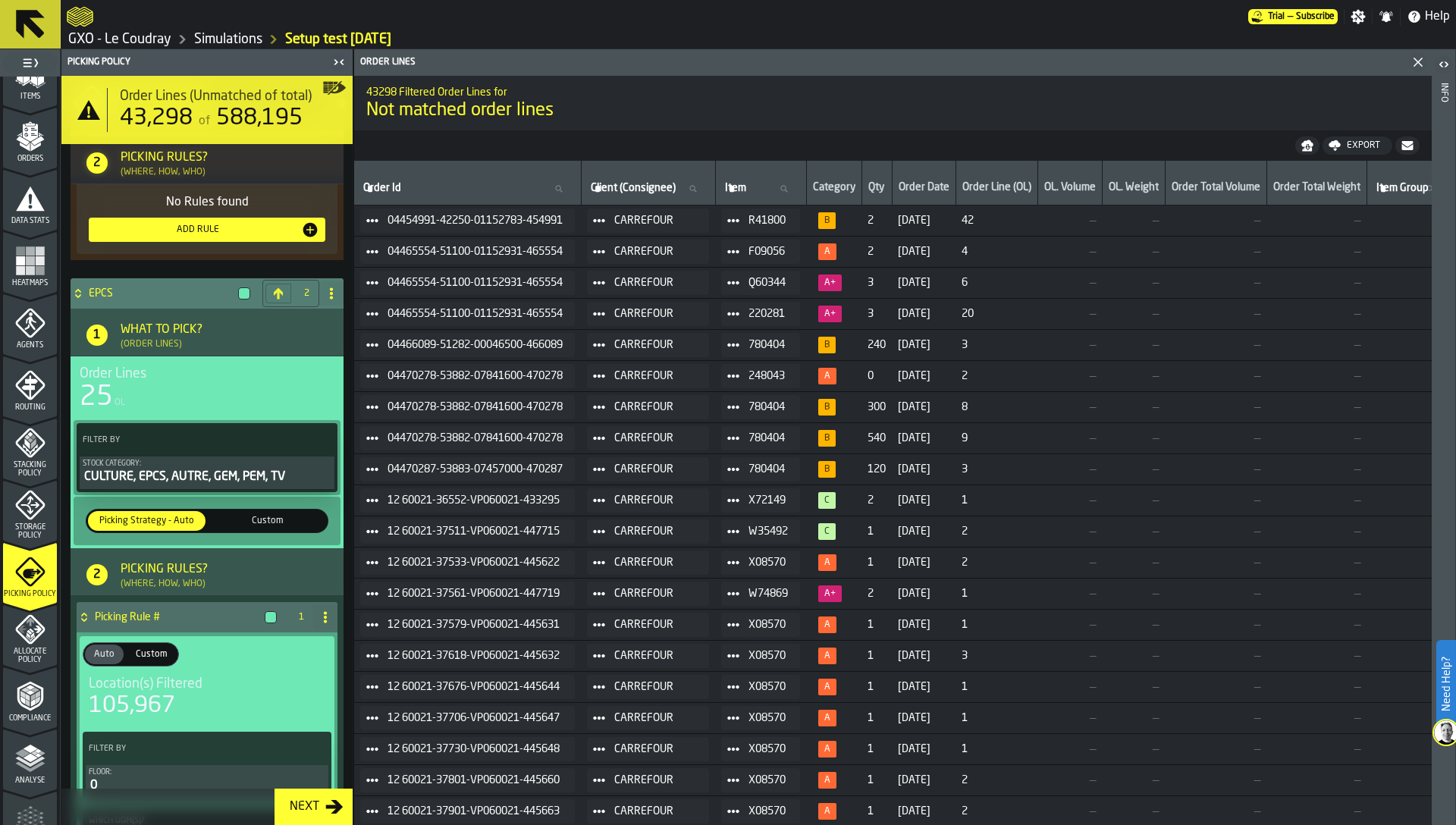
click at [122, 469] on div "CULTURE, EPCS, AUTRE, GEM, PEM, TV" at bounding box center [207, 477] width 249 height 18
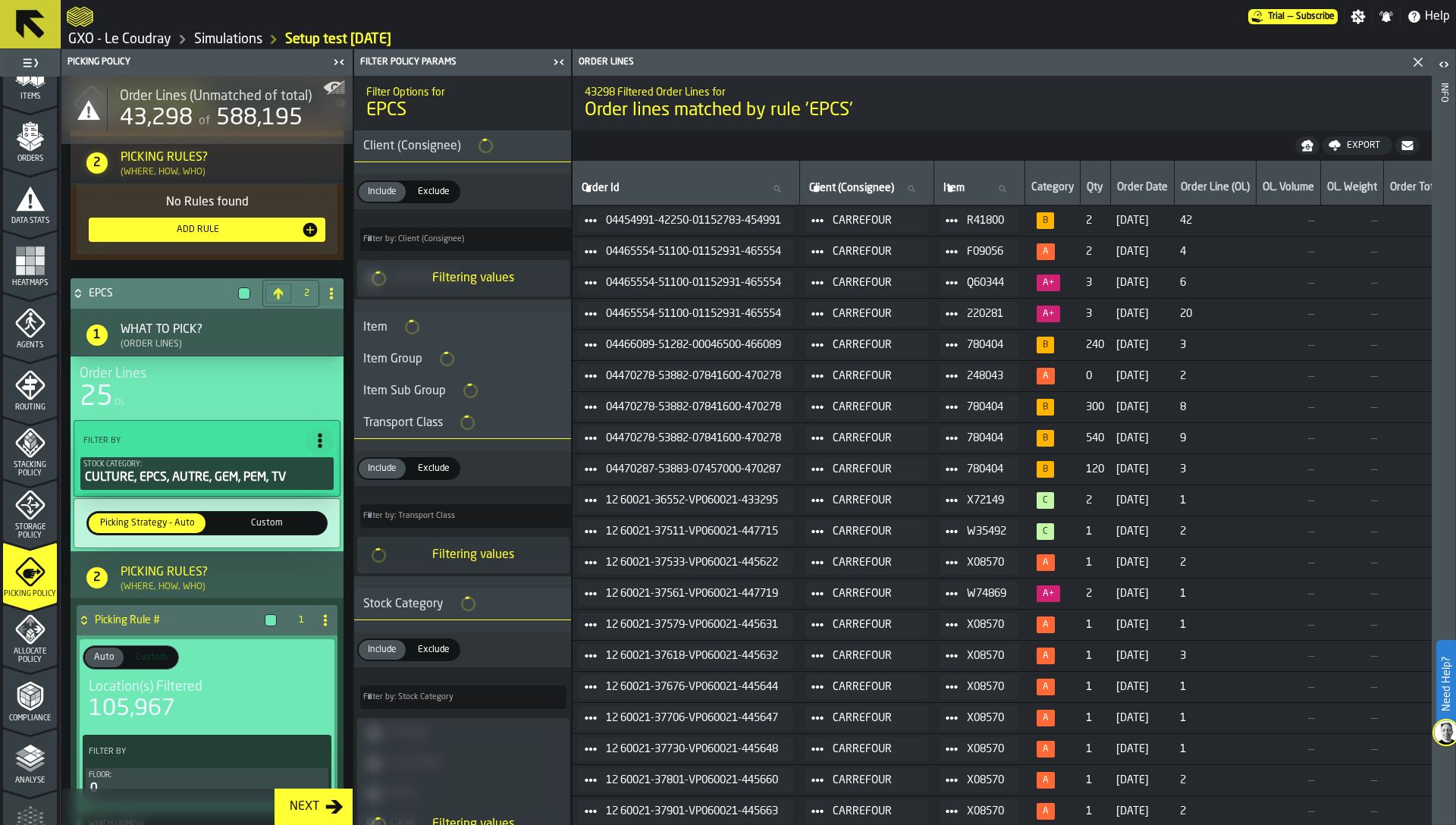
type input "*"
type input "***"
type input "*"
type input "***"
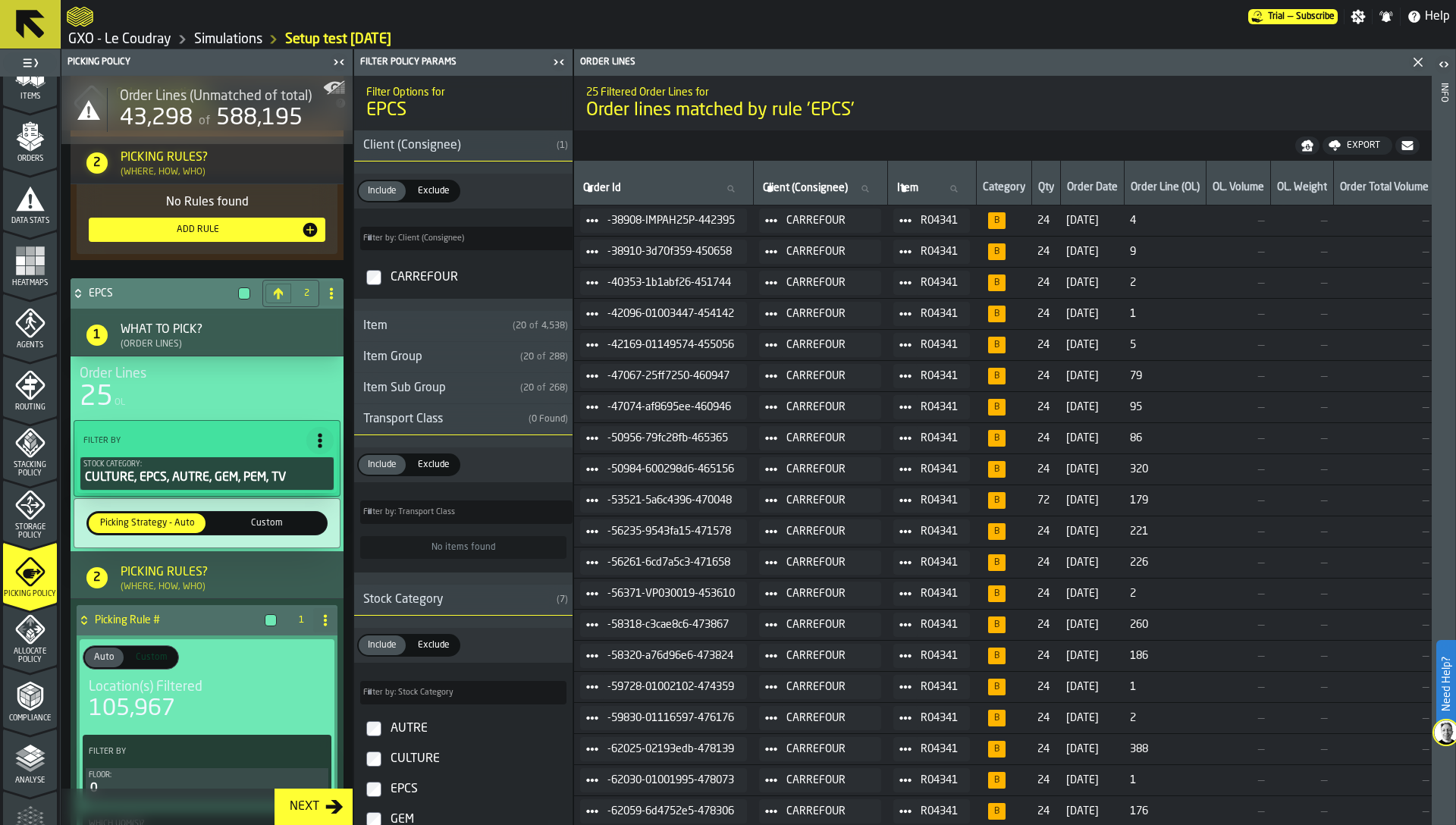
click at [911, 220] on icon at bounding box center [905, 220] width 12 height 12
click at [934, 308] on li "Show Items" at bounding box center [954, 303] width 97 height 28
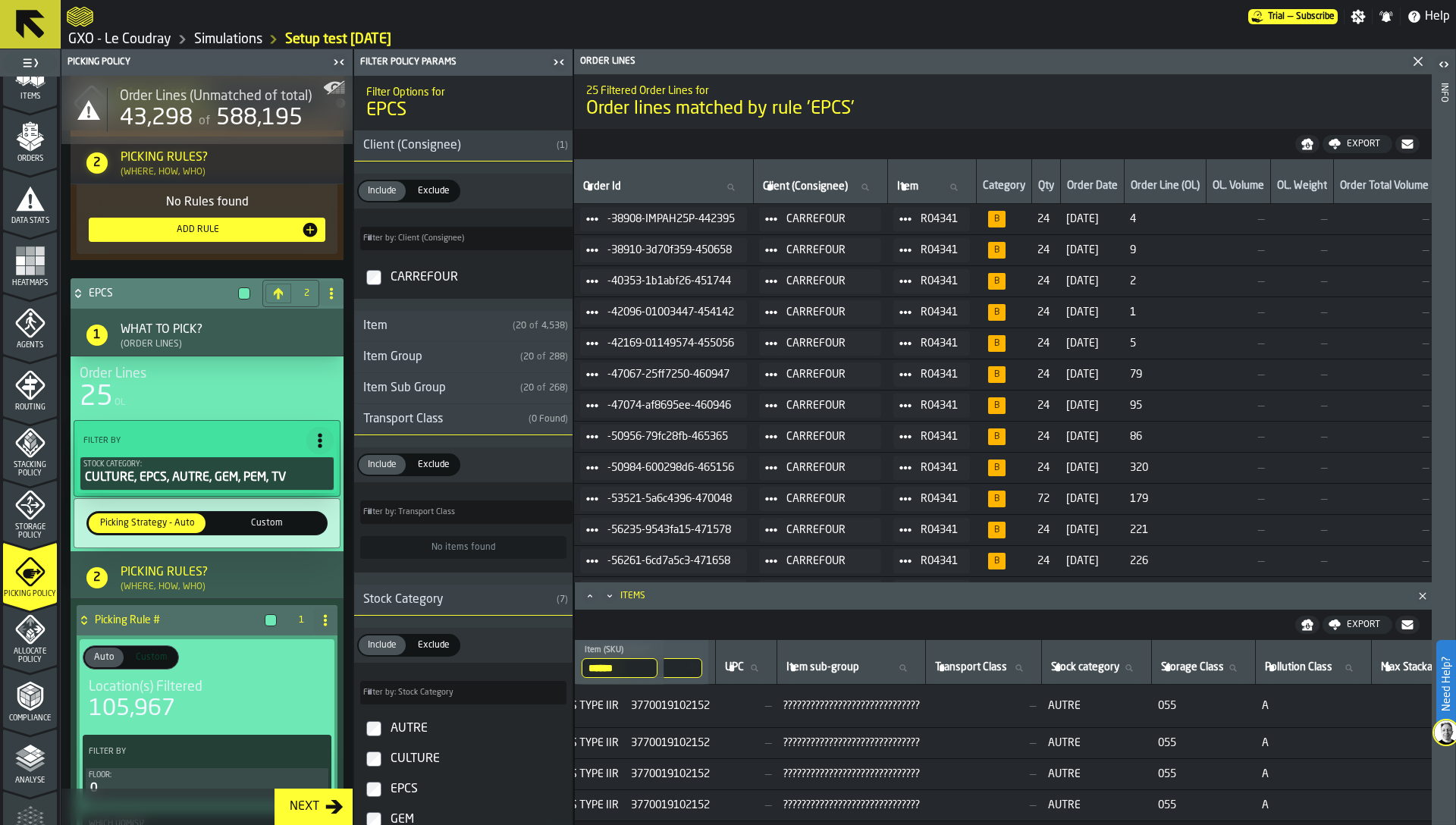
scroll to position [0, 1207]
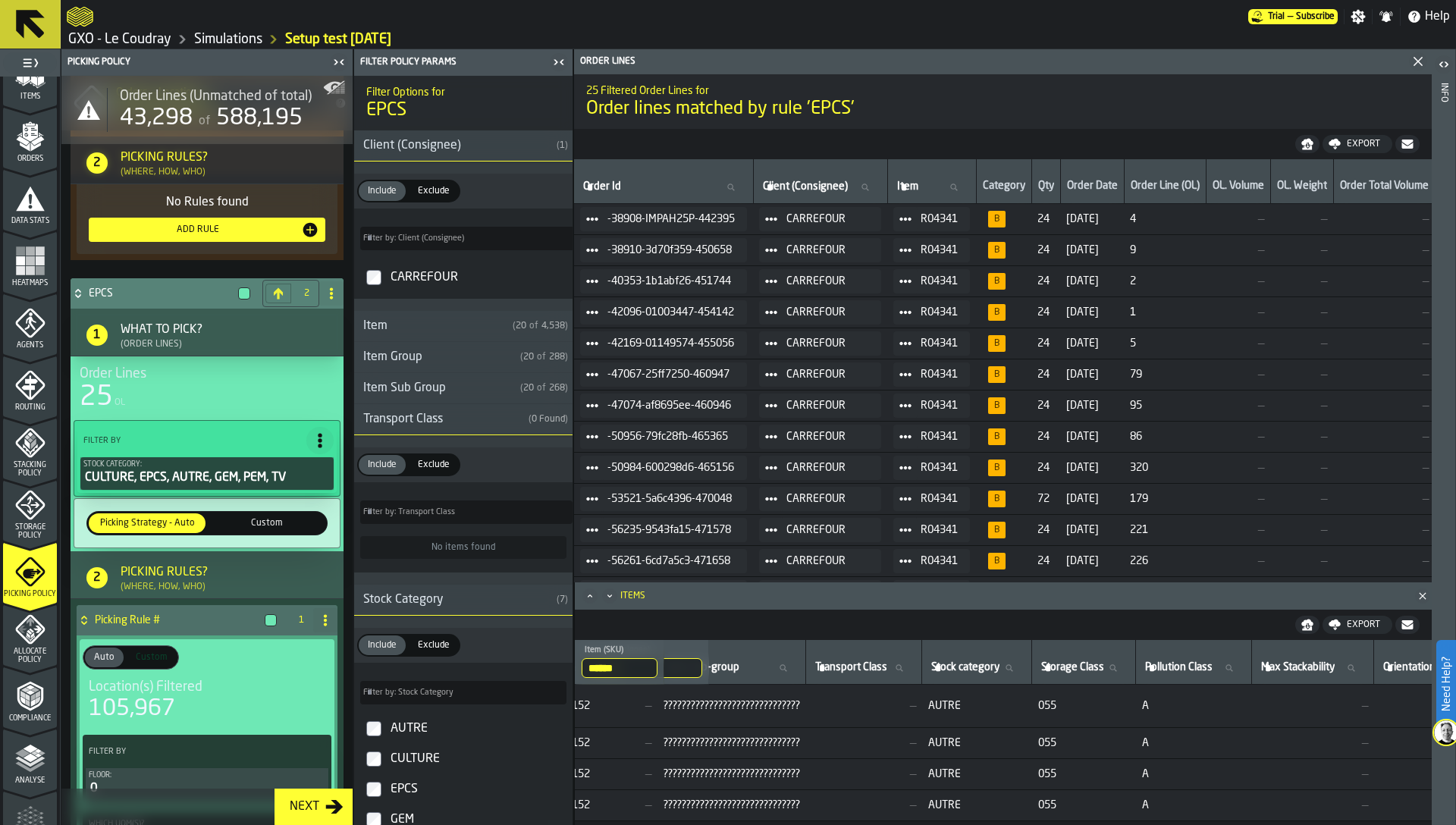
click at [1011, 698] on td "AUTRE" at bounding box center [977, 705] width 110 height 43
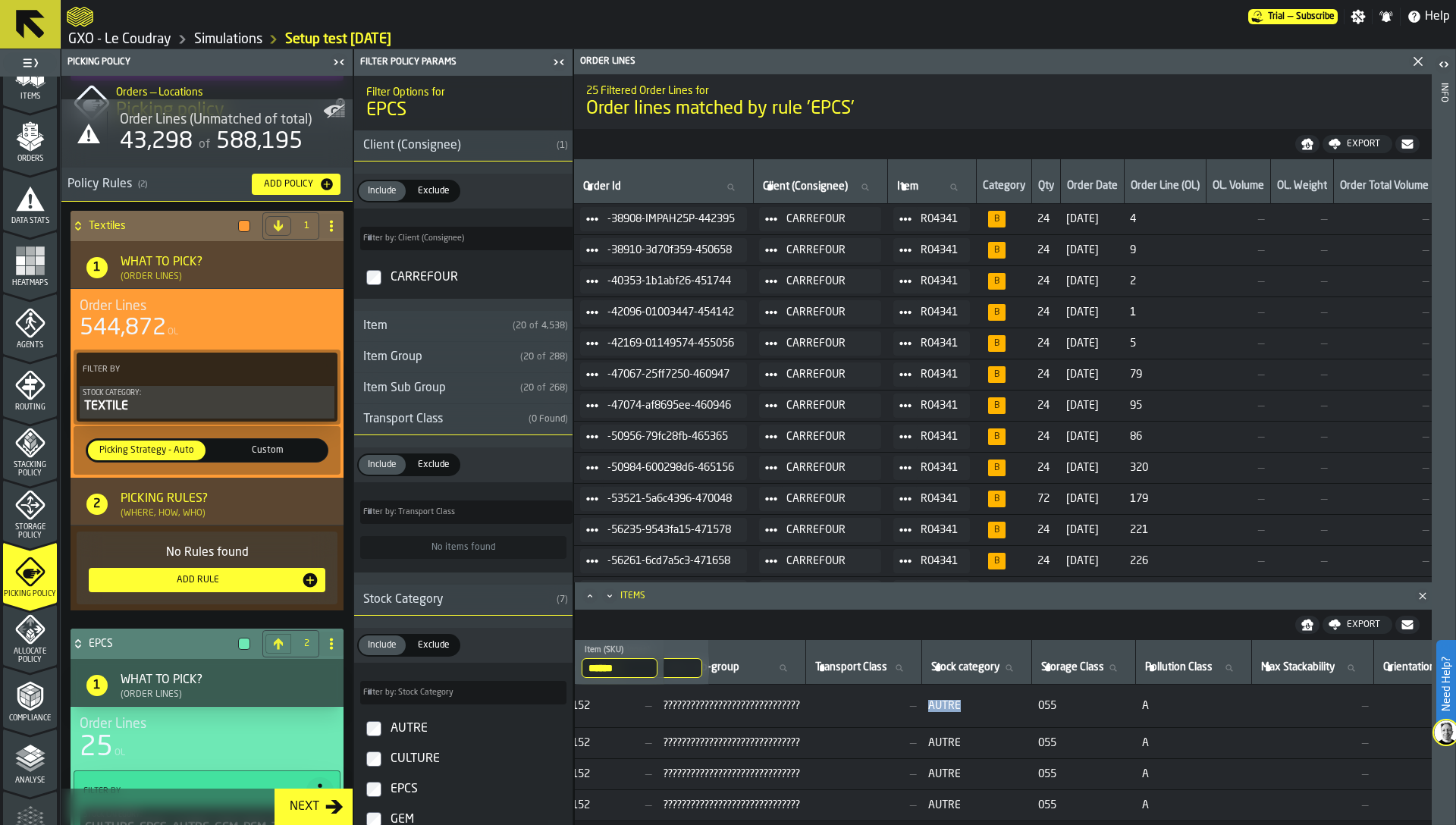
scroll to position [104, 0]
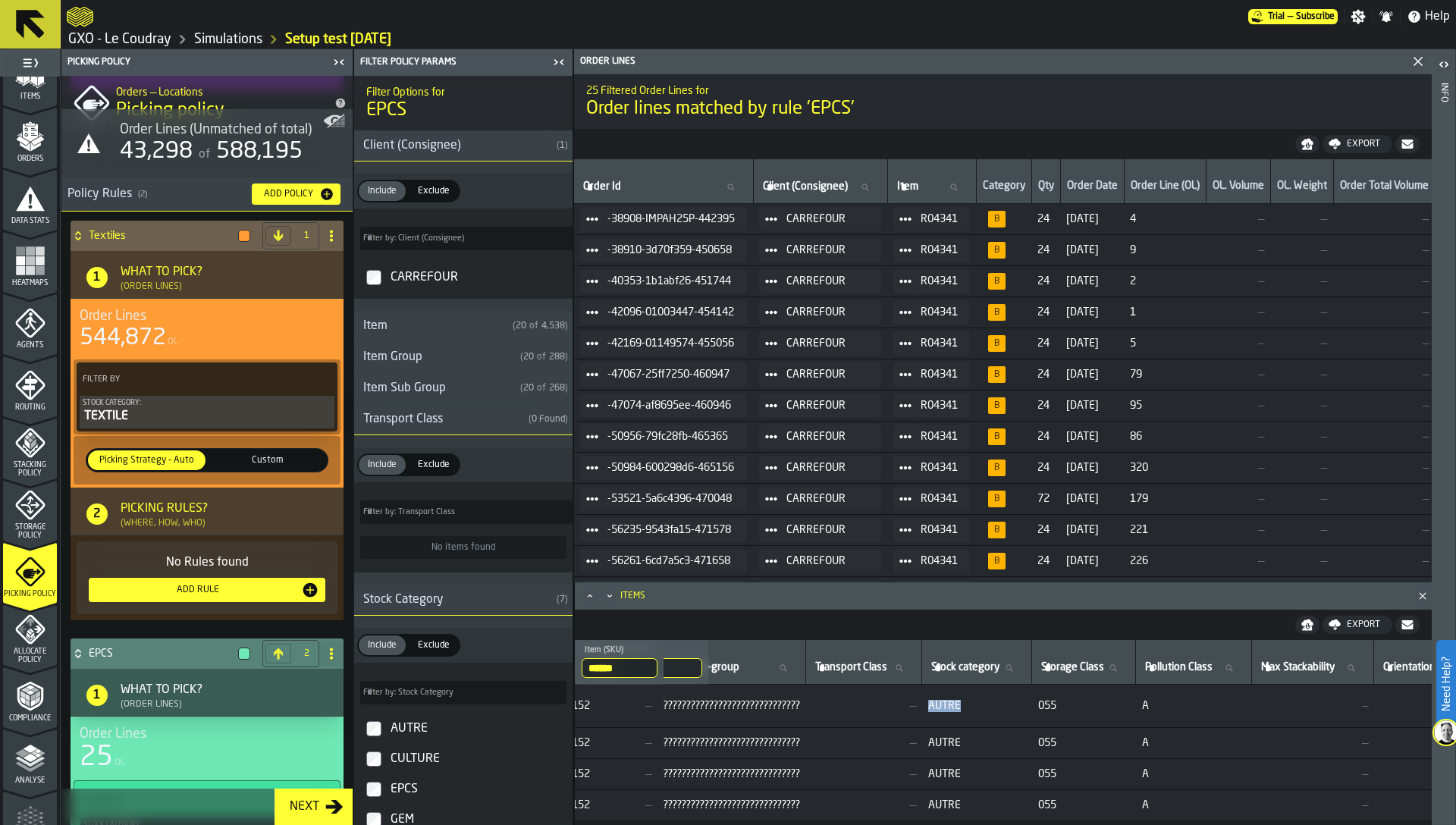
click at [422, 272] on div "CARREFOUR" at bounding box center [478, 277] width 179 height 25
click at [410, 274] on div "CARREFOUR" at bounding box center [478, 277] width 179 height 25
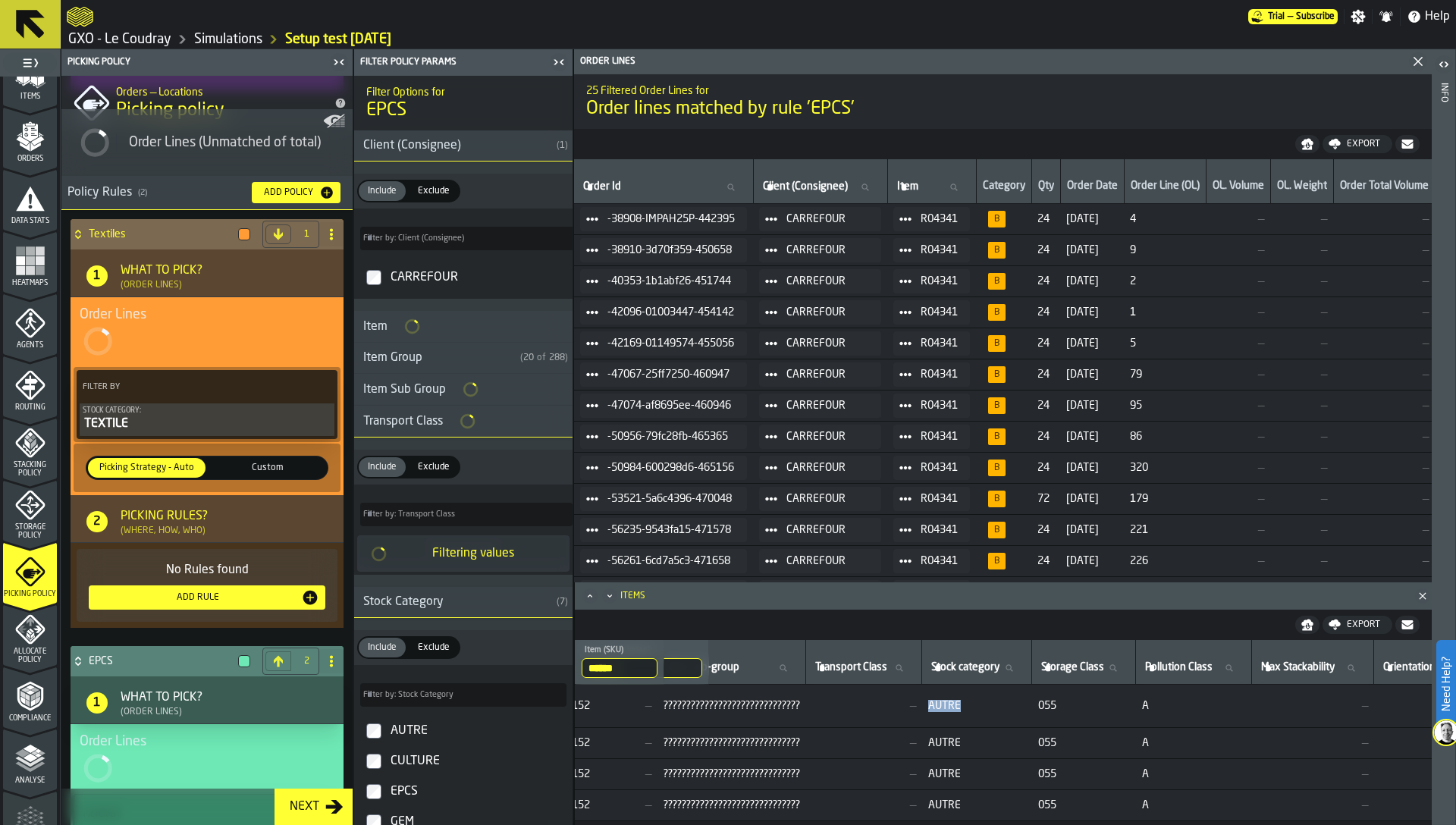
click at [208, 434] on button "Stock Category: TEXTILE" at bounding box center [207, 420] width 254 height 33
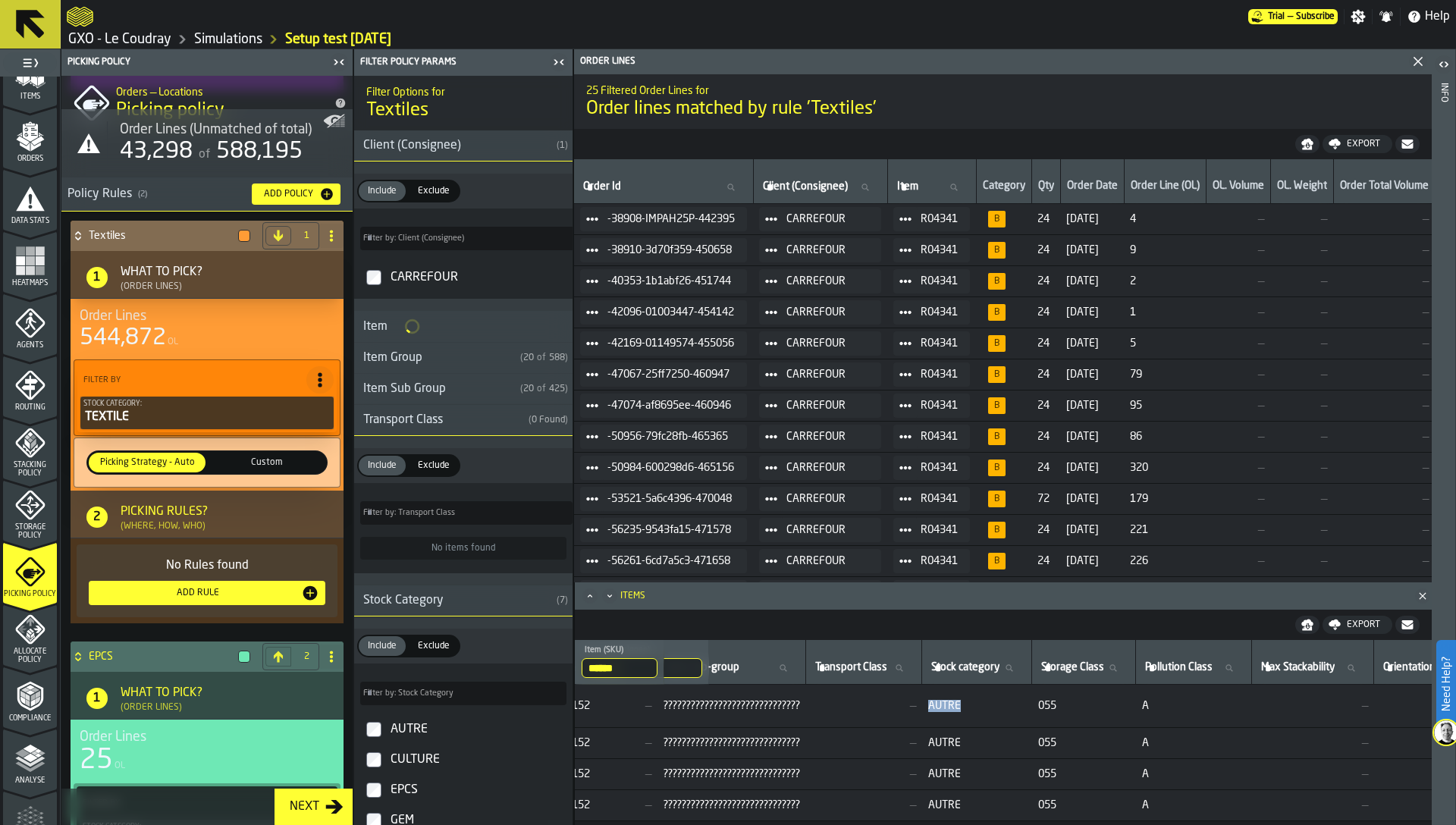
click at [418, 274] on div "CARREFOUR" at bounding box center [478, 277] width 179 height 25
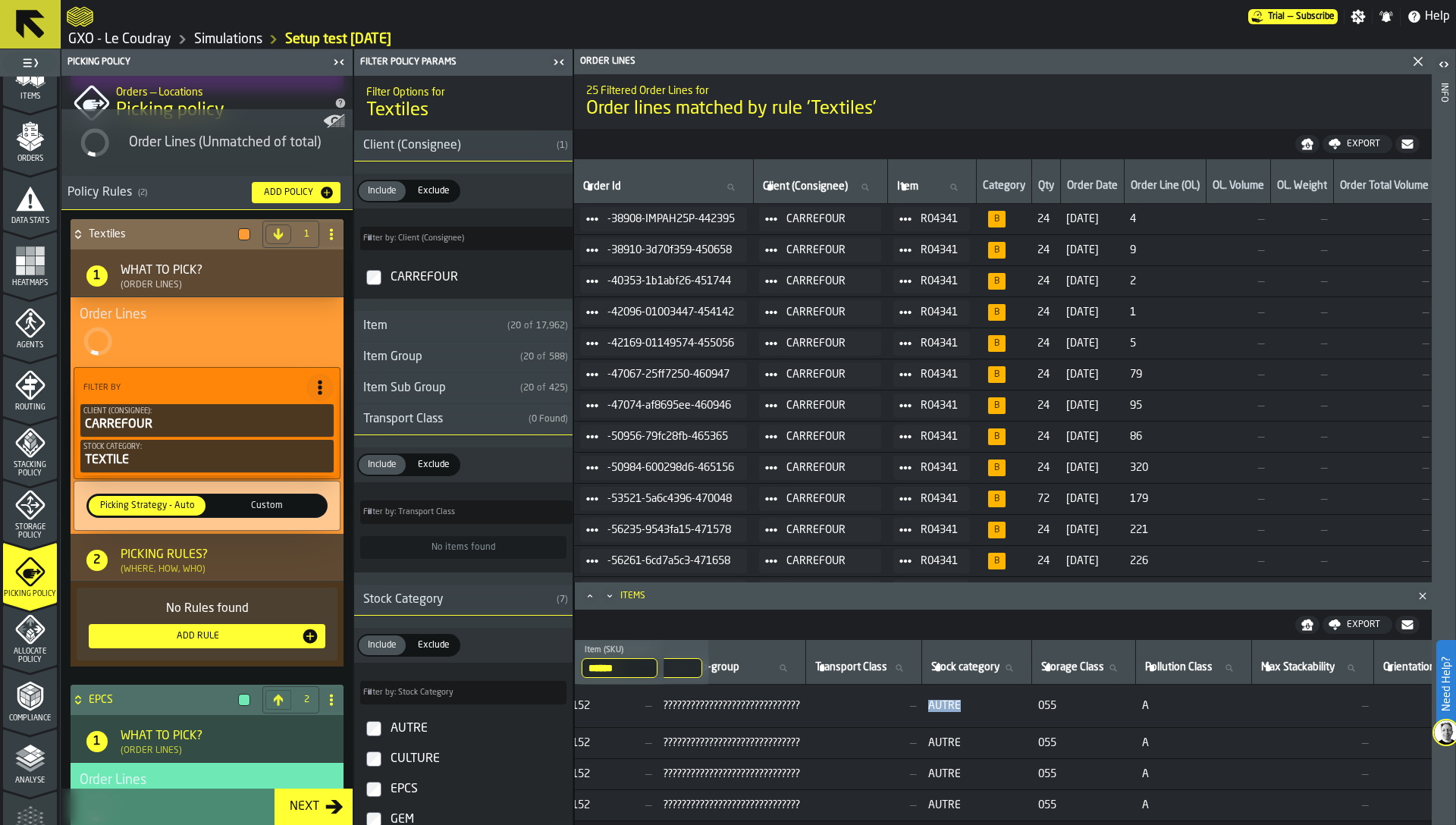
click at [0, 0] on icon "PolicyFilterItem-Stock Category" at bounding box center [0, 0] width 0 height 0
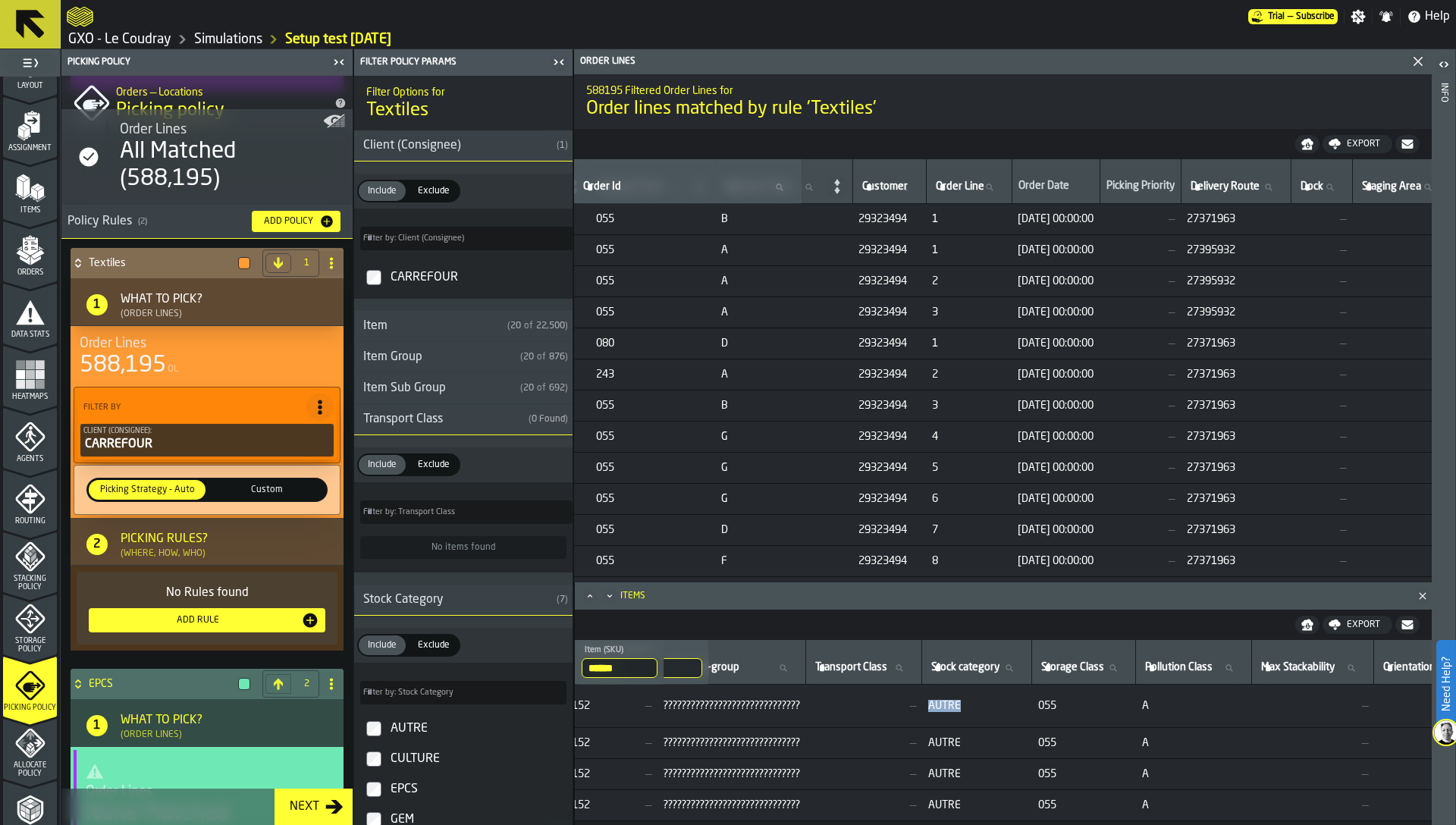
scroll to position [0, 0]
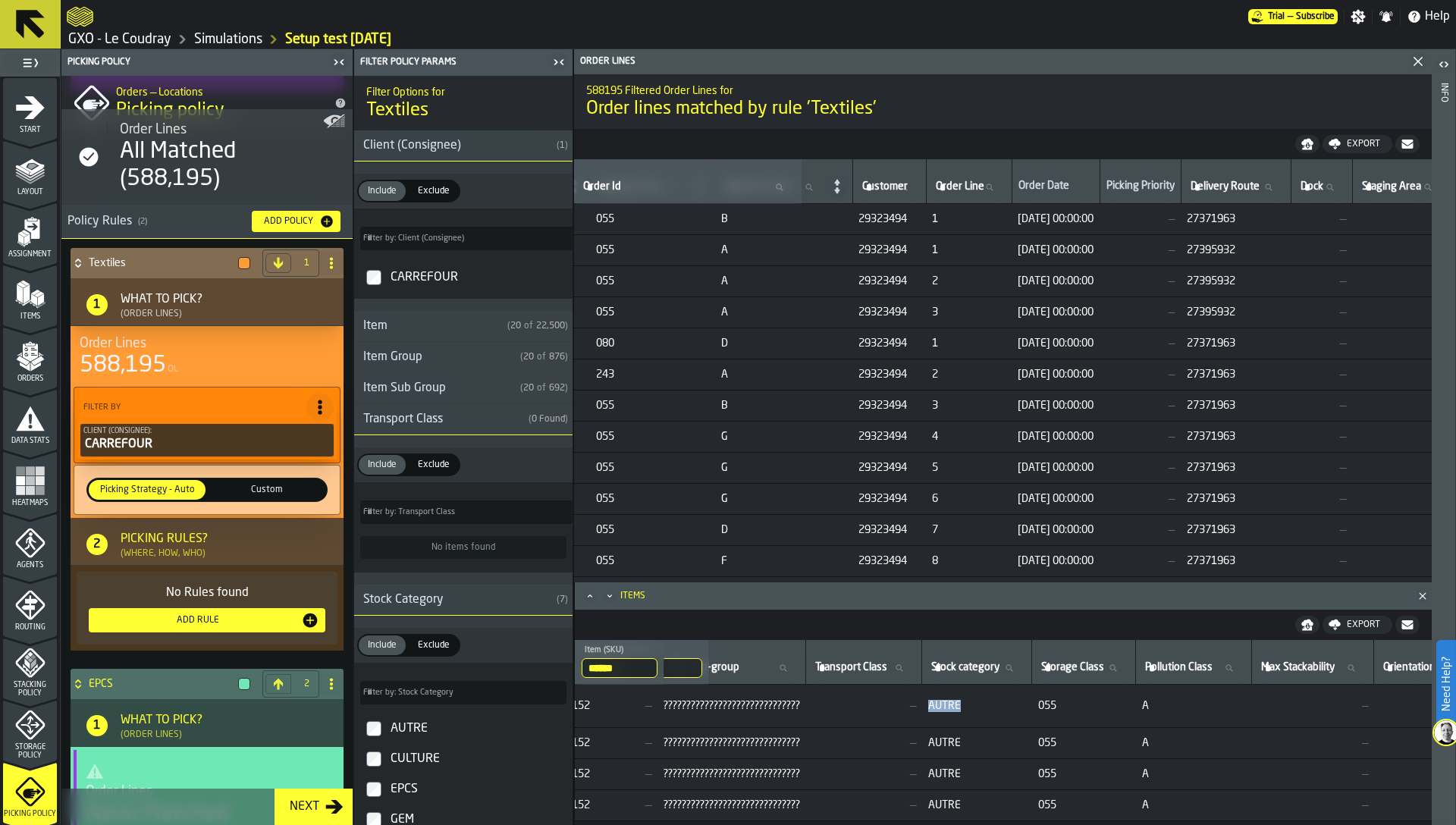
click at [27, 177] on polygon "menu Layout" at bounding box center [30, 173] width 29 height 9
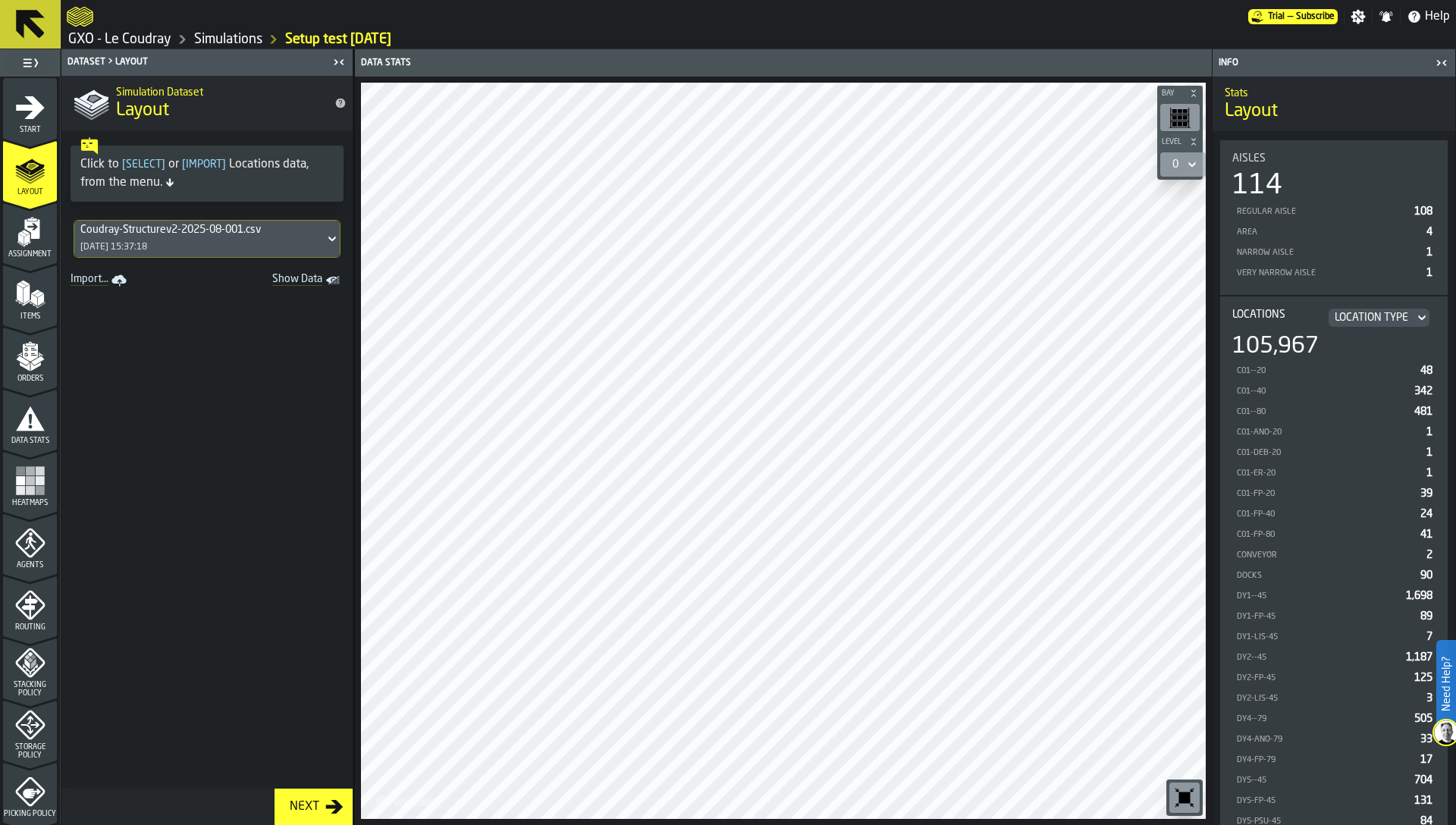
click at [1438, 62] on icon "button-toggle-Close me" at bounding box center [1442, 63] width 18 height 18
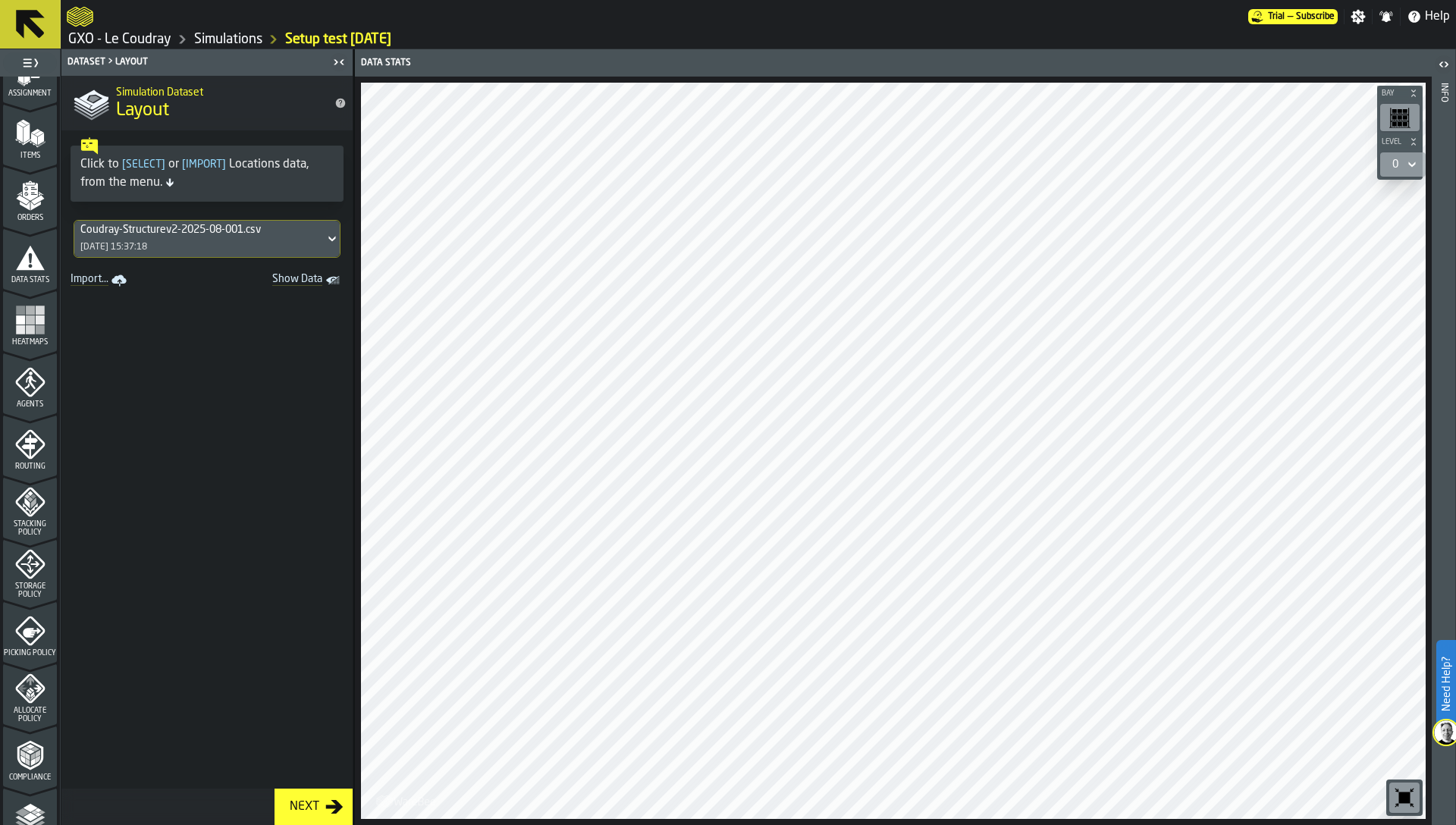
scroll to position [243, 0]
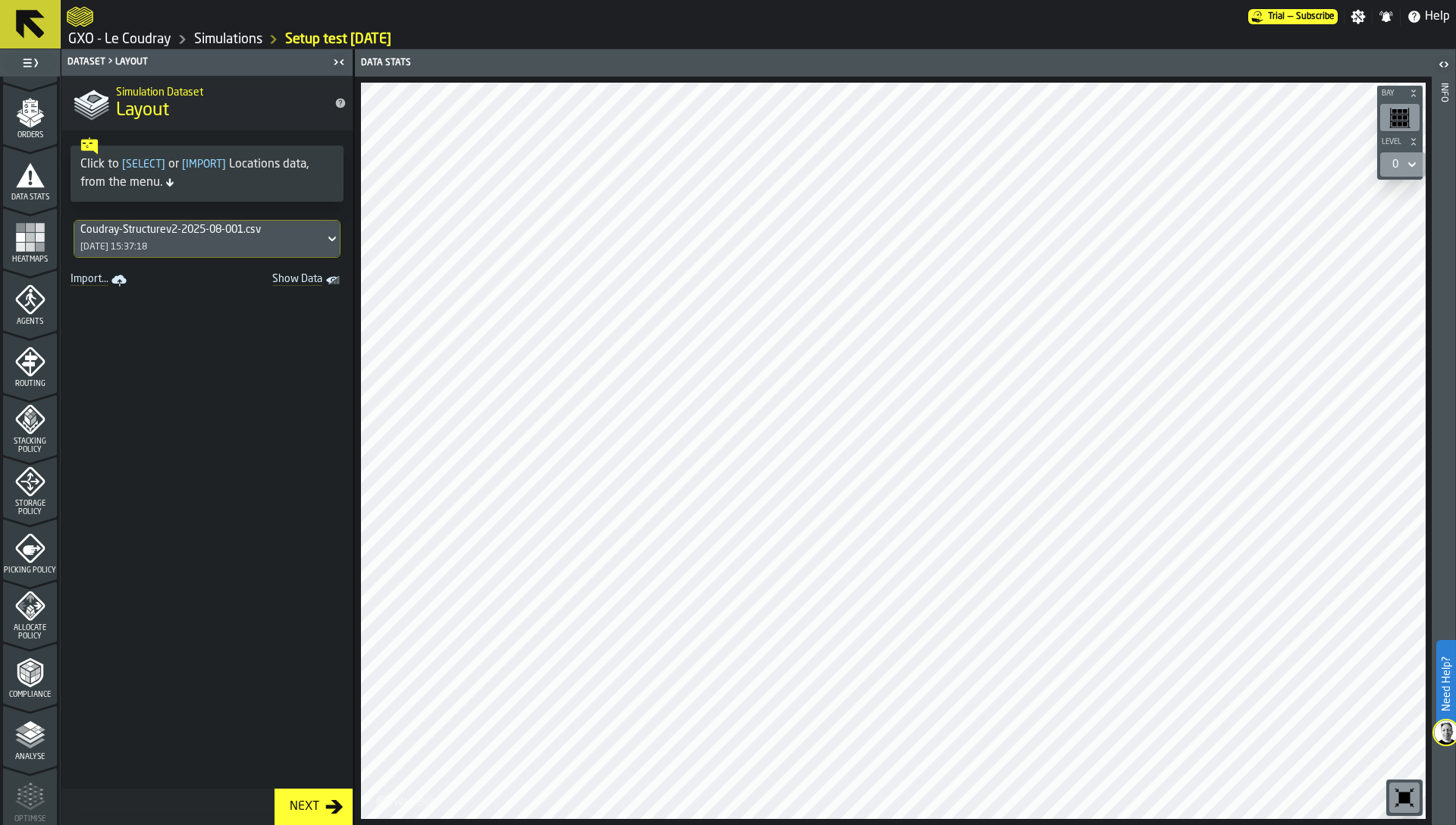
click at [26, 497] on div "Storage Policy" at bounding box center [29, 491] width 54 height 50
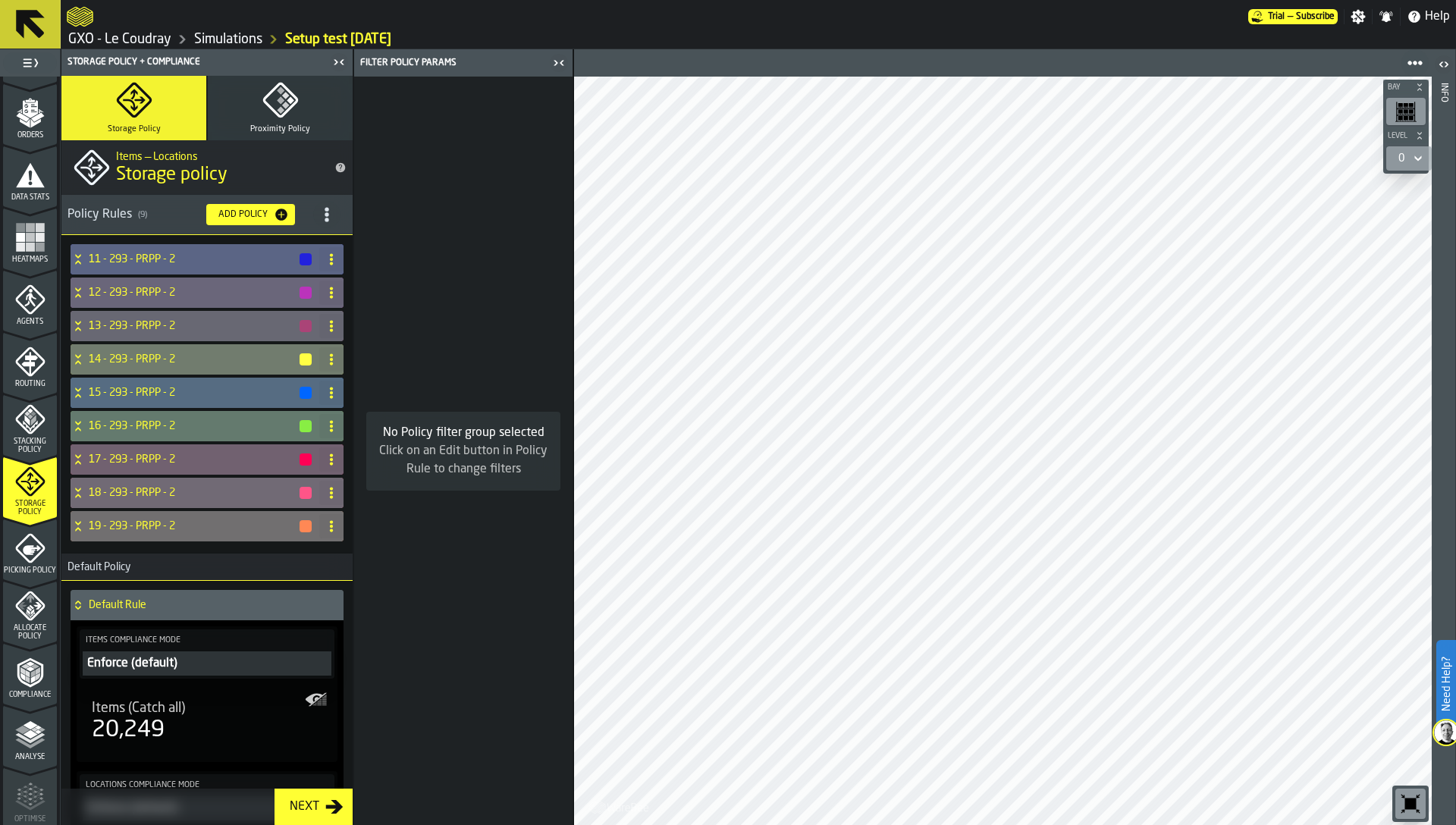
click at [137, 257] on h4 "11 - 293 - PRPP - 2" at bounding box center [193, 259] width 210 height 12
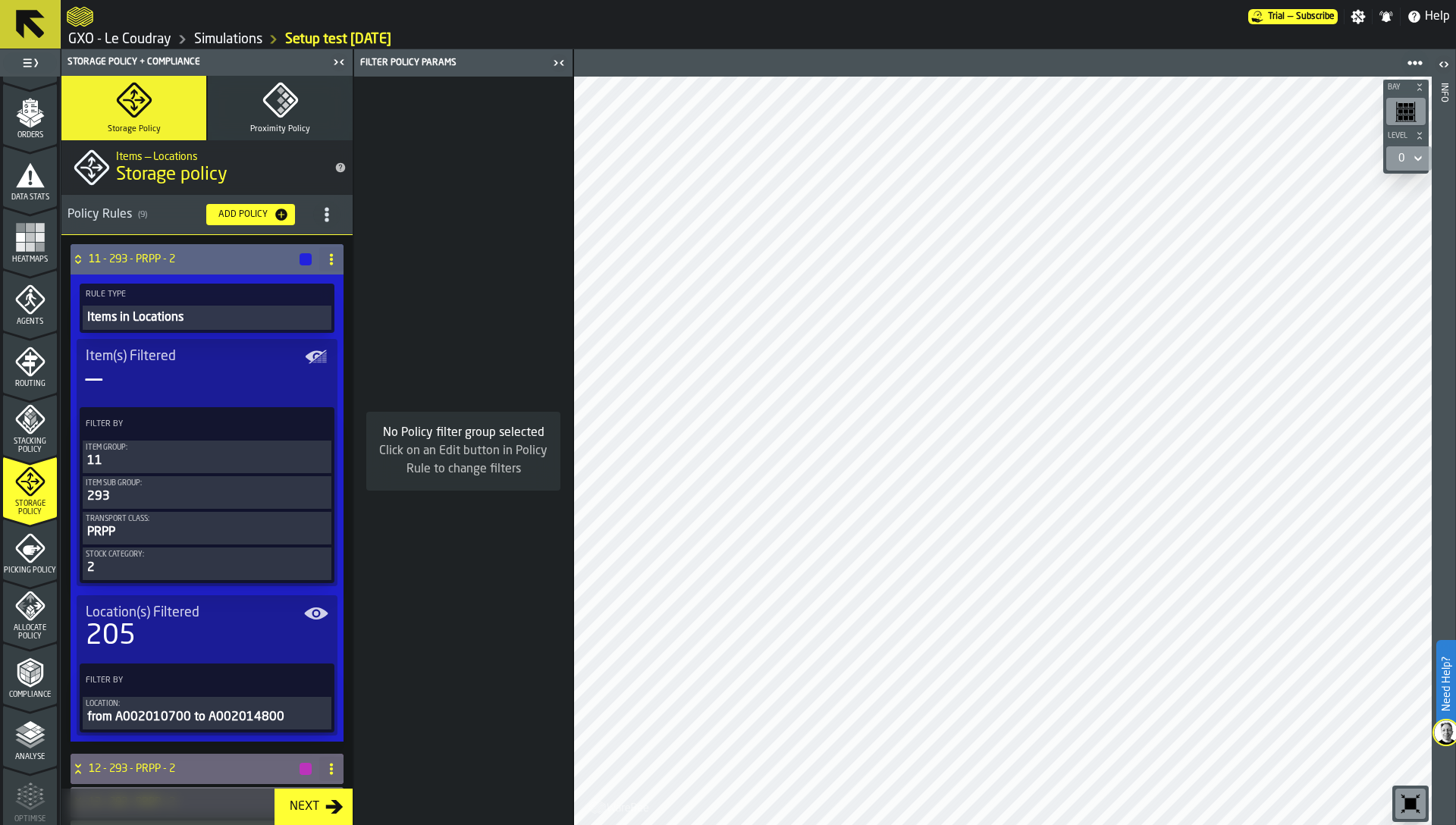
click at [137, 257] on h4 "11 - 293 - PRPP - 2" at bounding box center [193, 259] width 210 height 12
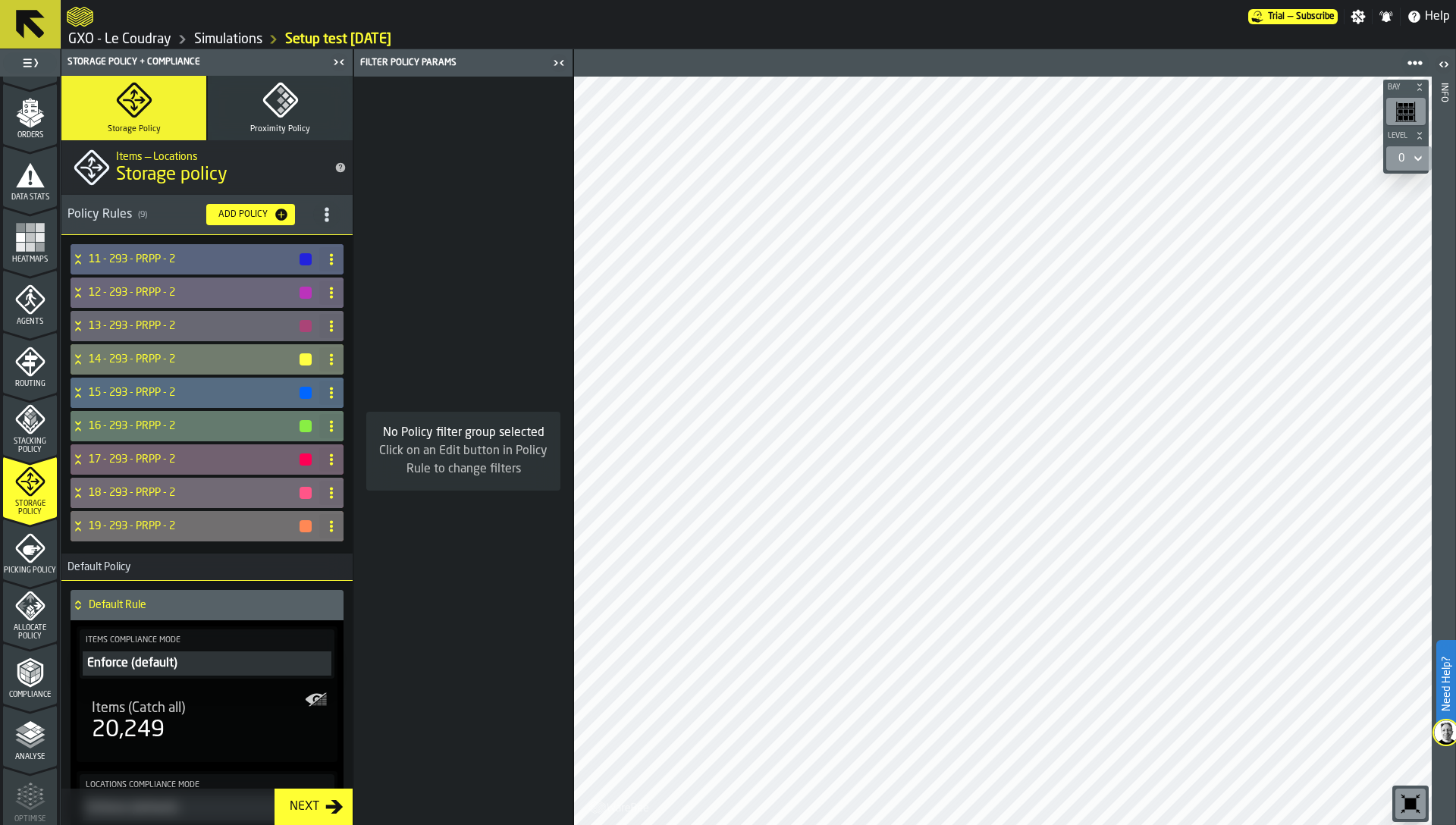
click at [463, 325] on div "No Policy filter group selected Click on an Edit button in Policy Rule to chang…" at bounding box center [463, 451] width 219 height 748
click at [411, 535] on div "No Policy filter group selected Click on an Edit button in Policy Rule to chang…" at bounding box center [463, 451] width 219 height 748
click at [219, 39] on link "Simulations" at bounding box center [228, 39] width 69 height 16
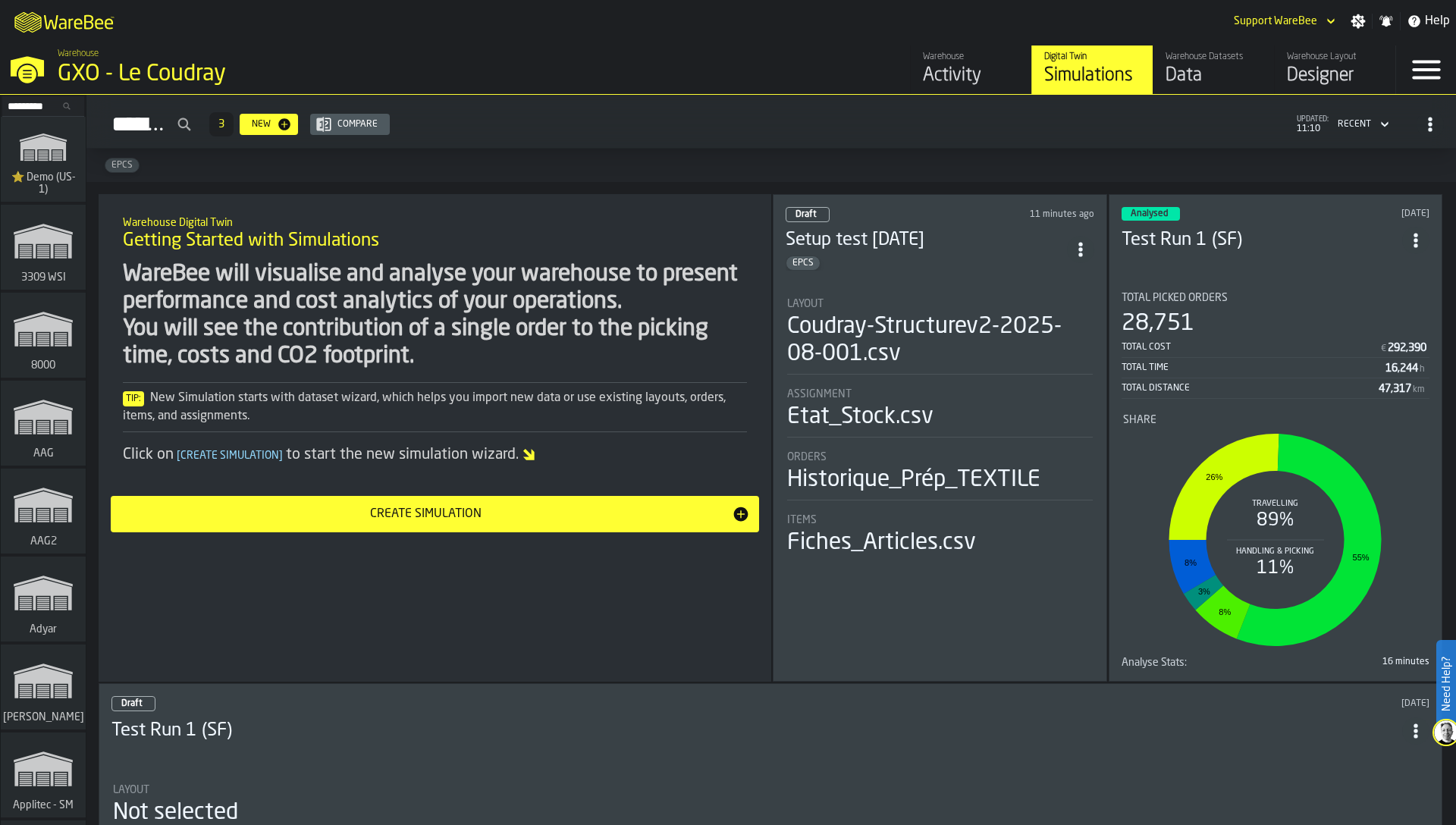
click at [1247, 294] on div "Total Picked Orders" at bounding box center [1276, 297] width 308 height 12
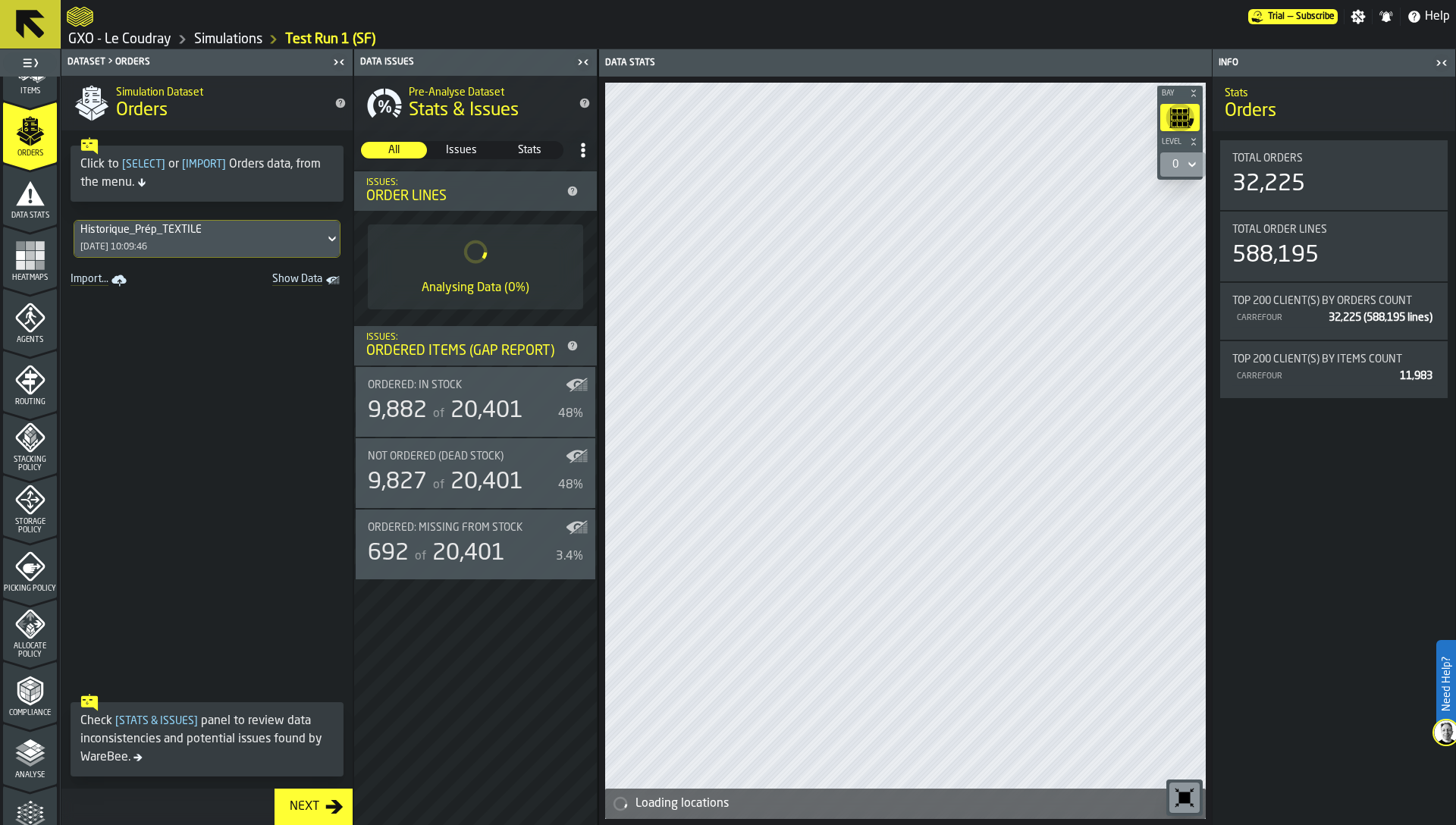
scroll to position [236, 0]
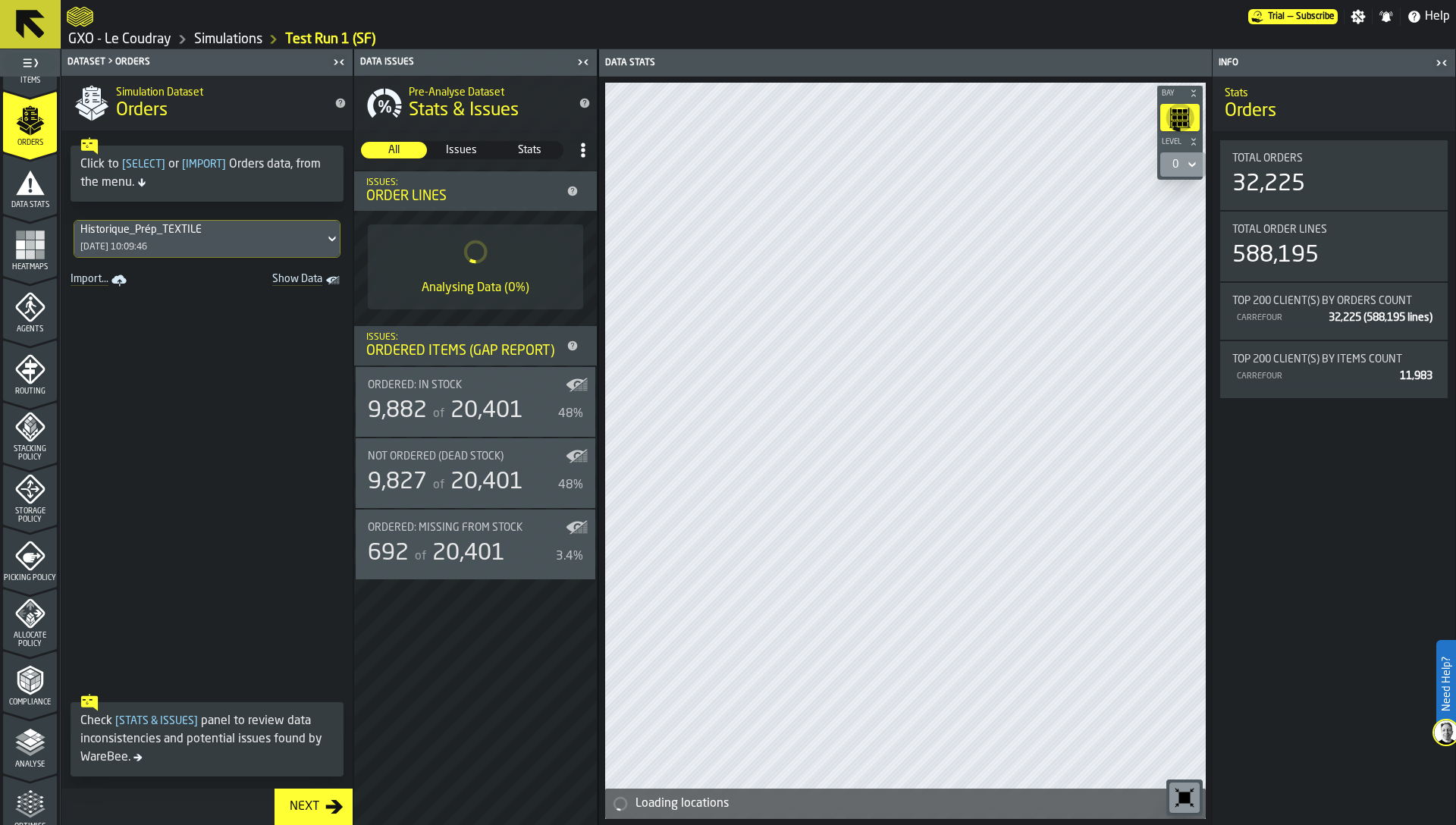
click at [25, 749] on icon "menu Analyse" at bounding box center [30, 742] width 30 height 30
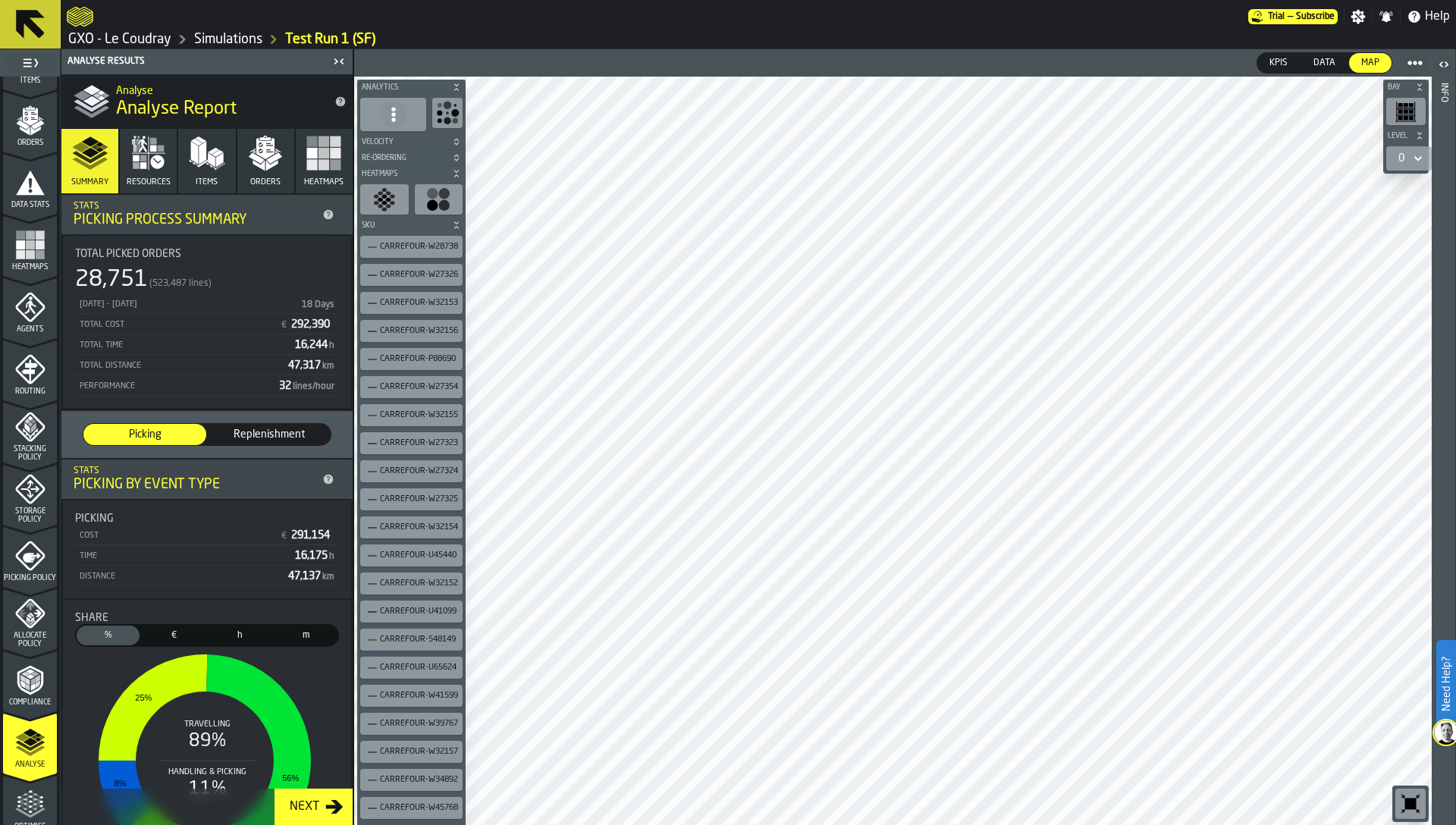
click at [204, 291] on div "28,751 (523,487 lines)" at bounding box center [207, 280] width 264 height 27
click at [731, 537] on div at bounding box center [893, 451] width 1078 height 748
click at [265, 304] on div "01/07/2025 - 25/07/2025" at bounding box center [186, 304] width 216 height 10
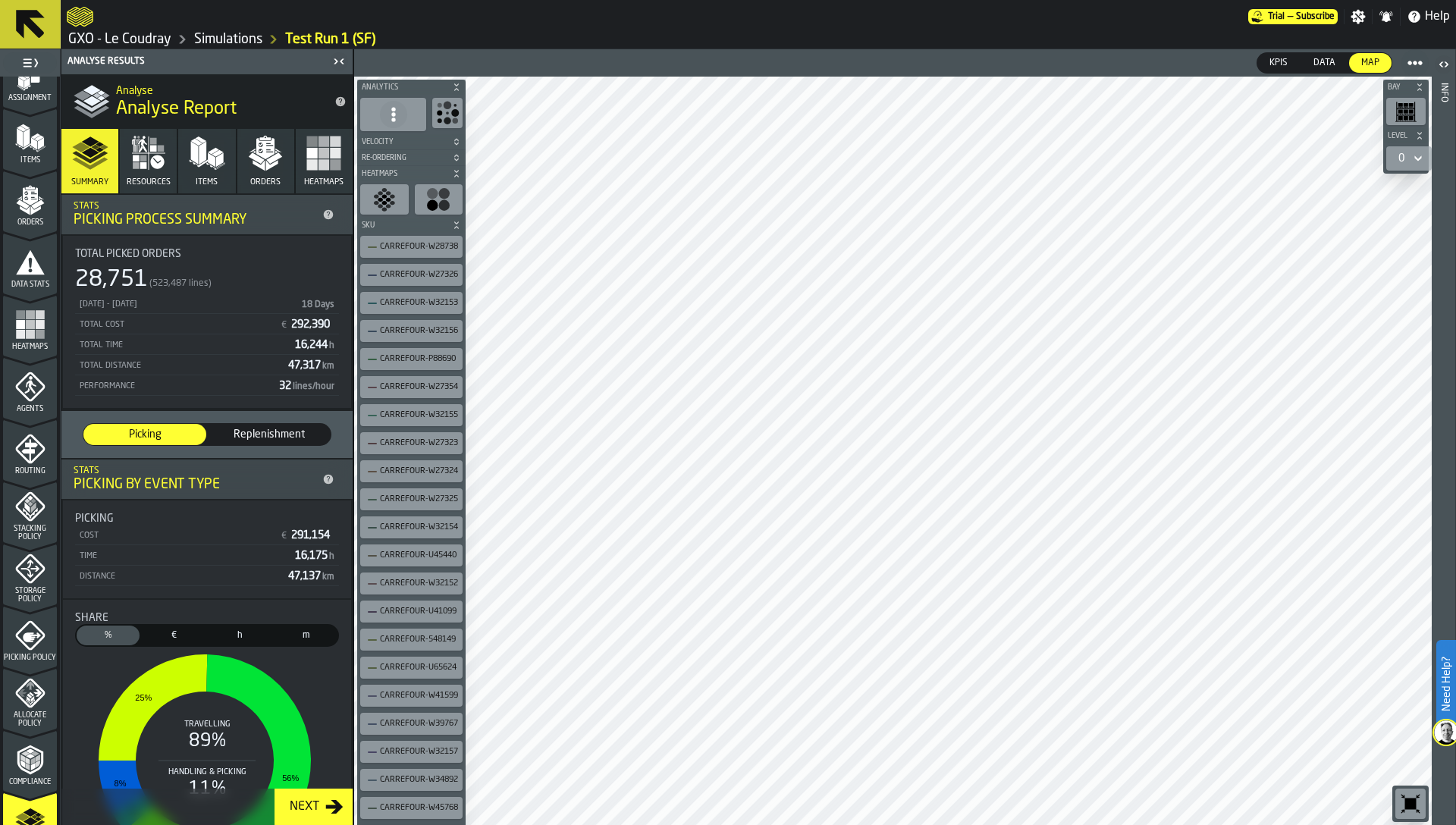
scroll to position [130, 0]
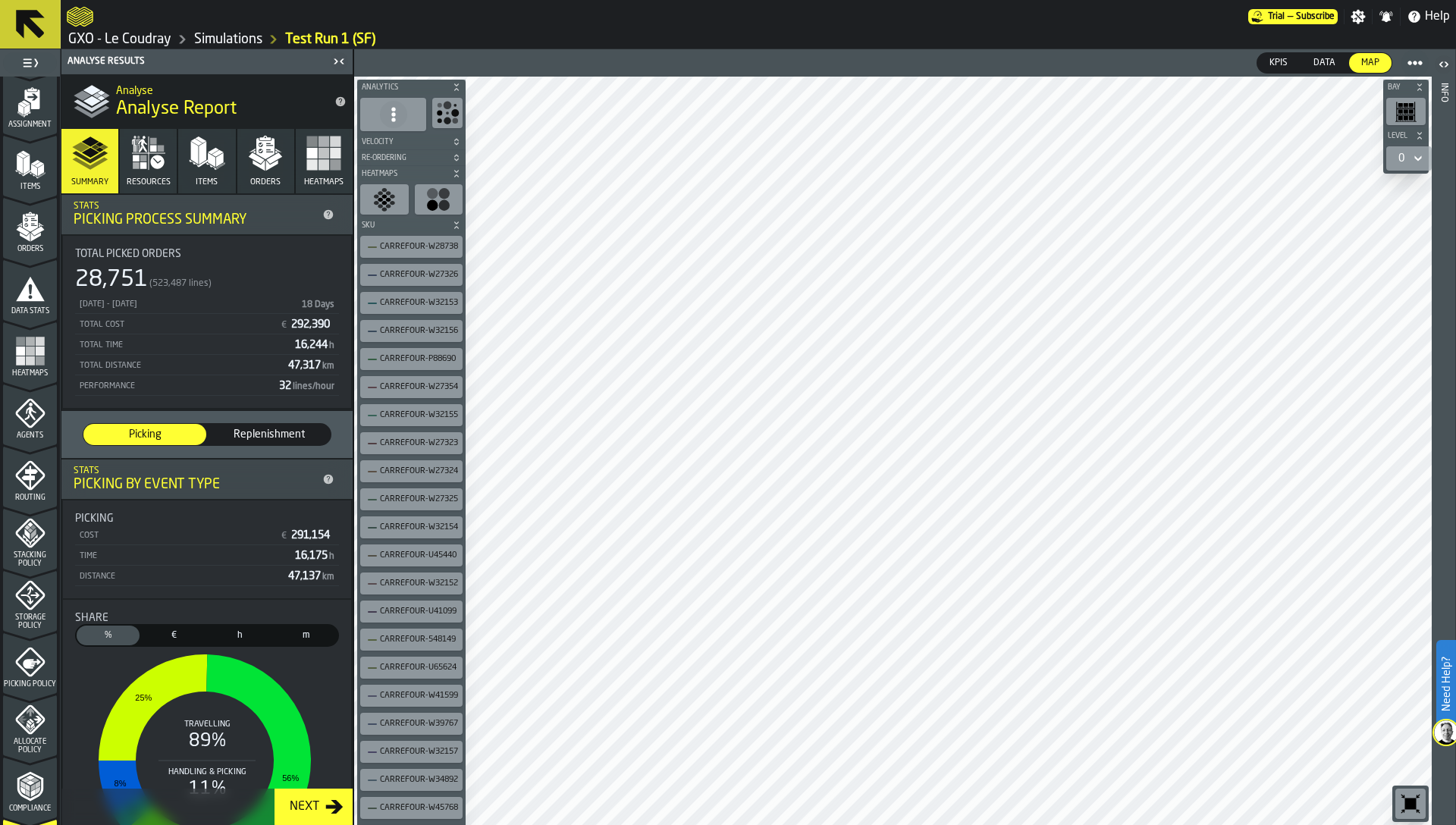
click at [28, 246] on span "Orders" at bounding box center [29, 249] width 54 height 8
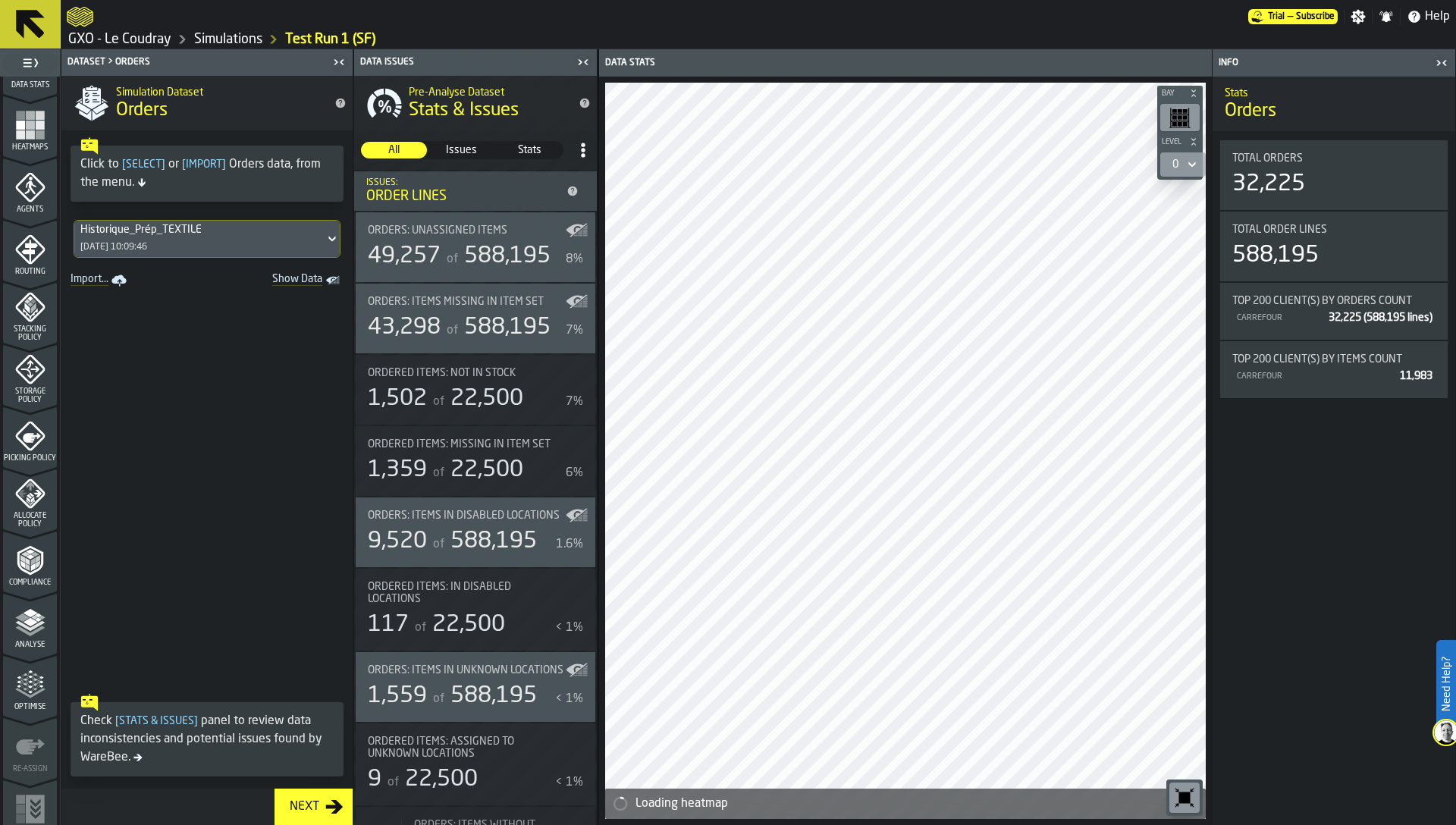
scroll to position [370, 0]
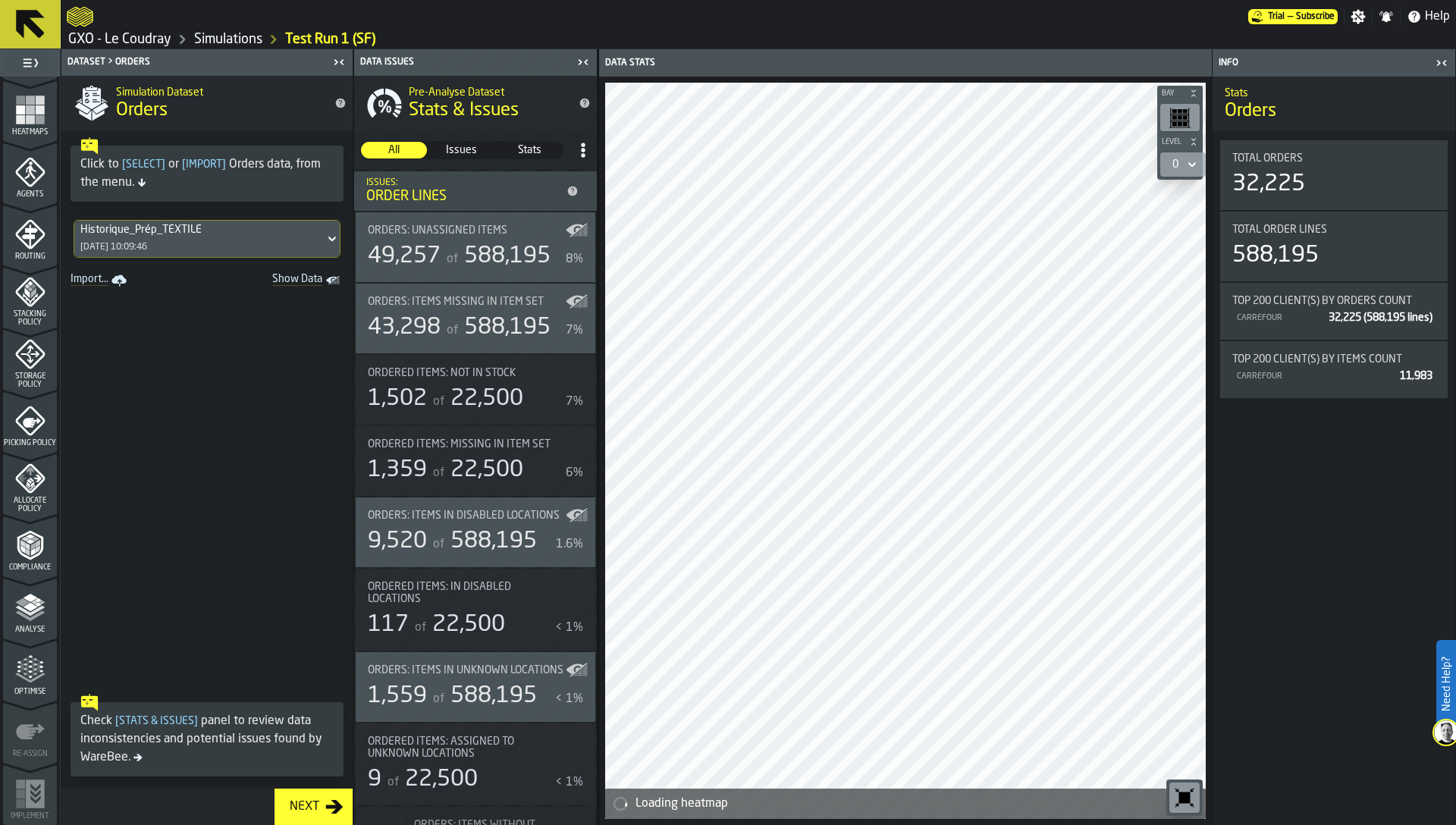
click at [33, 611] on polyline "menu Analyse" at bounding box center [30, 610] width 29 height 11
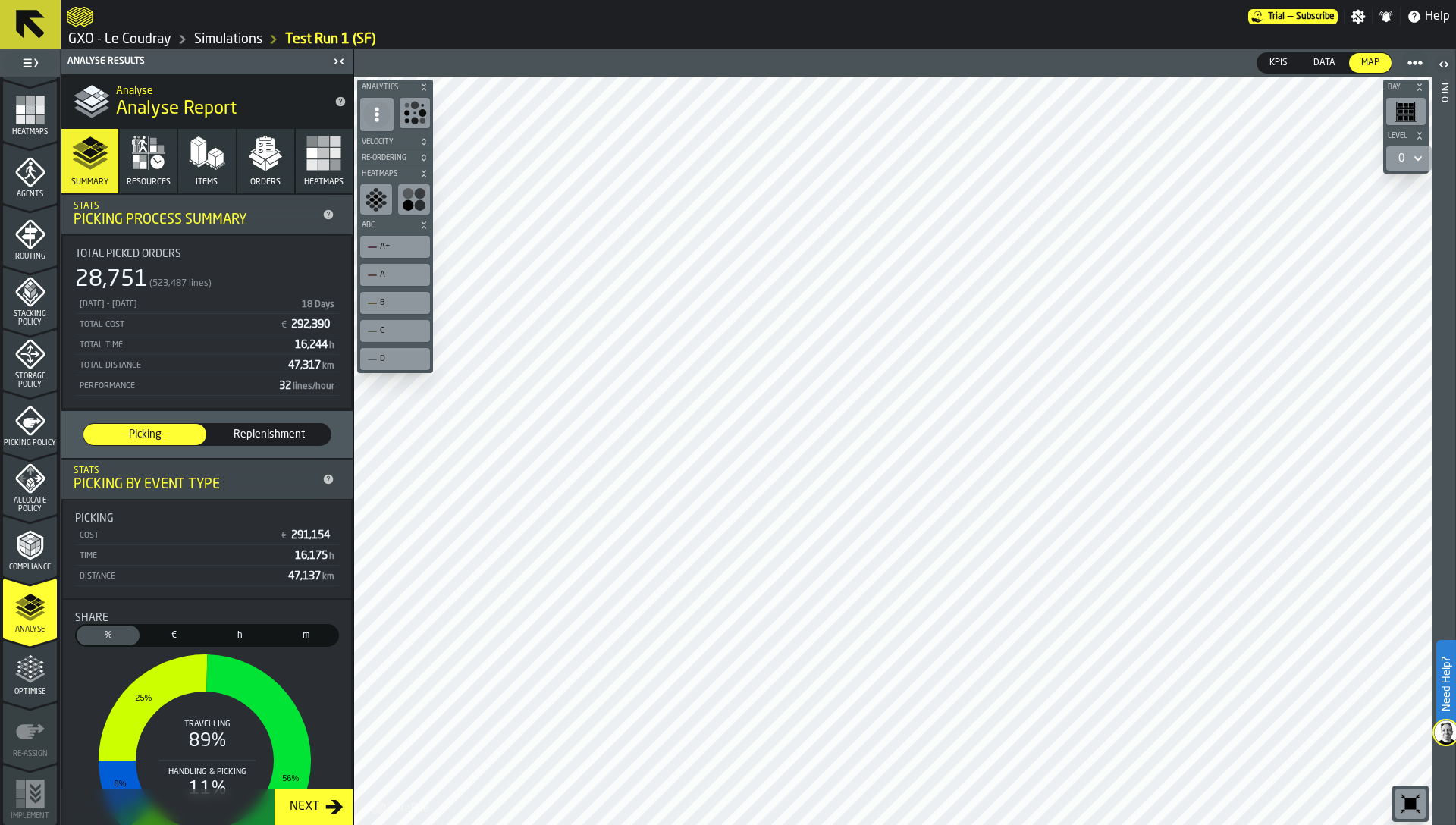
click at [302, 548] on div "Time 16,175 h" at bounding box center [207, 556] width 264 height 19
click at [184, 327] on div "Total Cost" at bounding box center [176, 325] width 196 height 10
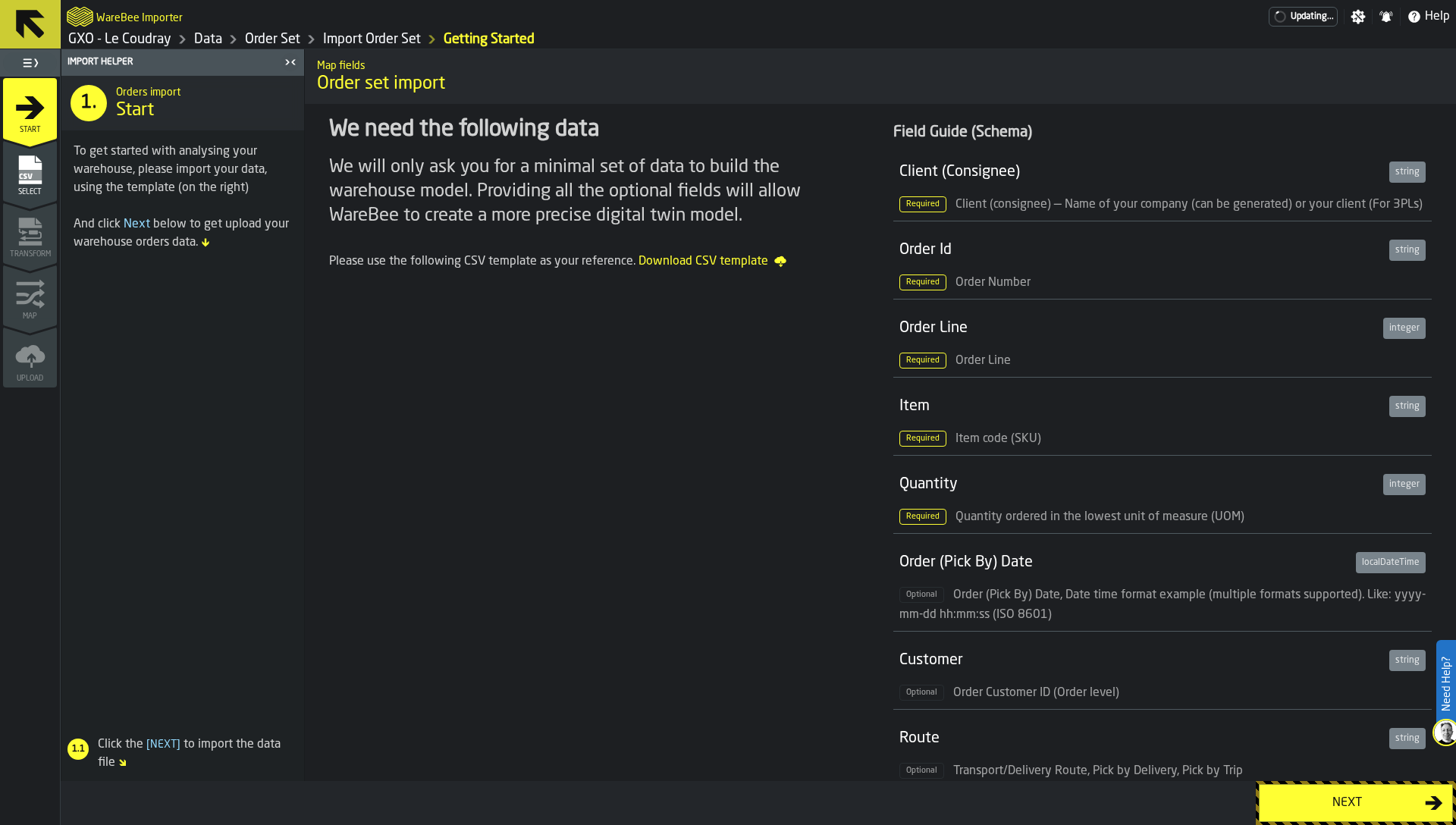
click at [37, 176] on rect "menu Select" at bounding box center [29, 176] width 23 height 11
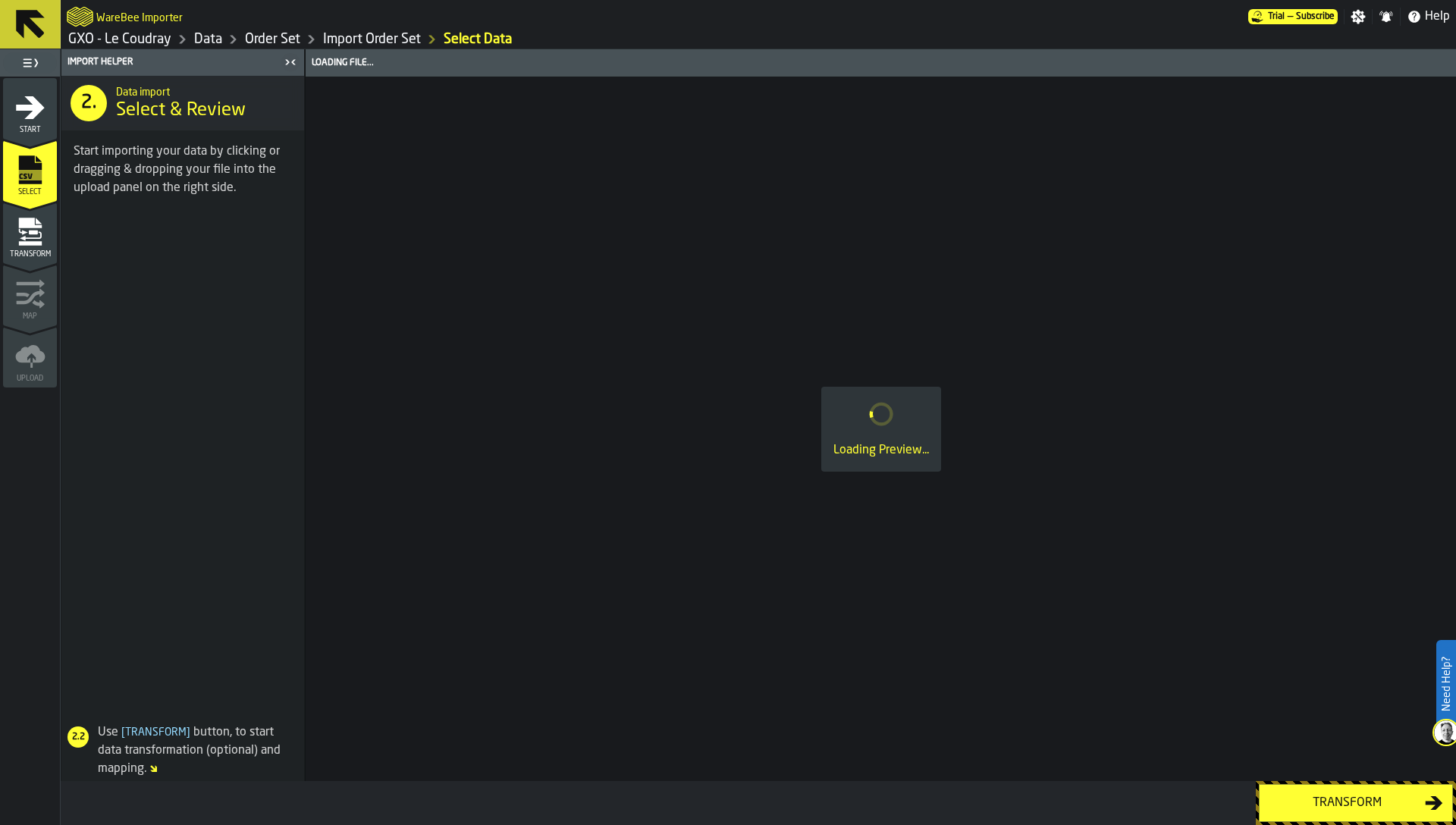
click at [32, 226] on icon "menu Transform" at bounding box center [29, 222] width 23 height 10
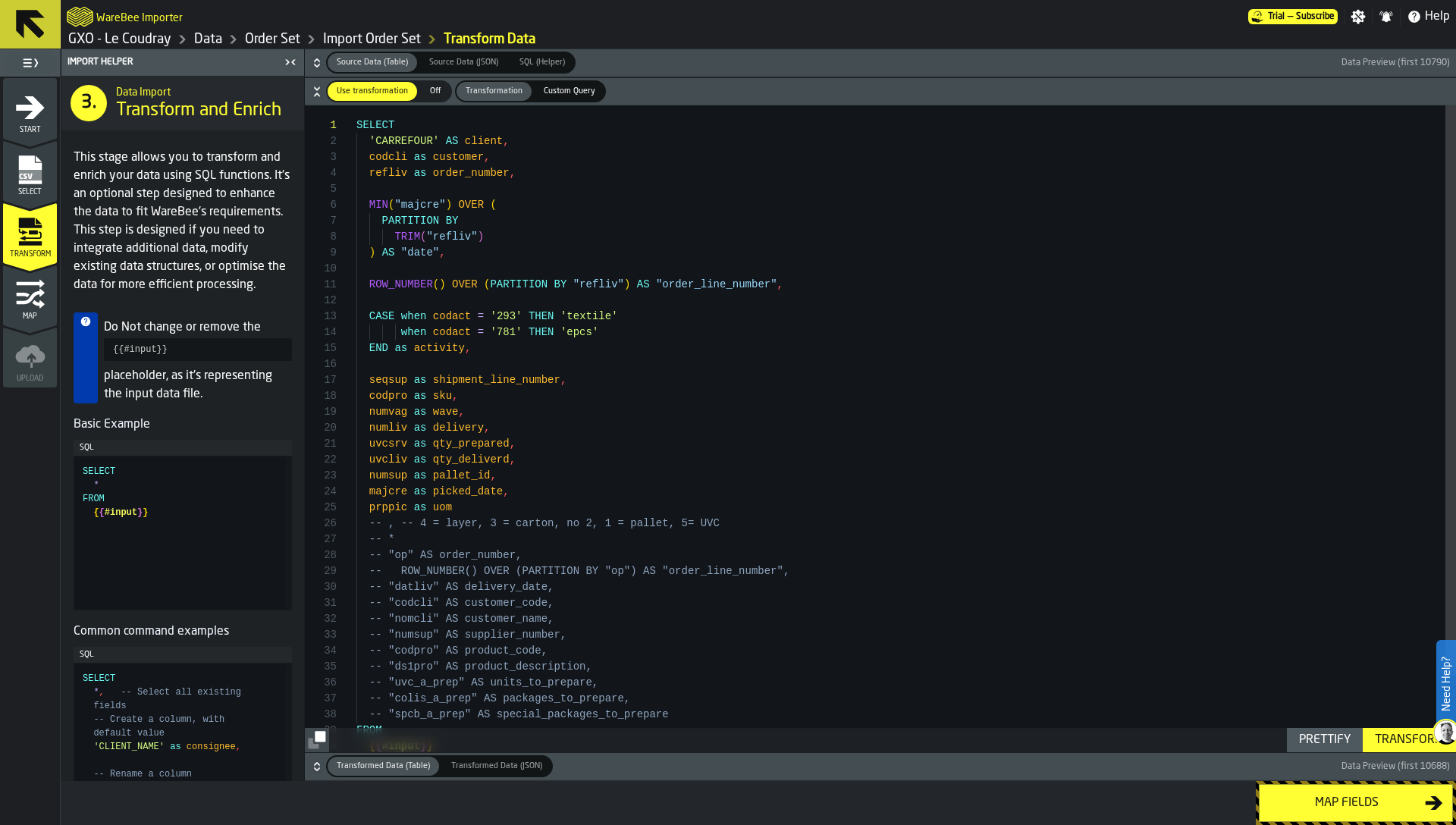
click at [517, 391] on div "SELECT 'CARREFOUR' AS client , codcli as customer , refliv as order_number , MI…" at bounding box center [907, 471] width 1100 height 733
click at [446, 346] on div "SELECT 'CARREFOUR' AS client , codcli as customer , refliv as order_number , MI…" at bounding box center [907, 459] width 1100 height 758
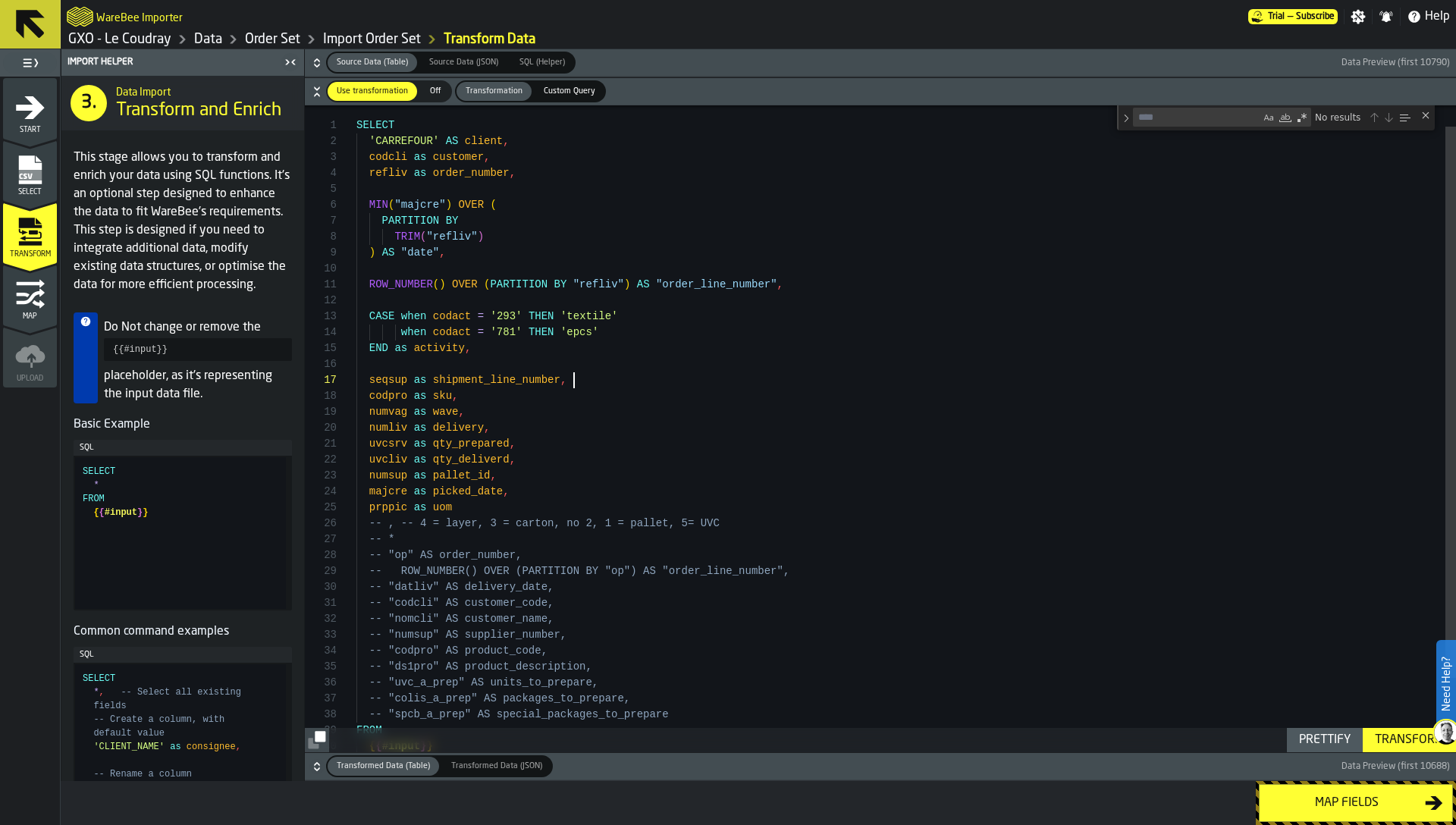
scroll to position [95, 0]
click at [607, 382] on div "SELECT 'CARREFOUR' AS client , codcli as customer , refliv as order_number , MI…" at bounding box center [907, 459] width 1100 height 758
click at [1427, 116] on div "Close (Escape)" at bounding box center [1426, 114] width 12 height 12
click at [309, 766] on icon "button-" at bounding box center [317, 766] width 16 height 16
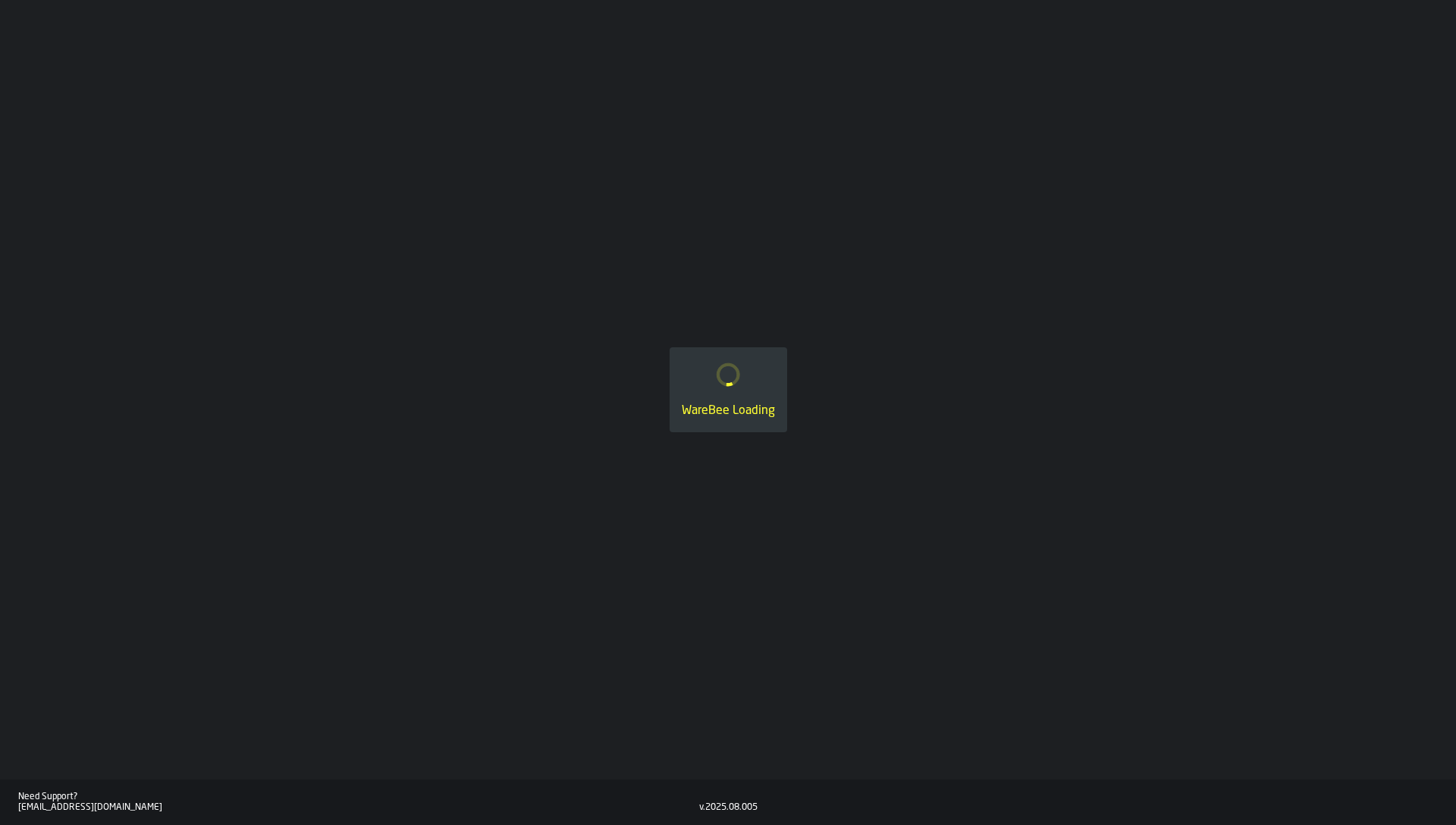
type textarea "**********"
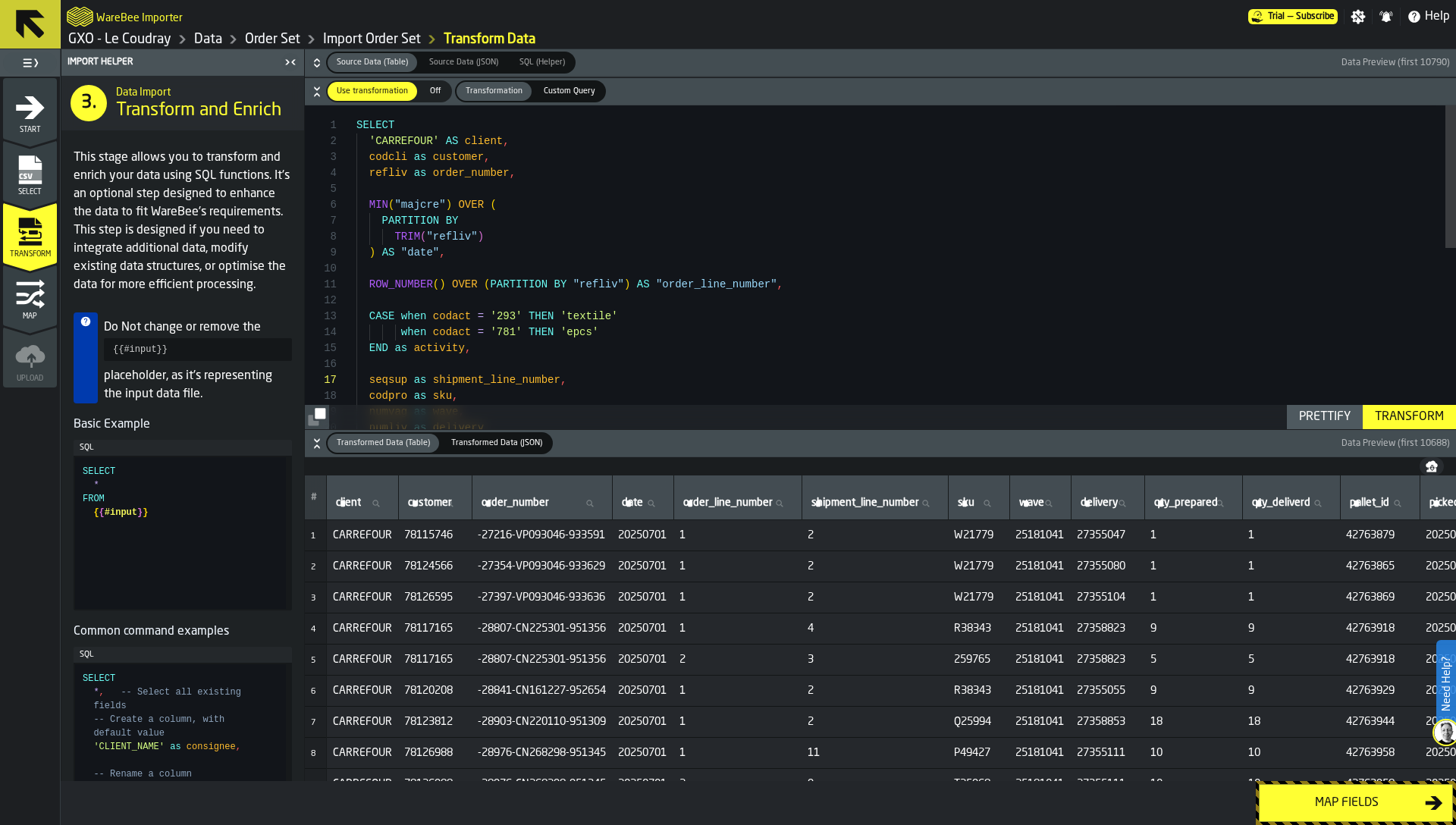
click at [28, 307] on icon "menu Map" at bounding box center [30, 294] width 30 height 30
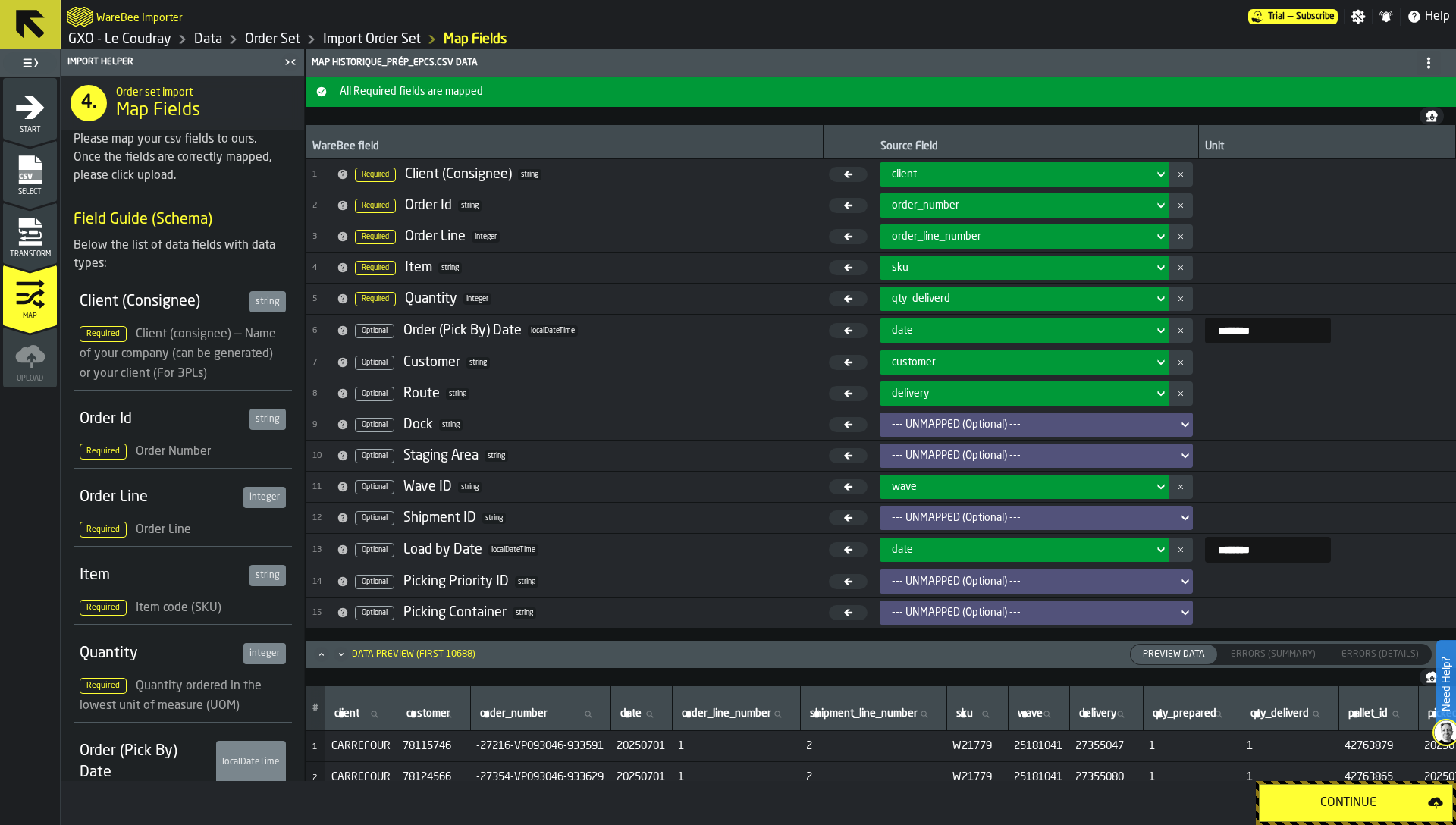
click at [904, 457] on div "--- UNMAPPED (Optional) ---" at bounding box center [1031, 455] width 279 height 12
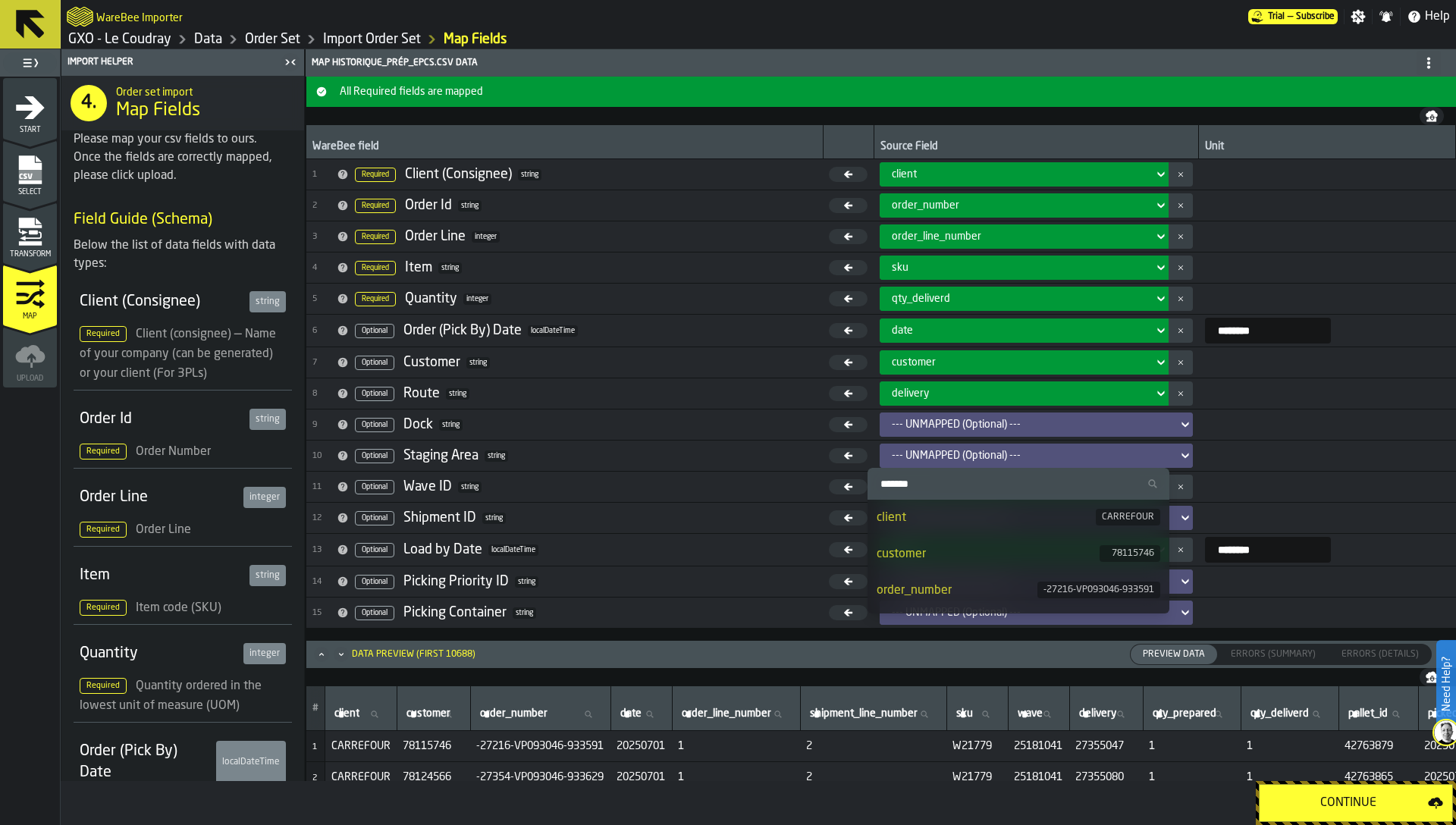
click at [903, 478] on input "Search" at bounding box center [1019, 484] width 290 height 20
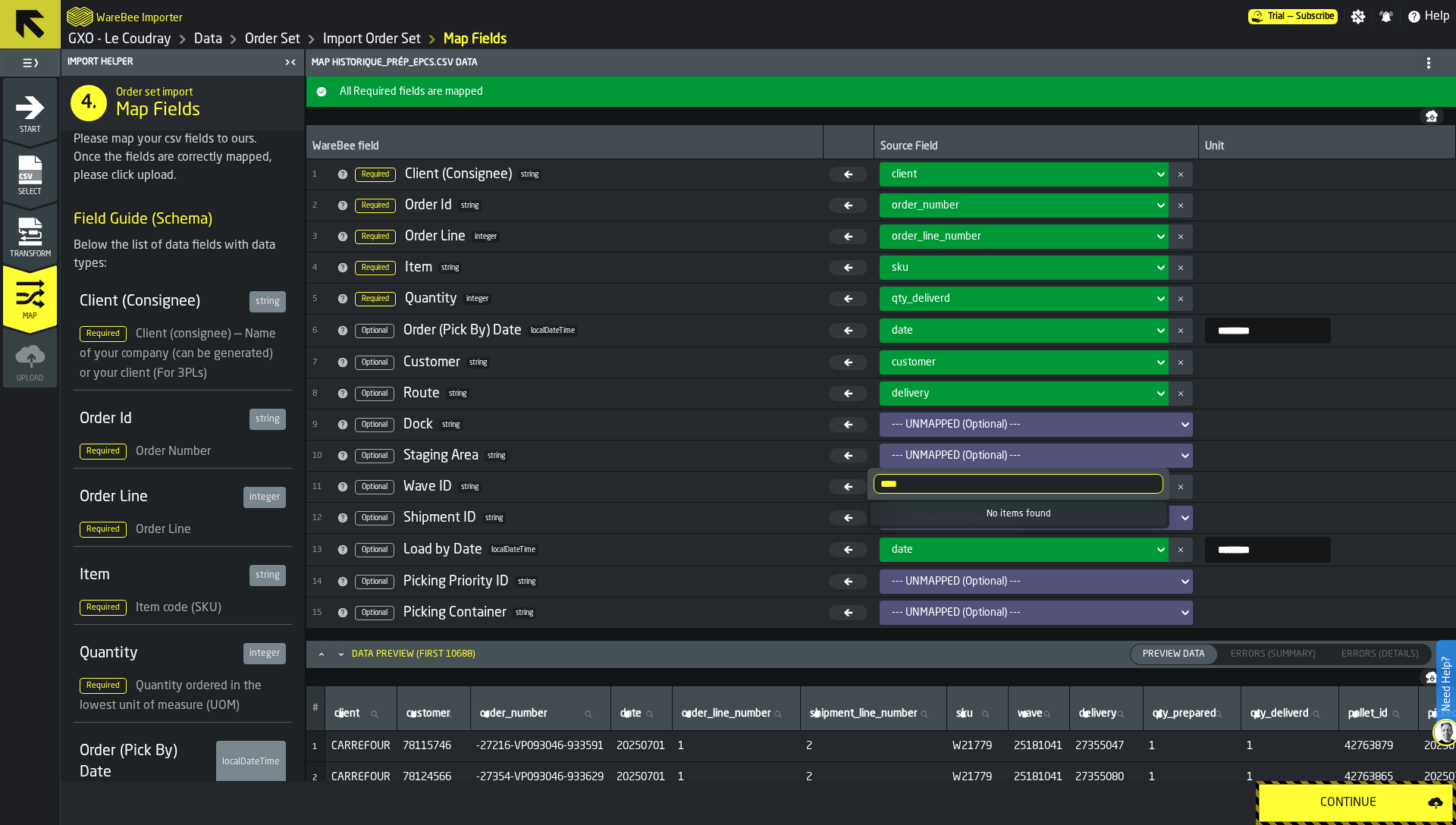
click at [911, 477] on input "****" at bounding box center [1019, 484] width 290 height 20
type input "*"
click at [530, 443] on td "10 Optional Staging Area string" at bounding box center [565, 456] width 516 height 31
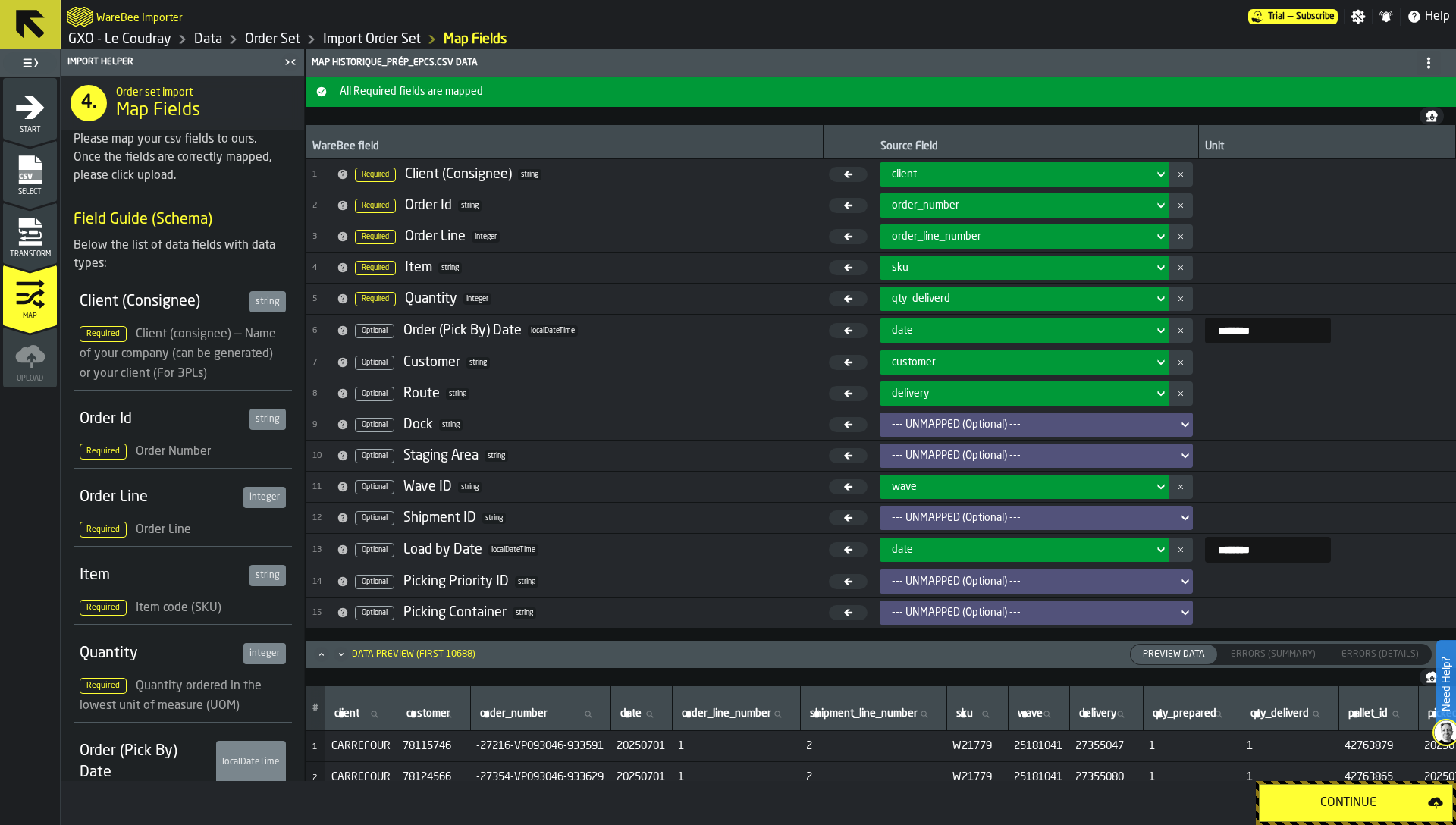
click at [19, 258] on span "Transform" at bounding box center [29, 254] width 54 height 8
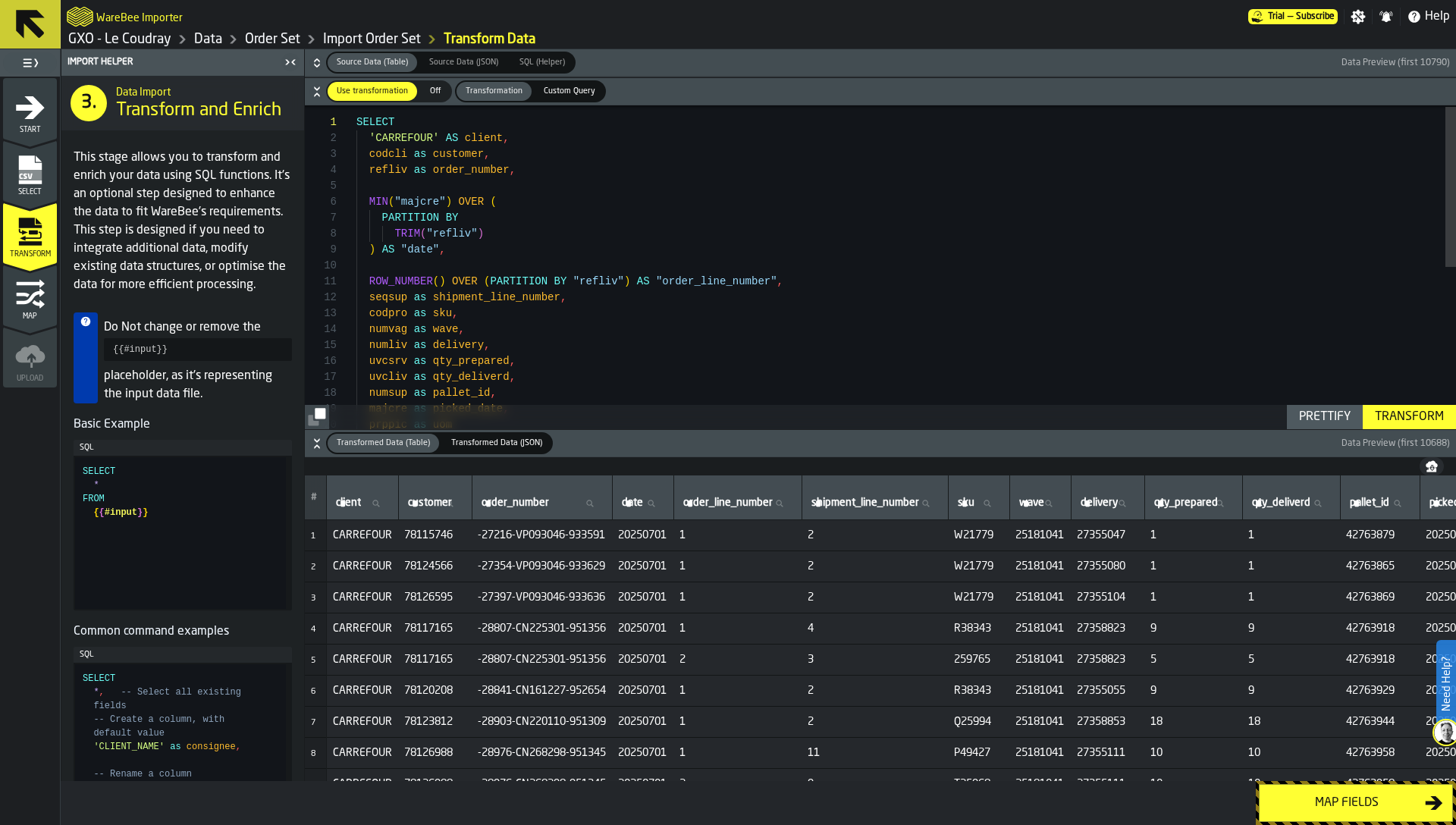
click at [316, 445] on icon "button-" at bounding box center [317, 446] width 5 height 4
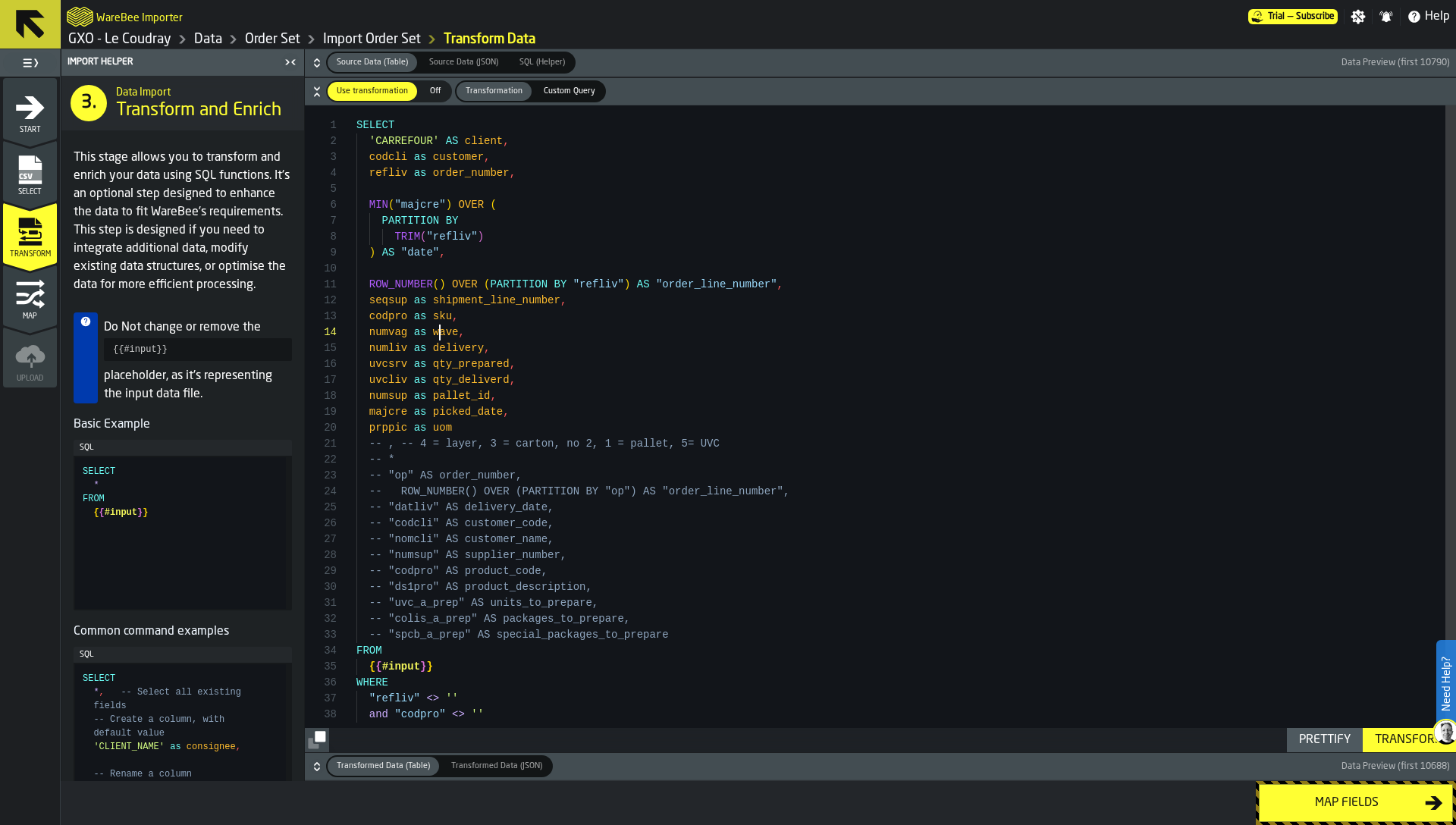
click at [437, 326] on div "prppic as uom majcre as picked_date , uvcliv as qty_deliverd , numsup as pallet…" at bounding box center [907, 432] width 1100 height 653
type textarea "**********"
click at [556, 508] on div "prppic as uom majcre as picked_date , uvcliv as qty_deliverd , numsup as pallet…" at bounding box center [907, 432] width 1100 height 653
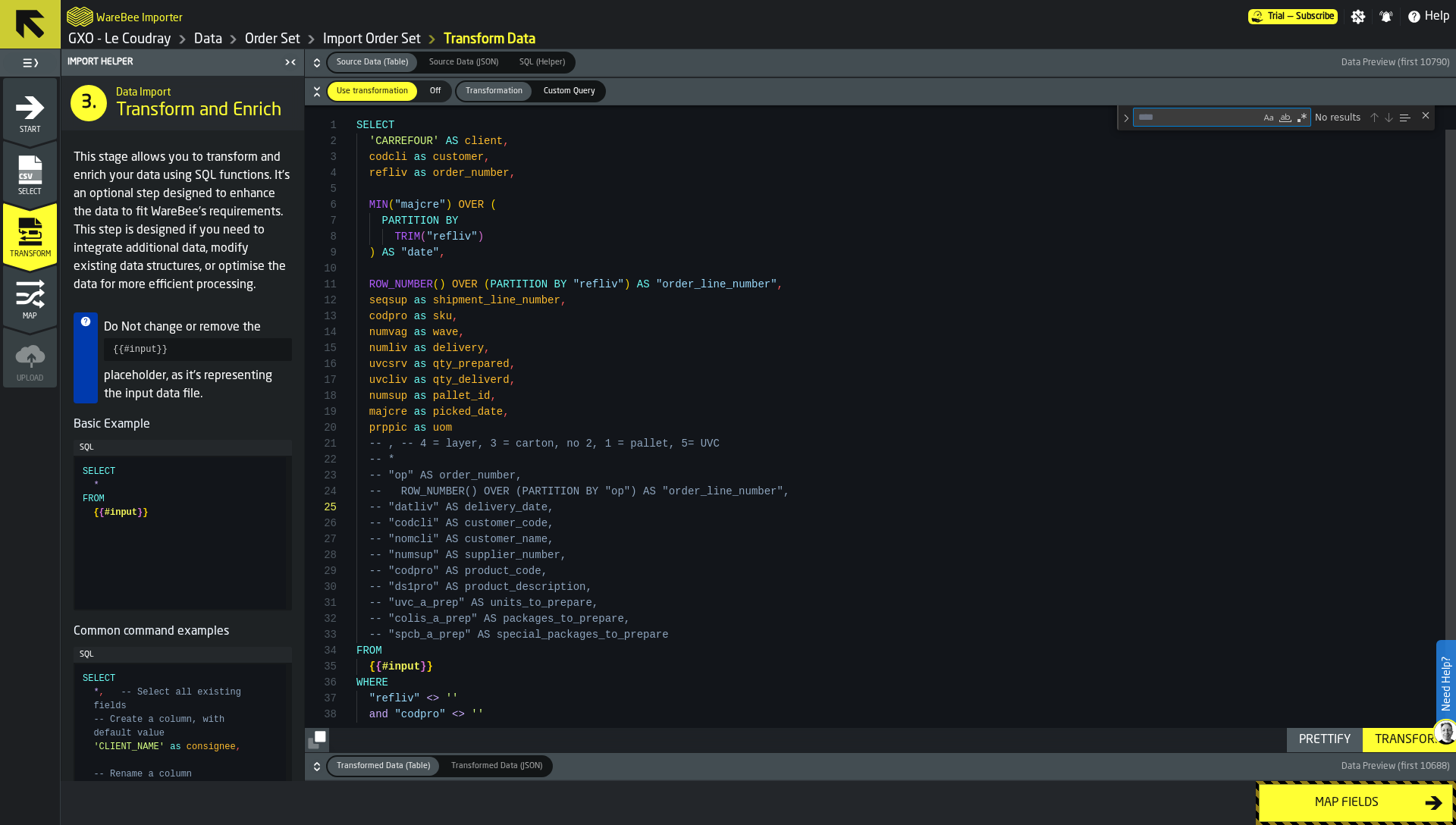
type textarea "*"
type textarea "**********"
type textarea "***"
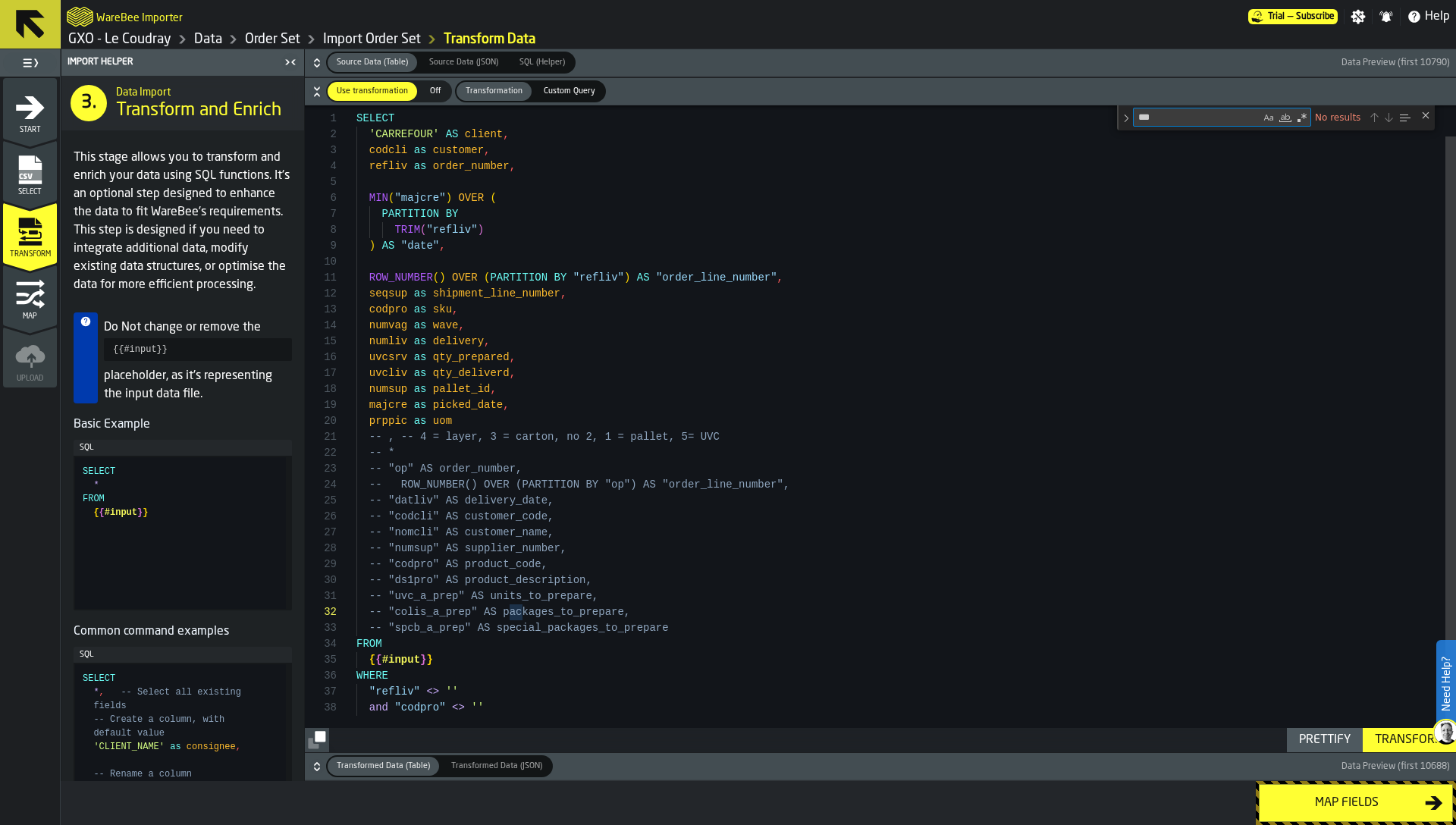
type textarea "**********"
click at [1055, 349] on div "prppic as uom majcre as picked_date , uvcliv as qty_deliverd , numsup as pallet…" at bounding box center [907, 412] width 1100 height 679
click at [1425, 114] on div "Close (Escape)" at bounding box center [1426, 114] width 12 height 12
click at [316, 62] on icon "button-" at bounding box center [317, 63] width 16 height 16
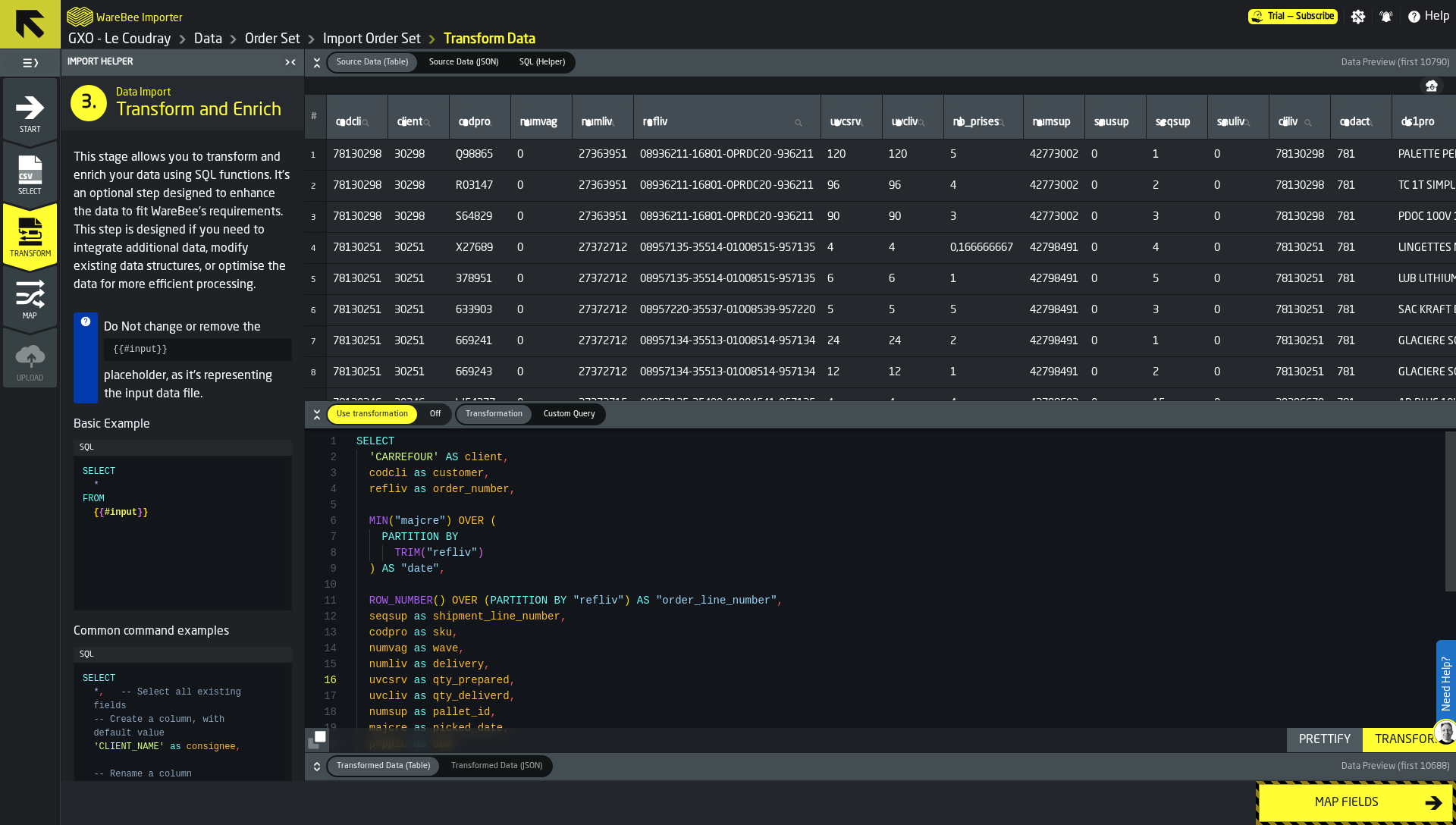
click at [727, 240] on td "08957135-35514-01008515-957135" at bounding box center [728, 248] width 188 height 31
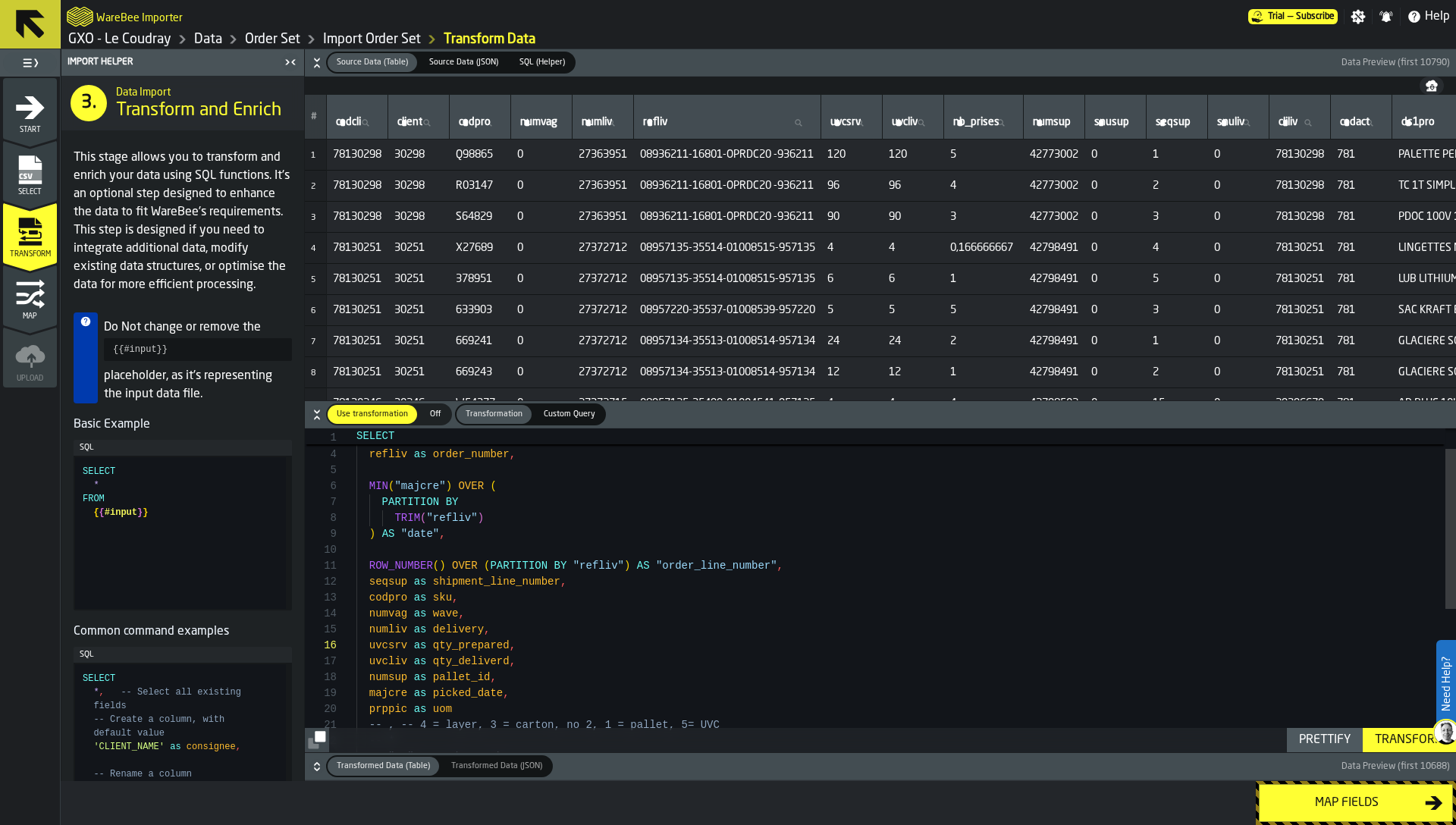
click at [719, 586] on div "prppic as uom majcre as picked_date , uvcliv as qty_deliverd , numsup as pallet…" at bounding box center [907, 713] width 1100 height 653
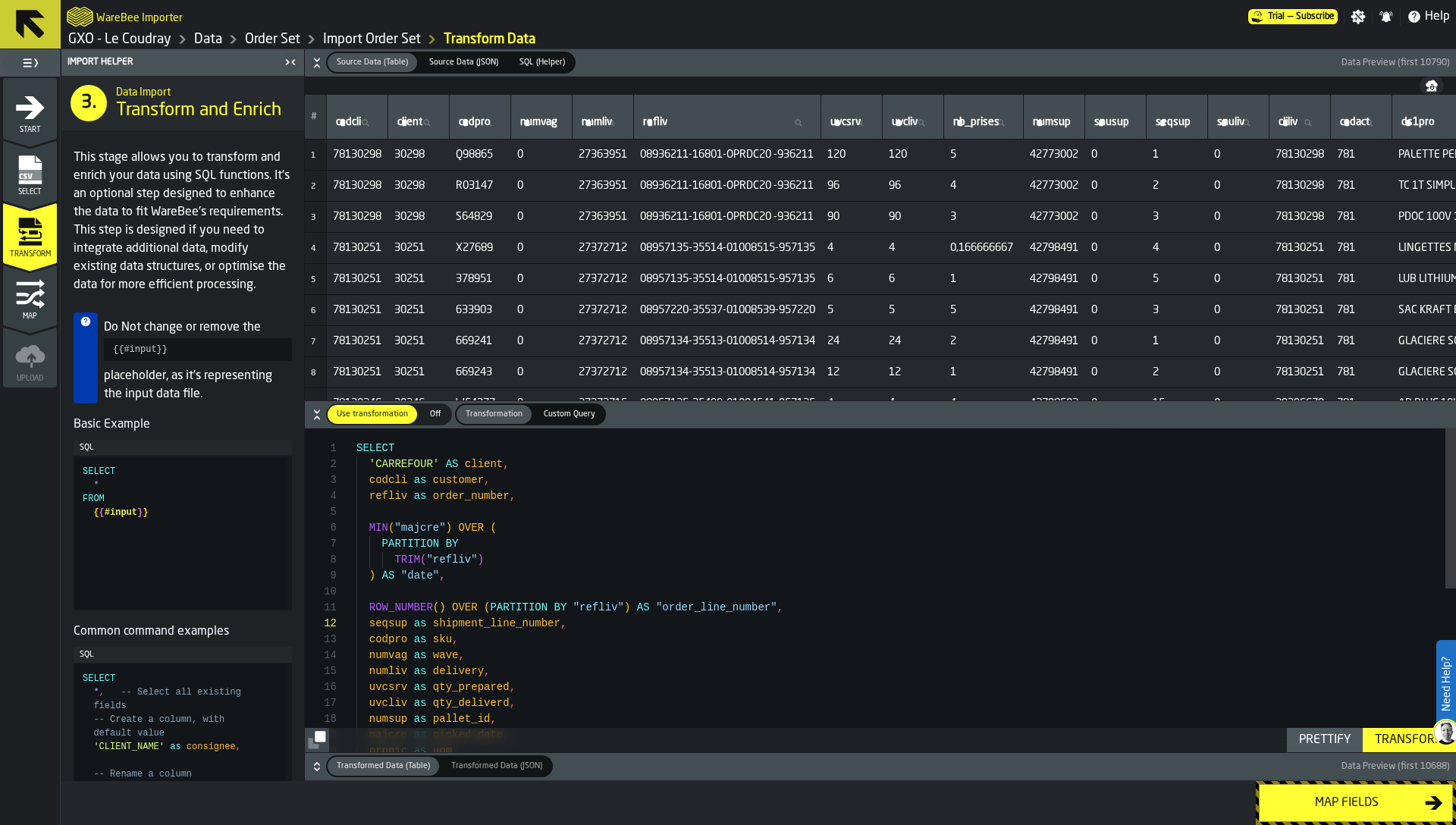
click at [294, 32] on link "Order Set" at bounding box center [273, 39] width 56 height 16
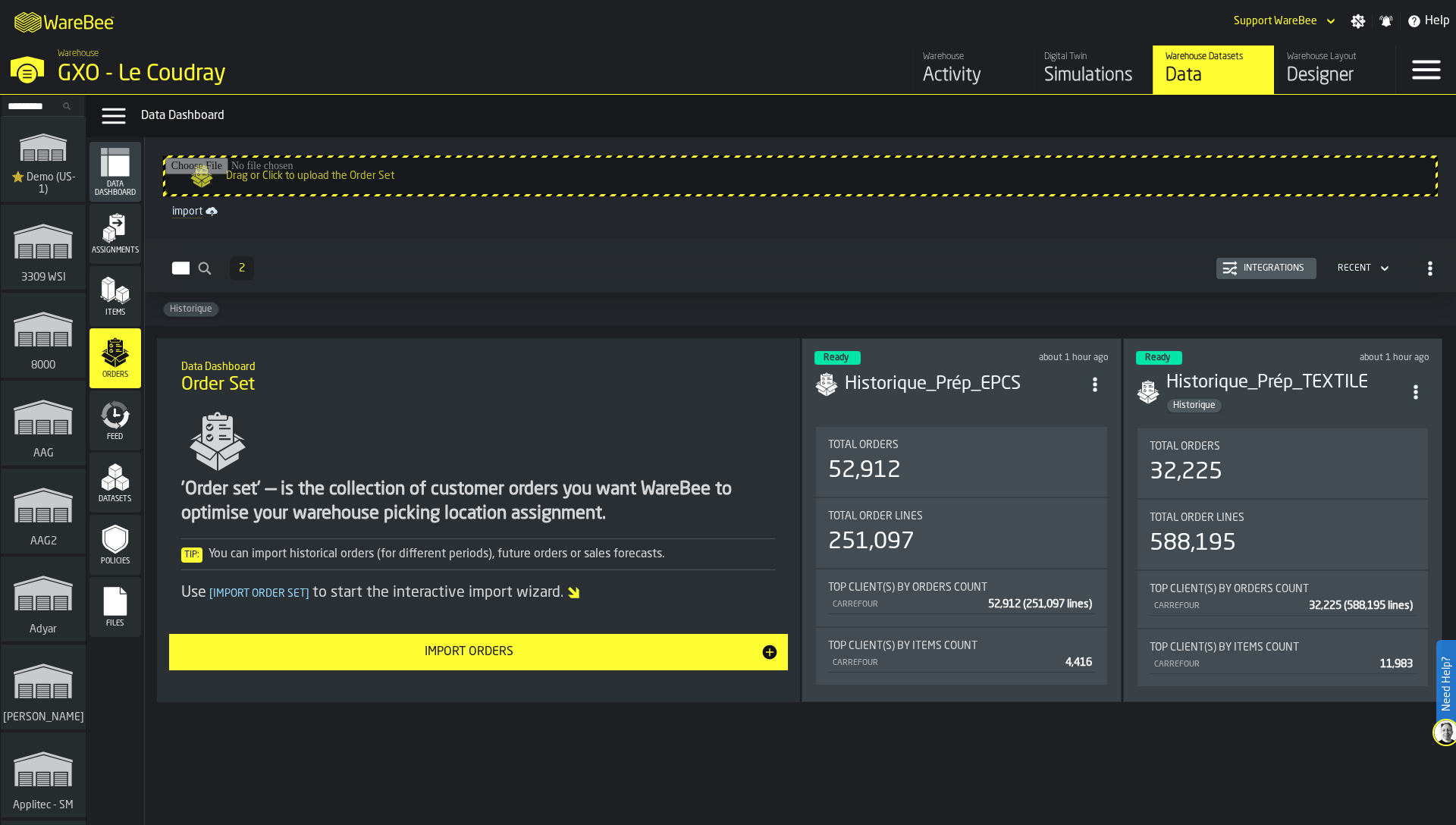
click at [1254, 266] on div "Integrations" at bounding box center [1275, 269] width 73 height 11
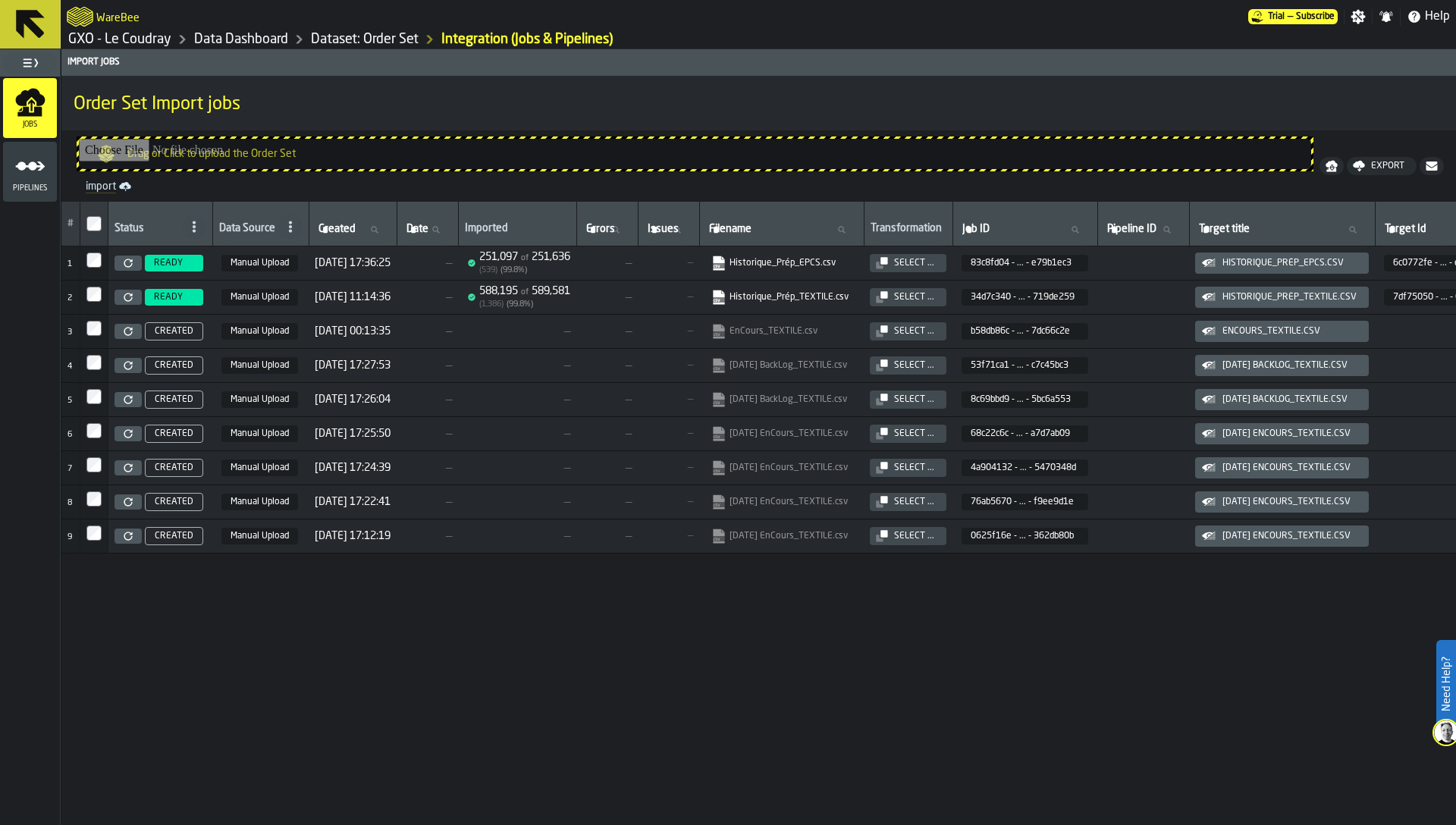
click at [941, 259] on div "Select ..." at bounding box center [914, 263] width 52 height 11
click at [131, 263] on icon at bounding box center [128, 263] width 9 height 9
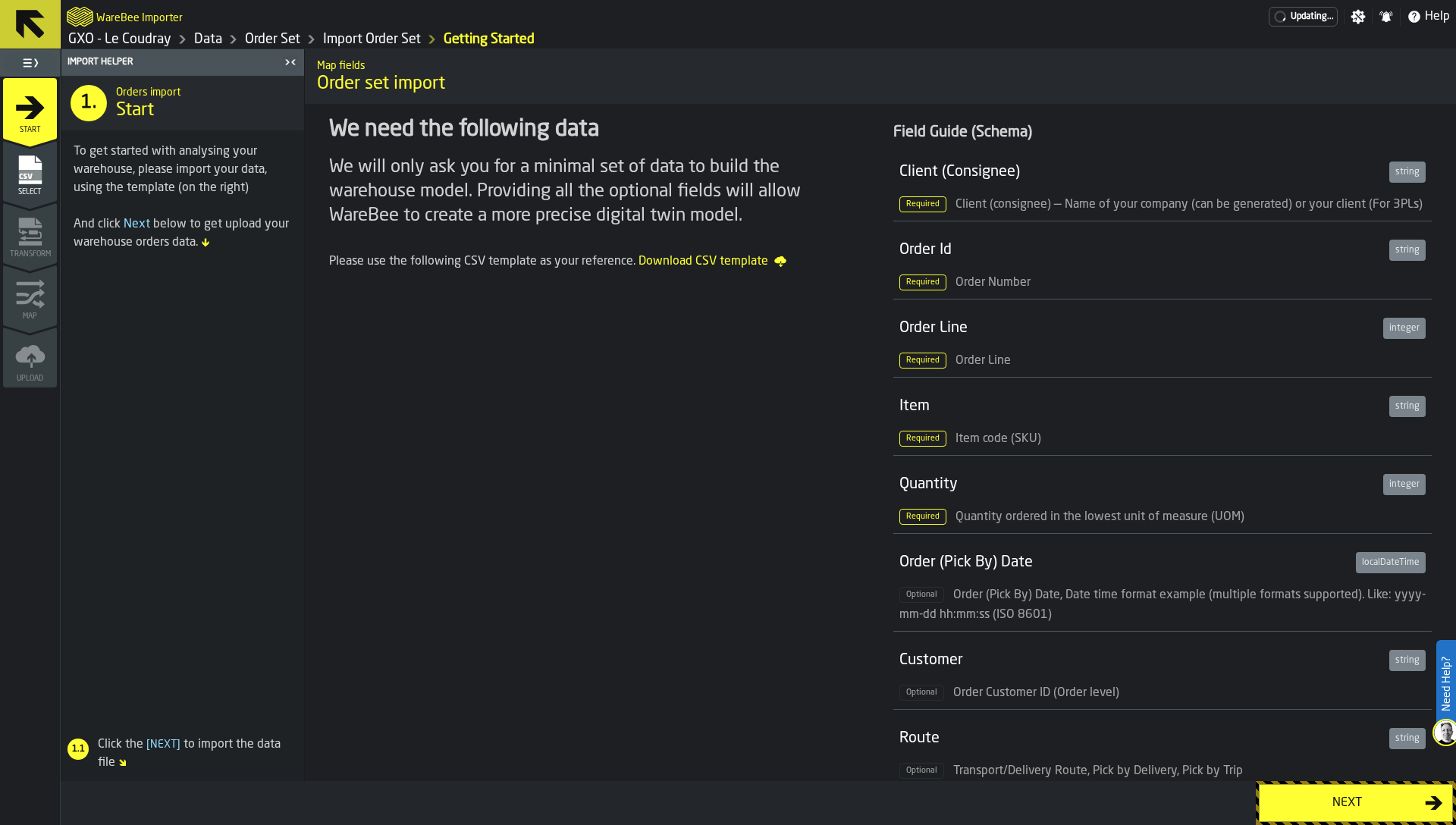
click at [38, 170] on rect "menu Select" at bounding box center [29, 176] width 23 height 11
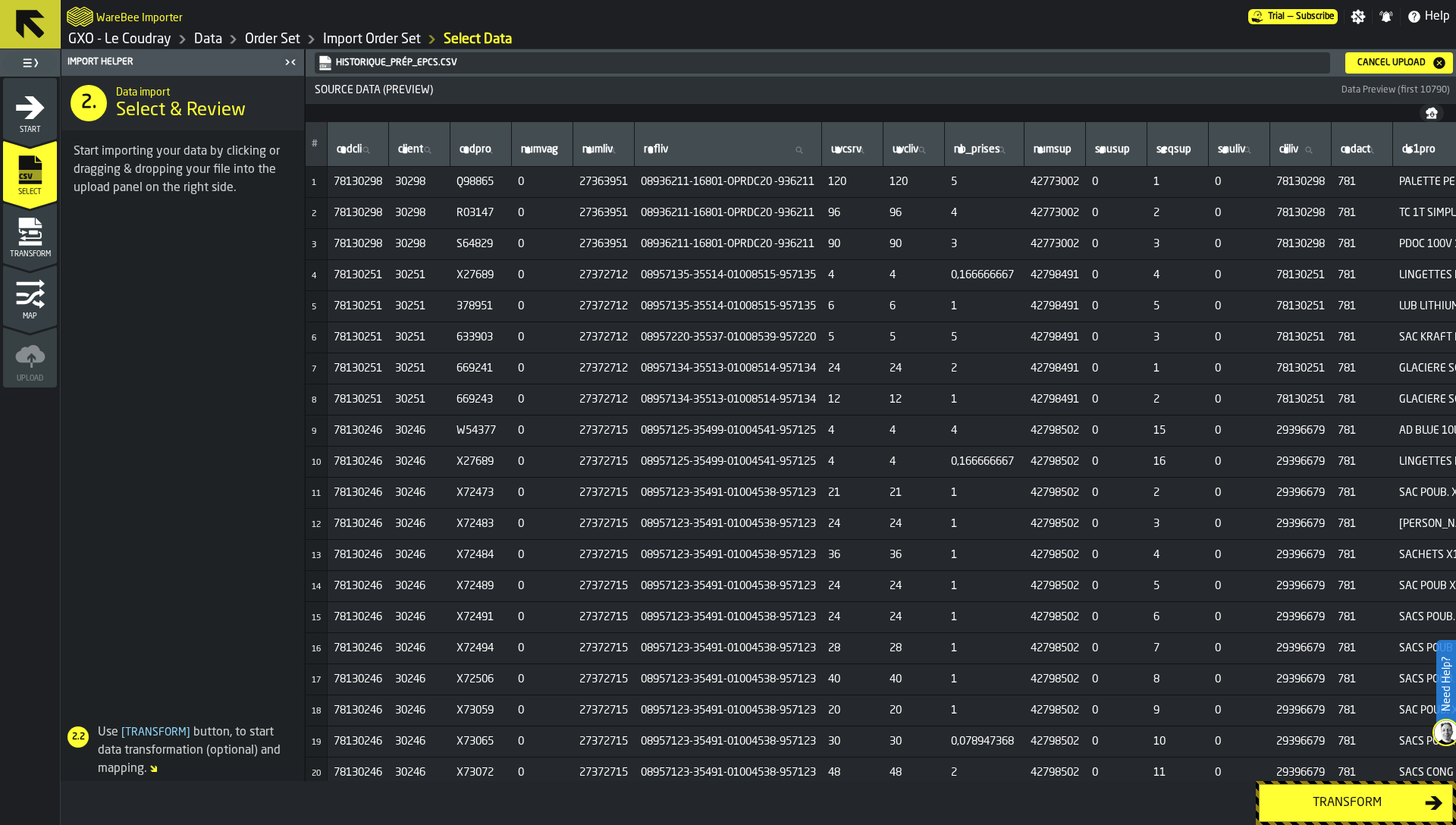
click at [42, 247] on div "Transform" at bounding box center [29, 238] width 54 height 42
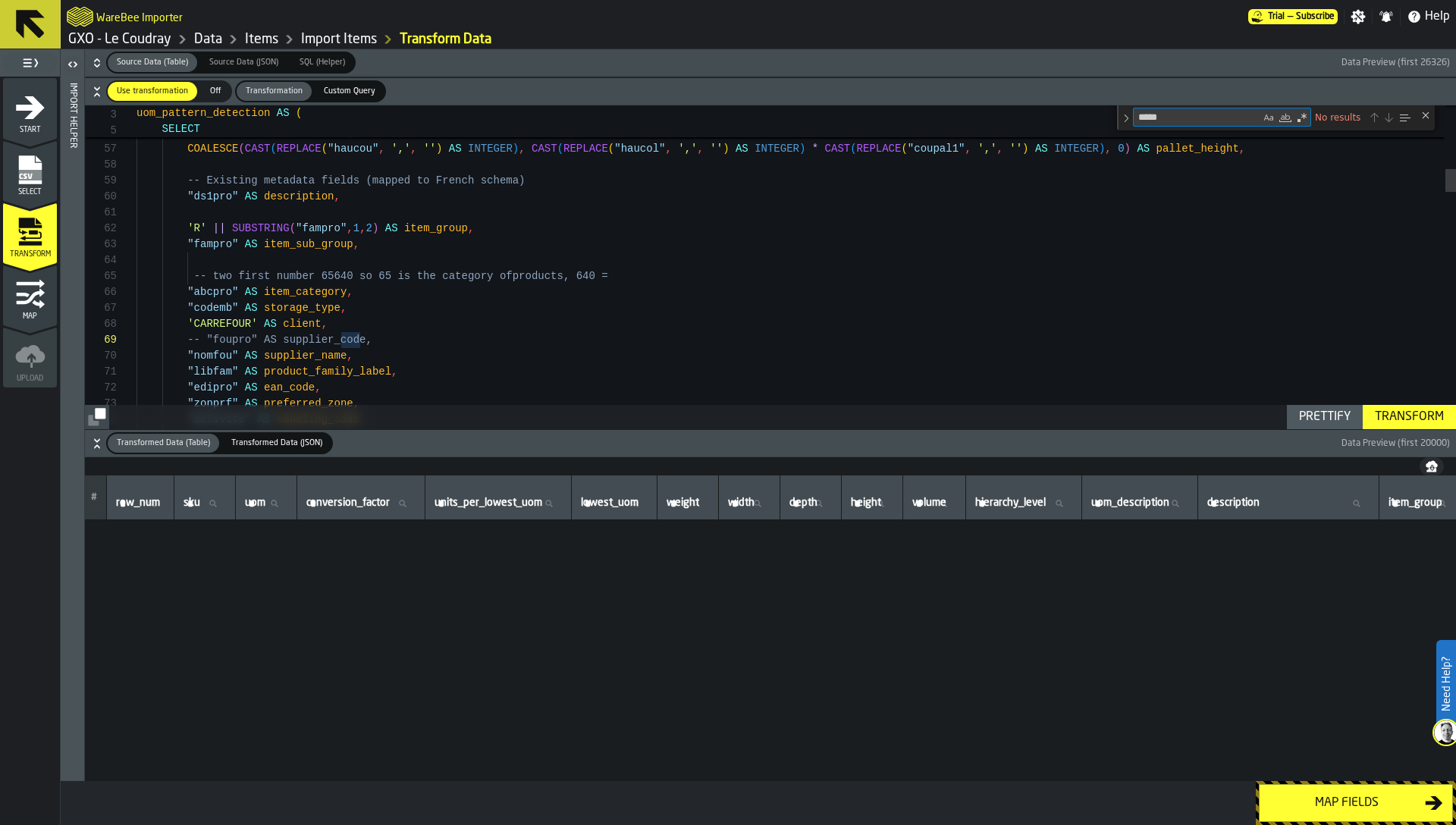
scroll to position [1570, 902]
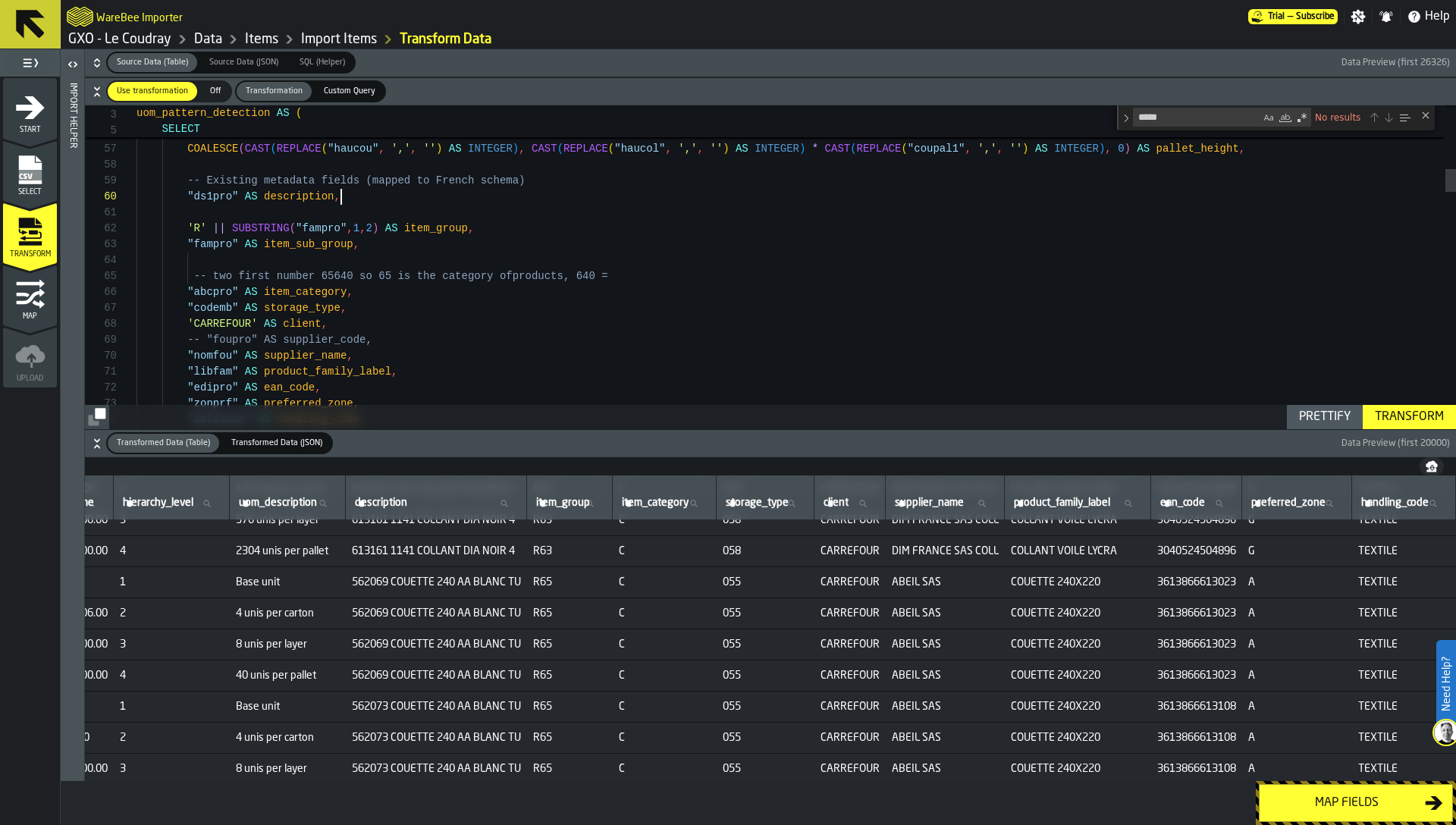
click at [1425, 116] on div "Close (Escape)" at bounding box center [1426, 114] width 12 height 12
type textarea "**********"
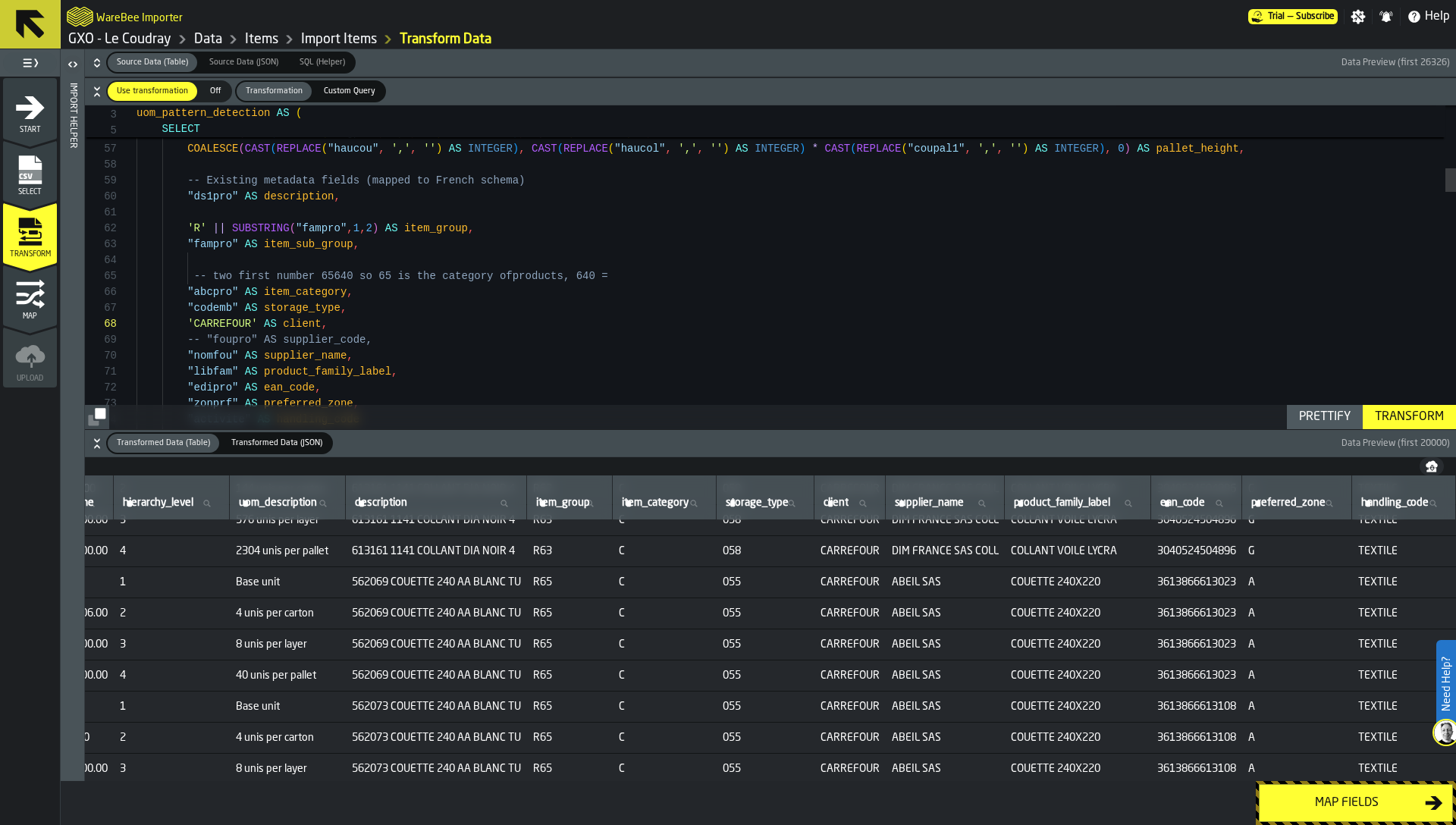
scroll to position [32, 0]
click at [32, 108] on icon "menu Start" at bounding box center [29, 106] width 28 height 23
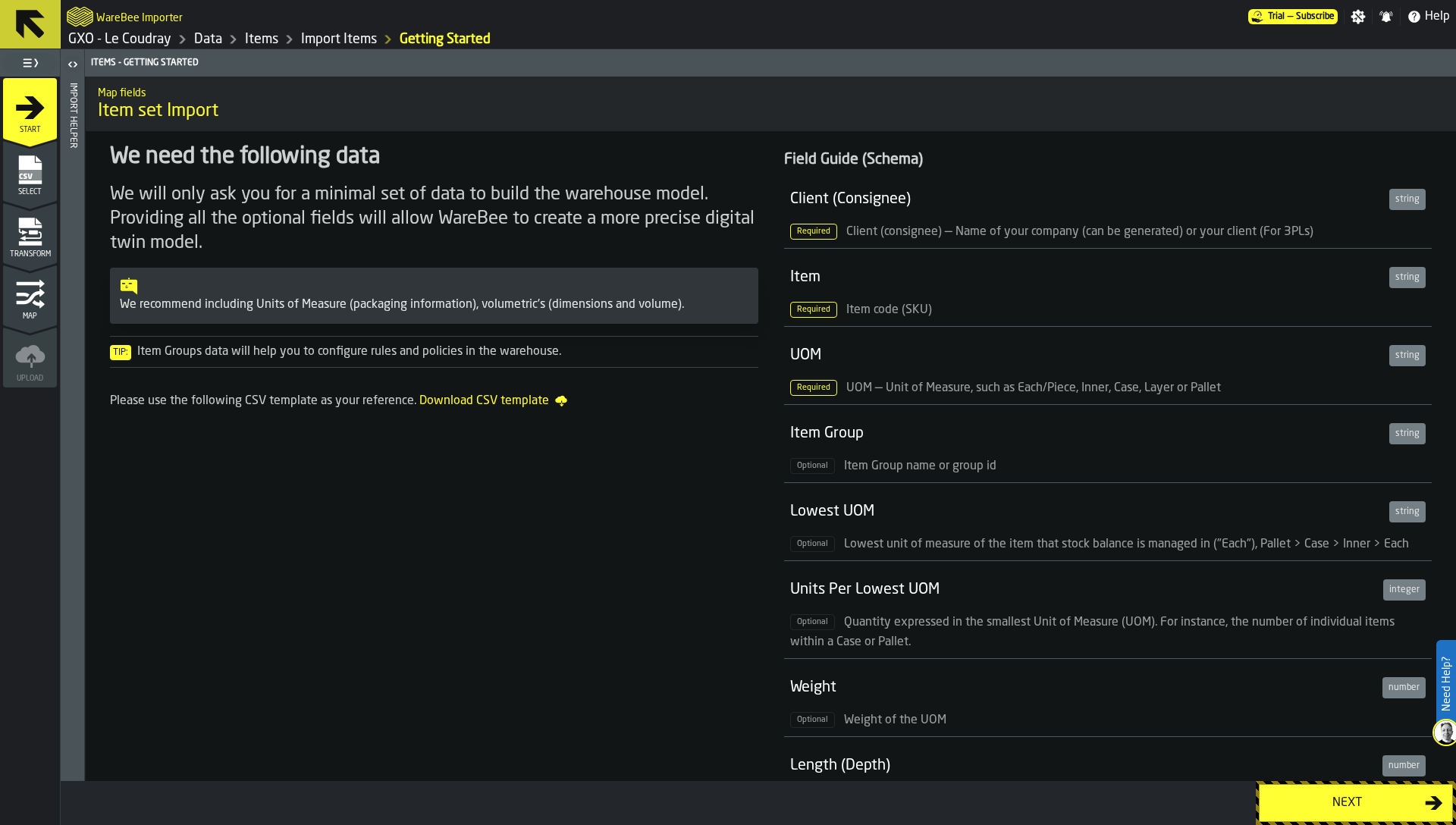
click at [254, 41] on link "Items" at bounding box center [262, 39] width 33 height 16
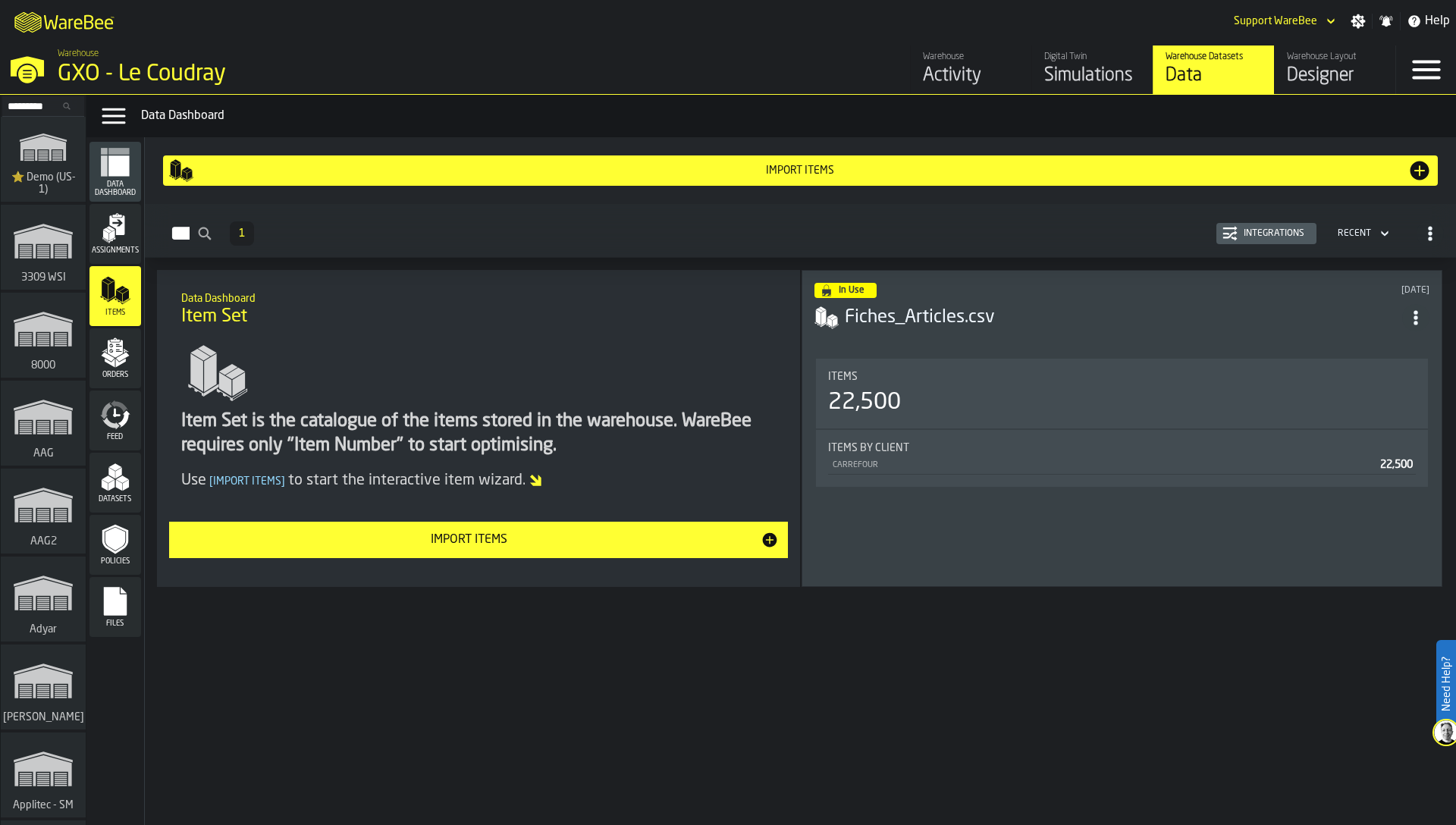
click at [829, 174] on div "Import Items" at bounding box center [800, 170] width 1214 height 12
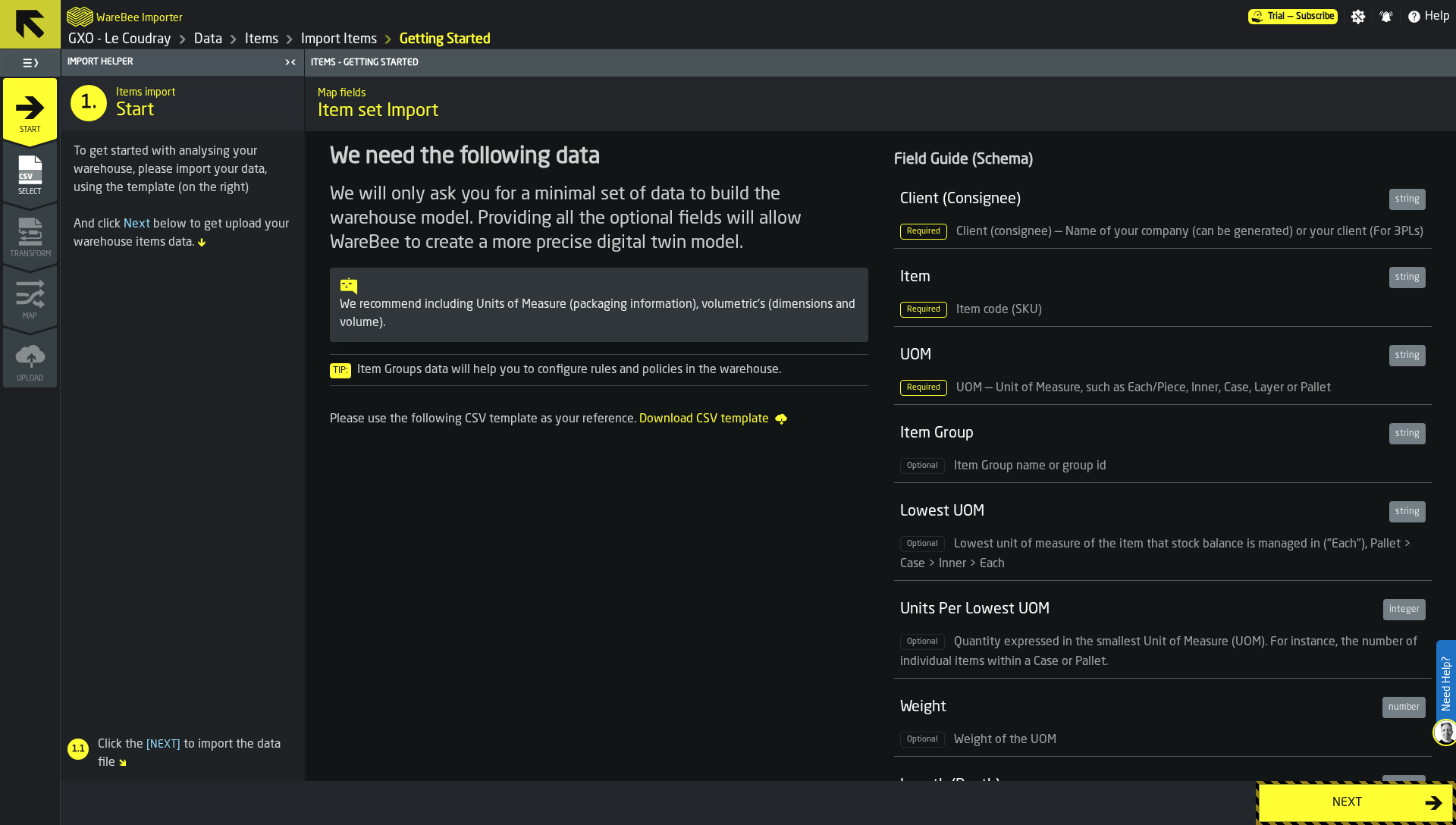
click at [1358, 796] on div "Next" at bounding box center [1347, 803] width 156 height 18
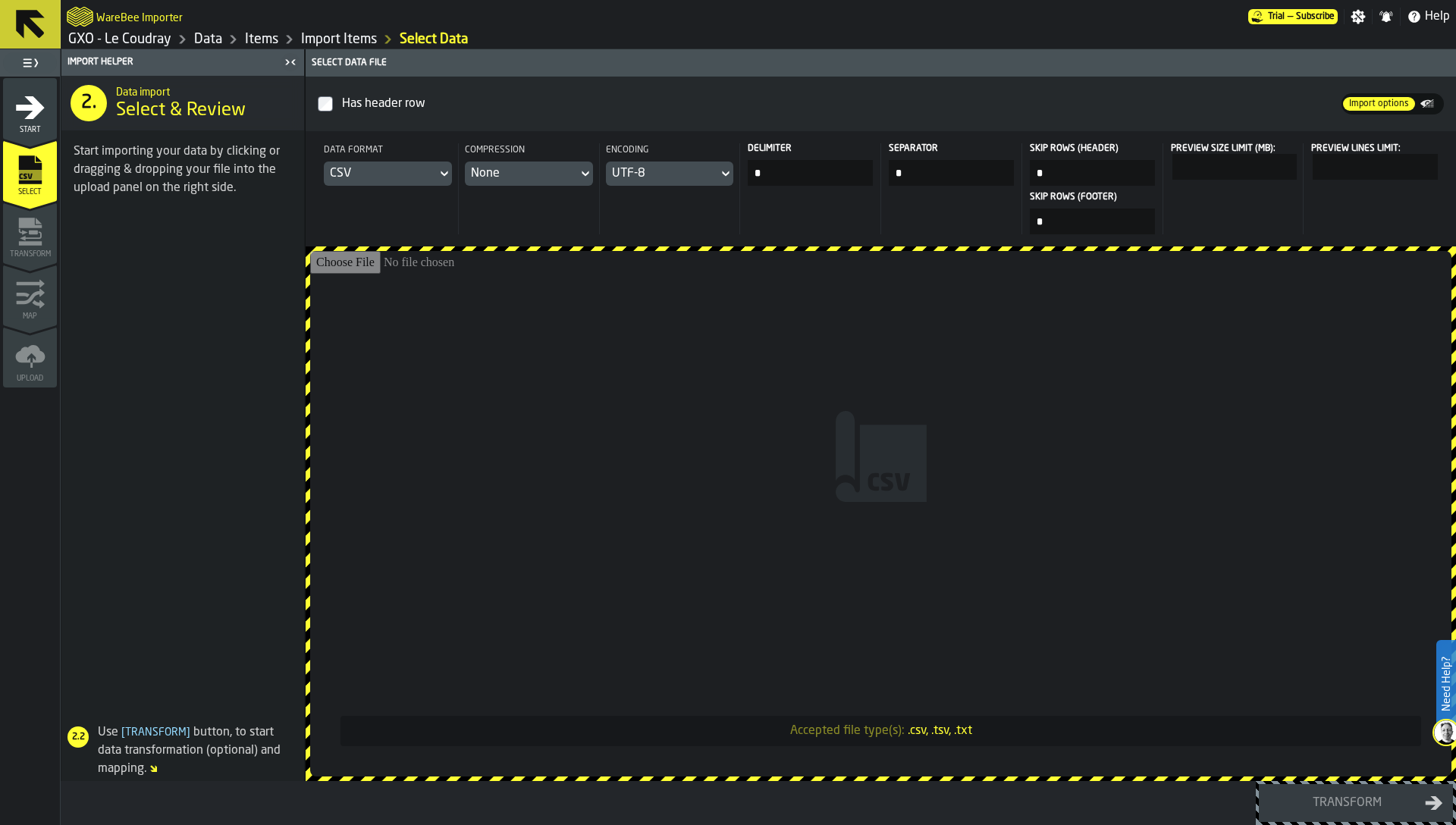
click at [995, 532] on input "Accepted file type(s): .csv, .tsv, .txt" at bounding box center [880, 513] width 1141 height 525
type input "**********"
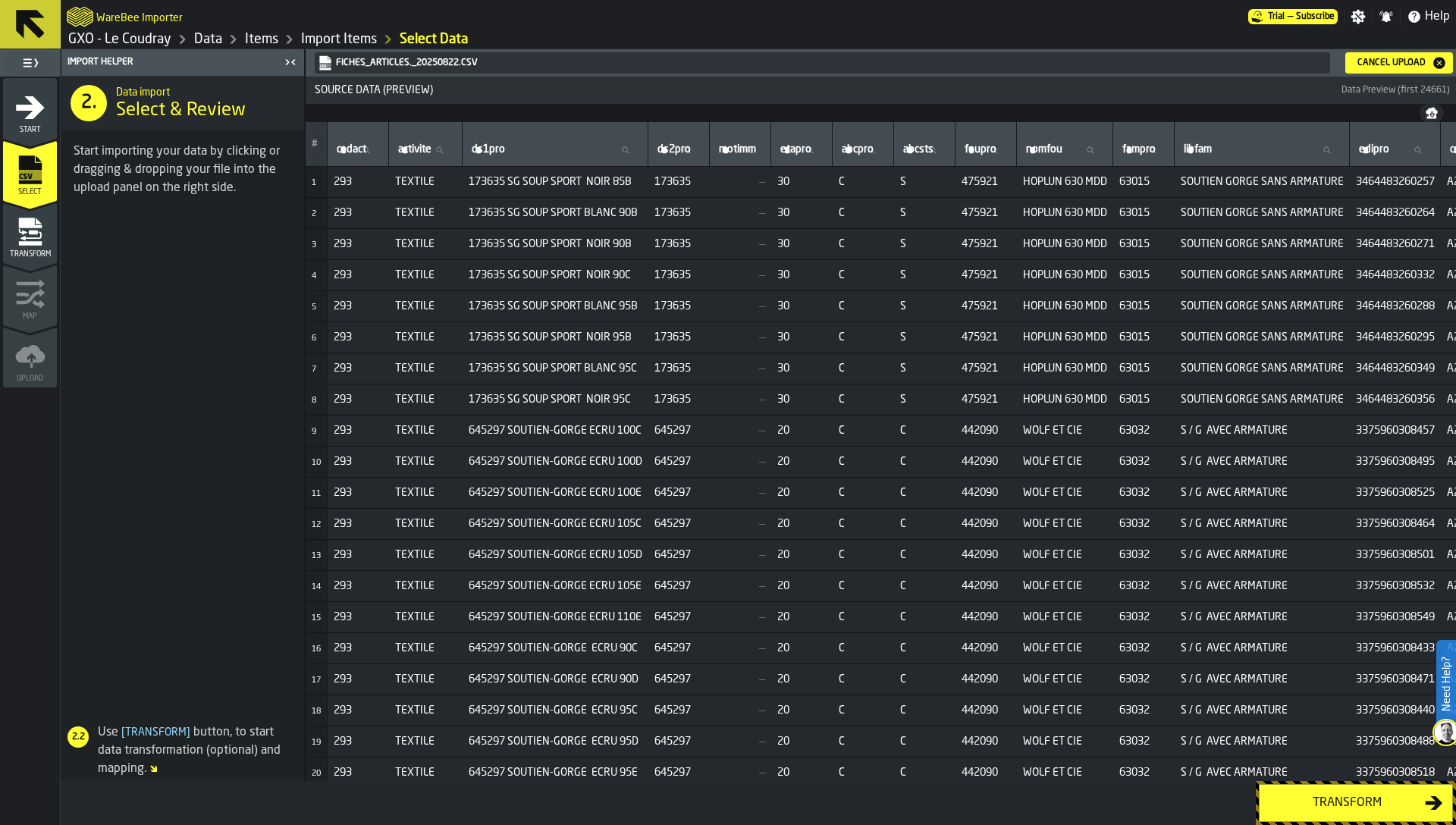
click at [46, 265] on icon "menu Transform" at bounding box center [29, 264] width 54 height 15
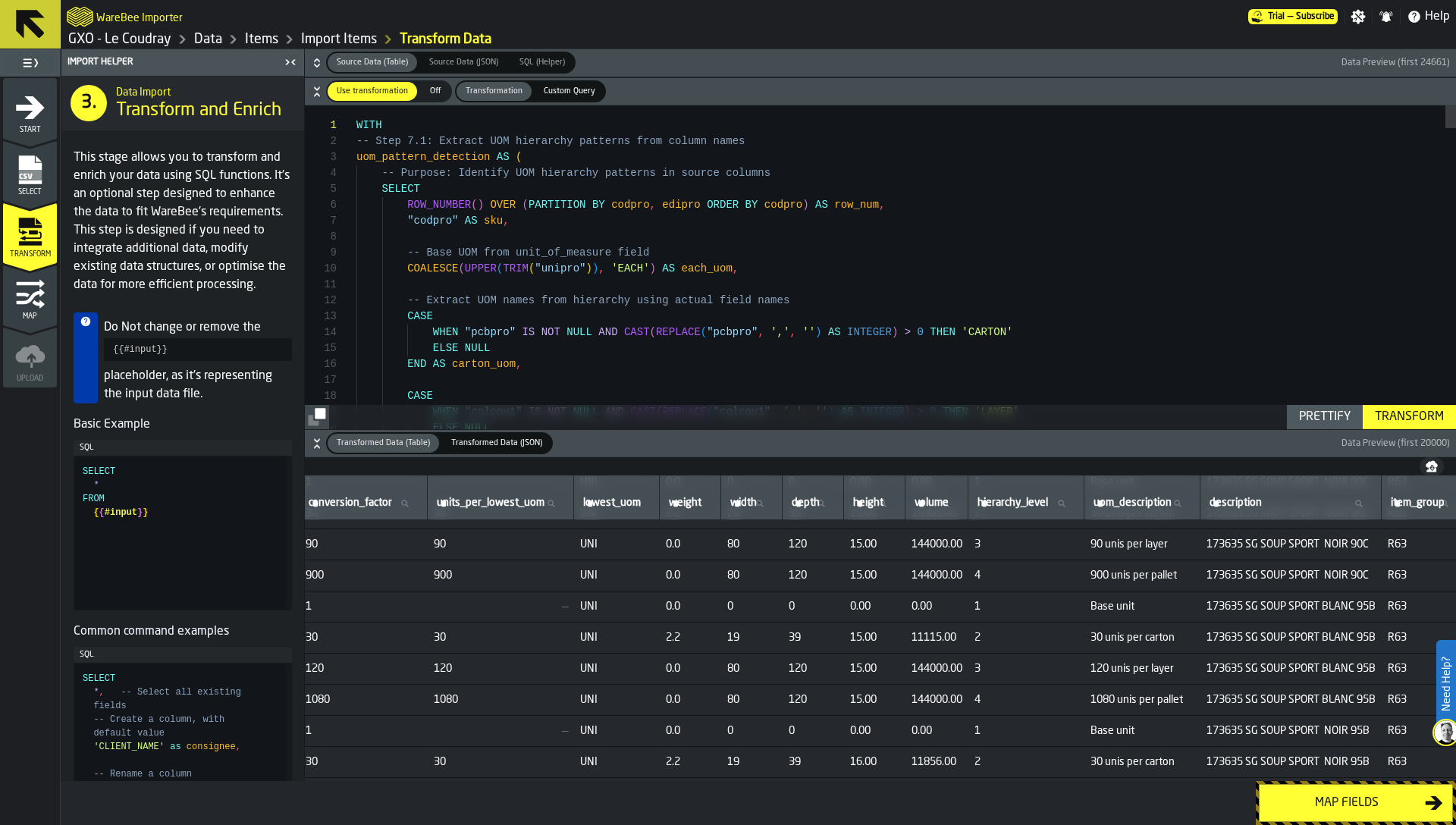
scroll to position [426, 221]
click at [1398, 414] on div "Transform" at bounding box center [1409, 417] width 81 height 18
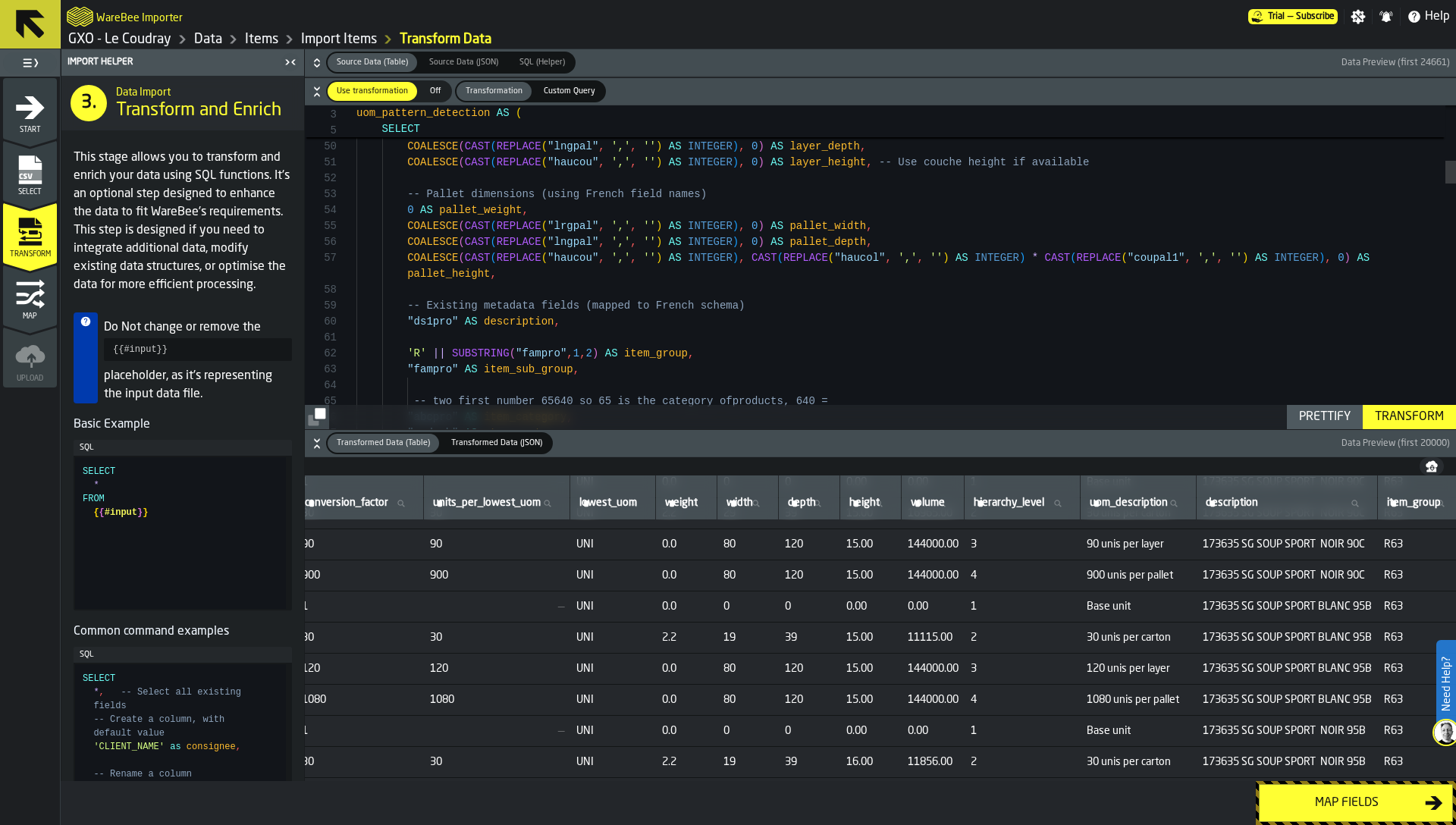
scroll to position [426, 0]
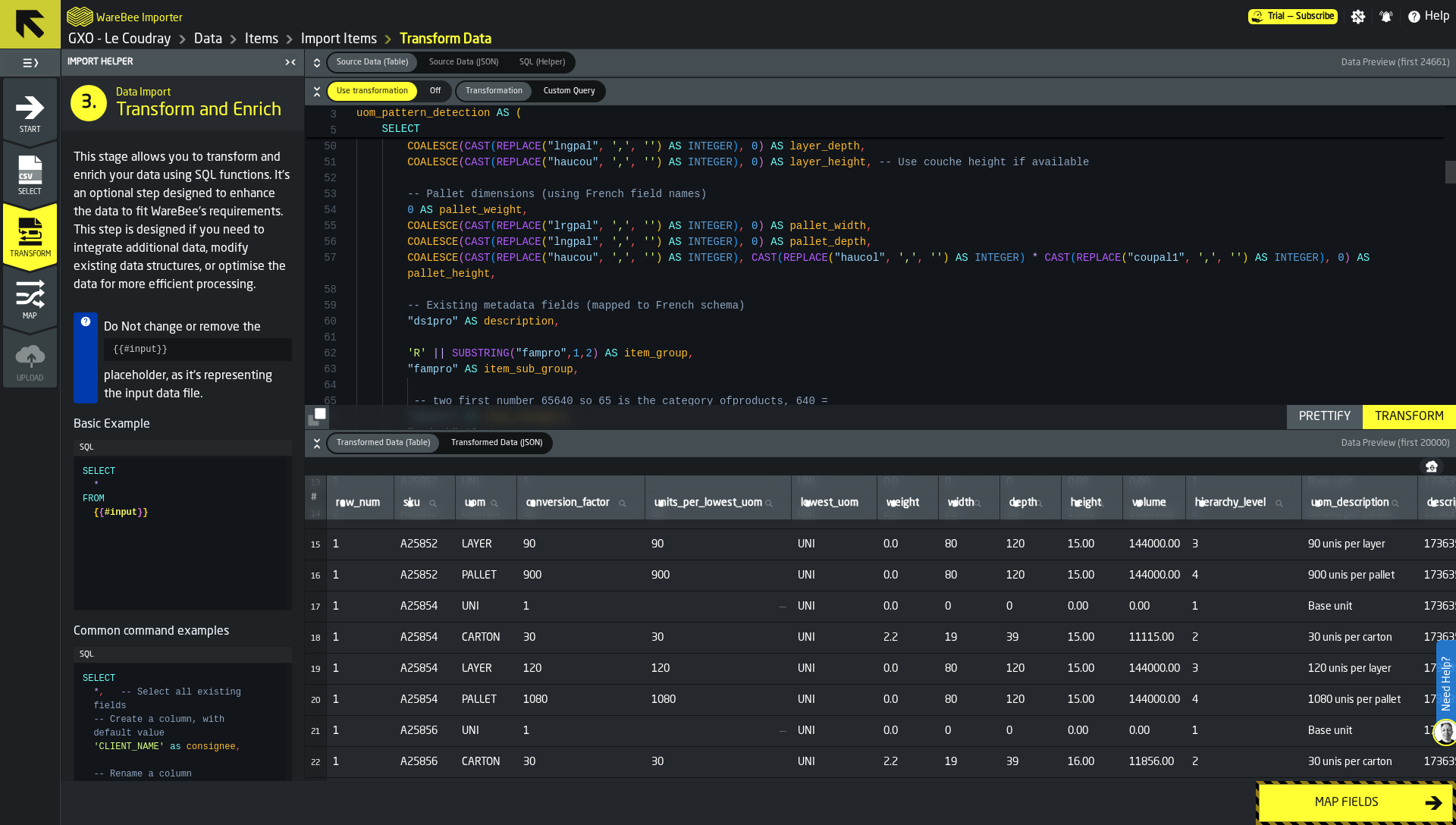
click at [30, 312] on span "Map" at bounding box center [29, 316] width 54 height 8
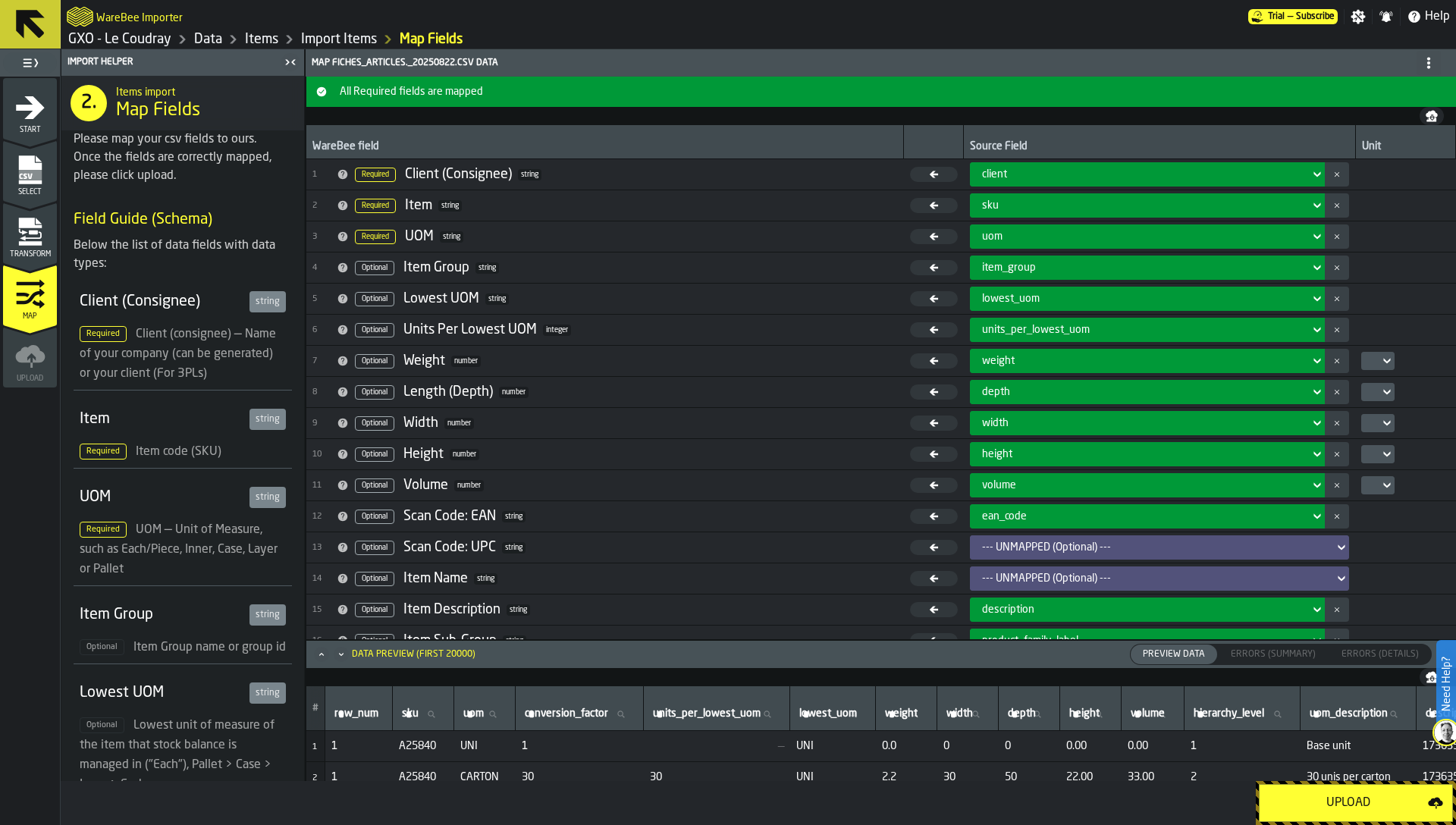
click at [317, 648] on icon "Maximize" at bounding box center [321, 654] width 16 height 16
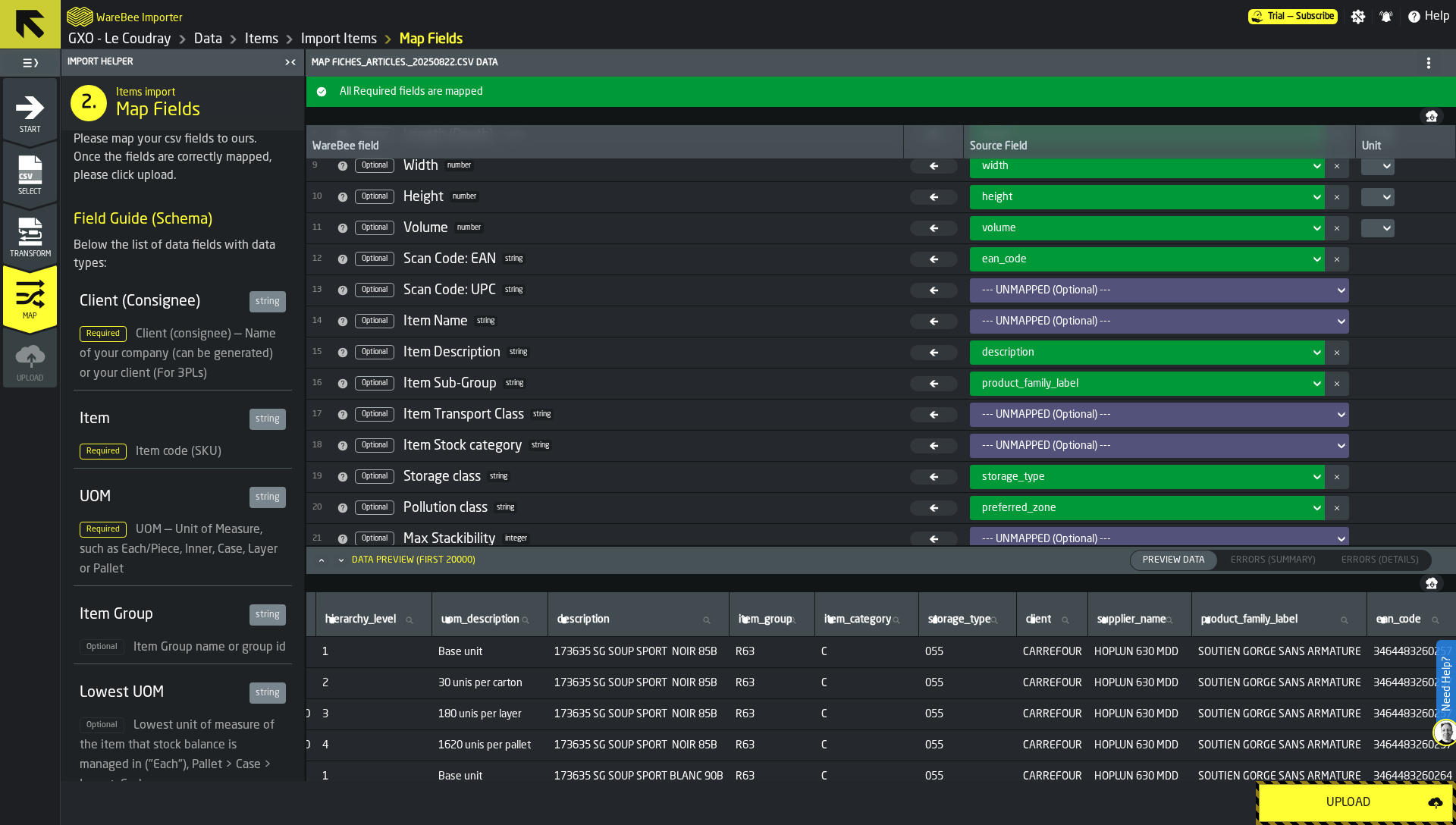
scroll to position [263, 0]
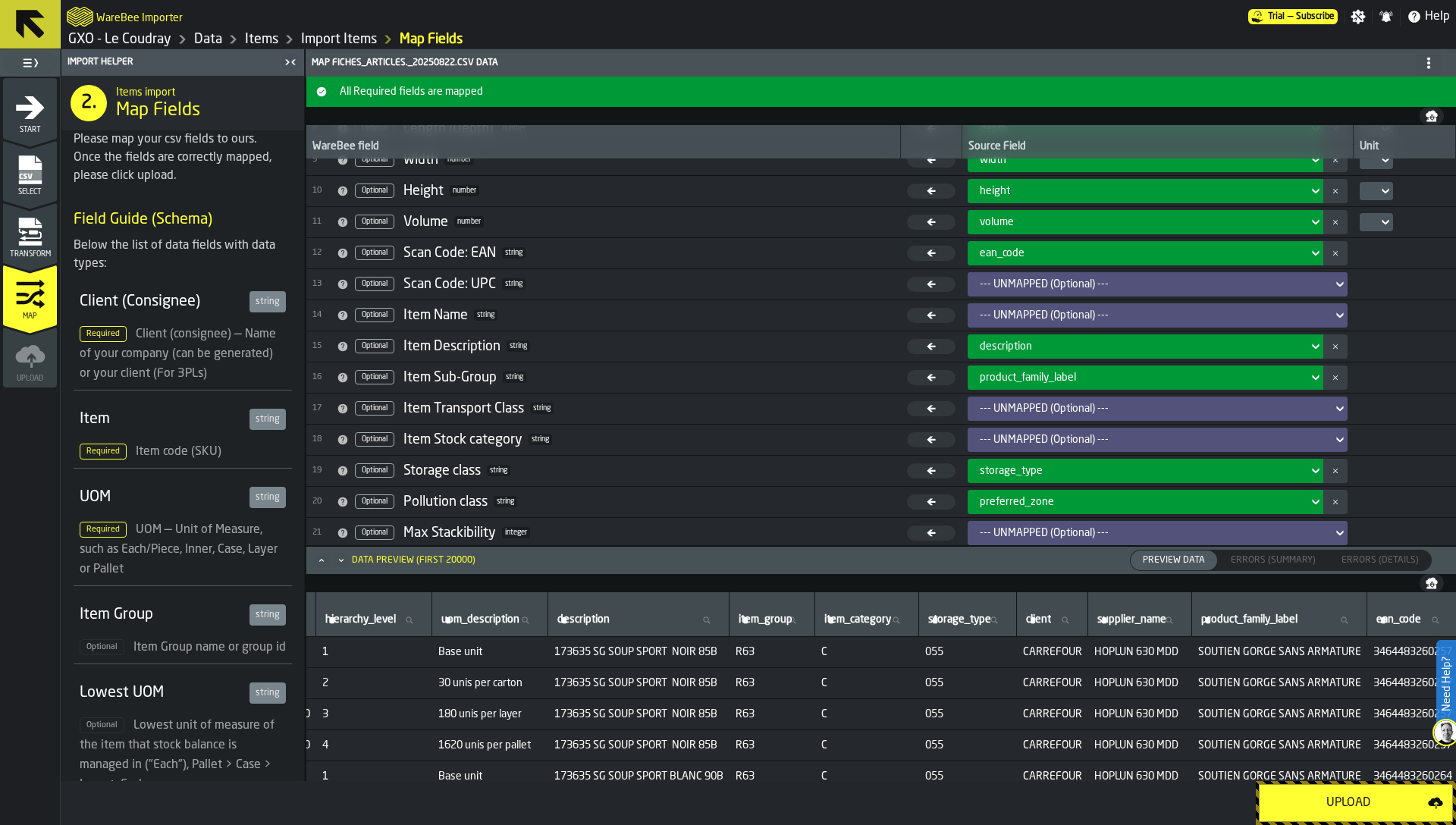
click at [1002, 400] on div "--- UNMAPPED (Optional) ---" at bounding box center [1152, 409] width 358 height 18
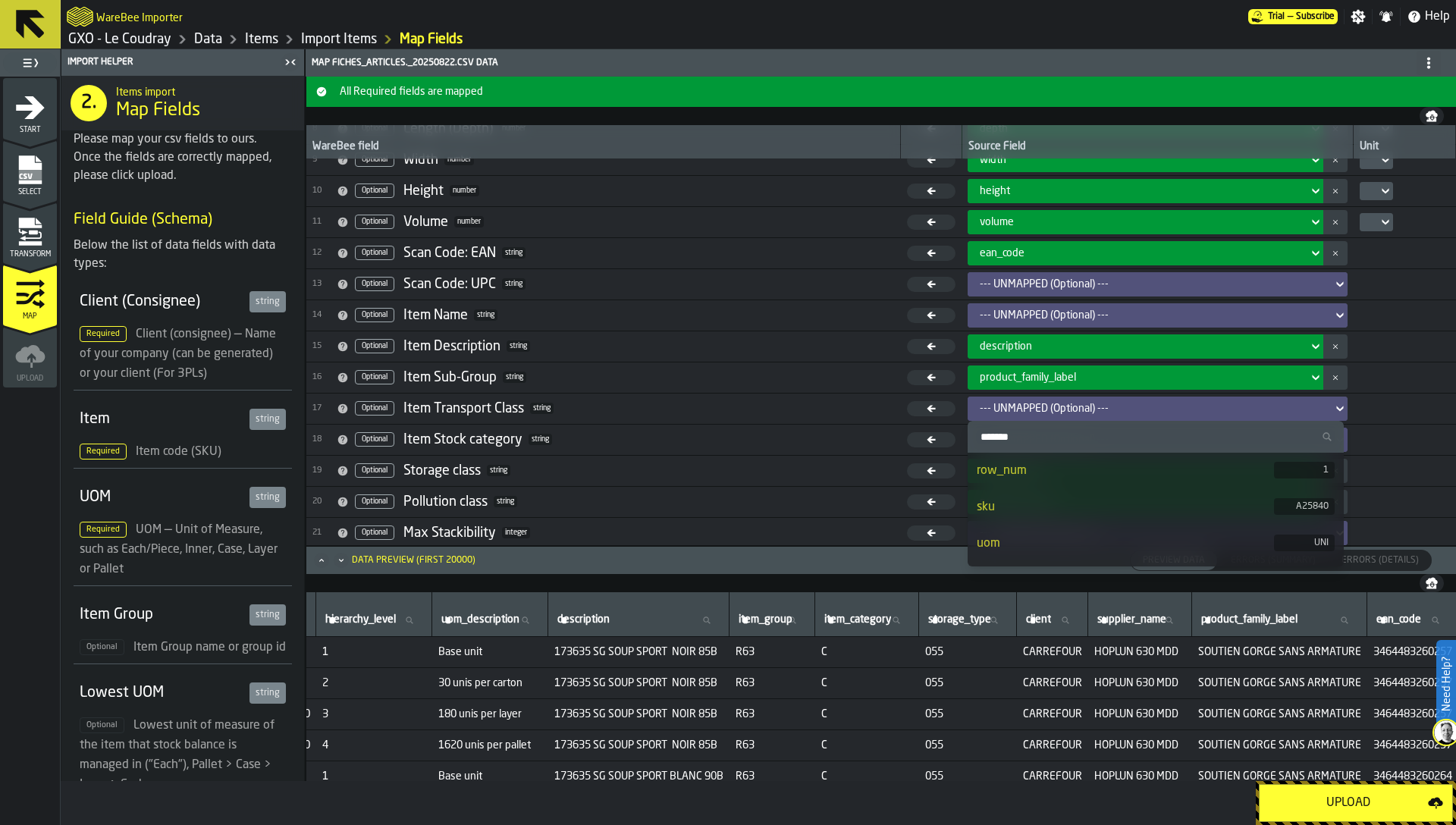
click at [999, 433] on input "Search" at bounding box center [1156, 437] width 364 height 20
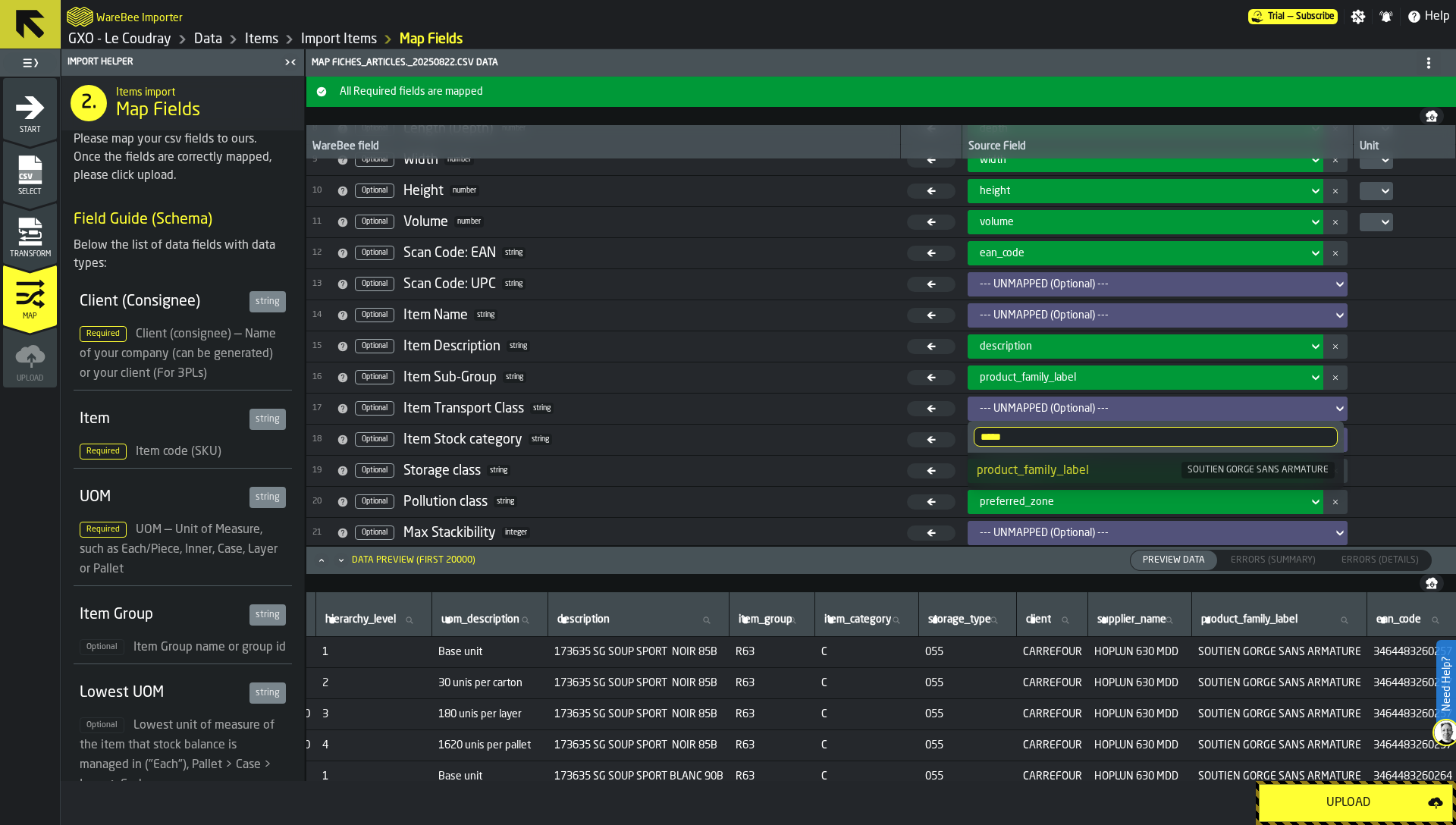
type input "*****"
click at [1022, 474] on div "product_family_label" at bounding box center [1080, 471] width 205 height 18
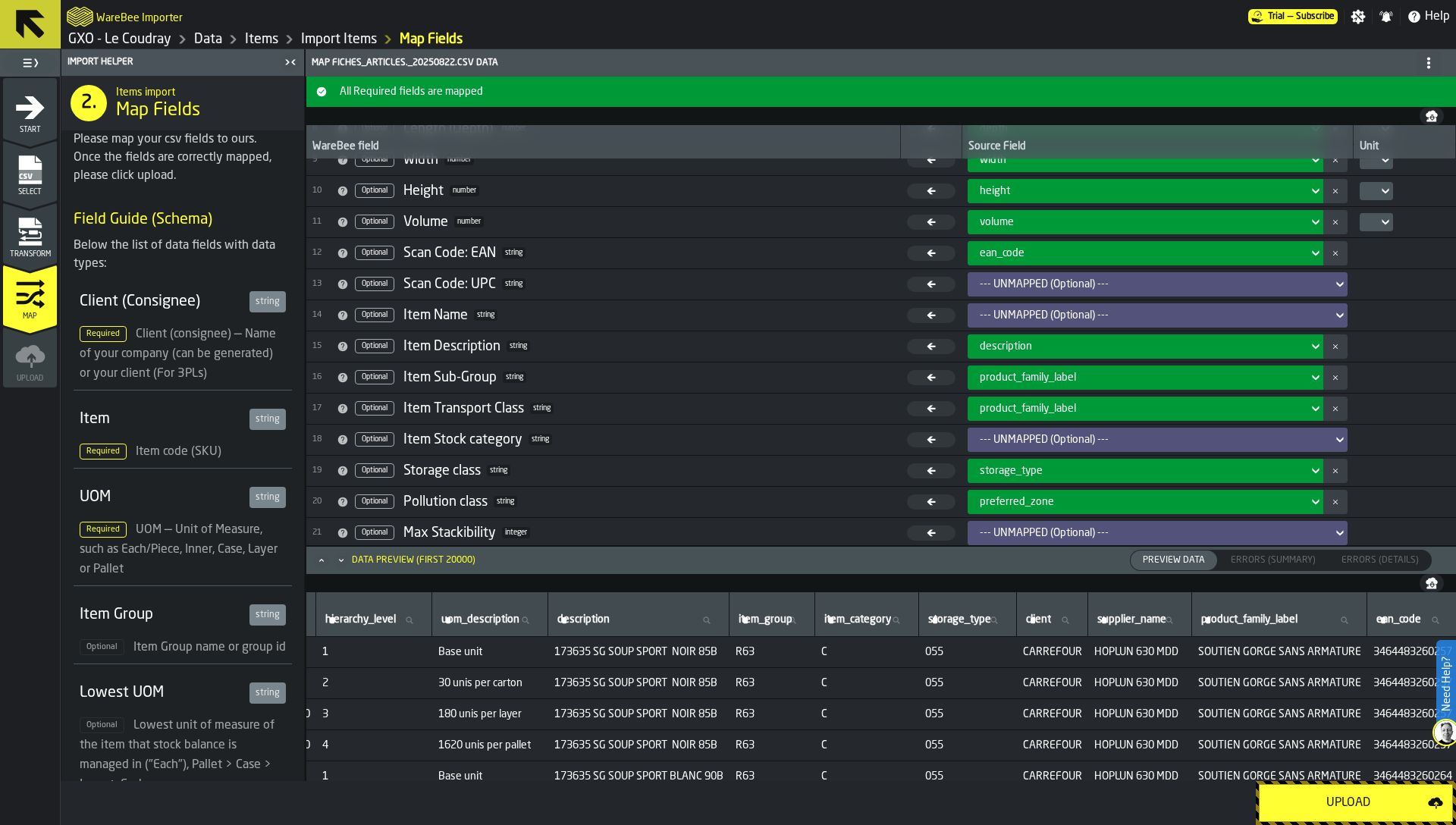
click at [1017, 379] on span "product_family_label" at bounding box center [1028, 377] width 96 height 12
click at [1021, 416] on div "product_family_label" at bounding box center [1140, 409] width 334 height 18
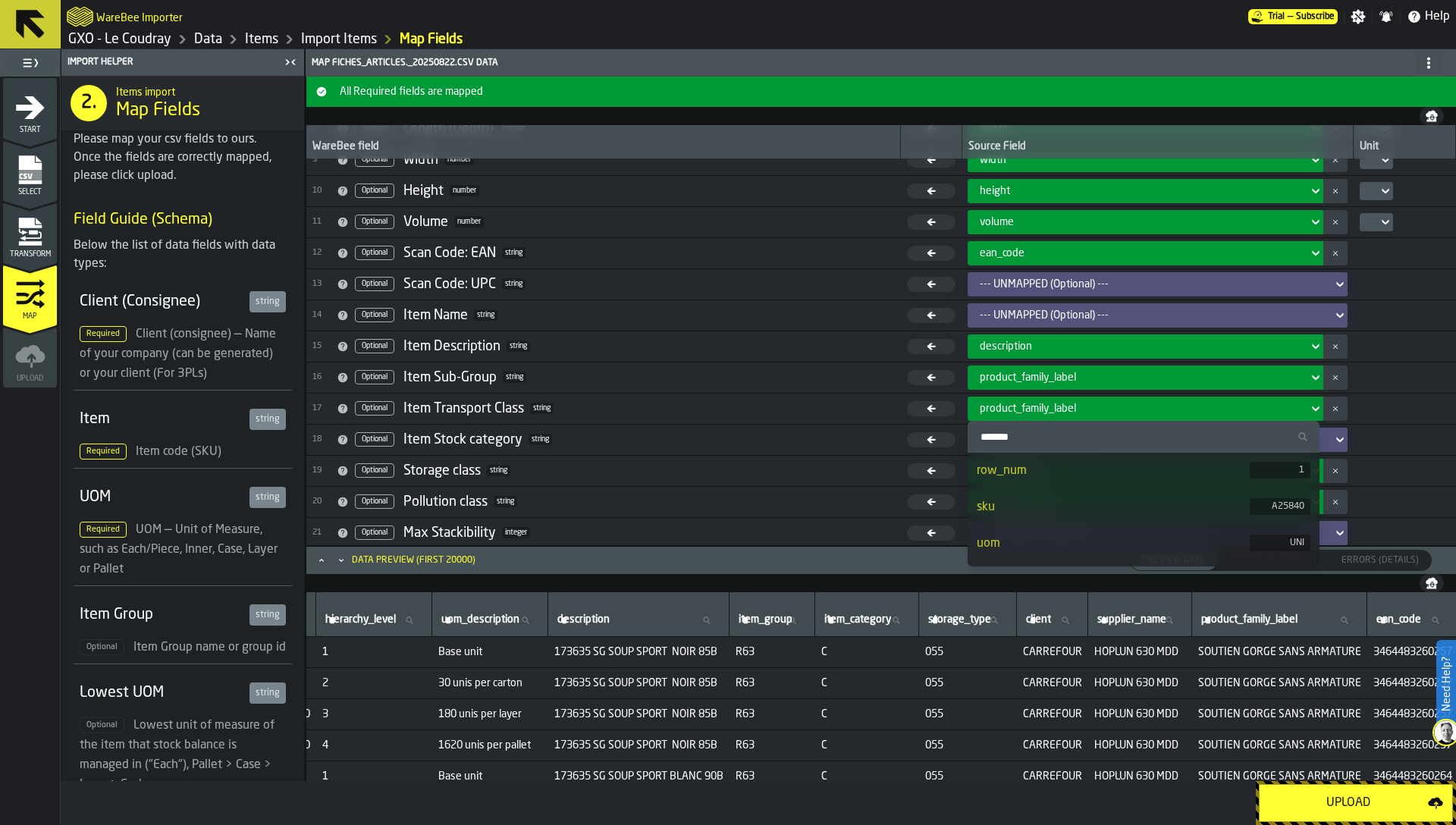
click at [1018, 383] on span "product_family_label" at bounding box center [1028, 377] width 96 height 12
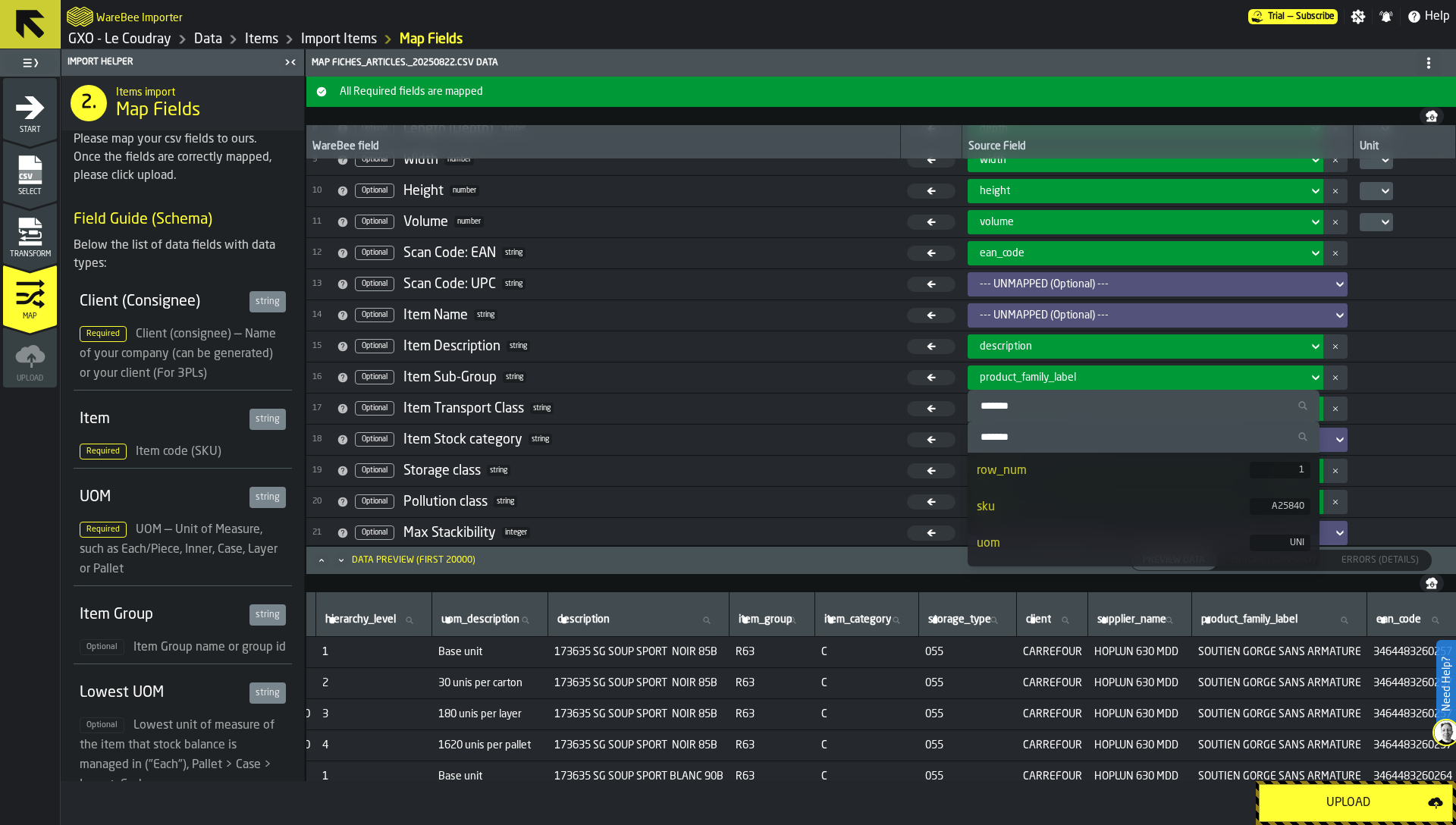
click at [1005, 402] on input "Search" at bounding box center [1143, 406] width 340 height 20
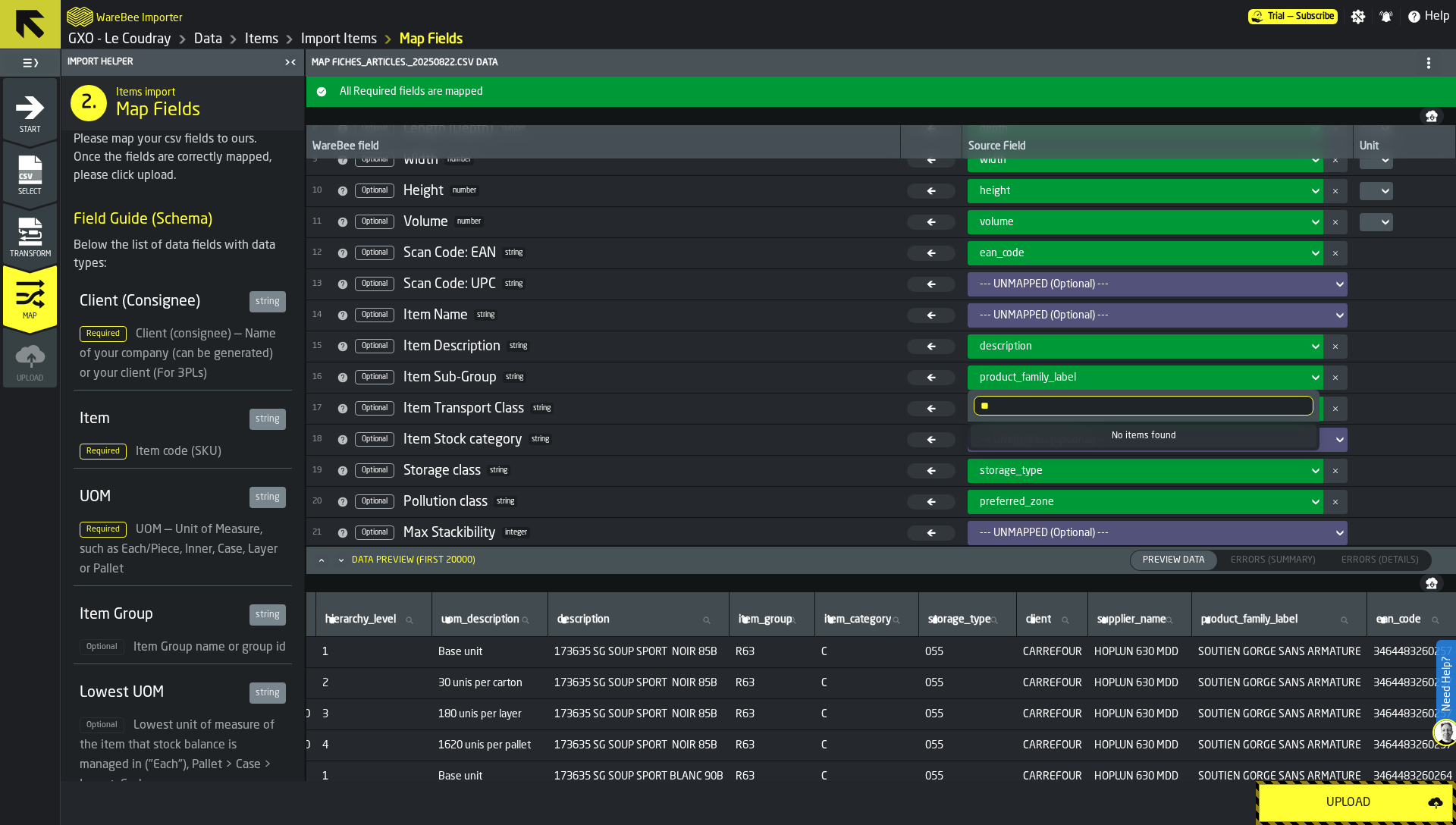
type input "*"
click at [677, 371] on span "16 Optional Item Sub-Group string" at bounding box center [603, 377] width 583 height 23
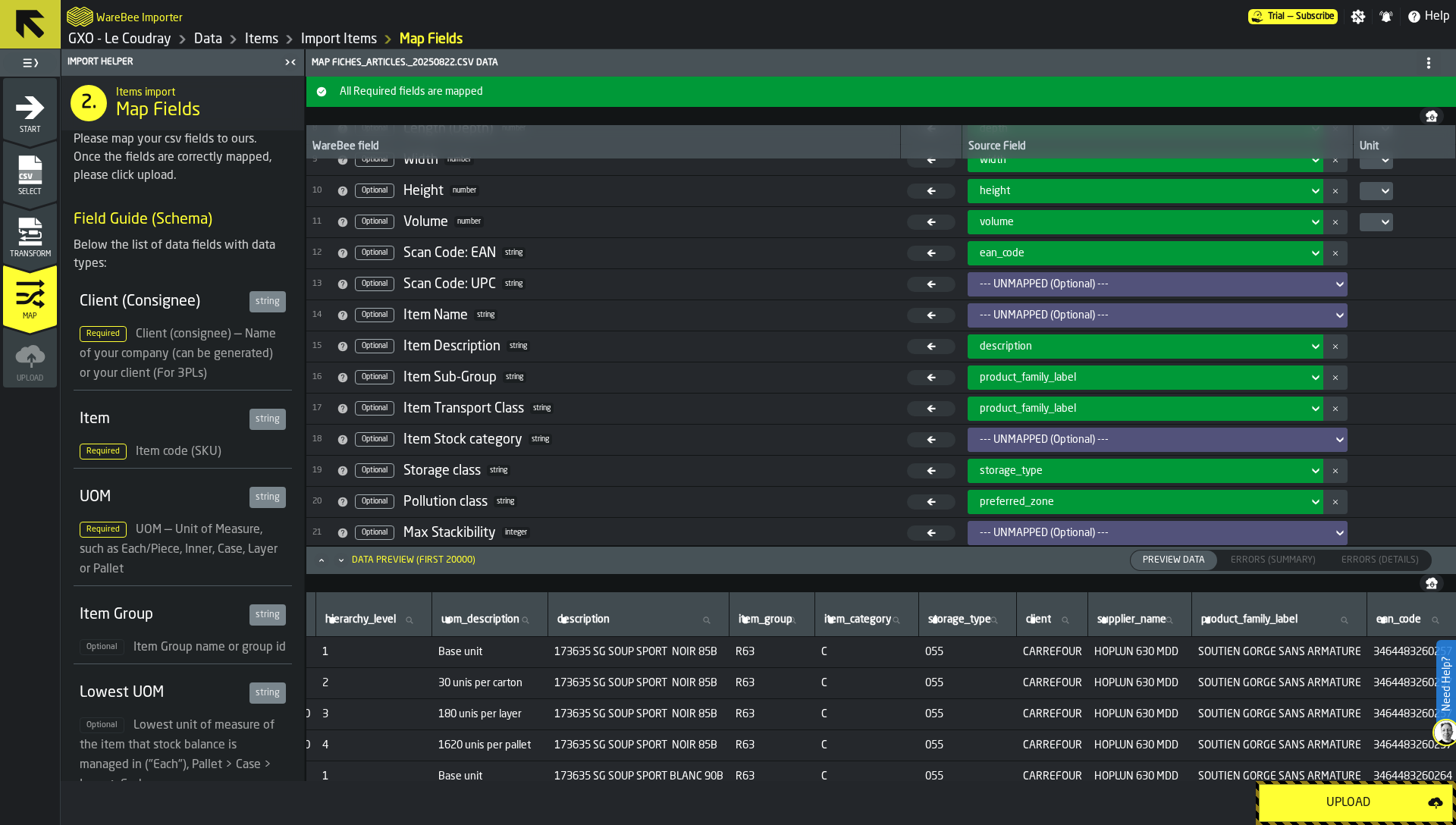
click at [31, 246] on icon "menu Transform" at bounding box center [30, 231] width 30 height 30
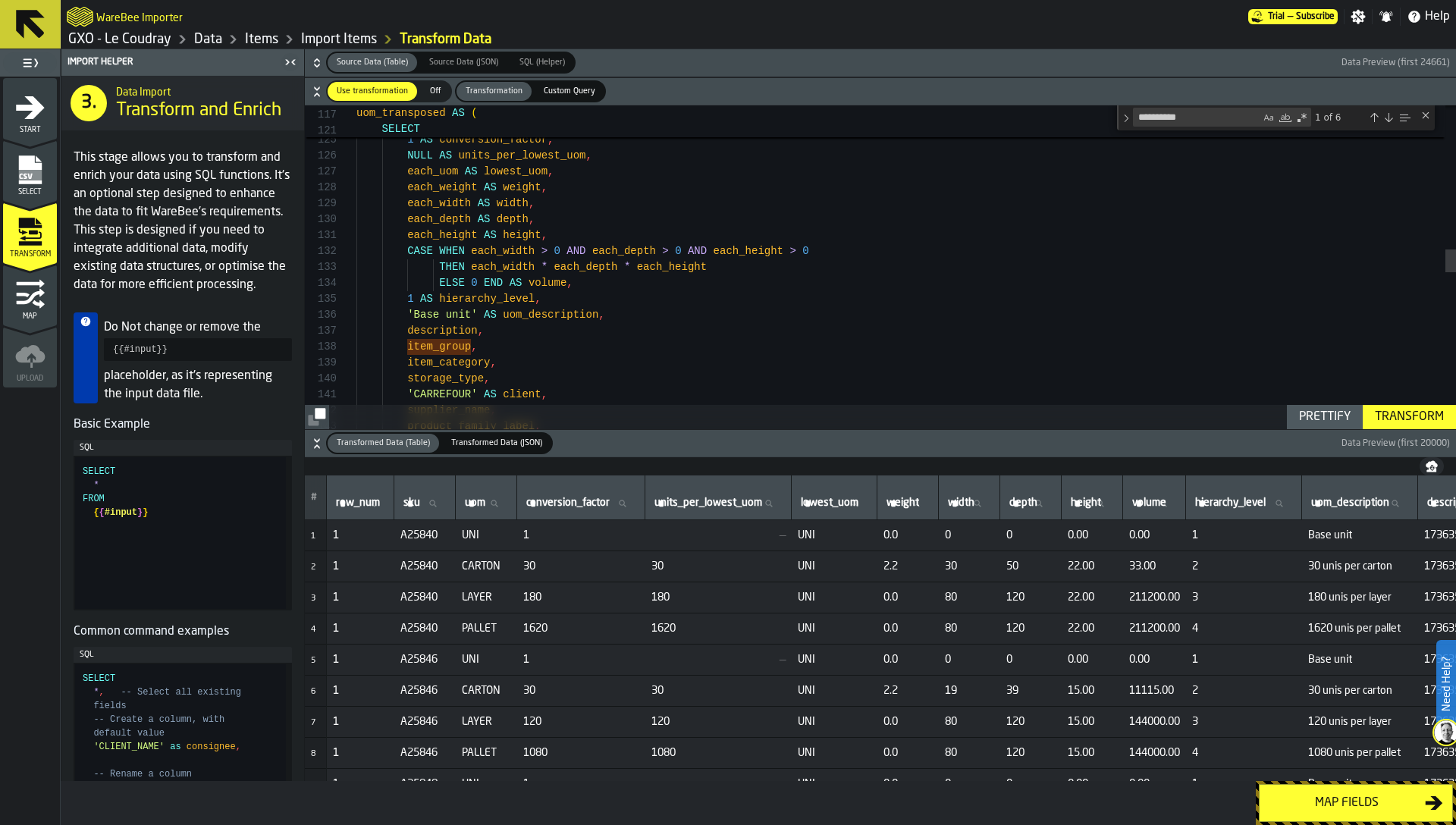
click at [504, 348] on div "sku , each_uom AS uom , 1 AS conversion_factor , NULL AS units_per_lowest_uom ,…" at bounding box center [907, 360] width 1100 height 4487
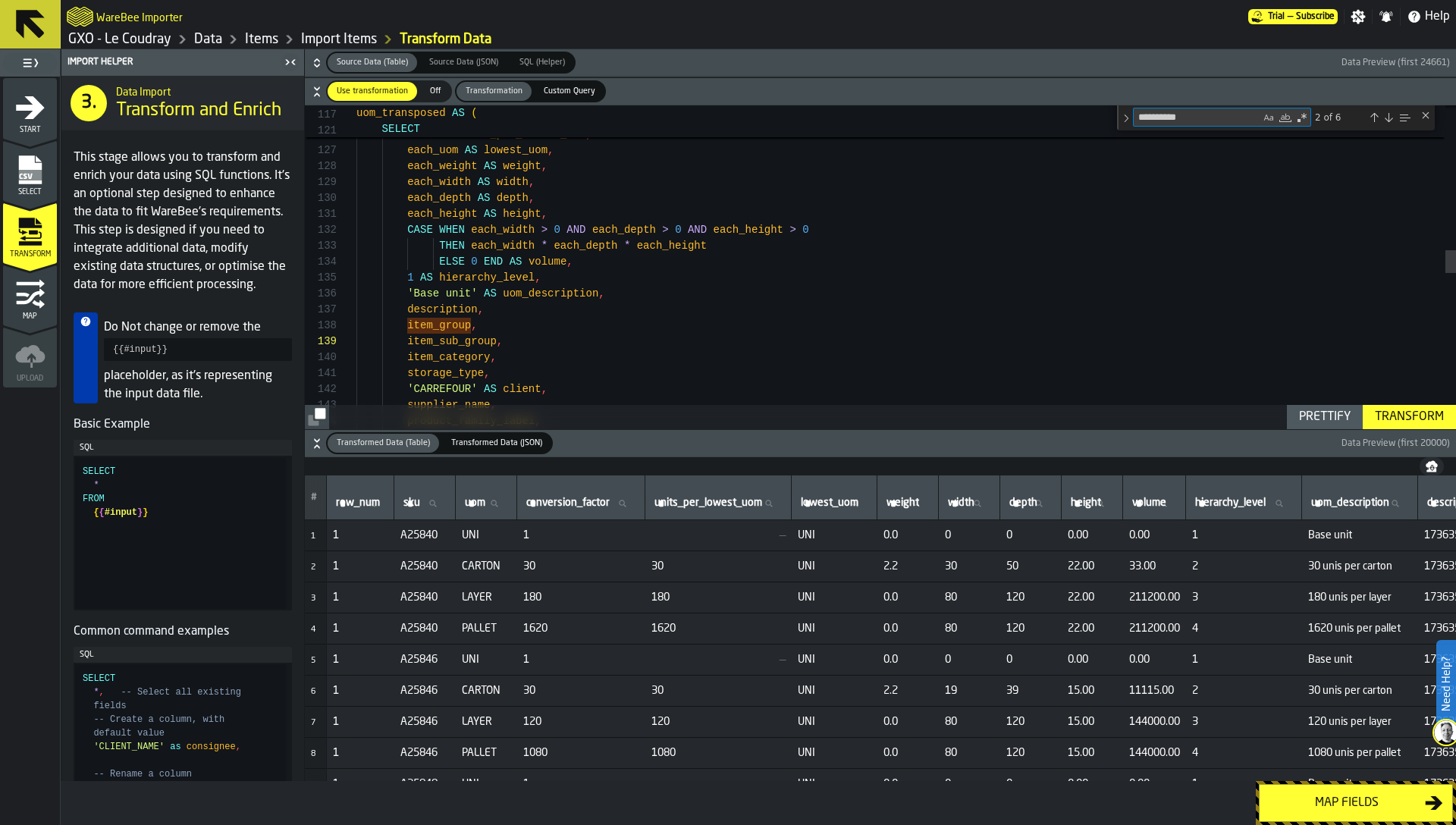
click at [1201, 119] on textarea "**********" at bounding box center [1197, 117] width 126 height 17
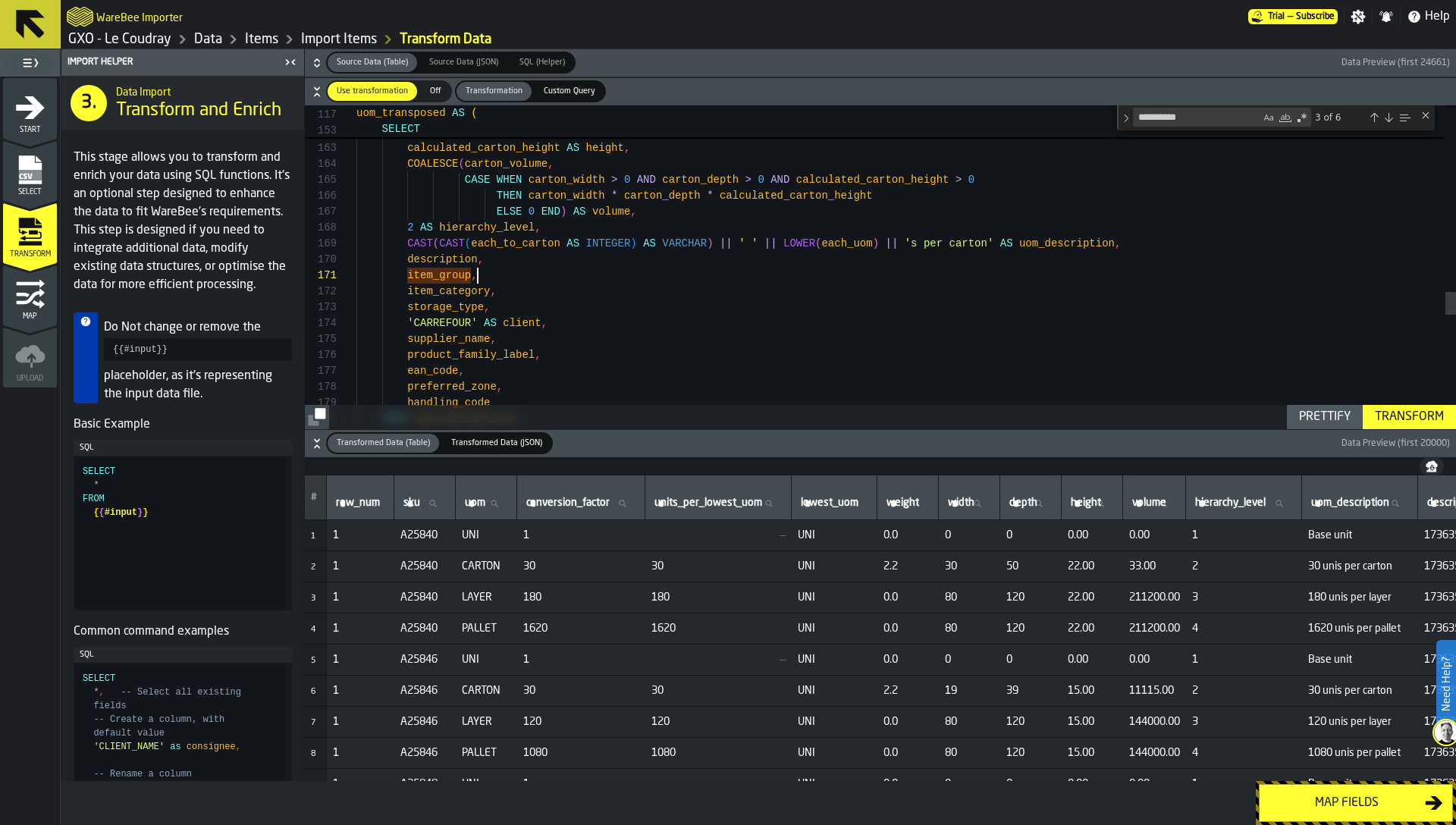
scroll to position [32, 0]
click at [1211, 117] on textarea "**********" at bounding box center [1197, 117] width 126 height 17
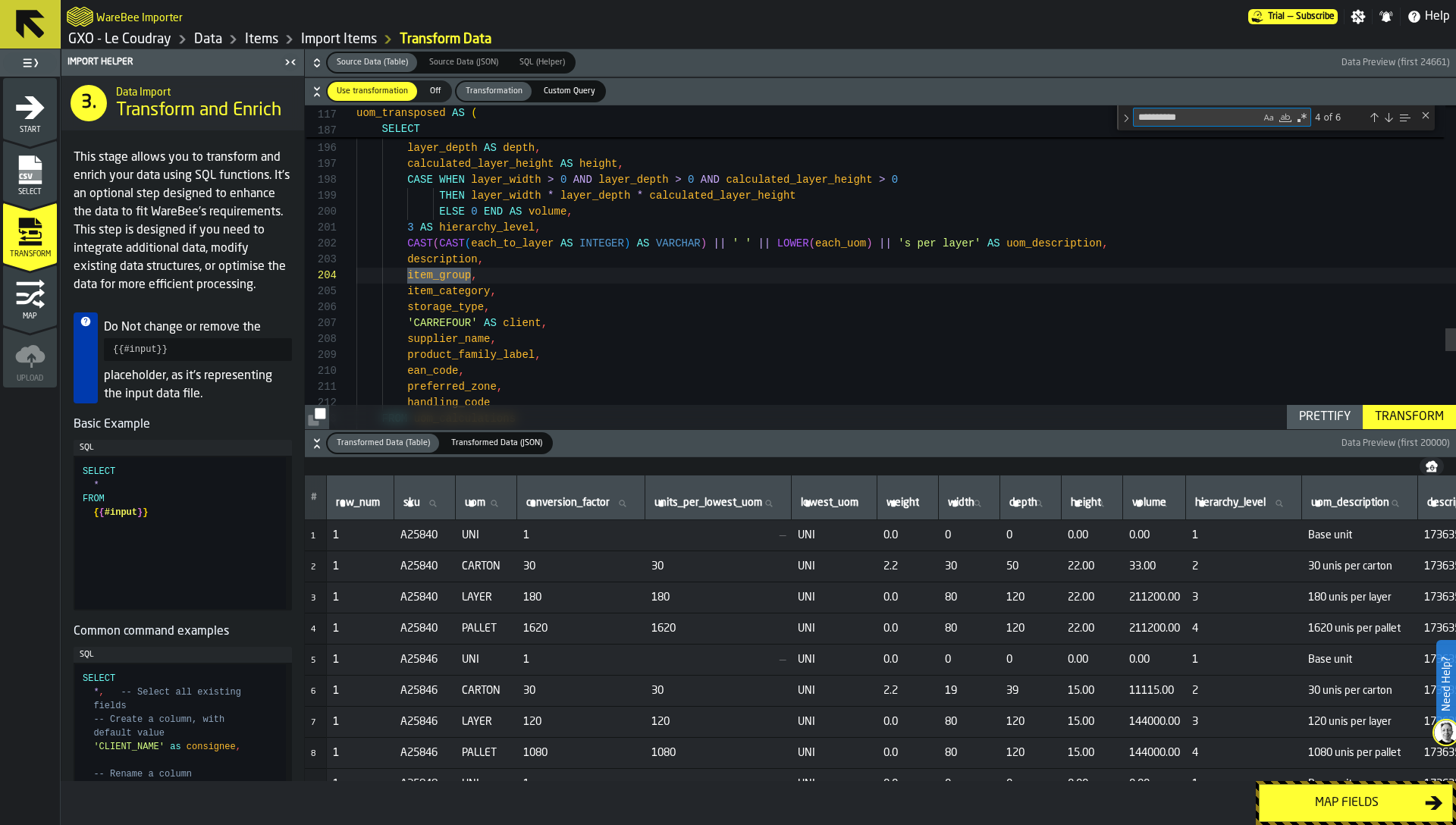
click at [1232, 122] on textarea "**********" at bounding box center [1197, 117] width 126 height 17
click at [1201, 117] on textarea "**********" at bounding box center [1197, 117] width 126 height 17
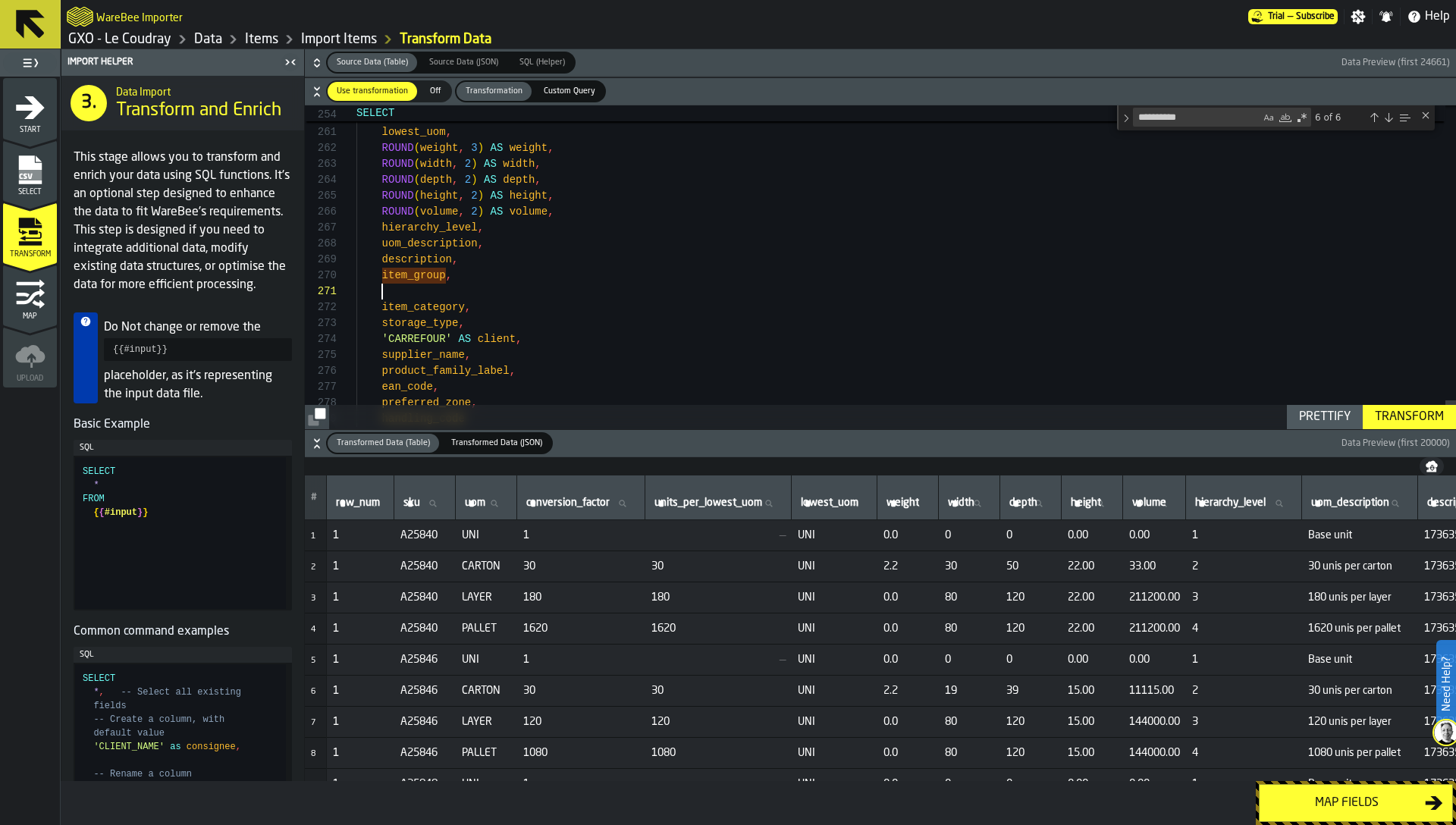
scroll to position [16, 0]
click at [1222, 119] on textarea "**********" at bounding box center [1197, 117] width 126 height 17
type textarea "**********"
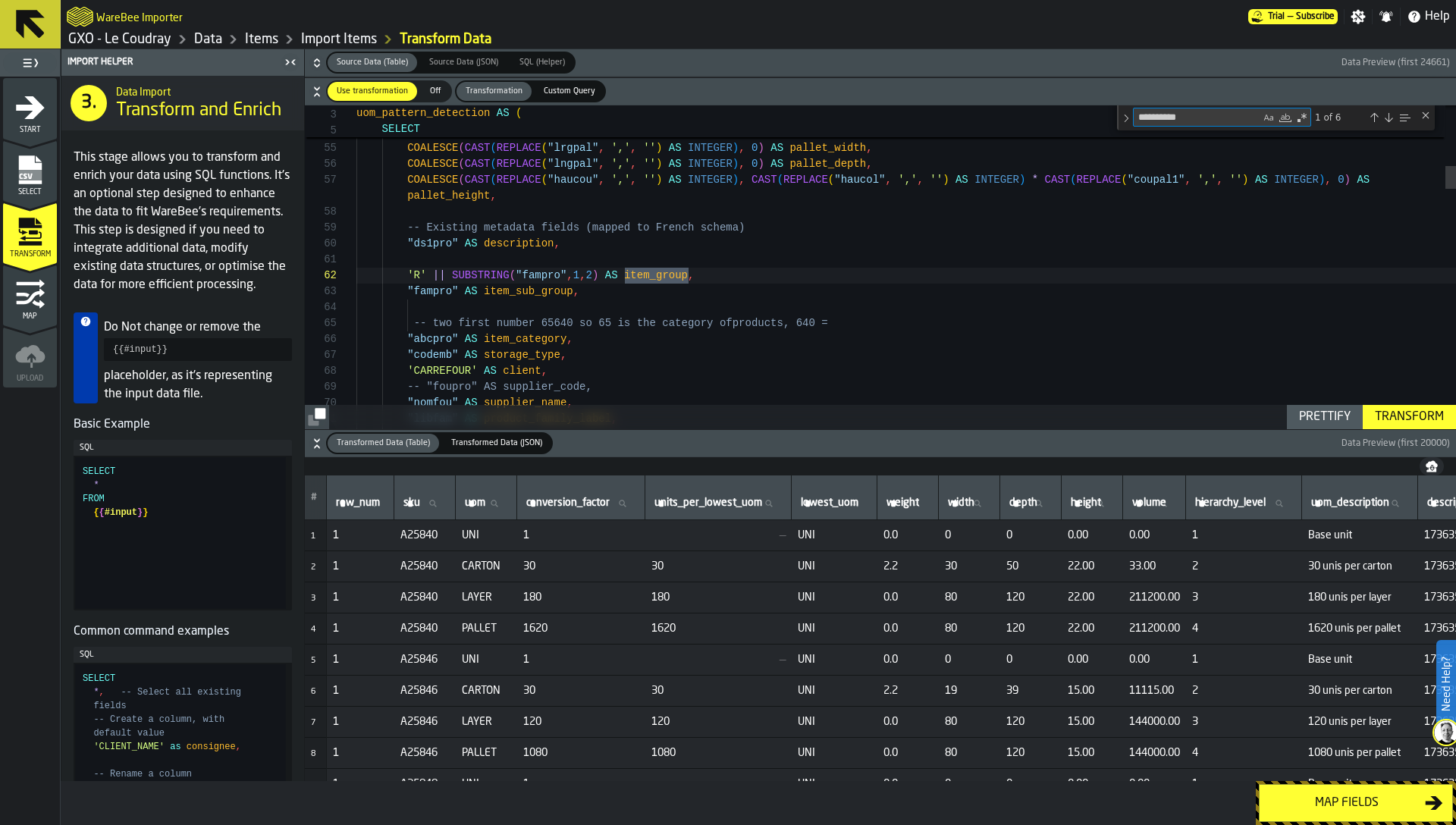
click at [318, 61] on icon "button-" at bounding box center [317, 63] width 16 height 16
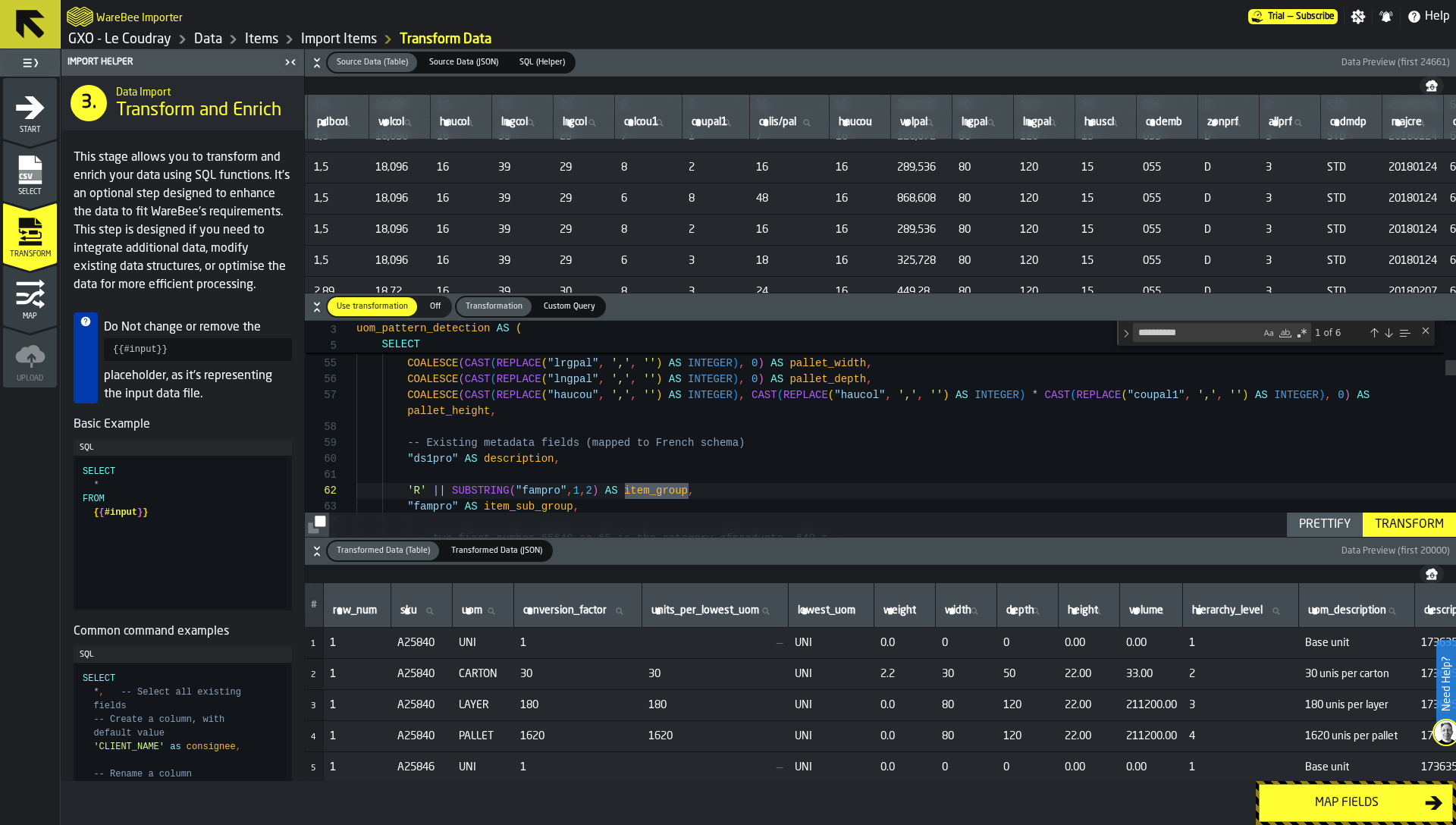
scroll to position [2633, 1534]
click at [824, 197] on span "48" at bounding box center [790, 194] width 68 height 12
click at [830, 205] on td "48" at bounding box center [790, 195] width 80 height 31
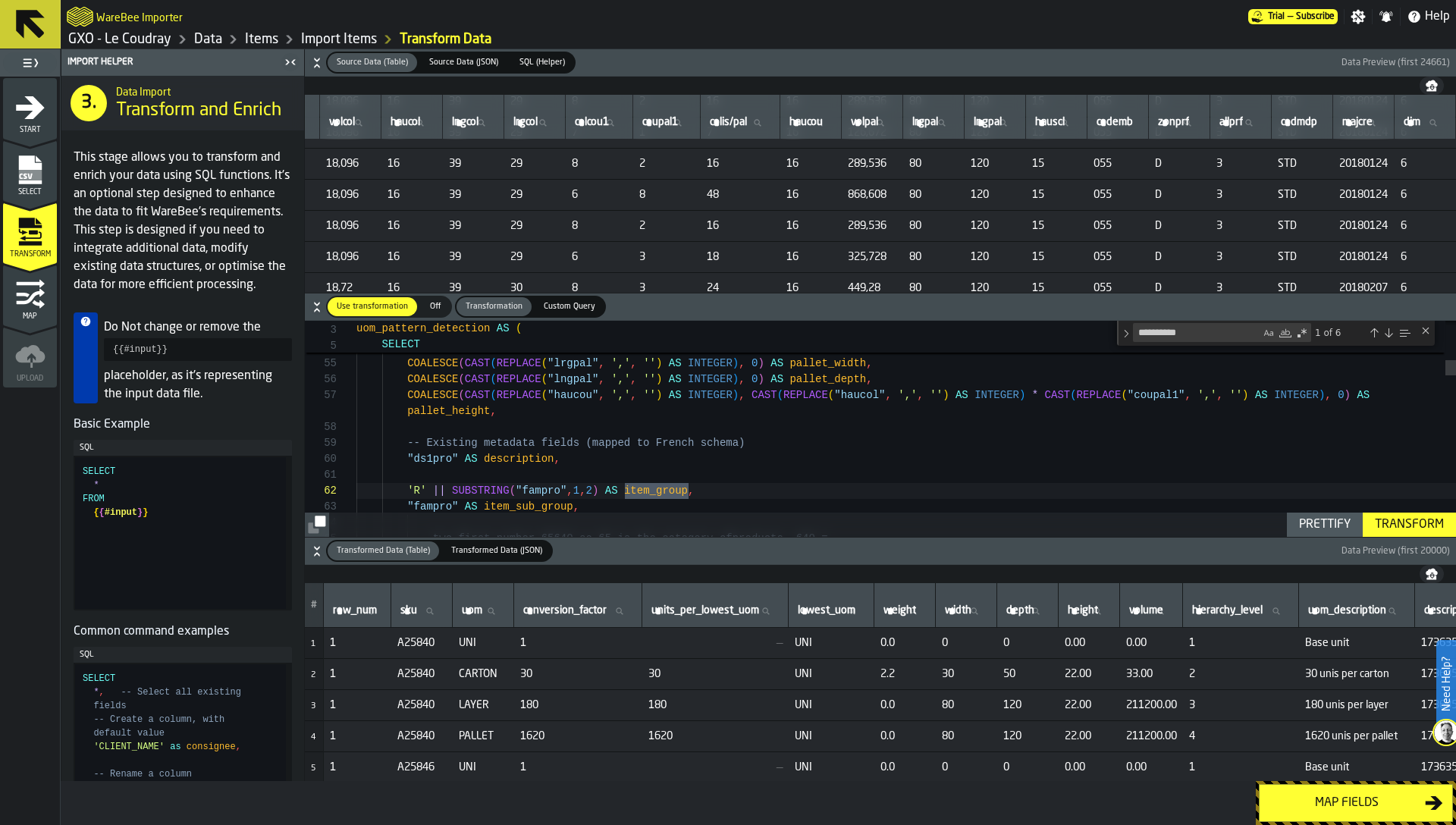
scroll to position [0, 909]
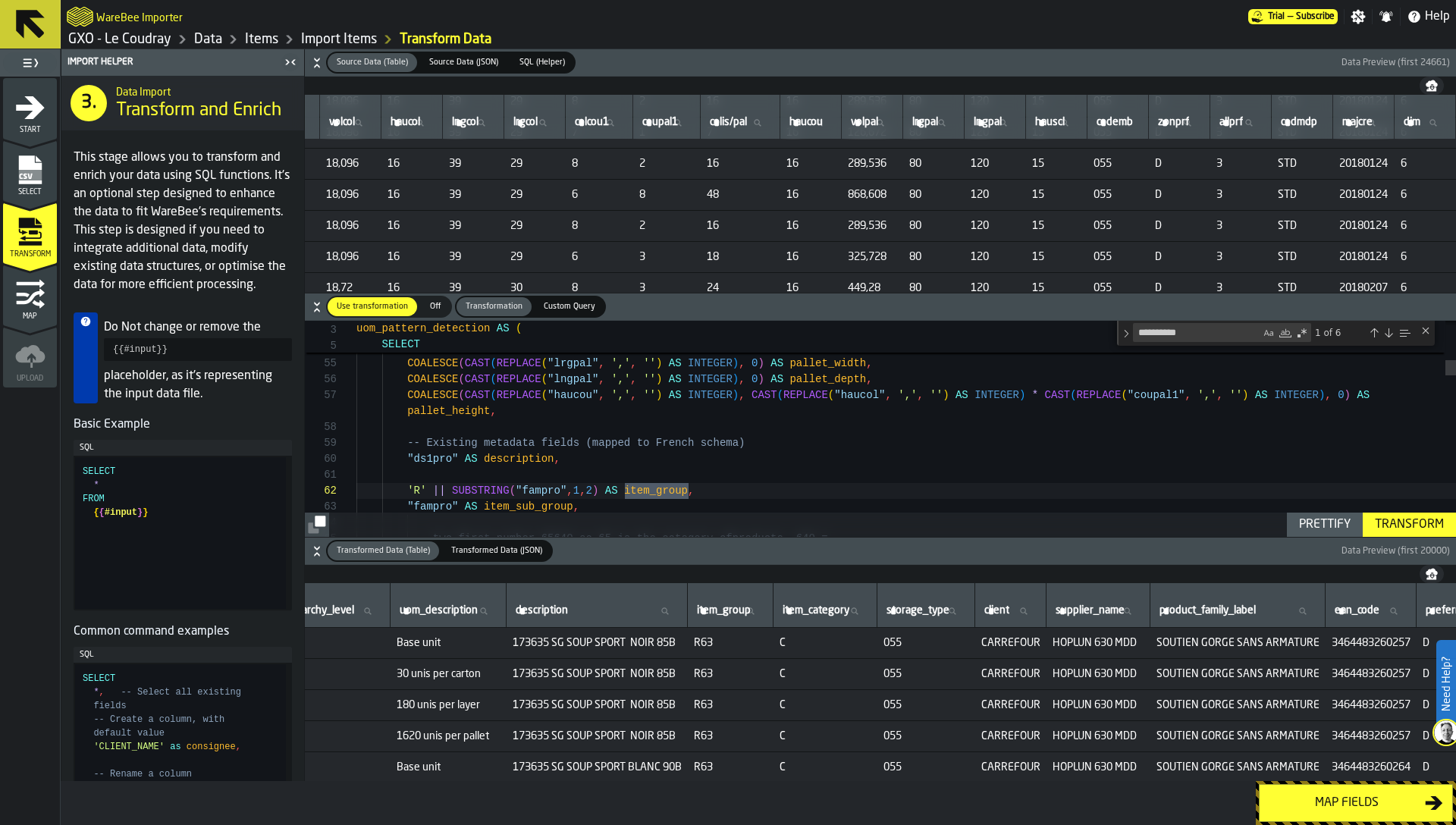
click at [863, 233] on td "289,536" at bounding box center [872, 226] width 61 height 31
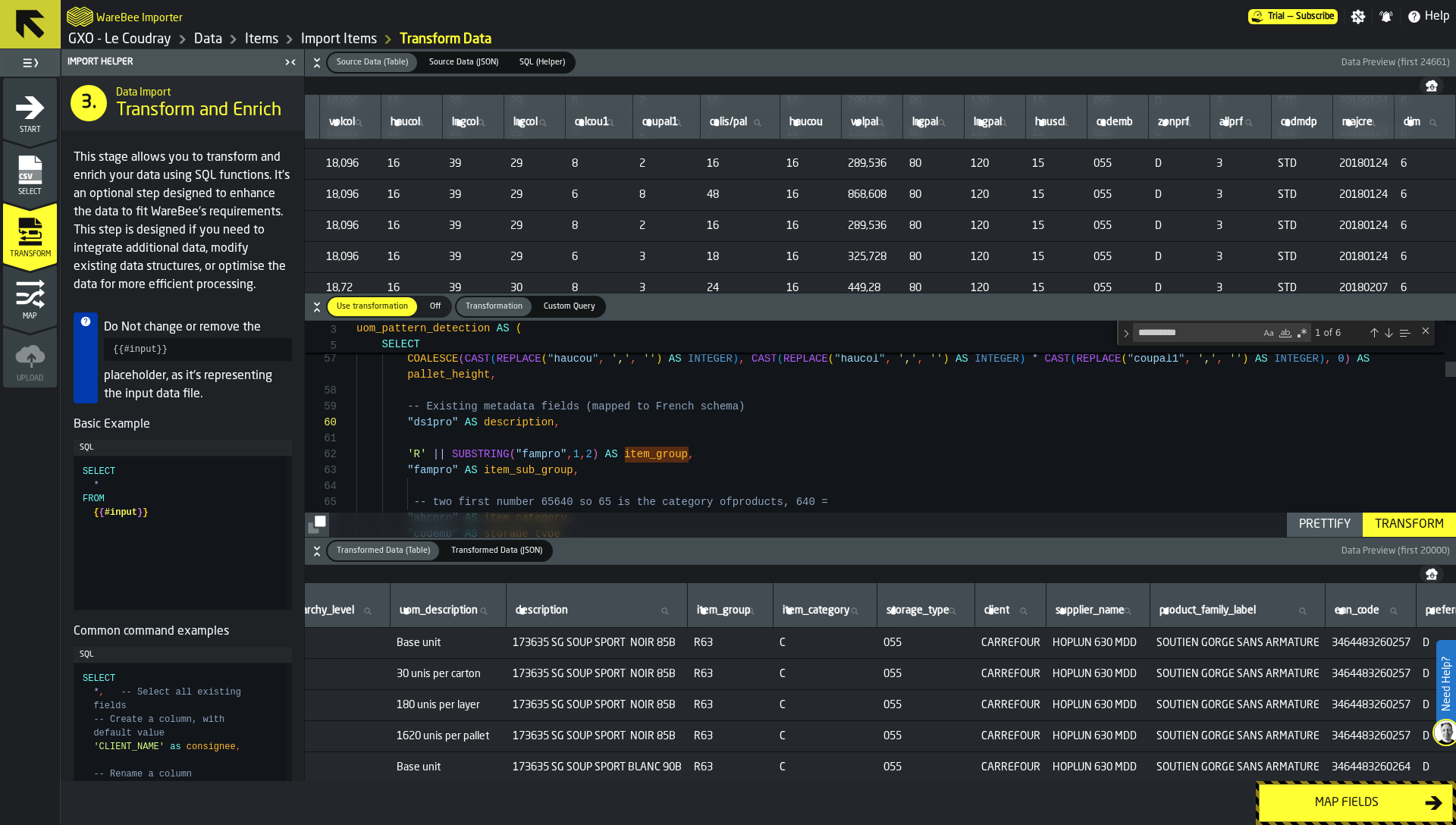
scroll to position [48, 0]
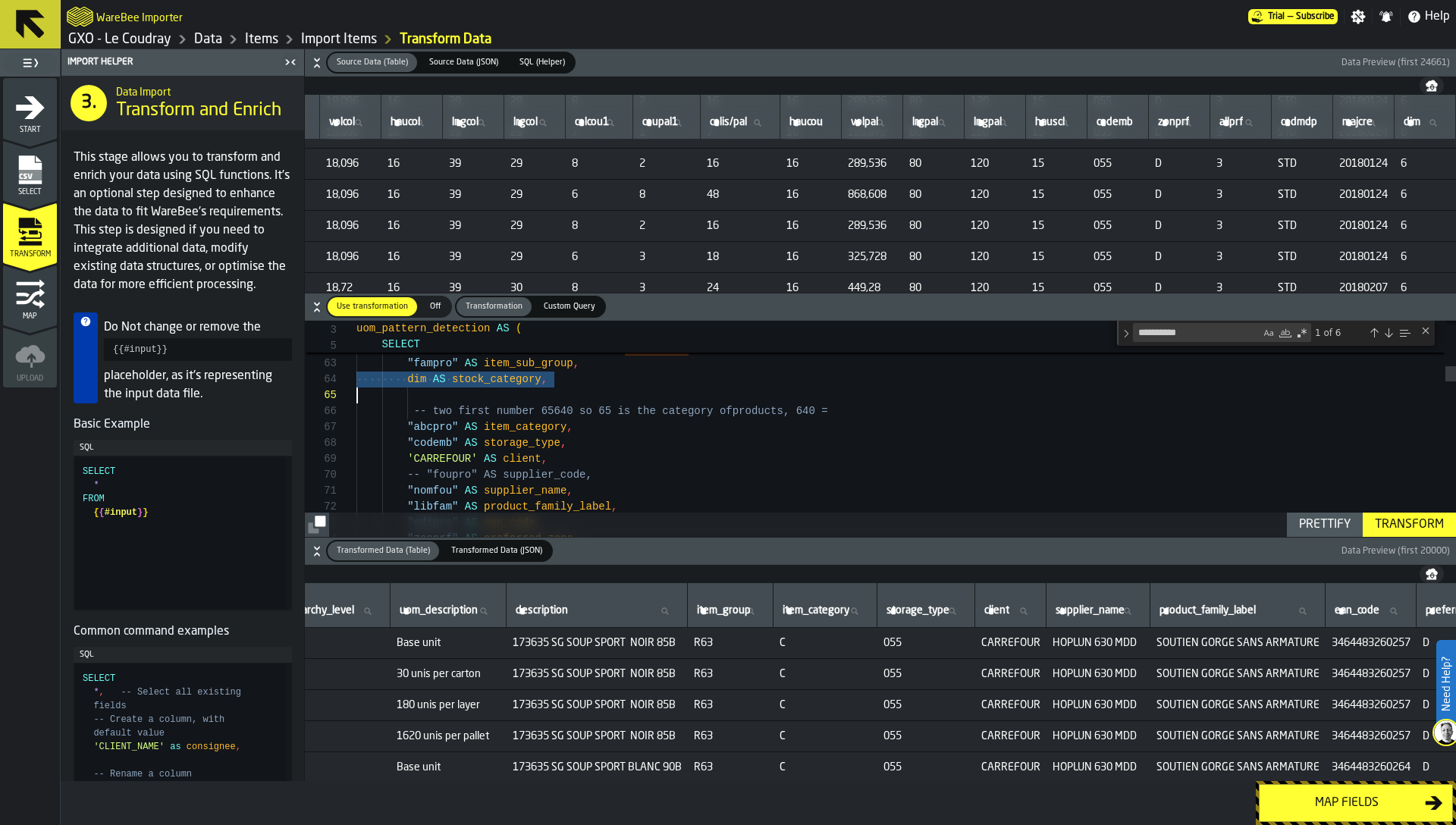
type textarea "**********"
click at [1207, 335] on textarea "**********" at bounding box center [1197, 332] width 126 height 17
type textarea "**********"
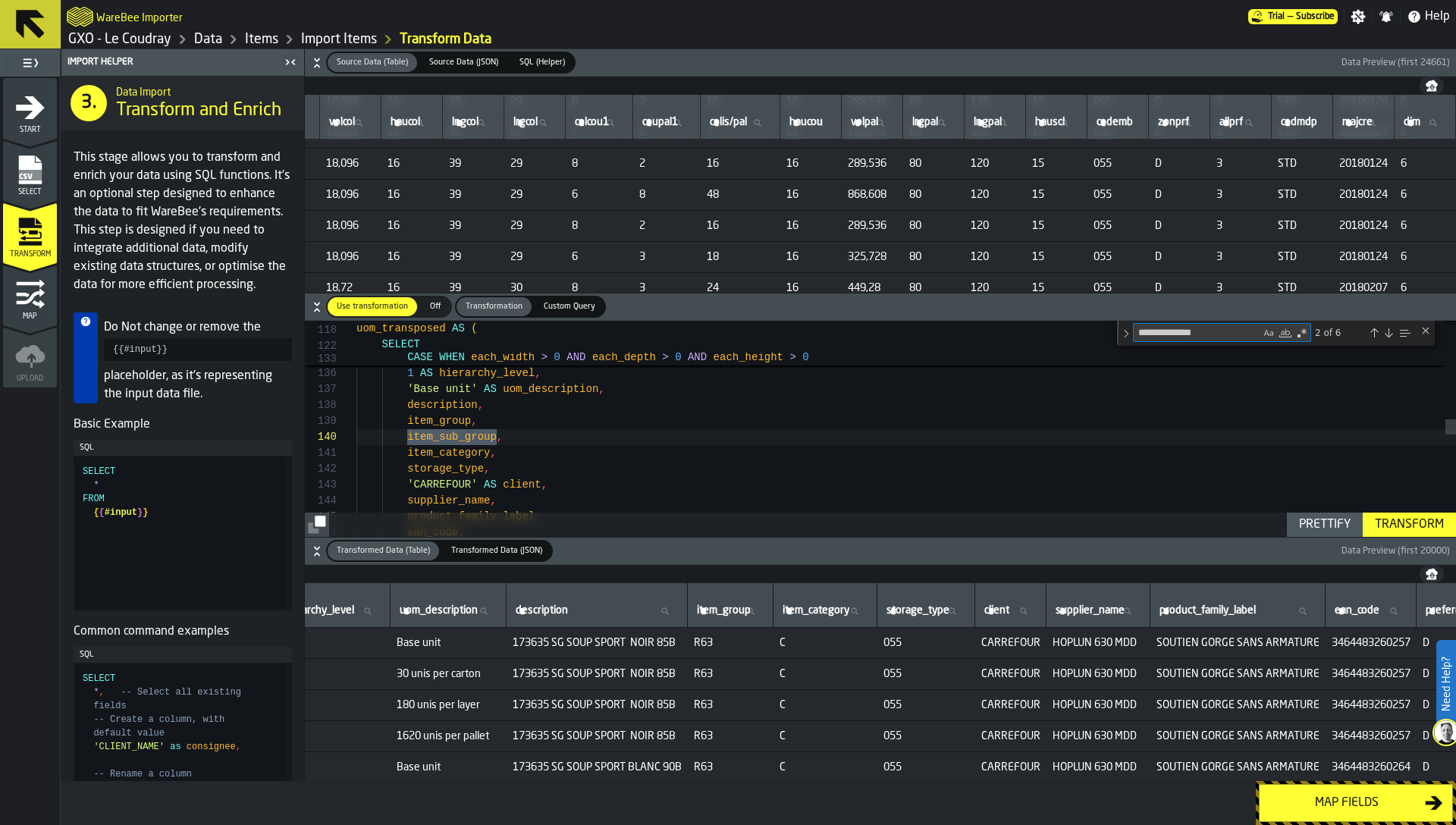
type textarea "**********"
click at [543, 445] on div "CASE WHEN each_width > 0 AND each_depth > 0 AND each_height > 0 THEN each_width…" at bounding box center [907, 466] width 1100 height 4582
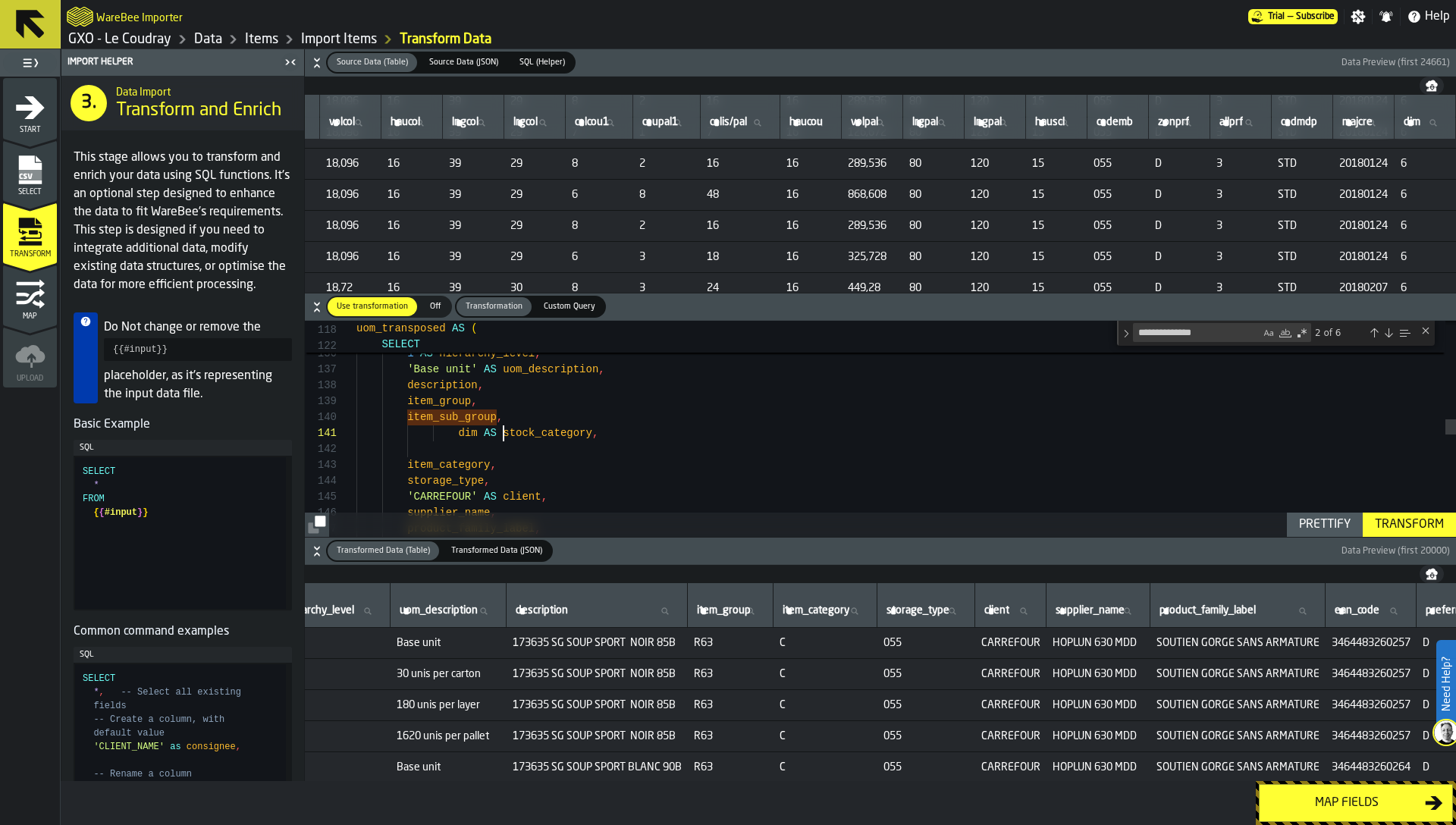
scroll to position [16, 0]
drag, startPoint x: 502, startPoint y: 432, endPoint x: 416, endPoint y: 433, distance: 86.0
click at [416, 433] on div "THEN each_width * each_depth * each_height ELSE 0 END AS volume , 1 AS hierarch…" at bounding box center [907, 462] width 1100 height 4614
click at [457, 437] on div "THEN each_width * each_depth * each_height ELSE 0 END AS volume , 1 AS hierarch…" at bounding box center [907, 462] width 1100 height 4614
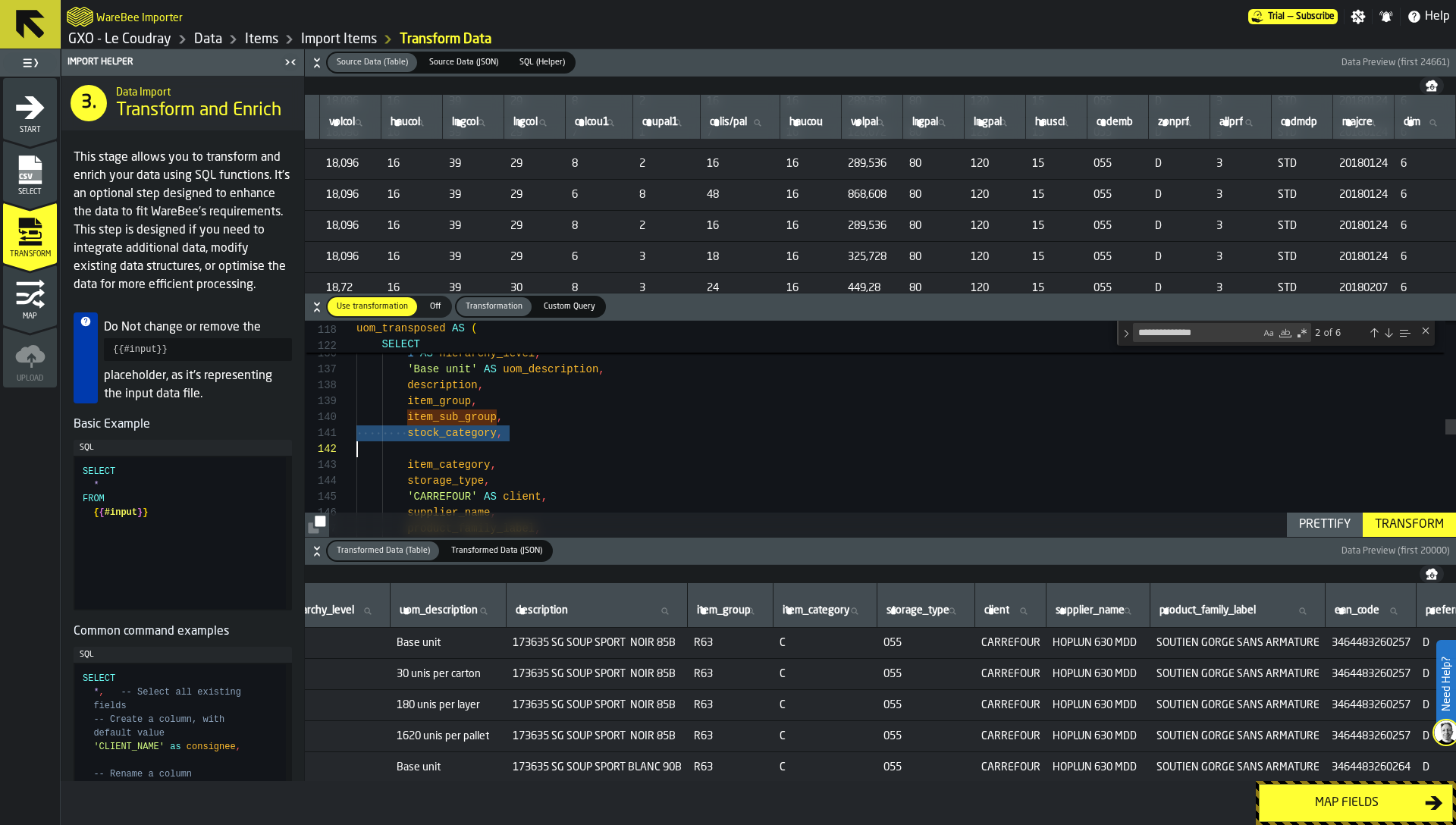
click at [457, 437] on div "THEN each_width * each_depth * each_height ELSE 0 END AS volume , 1 AS hierarch…" at bounding box center [907, 462] width 1100 height 4614
click at [480, 449] on div "THEN each_width * each_depth * each_height ELSE 0 END AS volume , 1 AS hierarch…" at bounding box center [907, 462] width 1100 height 4614
click at [470, 441] on div "THEN each_width * each_depth * each_height ELSE 0 END AS volume , 1 AS hierarch…" at bounding box center [907, 455] width 1100 height 4599
click at [1213, 338] on textarea "**********" at bounding box center [1197, 332] width 126 height 17
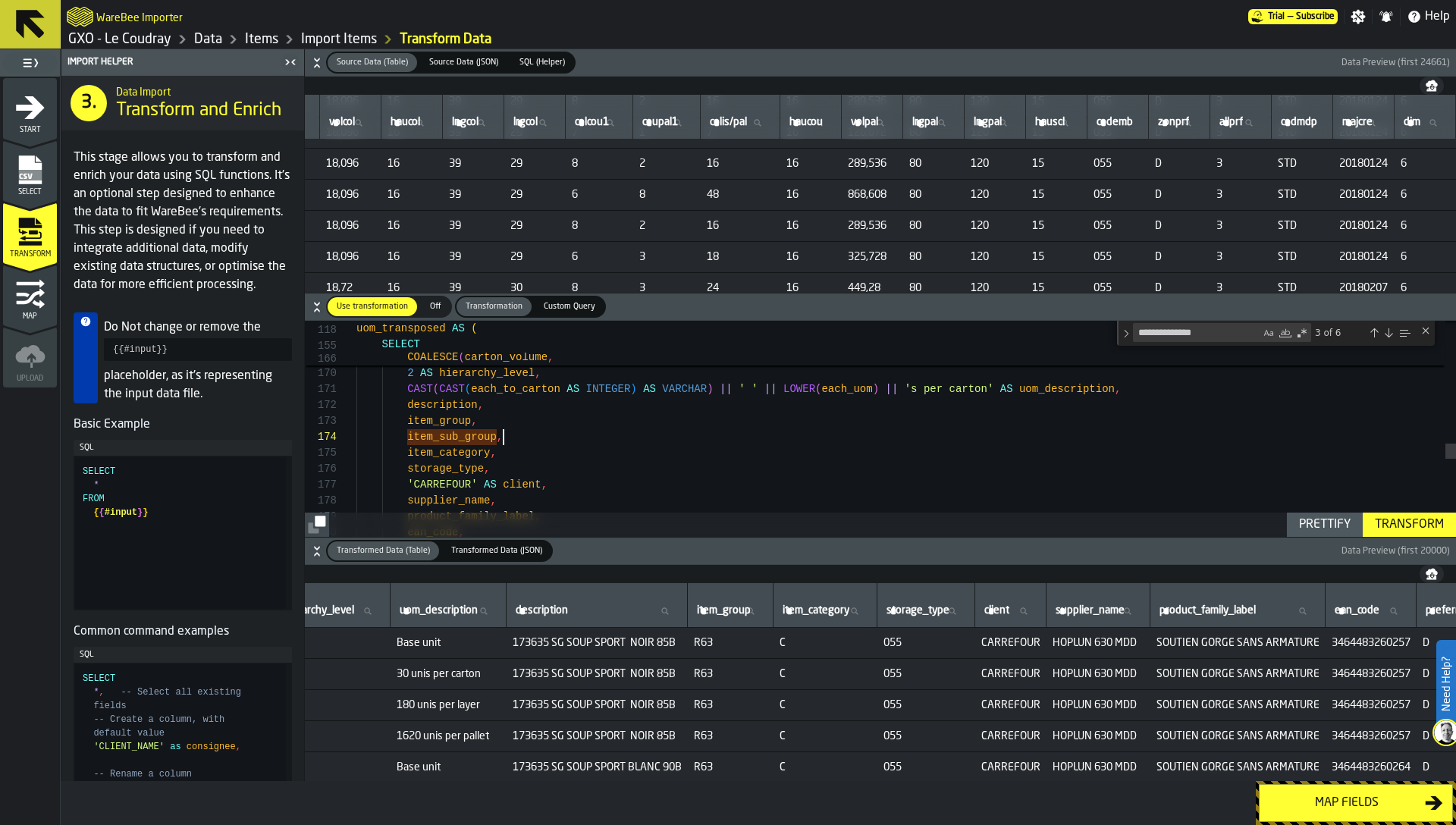
scroll to position [80, 0]
click at [1219, 327] on textarea "**********" at bounding box center [1197, 332] width 126 height 17
click at [1193, 334] on textarea "**********" at bounding box center [1197, 332] width 126 height 17
click at [1208, 338] on textarea "**********" at bounding box center [1197, 332] width 126 height 17
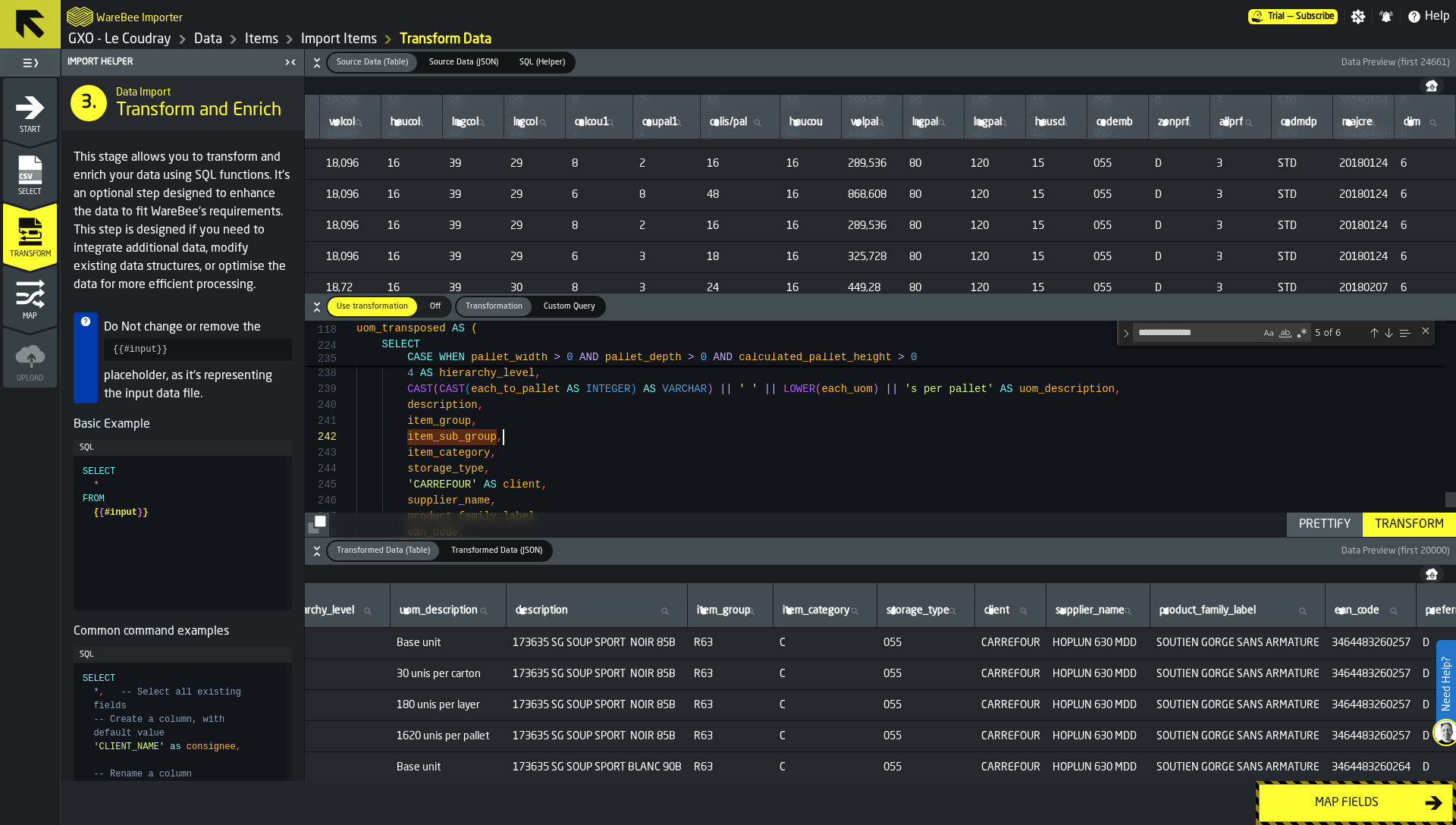
scroll to position [48, 0]
click at [1215, 327] on textarea "**********" at bounding box center [1197, 332] width 126 height 17
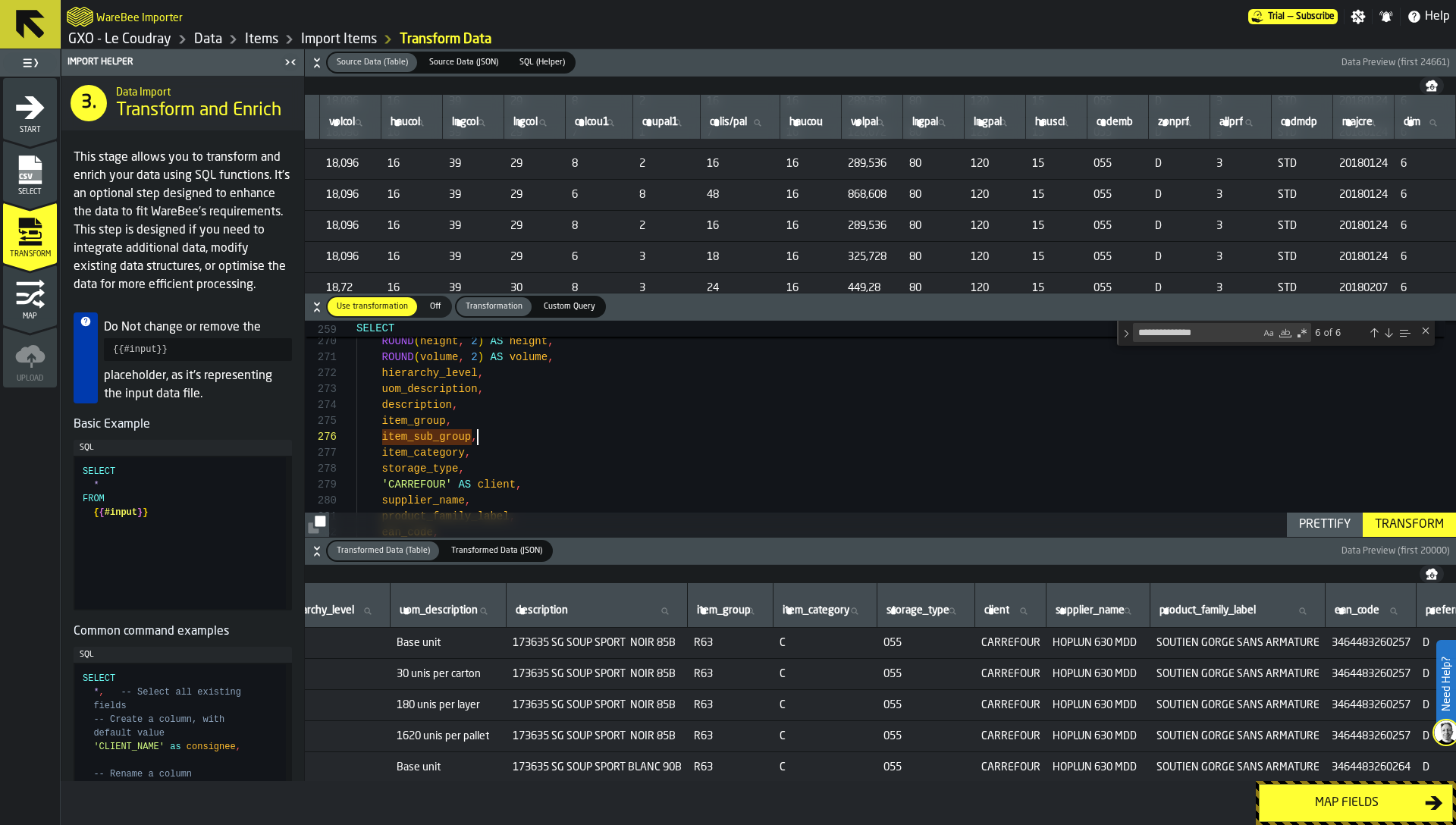
scroll to position [112, 0]
click at [1211, 334] on textarea "**********" at bounding box center [1197, 332] width 126 height 17
type textarea "**********"
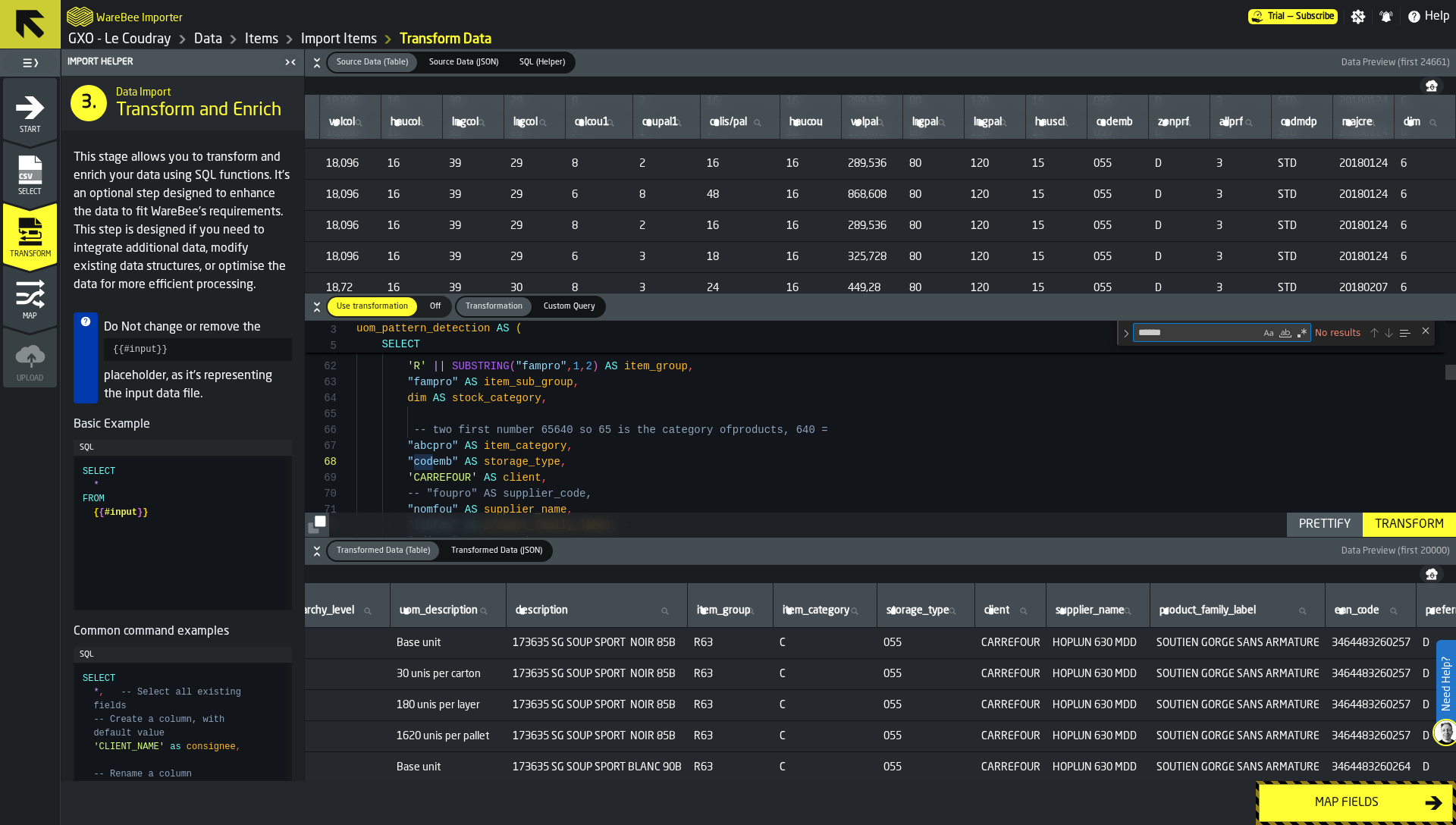
scroll to position [80, 0]
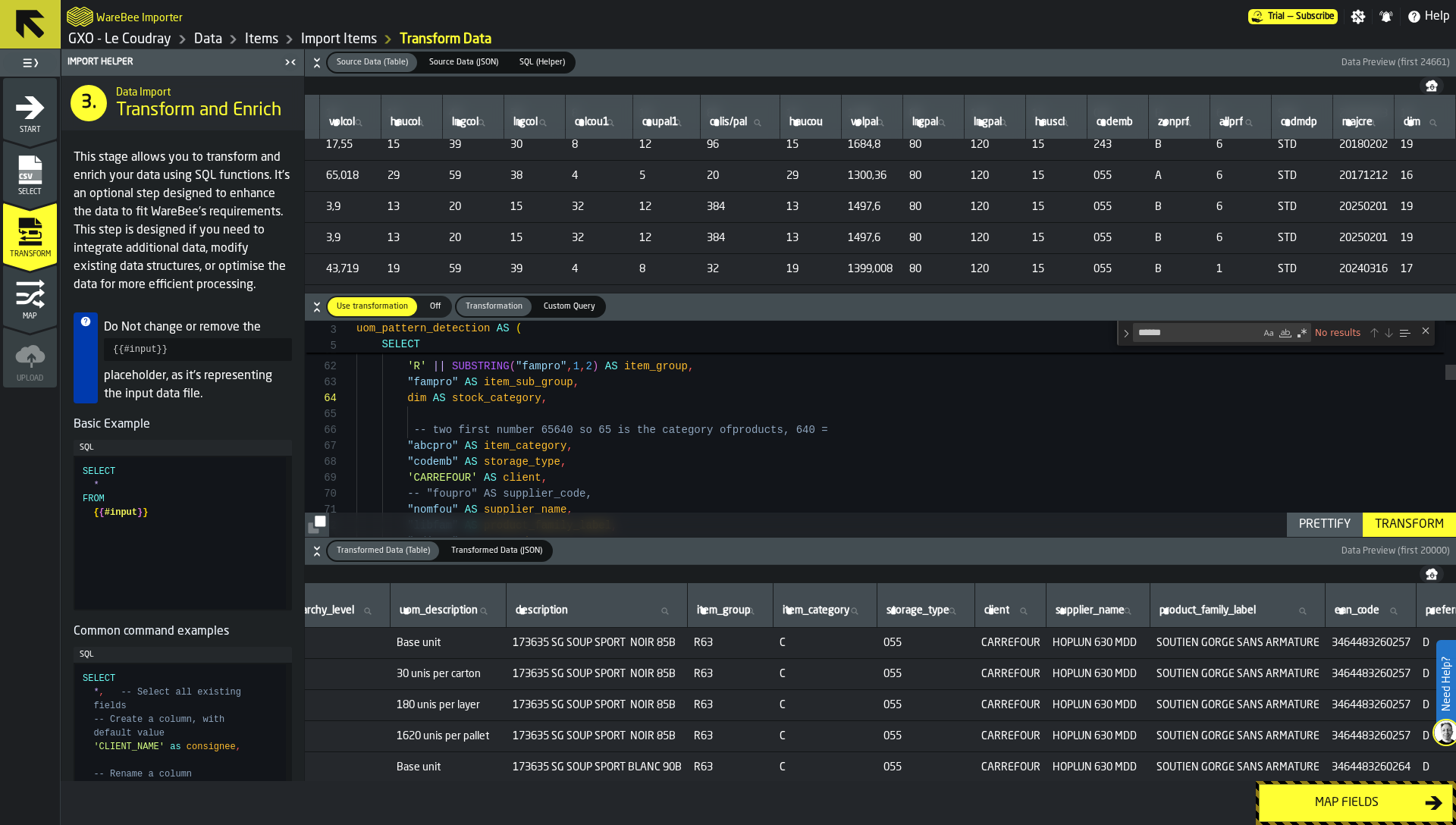
scroll to position [4063, 1651]
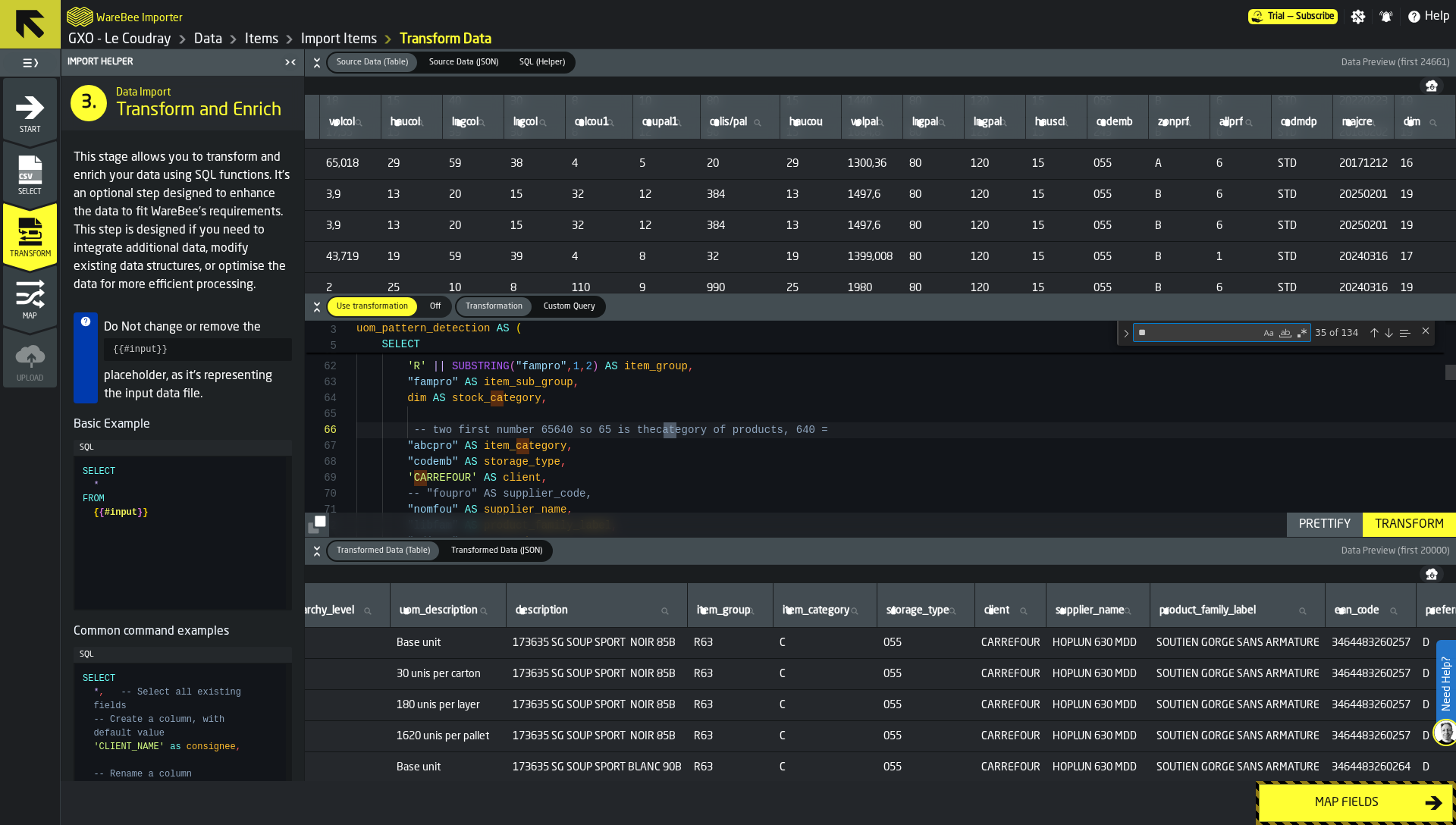
type textarea "**"
click at [1050, 162] on span "15" at bounding box center [1057, 163] width 49 height 12
click at [504, 148] on td "38" at bounding box center [534, 164] width 61 height 31
click at [1427, 335] on div "Close (Escape)" at bounding box center [1426, 330] width 12 height 12
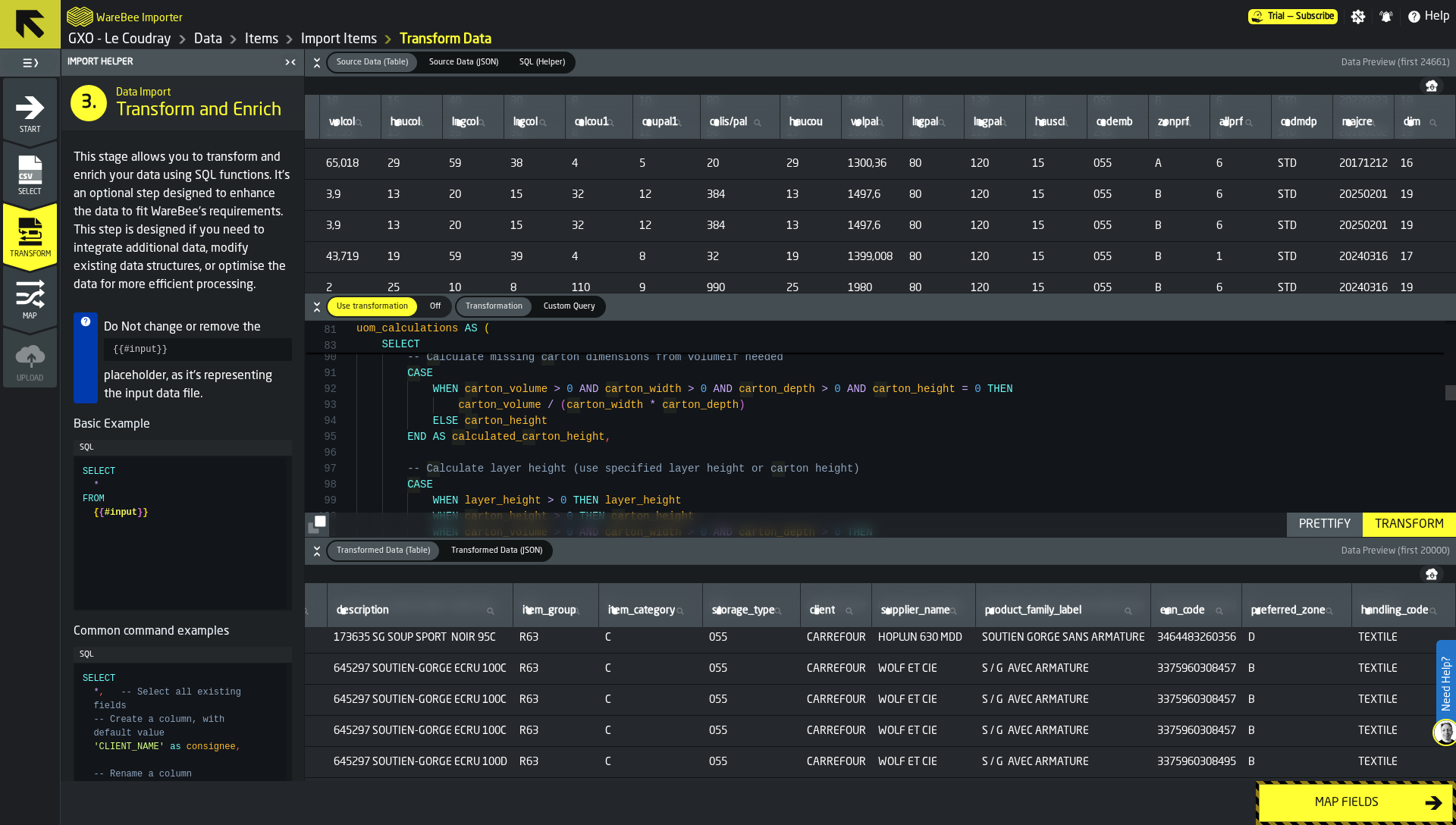
scroll to position [987, 1178]
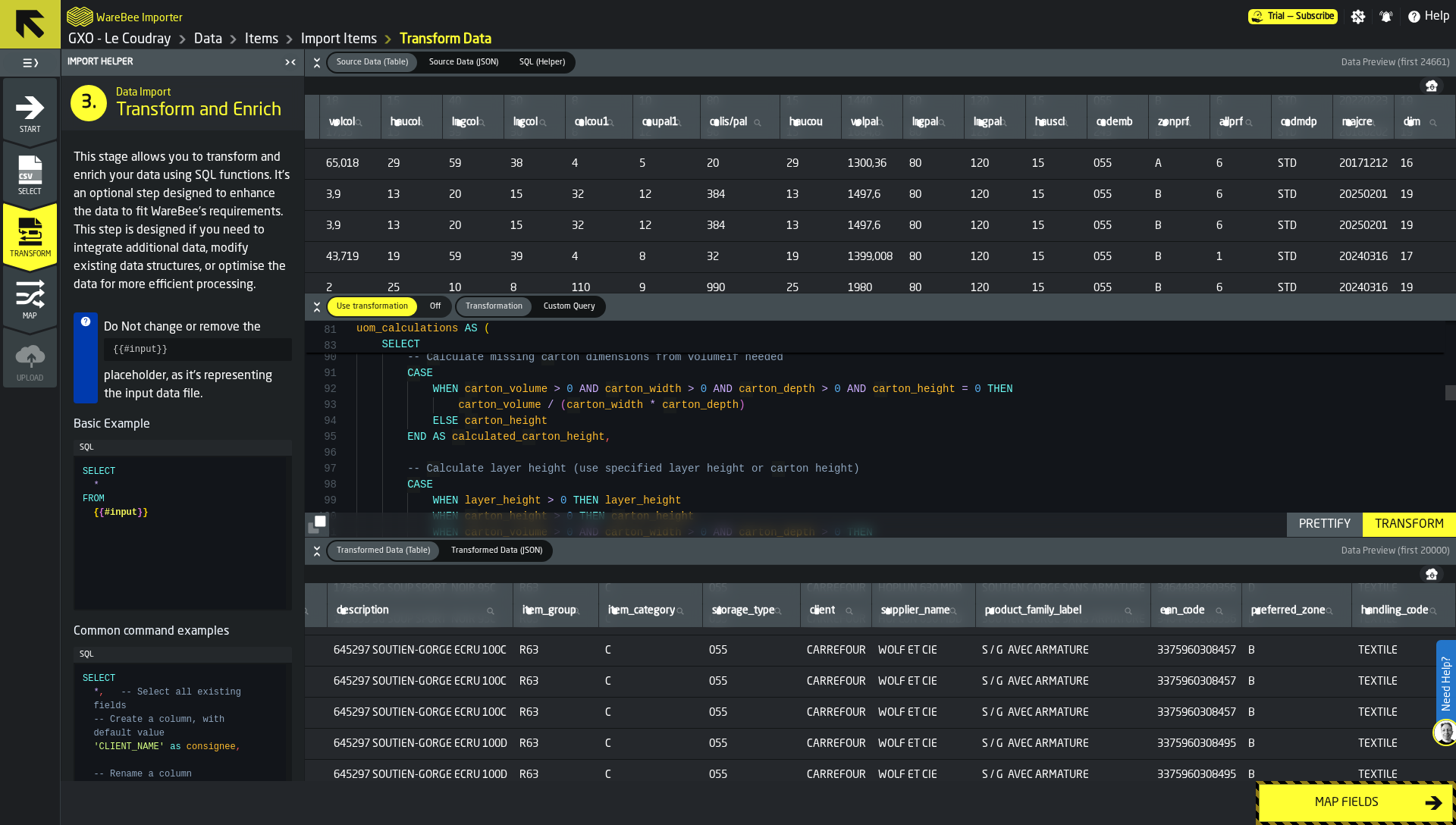
click at [1329, 799] on div "Map fields" at bounding box center [1347, 803] width 156 height 18
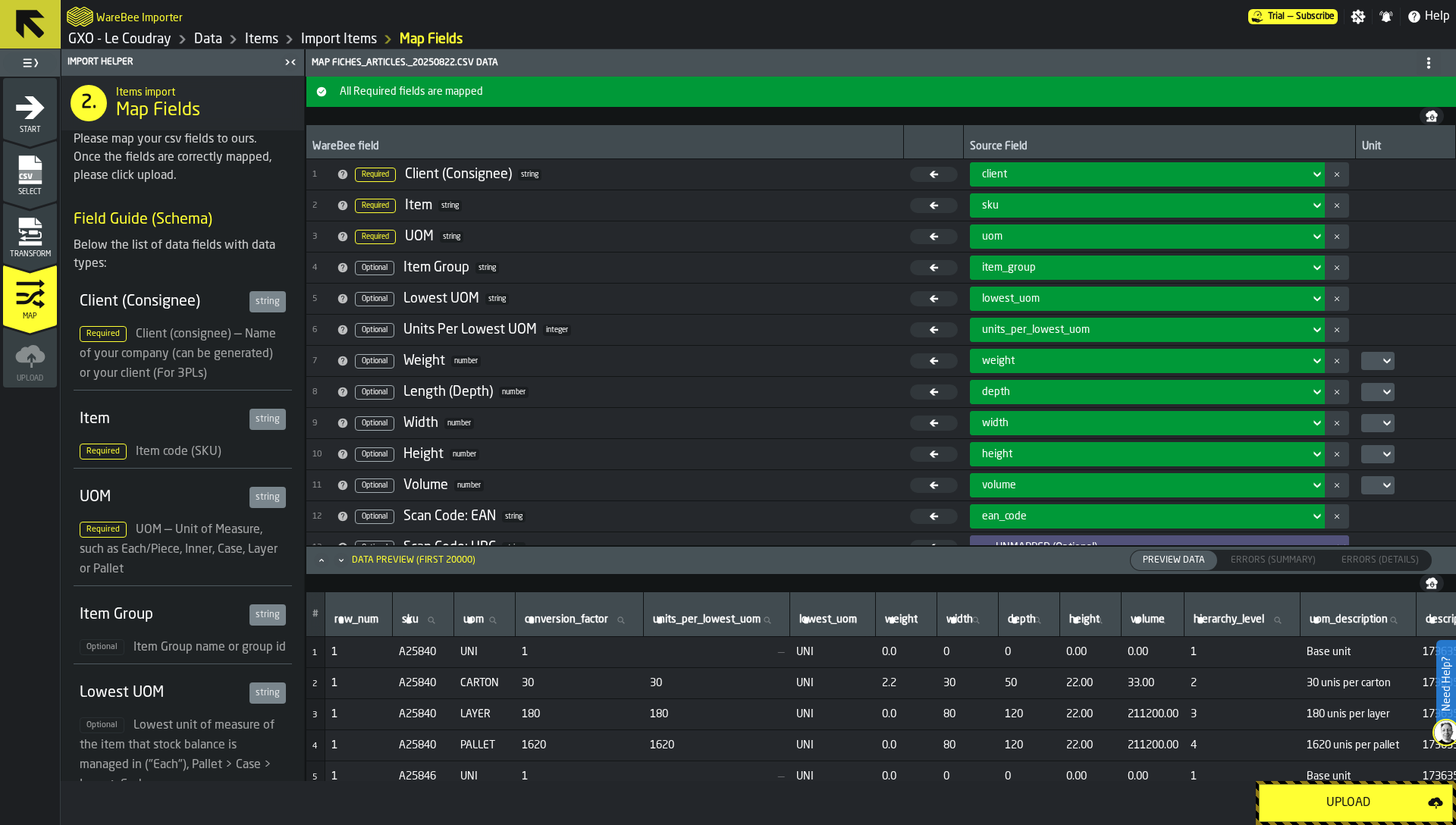
click at [42, 241] on icon "menu Transform" at bounding box center [30, 231] width 30 height 30
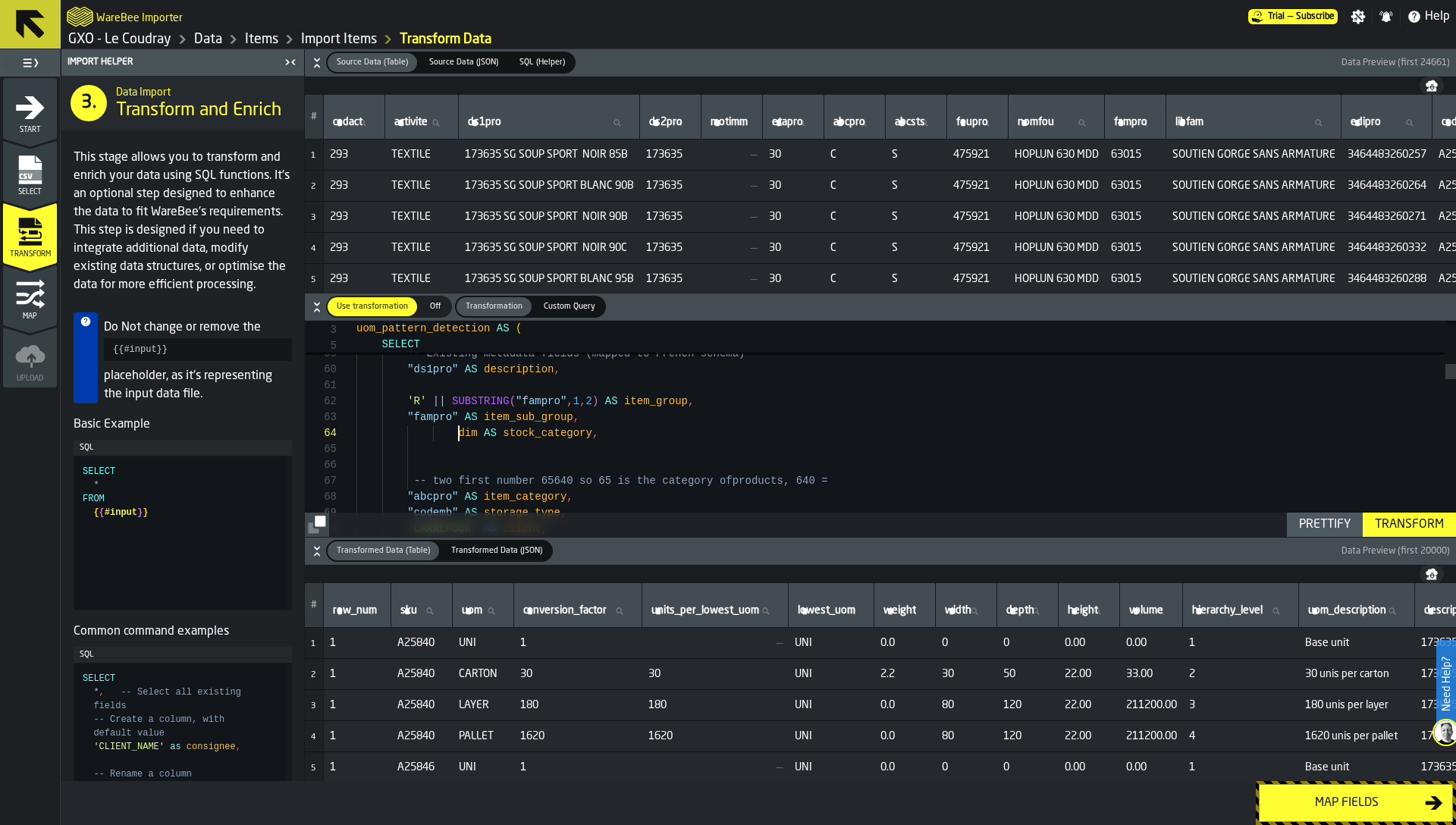
scroll to position [64, 0]
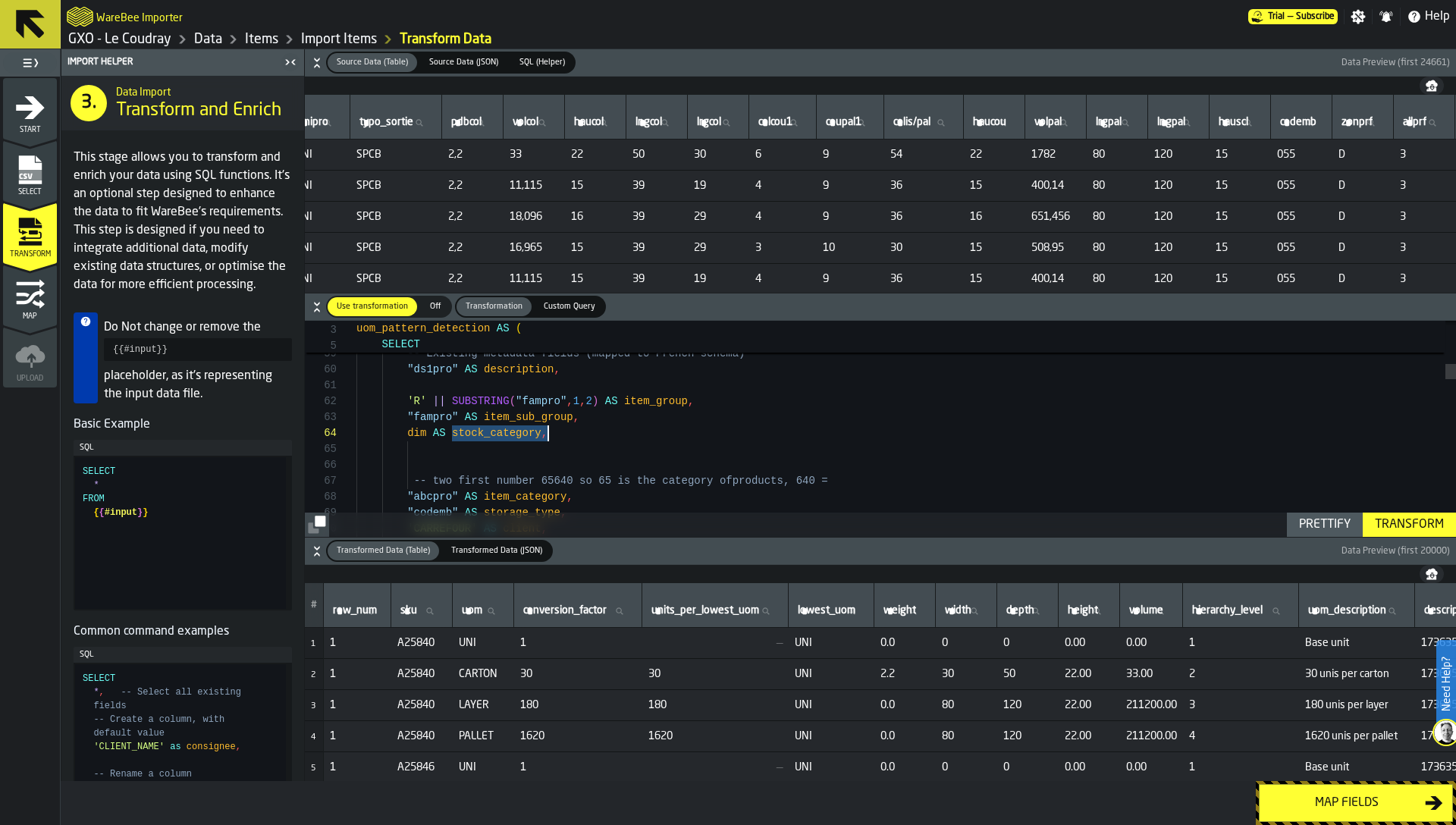
scroll to position [0, 1623]
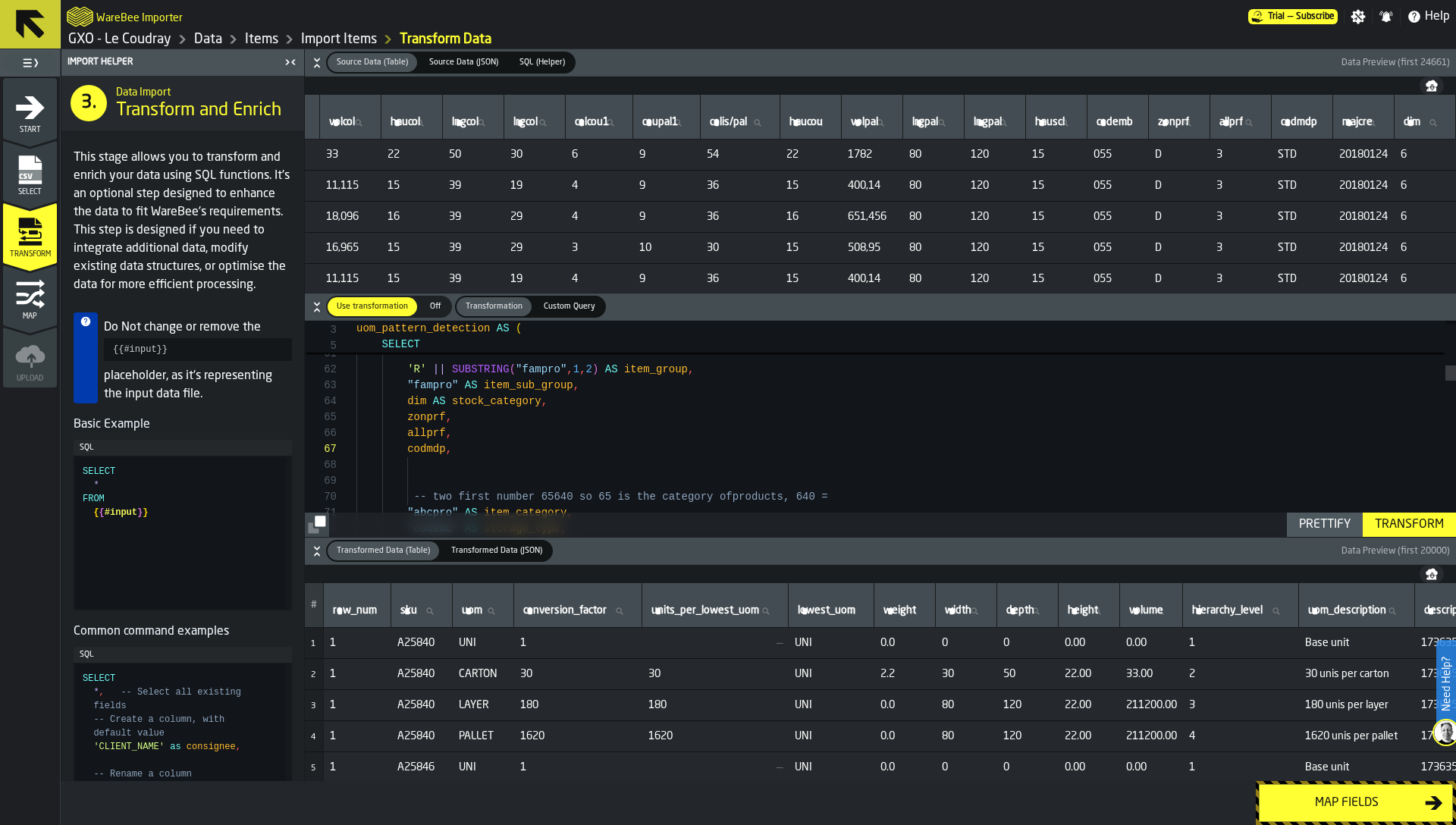
scroll to position [64, 0]
drag, startPoint x: 452, startPoint y: 402, endPoint x: 512, endPoint y: 450, distance: 76.8
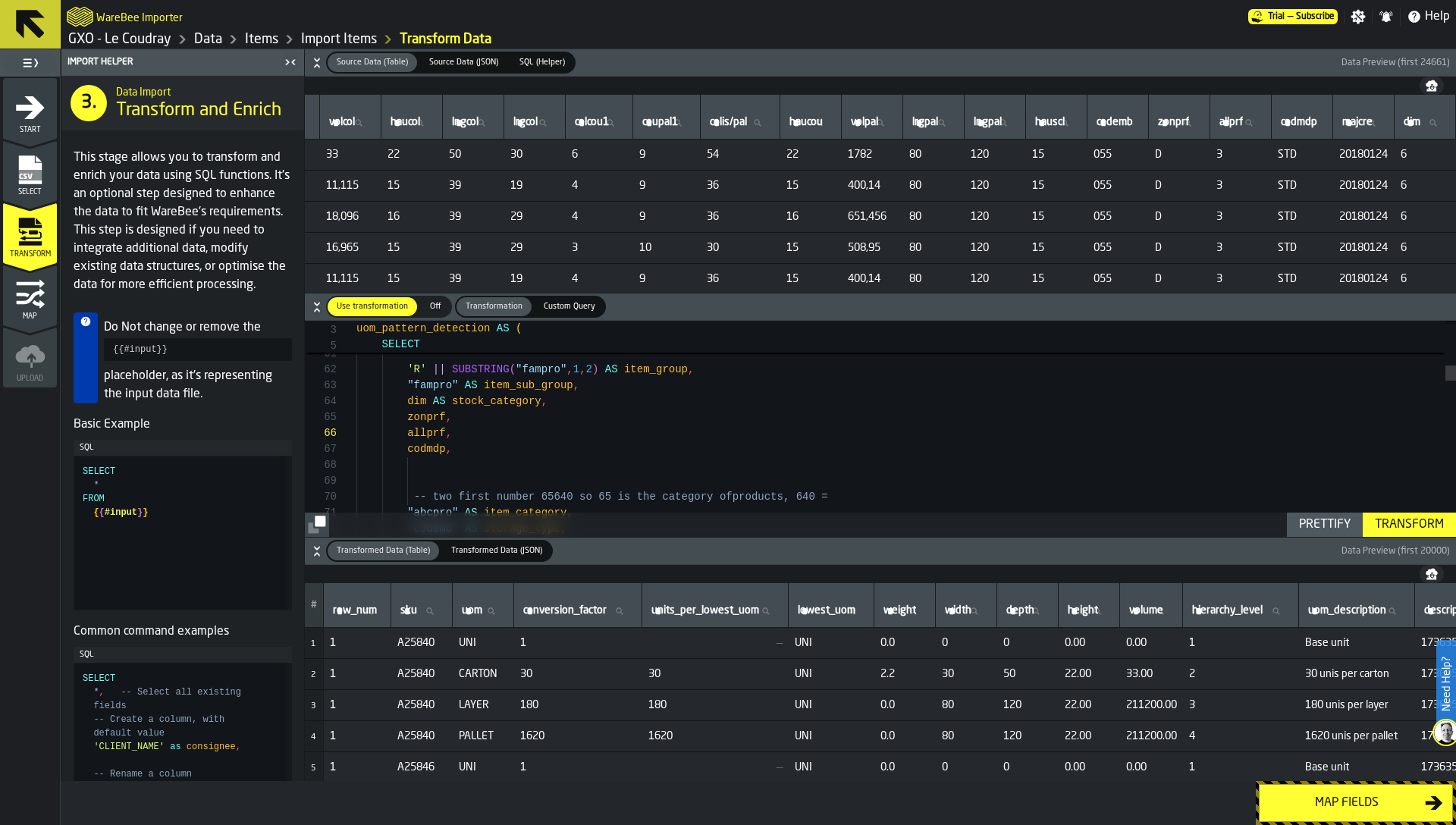
drag, startPoint x: 474, startPoint y: 455, endPoint x: 452, endPoint y: 391, distance: 67.7
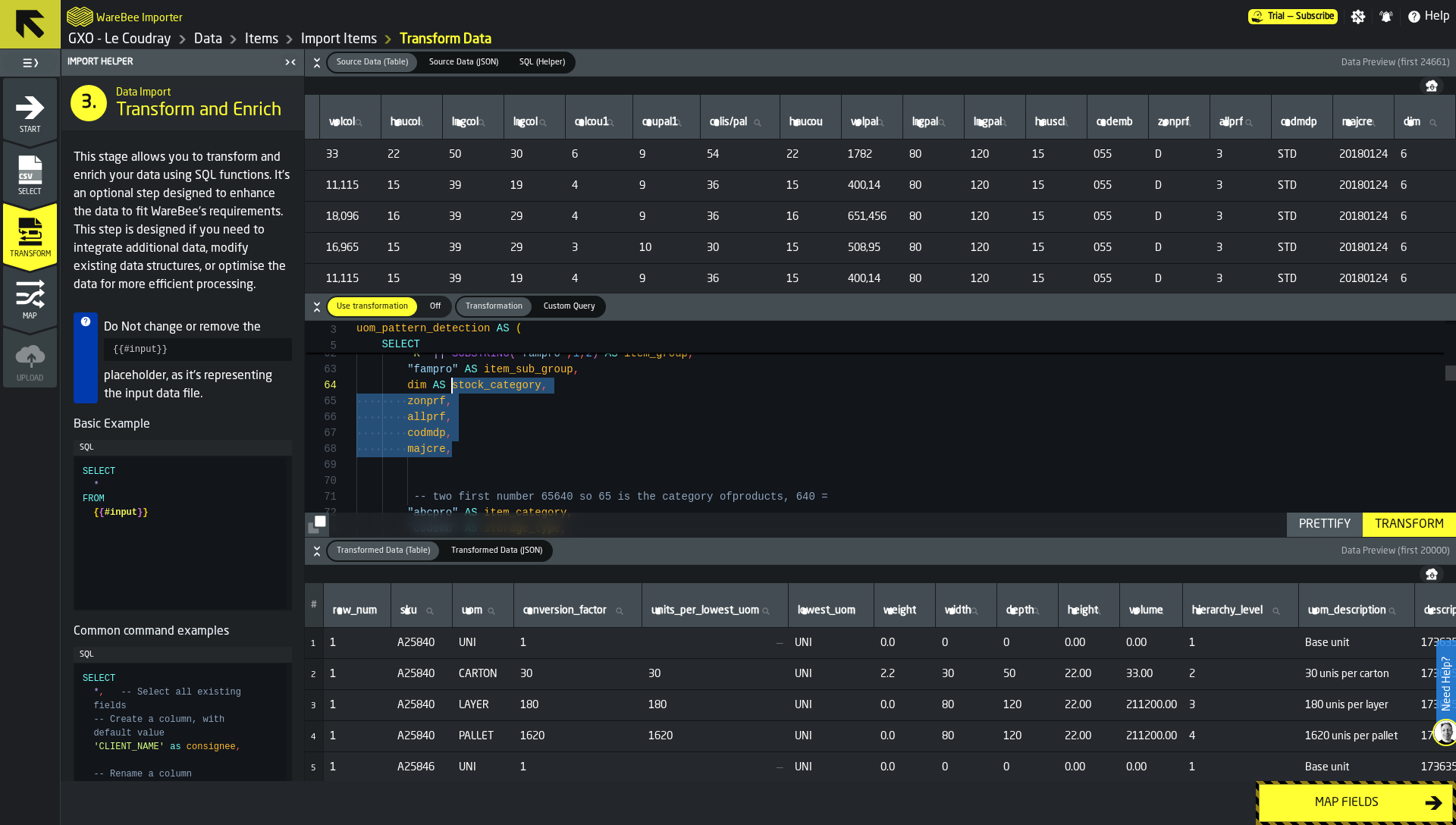
scroll to position [16, 0]
type textarea "**********"
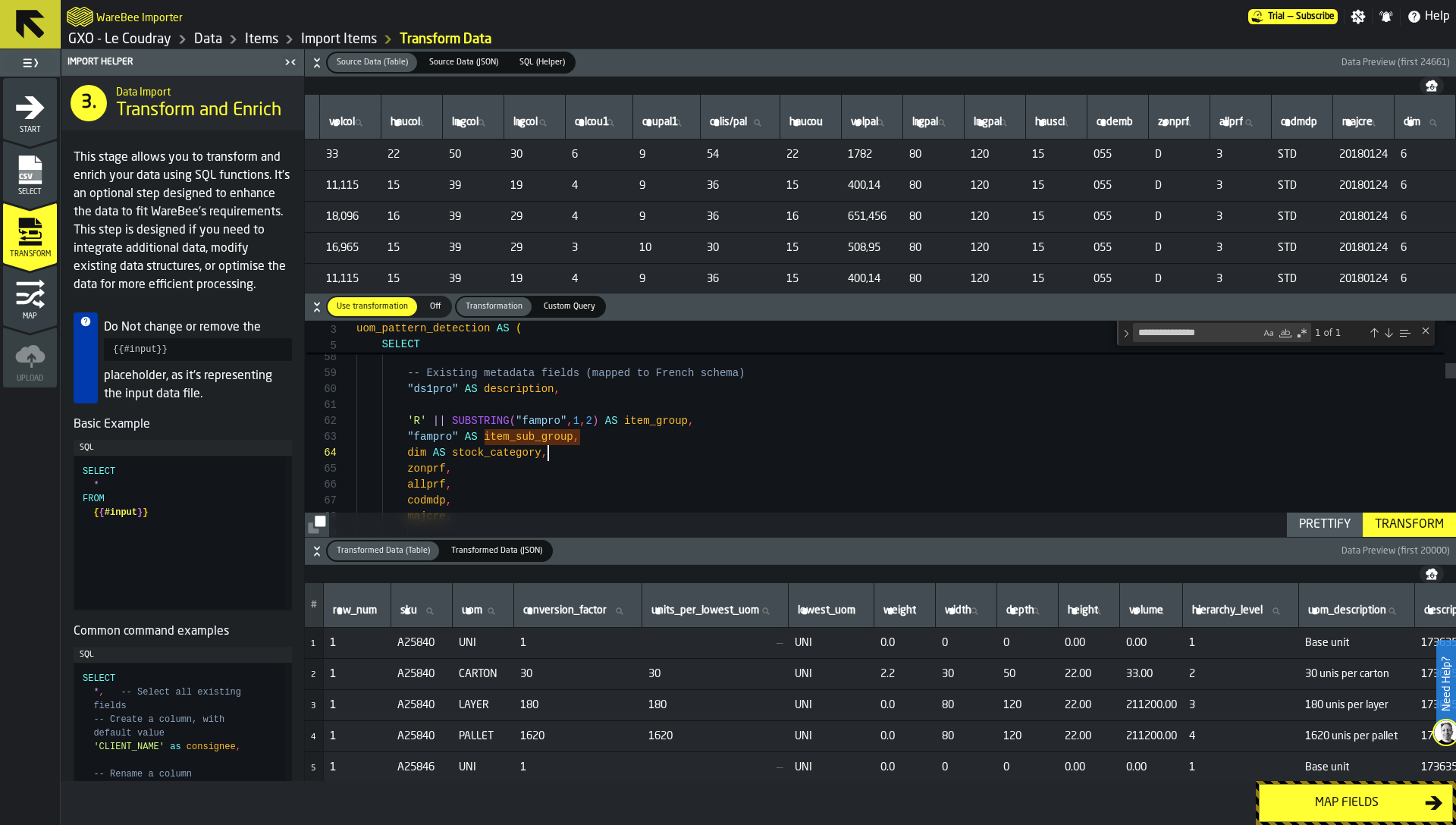
scroll to position [64, 0]
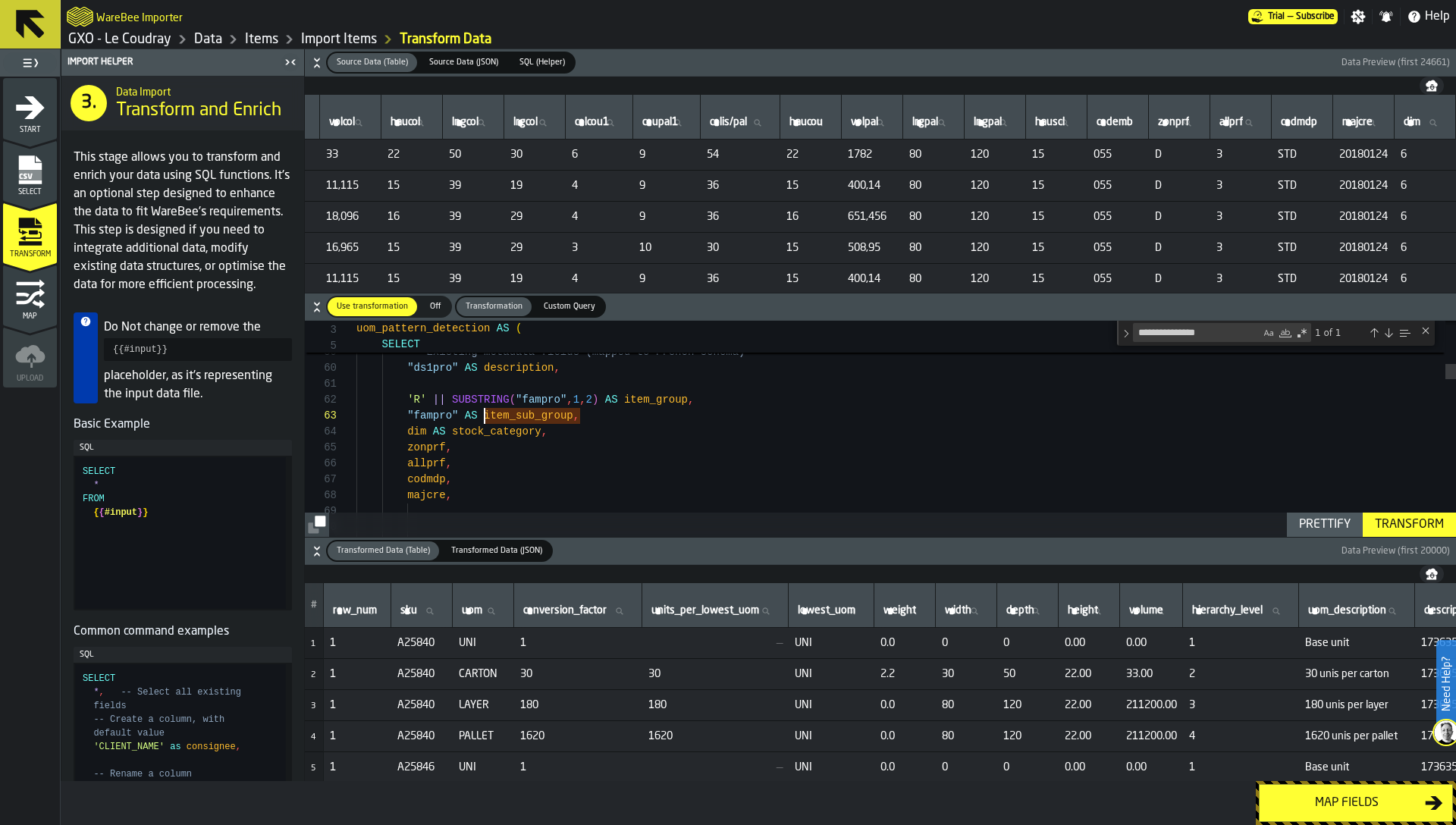
scroll to position [48, 0]
drag, startPoint x: 484, startPoint y: 416, endPoint x: 535, endPoint y: 481, distance: 82.6
drag, startPoint x: 484, startPoint y: 412, endPoint x: 545, endPoint y: 494, distance: 102.2
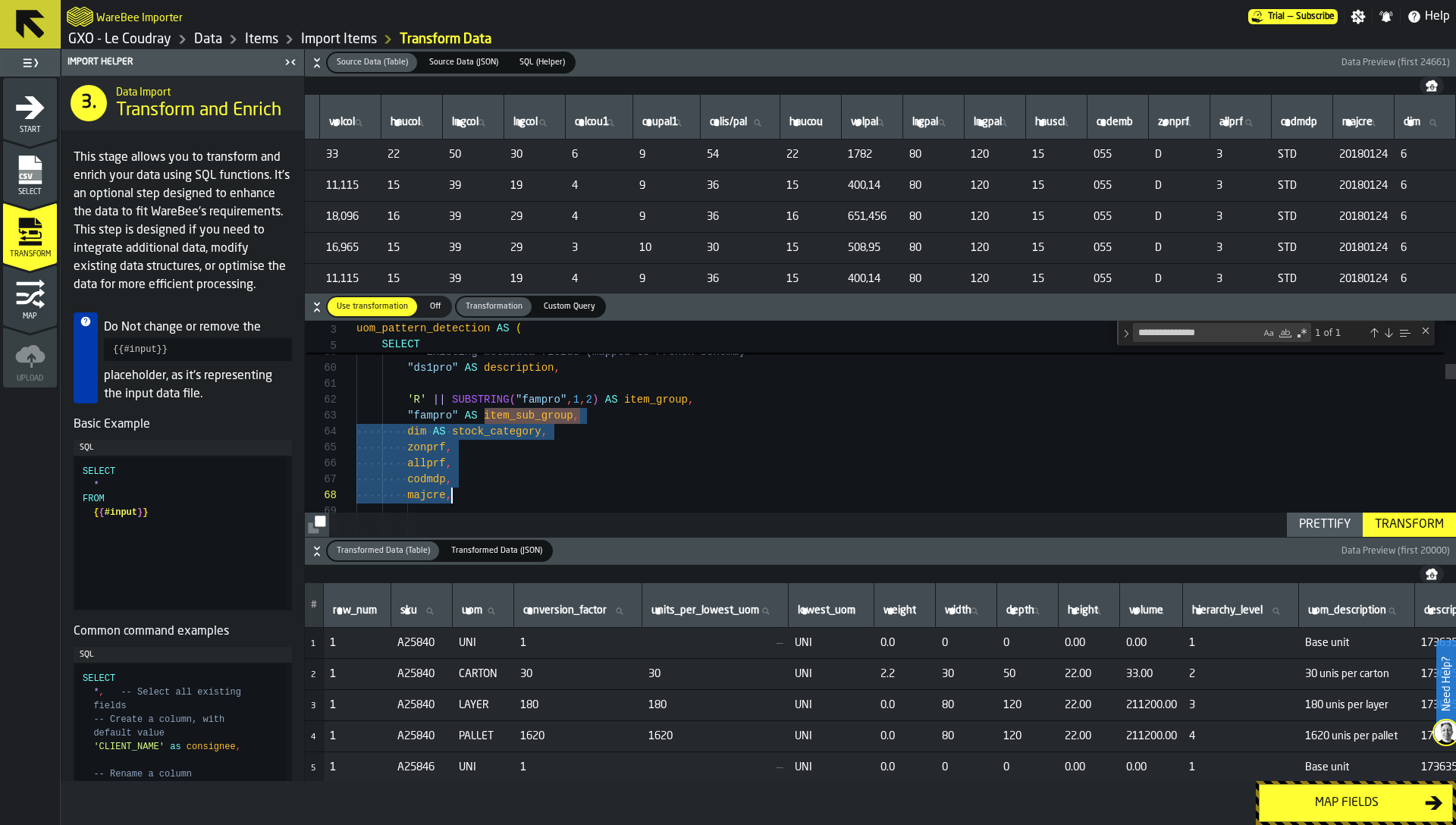
drag, startPoint x: 1172, startPoint y: 331, endPoint x: 1184, endPoint y: 331, distance: 12.0
click at [1184, 331] on textarea "**********" at bounding box center [1197, 332] width 126 height 17
type textarea "**********"
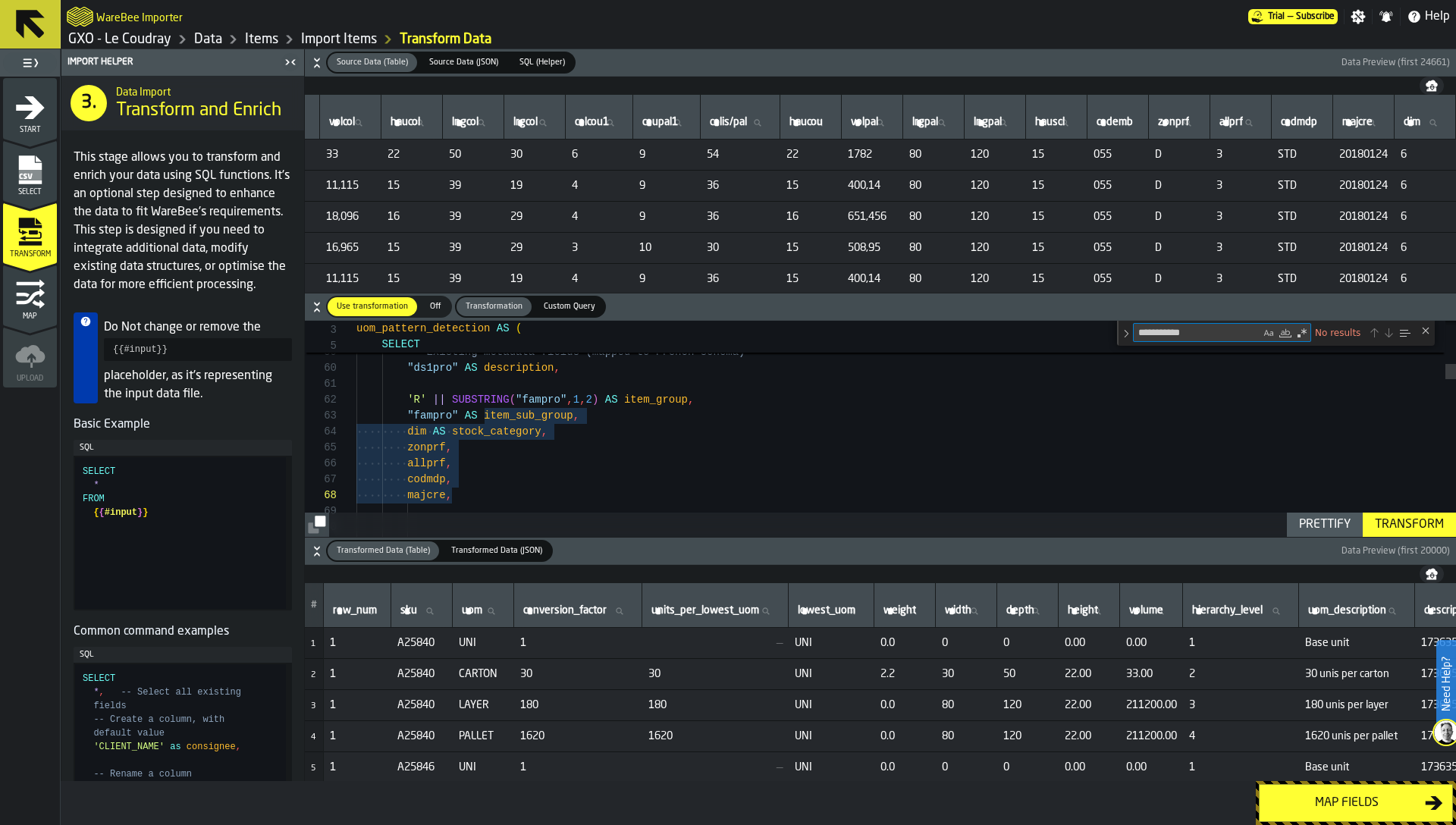
scroll to position [159, 0]
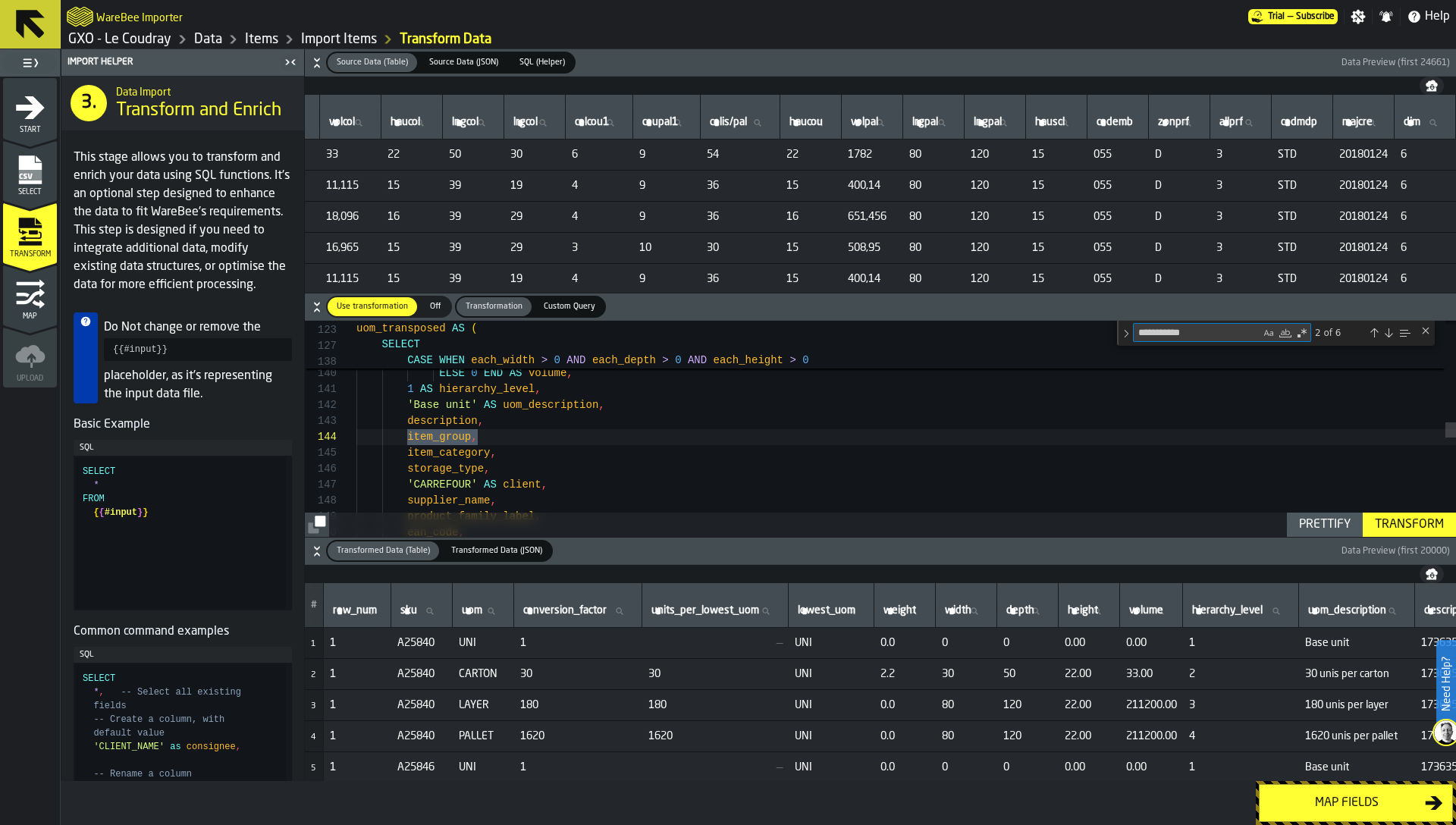
type textarea "**********"
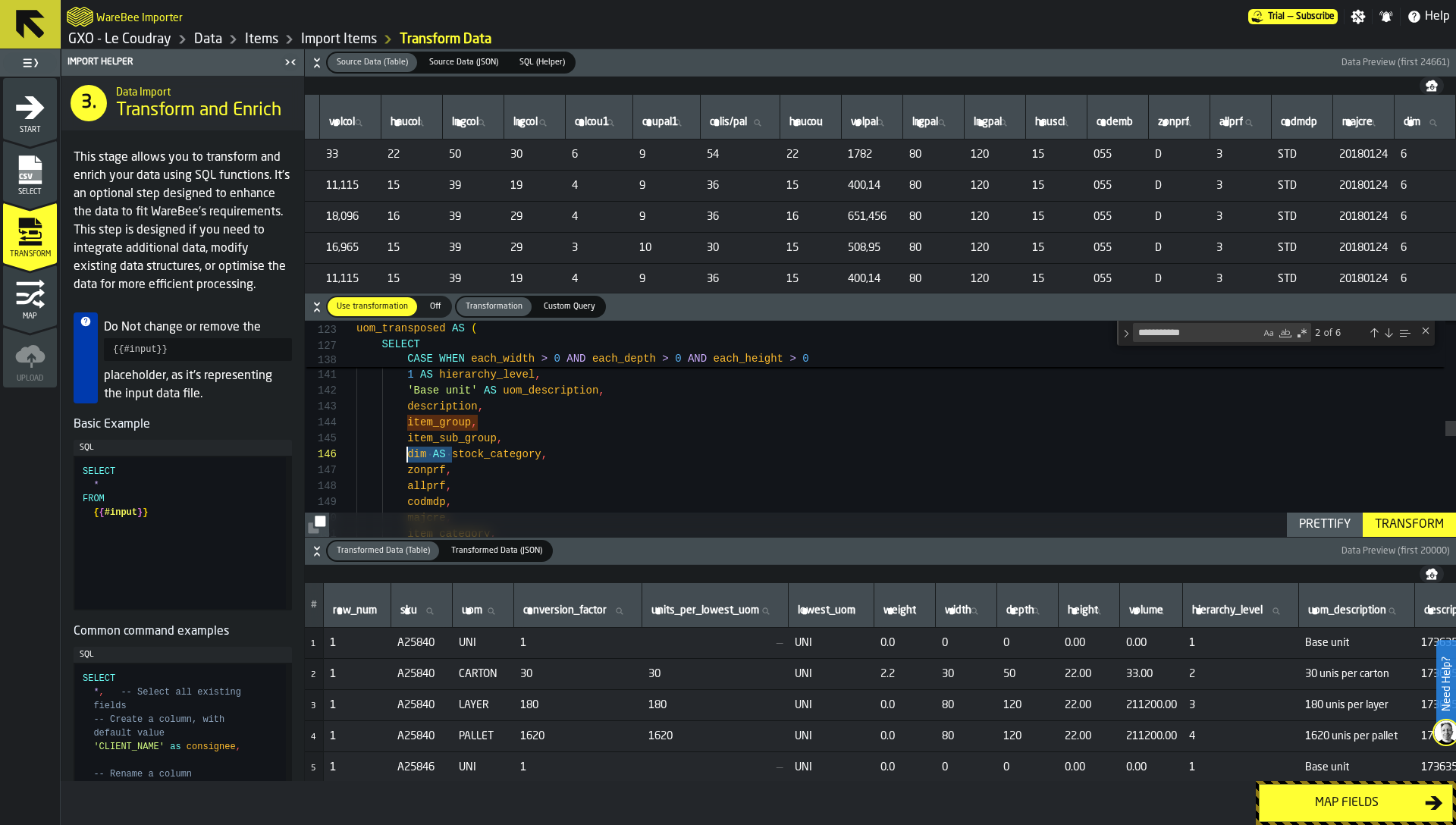
drag, startPoint x: 451, startPoint y: 454, endPoint x: 405, endPoint y: 450, distance: 46.2
click at [405, 450] on div "'Base unit' AS uom_description , description , item_group , item_sub_group , di…" at bounding box center [907, 436] width 1100 height 4678
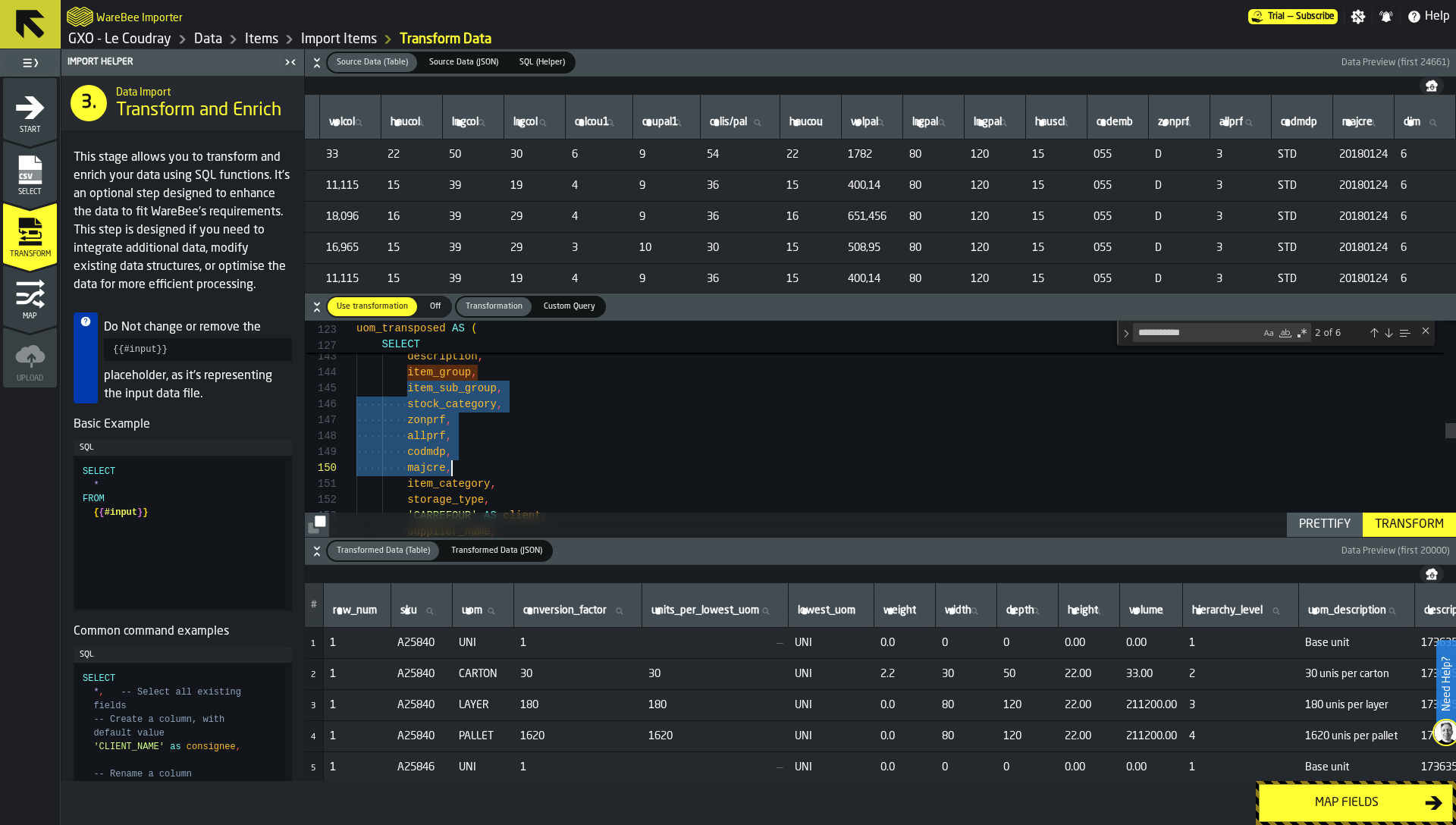
drag, startPoint x: 407, startPoint y: 424, endPoint x: 468, endPoint y: 464, distance: 72.9
click at [468, 464] on div "'Base unit' AS uom_description , description , item_group , item_sub_group , st…" at bounding box center [907, 386] width 1100 height 4678
click at [1199, 334] on textarea "**********" at bounding box center [1197, 332] width 126 height 17
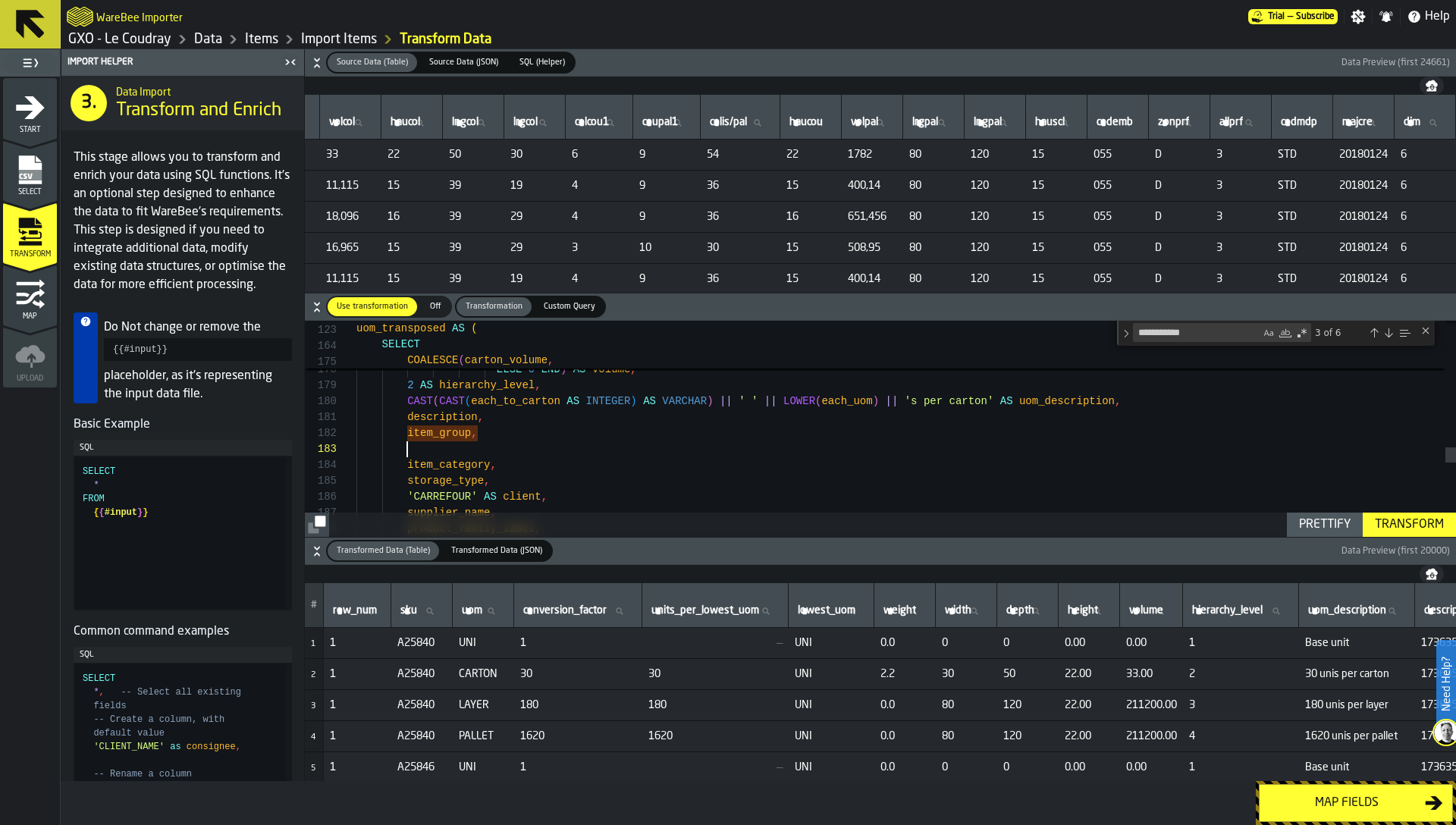
scroll to position [127, 0]
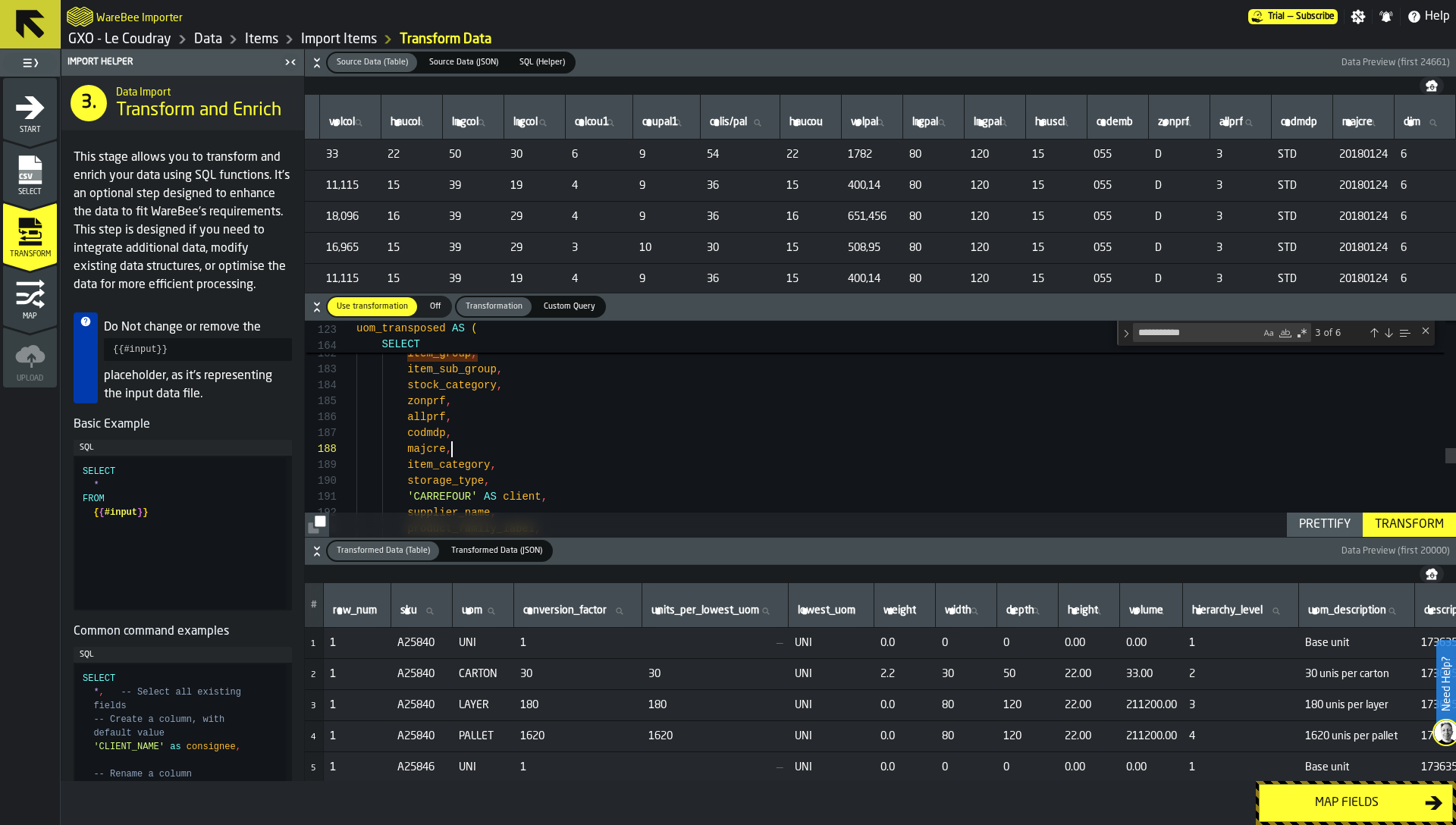
type textarea "**********"
click at [1221, 330] on textarea "**********" at bounding box center [1197, 332] width 126 height 17
type textarea "**********"
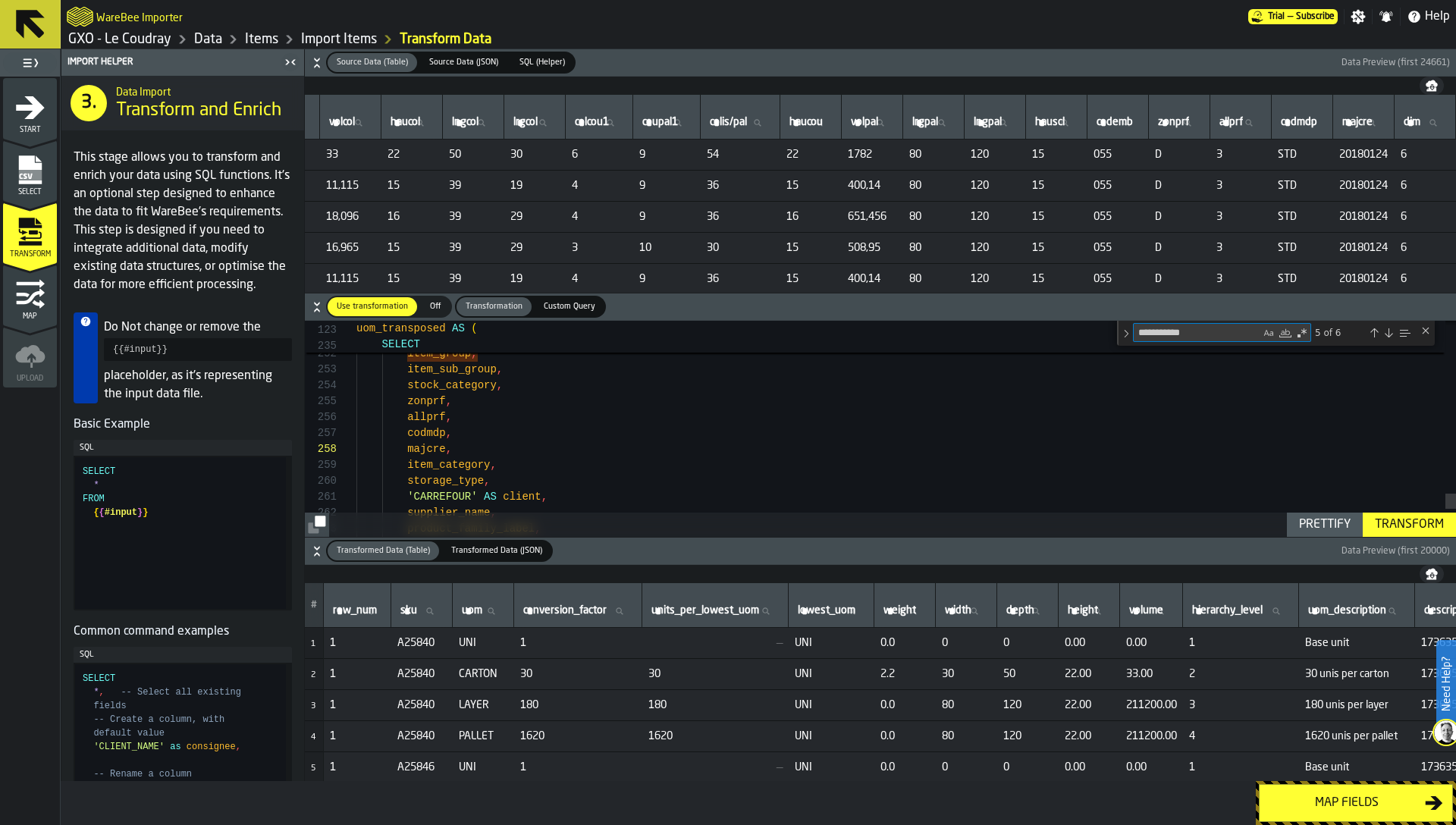
click at [1202, 334] on textarea "**********" at bounding box center [1197, 332] width 126 height 17
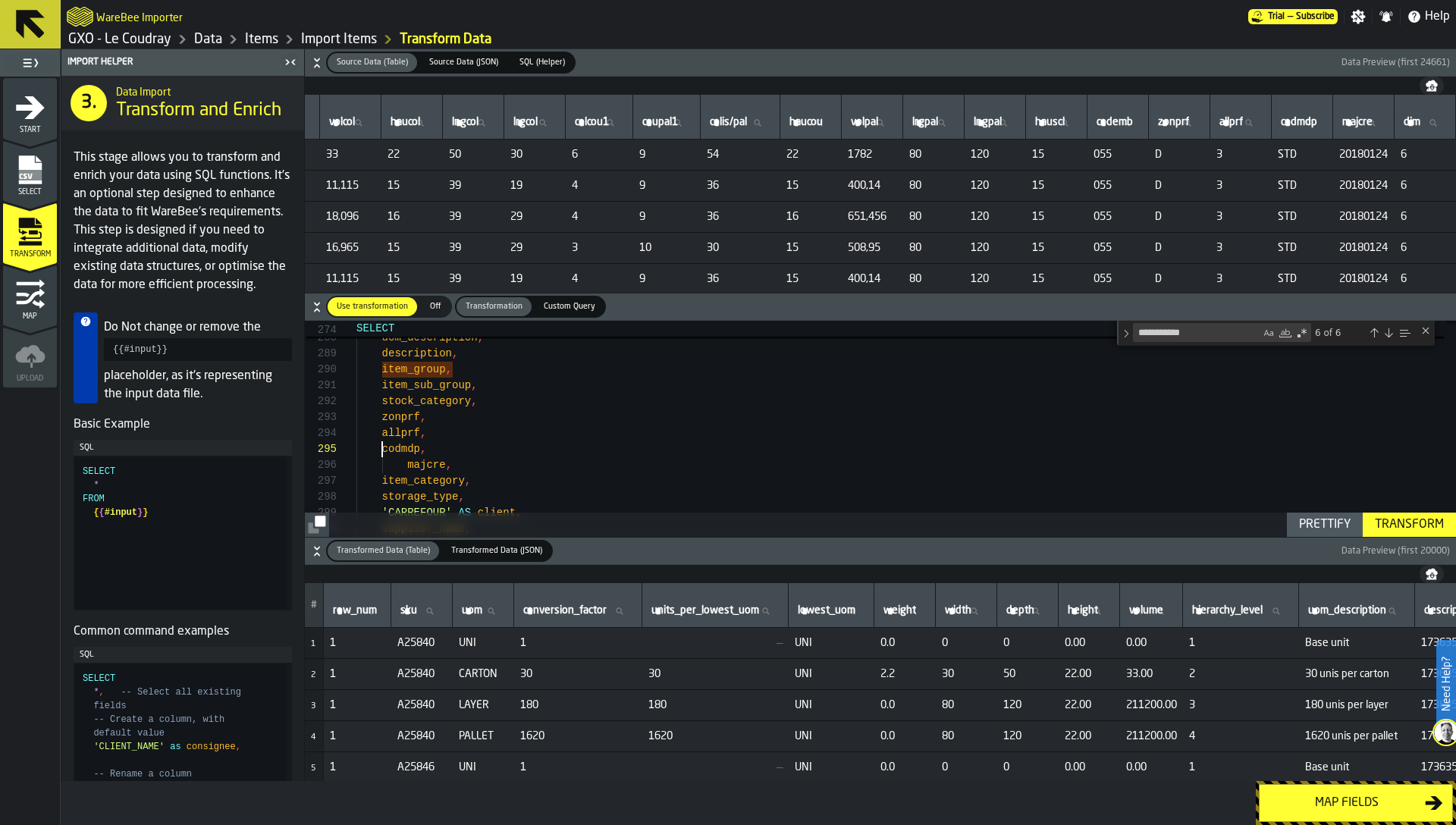
scroll to position [95, 0]
click at [1217, 334] on textarea "**********" at bounding box center [1197, 332] width 126 height 17
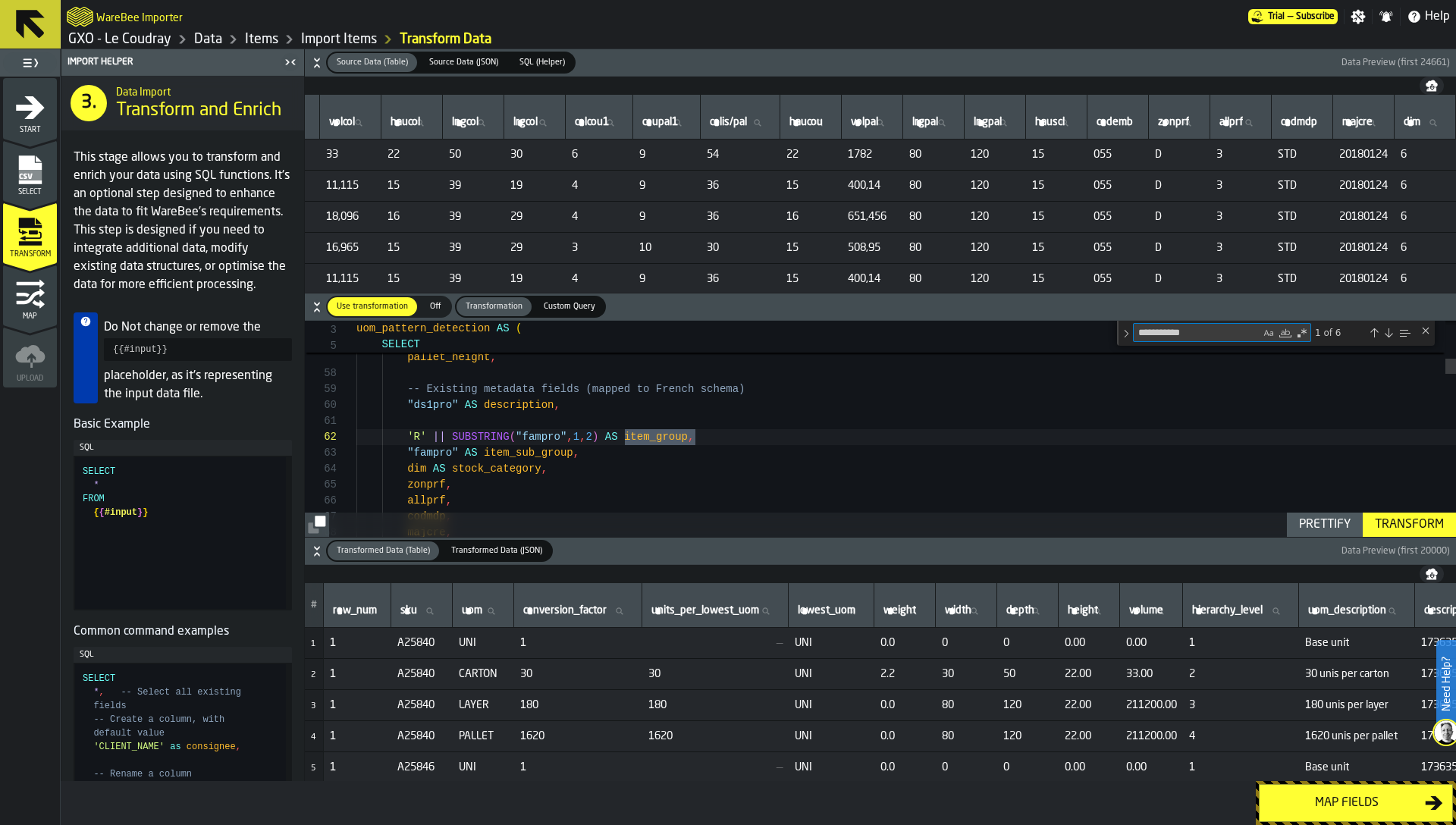
scroll to position [159, 0]
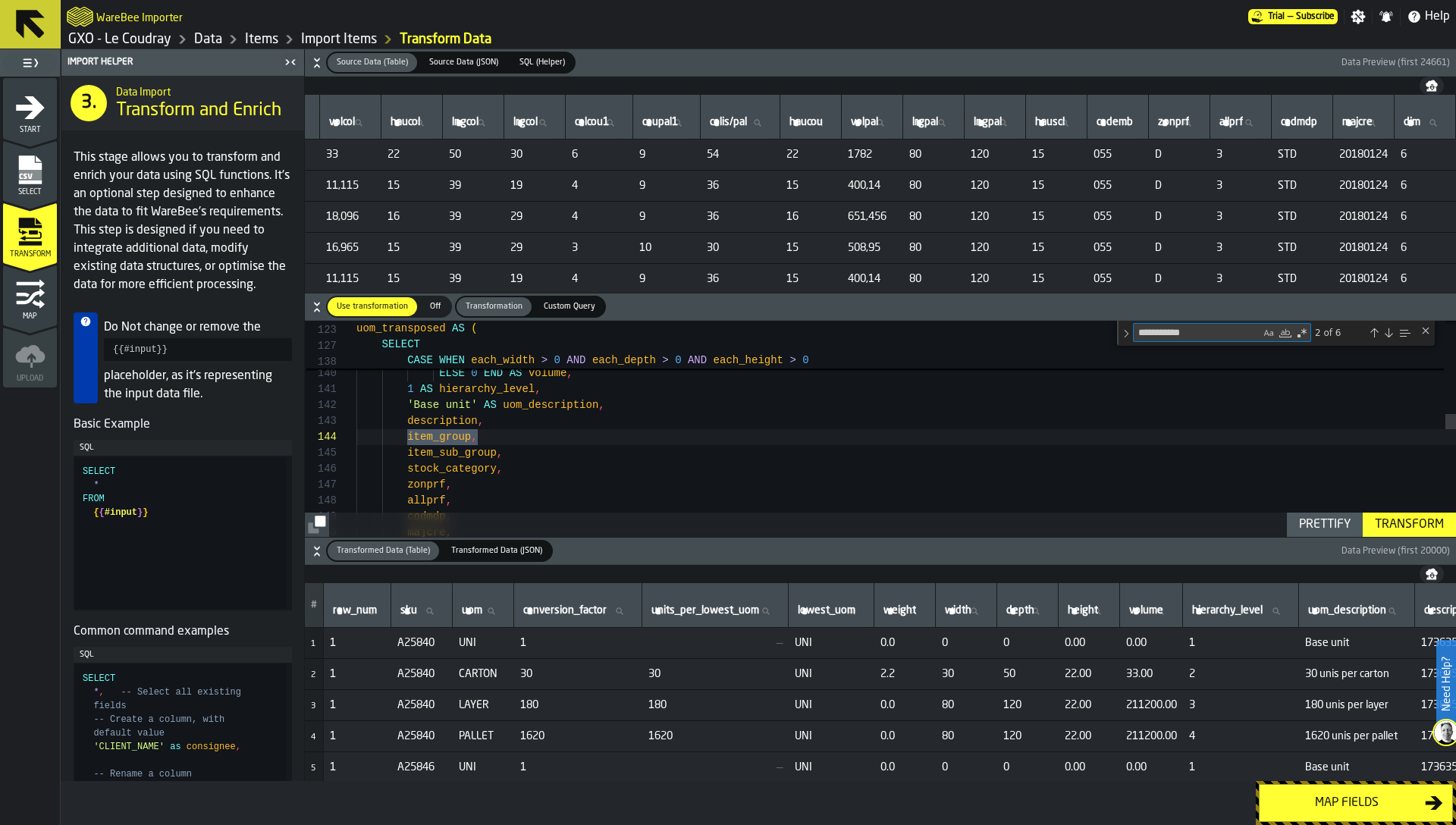
click at [1425, 522] on div "Transform" at bounding box center [1409, 525] width 81 height 18
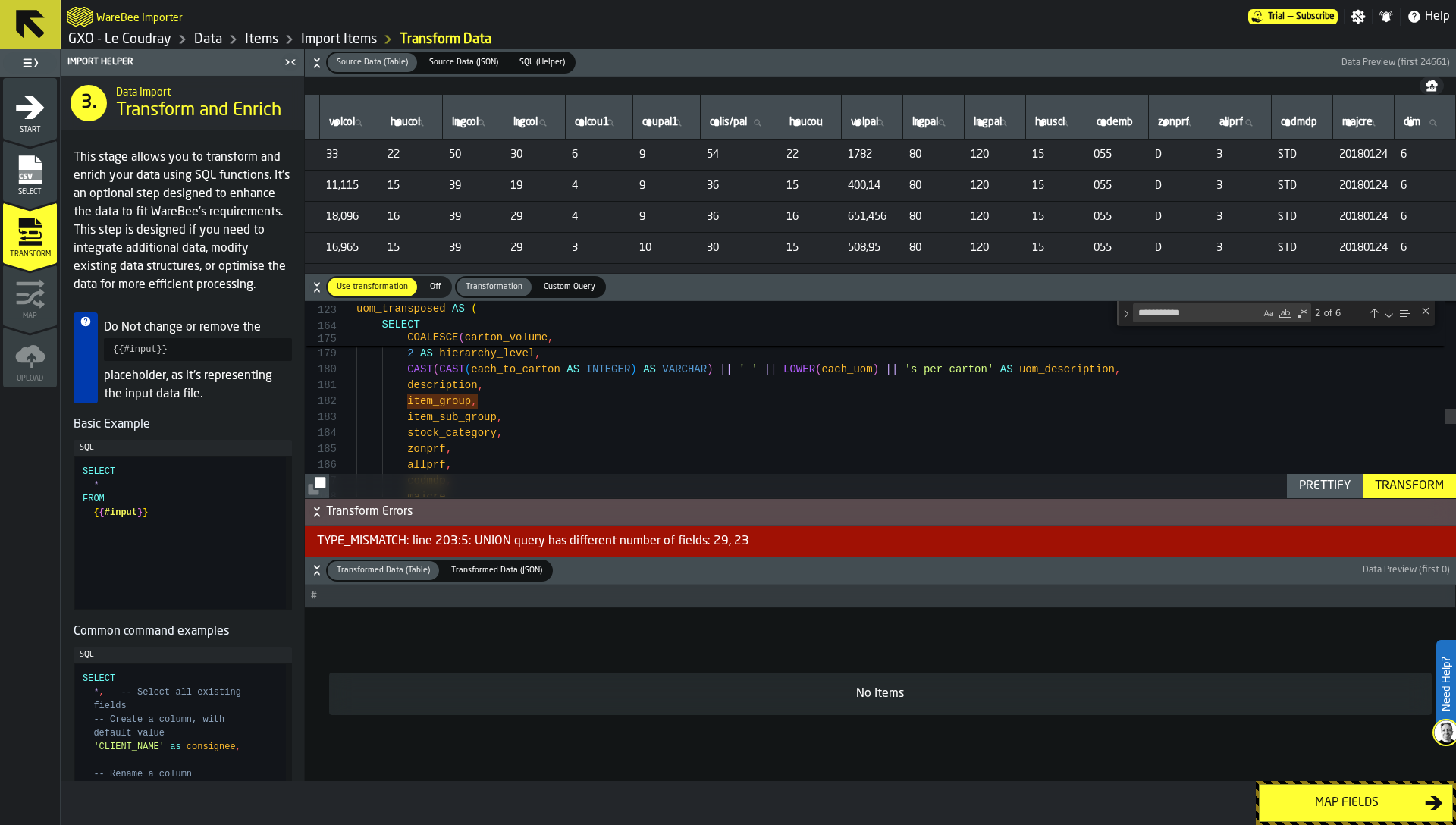
scroll to position [32, 0]
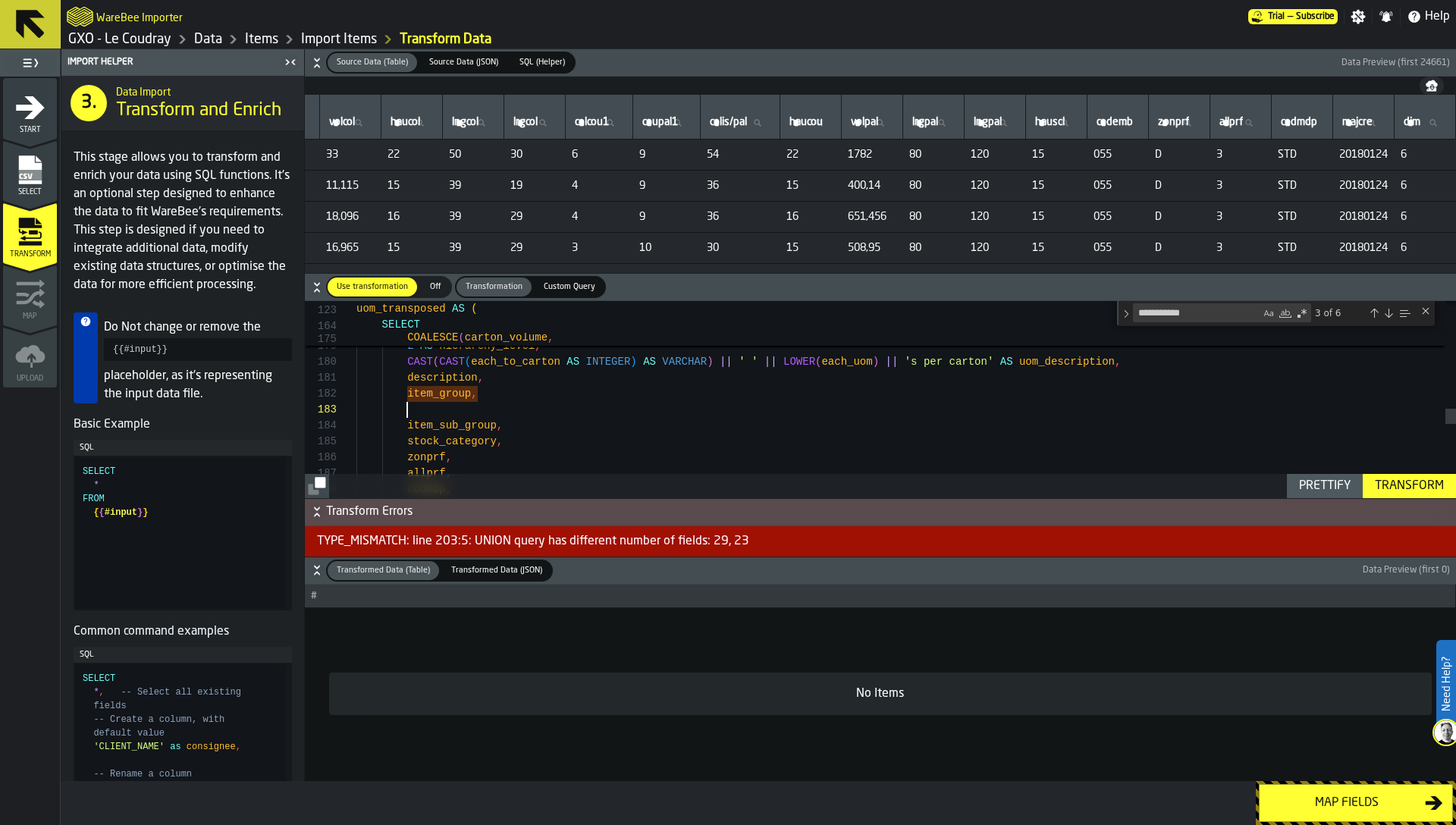
scroll to position [127, 0]
click at [1203, 314] on textarea "**********" at bounding box center [1197, 312] width 126 height 17
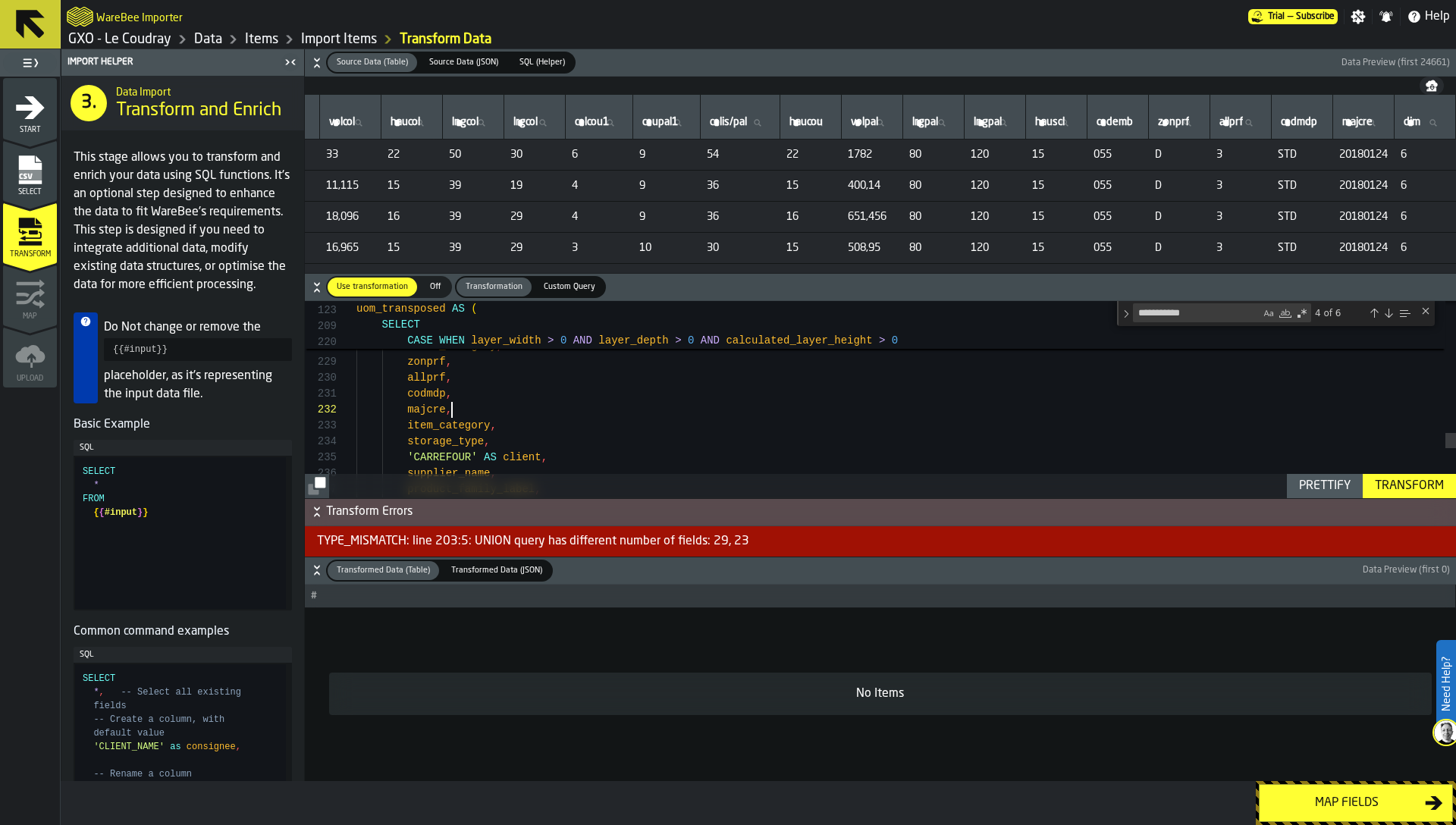
scroll to position [32, 0]
click at [1212, 321] on div "**********" at bounding box center [1222, 313] width 178 height 19
click at [1208, 316] on textarea "**********" at bounding box center [1197, 312] width 126 height 17
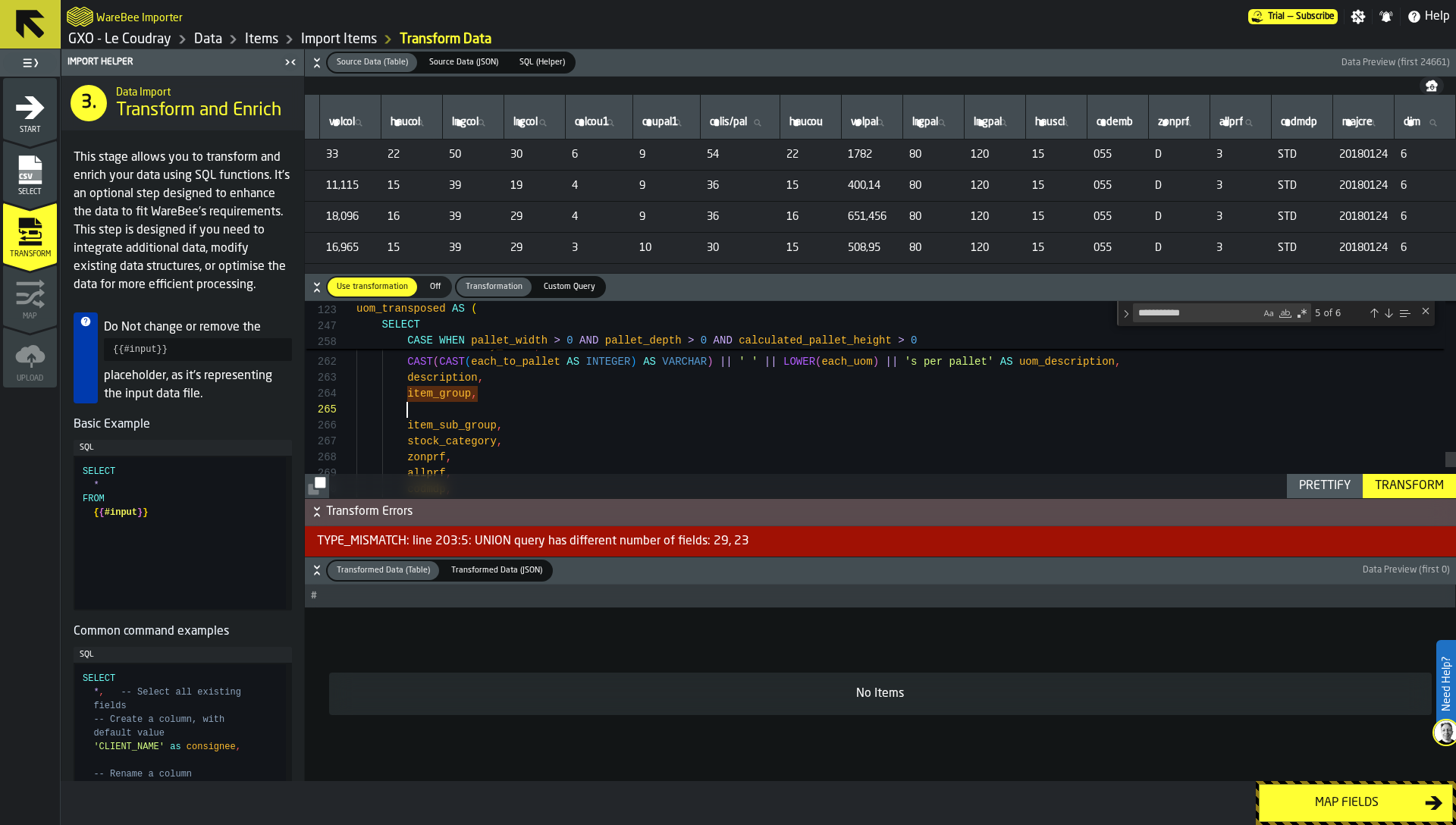
scroll to position [0, 0]
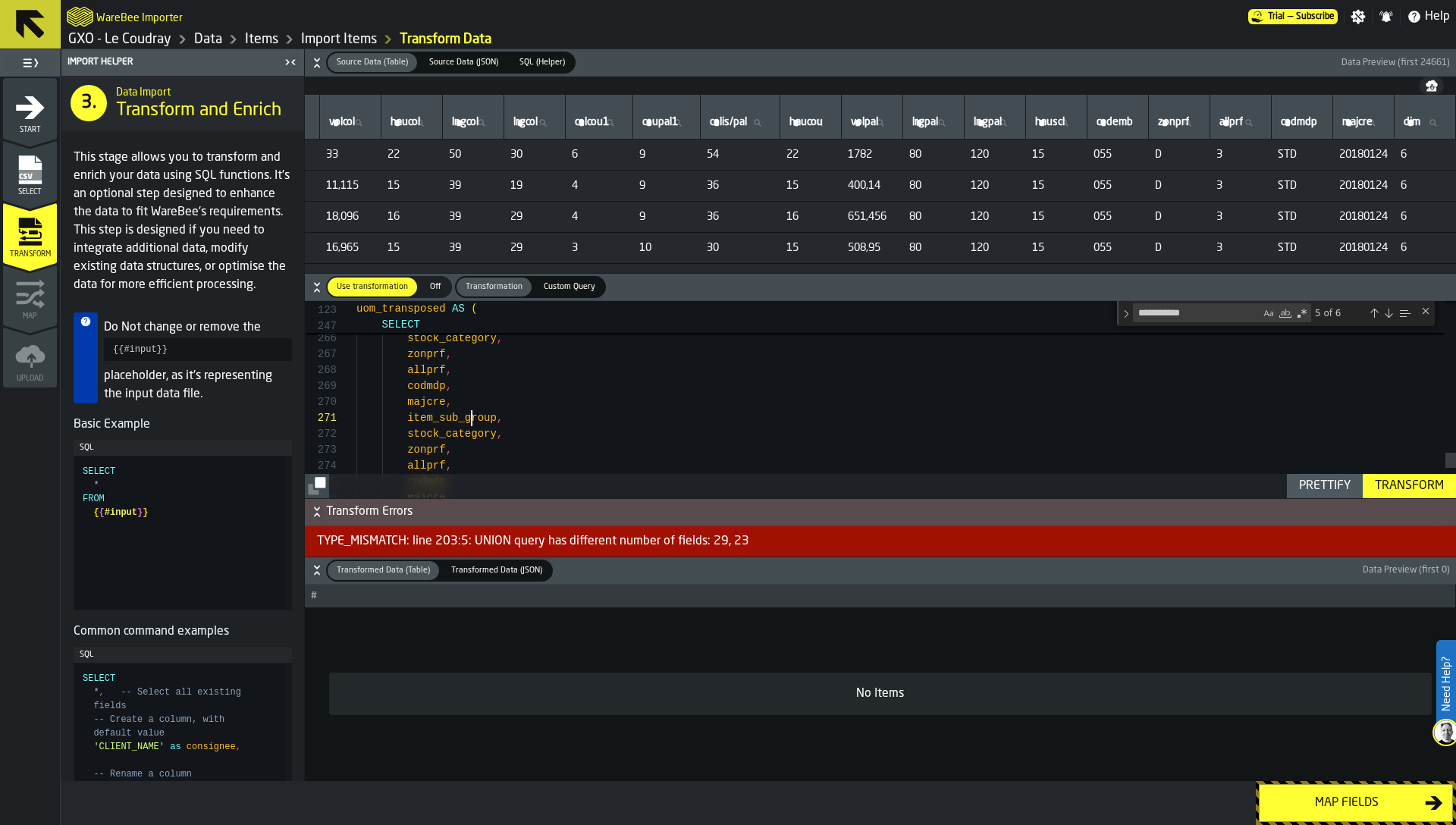
click at [1216, 312] on textarea "**********" at bounding box center [1197, 312] width 126 height 17
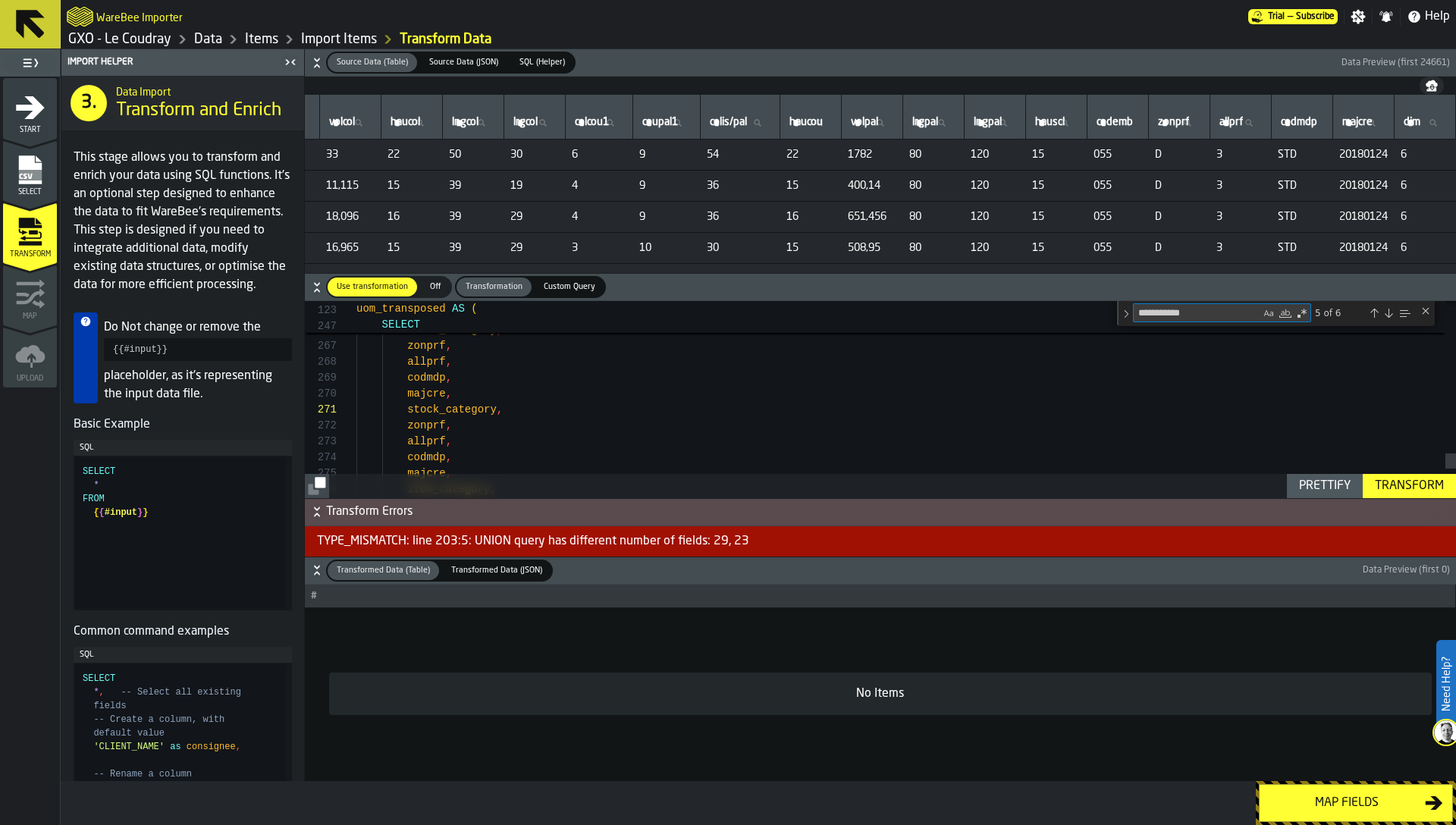
scroll to position [159, 0]
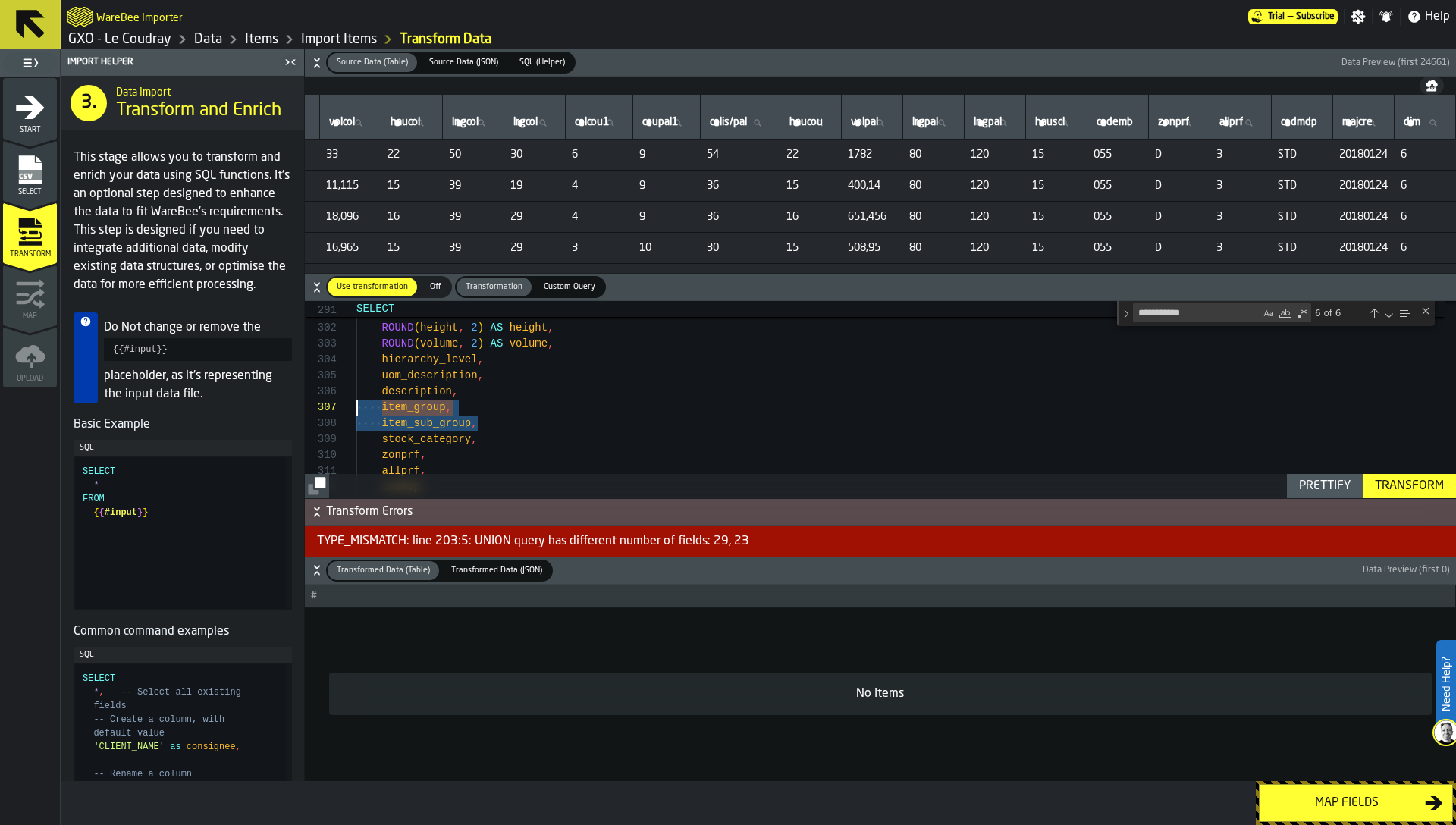
drag, startPoint x: 491, startPoint y: 423, endPoint x: 340, endPoint y: 411, distance: 151.5
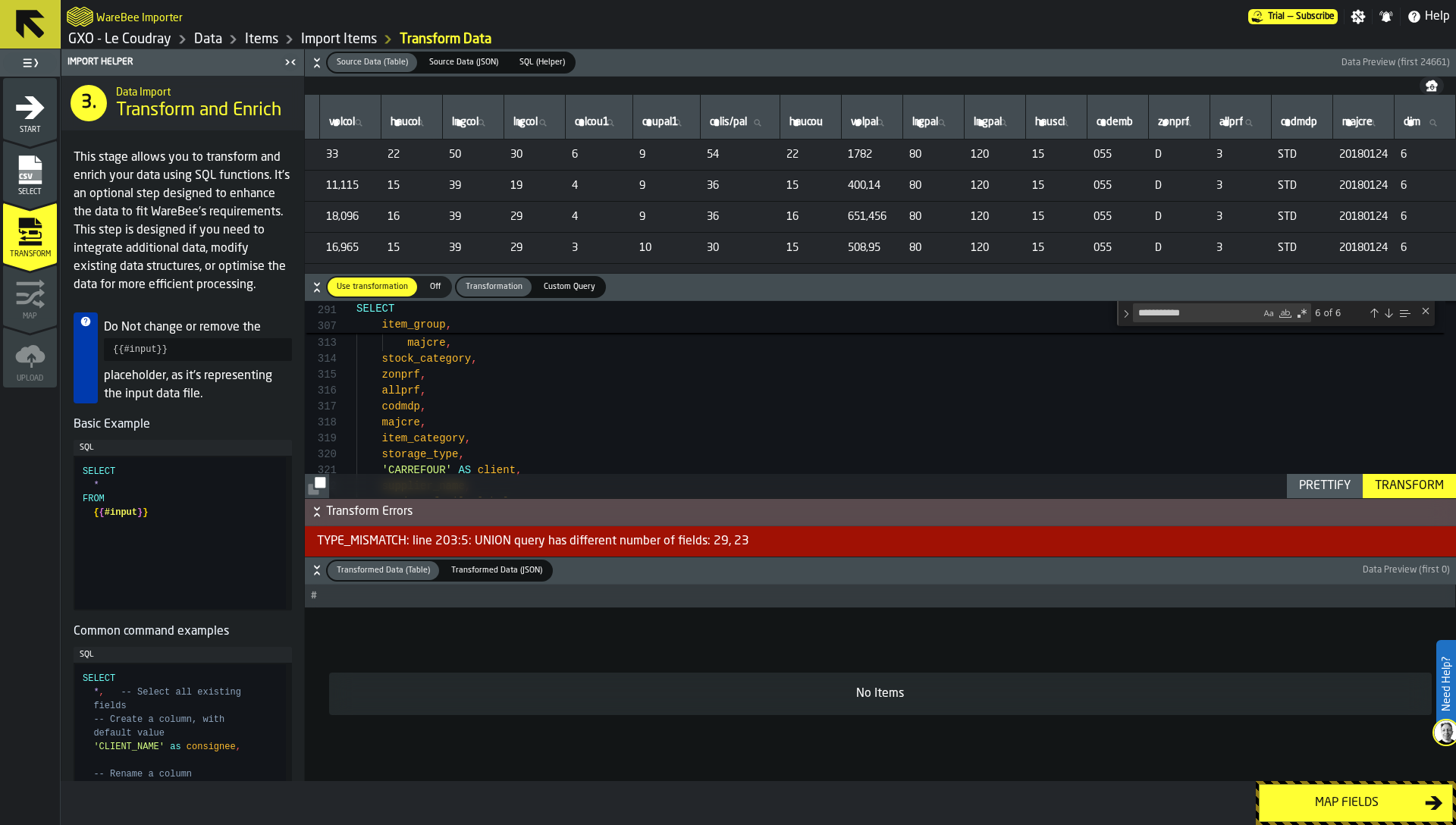
click at [1224, 313] on textarea "**********" at bounding box center [1197, 312] width 126 height 17
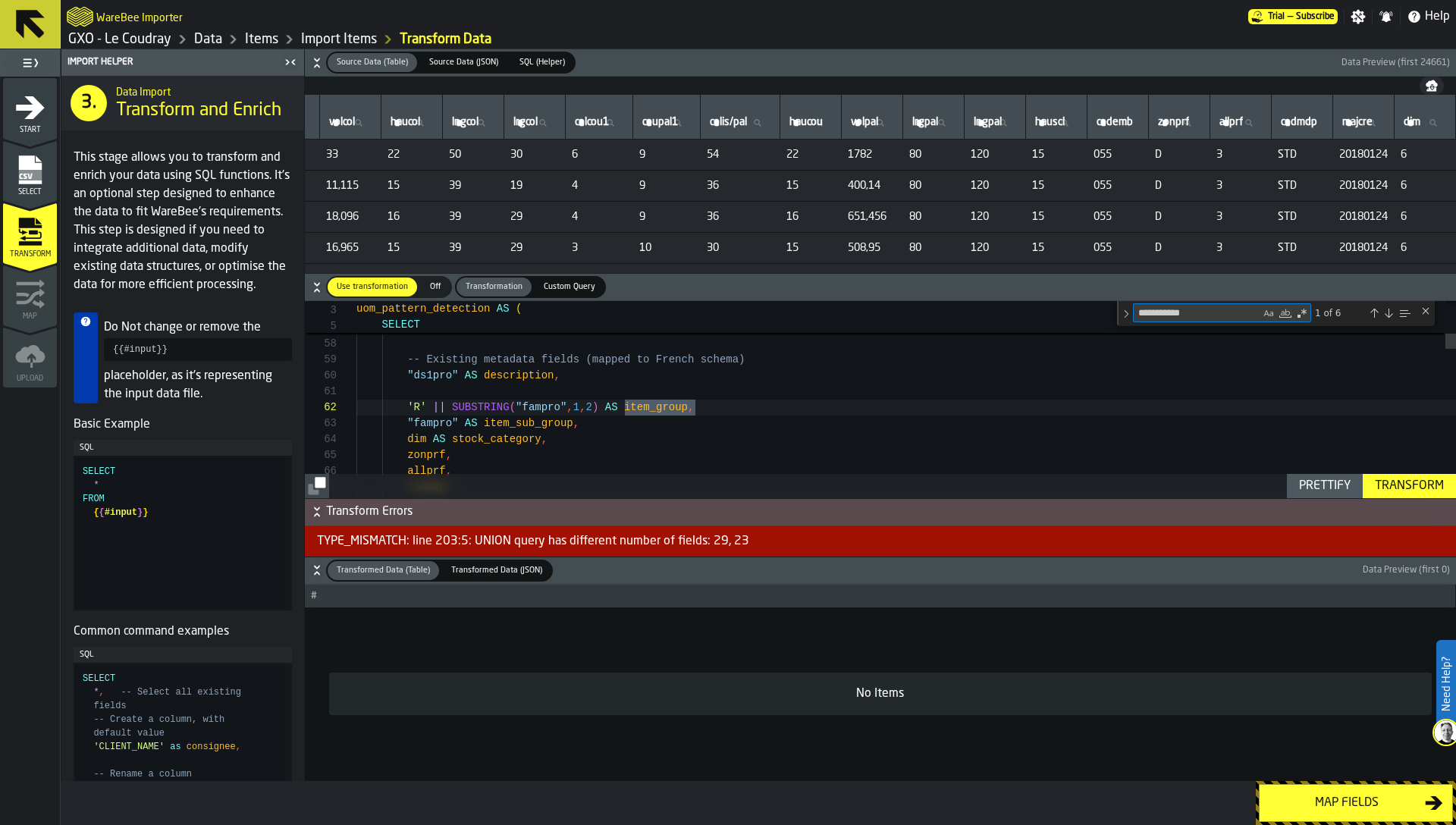
scroll to position [159, 0]
click at [1429, 489] on div "Transform" at bounding box center [1409, 486] width 81 height 18
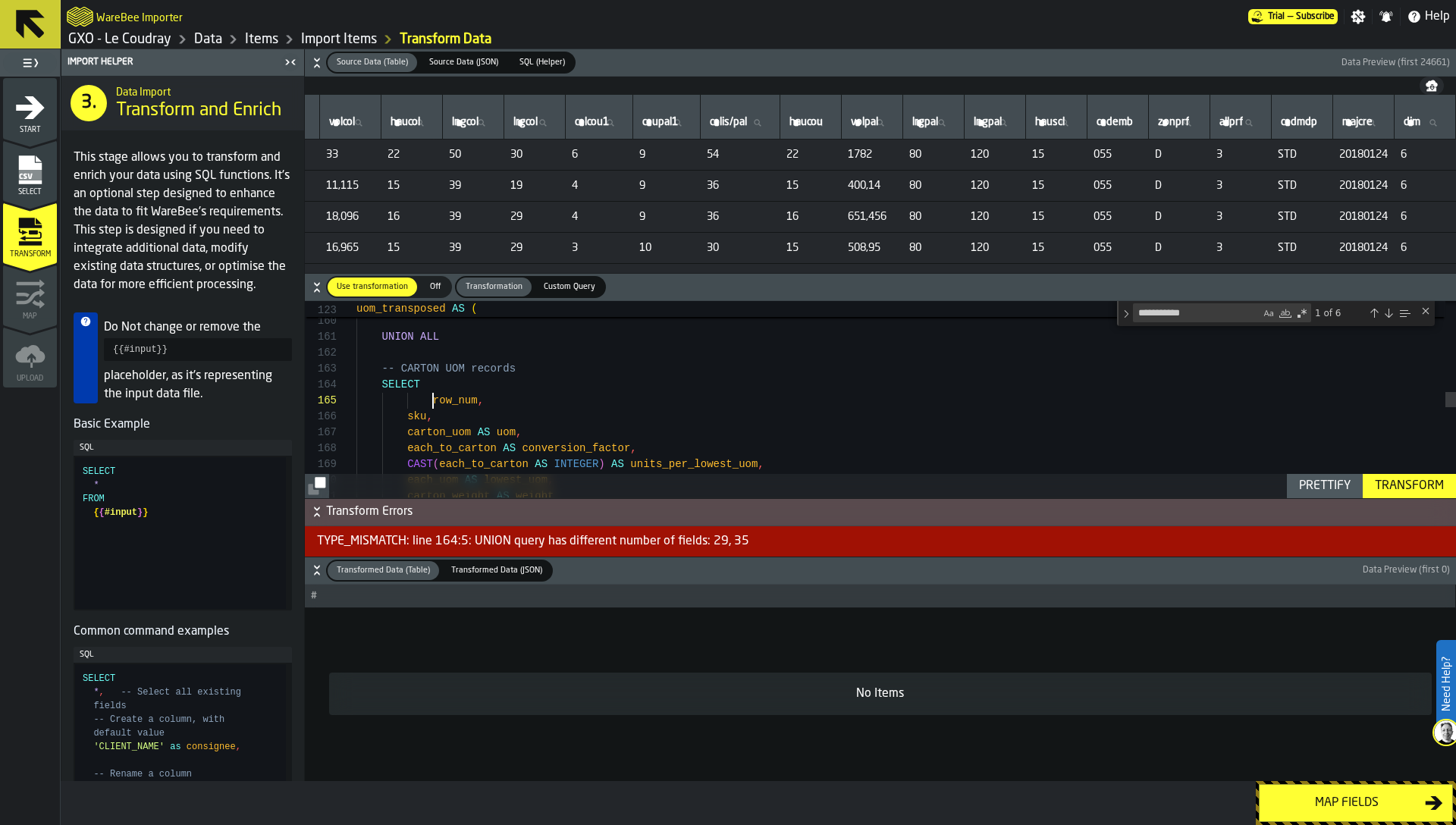
scroll to position [80, 0]
click at [431, 397] on span at bounding box center [395, 400] width 77 height 12
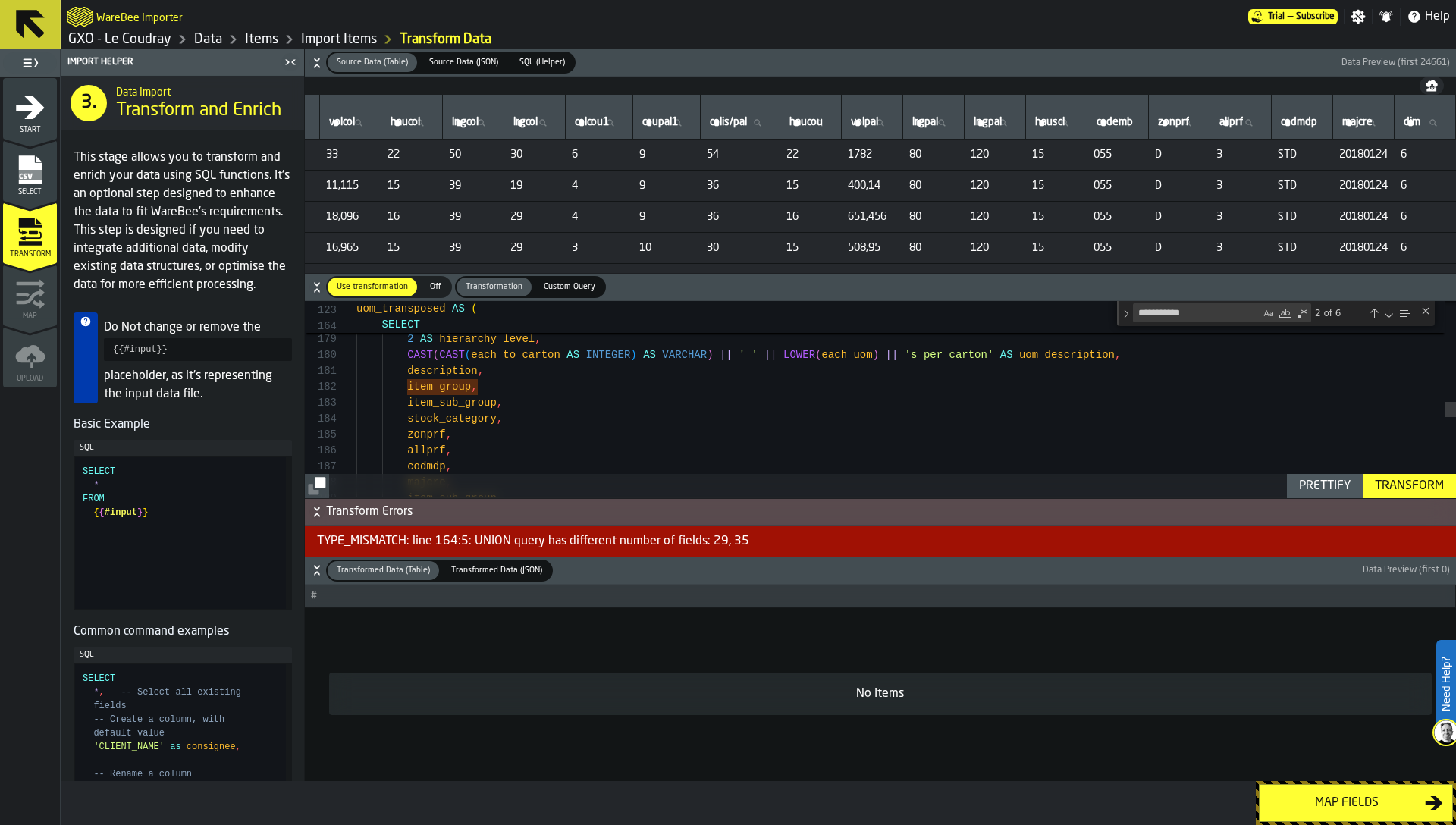
scroll to position [64, 0]
click at [503, 419] on div "THEN carton_width * carton_depth * calculated_carton_height ELSE 0 END ) AS vol…" at bounding box center [907, 113] width 1100 height 5315
click at [516, 417] on div "THEN carton_width * carton_depth * calculated_carton_height ELSE 0 END ) AS vol…" at bounding box center [907, 113] width 1100 height 5315
drag, startPoint x: 516, startPoint y: 404, endPoint x: 347, endPoint y: 403, distance: 169.0
click at [357, 403] on div "THEN carton_width * carton_depth * calculated_carton_height ELSE 0 END ) AS vol…" at bounding box center [907, 113] width 1100 height 5315
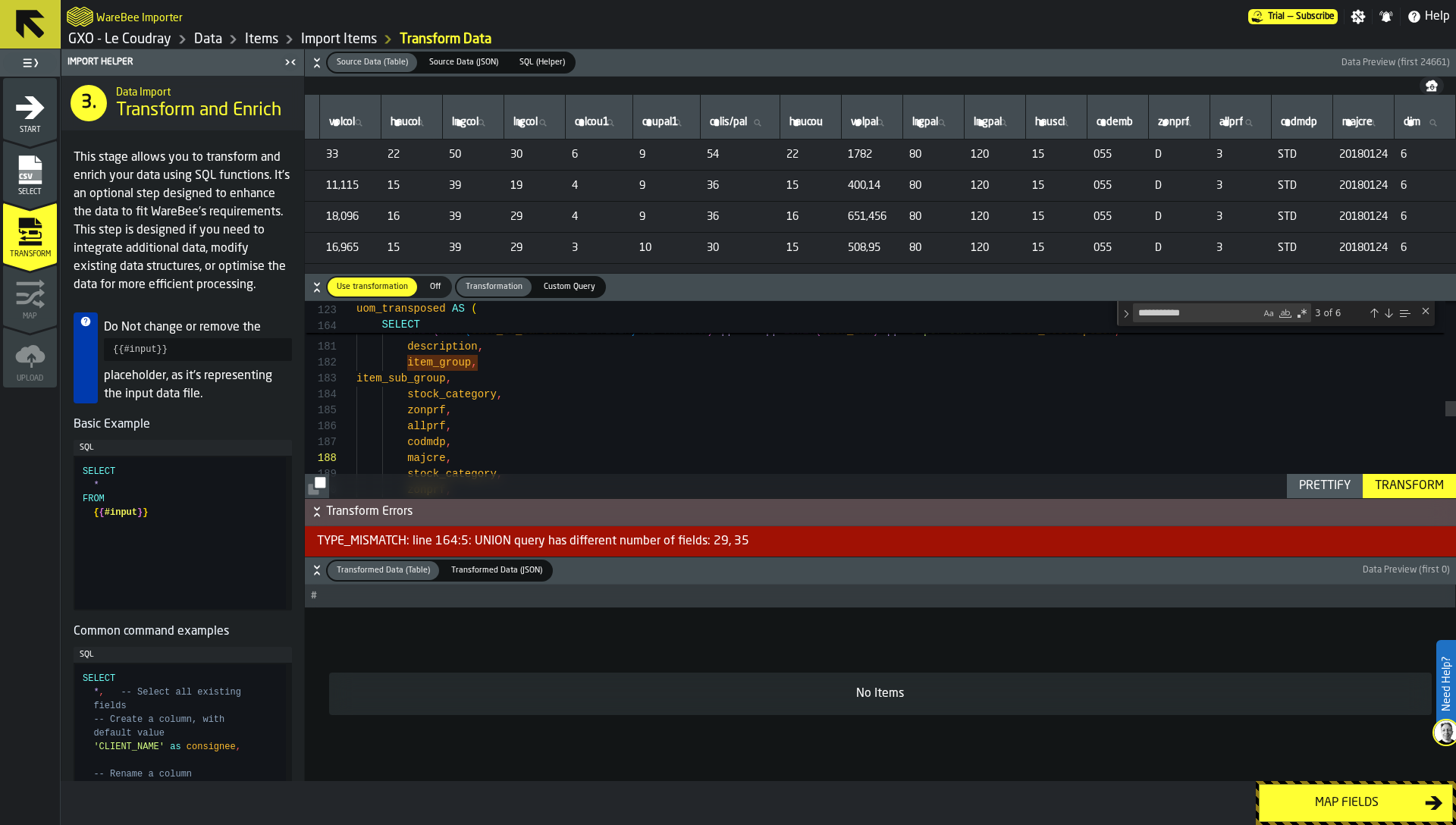
scroll to position [48, 0]
click at [361, 378] on div "description , item_group , item_sub_group , stock_category , stock_category , z…" at bounding box center [907, 130] width 1100 height 5395
click at [1413, 488] on div "Transform" at bounding box center [1409, 486] width 81 height 18
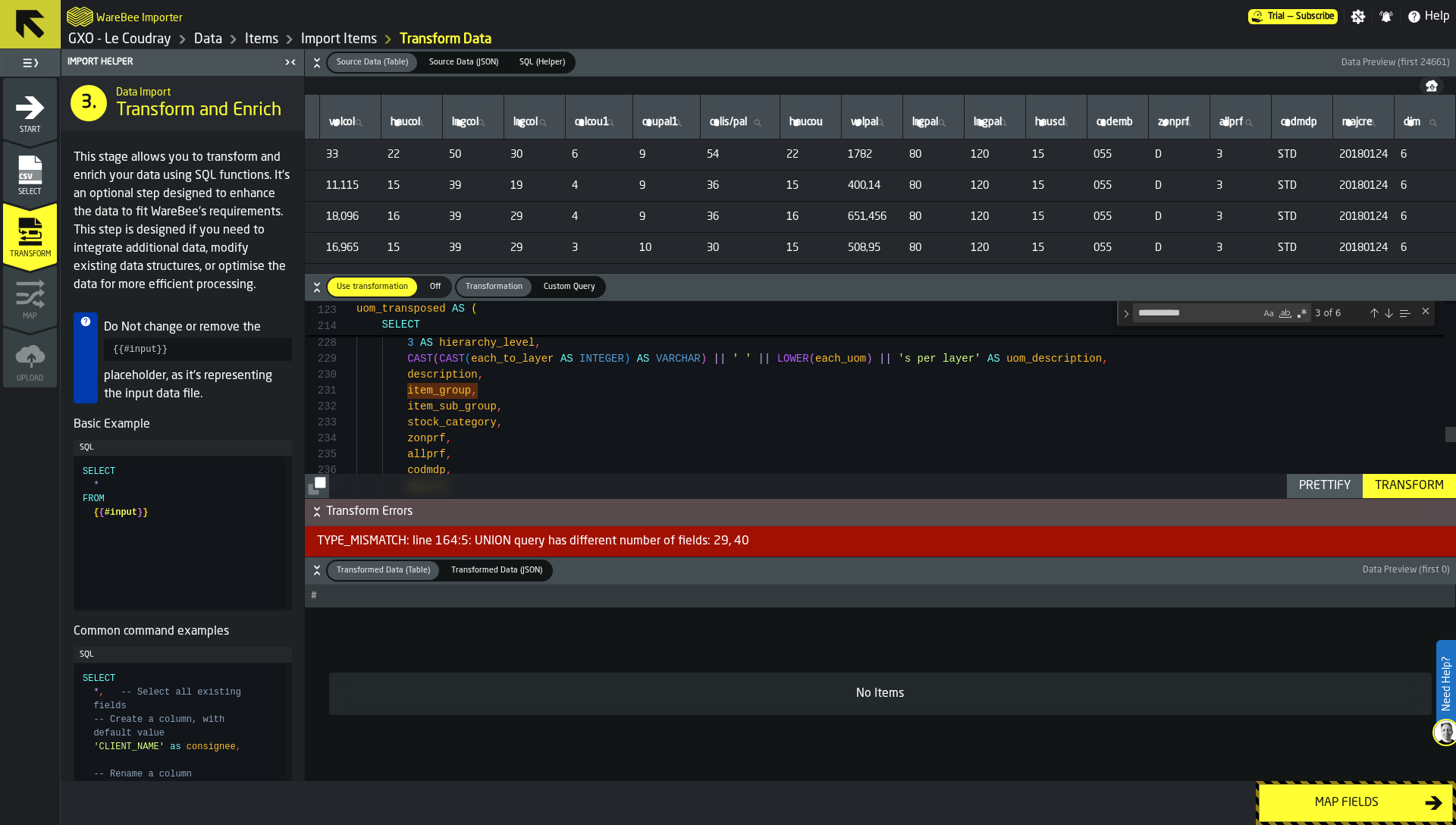
click at [1213, 317] on textarea "**********" at bounding box center [1197, 312] width 126 height 17
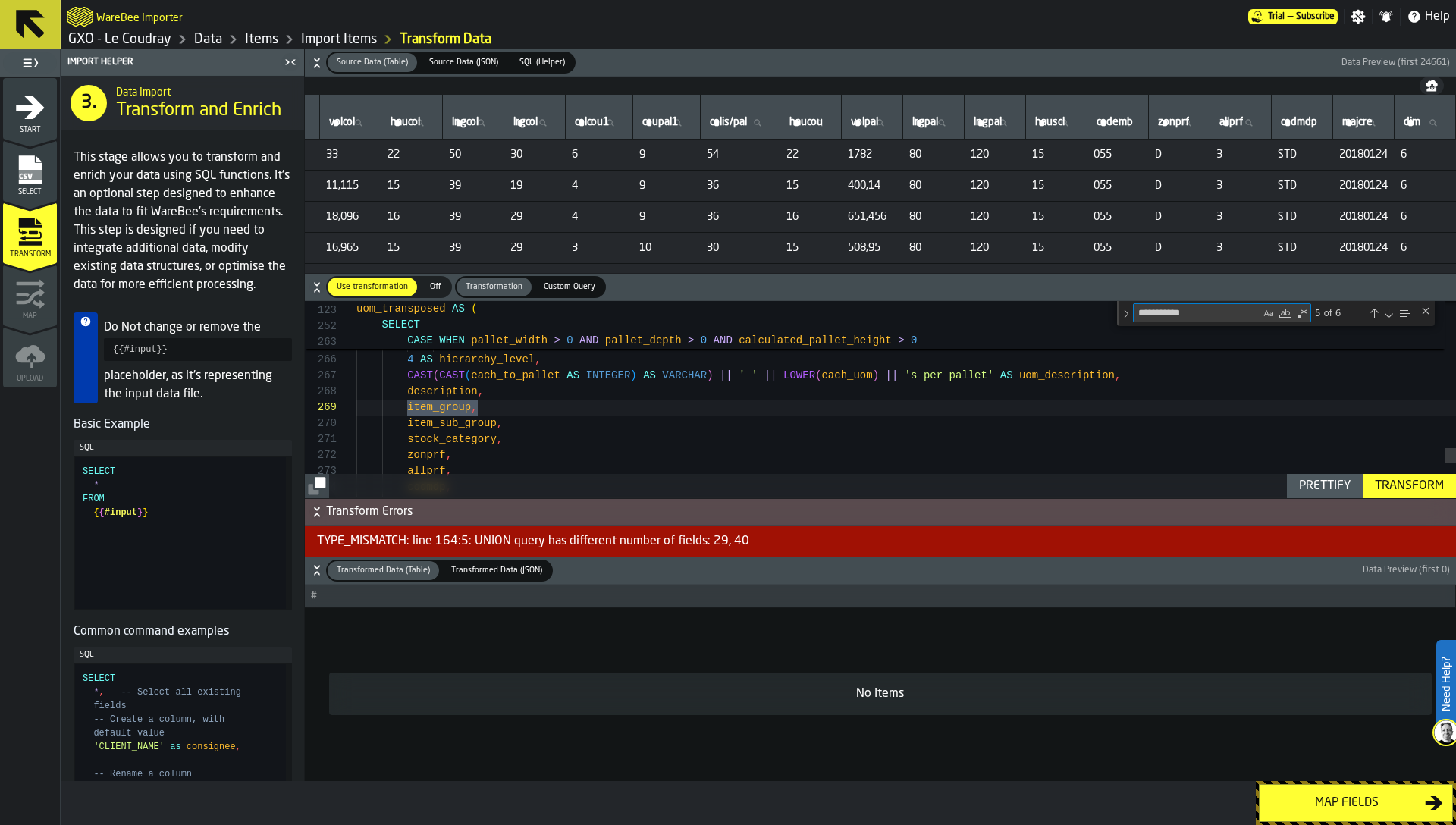
click at [317, 512] on icon "button-" at bounding box center [317, 511] width 16 height 16
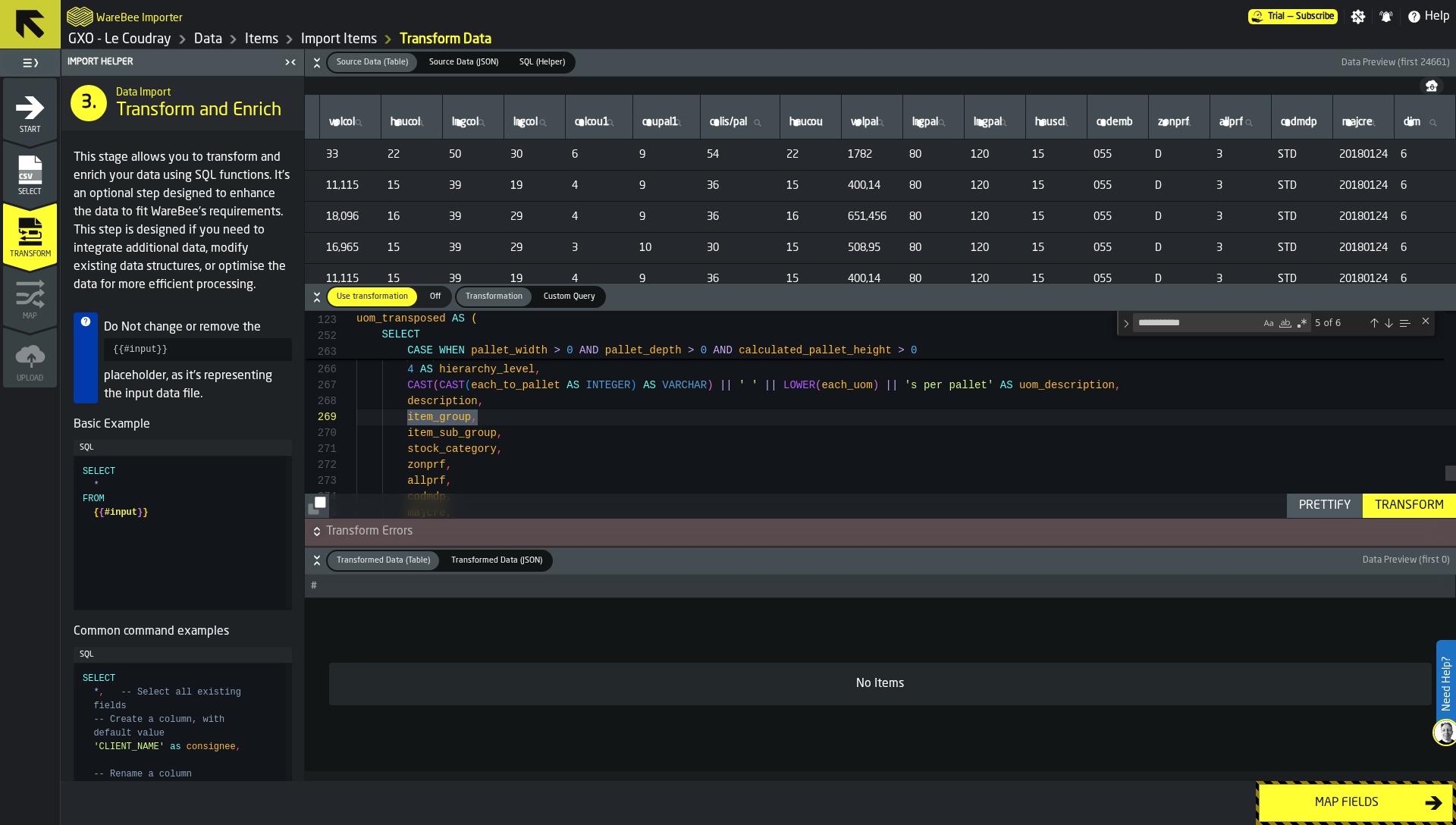
click at [310, 558] on icon "button-" at bounding box center [317, 560] width 16 height 16
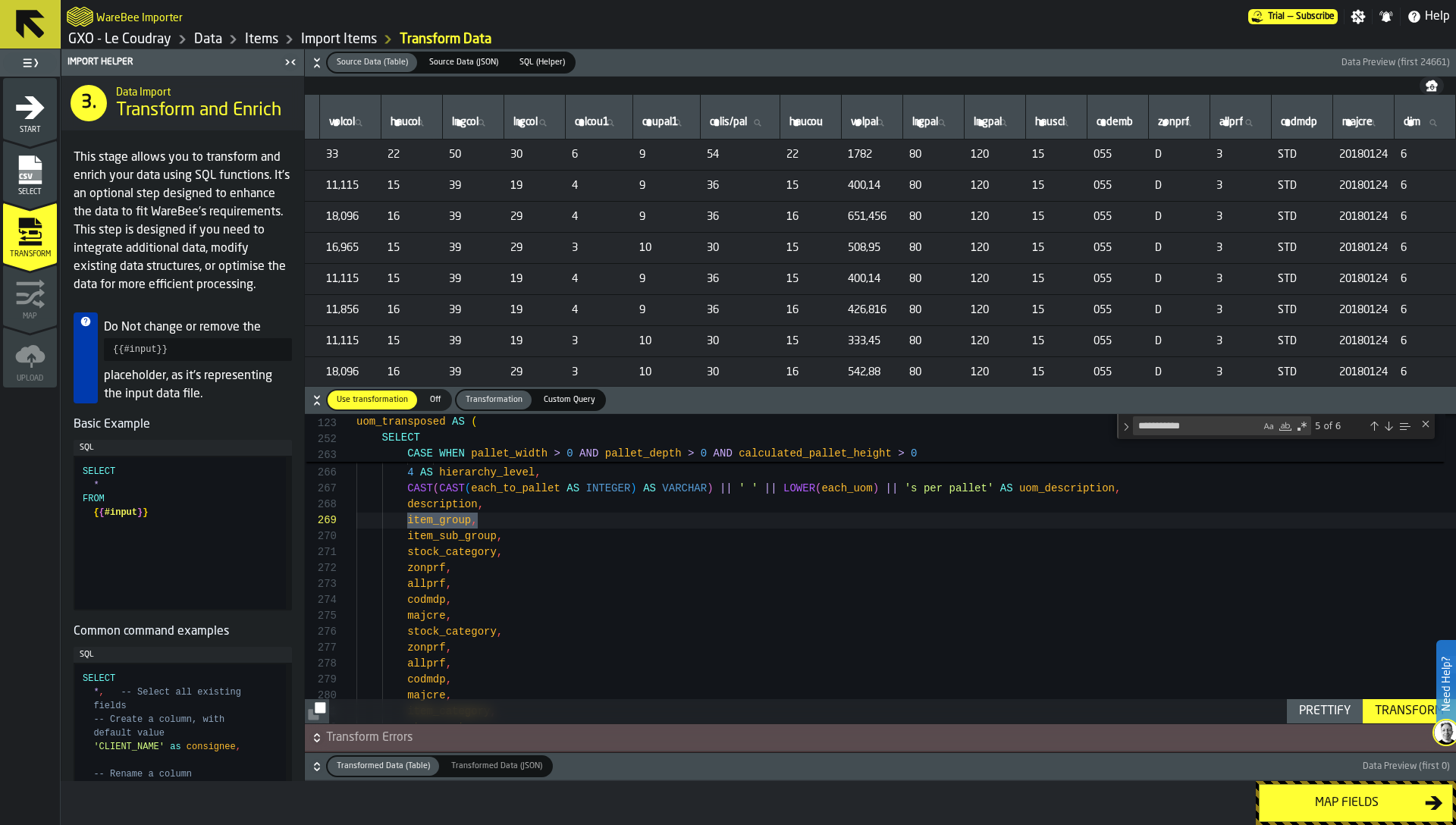
click at [317, 61] on icon "button-" at bounding box center [317, 63] width 16 height 16
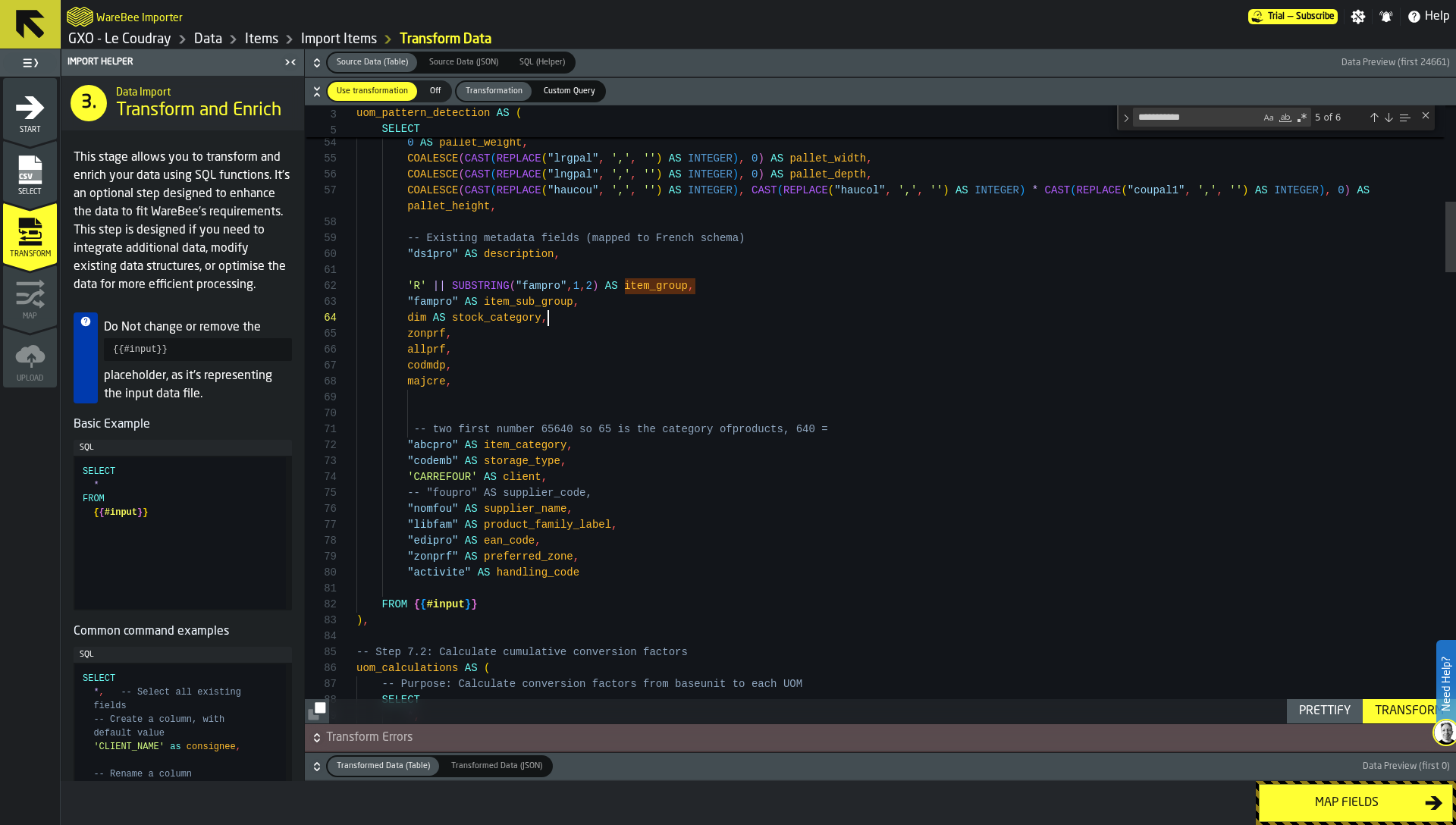
scroll to position [64, 0]
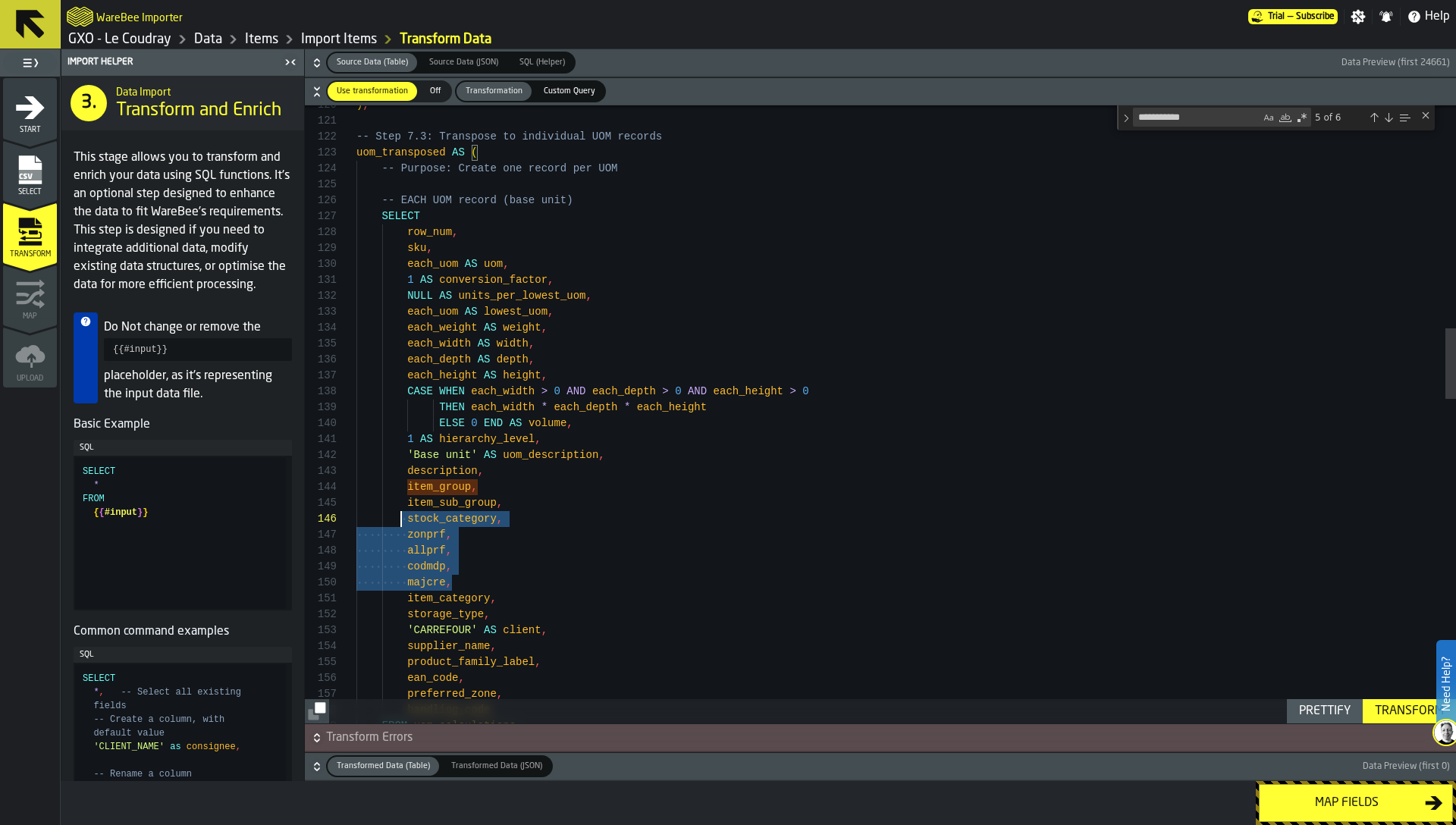
scroll to position [95, 0]
drag, startPoint x: 465, startPoint y: 581, endPoint x: 393, endPoint y: 511, distance: 100.4
drag, startPoint x: 502, startPoint y: 593, endPoint x: 356, endPoint y: 490, distance: 178.7
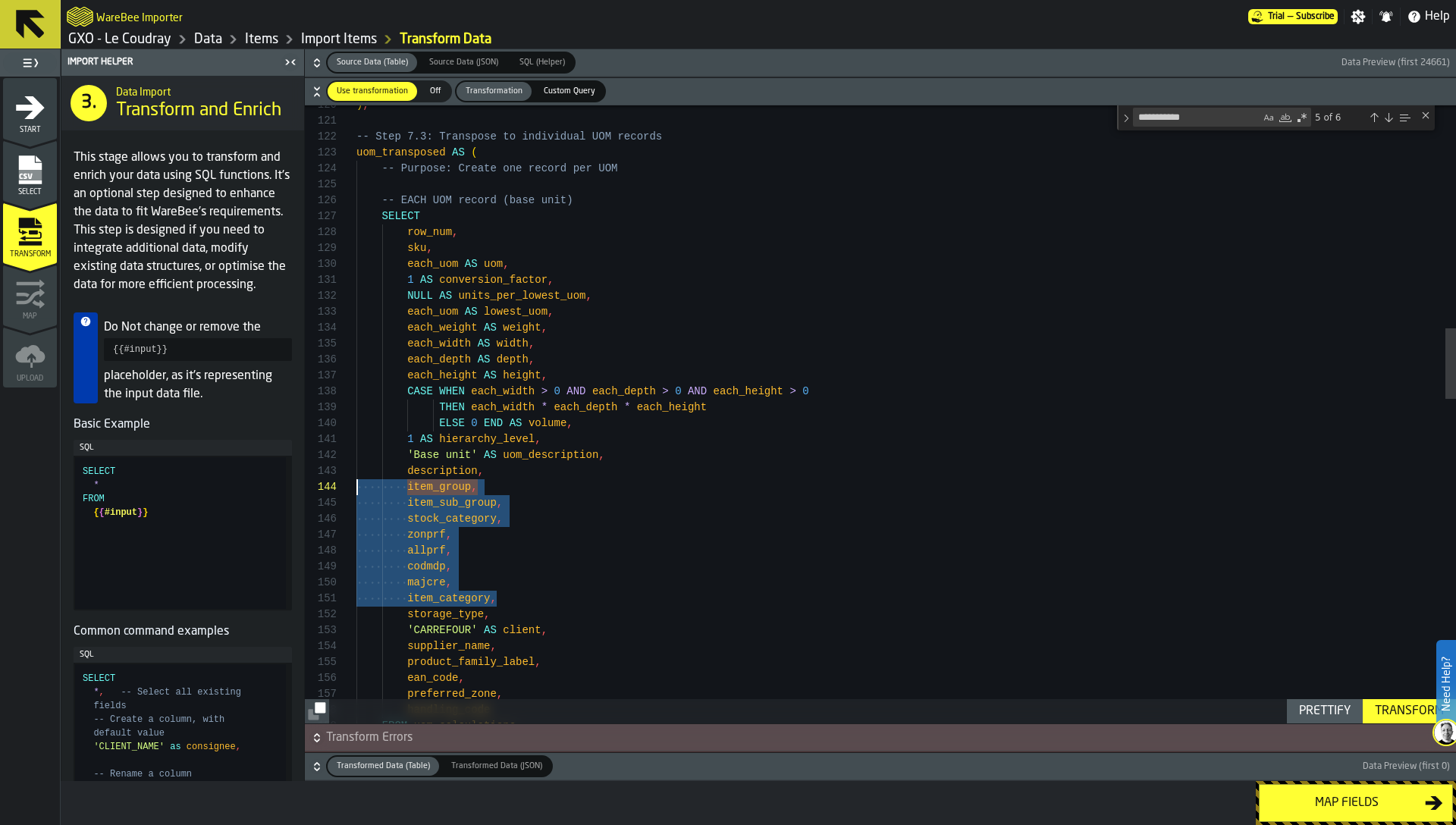
click at [1215, 125] on textarea "**********" at bounding box center [1197, 117] width 126 height 17
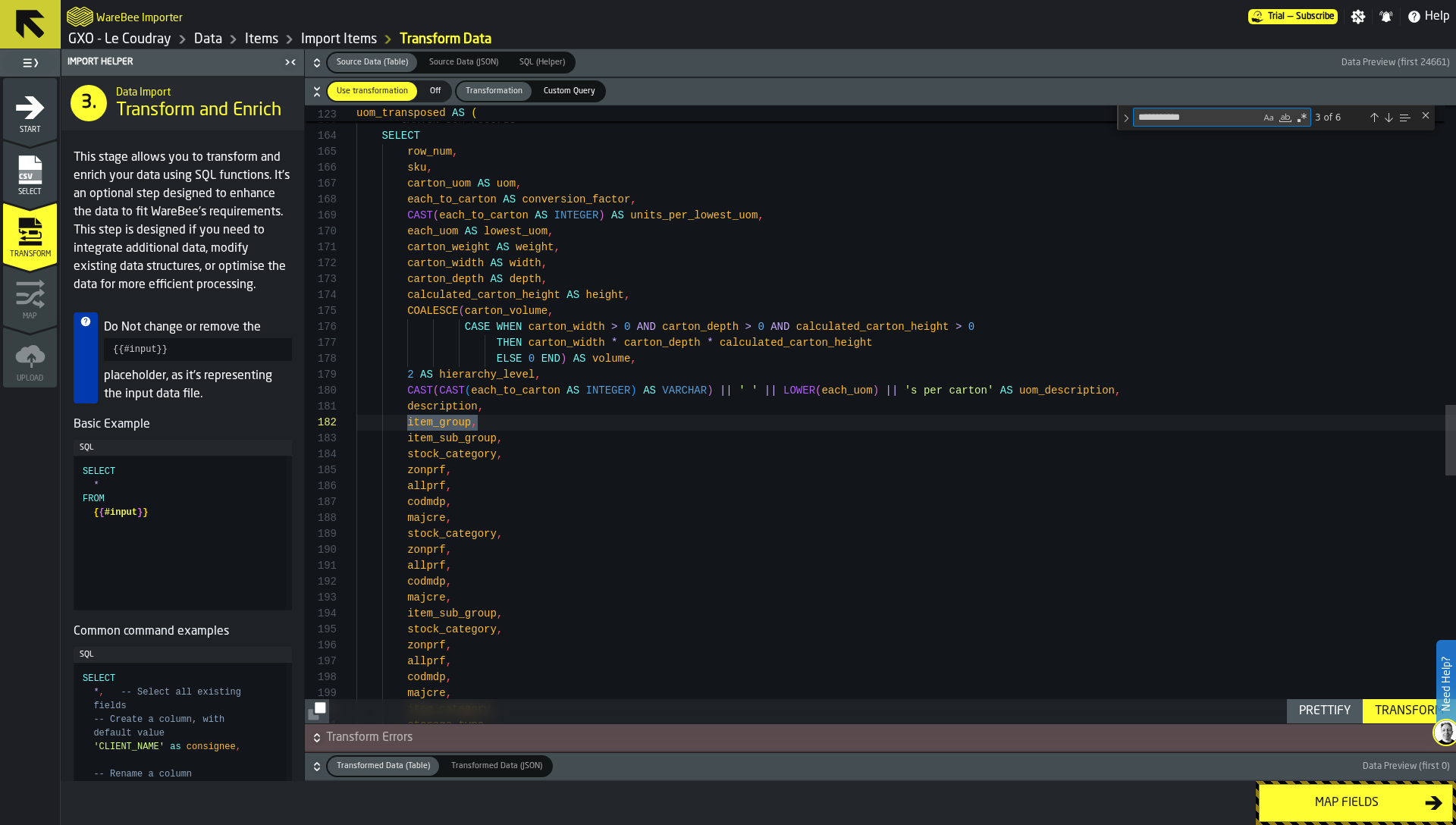
scroll to position [159, 0]
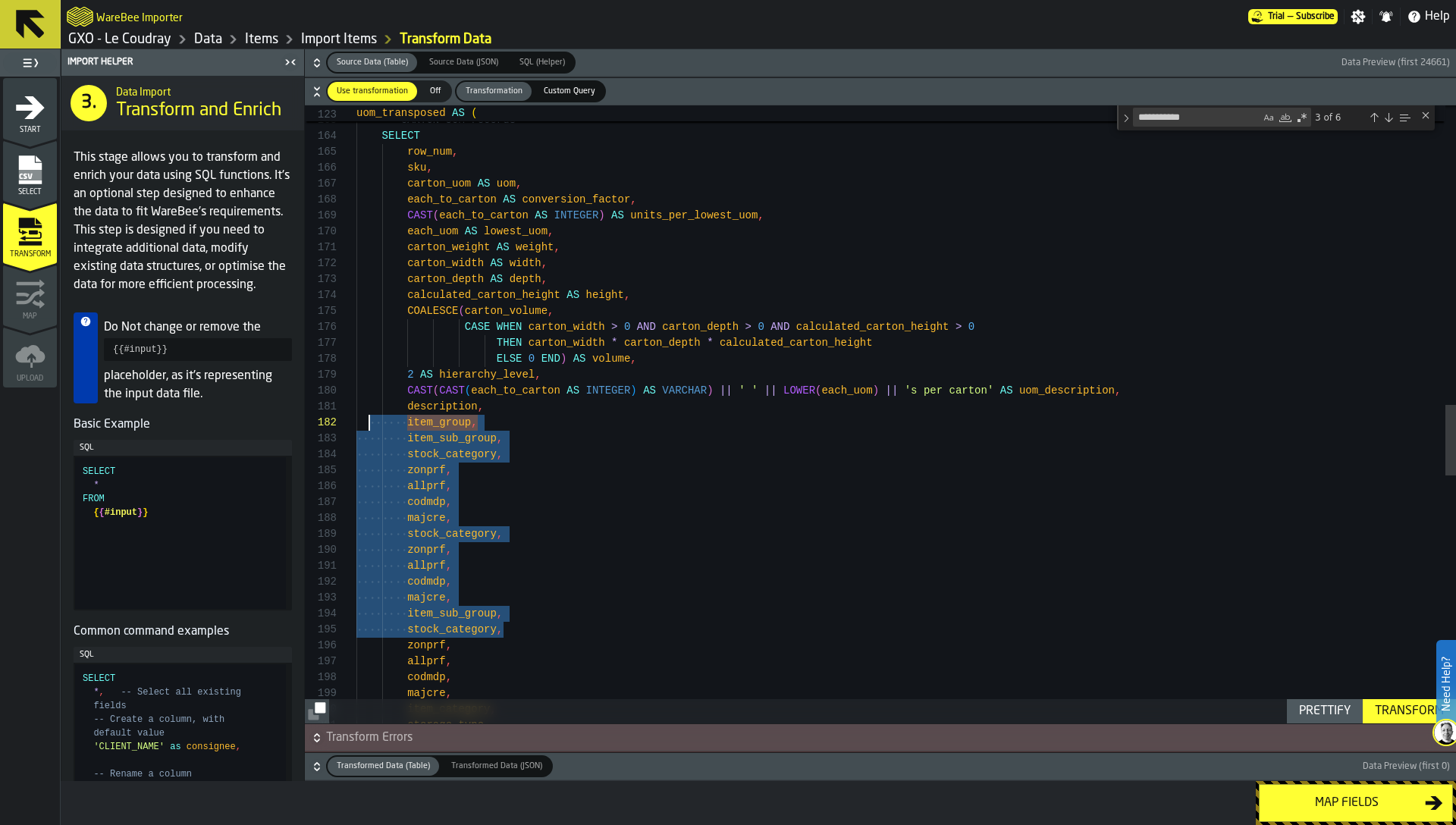
drag, startPoint x: 507, startPoint y: 631, endPoint x: 368, endPoint y: 425, distance: 248.5
click at [368, 425] on div "-- CARTON UOM records SELECT row_num , sku , carton_uom AS uom , each_to_carton…" at bounding box center [907, 189] width 1100 height 5395
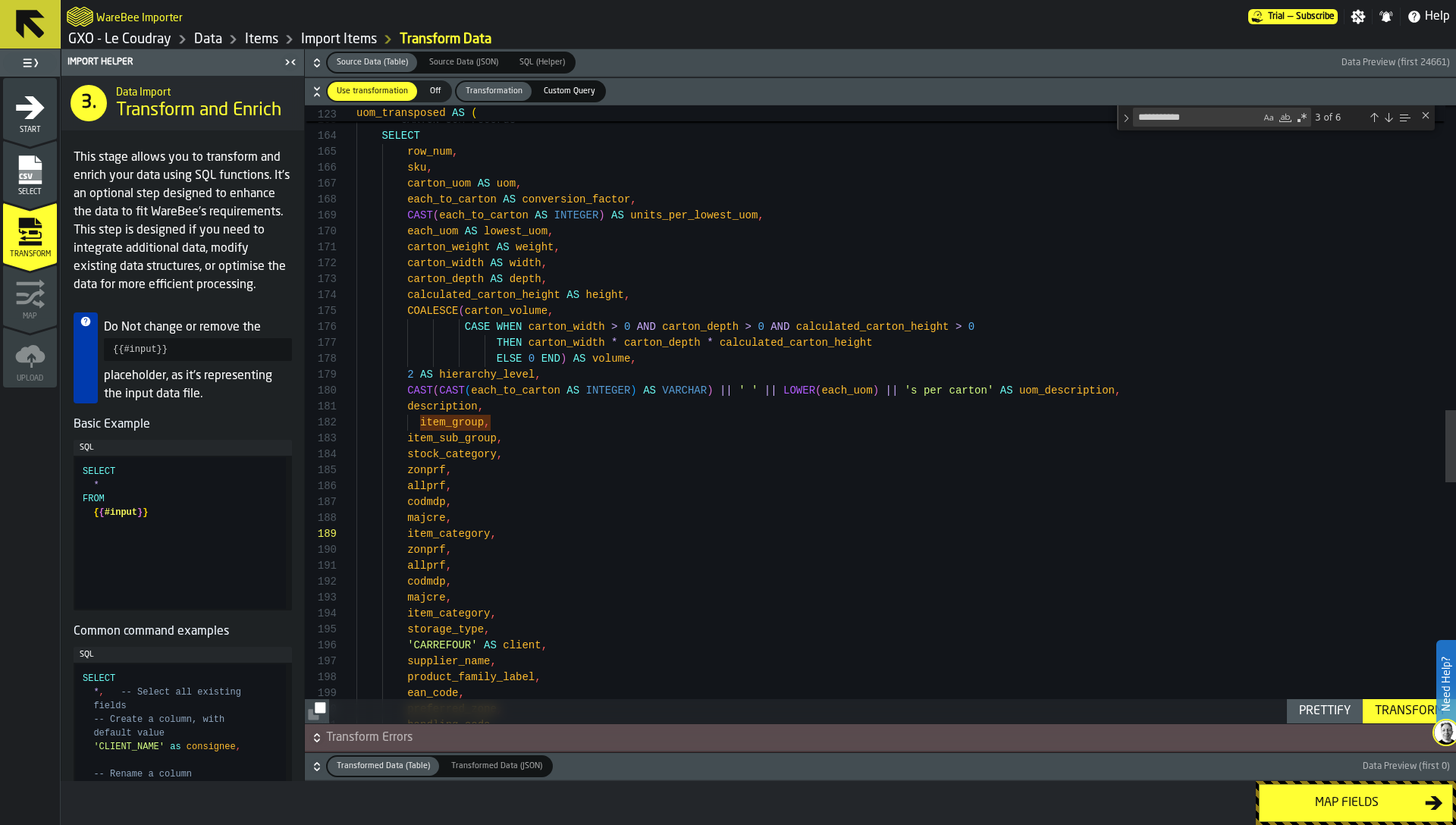
scroll to position [32, 0]
click at [417, 419] on div "-- CARTON UOM records SELECT row_num , sku , carton_uom AS uom , each_to_carton…" at bounding box center [907, 142] width 1100 height 5299
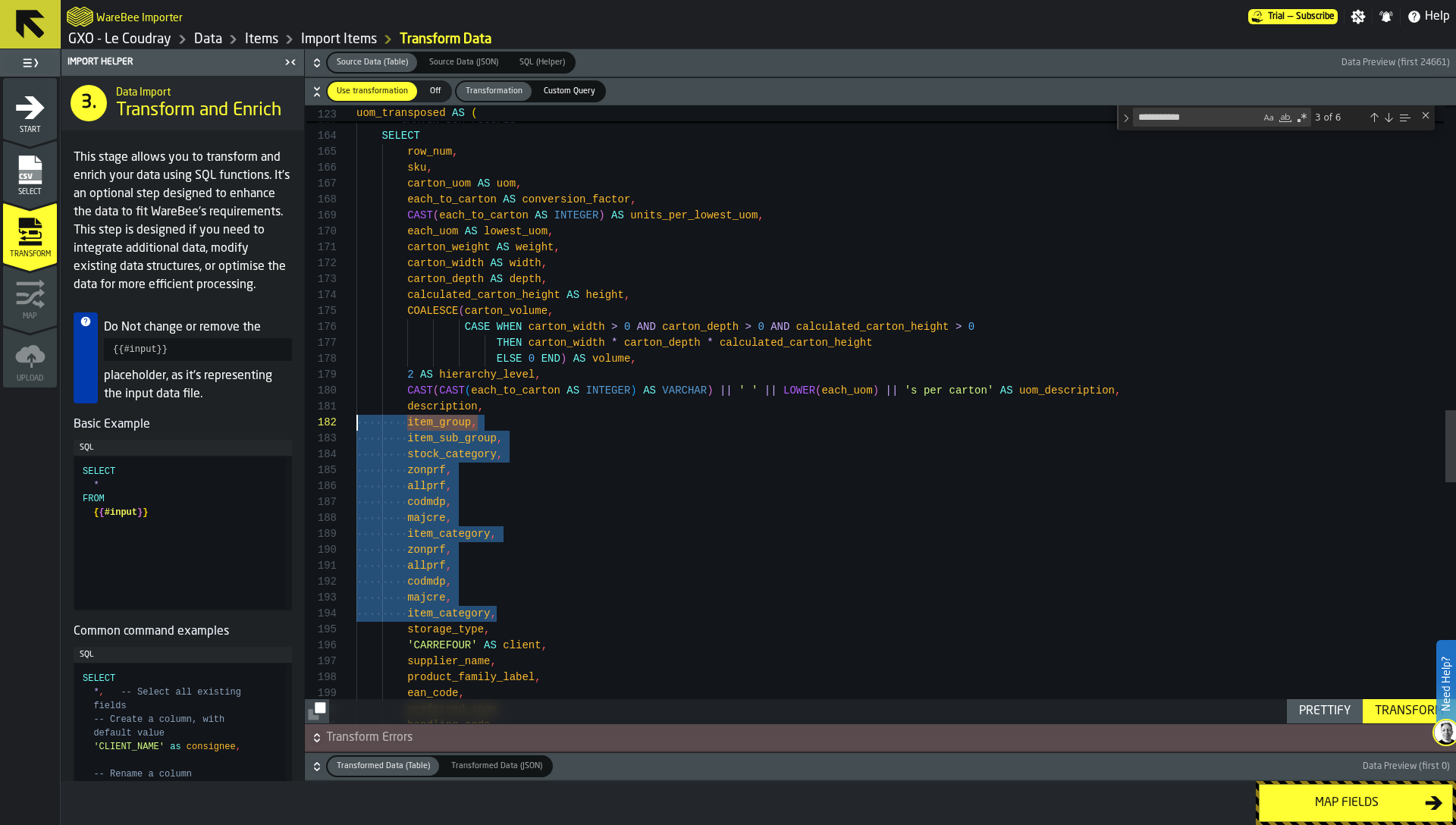
drag, startPoint x: 530, startPoint y: 614, endPoint x: 345, endPoint y: 419, distance: 268.8
click at [357, 419] on div "-- CARTON UOM records SELECT row_num , sku , carton_uom AS uom , each_to_carton…" at bounding box center [907, 142] width 1100 height 5299
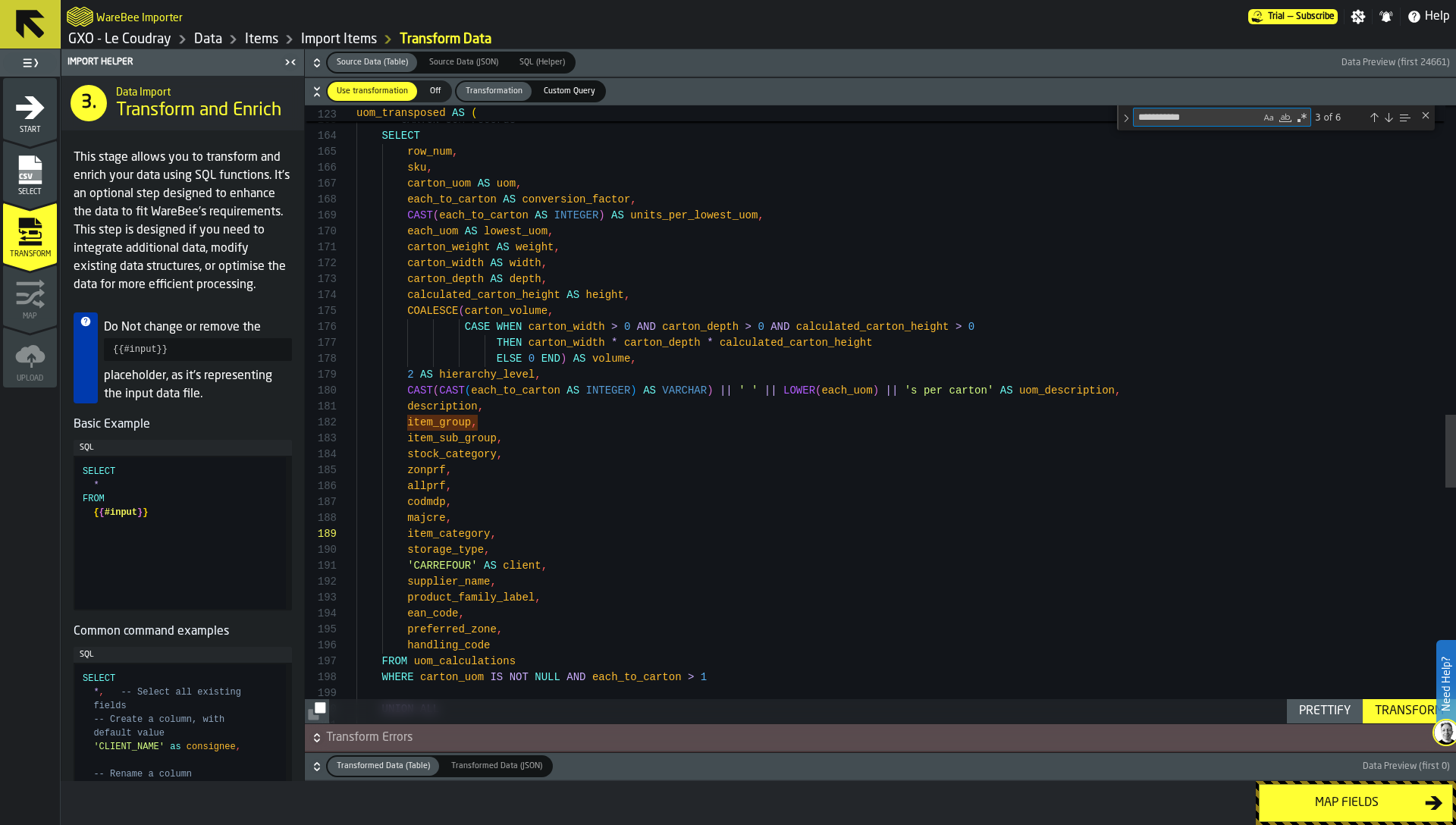
click at [1208, 123] on textarea "**********" at bounding box center [1197, 117] width 126 height 17
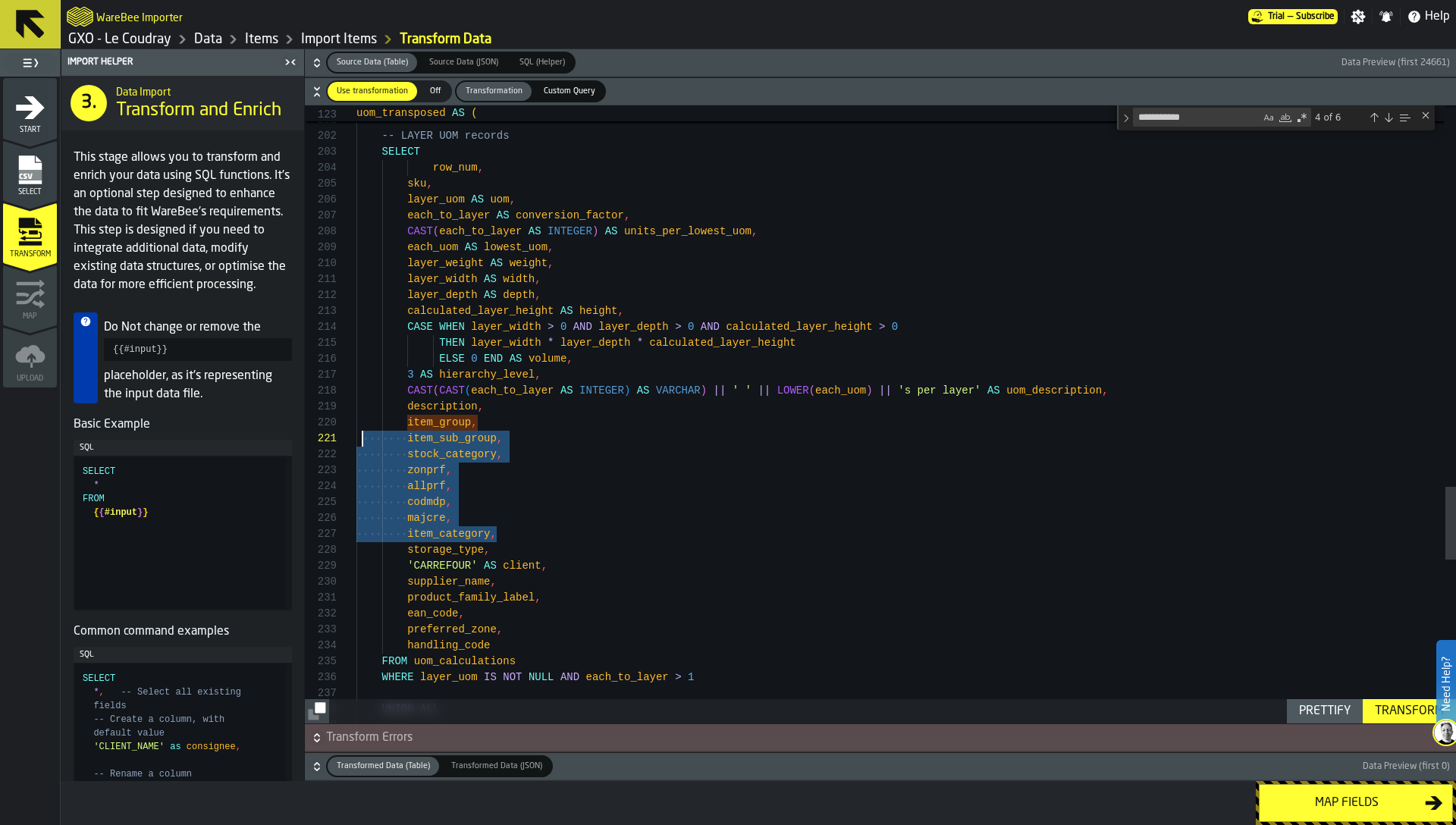
scroll to position [0, 0]
drag, startPoint x: 513, startPoint y: 530, endPoint x: 357, endPoint y: 422, distance: 189.7
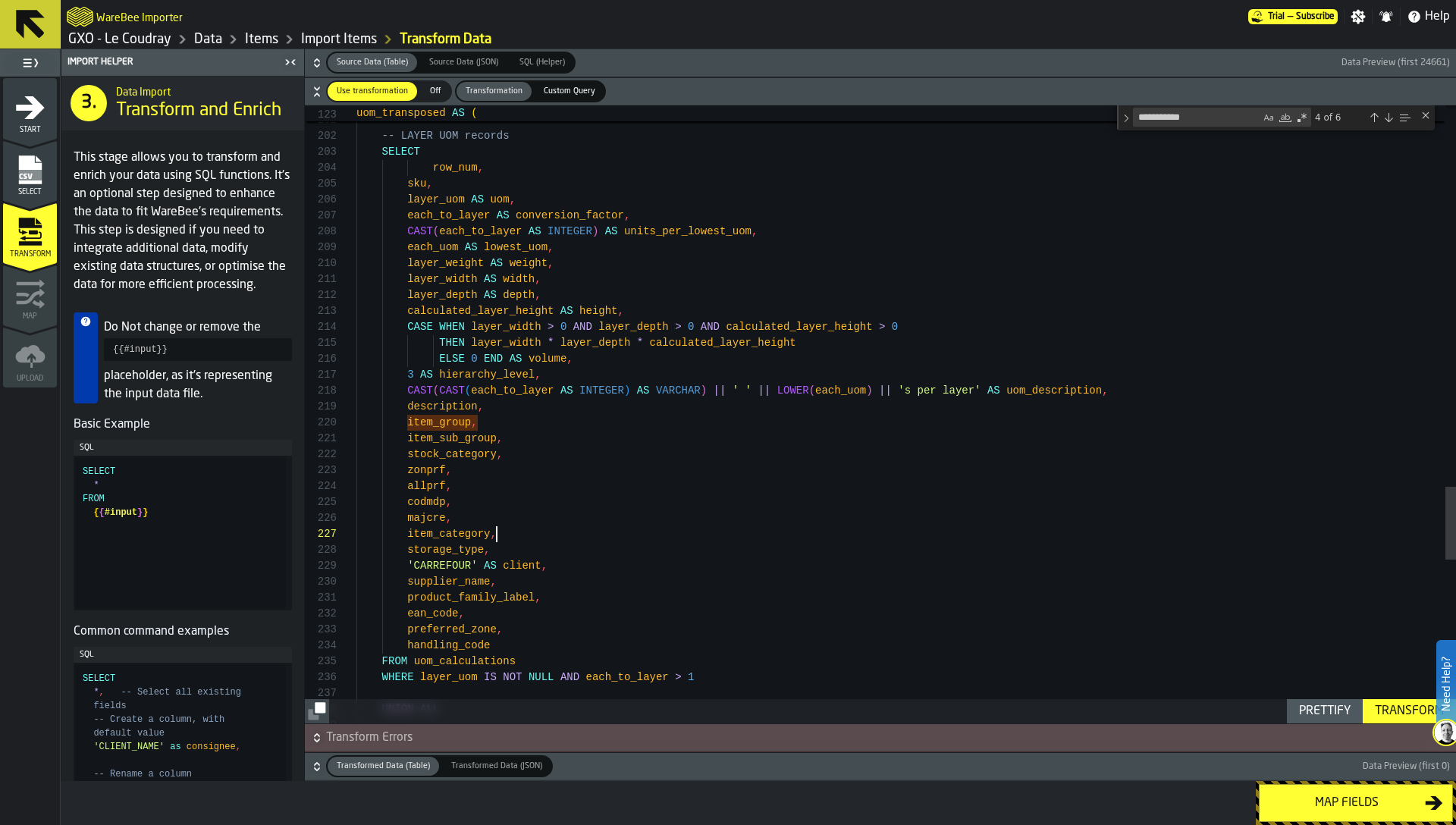
click at [1232, 122] on textarea "**********" at bounding box center [1197, 117] width 126 height 17
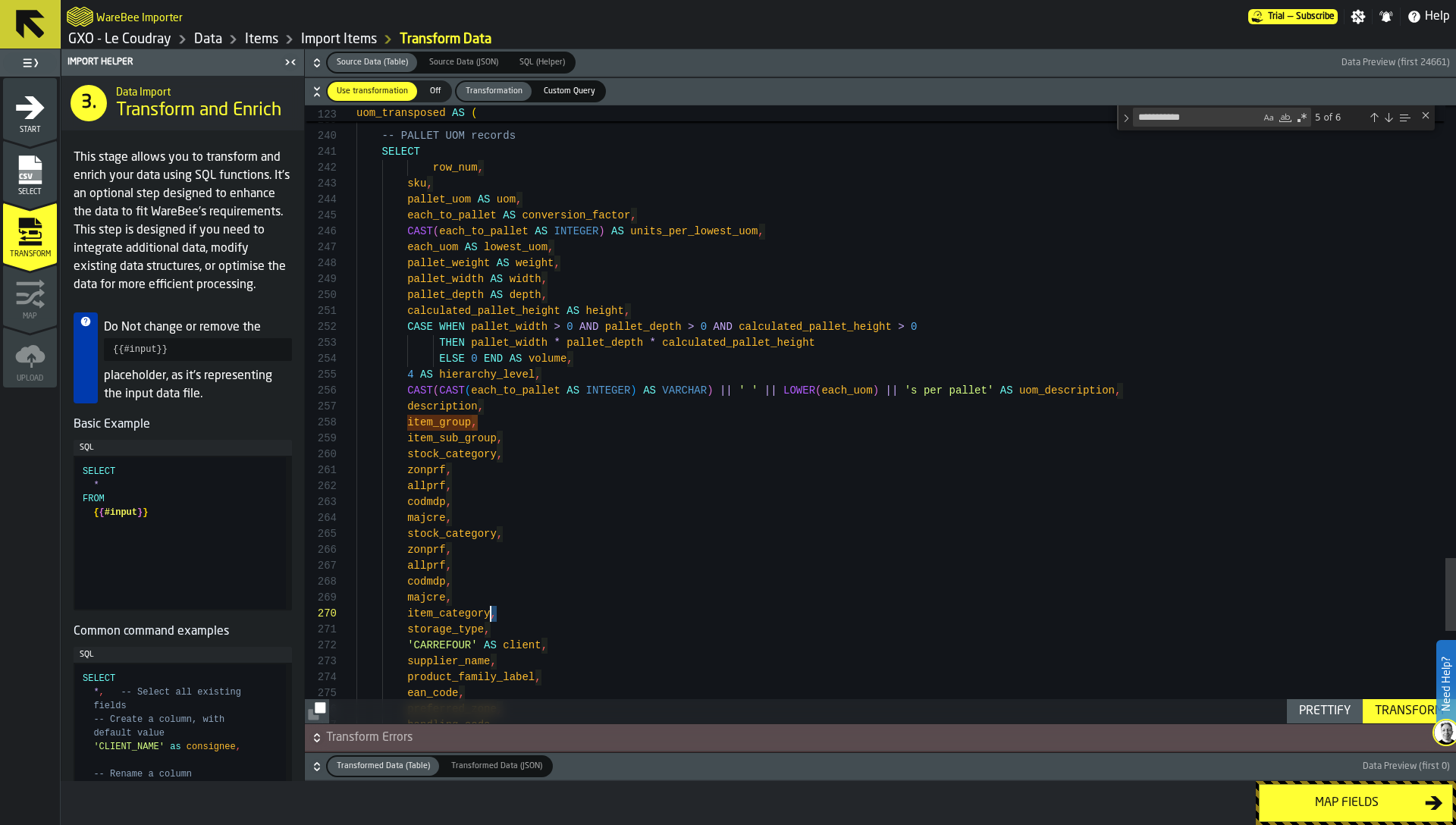
scroll to position [0, 0]
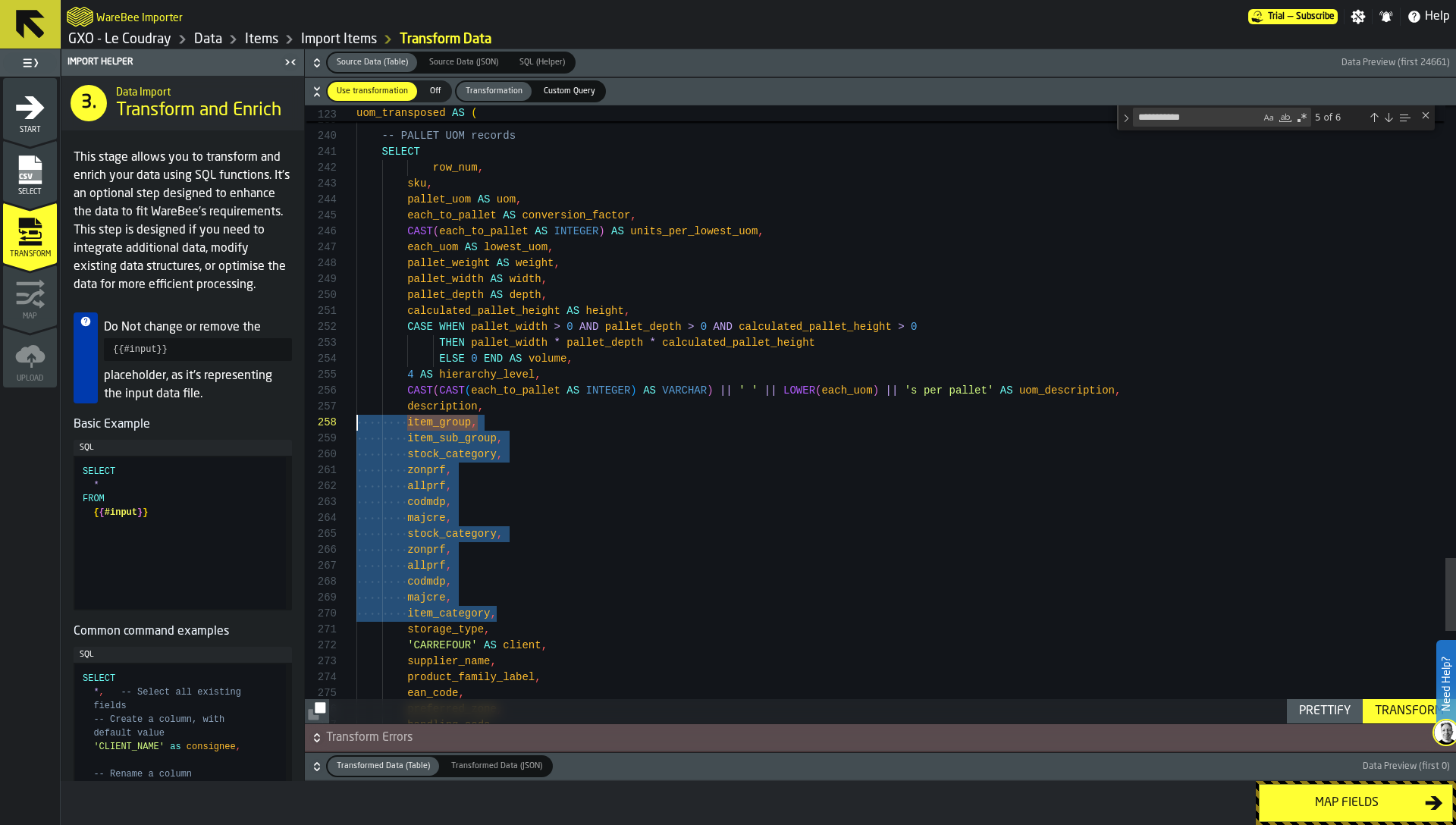
drag, startPoint x: 501, startPoint y: 613, endPoint x: 343, endPoint y: 427, distance: 244.0
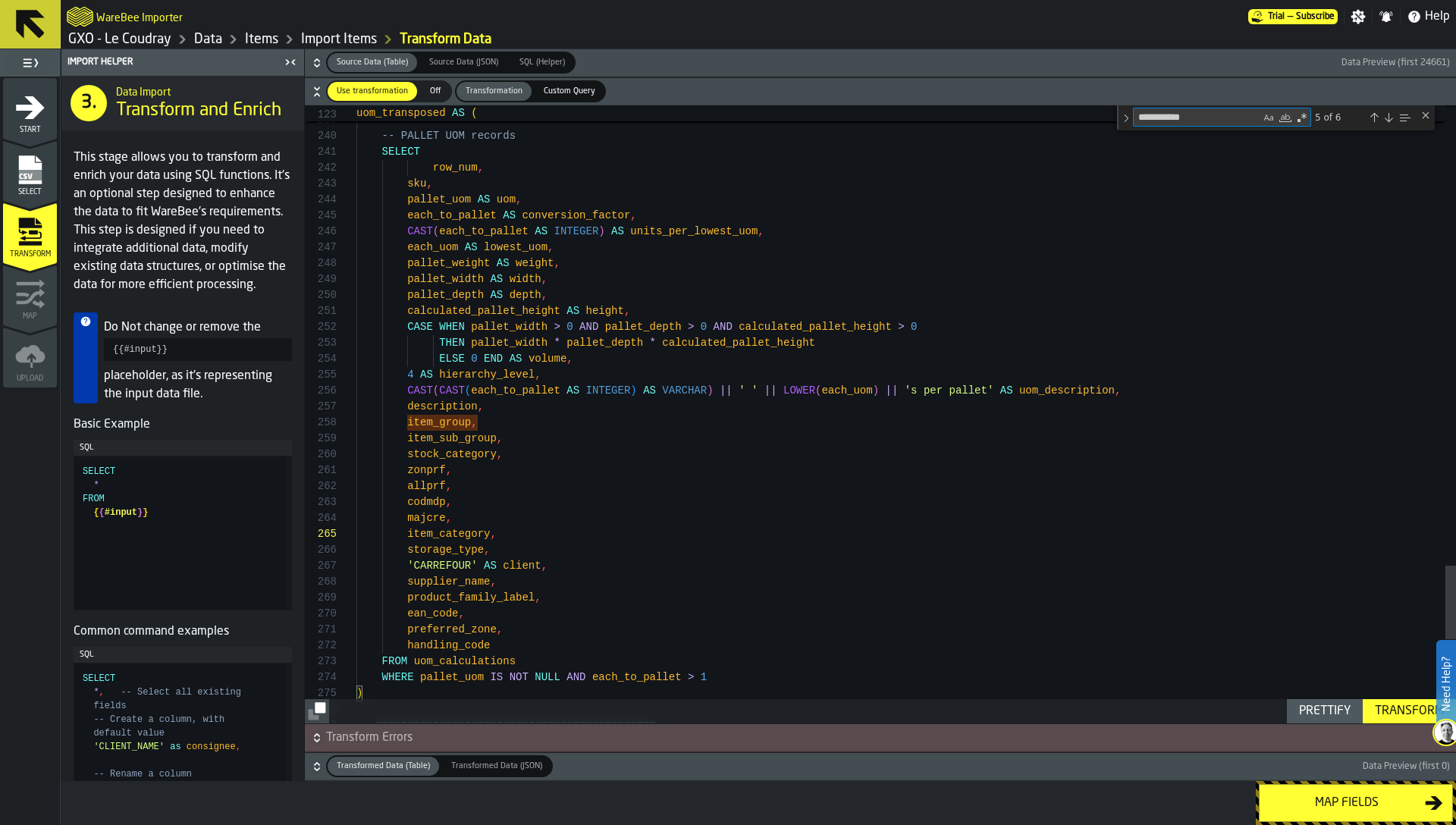
click at [1212, 123] on textarea "**********" at bounding box center [1197, 117] width 126 height 17
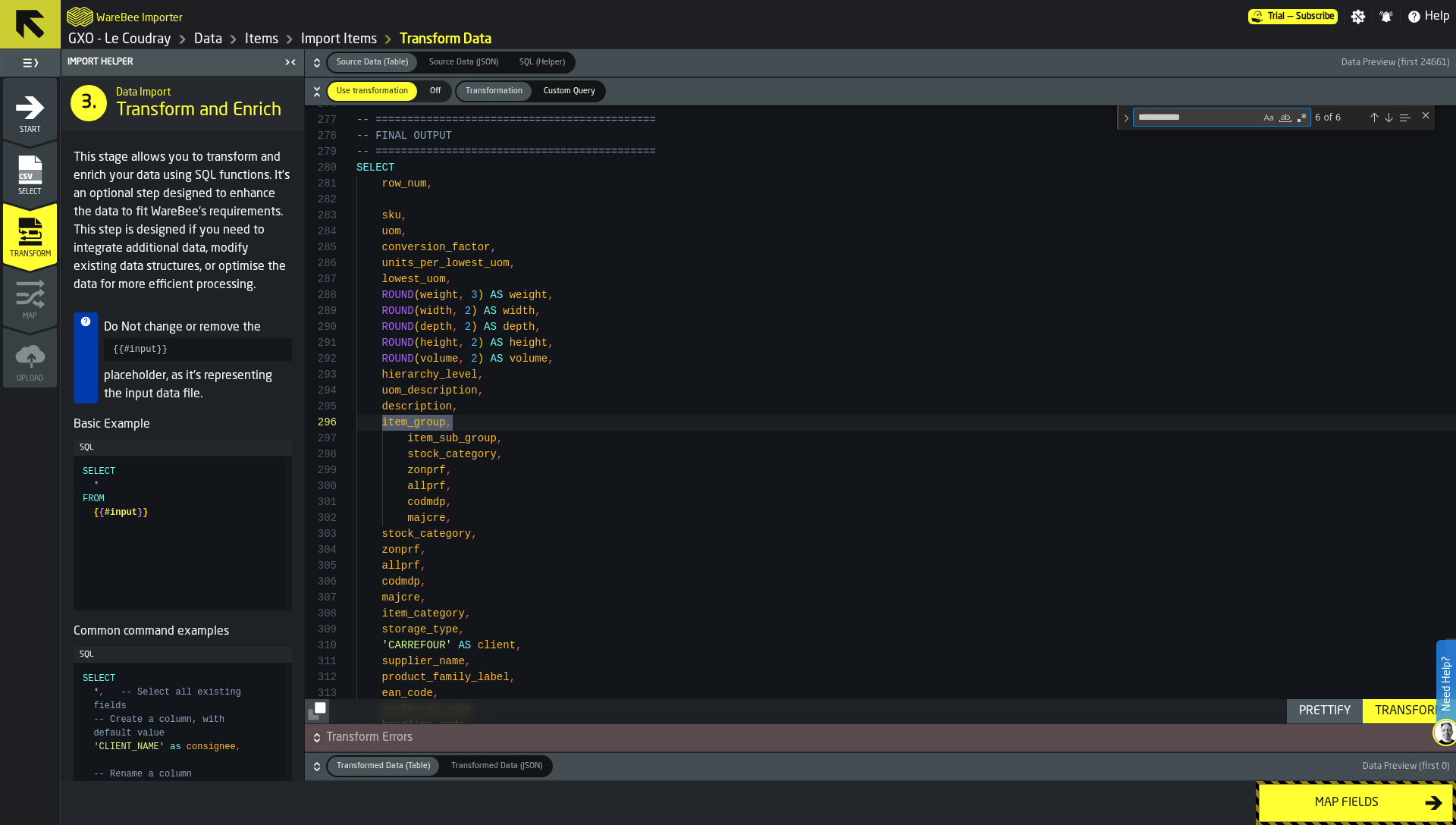
scroll to position [159, 0]
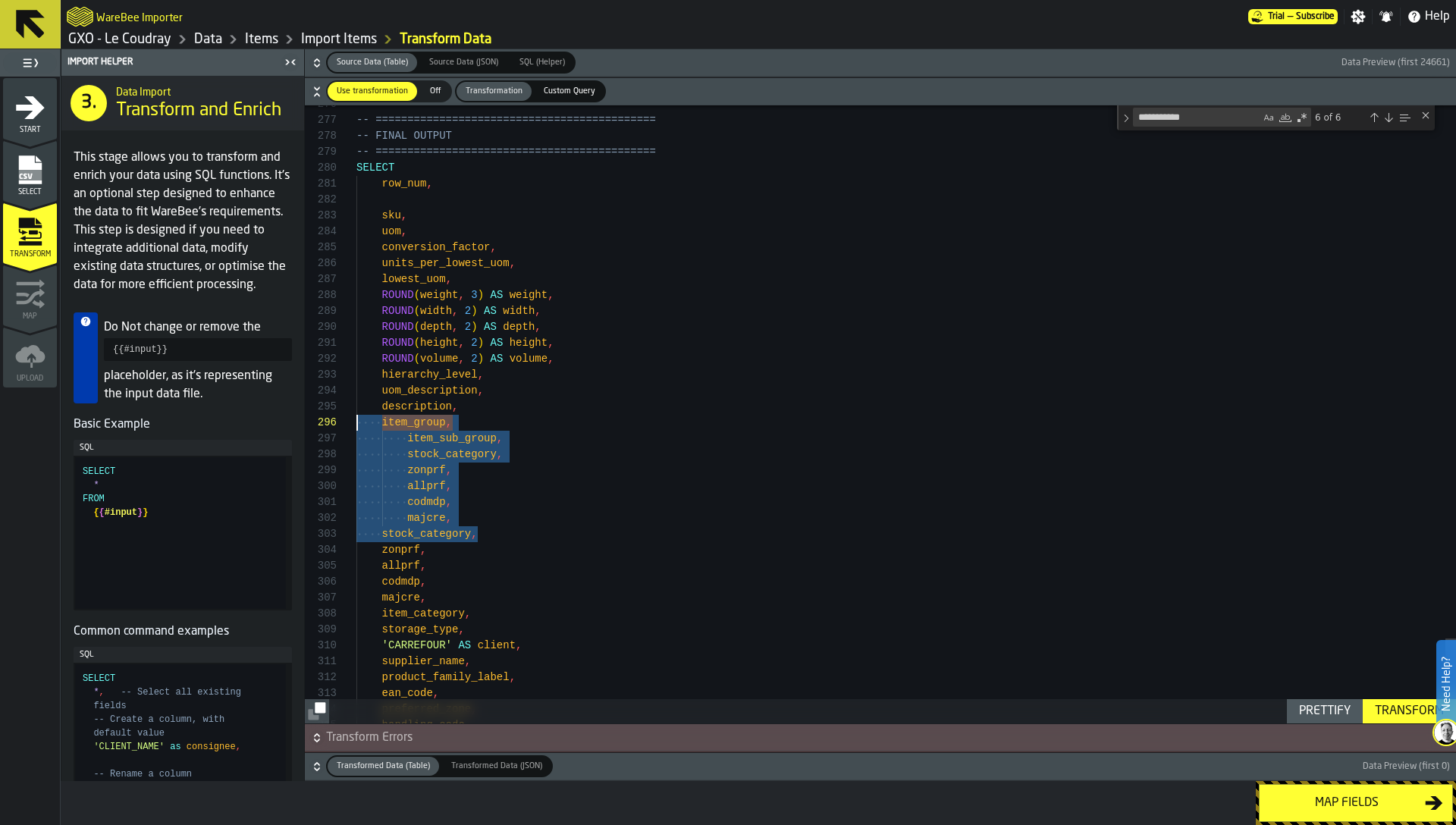
drag, startPoint x: 492, startPoint y: 539, endPoint x: 338, endPoint y: 419, distance: 195.2
drag, startPoint x: 502, startPoint y: 530, endPoint x: 339, endPoint y: 427, distance: 192.8
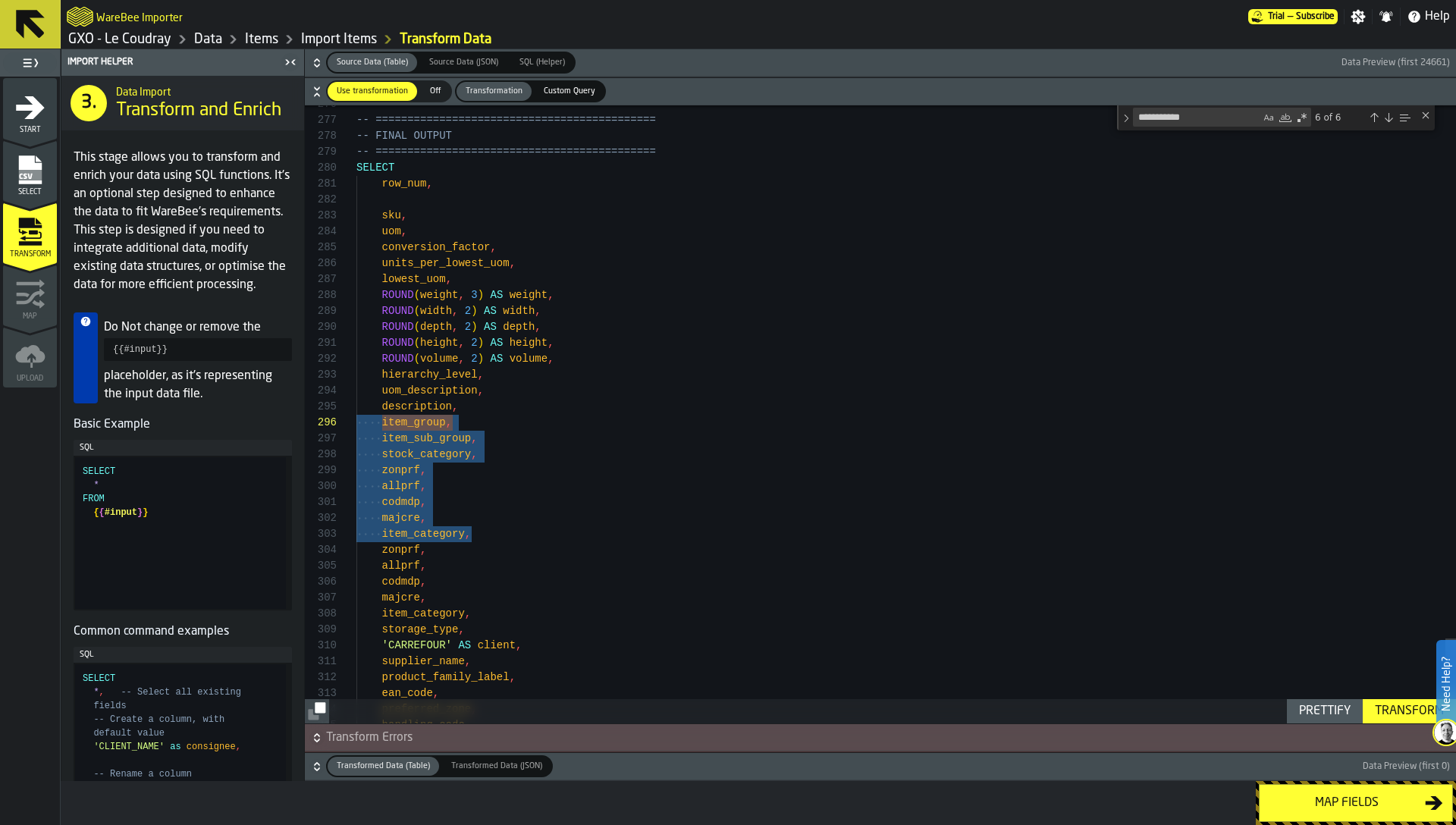
click at [1210, 119] on textarea "**********" at bounding box center [1197, 117] width 126 height 17
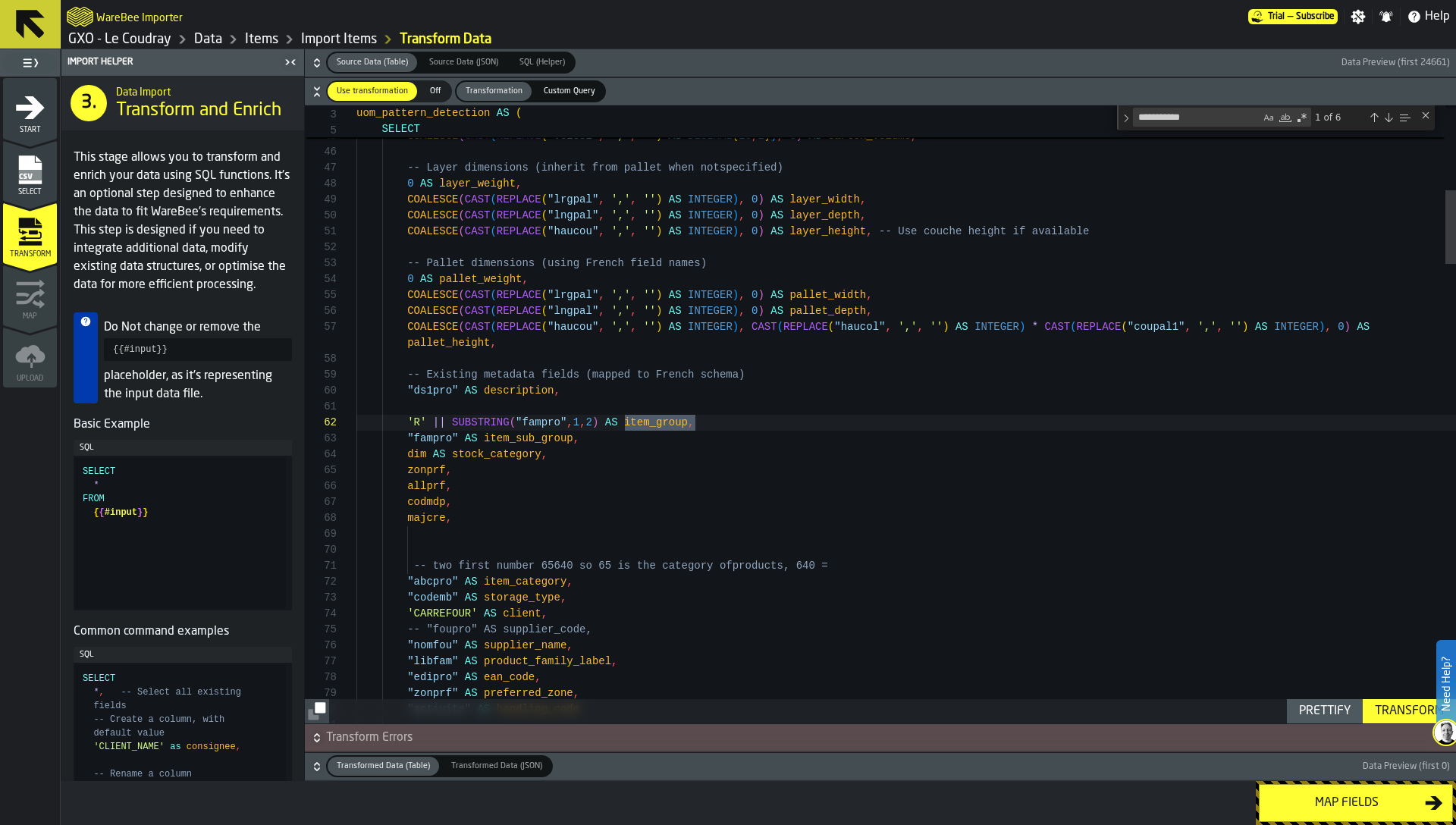
click at [1394, 717] on div "Transform" at bounding box center [1409, 712] width 81 height 18
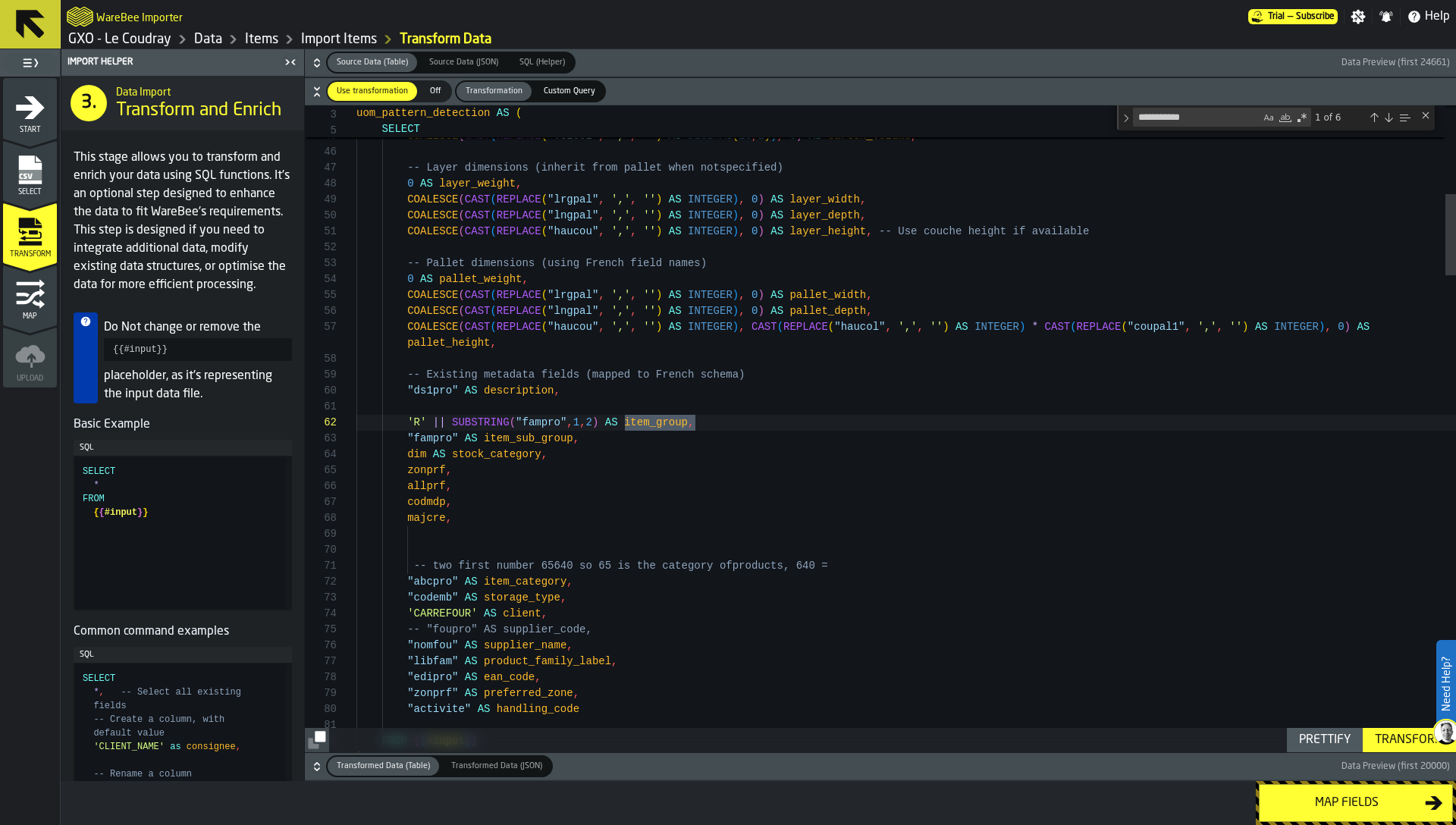
type textarea "**********"
click at [1297, 799] on div "Map fields" at bounding box center [1347, 803] width 156 height 18
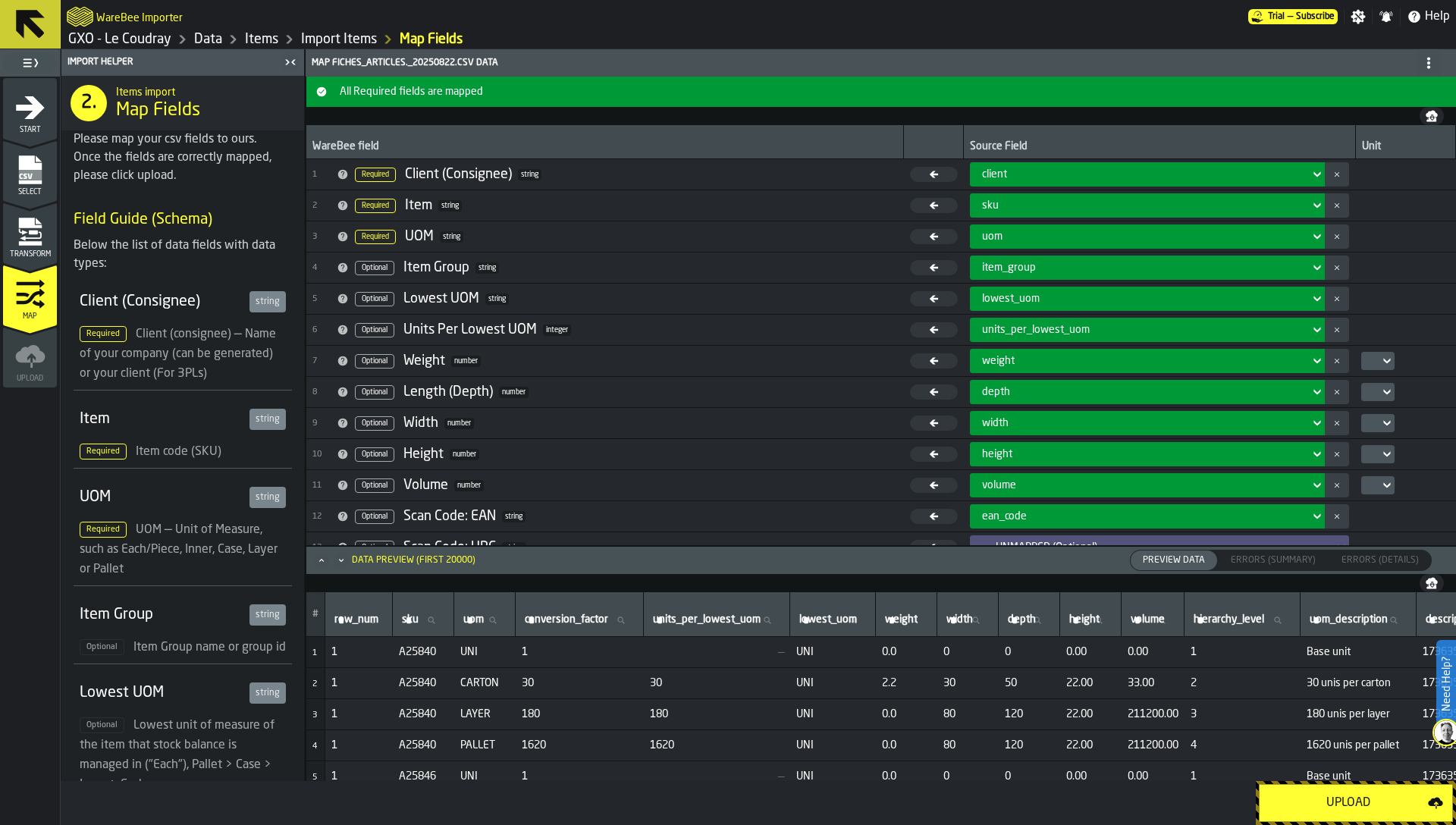
click at [1298, 799] on div "Upload" at bounding box center [1349, 803] width 159 height 18
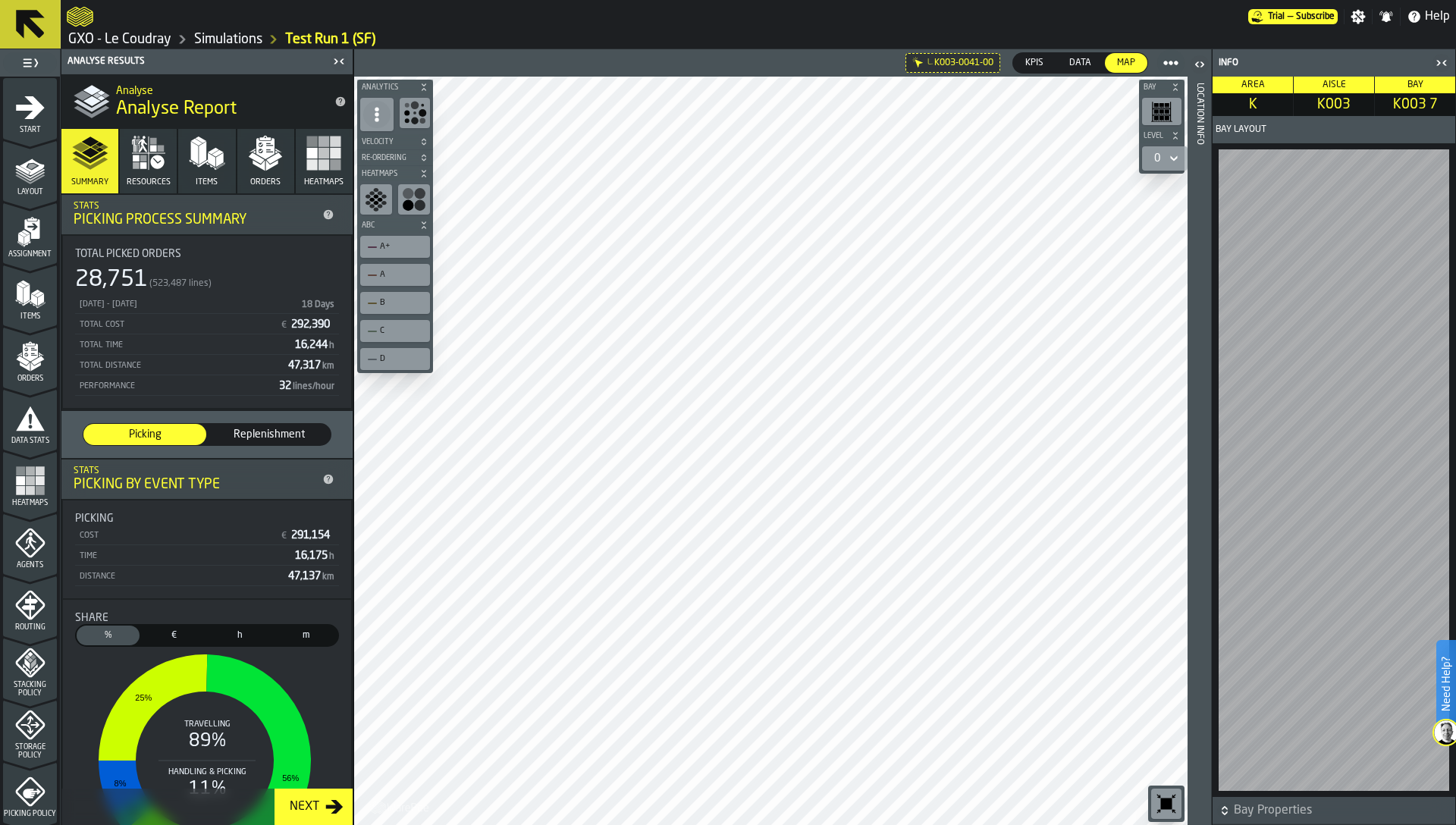
scroll to position [370, 0]
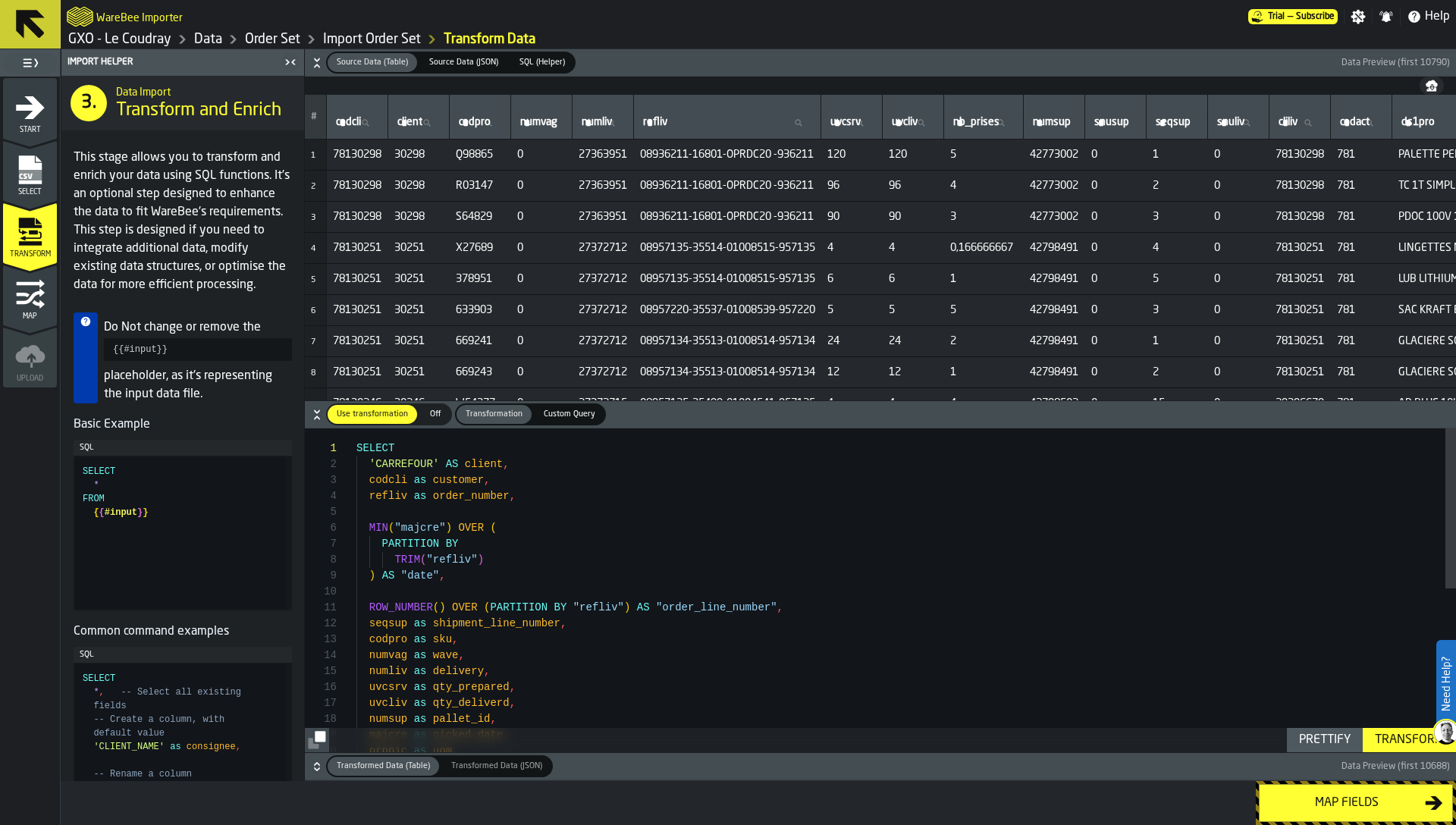
type textarea "**********"
click at [845, 540] on div "prppic as uom majcre as picked_date , numsup as pallet_id , uvcliv as qty_deliv…" at bounding box center [907, 755] width 1100 height 653
click at [569, 416] on span "Custom Query" at bounding box center [570, 414] width 64 height 13
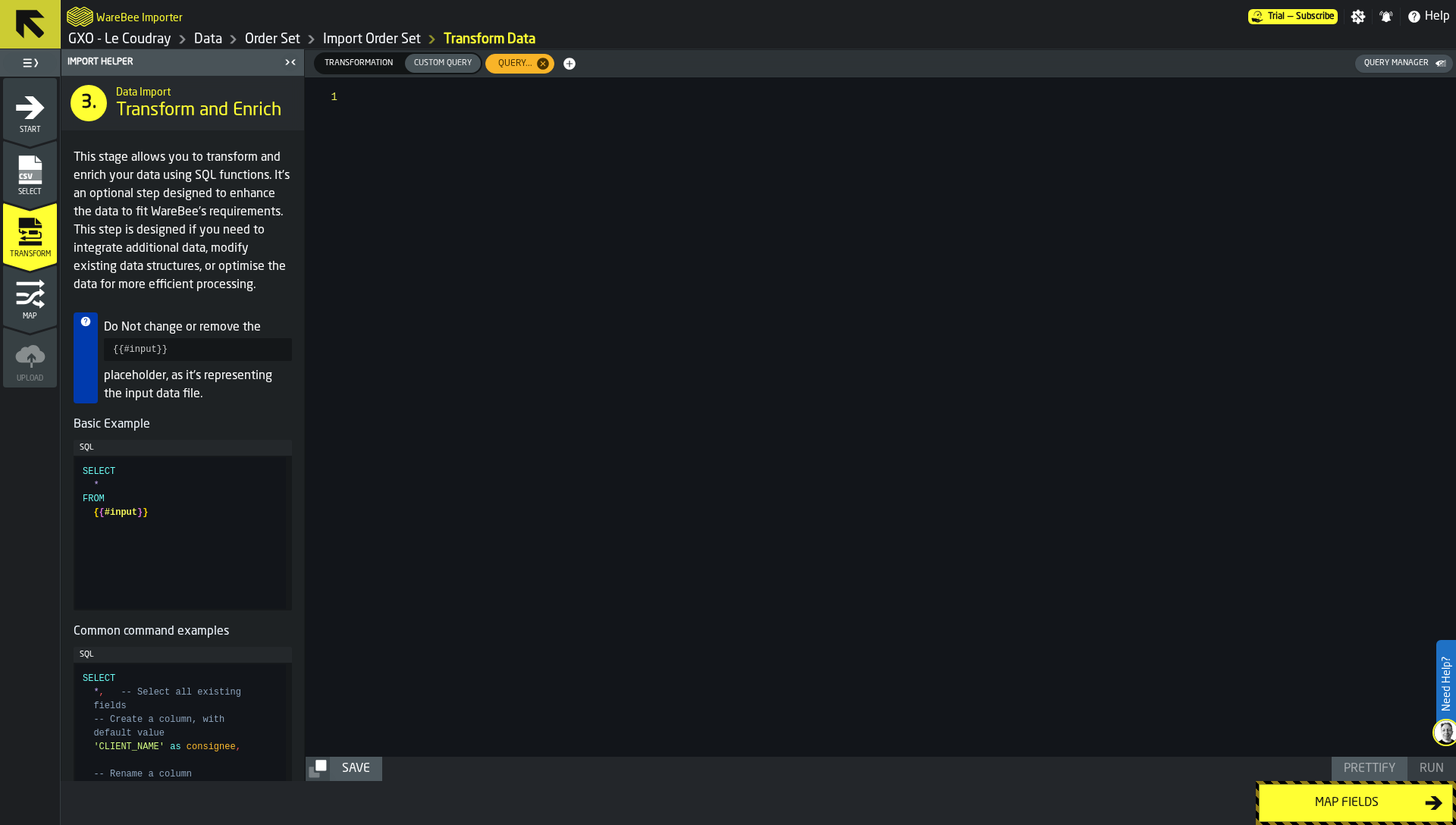
click at [512, 64] on span "Query..." at bounding box center [512, 64] width 47 height 11
click at [365, 63] on span "Transformation" at bounding box center [359, 63] width 81 height 13
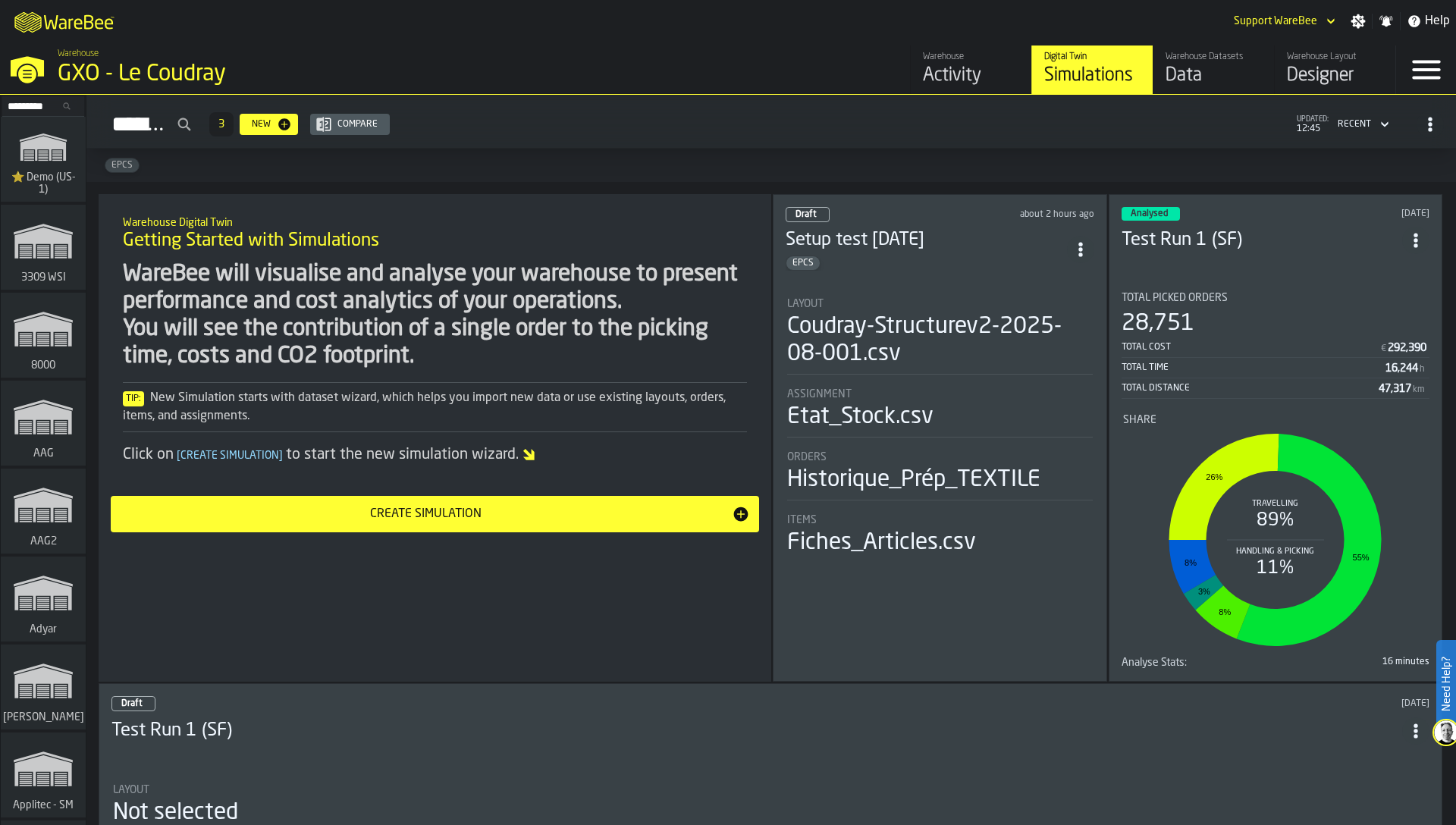
scroll to position [12205, 0]
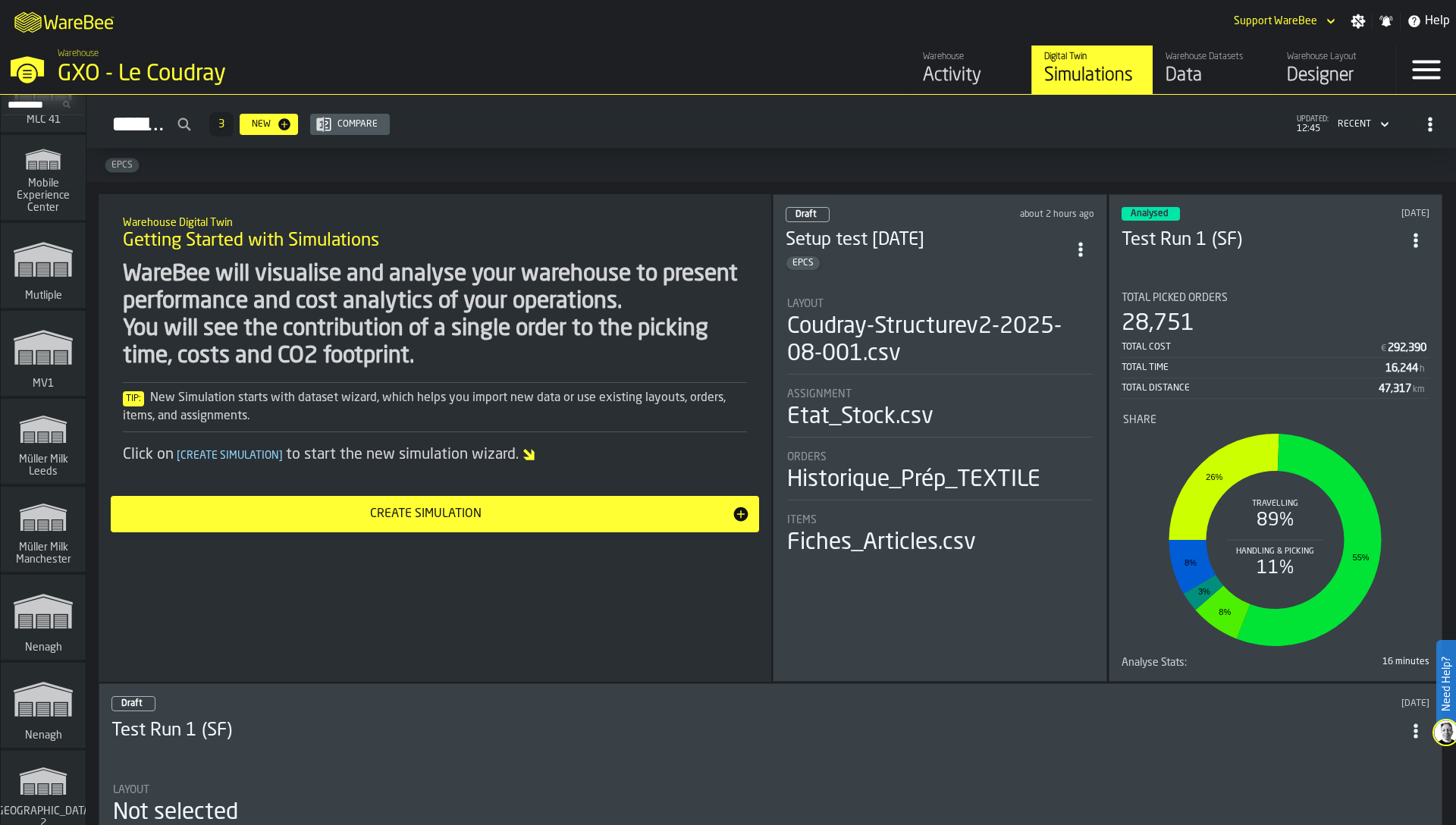
click at [56, 526] on icon "link-to-/wh/i/b09612b5-e9f1-4a3a-b0a4-784729d61419/simulations" at bounding box center [43, 517] width 73 height 48
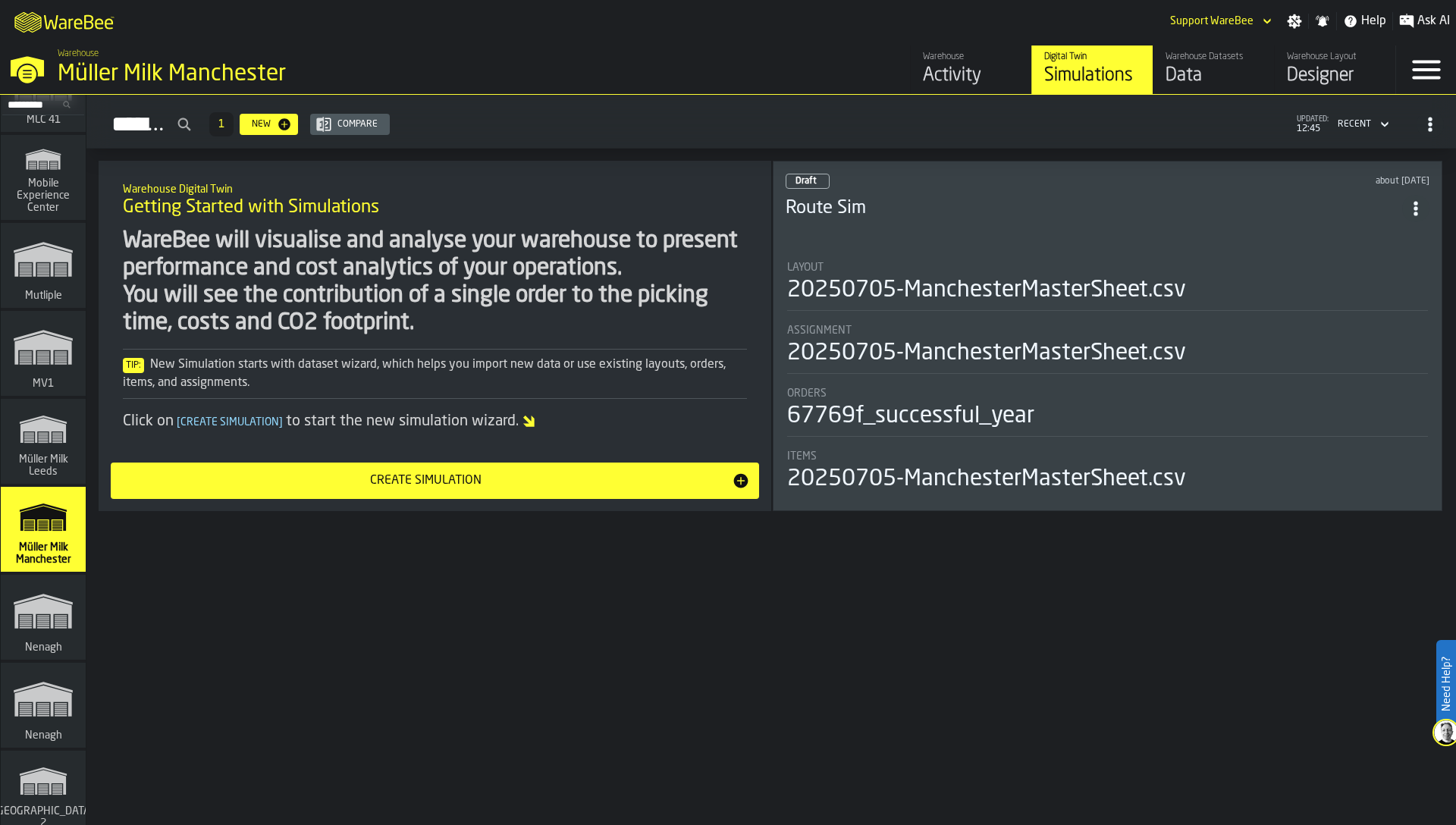
click at [955, 70] on div "Activity" at bounding box center [971, 76] width 96 height 25
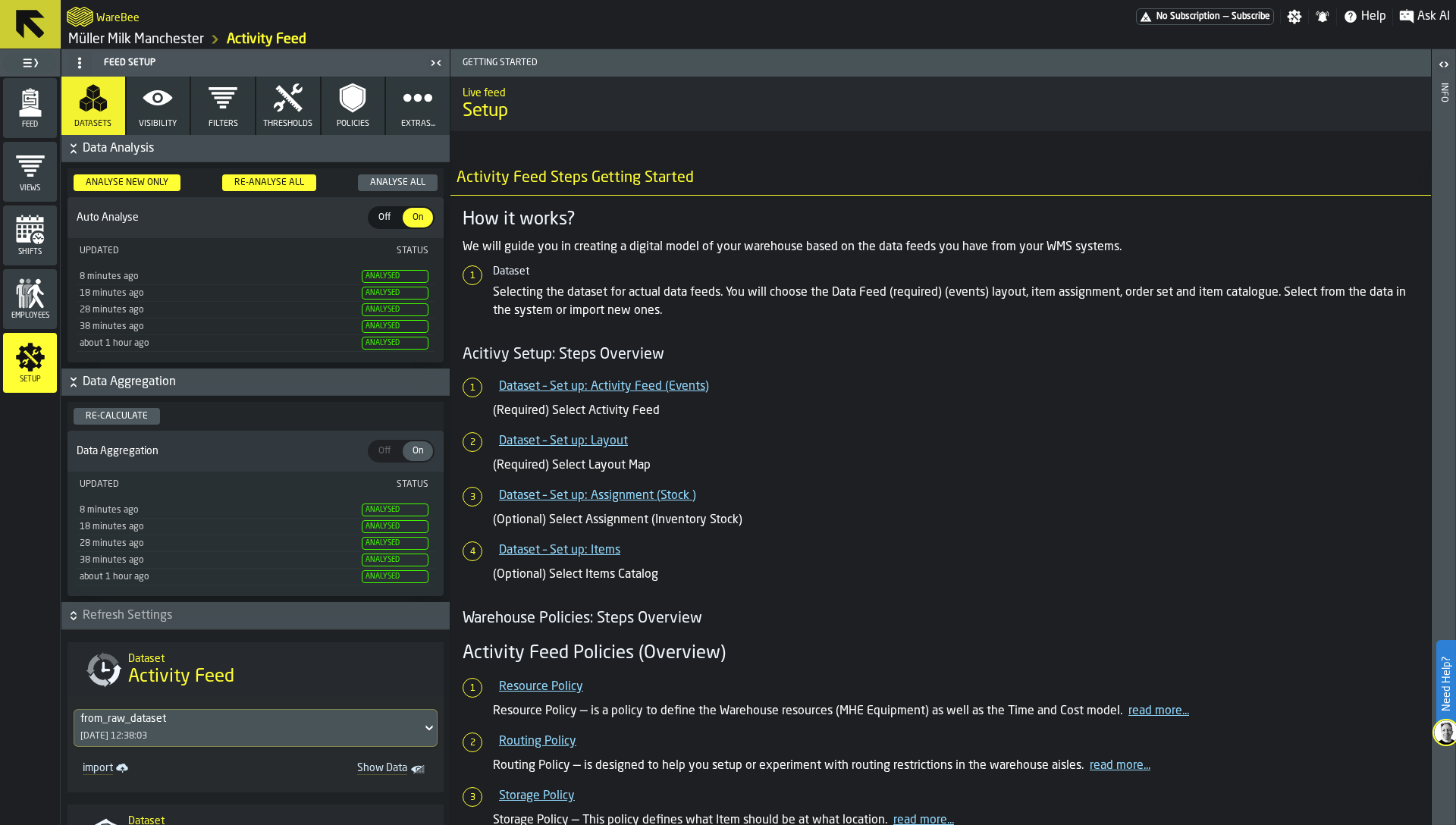
click at [401, 116] on button "Extras..." at bounding box center [418, 106] width 64 height 59
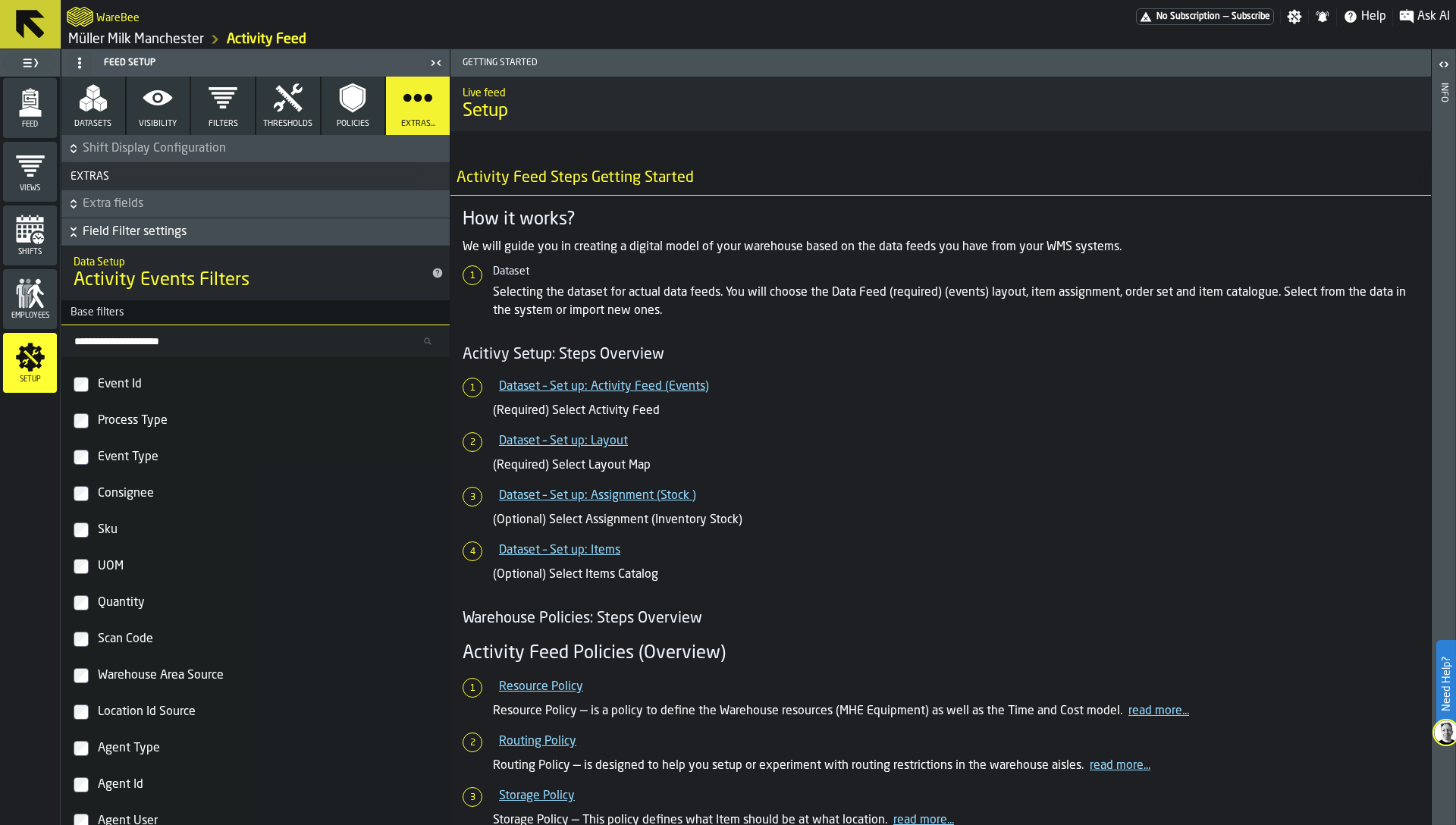
scroll to position [109, 0]
click at [209, 310] on h3 "Base filters" at bounding box center [255, 312] width 388 height 25
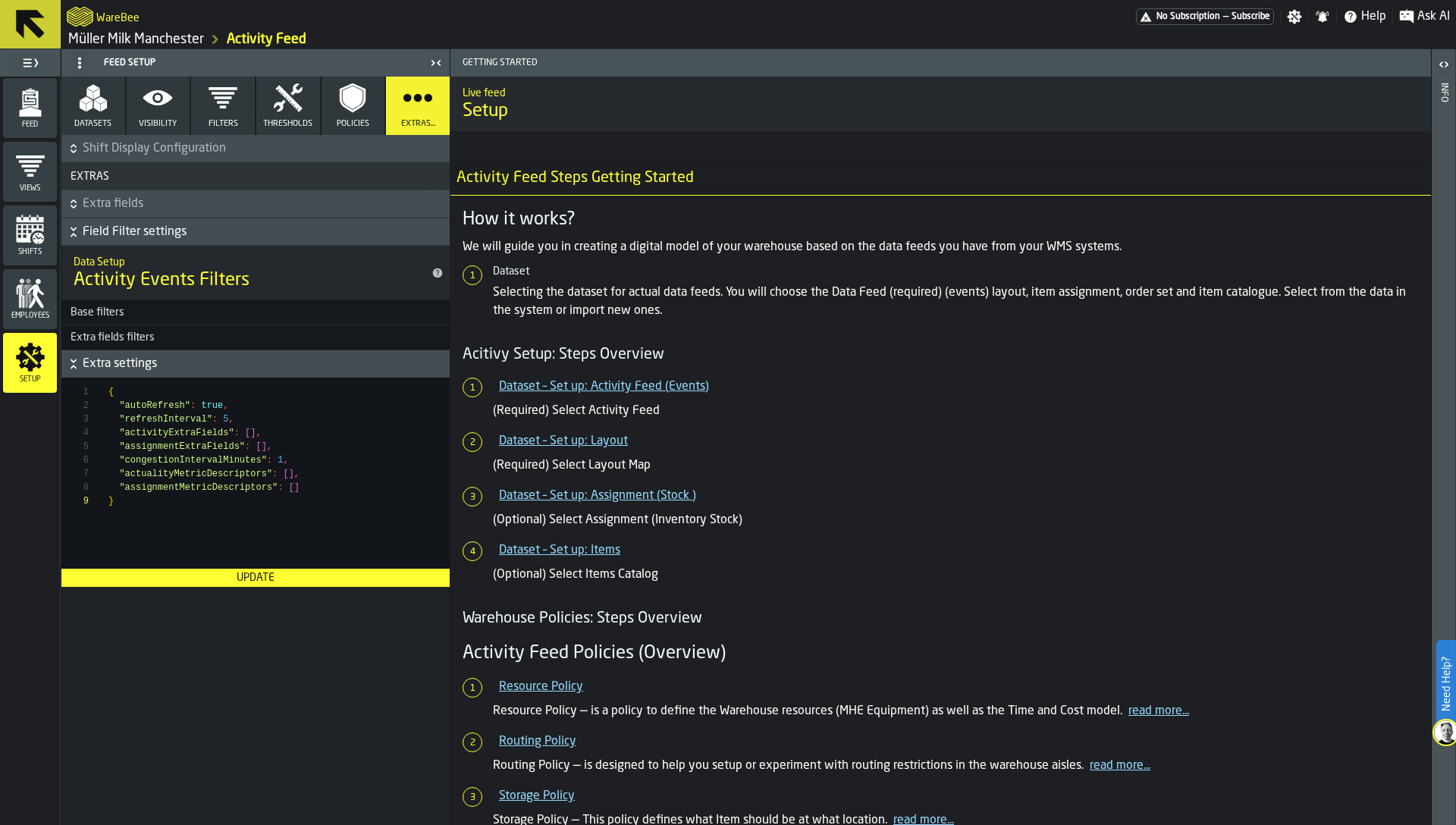
click at [197, 311] on h3 "Base filters" at bounding box center [255, 312] width 388 height 25
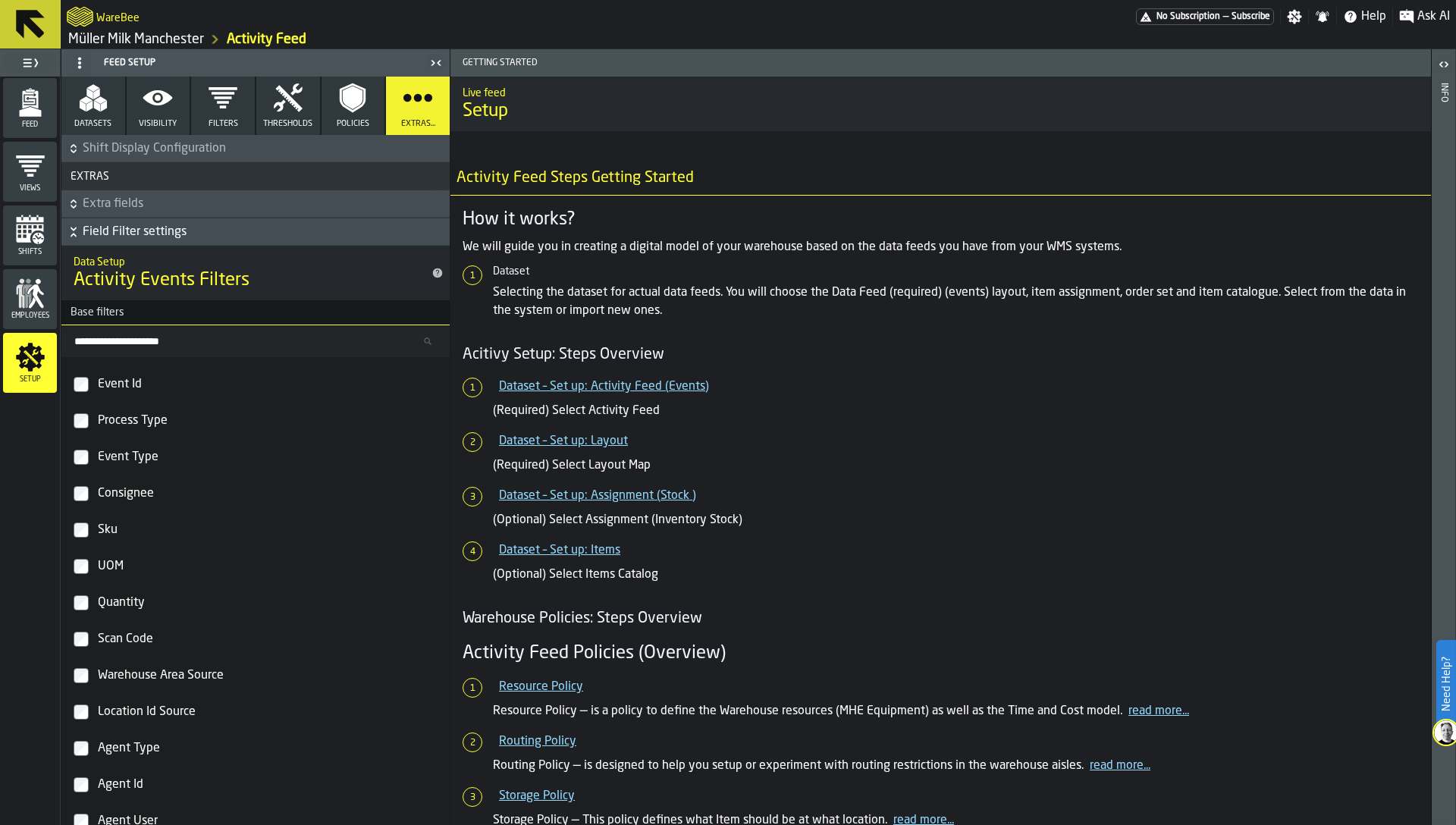
click at [181, 225] on span "Field Filter settings" at bounding box center [264, 232] width 364 height 18
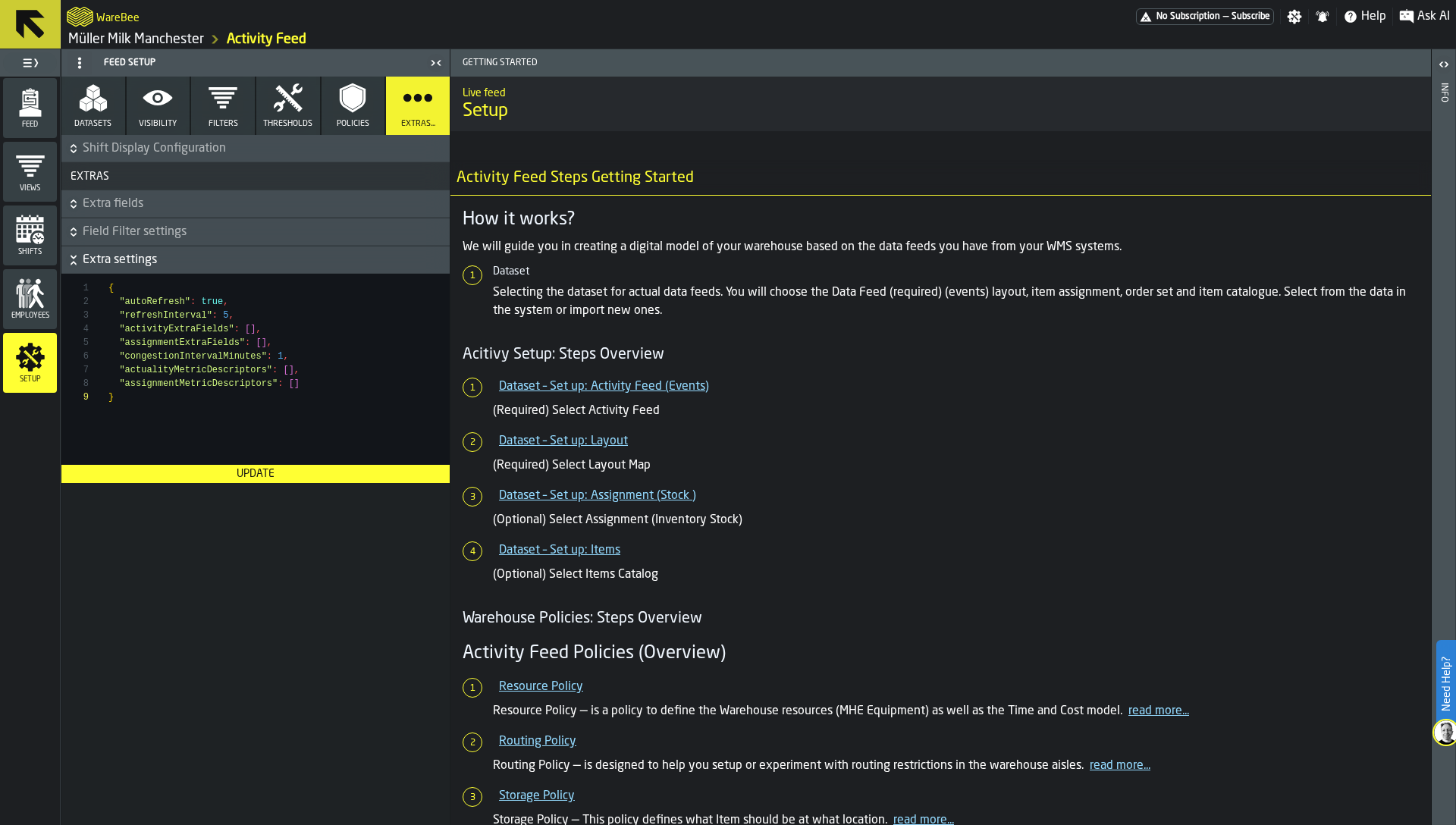
click at [170, 199] on span "Extra fields" at bounding box center [264, 204] width 364 height 18
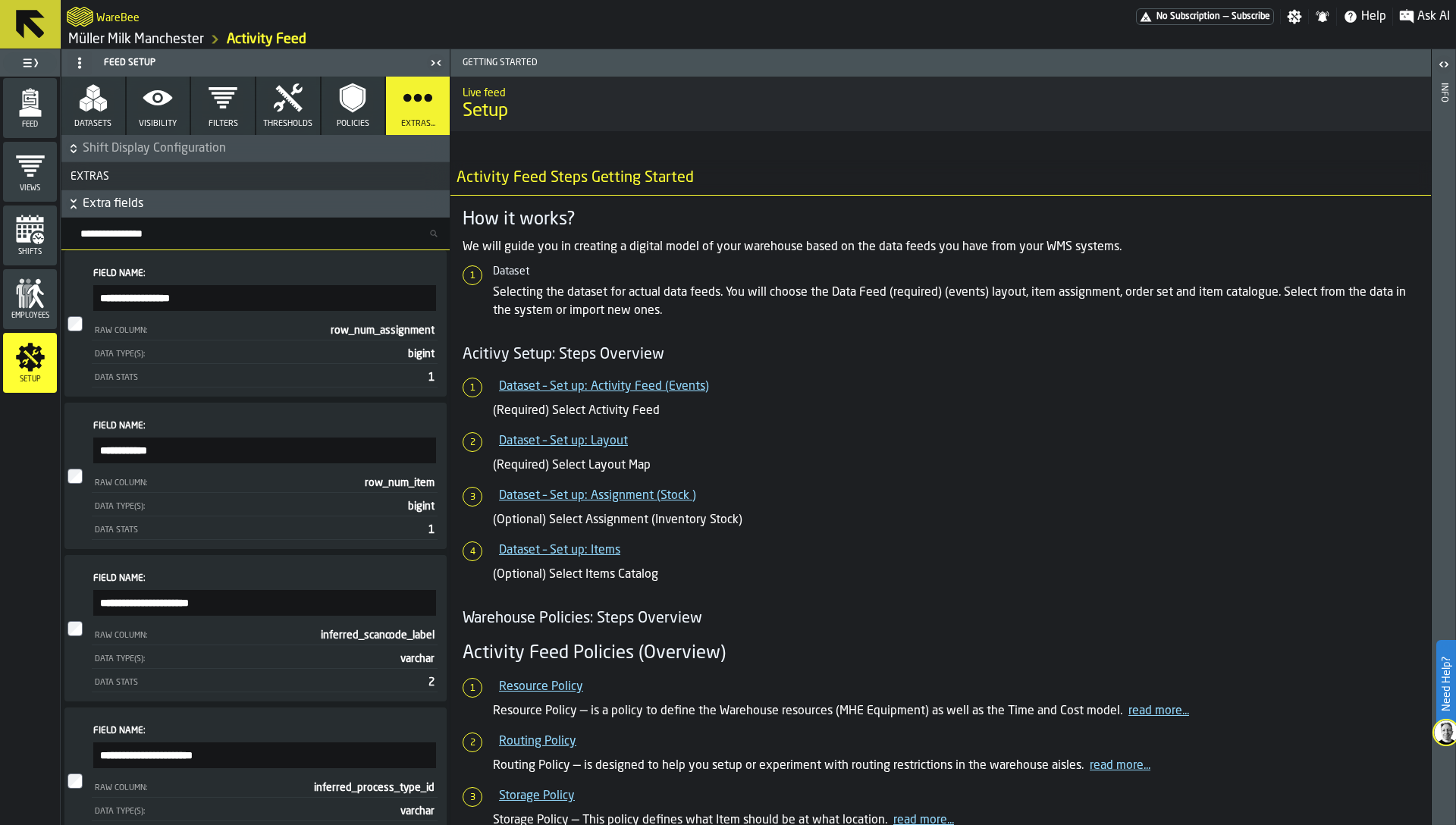
click at [152, 235] on input "Search fields..." at bounding box center [261, 234] width 376 height 20
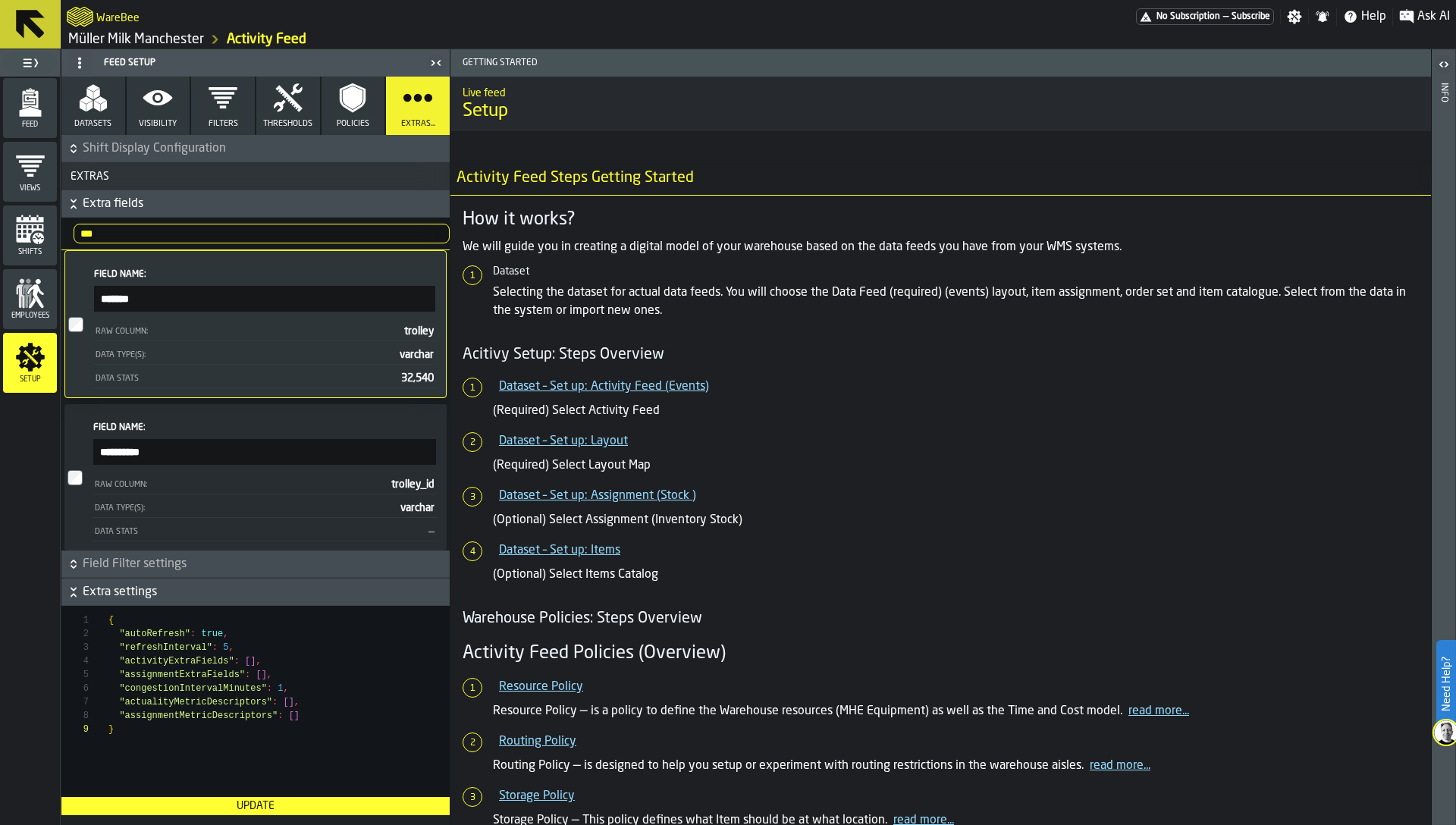
type input "***"
click at [11, 128] on span "Feed" at bounding box center [29, 124] width 54 height 8
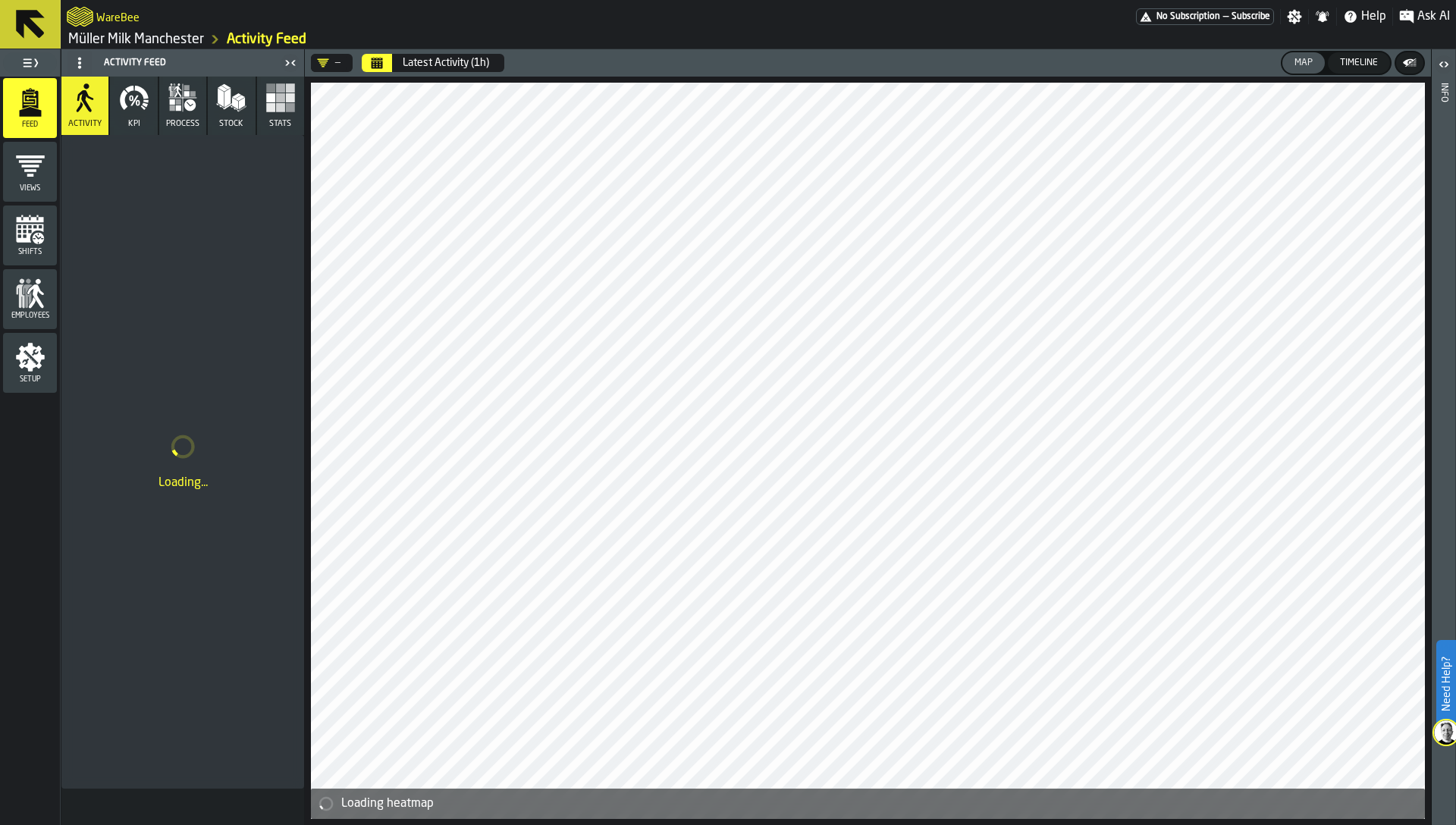
click at [140, 114] on button "KPI" at bounding box center [133, 106] width 47 height 59
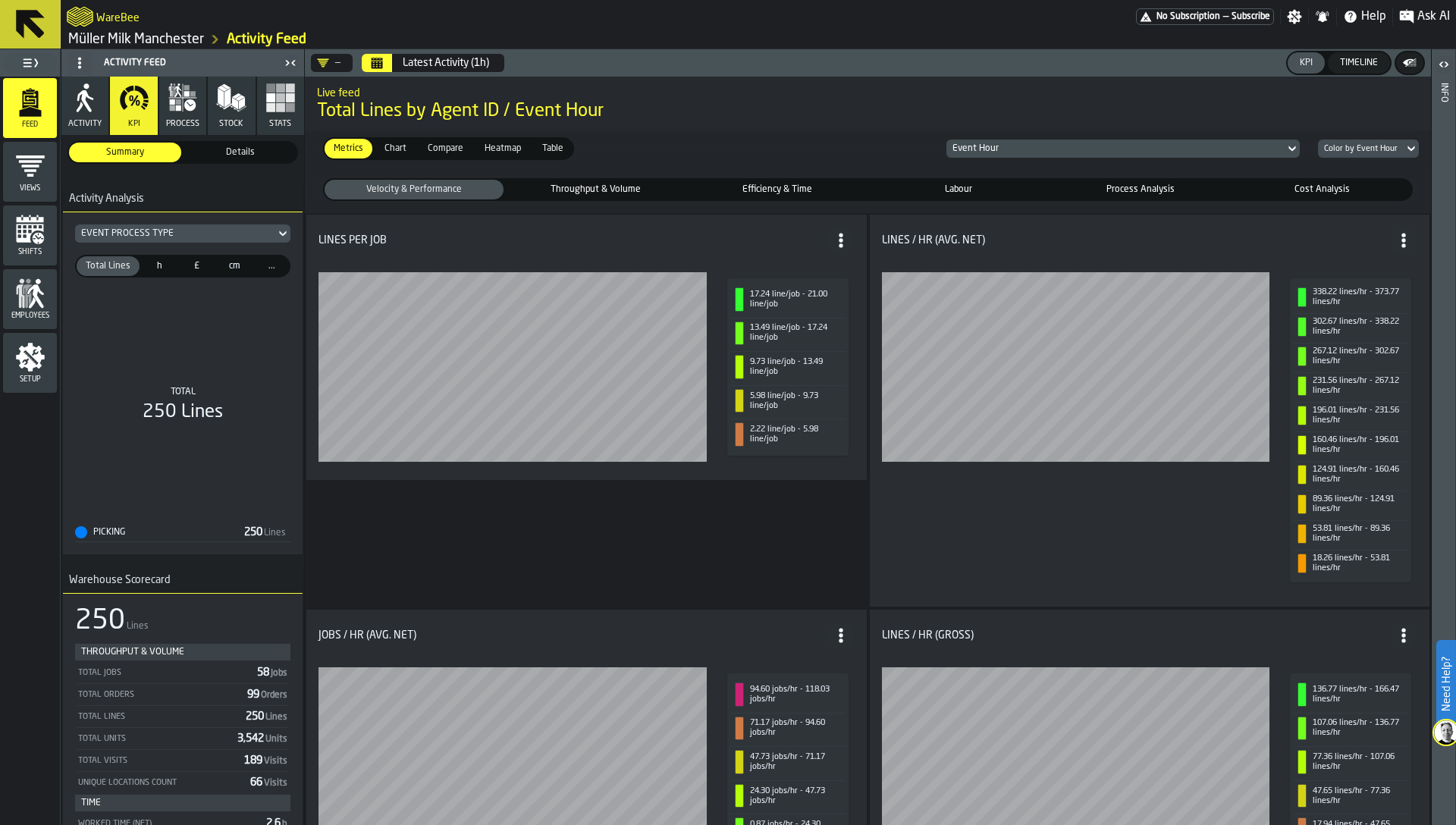
click at [847, 90] on h2 "Live feed" at bounding box center [868, 91] width 1102 height 16
click at [1355, 59] on div "Timeline" at bounding box center [1359, 63] width 50 height 11
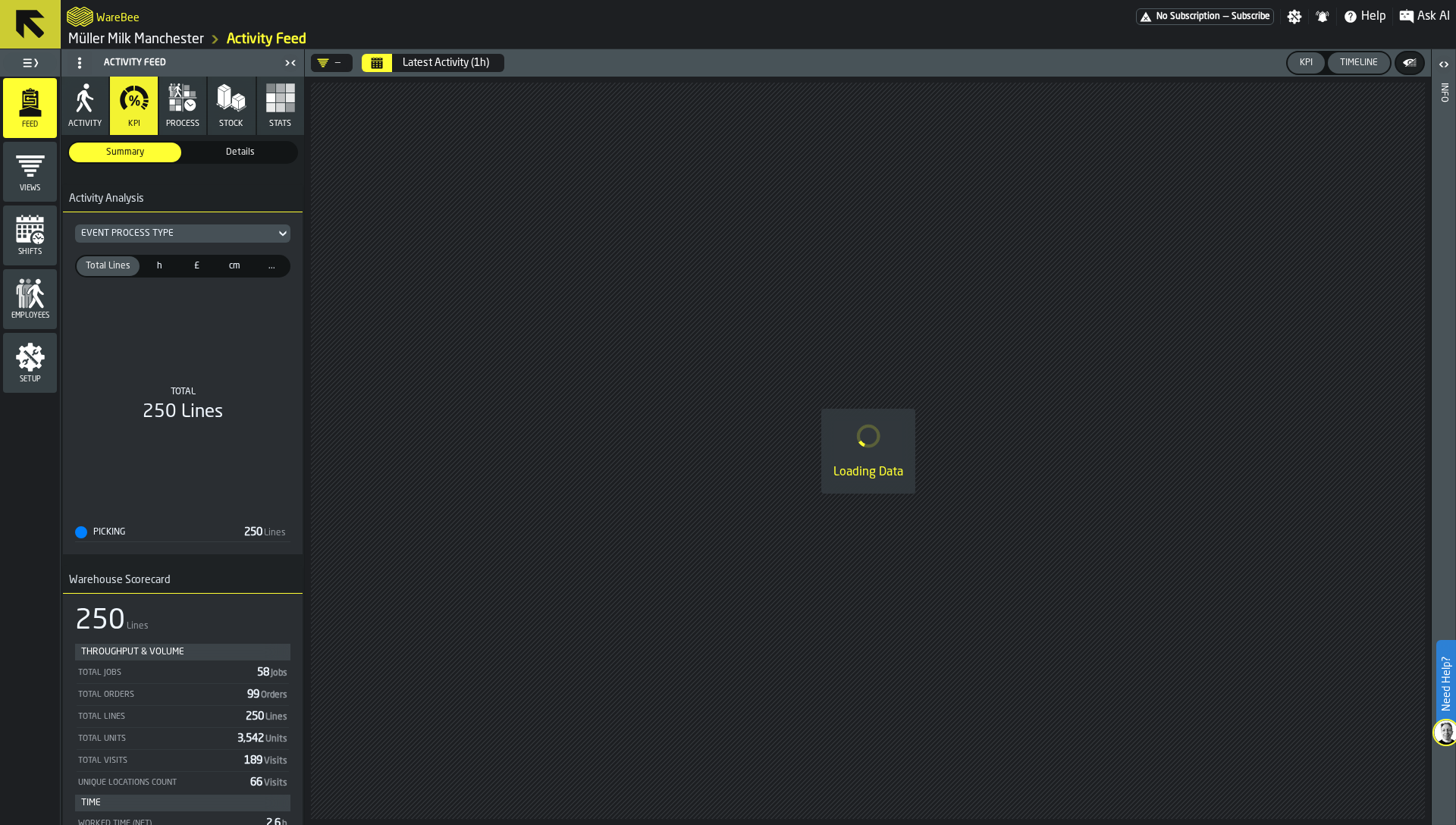
click at [1299, 65] on div "KPI" at bounding box center [1306, 63] width 25 height 11
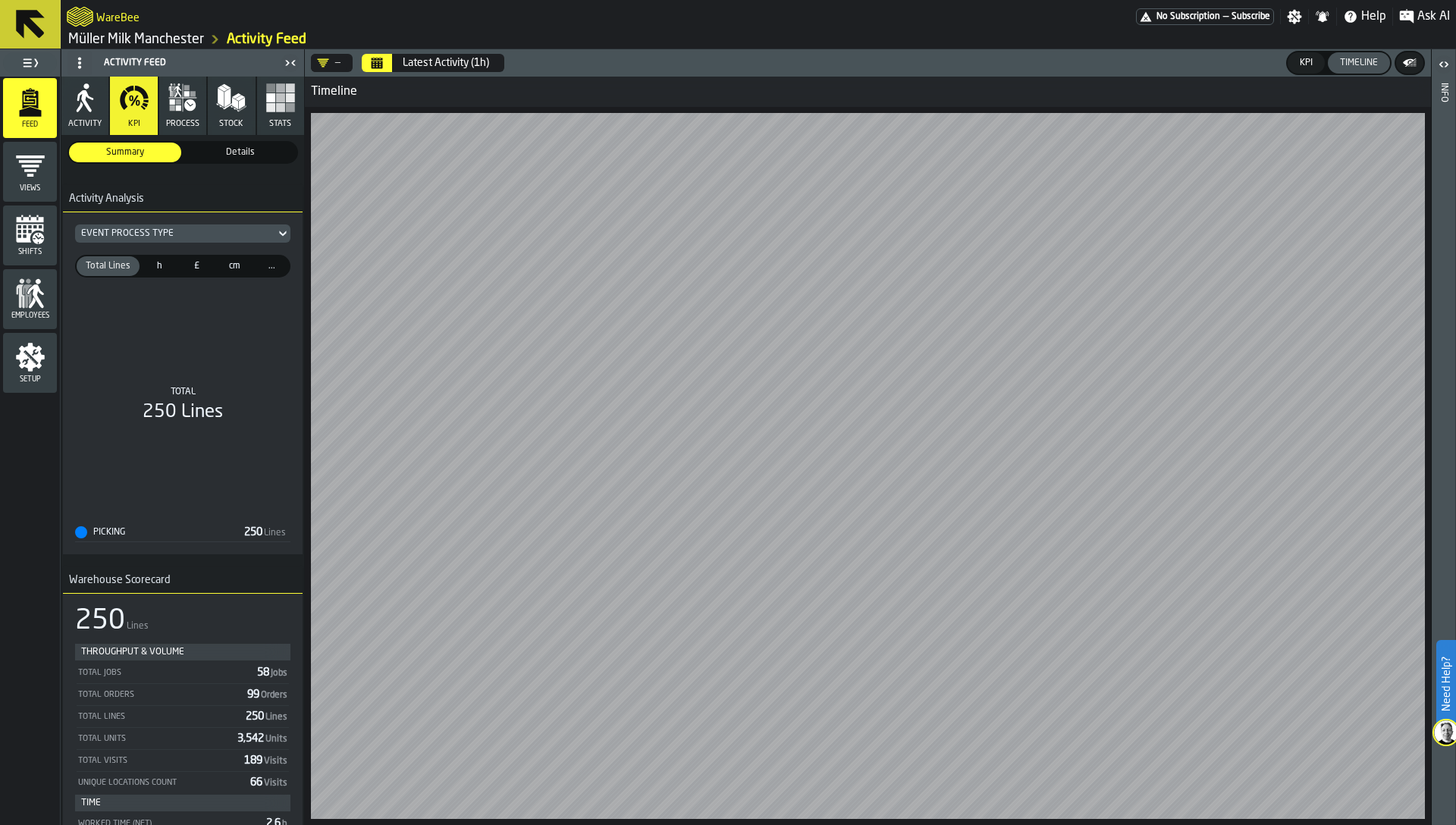
click at [380, 60] on icon "Calendar" at bounding box center [377, 64] width 11 height 7
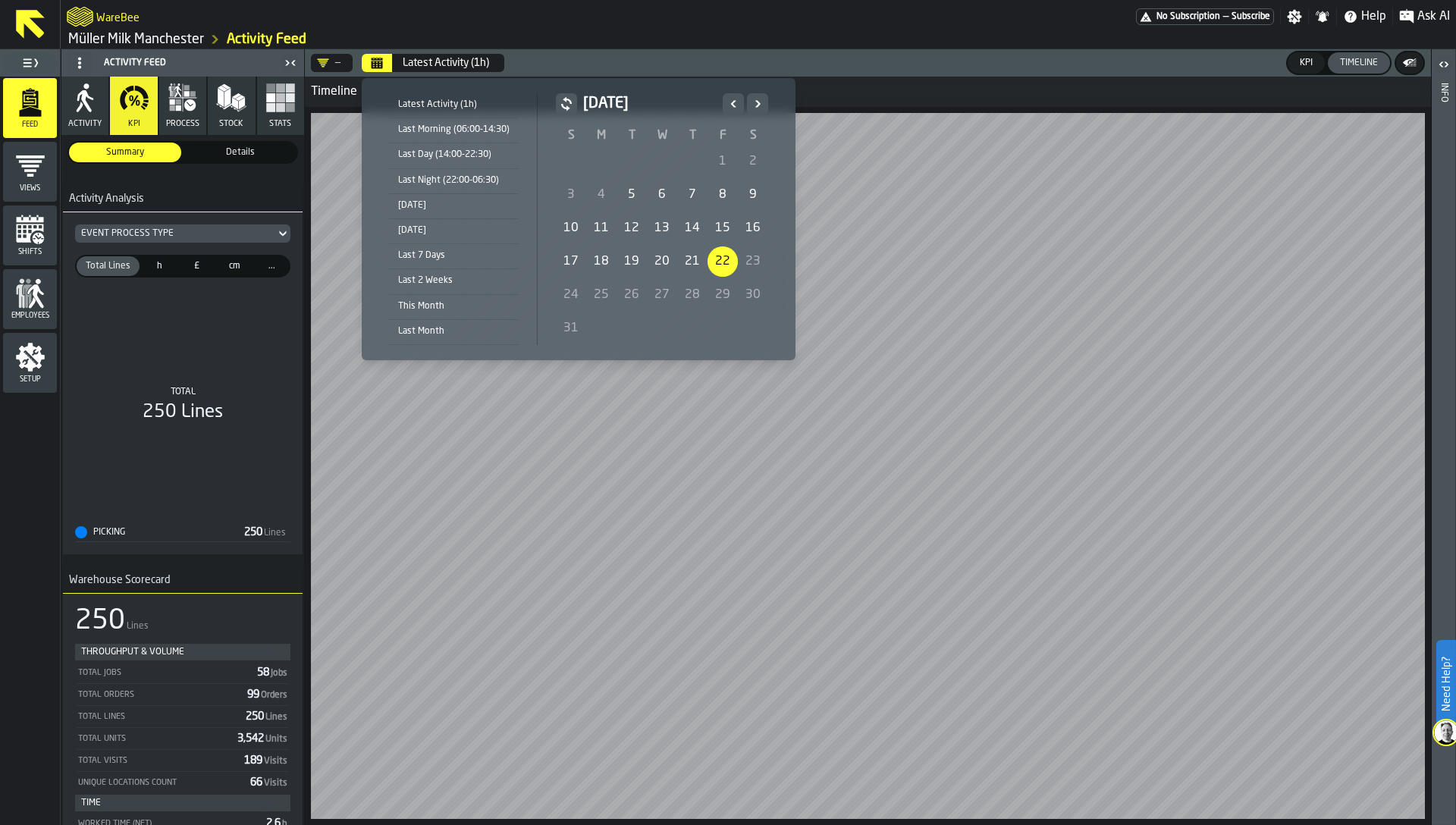
click at [428, 206] on div "[DATE]" at bounding box center [454, 205] width 130 height 16
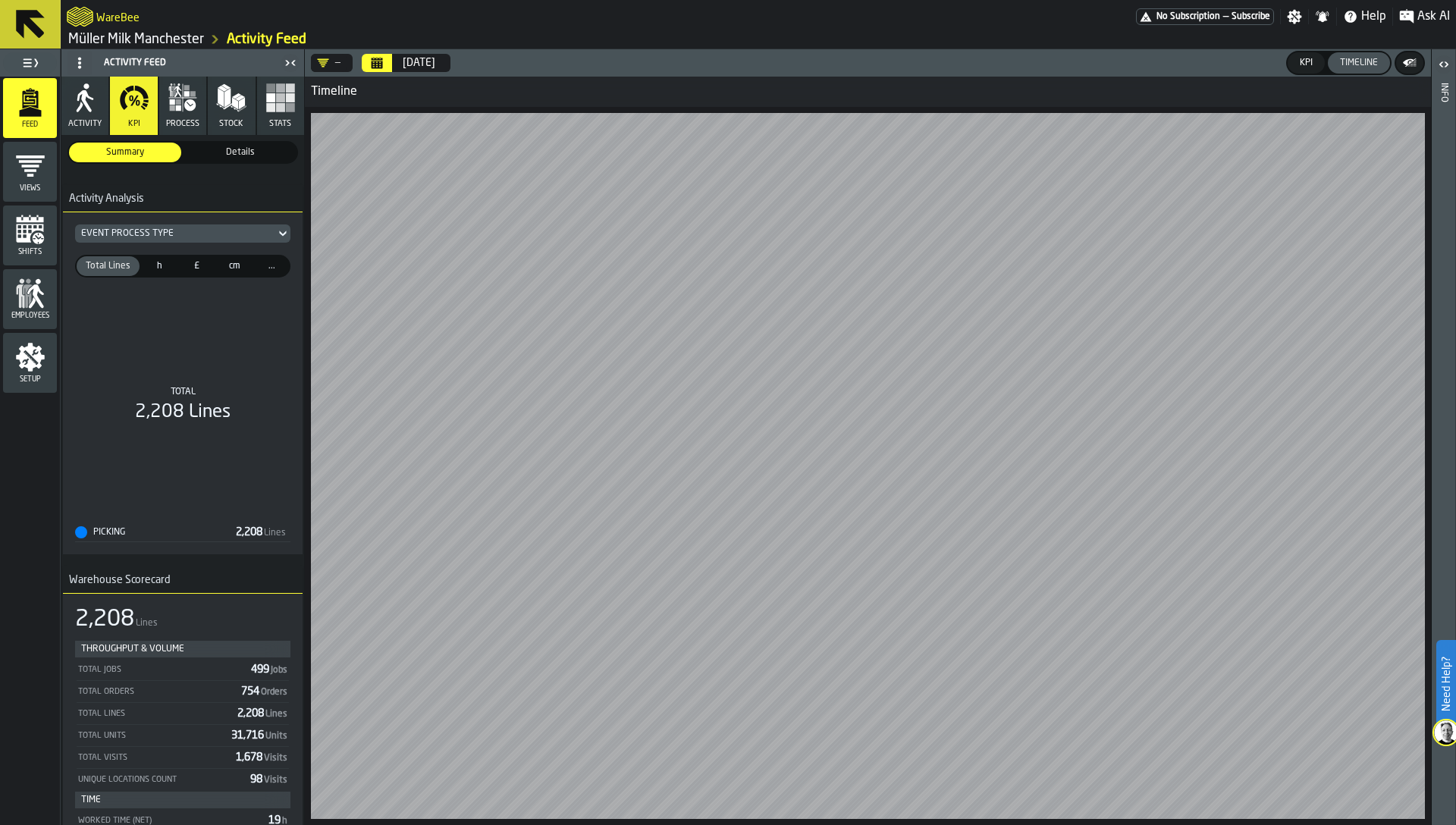
click at [38, 365] on icon "menu Setup" at bounding box center [29, 357] width 28 height 28
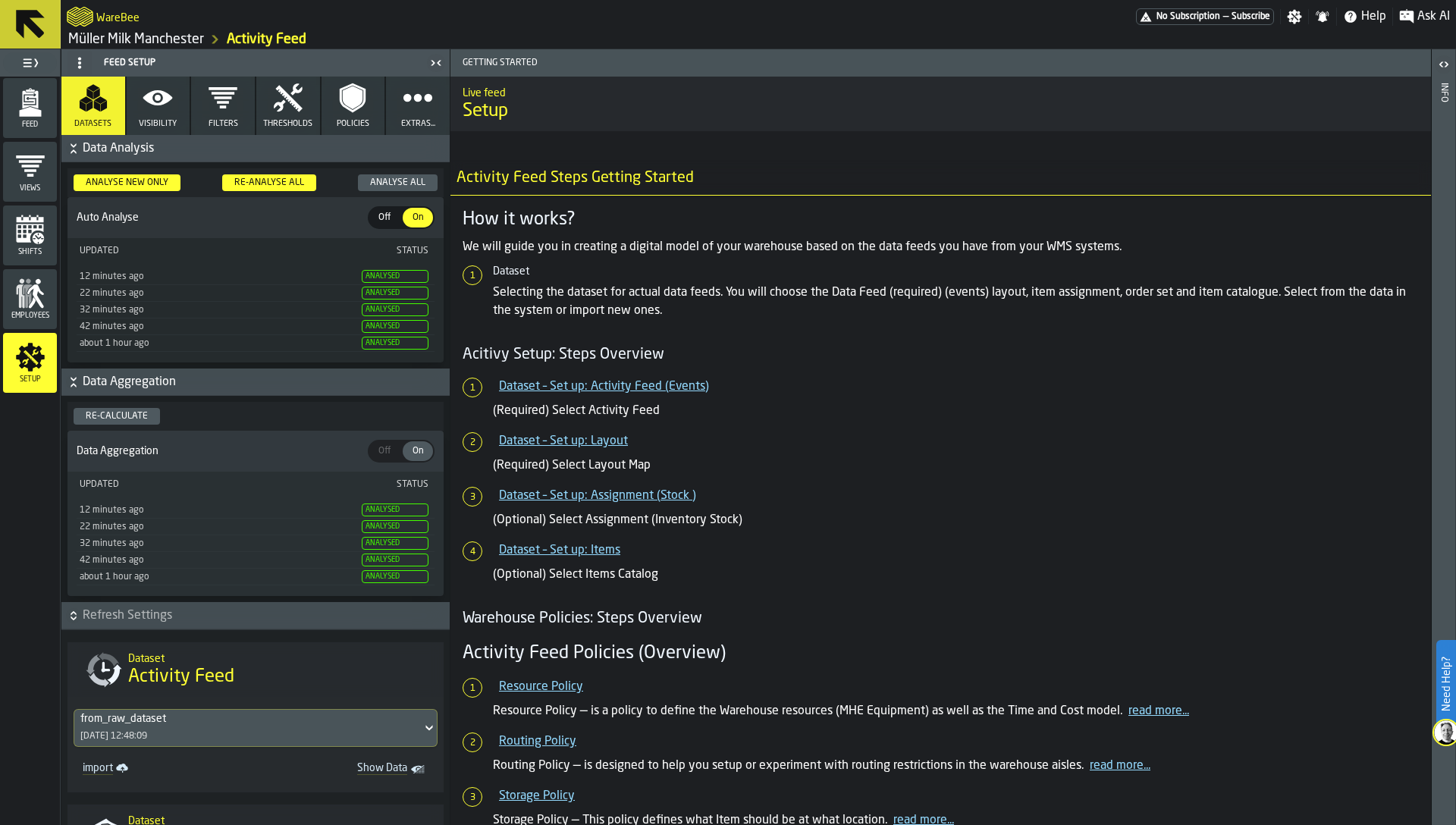
click at [220, 100] on icon "button" at bounding box center [222, 97] width 30 height 30
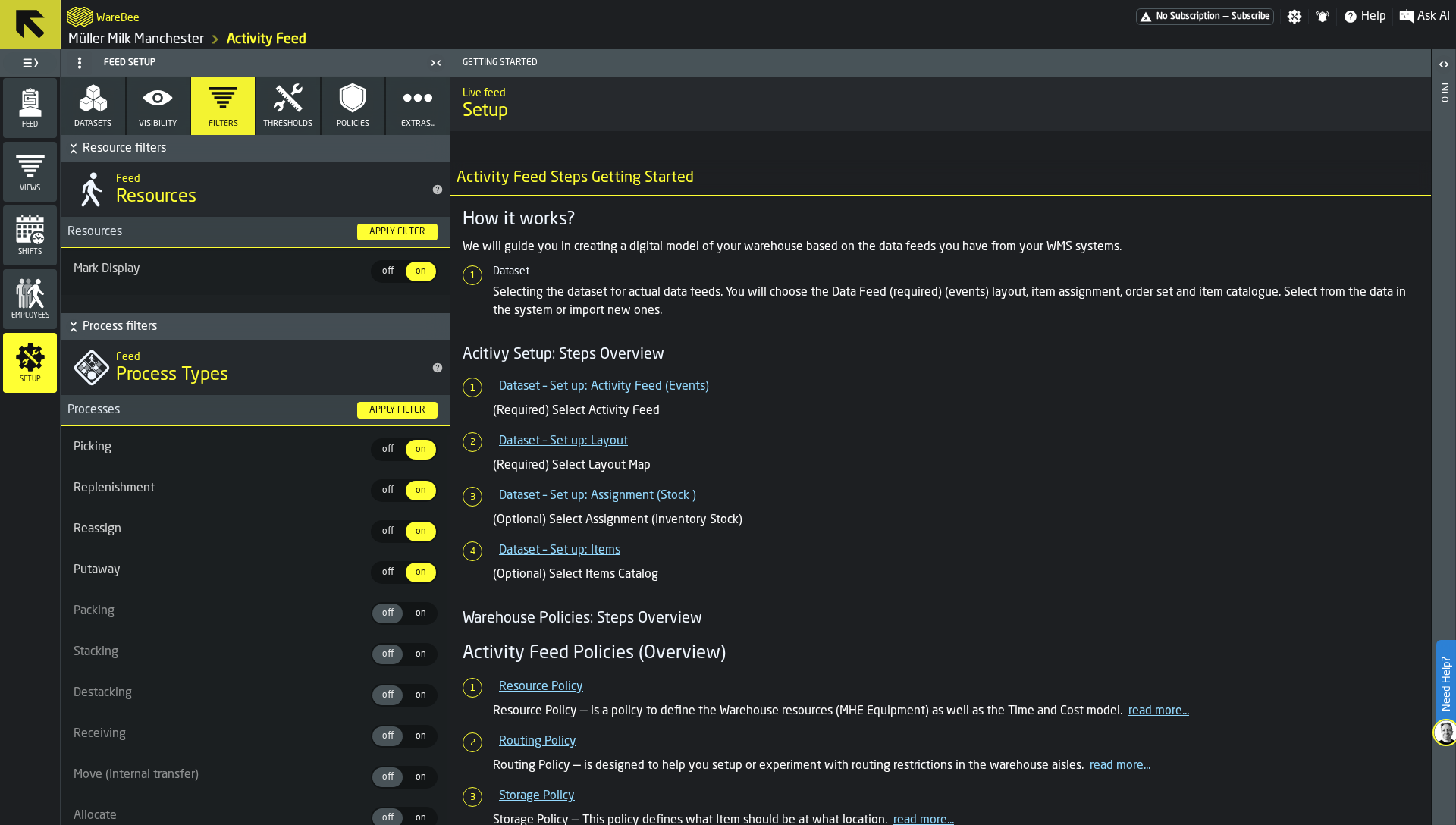
click at [28, 123] on span "Feed" at bounding box center [29, 124] width 54 height 8
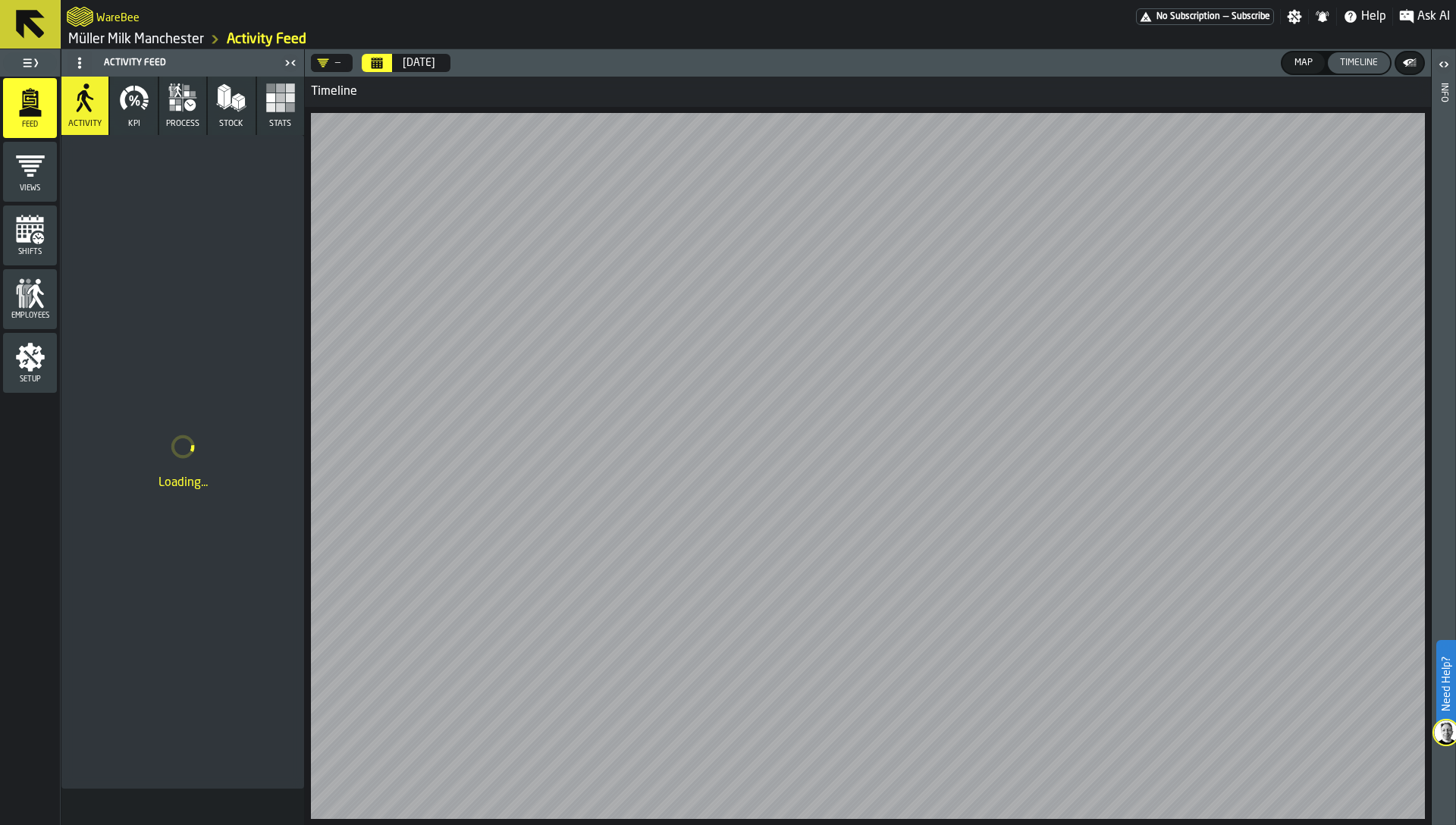
click at [1403, 68] on icon "button-" at bounding box center [1410, 63] width 16 height 16
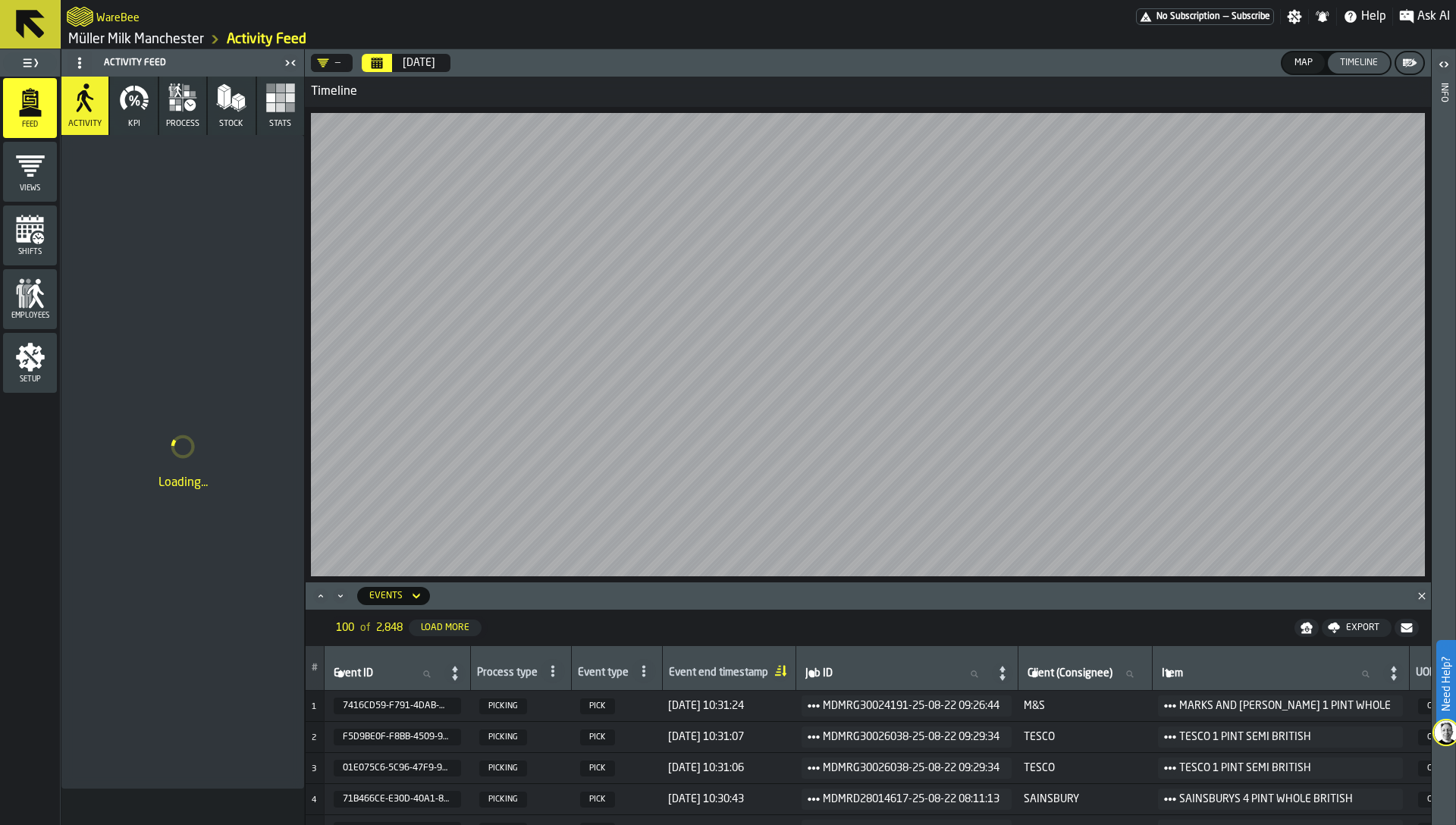
click at [20, 375] on span "Setup" at bounding box center [29, 379] width 54 height 8
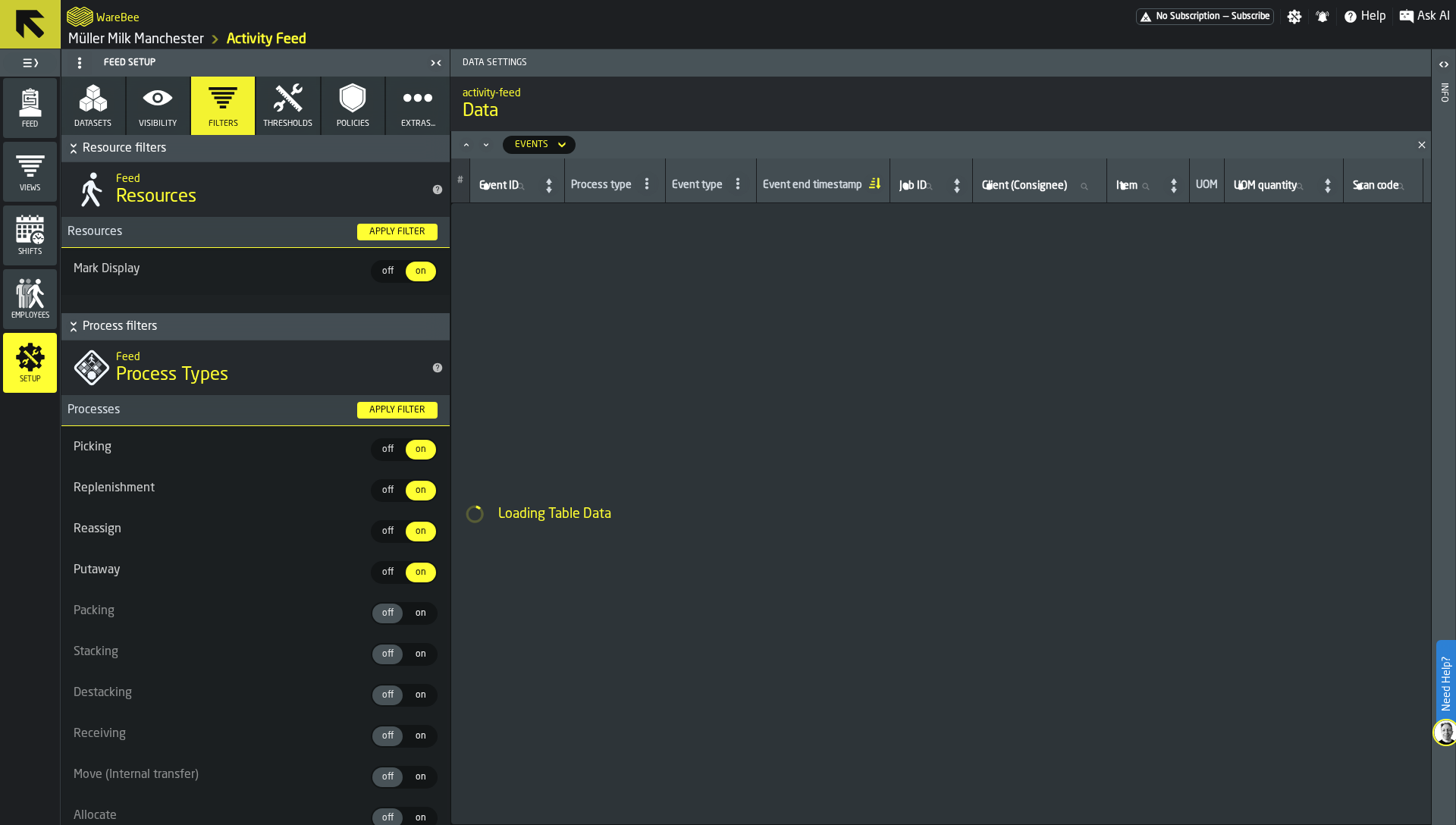
click at [286, 112] on button "Thresholds" at bounding box center [288, 106] width 64 height 59
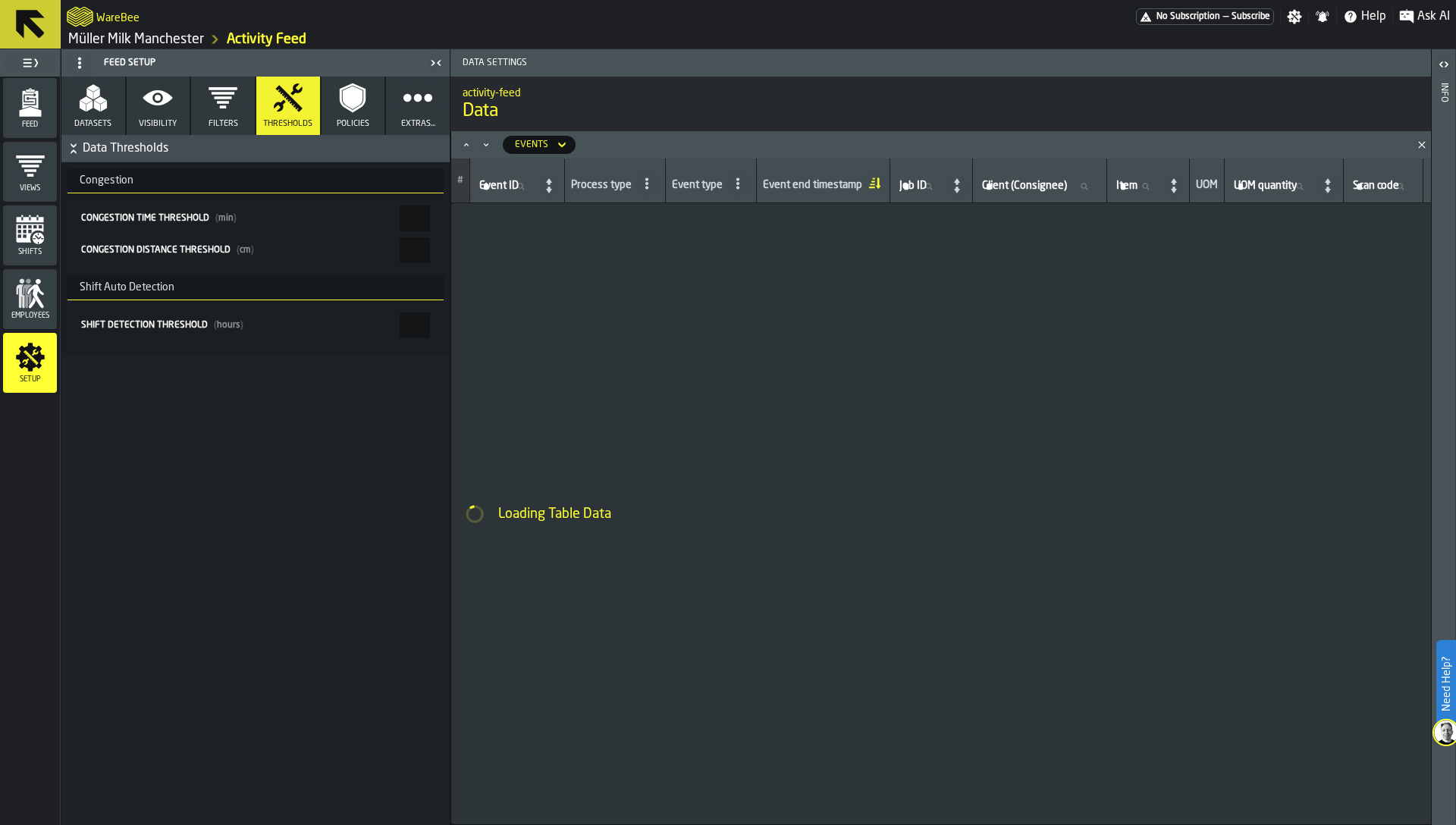
click at [27, 112] on polygon "menu Feed" at bounding box center [30, 112] width 22 height 10
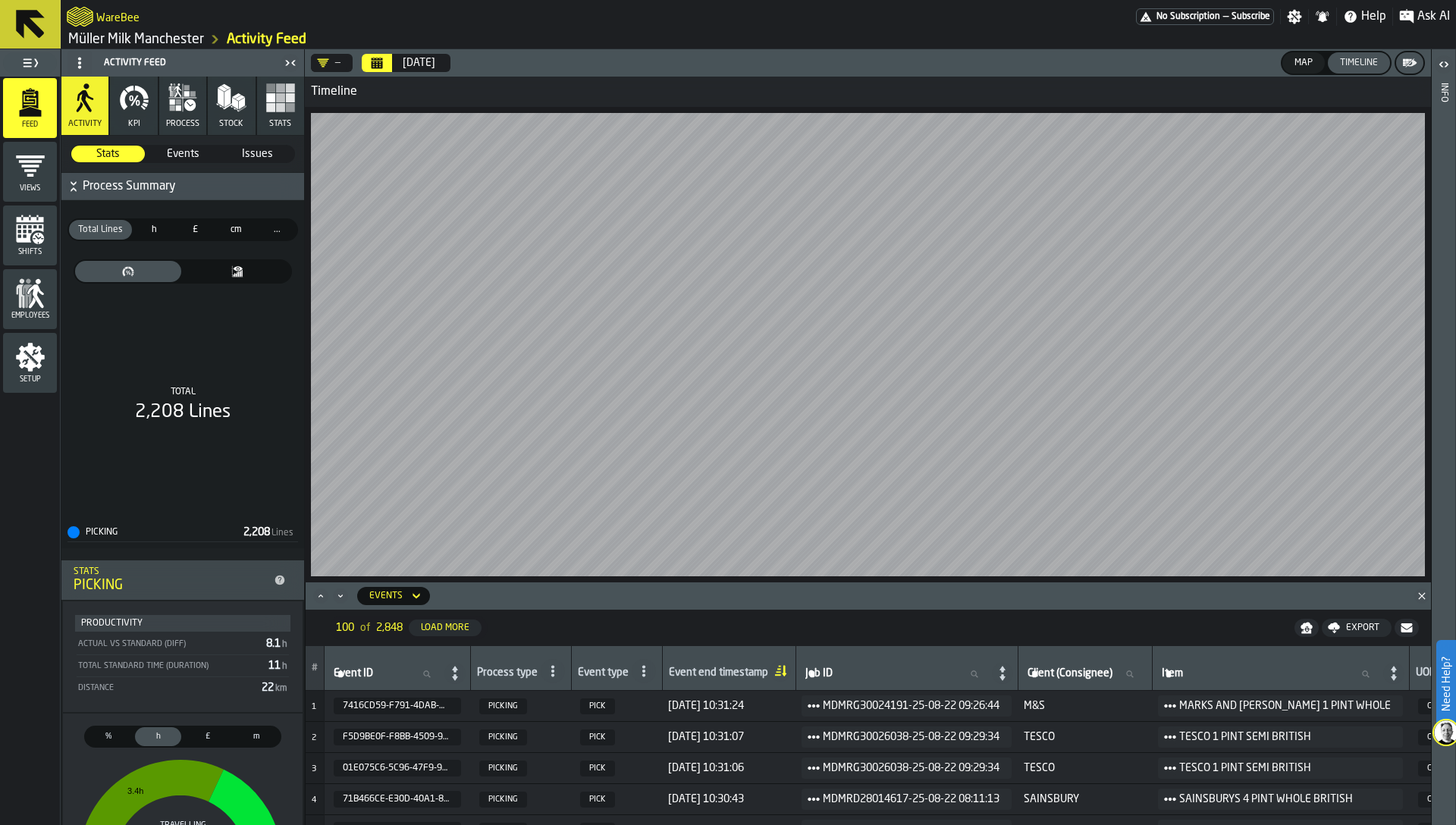
click at [884, 680] on input "Job ID Job ID" at bounding box center [897, 674] width 189 height 20
type input "*****"
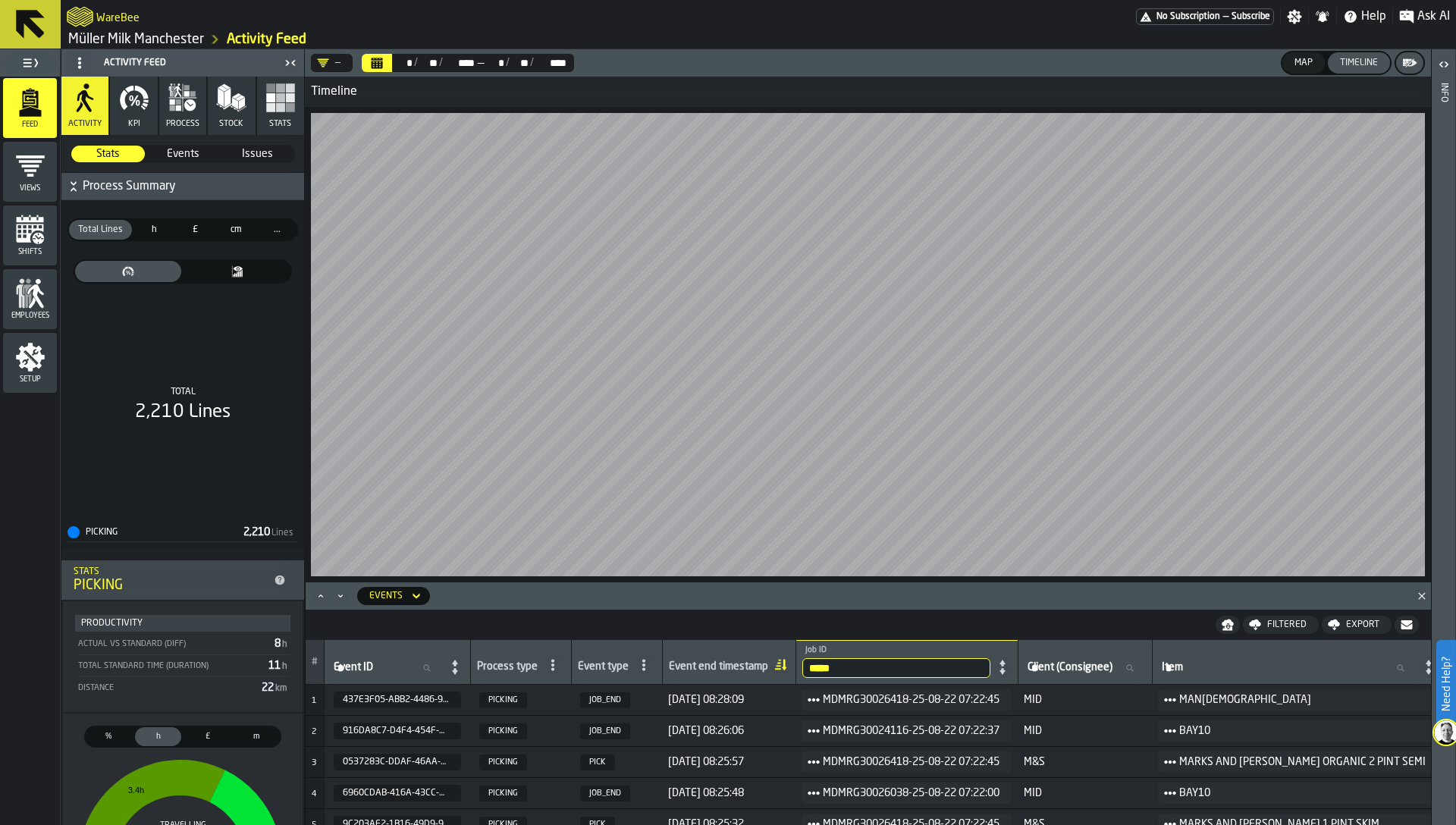
click at [1308, 62] on div "Map" at bounding box center [1303, 63] width 30 height 11
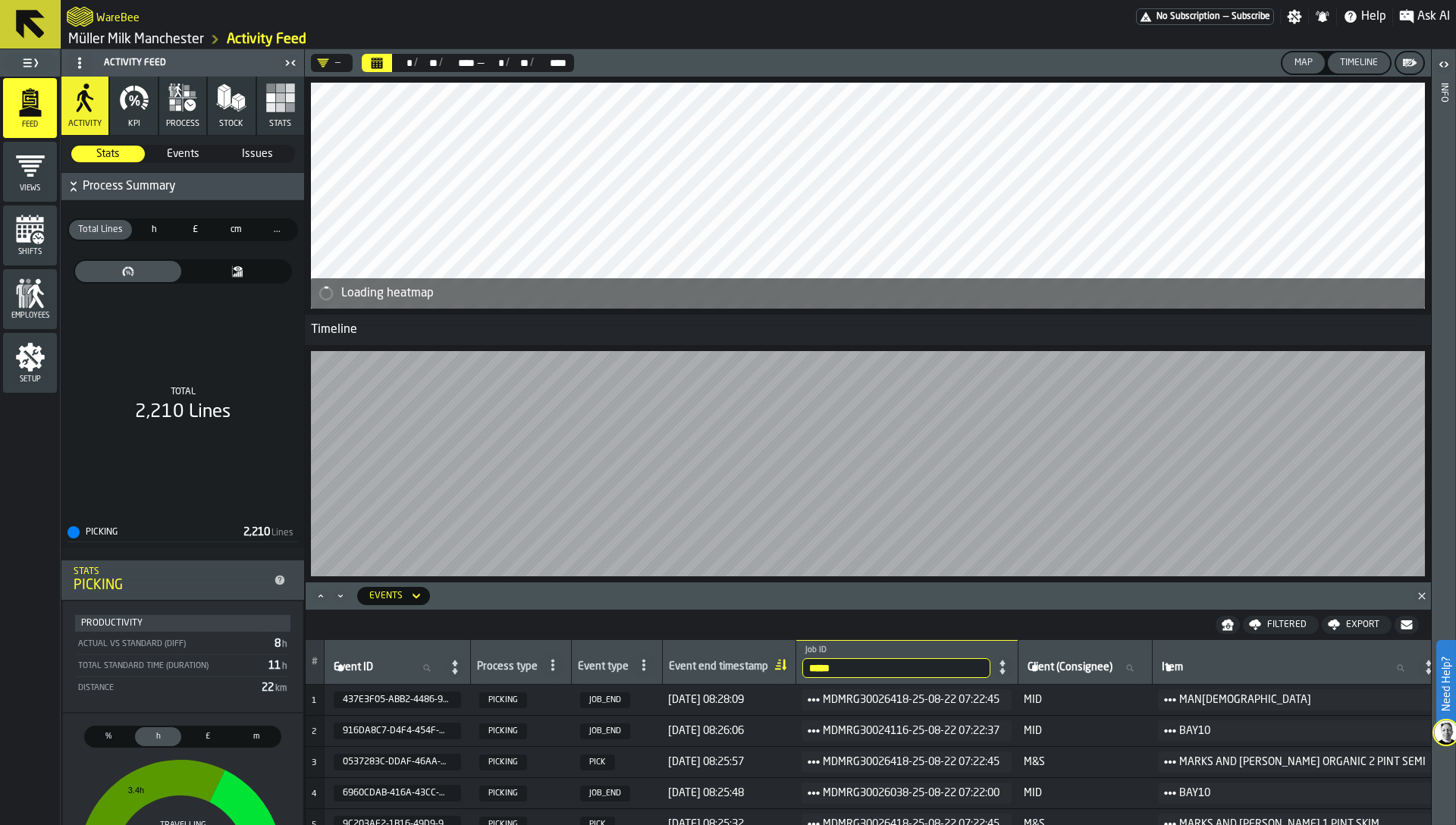
click at [1349, 61] on div "Timeline" at bounding box center [1359, 63] width 50 height 11
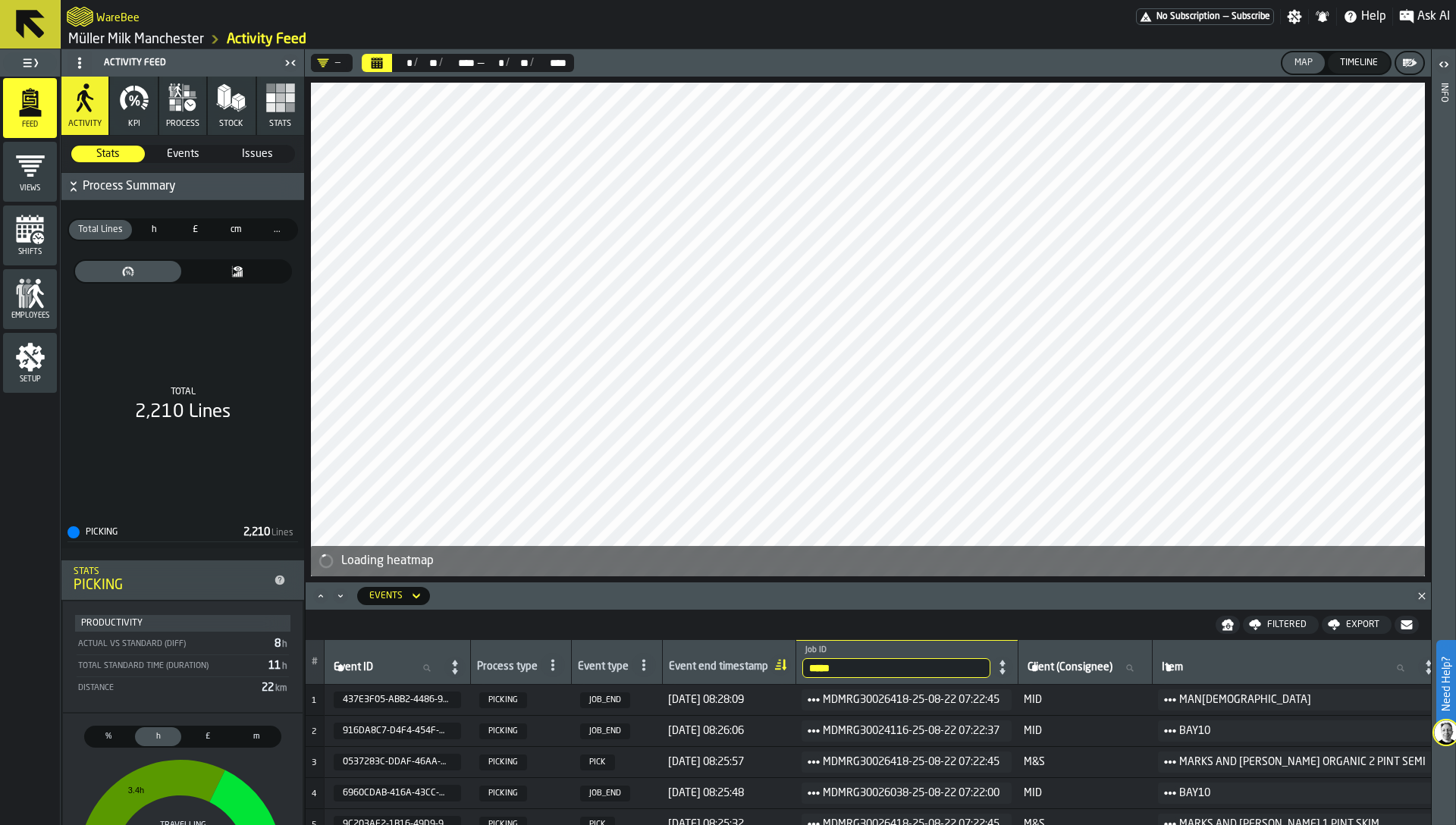
click at [1342, 59] on div "Timeline" at bounding box center [1359, 63] width 50 height 11
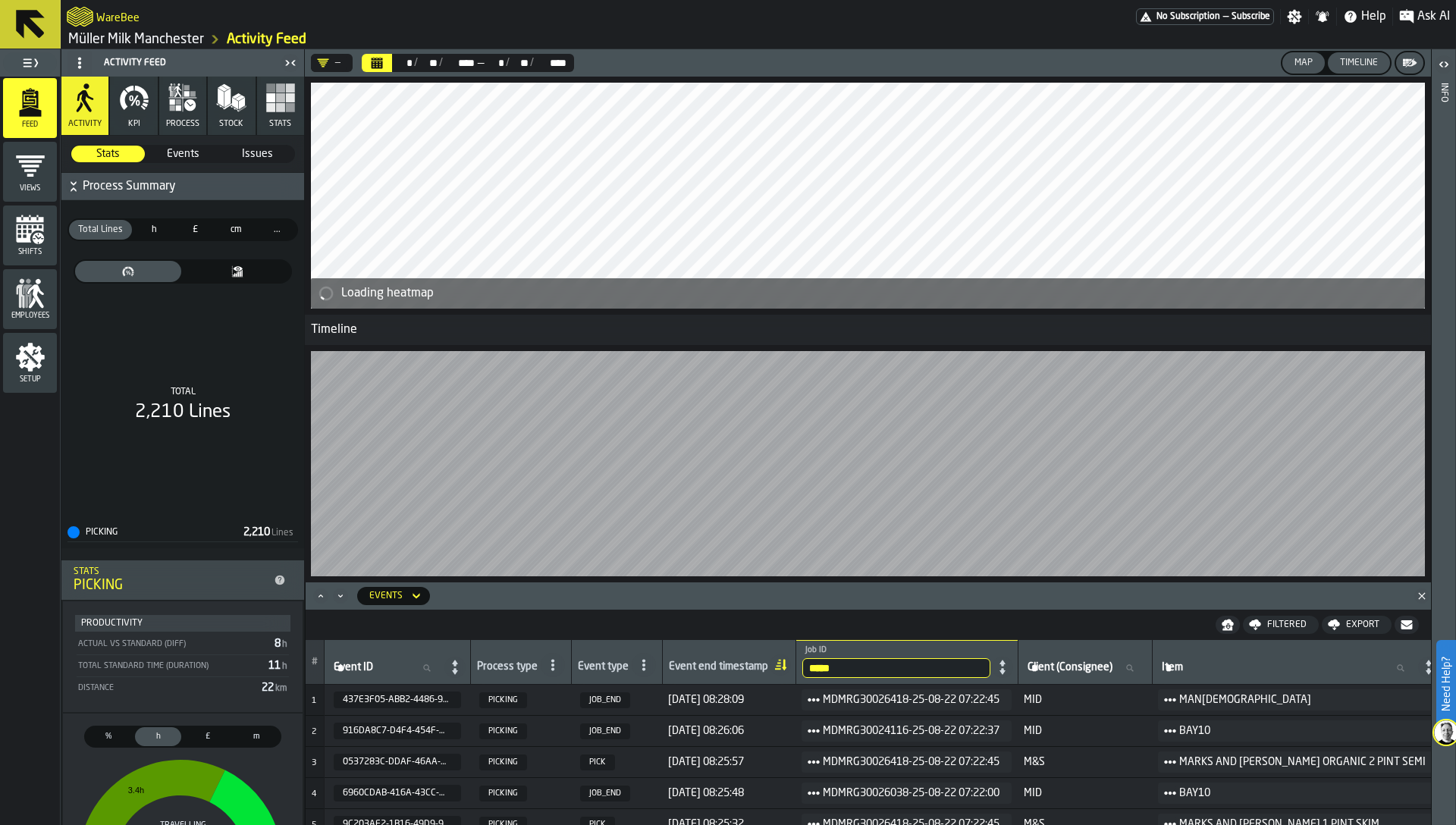
click at [1288, 69] on button "Map" at bounding box center [1304, 62] width 42 height 21
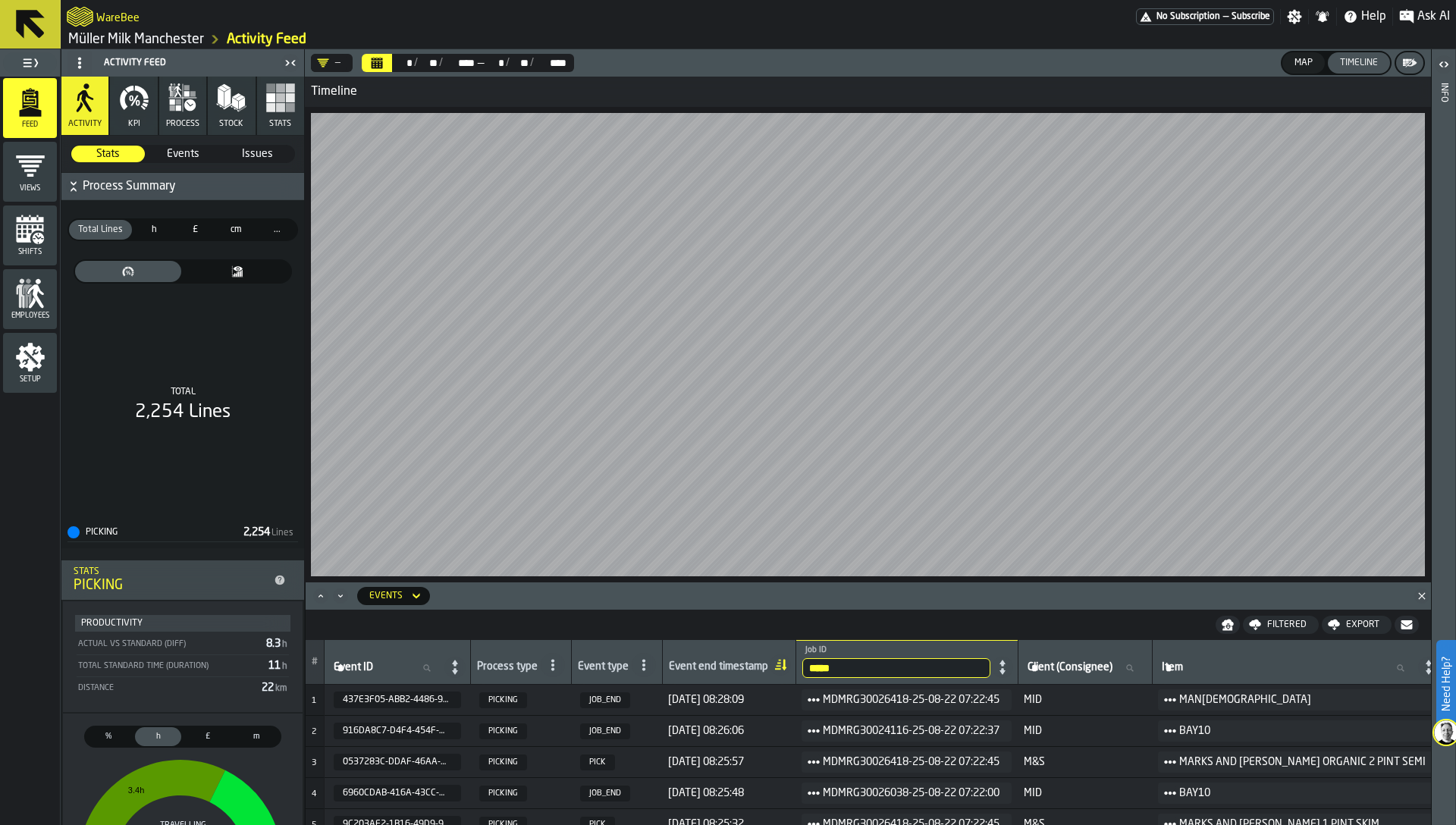
click at [1296, 62] on div "Map" at bounding box center [1303, 63] width 30 height 11
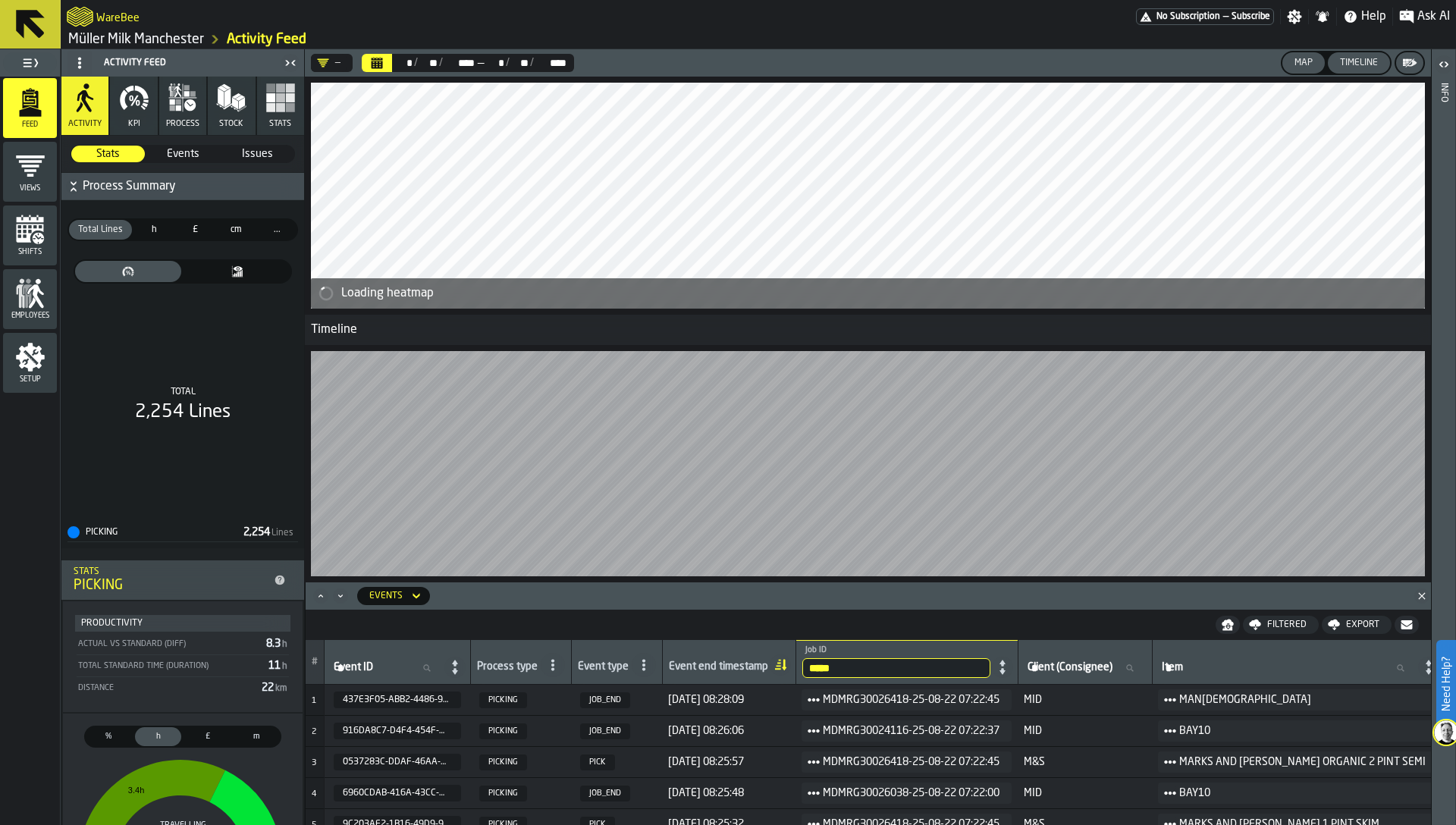
click at [1350, 62] on div "Timeline" at bounding box center [1359, 63] width 50 height 11
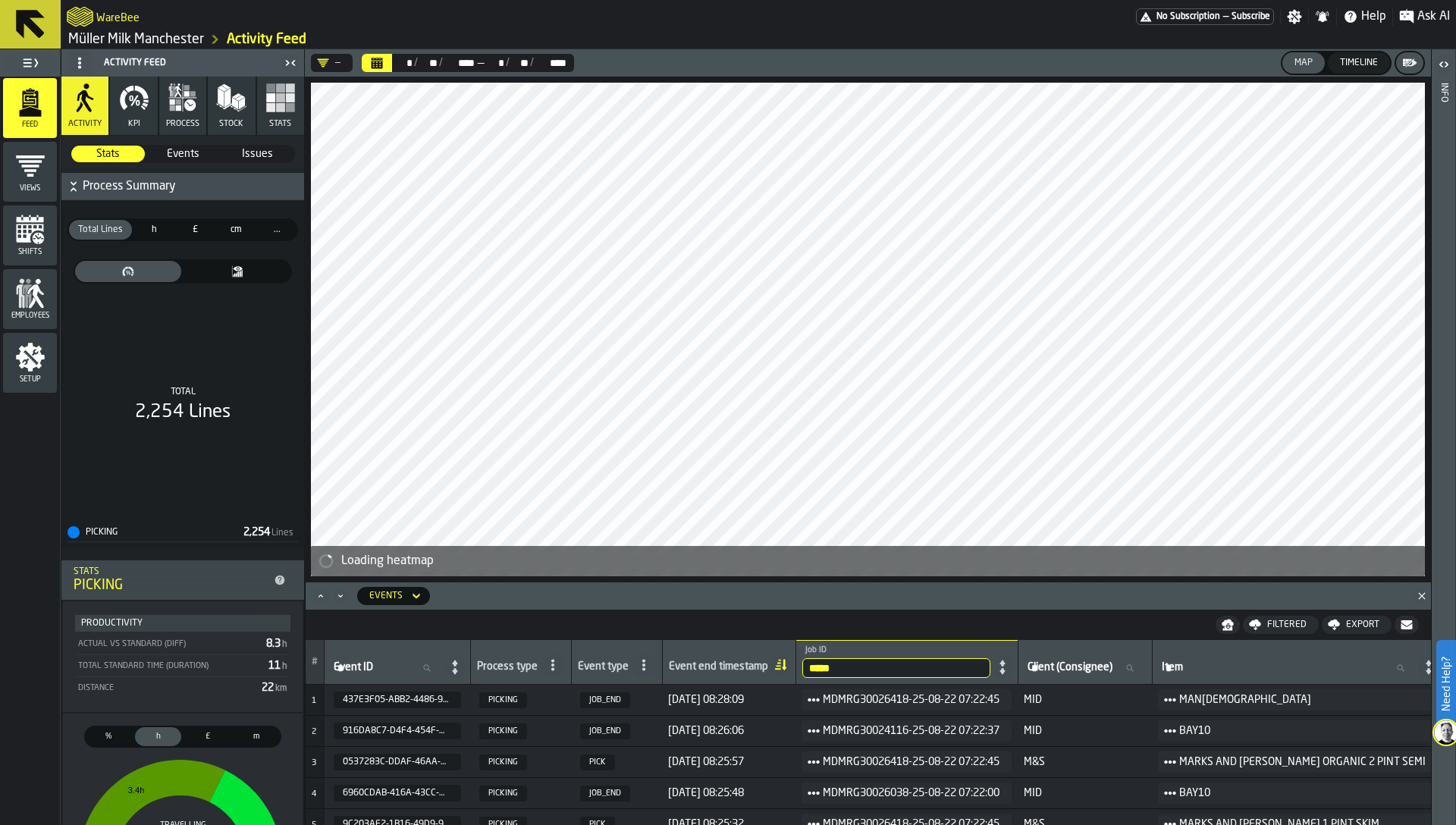
click at [1305, 59] on div "Map" at bounding box center [1303, 63] width 30 height 11
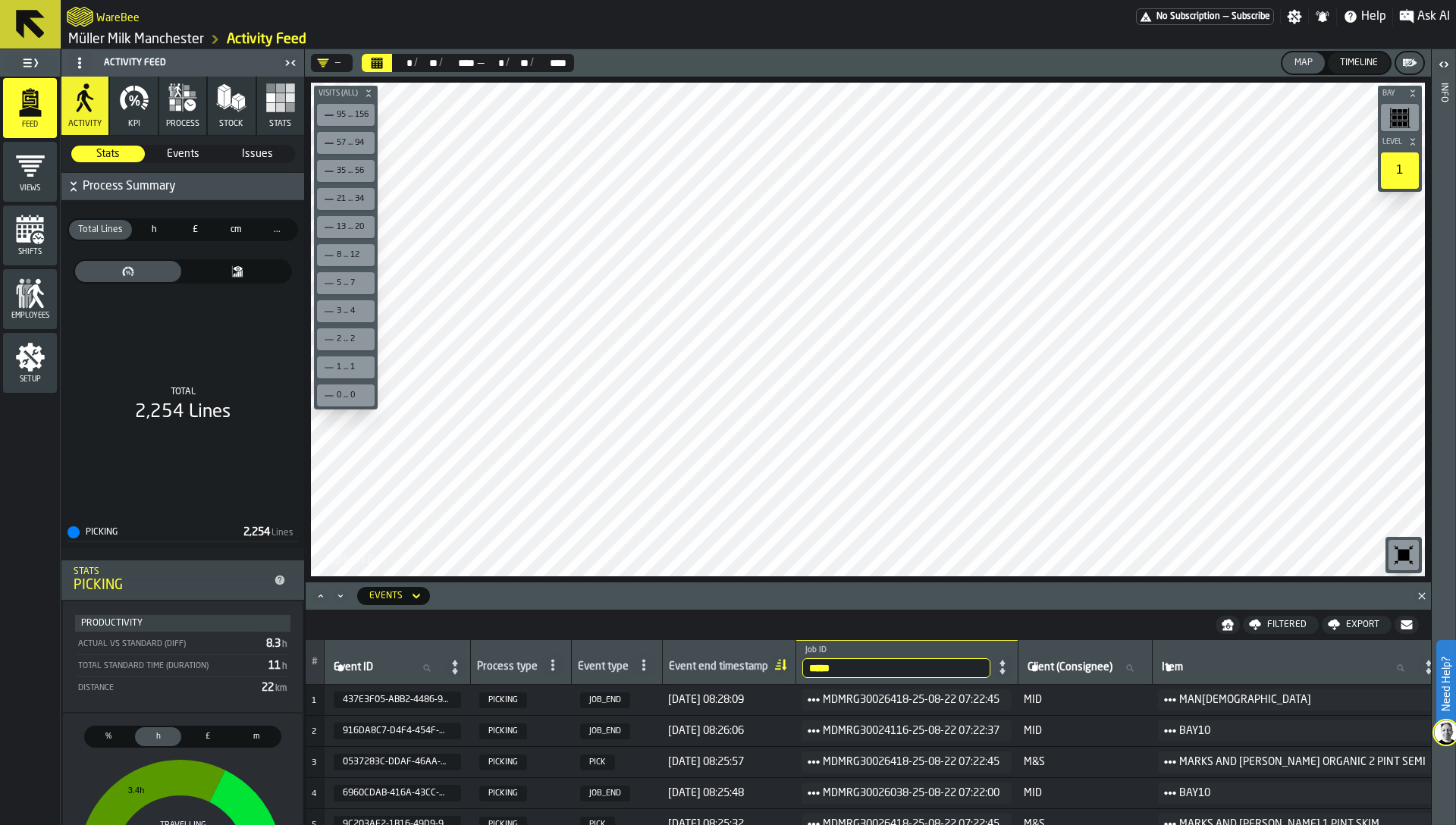
click at [139, 109] on icon "button" at bounding box center [134, 97] width 30 height 30
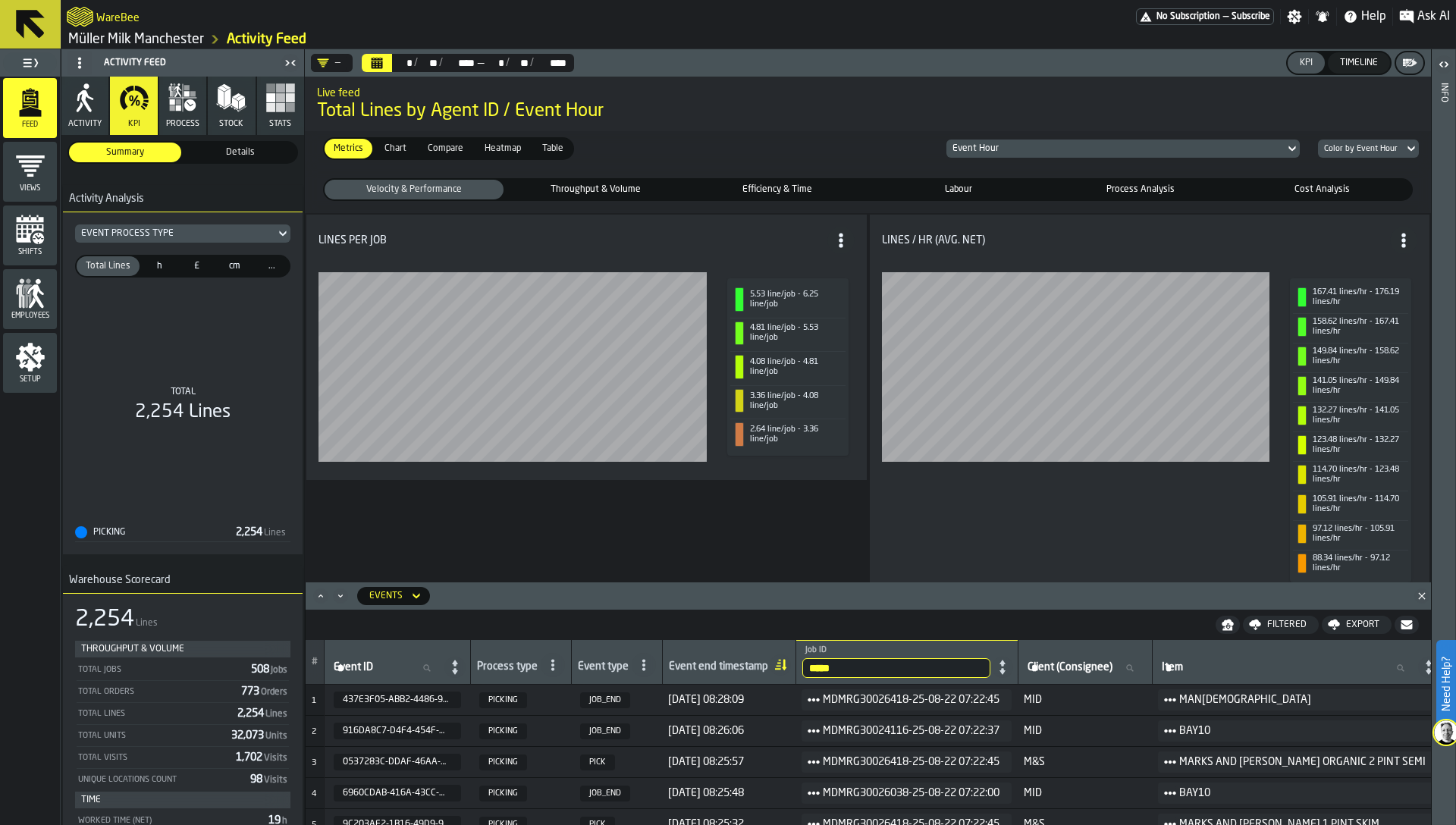
click at [582, 187] on span "Throughput & Volume" at bounding box center [596, 189] width 173 height 14
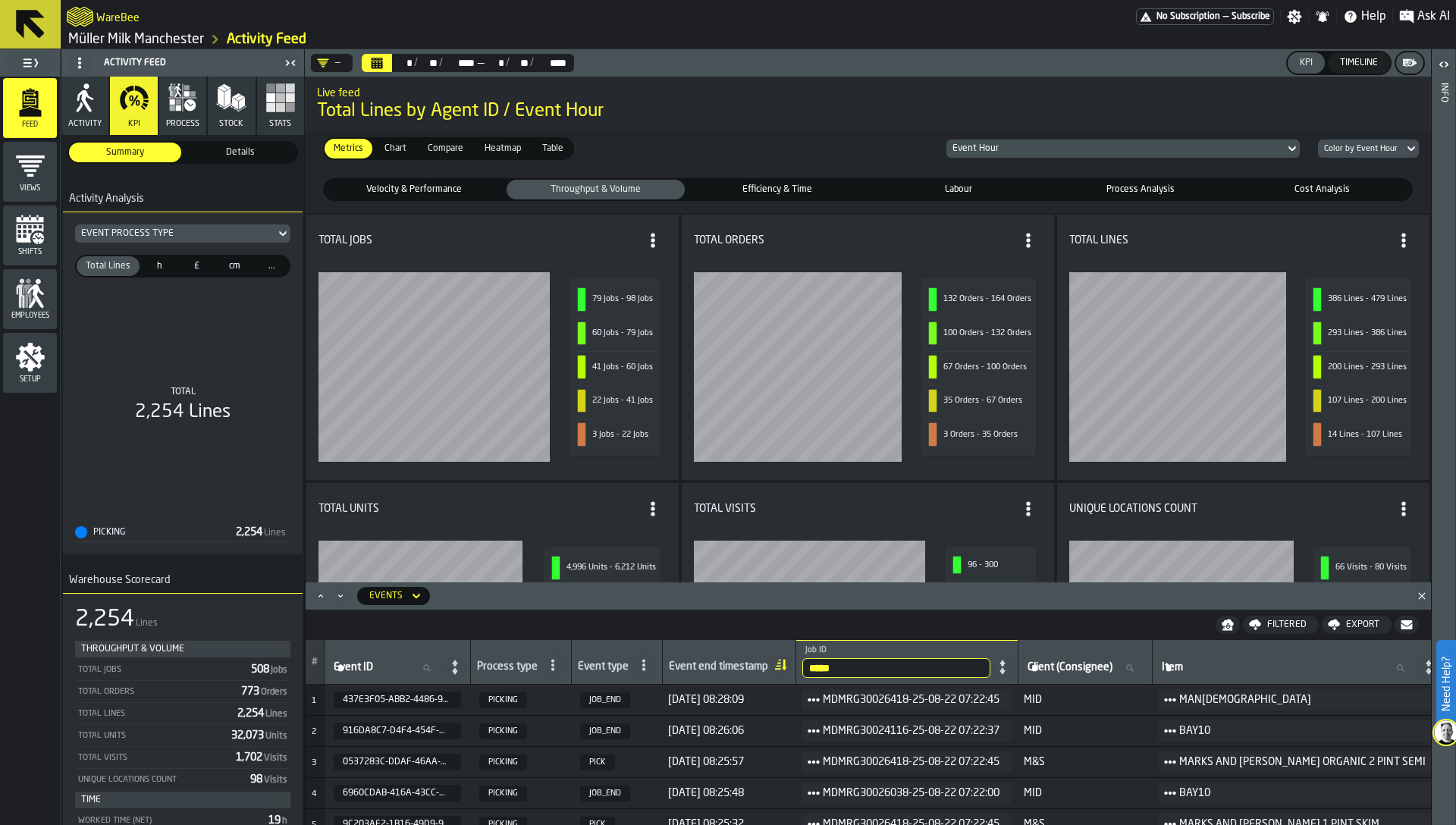
click at [1418, 594] on icon "Close" at bounding box center [1422, 595] width 16 height 16
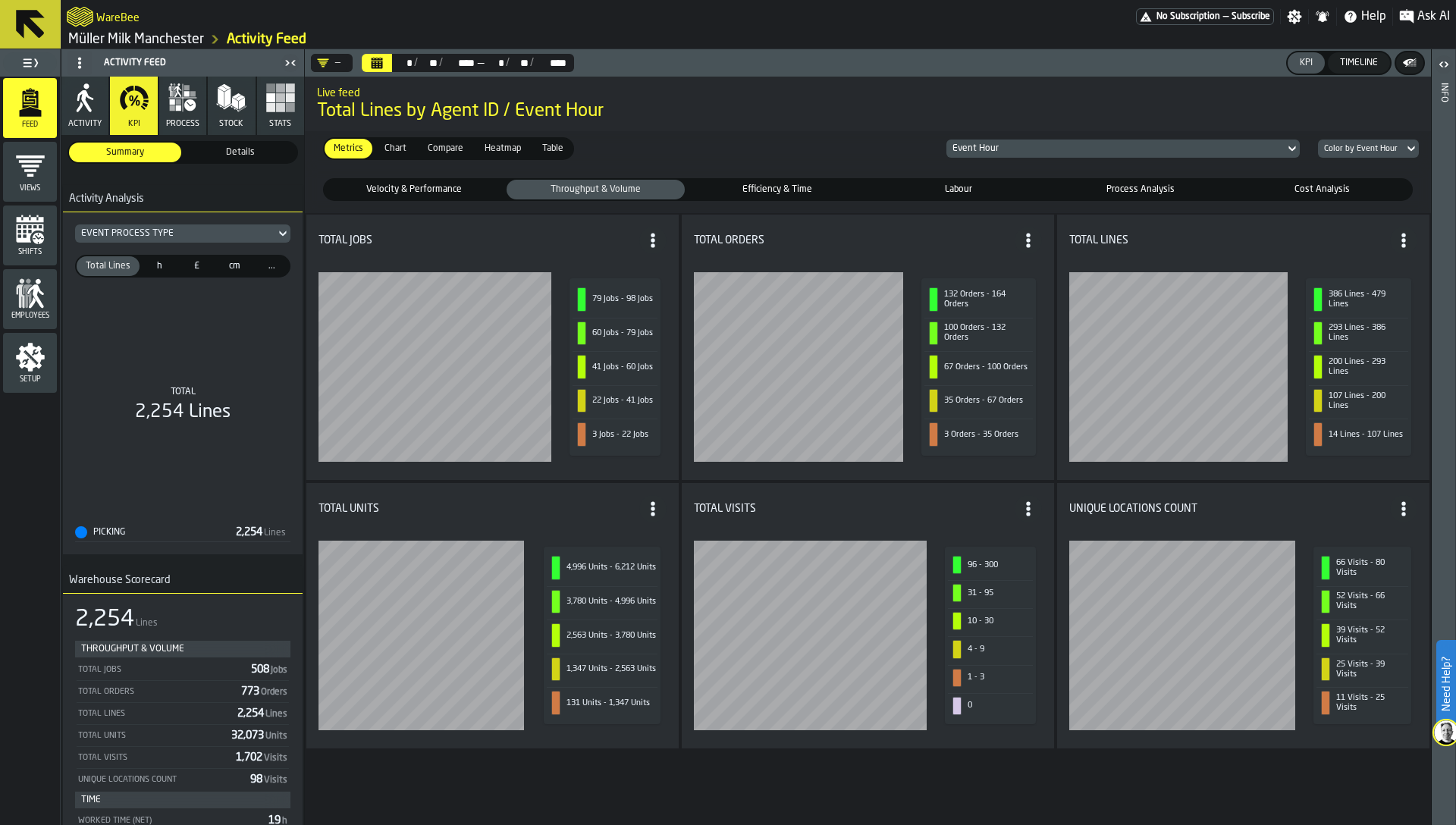
click at [390, 149] on span "Chart" at bounding box center [395, 148] width 34 height 14
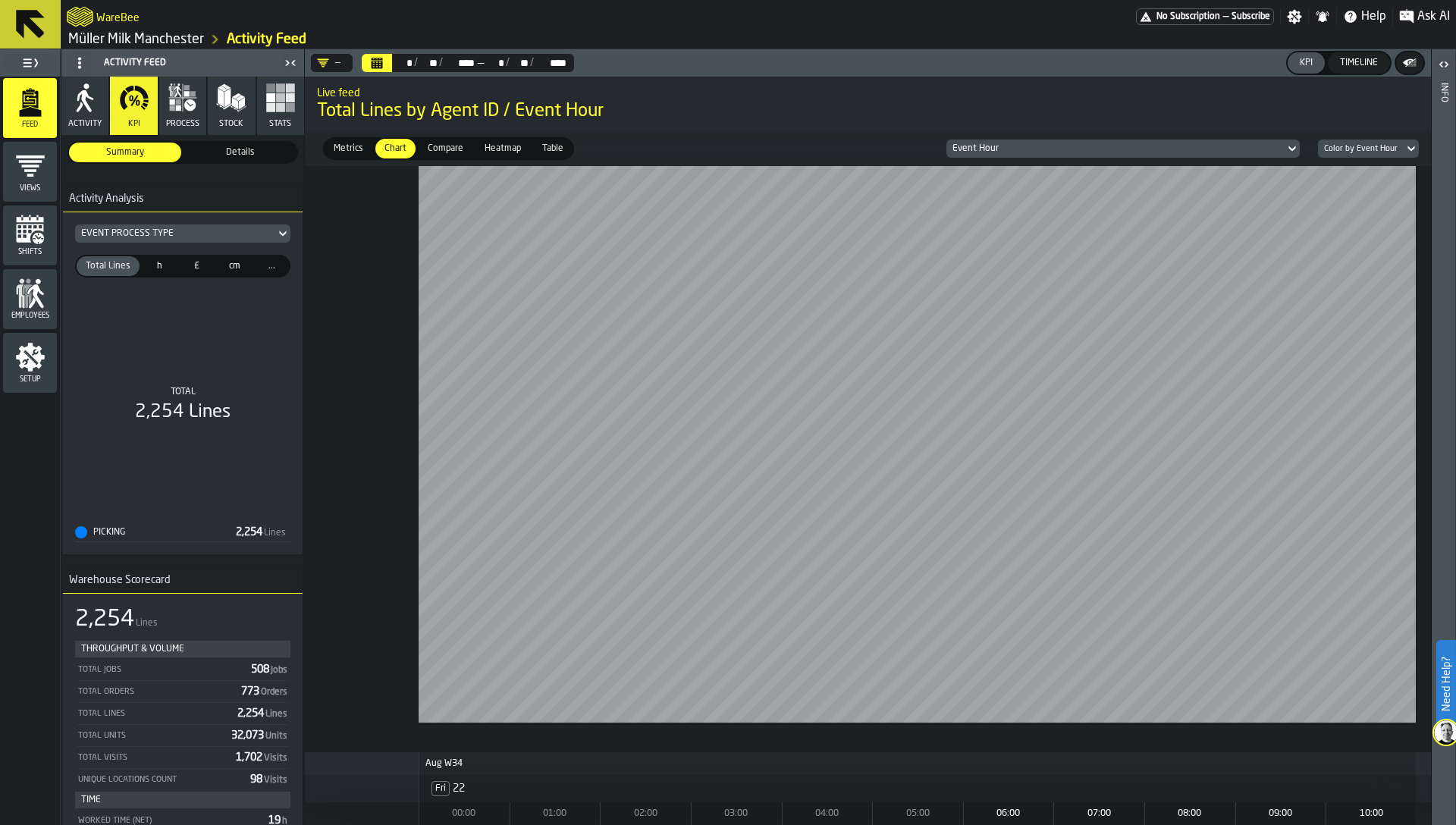
click at [179, 122] on span "process" at bounding box center [183, 123] width 33 height 10
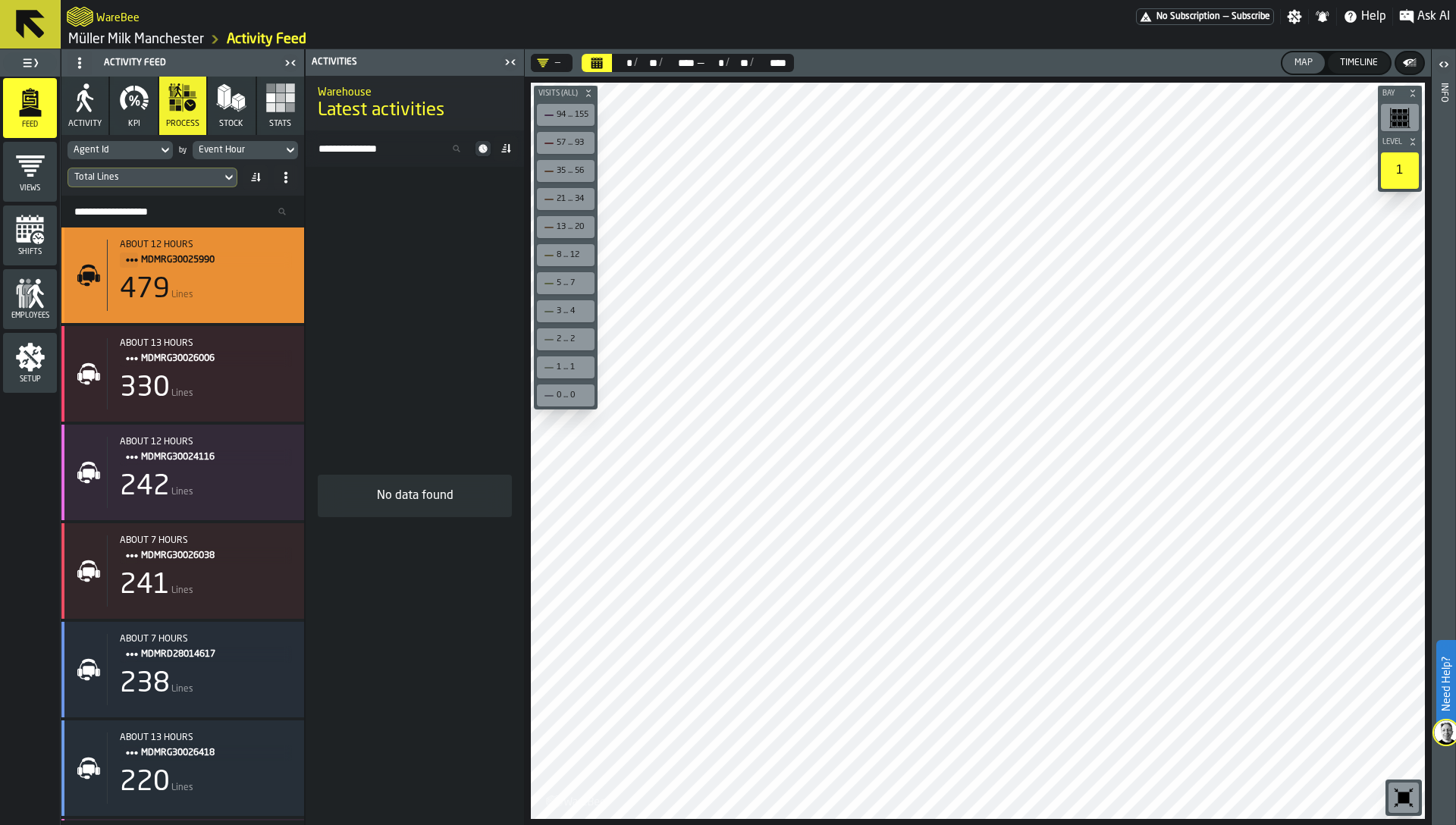
click at [175, 254] on span "MDMRG30025990" at bounding box center [210, 260] width 139 height 16
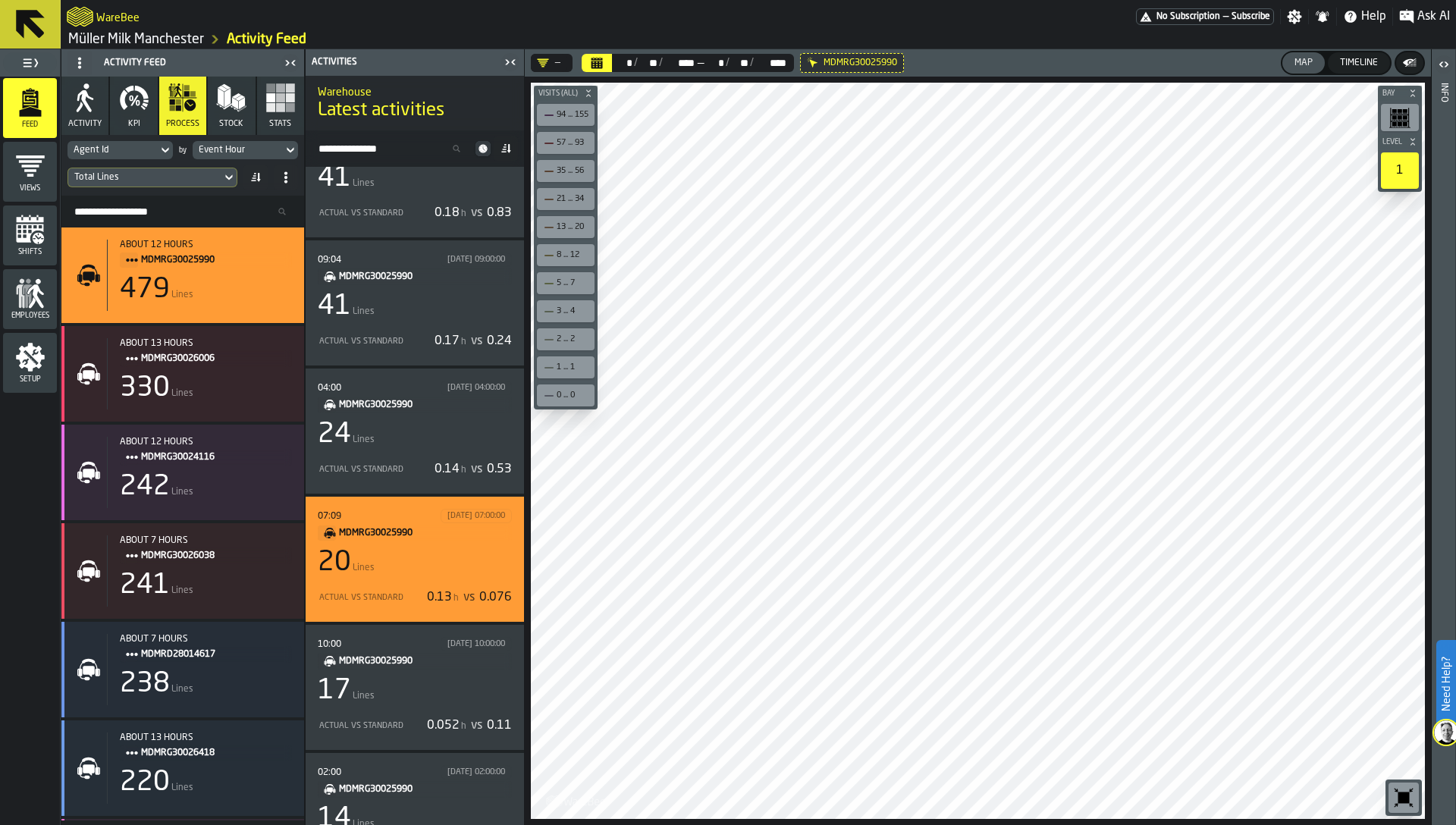
scroll to position [562, 0]
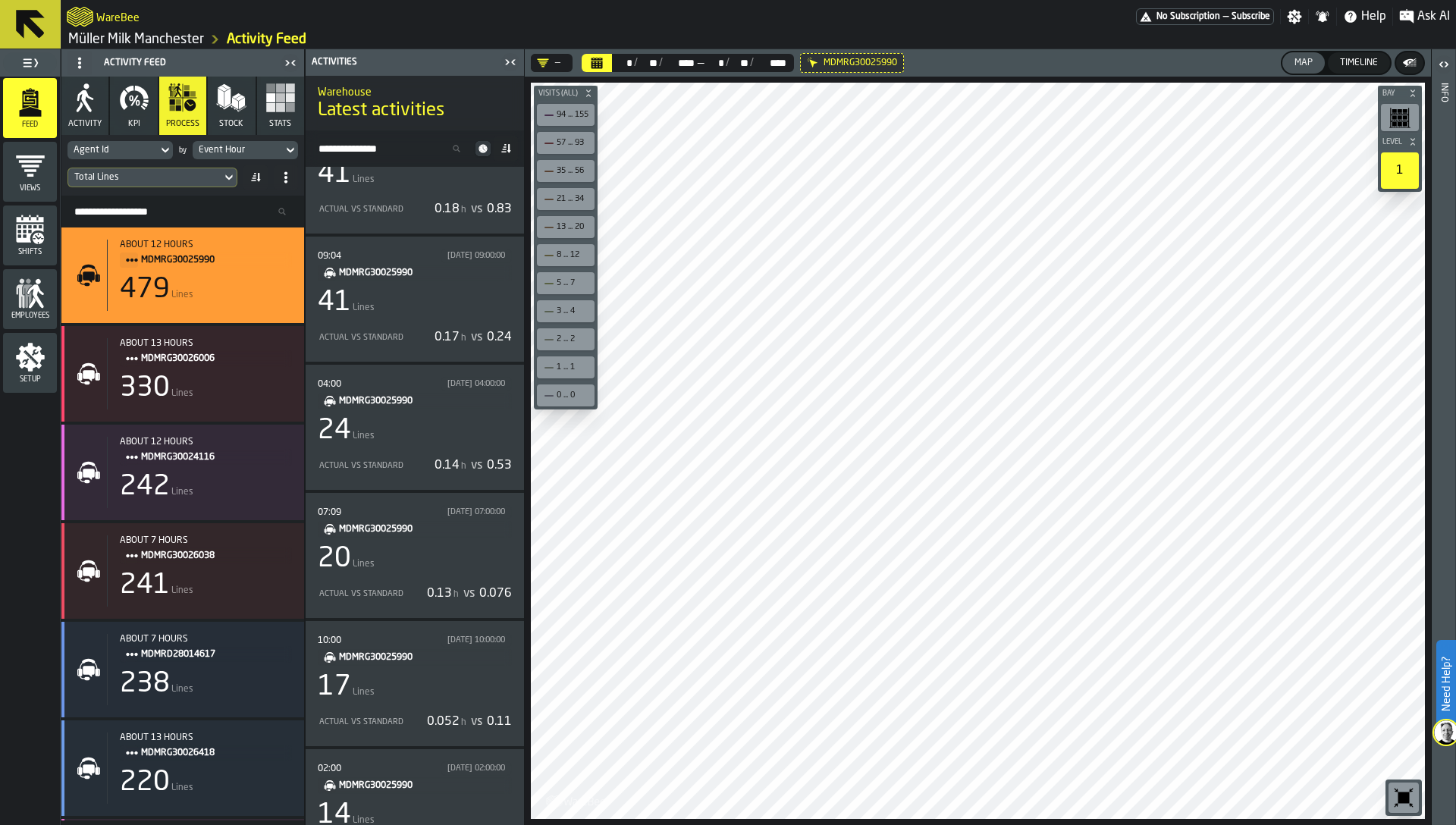
click at [1364, 59] on div "Timeline" at bounding box center [1359, 63] width 50 height 11
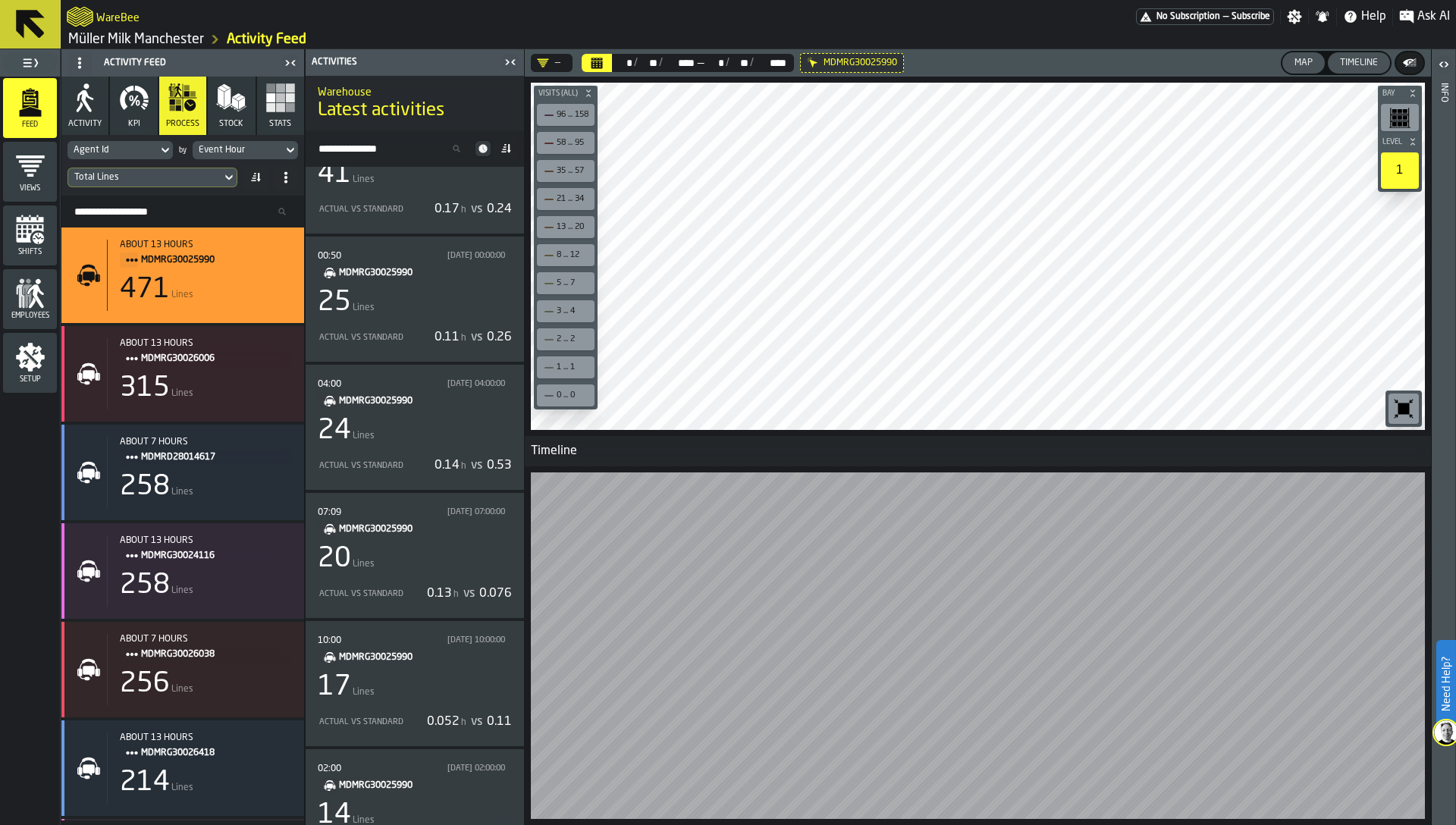
click at [1398, 412] on icon "button-toolbar-undefined" at bounding box center [1404, 408] width 11 height 11
click at [1362, 64] on div "Timeline" at bounding box center [1359, 63] width 50 height 11
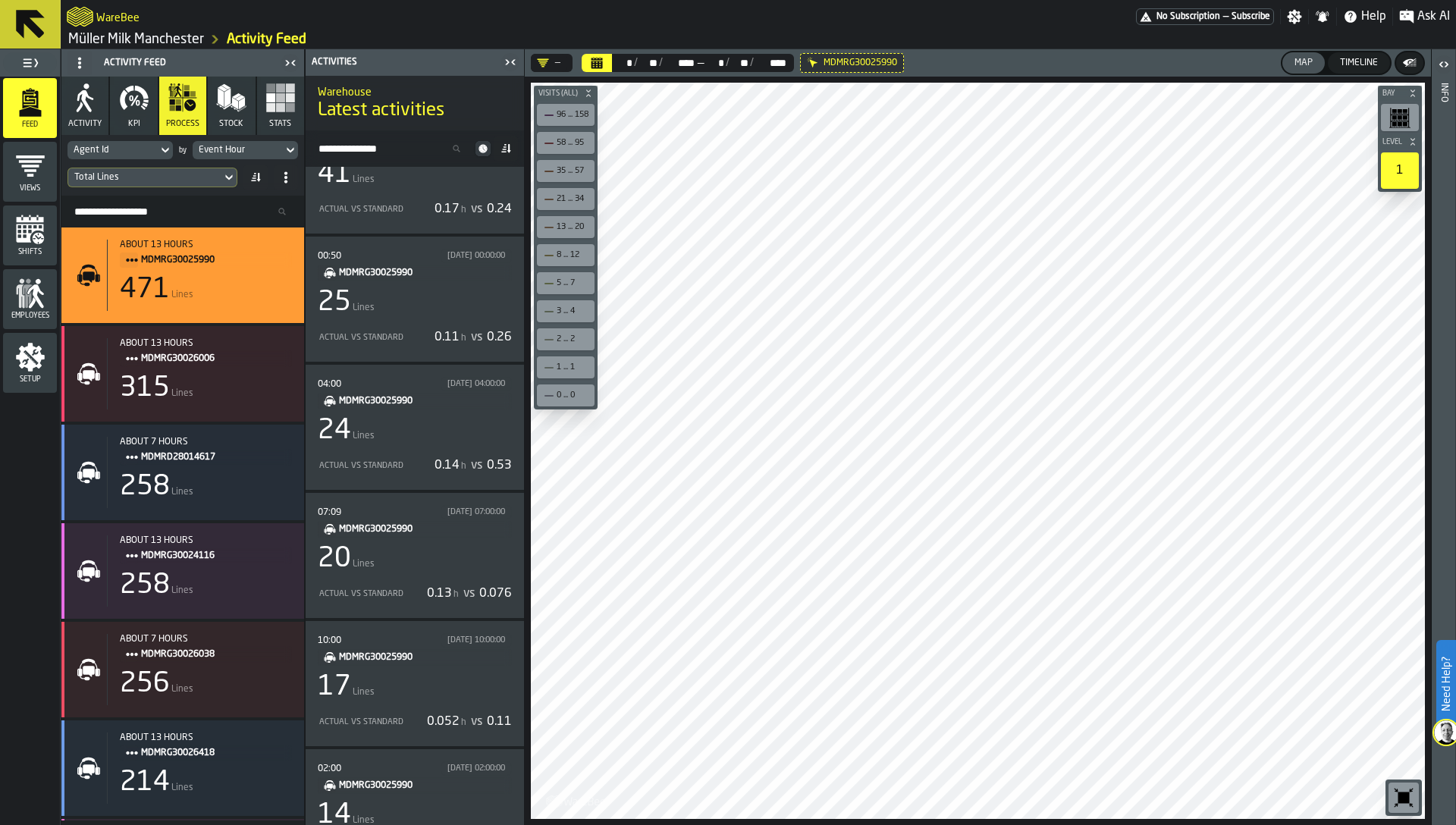
click at [1405, 802] on icon "button-toolbar-undefined" at bounding box center [1404, 798] width 11 height 11
click at [128, 122] on span "KPI" at bounding box center [134, 123] width 12 height 10
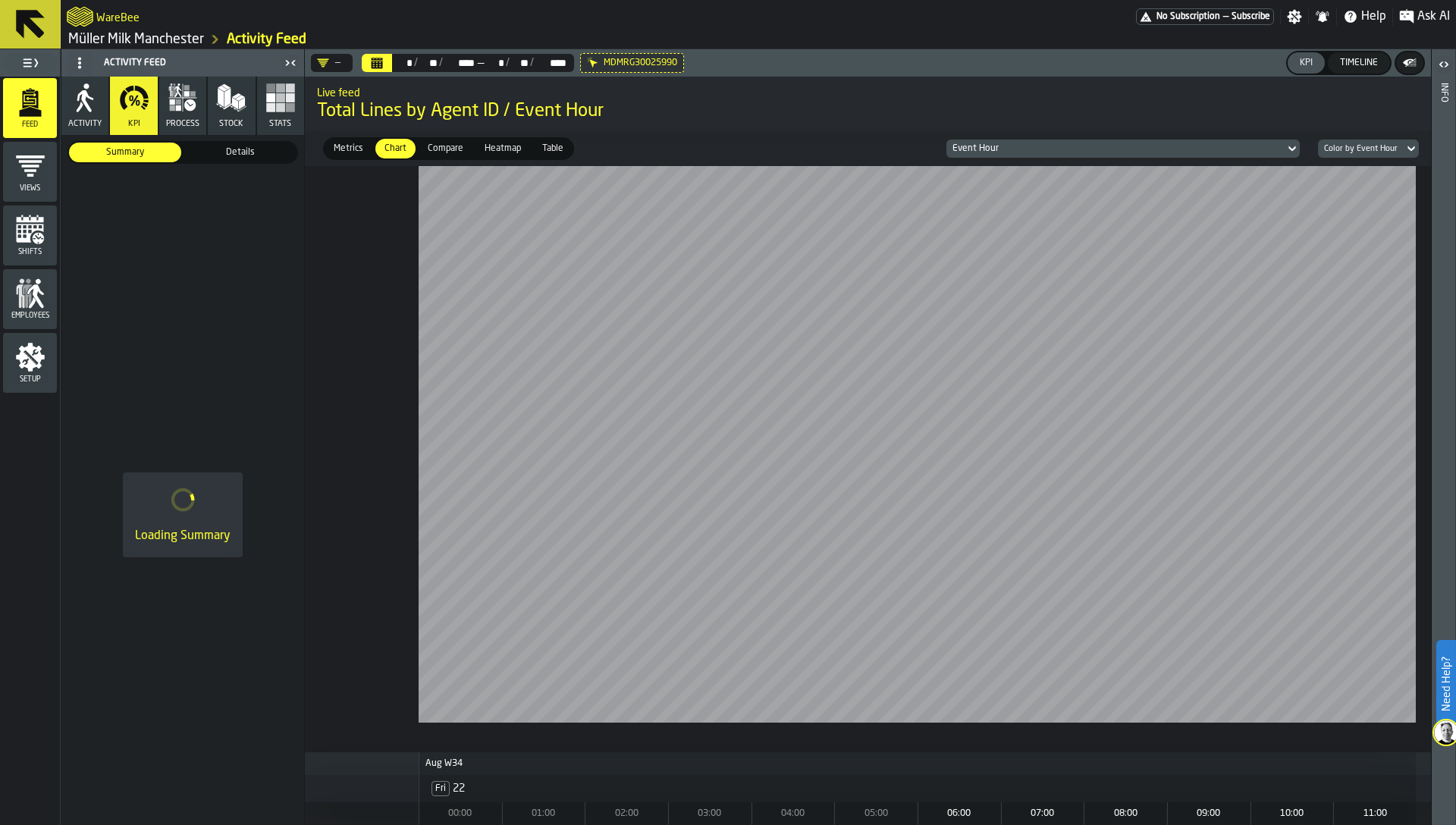
click at [346, 148] on span "Metrics" at bounding box center [349, 148] width 42 height 14
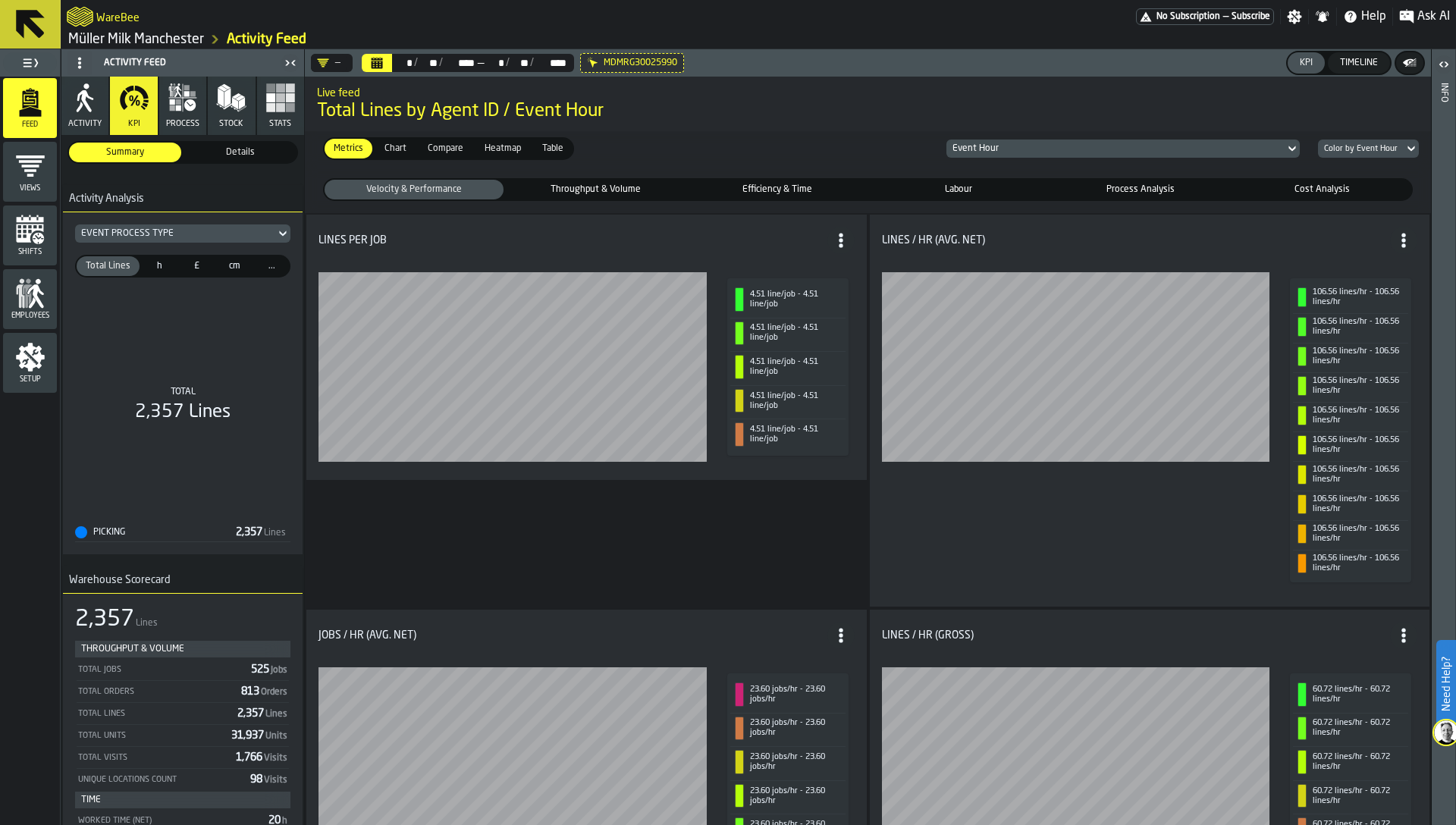
click at [213, 159] on div "Details" at bounding box center [240, 153] width 113 height 20
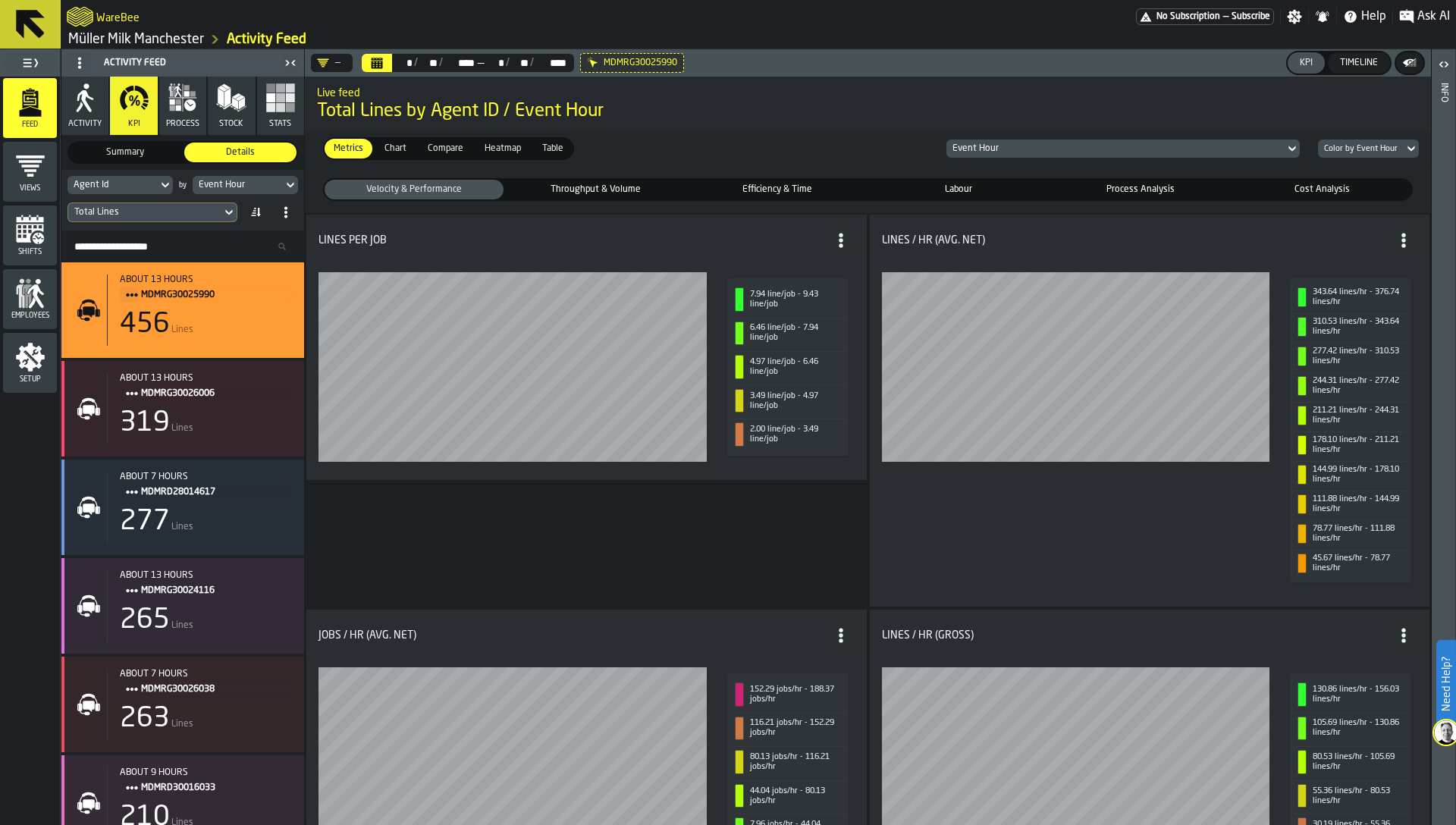
click at [102, 183] on div "Agent Id" at bounding box center [112, 185] width 78 height 11
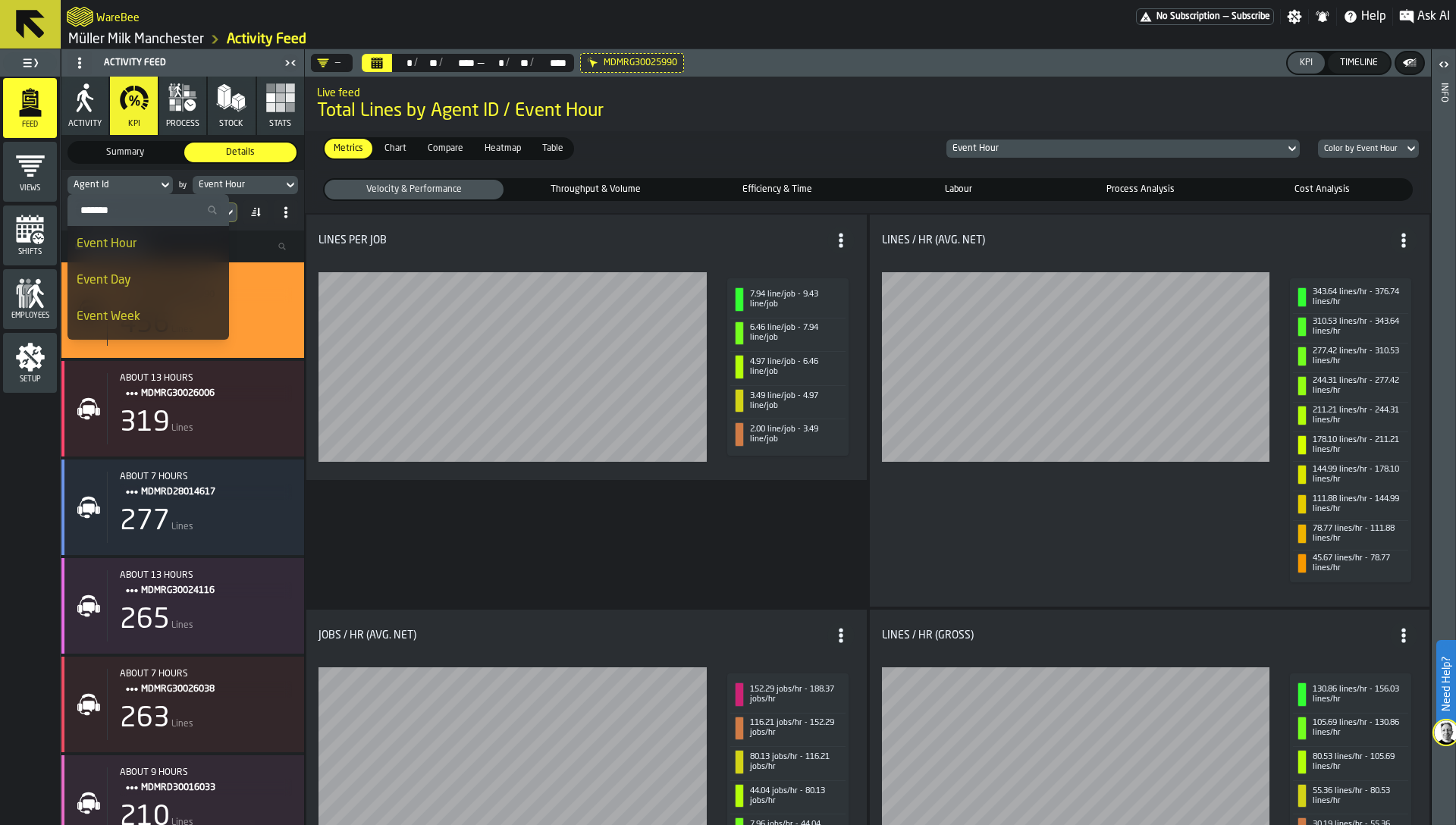
click at [104, 206] on input "Search" at bounding box center [147, 210] width 149 height 20
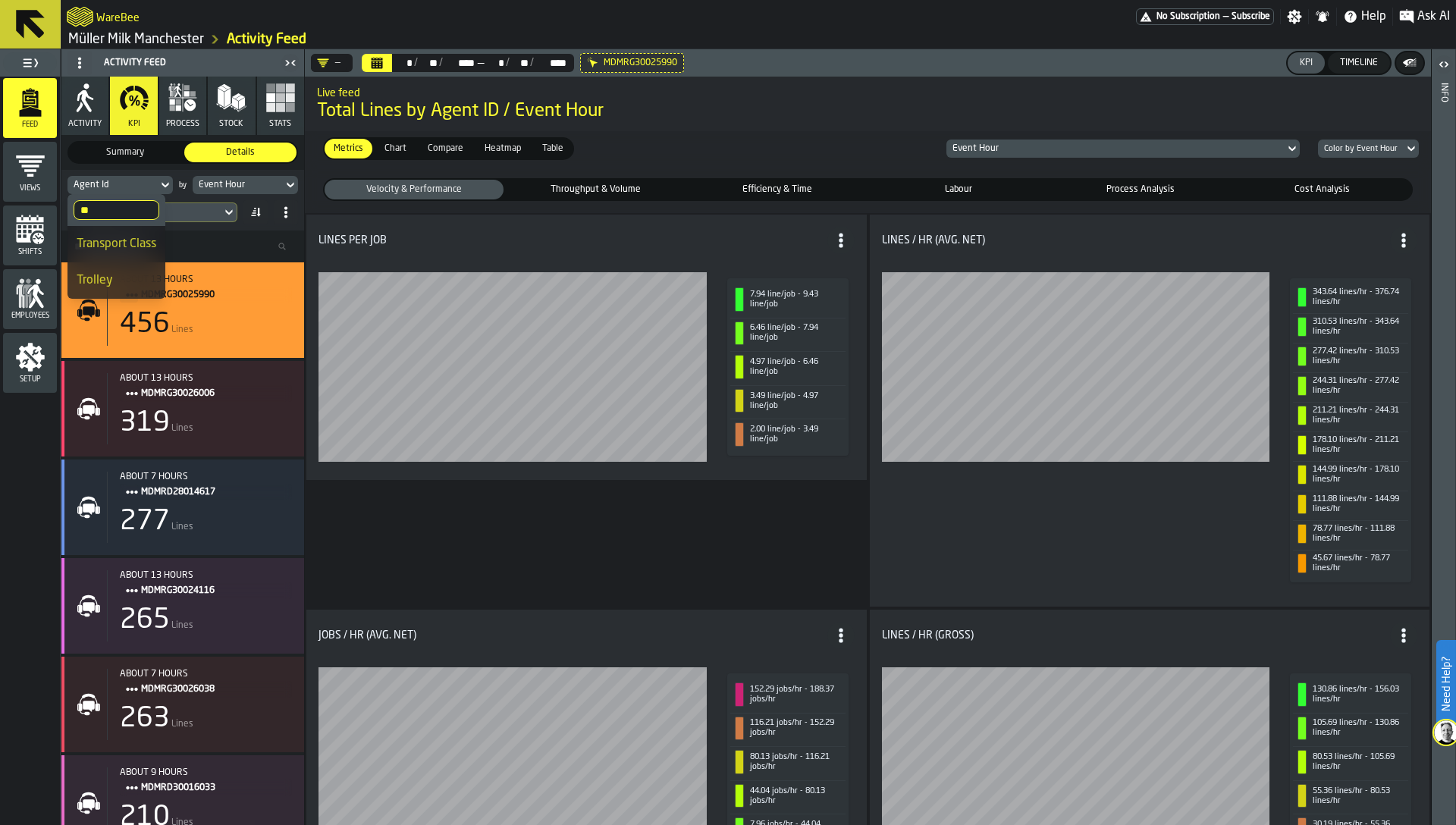
type input "**"
click at [100, 278] on span "Trolley" at bounding box center [95, 280] width 37 height 12
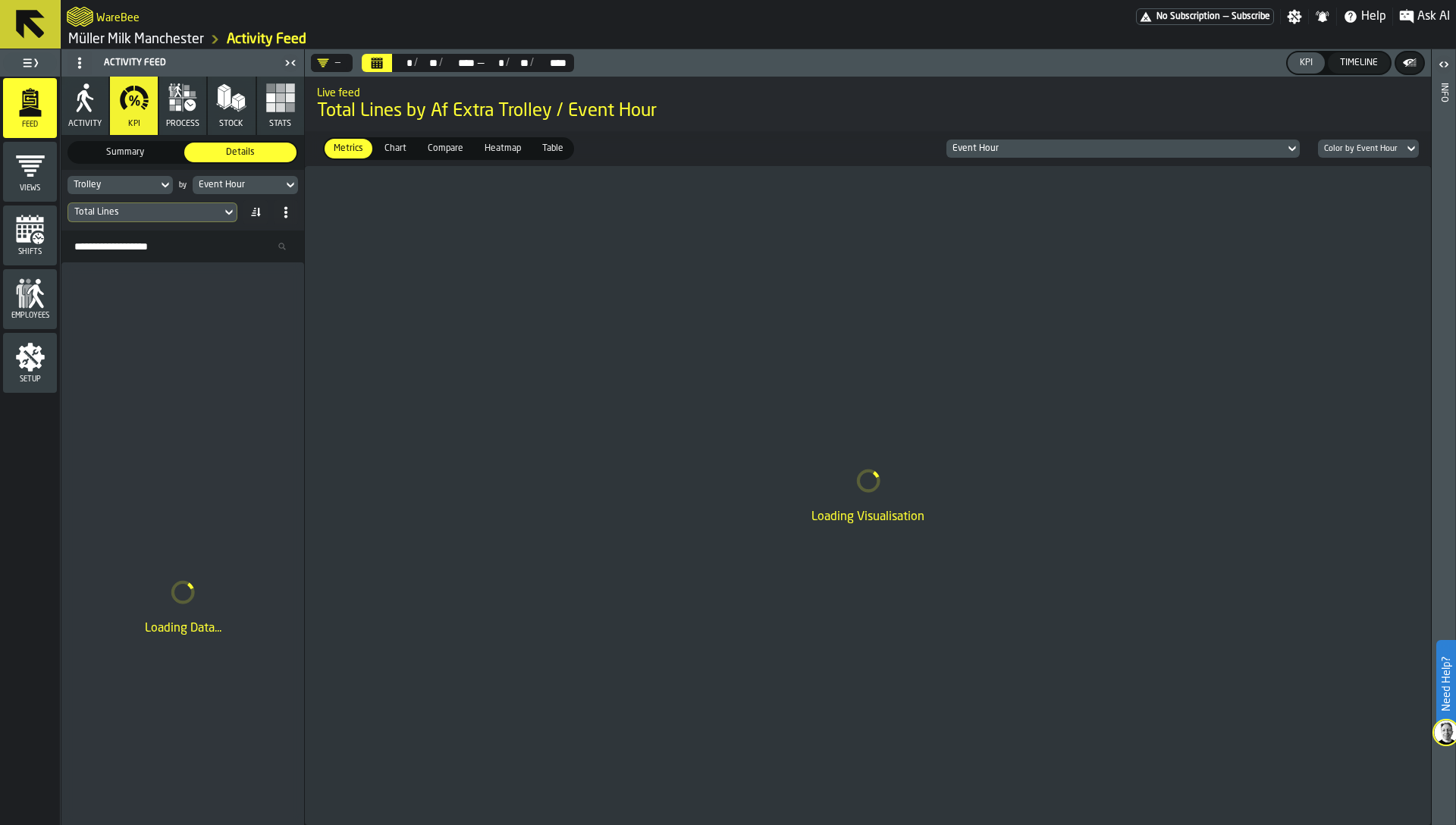
click at [113, 179] on div "Trolley" at bounding box center [112, 185] width 78 height 11
click at [93, 210] on input "**" at bounding box center [116, 210] width 86 height 20
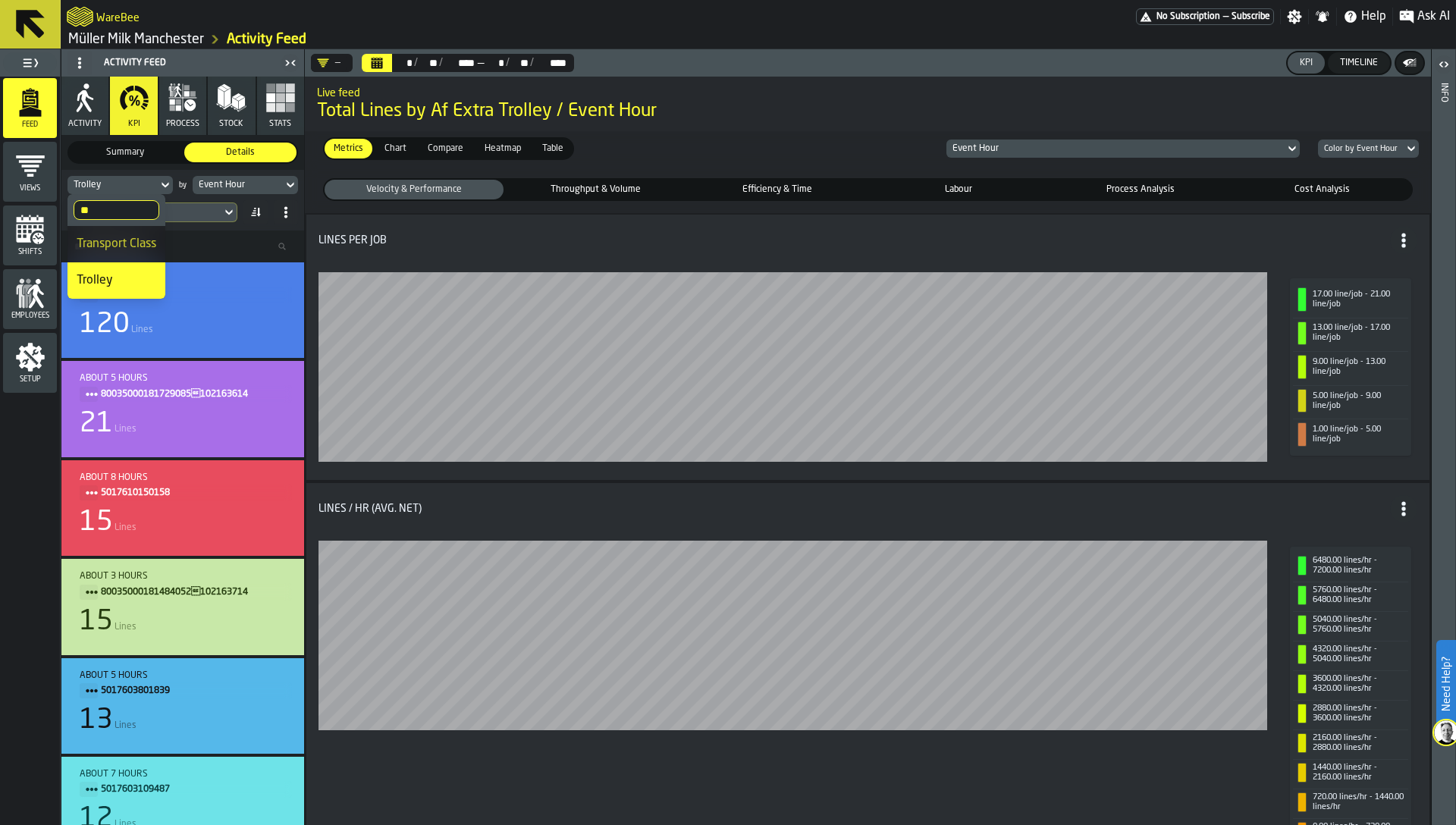
click at [221, 180] on div "Event Hour" at bounding box center [237, 185] width 78 height 11
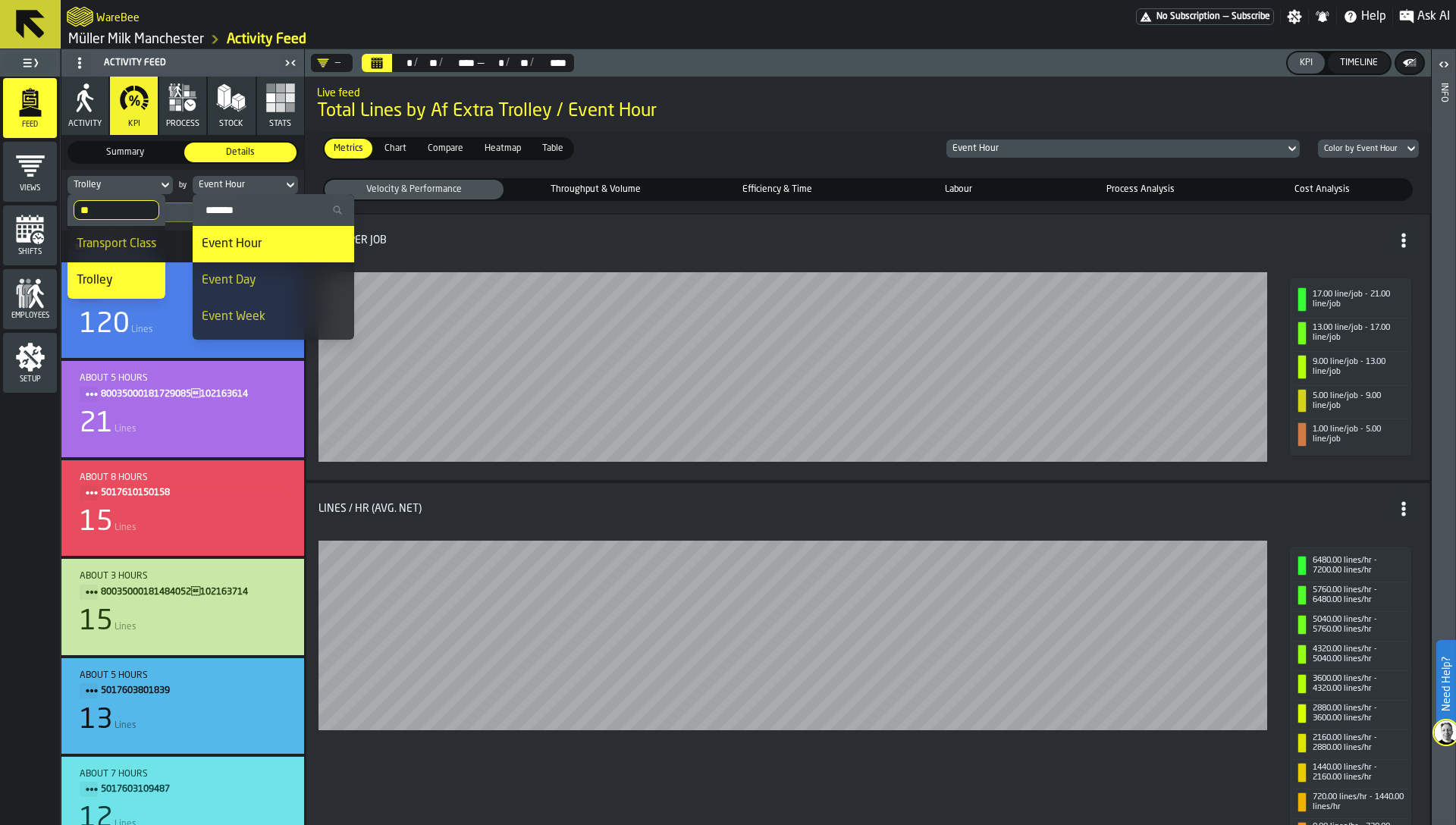
click at [33, 409] on div "Feed Views Shifts Employees Setup" at bounding box center [29, 451] width 59 height 748
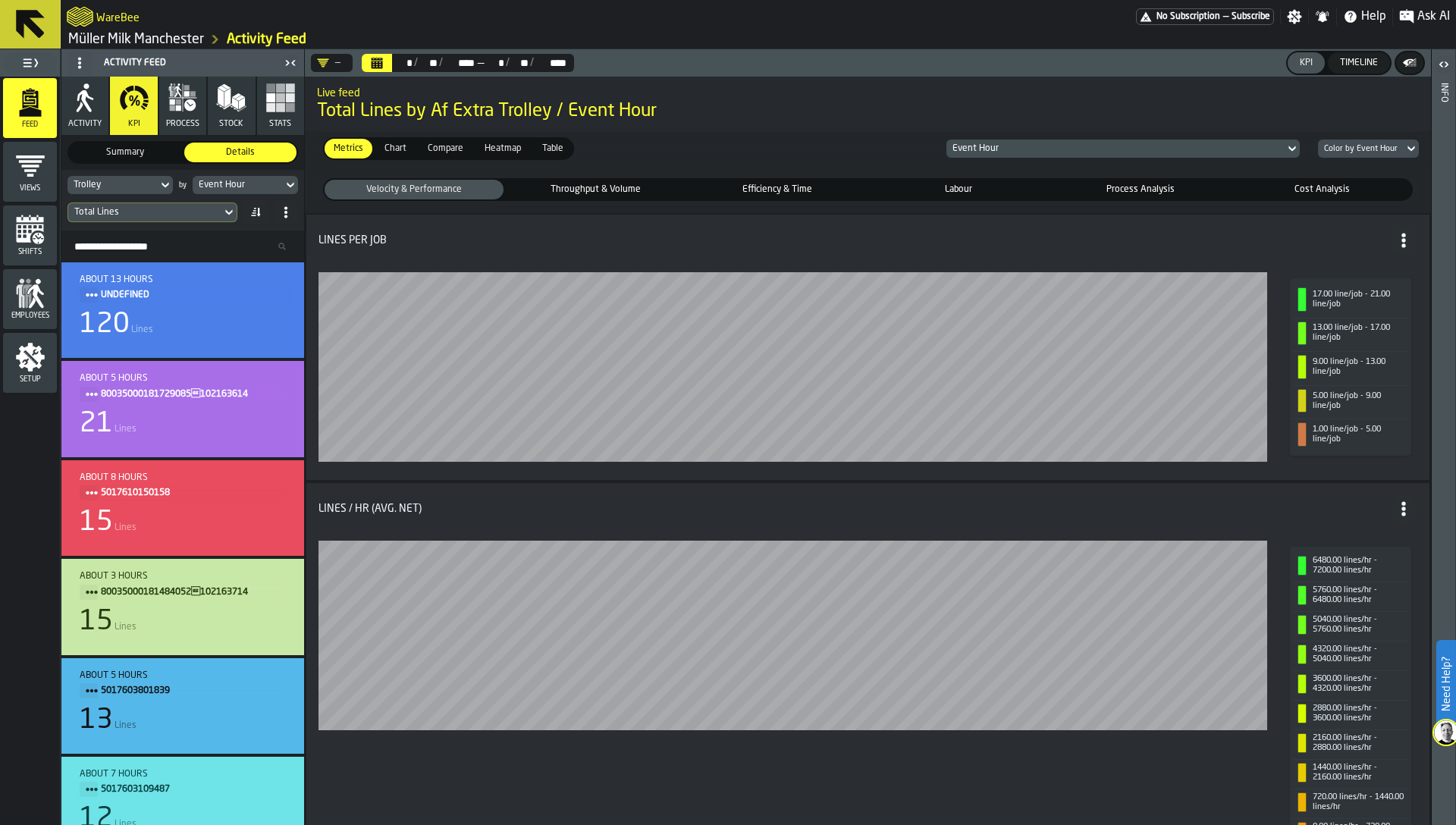
click at [28, 360] on icon "menu Setup" at bounding box center [29, 357] width 28 height 28
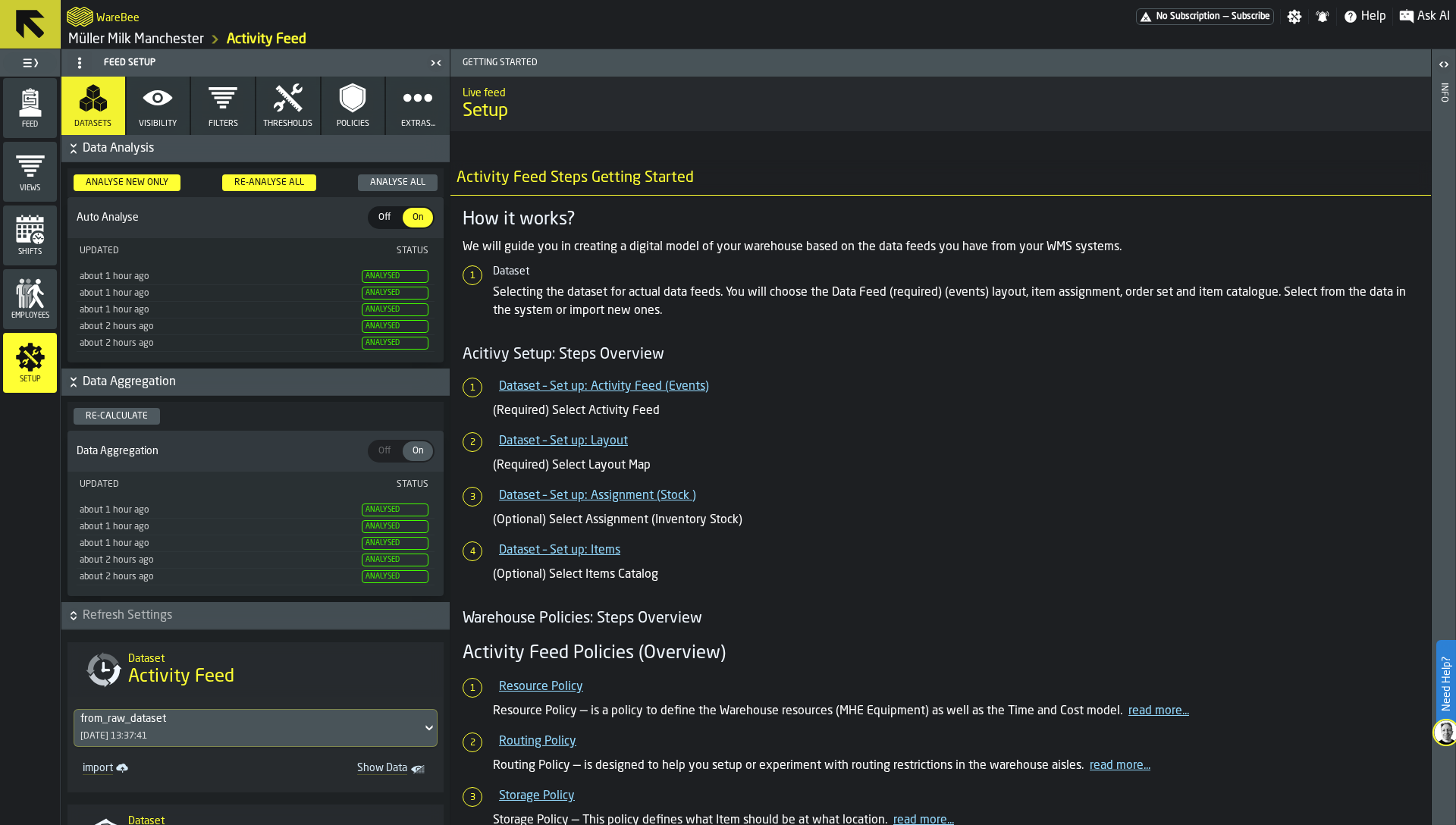
click at [408, 109] on icon "button" at bounding box center [417, 97] width 30 height 30
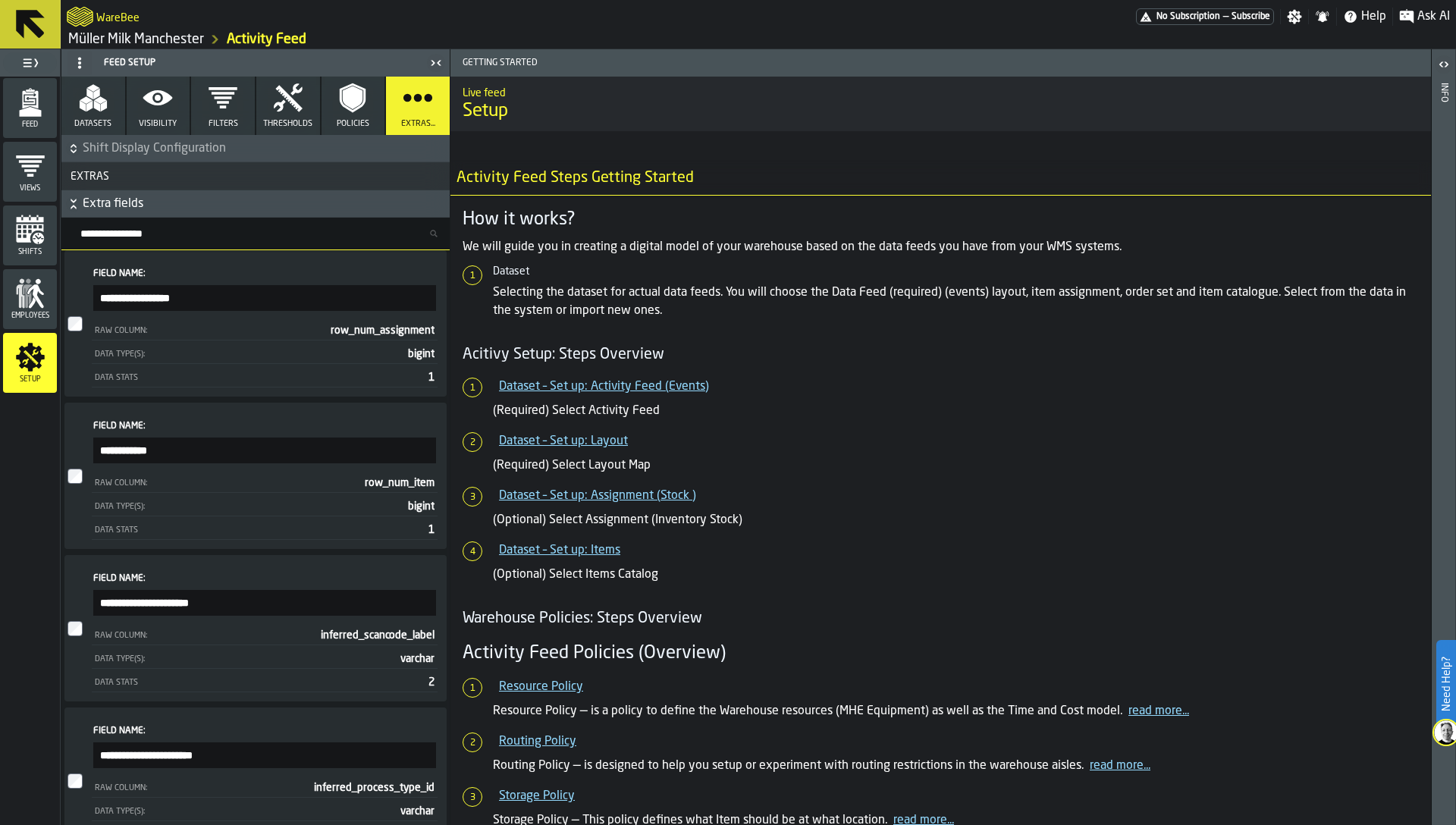
scroll to position [109, 0]
click at [154, 235] on input "Search fields..." at bounding box center [261, 234] width 376 height 20
type input "****"
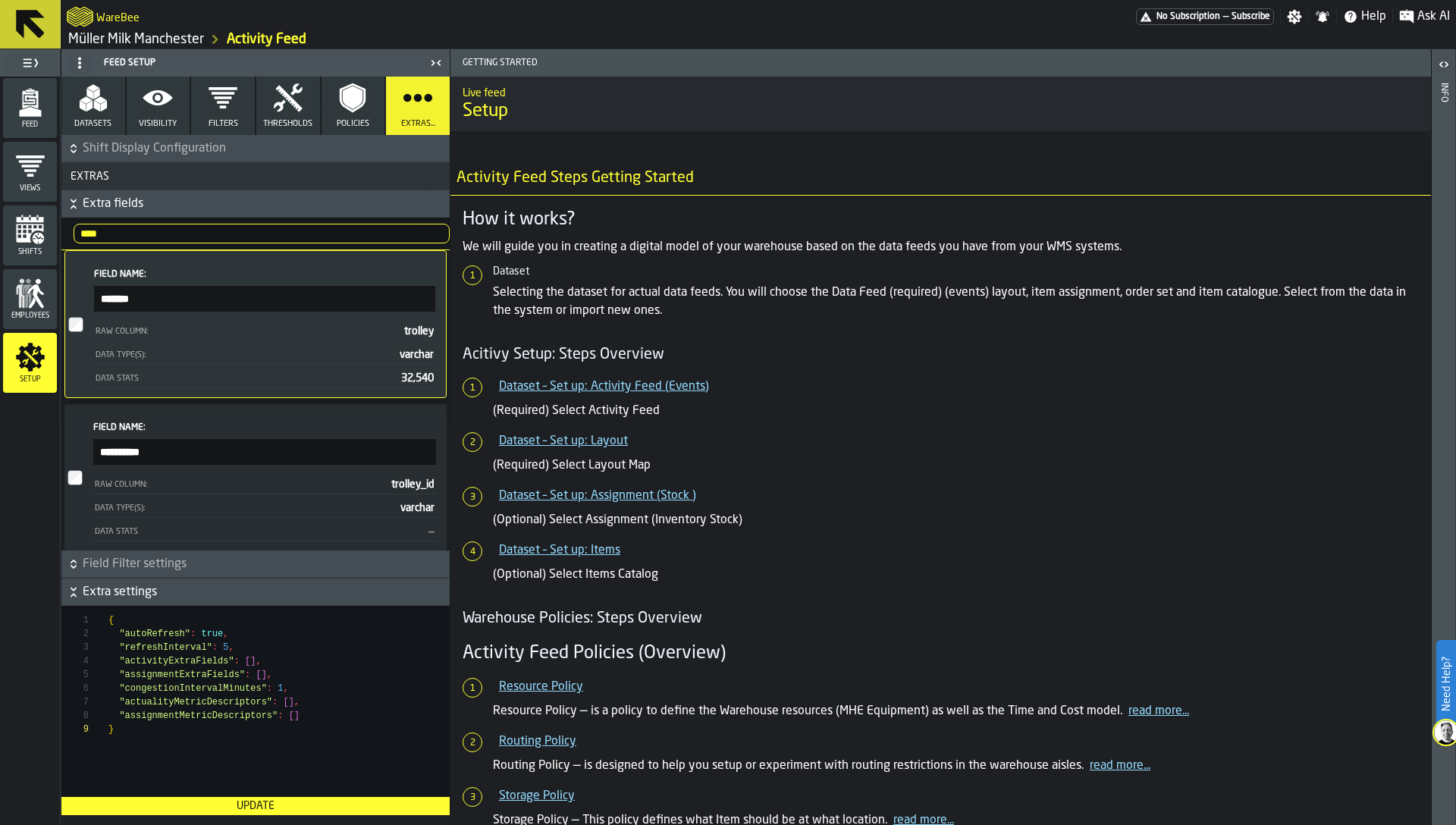
click at [432, 235] on input "****" at bounding box center [261, 234] width 376 height 20
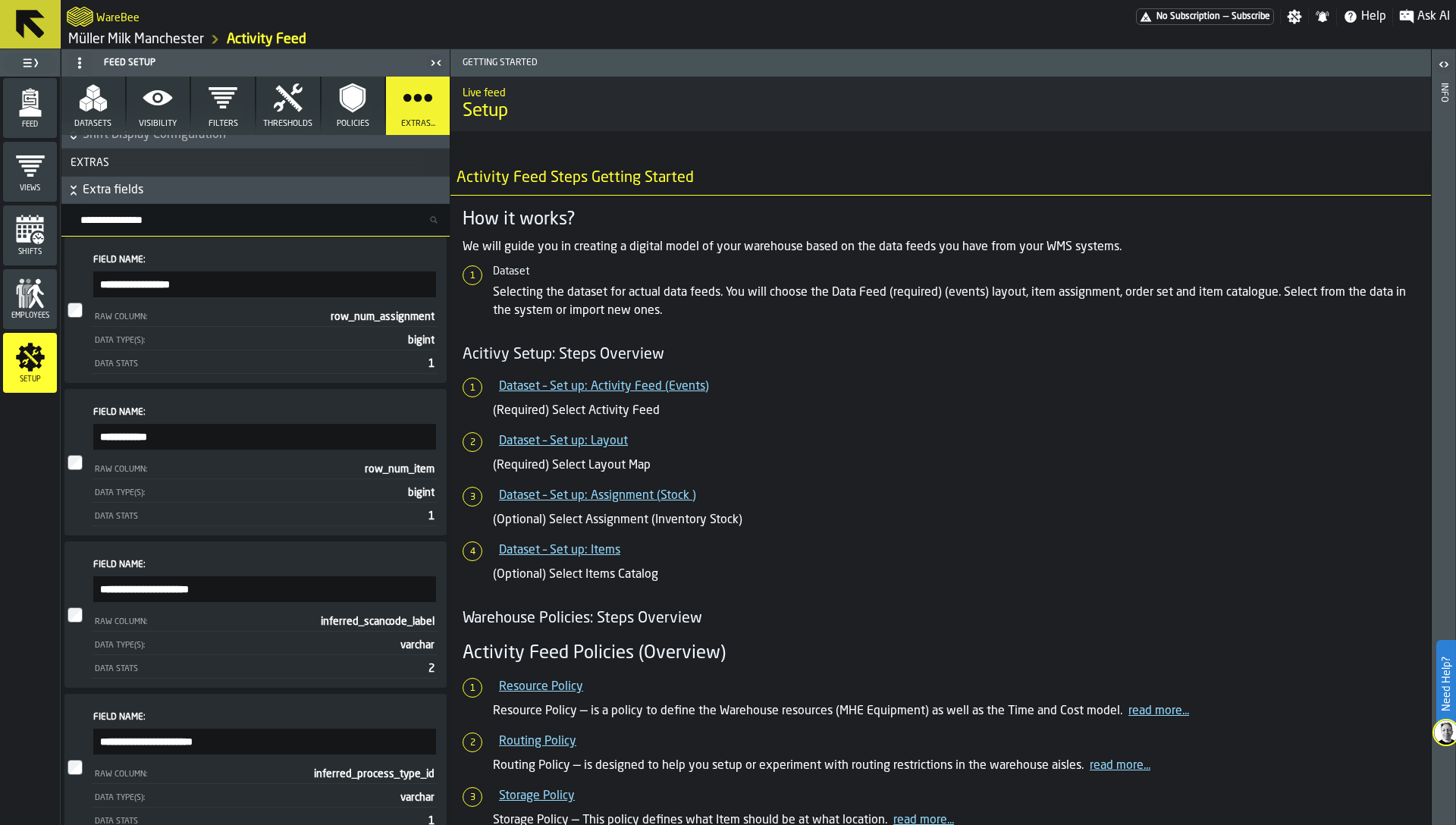
scroll to position [0, 0]
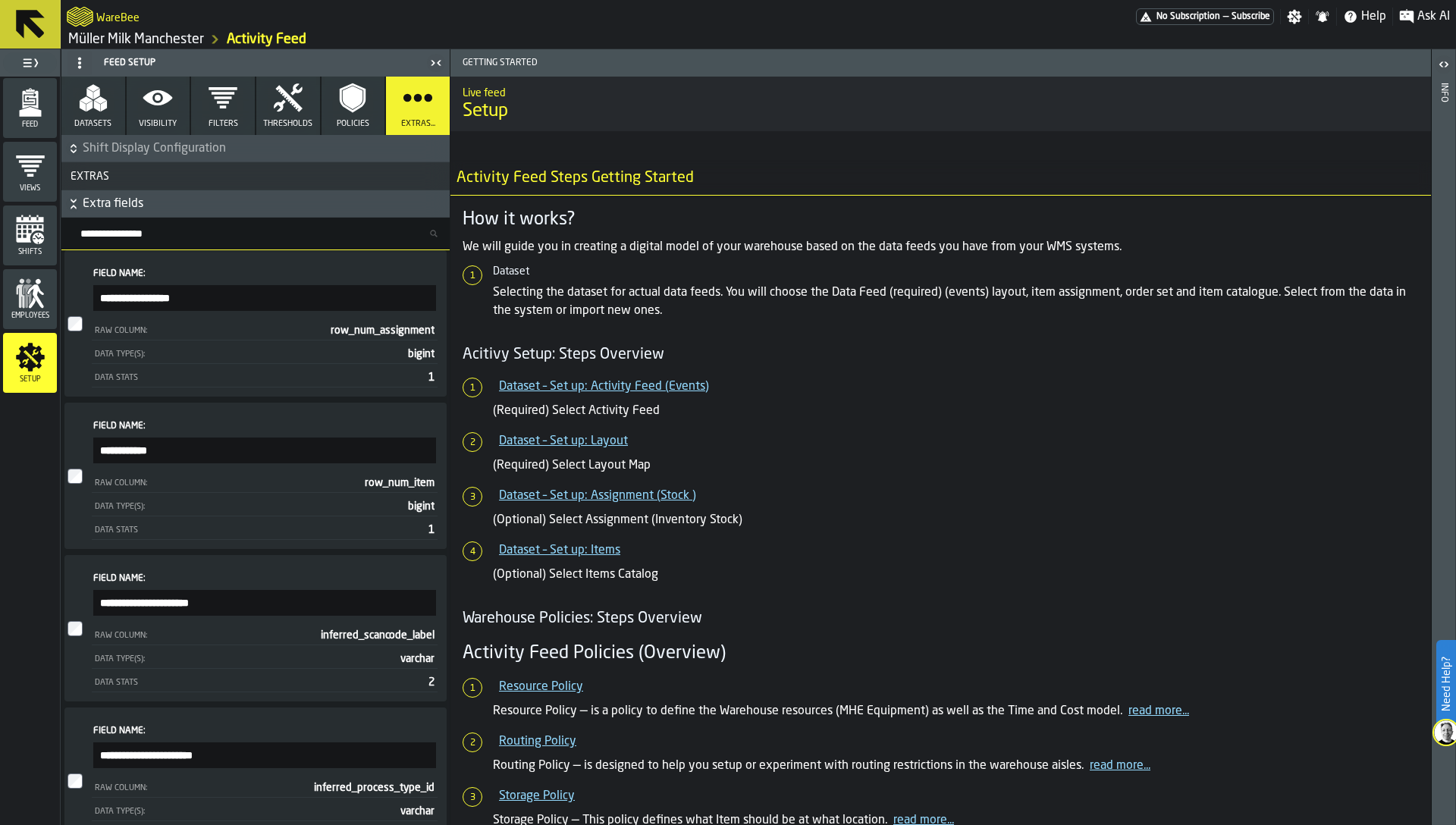
click at [38, 108] on icon "menu Feed" at bounding box center [30, 102] width 30 height 30
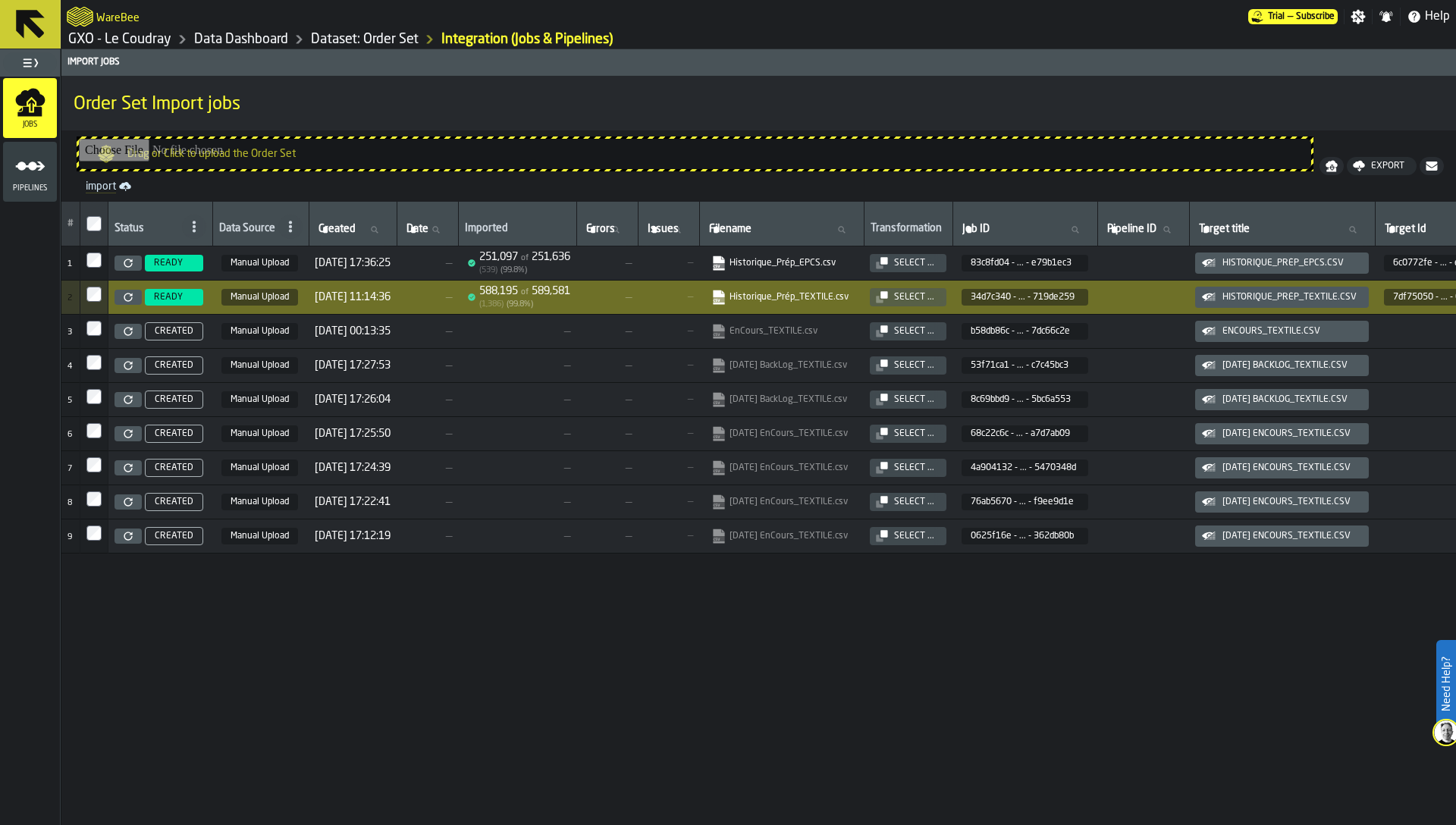
click at [140, 38] on link "GXO - Le Coudray" at bounding box center [120, 39] width 103 height 16
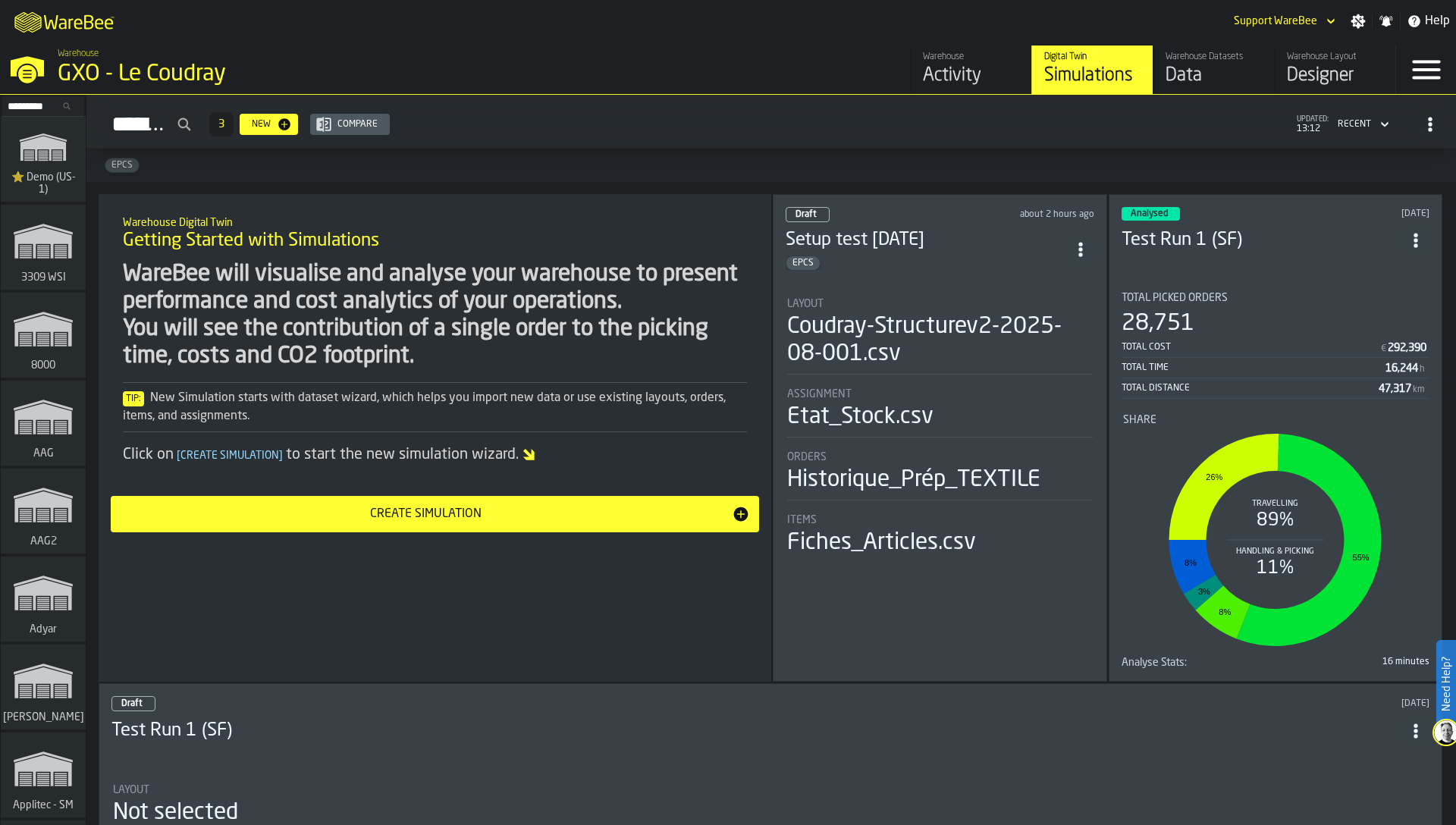
click at [961, 61] on div "Warehouse" at bounding box center [971, 57] width 96 height 11
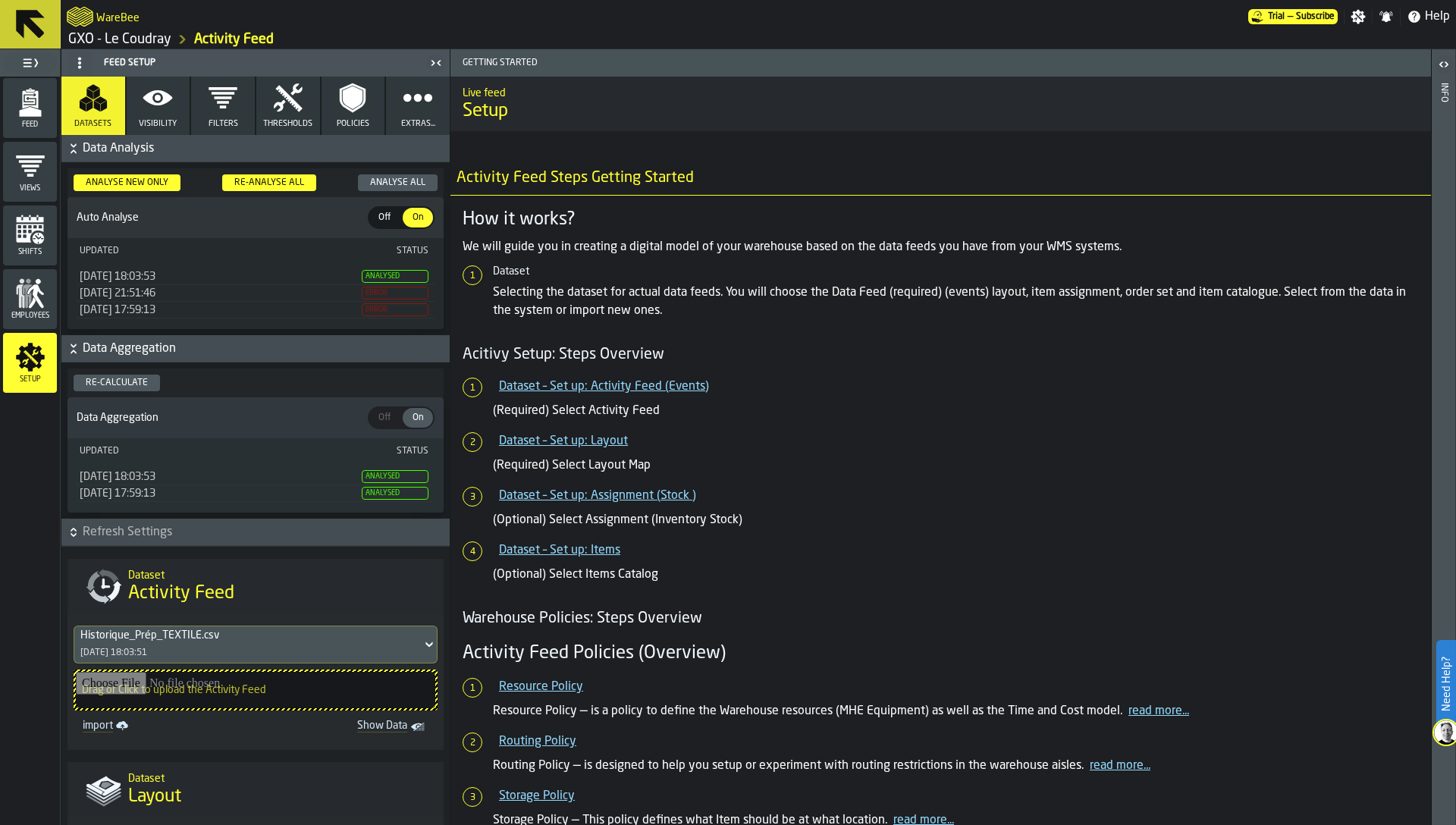
click at [25, 113] on polygon "menu Feed" at bounding box center [30, 112] width 22 height 10
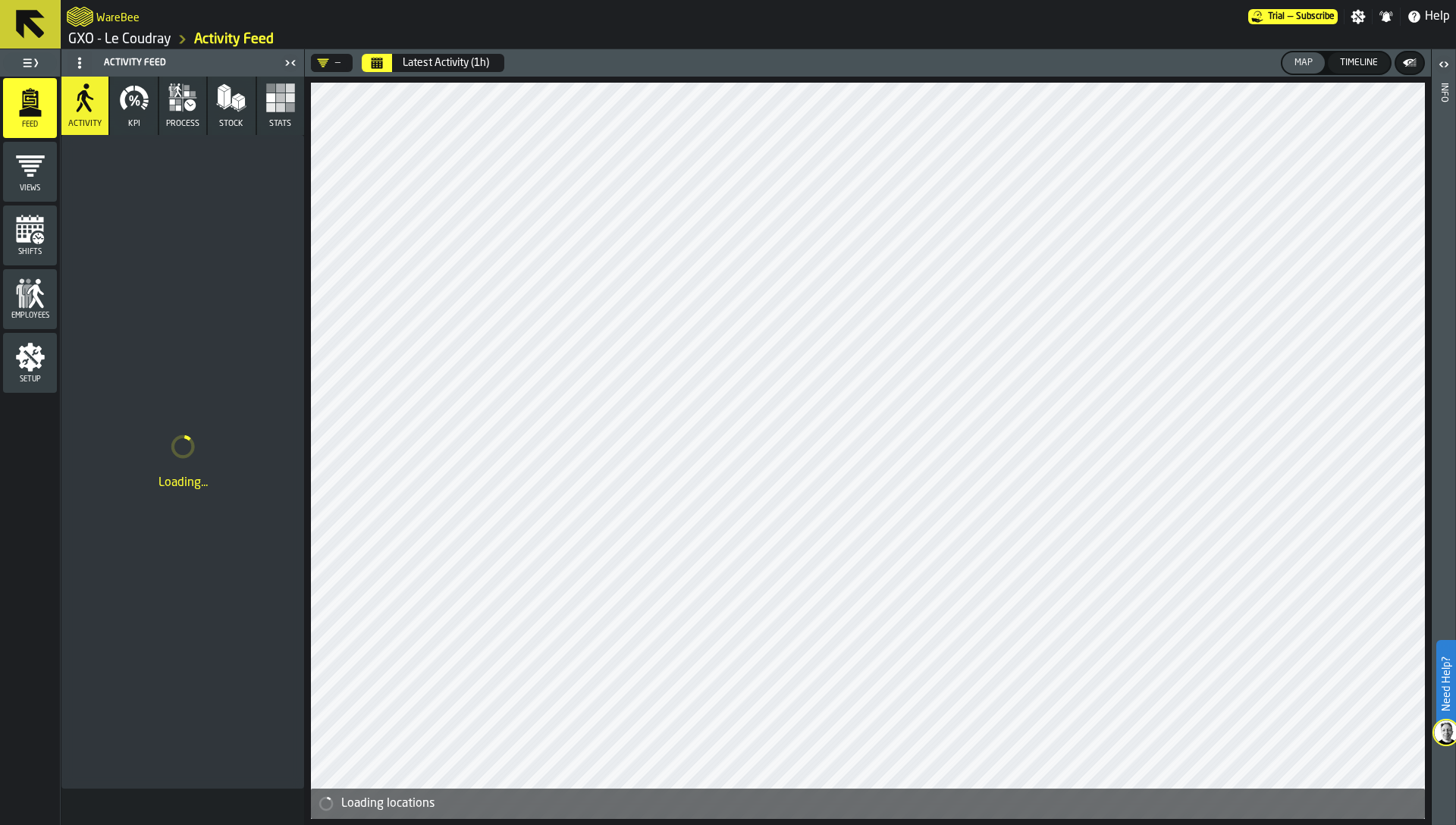
click at [1352, 55] on button "Timeline" at bounding box center [1359, 62] width 62 height 21
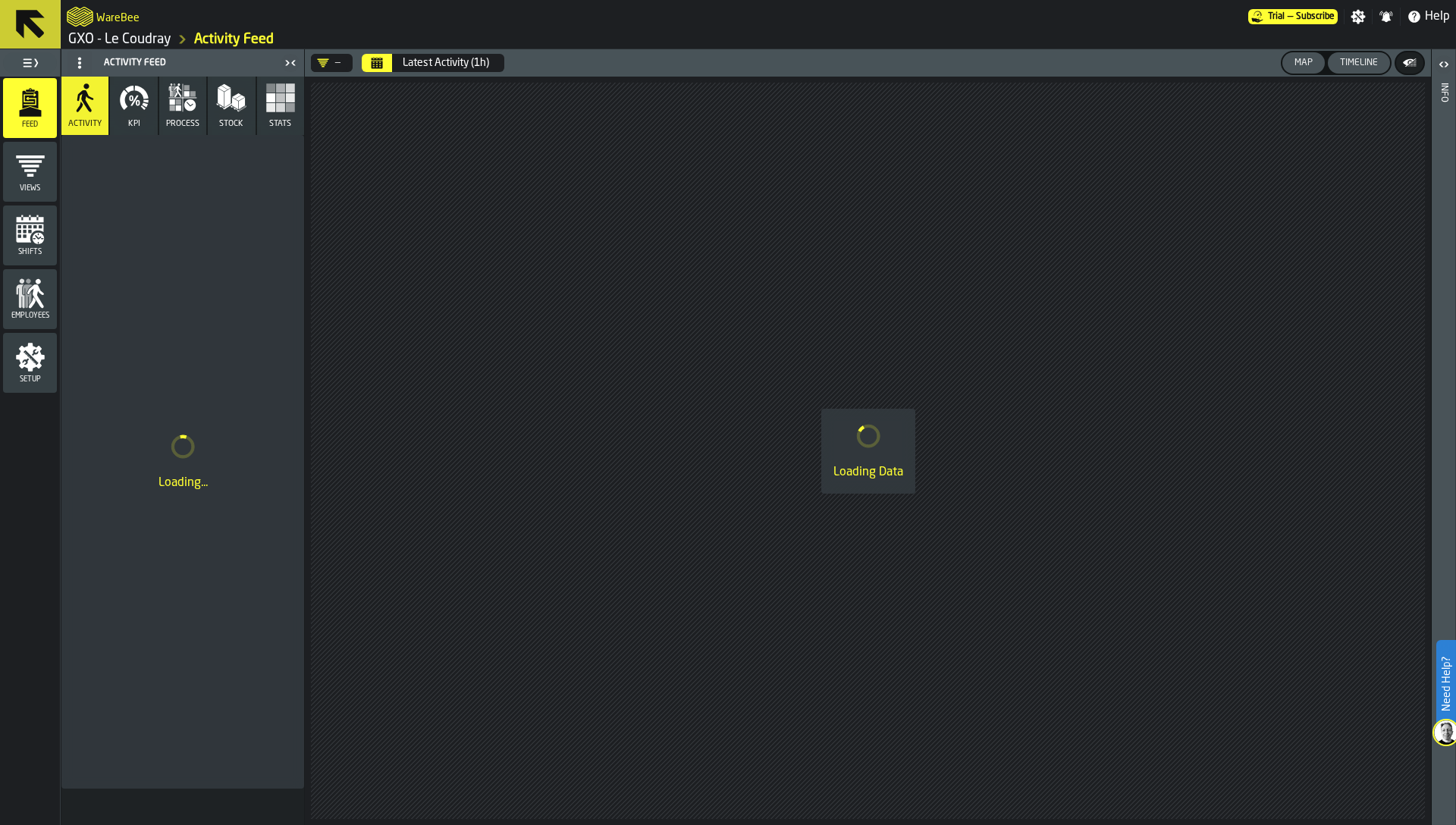
click at [1302, 62] on div "Map" at bounding box center [1303, 63] width 30 height 11
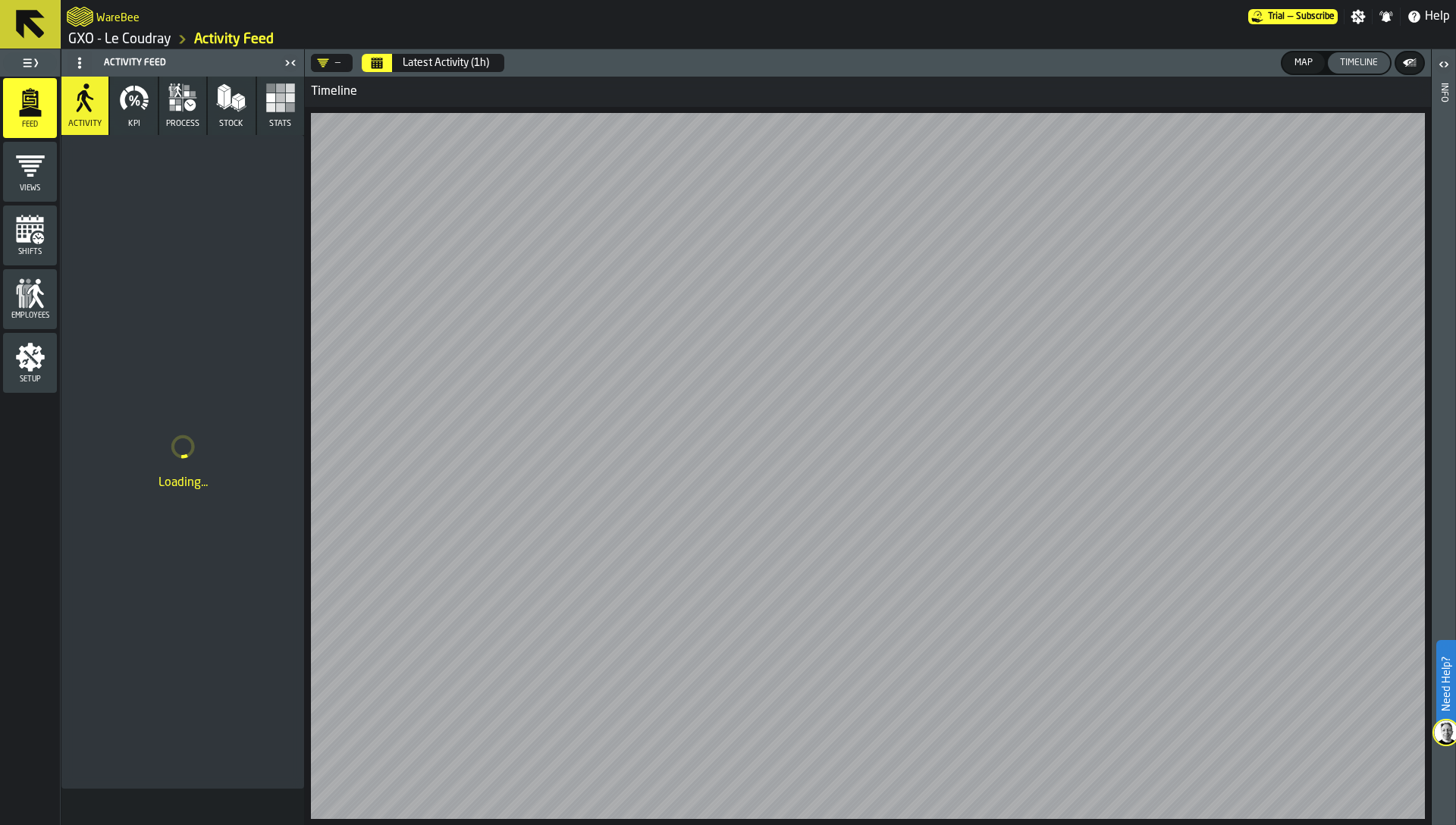
click at [374, 65] on icon "Calendar" at bounding box center [377, 64] width 11 height 7
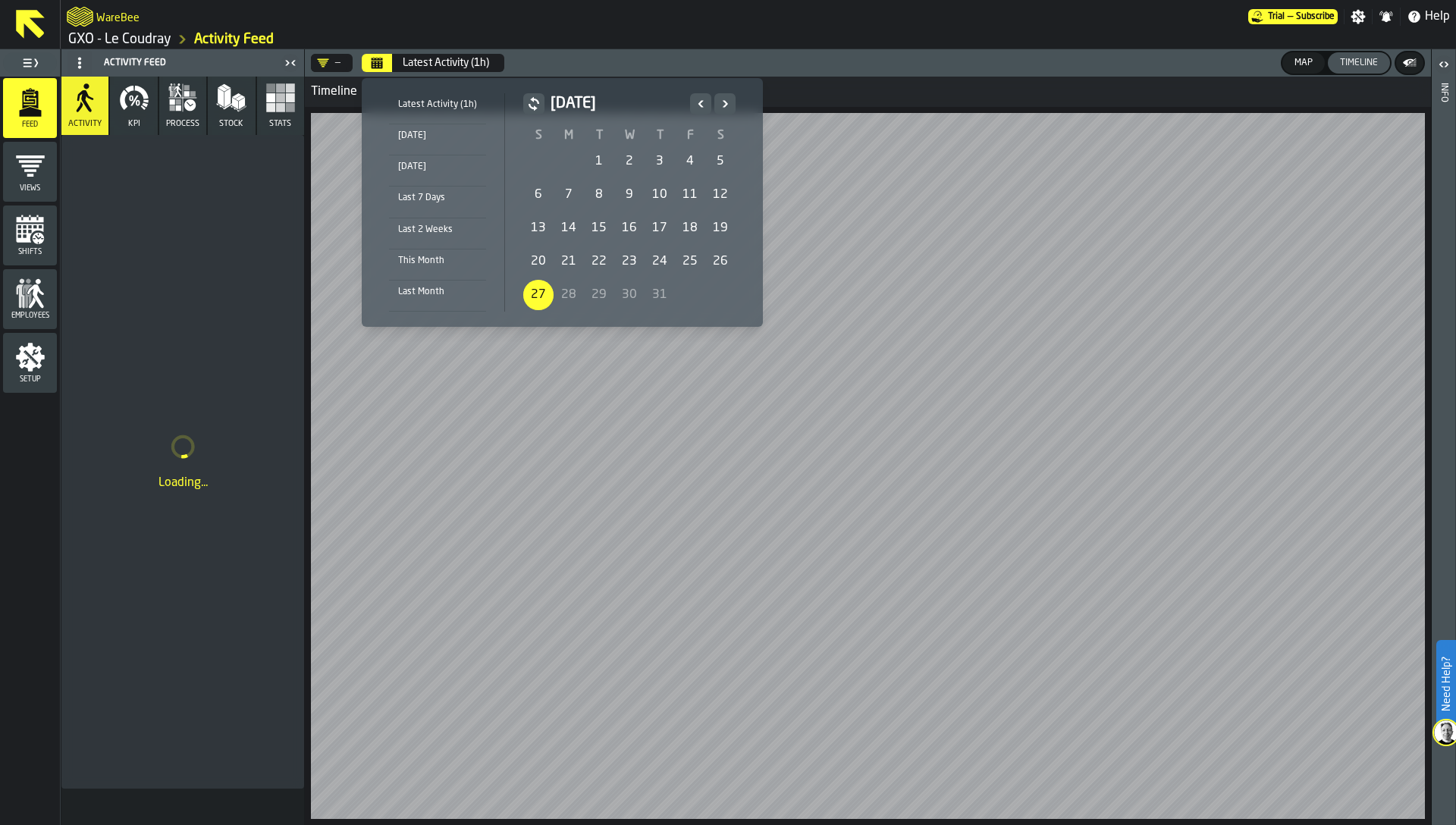
click at [533, 295] on div "27" at bounding box center [538, 295] width 30 height 30
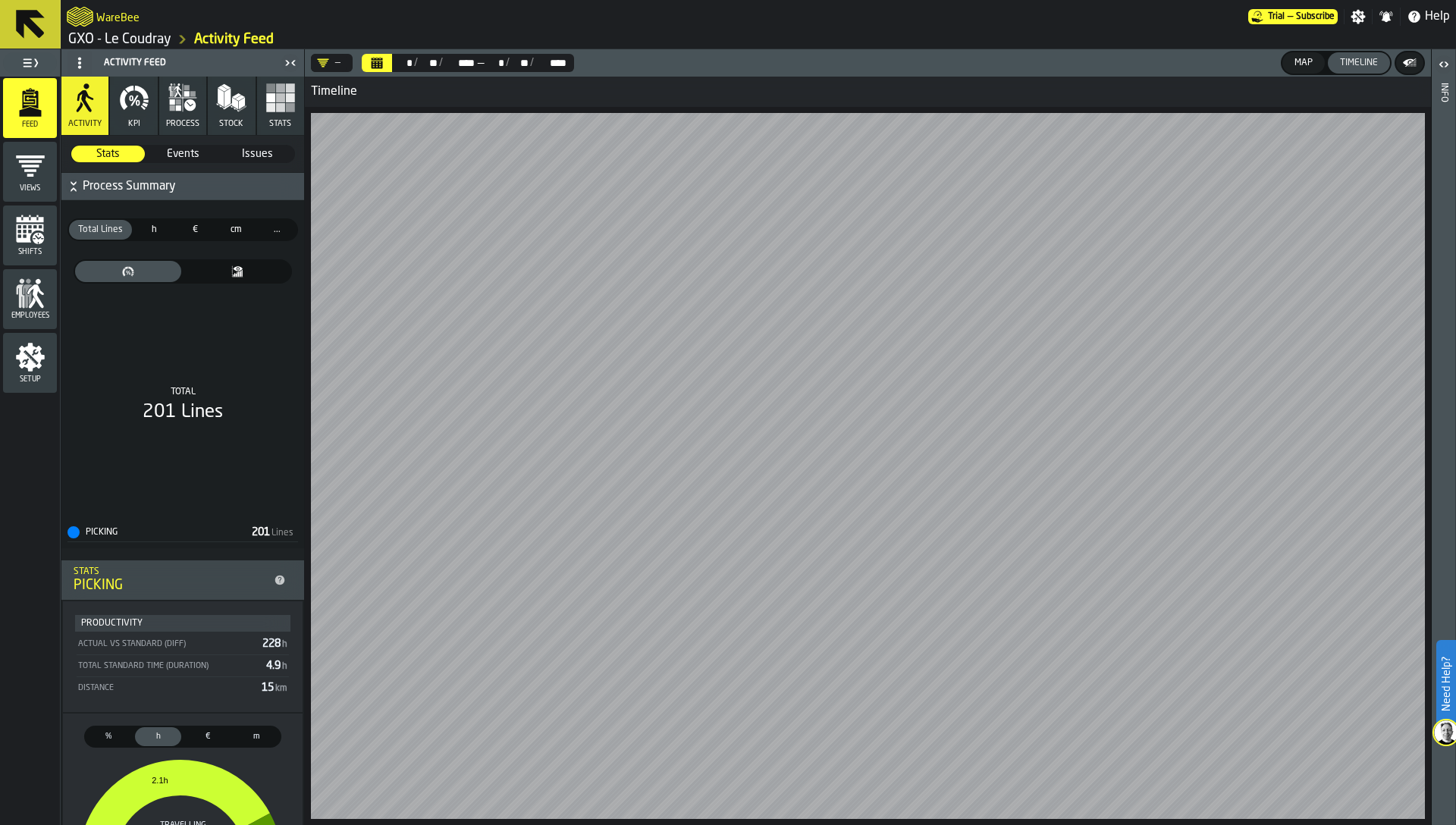
click at [363, 59] on button "Calendar" at bounding box center [376, 63] width 30 height 18
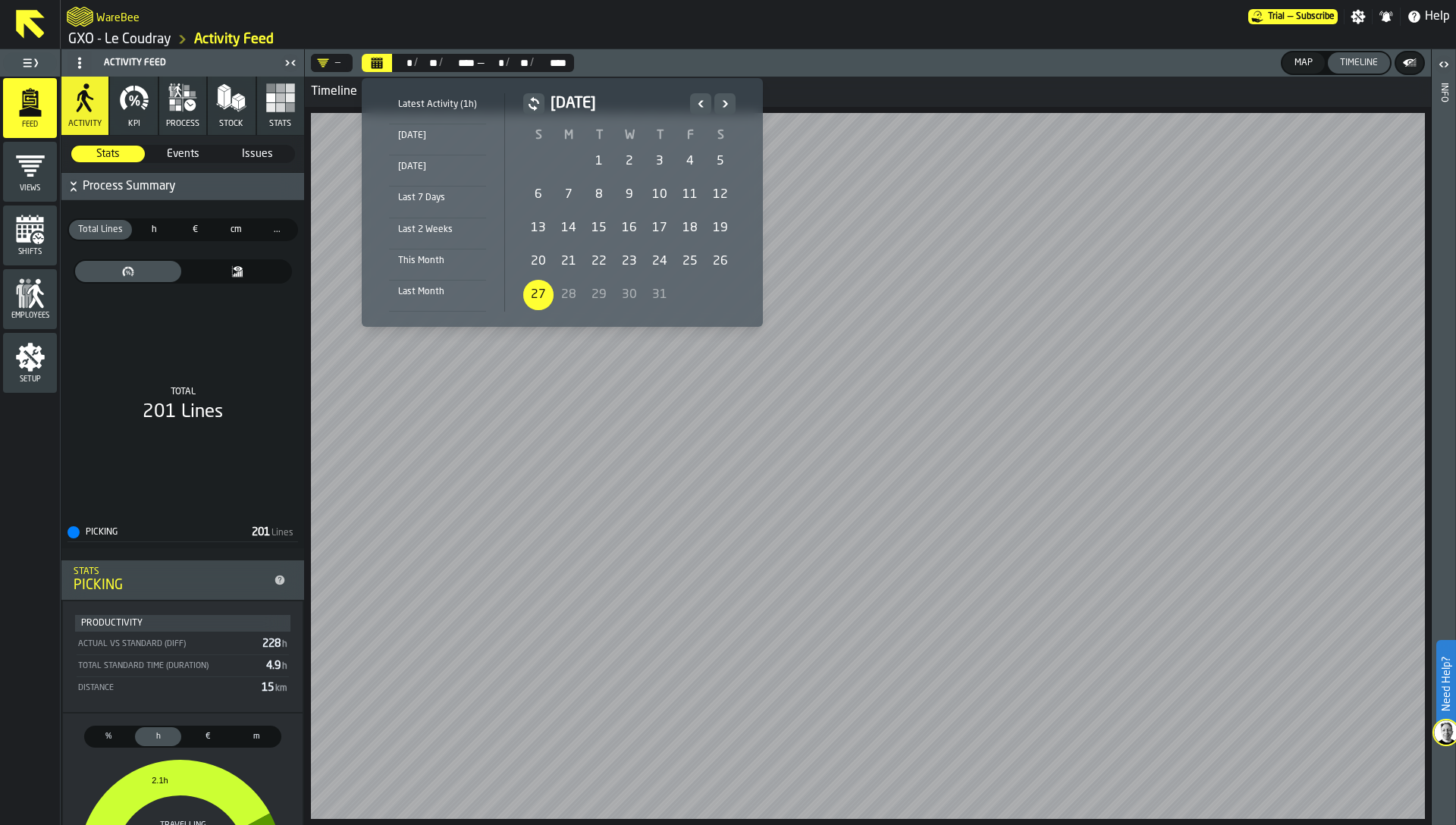
click at [596, 153] on div "1" at bounding box center [599, 161] width 30 height 30
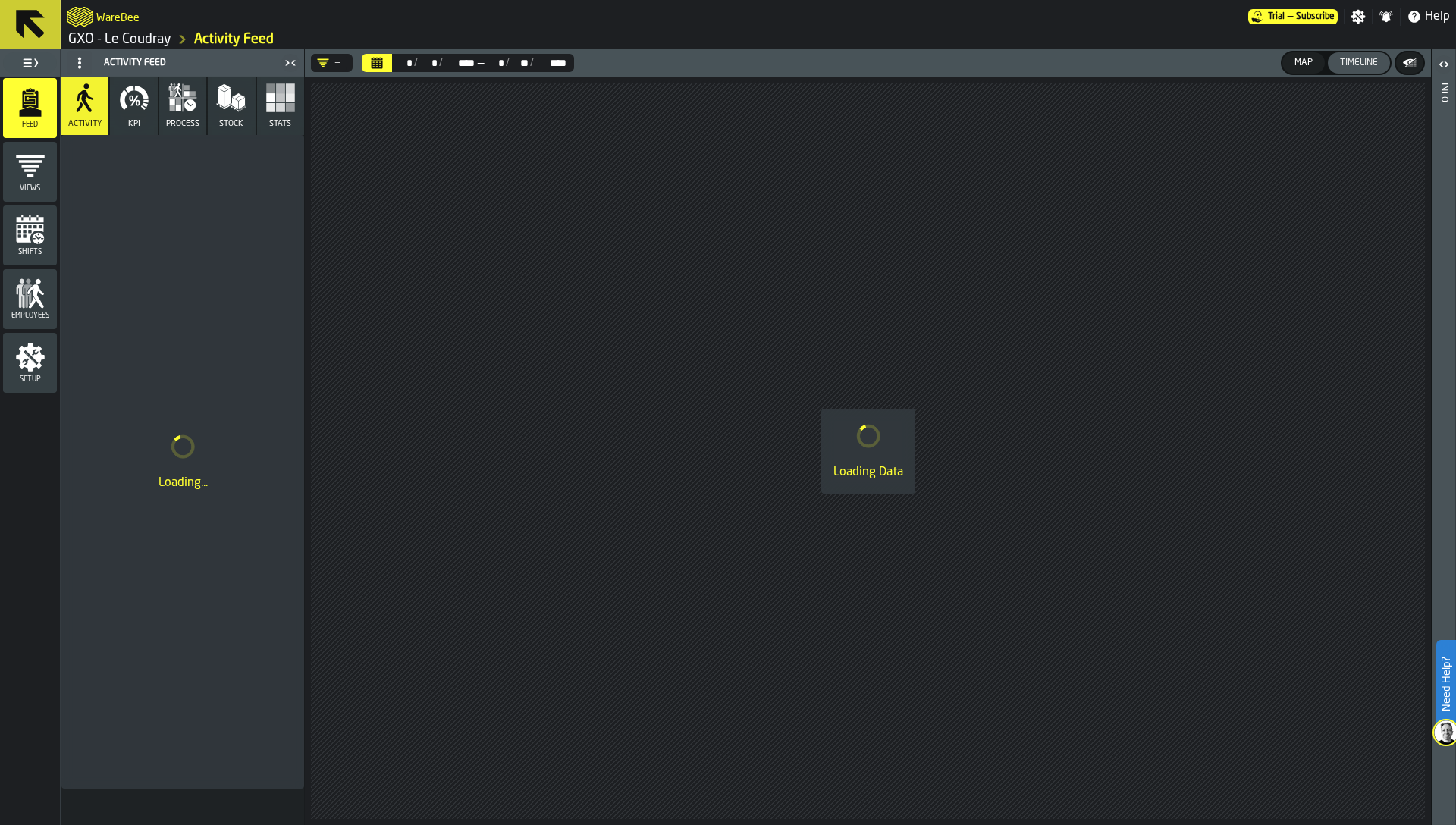
click at [611, 443] on div "Loading Data" at bounding box center [868, 451] width 1127 height 748
